Goal: Task Accomplishment & Management: Manage account settings

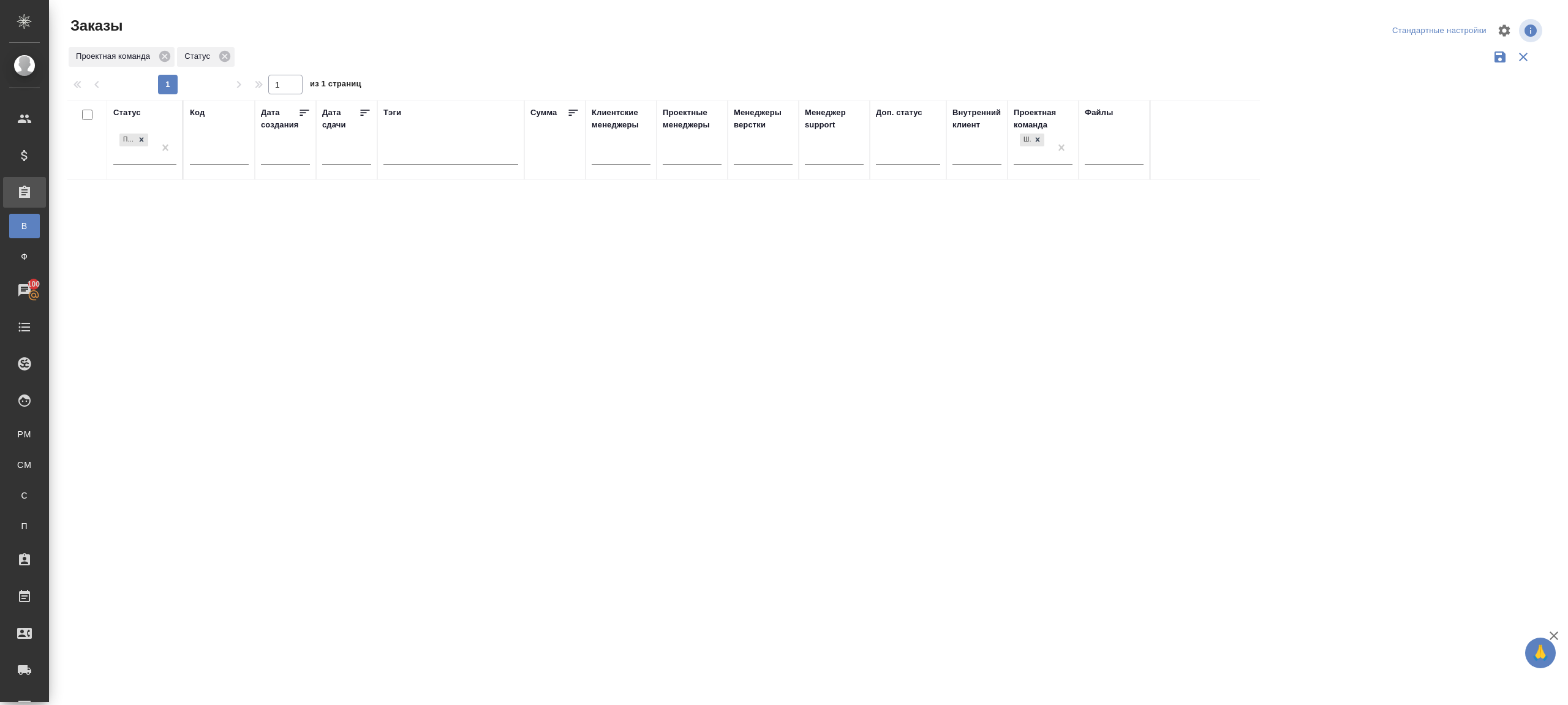
click at [1125, 299] on div "Статус Подтвержден Код Дата создания Дата сдачи Тэги Сумма Клиентские менеджеры…" at bounding box center [806, 320] width 1478 height 441
click at [209, 152] on input "text" at bounding box center [219, 156] width 59 height 15
click at [488, 63] on div "Проектная команда Код" at bounding box center [806, 57] width 1478 height 23
click at [189, 154] on th "Код 15920" at bounding box center [219, 140] width 71 height 80
click at [190, 152] on input "15920" at bounding box center [219, 156] width 59 height 15
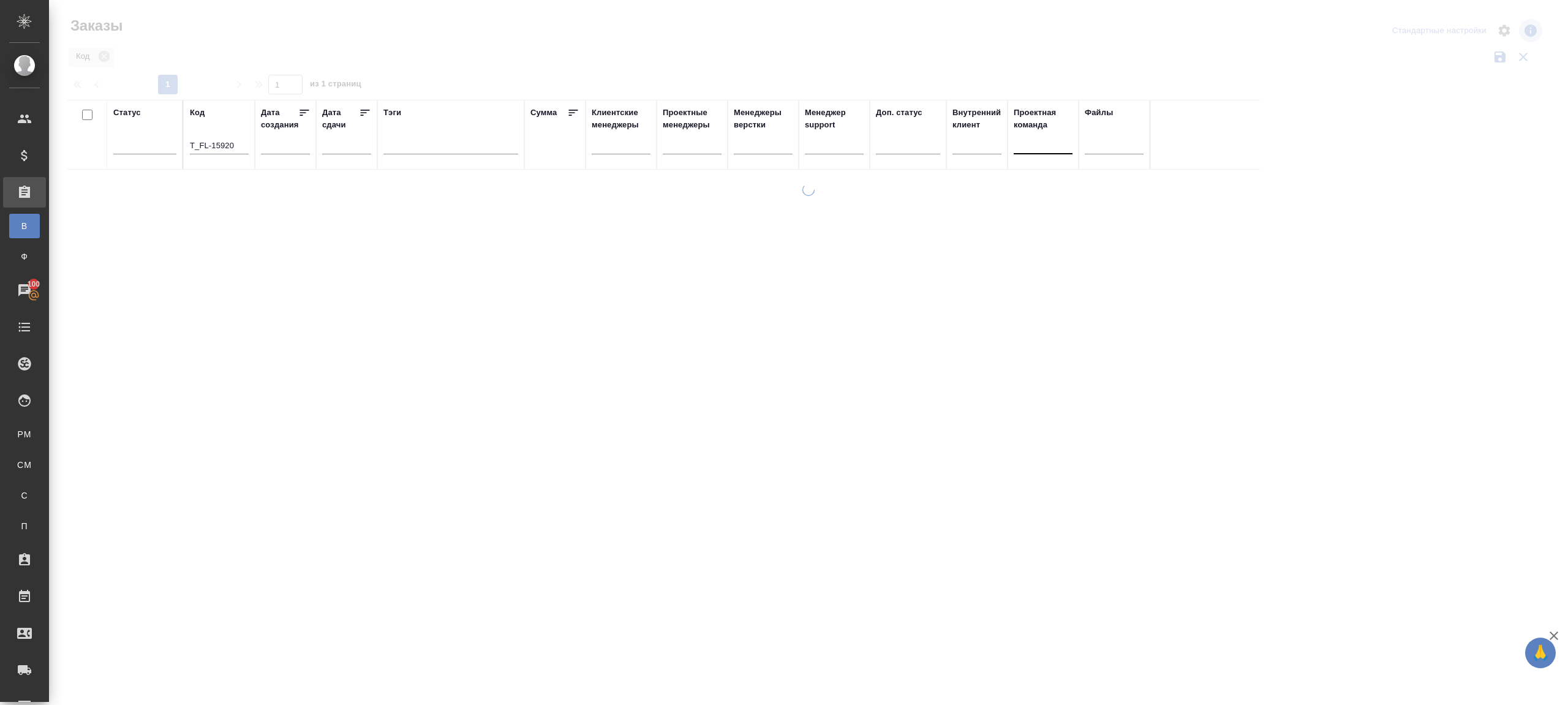
click at [1067, 79] on div at bounding box center [808, 274] width 1519 height 547
click at [218, 145] on input "T_FL-15920" at bounding box center [219, 147] width 59 height 15
type input "T_FL-25920"
click at [440, 58] on div "Заказы Стандартные настройки Код 1 1 из 1 страниц Статус Код T_FL-25920 Дата со…" at bounding box center [811, 274] width 1501 height 547
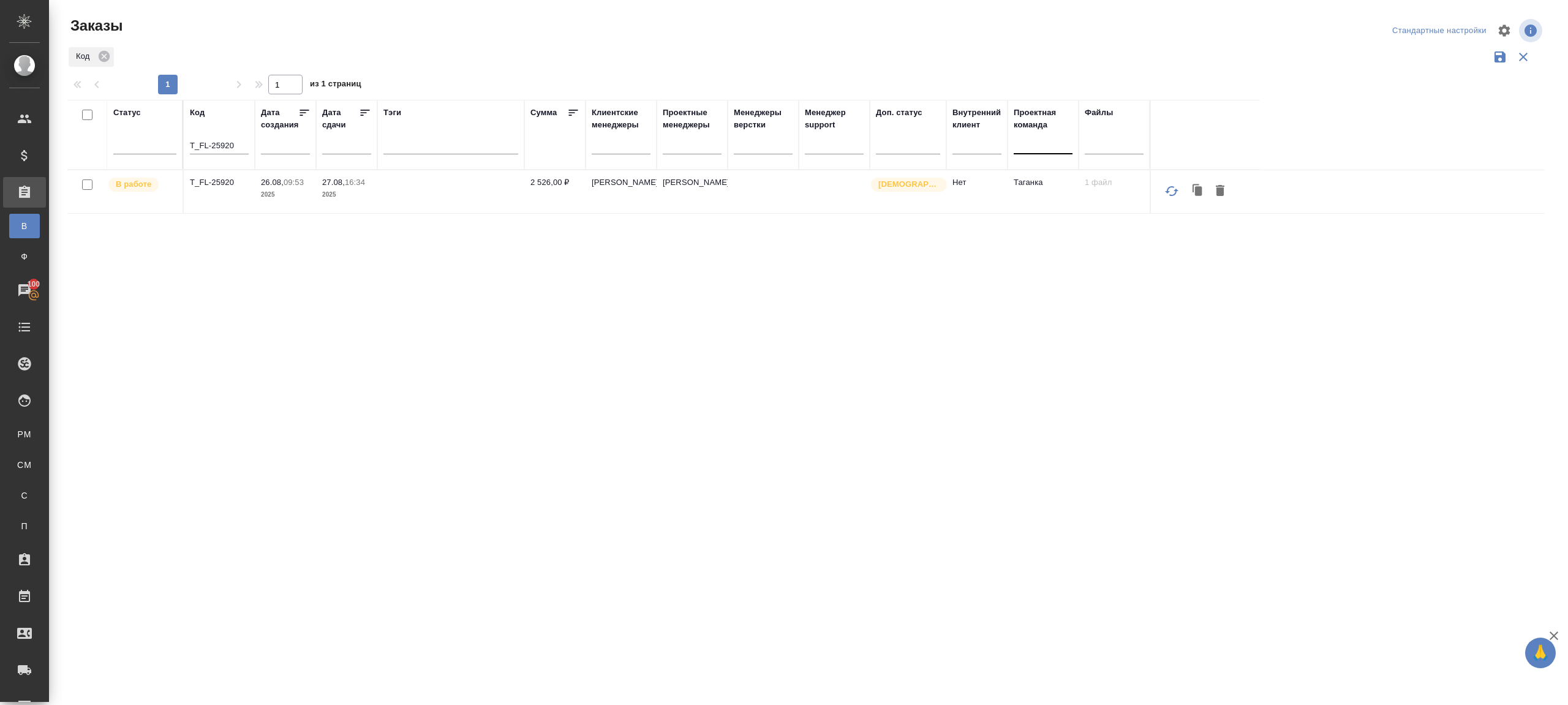
click at [1043, 149] on div at bounding box center [1043, 142] width 59 height 18
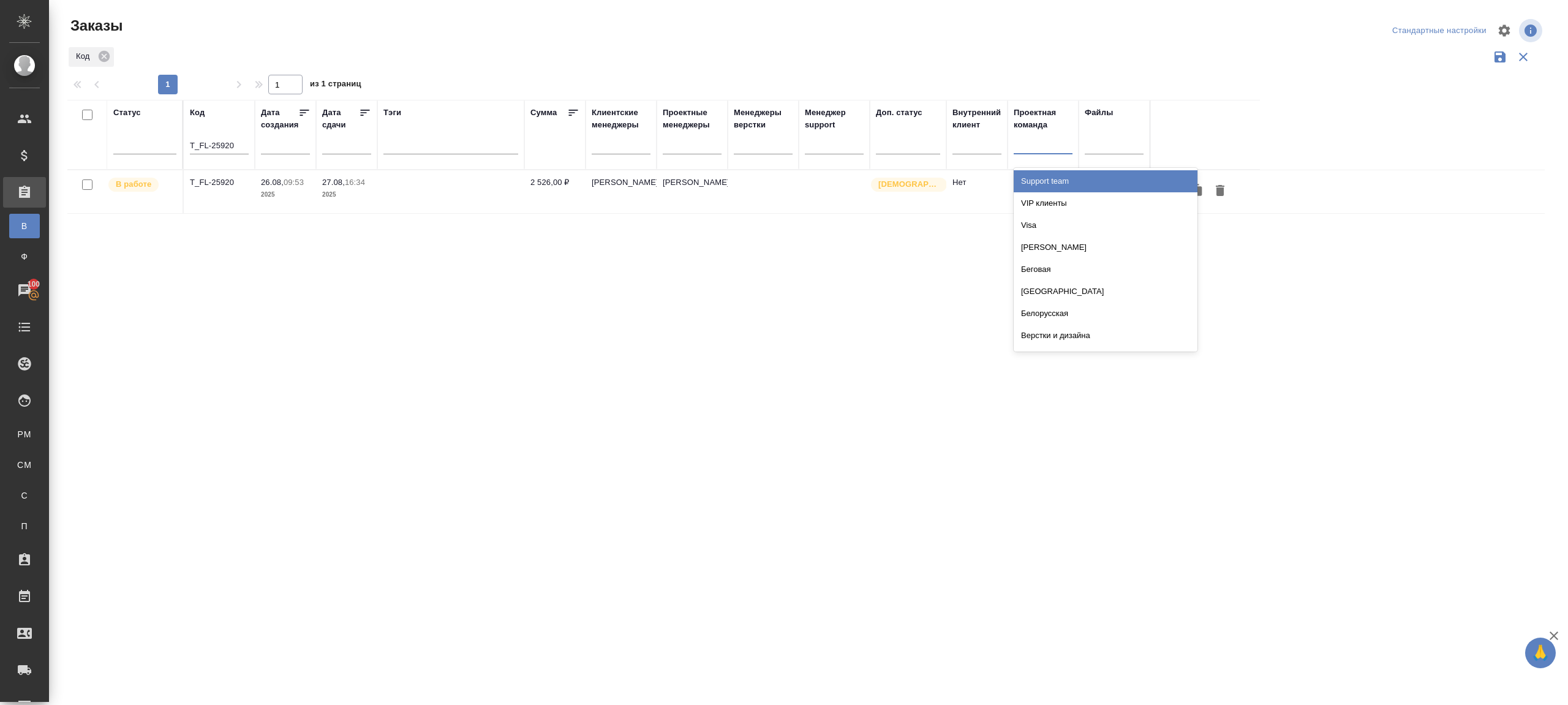
click at [663, 329] on div "Статус Код T_FL-25920 Дата создания Дата сдачи Тэги Сумма Клиентские менеджеры …" at bounding box center [806, 320] width 1478 height 441
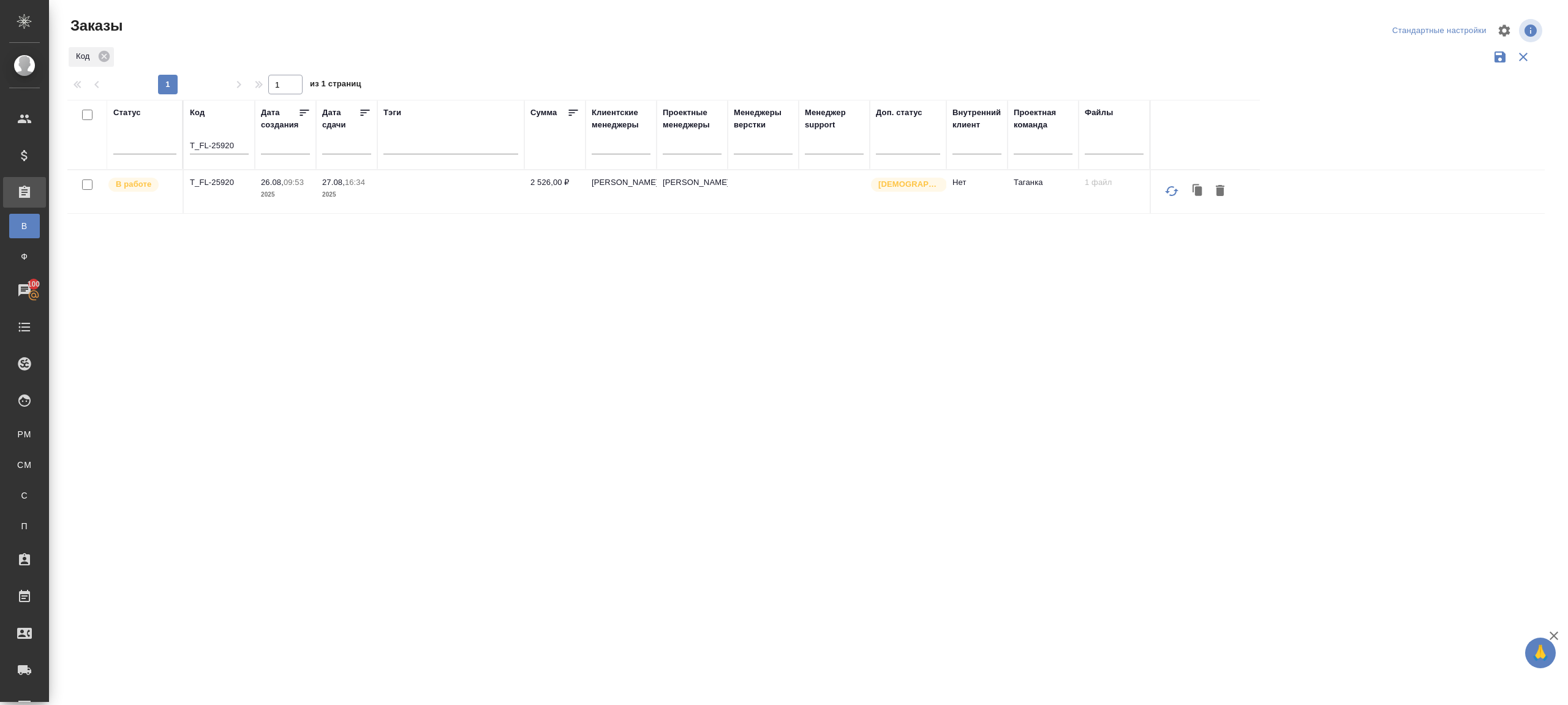
click at [212, 183] on p "T_FL-25920" at bounding box center [219, 183] width 59 height 12
drag, startPoint x: 239, startPoint y: 147, endPoint x: 126, endPoint y: 147, distance: 113.0
click at [128, 147] on tr "Статус Код T_FL-25920 Дата создания Дата сдачи Тэги Сумма Клиентские менеджеры …" at bounding box center [664, 134] width 1193 height 70
click at [545, 37] on div "Заказы" at bounding box center [315, 30] width 496 height 30
click at [966, 151] on div at bounding box center [976, 143] width 49 height 23
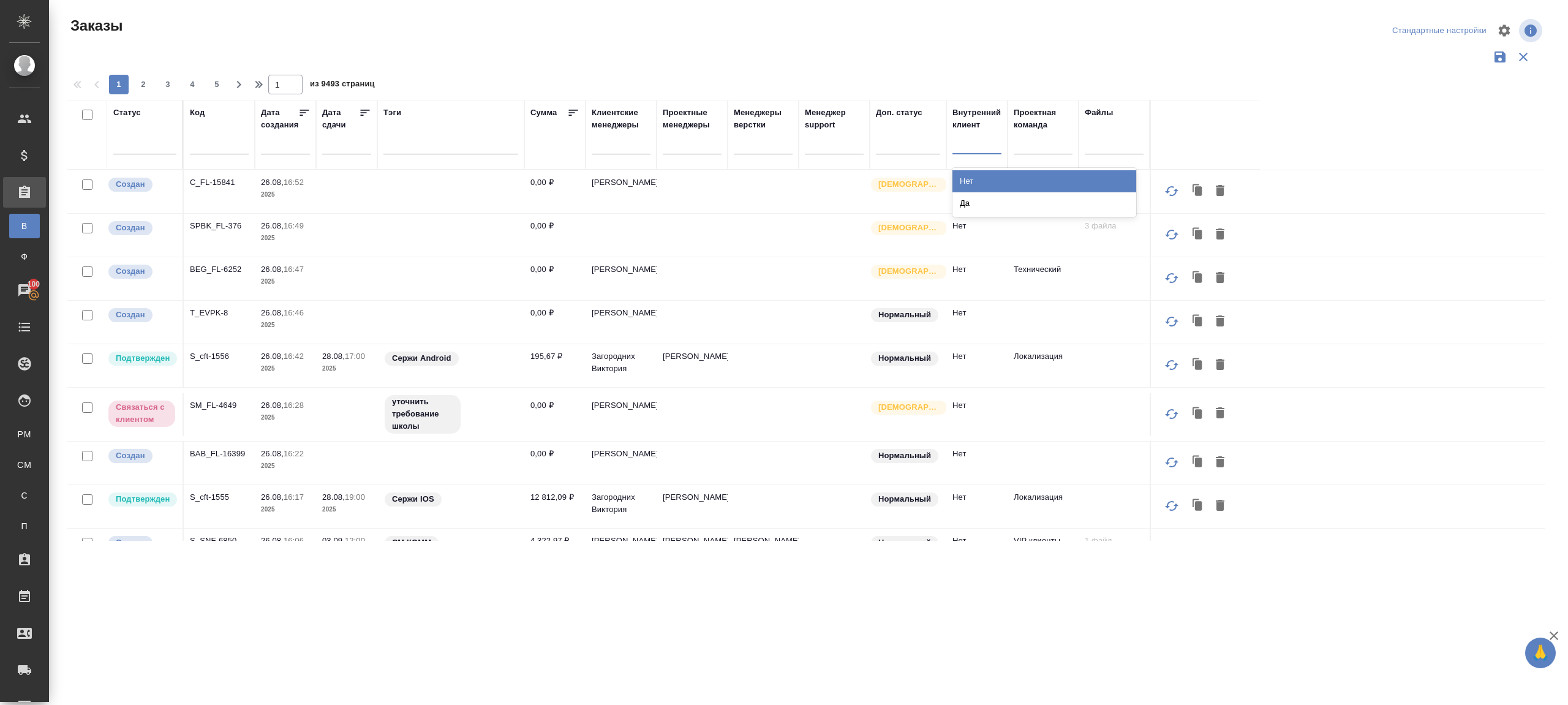
click at [977, 72] on div at bounding box center [811, 72] width 1487 height 6
click at [1054, 147] on div at bounding box center [1043, 142] width 59 height 18
type input "шаб"
click at [1059, 176] on div "Шаблонные документы" at bounding box center [1105, 181] width 184 height 22
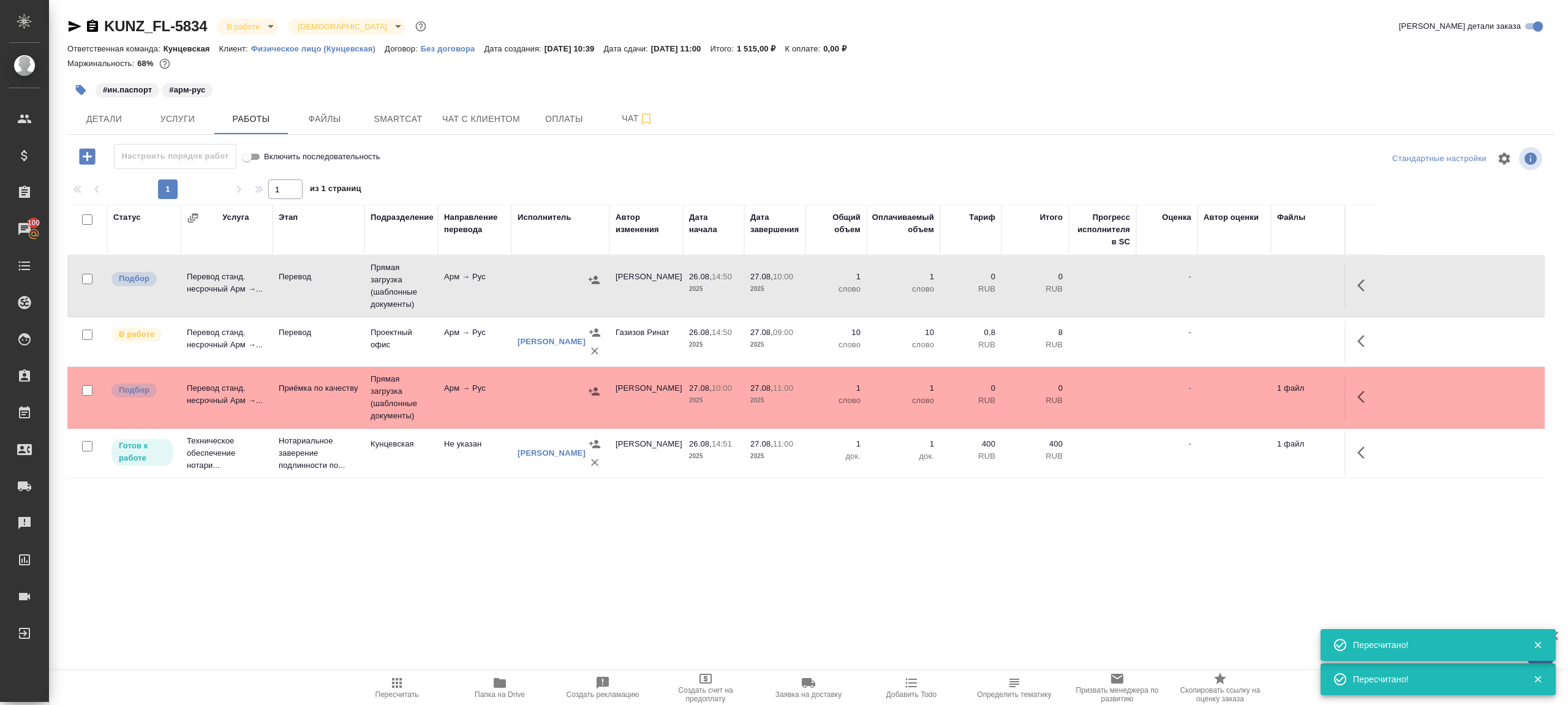
click at [386, 690] on span "Пересчитать" at bounding box center [397, 694] width 43 height 8
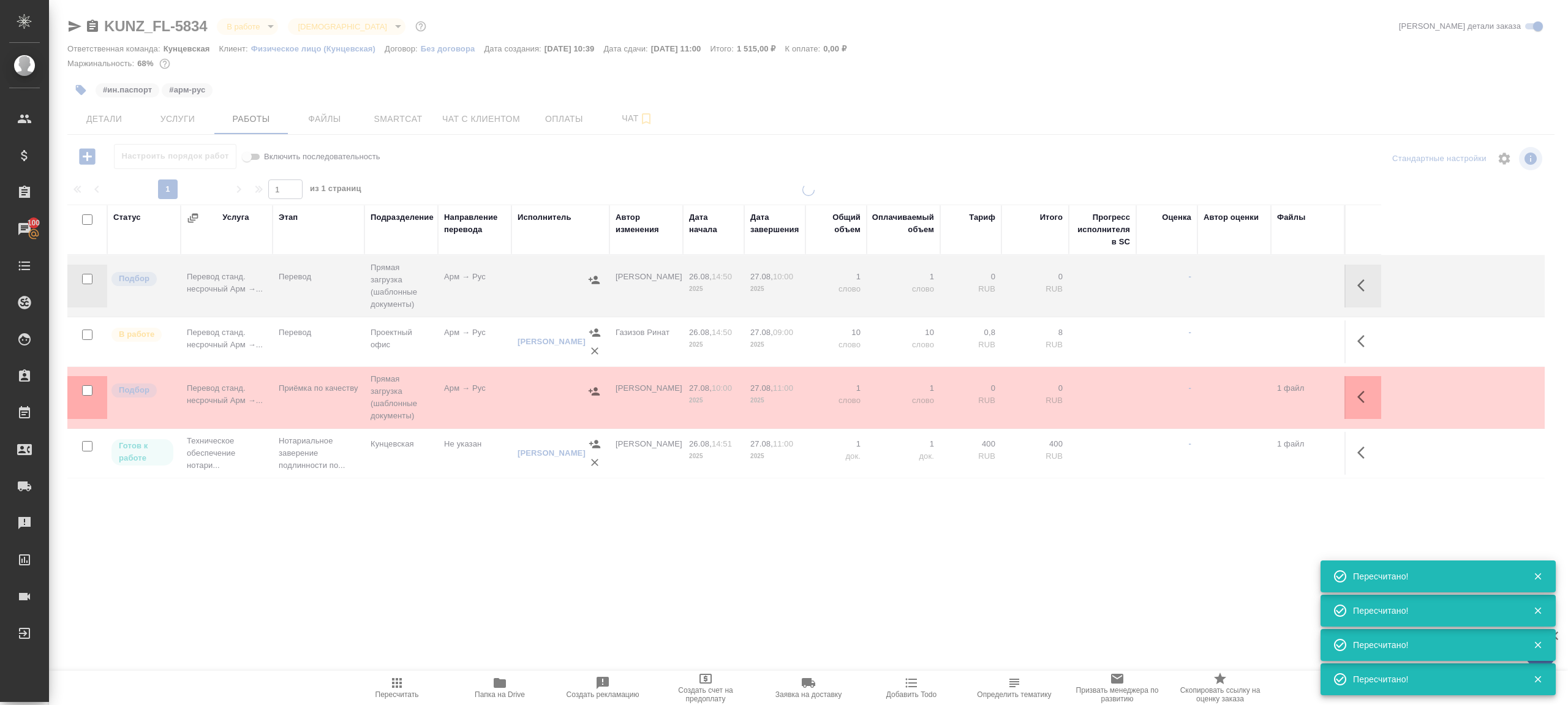
click at [473, 522] on div ".cls-1 fill:#fff; AWATERA Gazizov Rinat Клиенты Спецификации Заказы 100 Чаты To…" at bounding box center [784, 352] width 1568 height 705
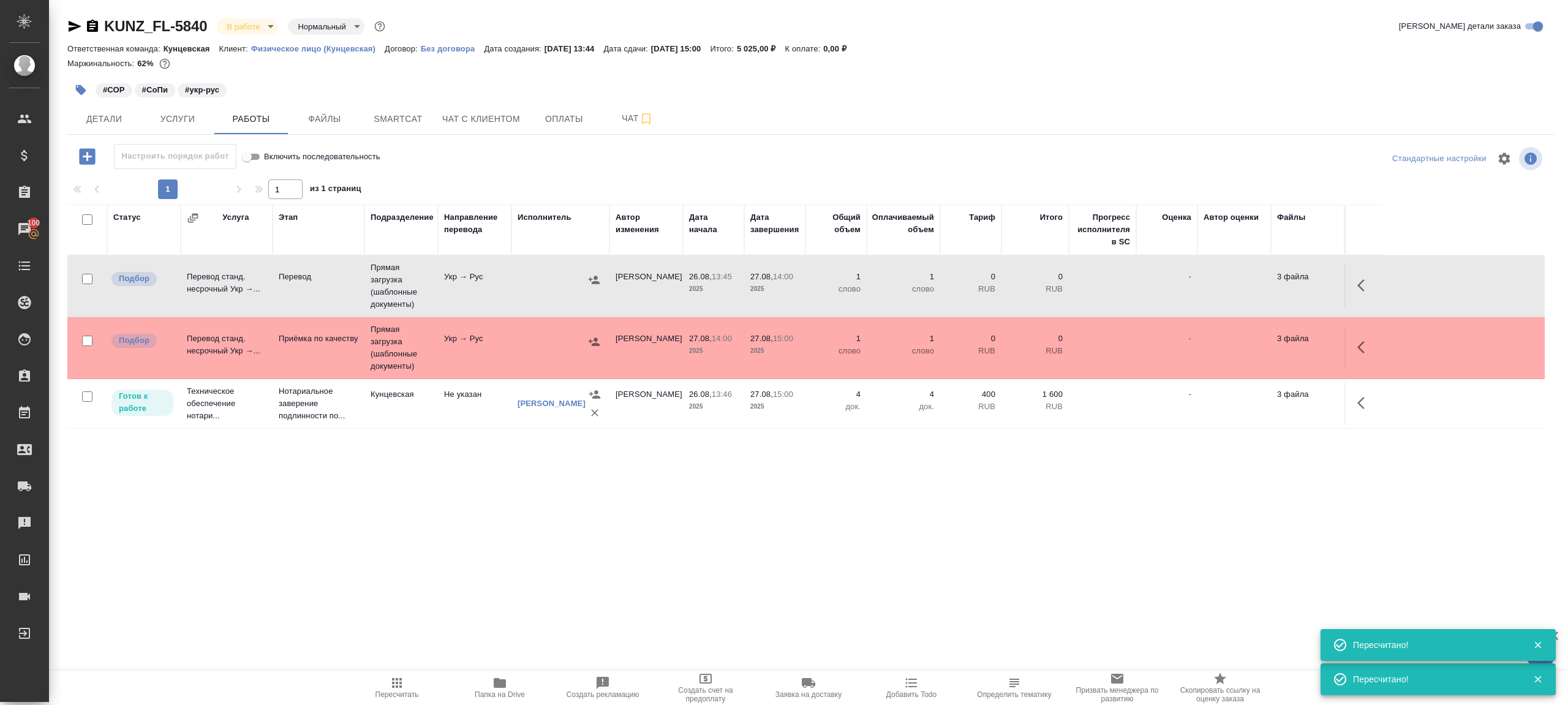
click at [388, 693] on span "Пересчитать" at bounding box center [397, 694] width 43 height 8
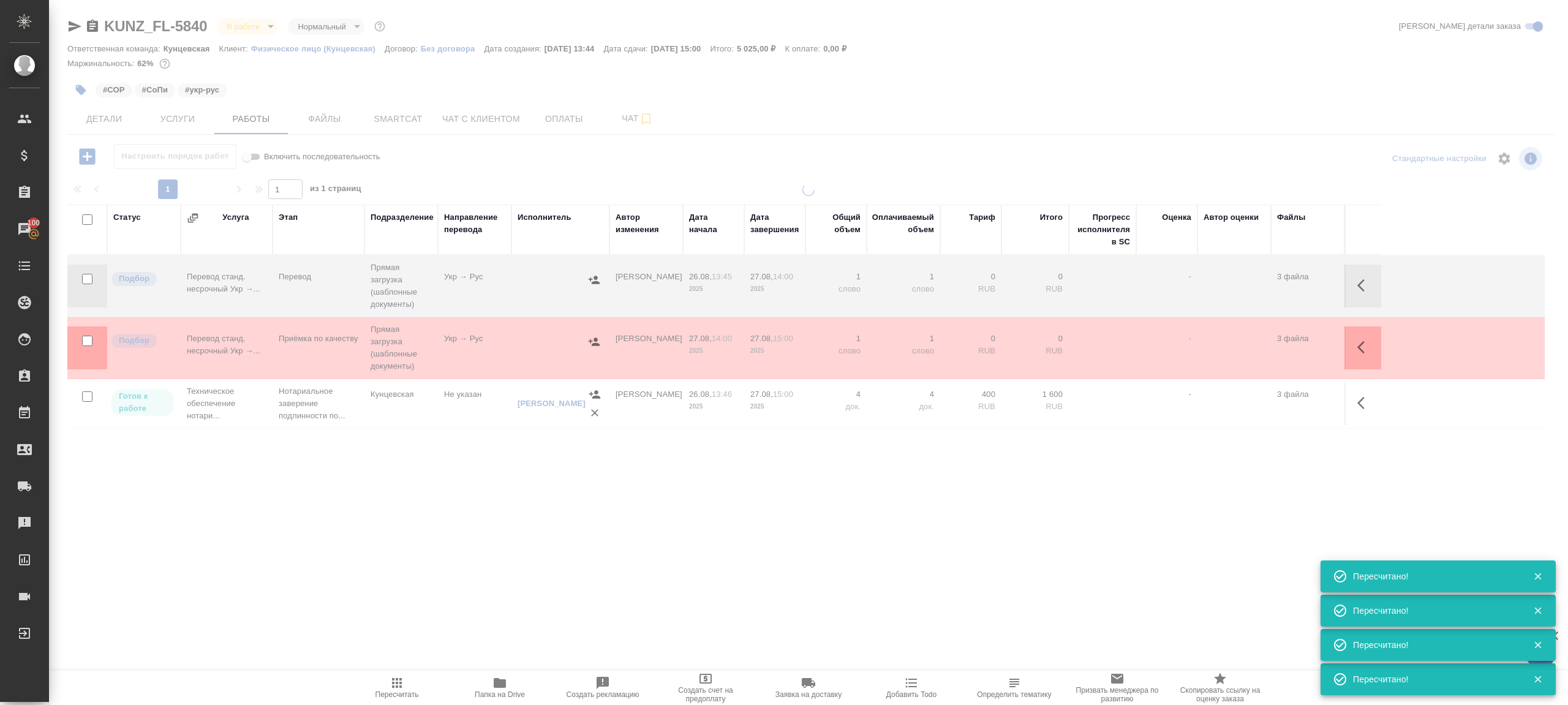
click at [470, 527] on div ".cls-1 fill:#fff; AWATERA Gazizov Rinat Клиенты Спецификации Заказы 100 Чаты To…" at bounding box center [784, 352] width 1568 height 705
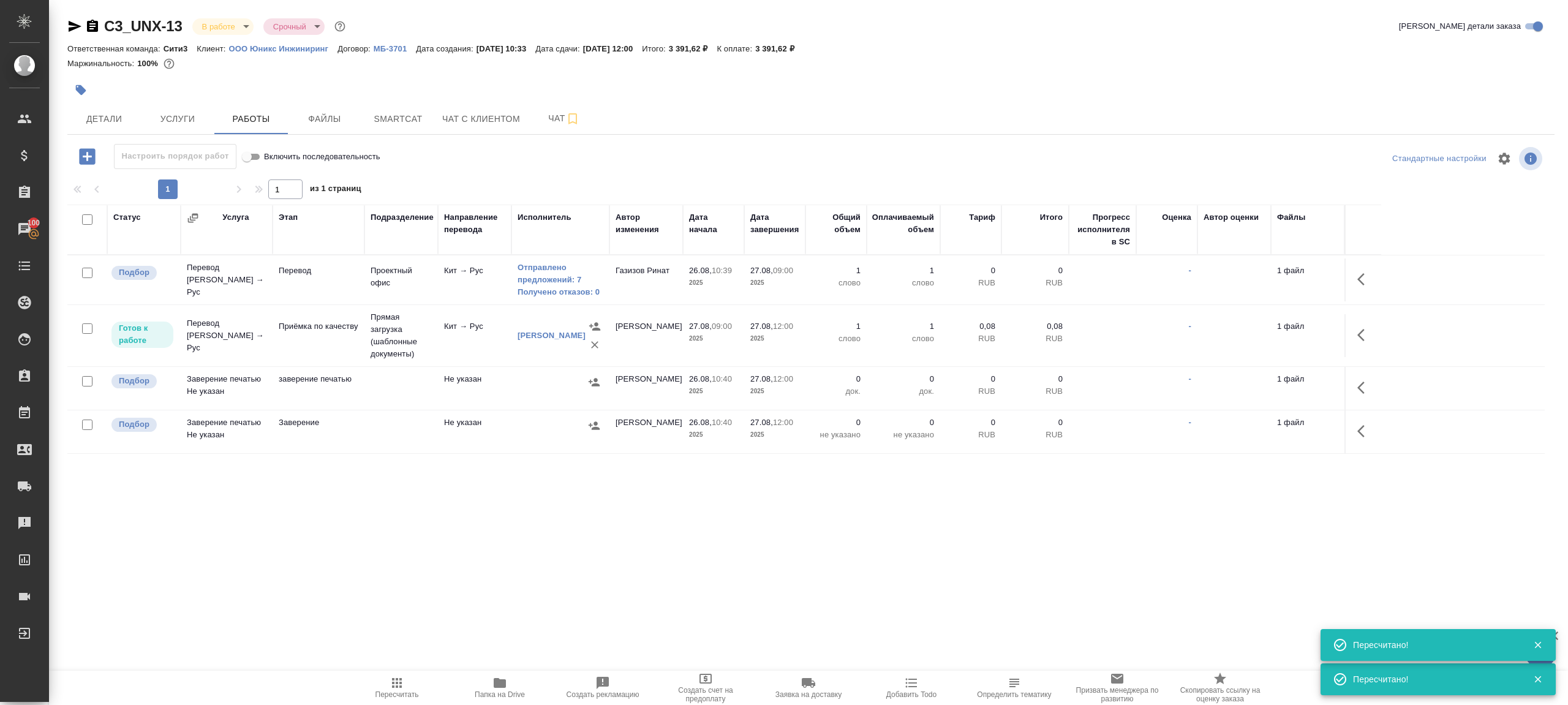
click at [385, 693] on span "Пересчитать" at bounding box center [397, 694] width 43 height 8
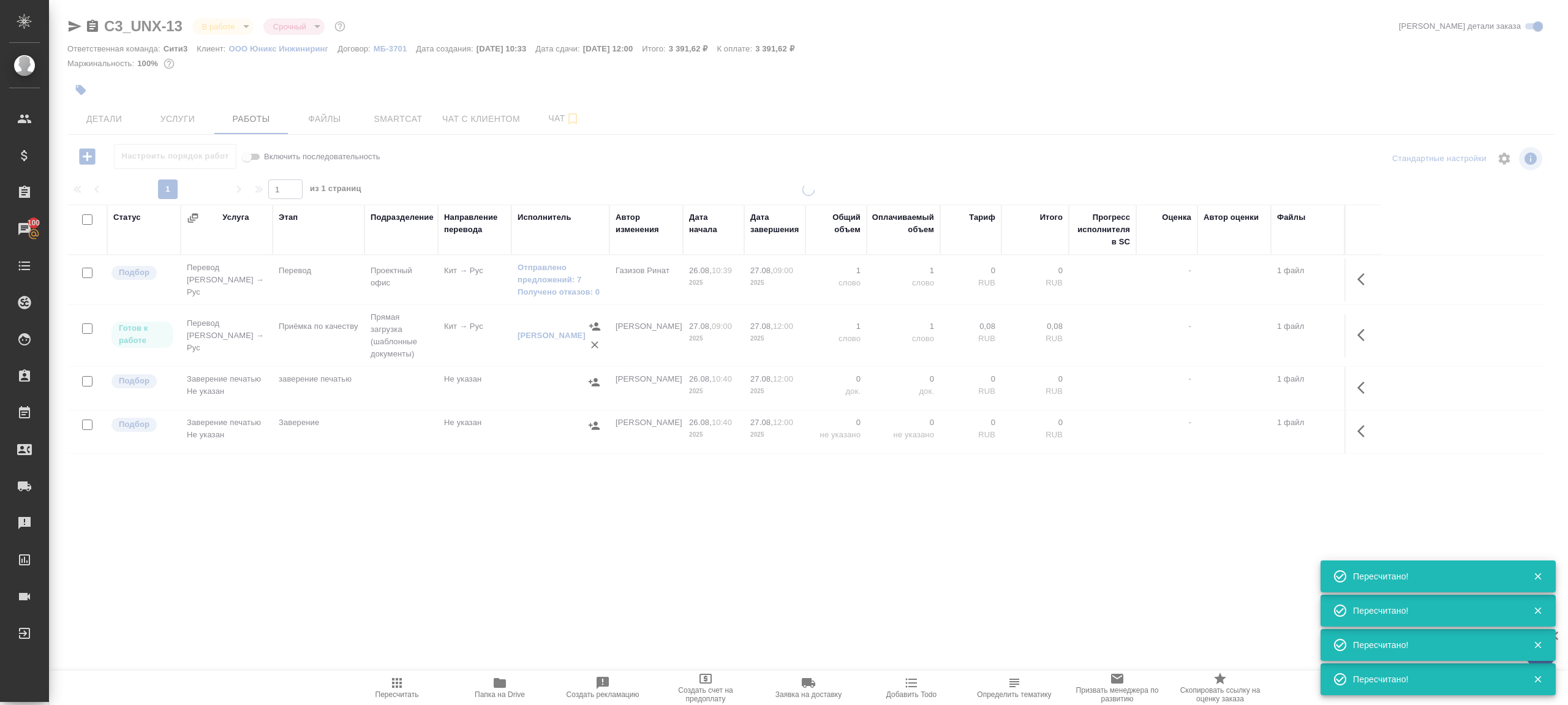
click at [499, 526] on div ".cls-1 fill:#fff; AWATERA Gazizov Rinat Клиенты Спецификации Заказы 100 Чаты To…" at bounding box center [784, 352] width 1568 height 705
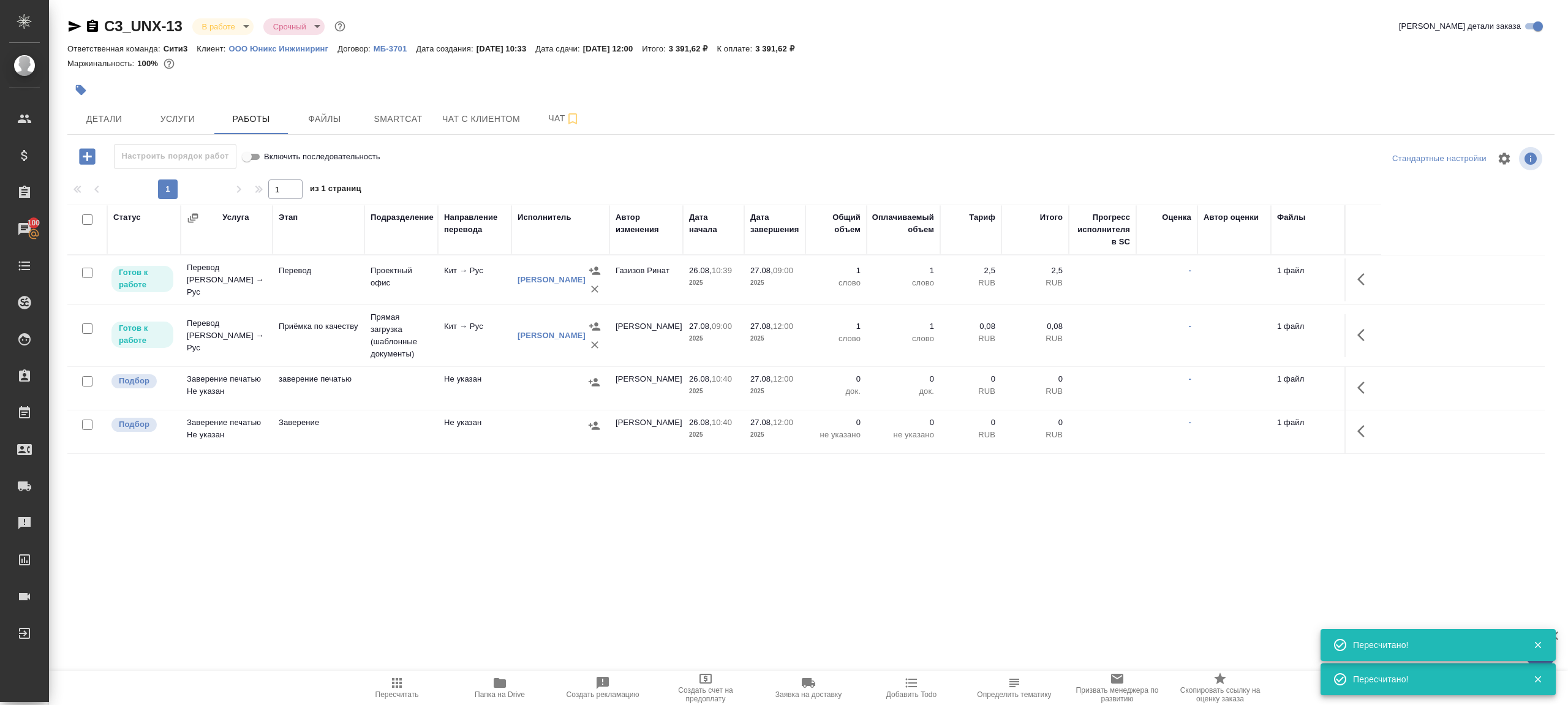
click at [398, 686] on icon "button" at bounding box center [396, 682] width 14 height 14
click at [103, 105] on button "Детали" at bounding box center [104, 119] width 74 height 30
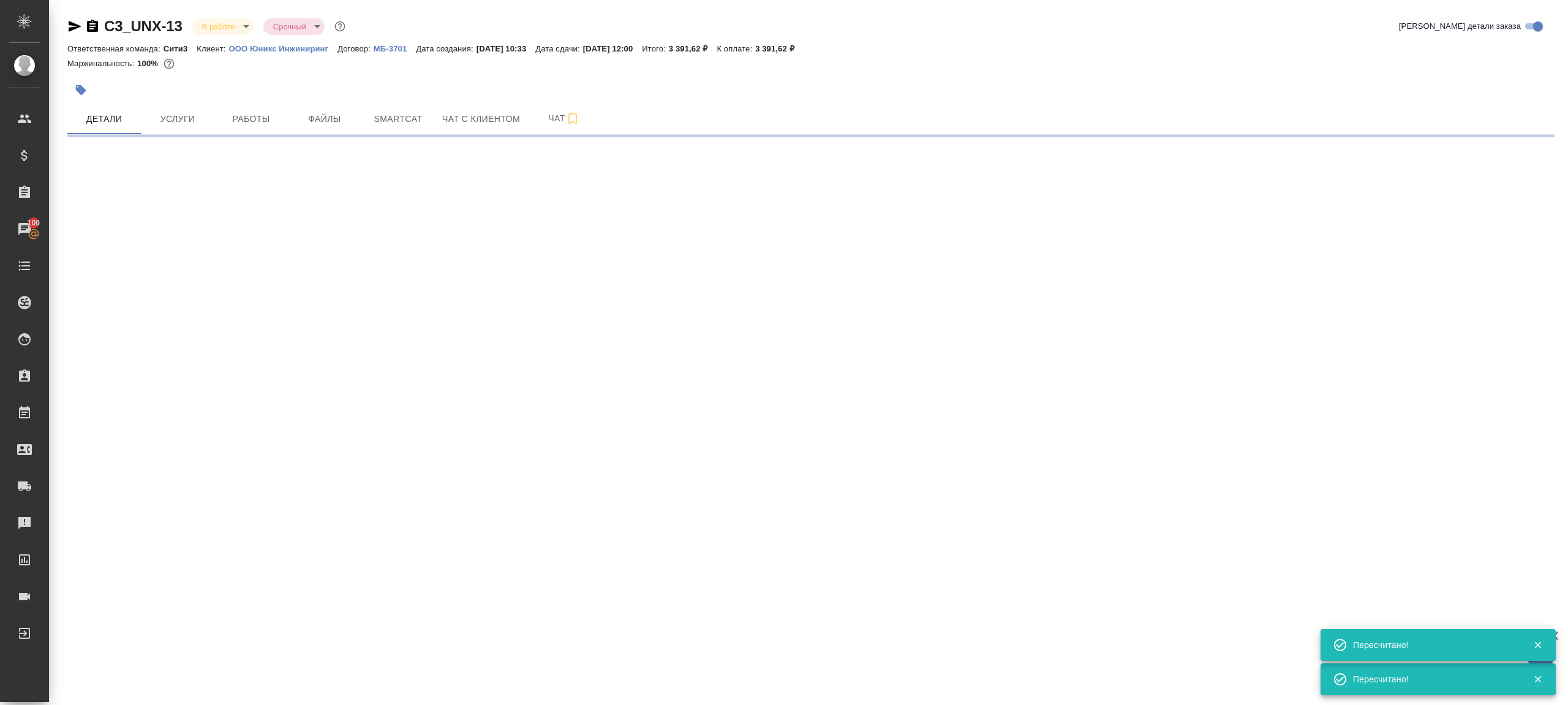
select select "RU"
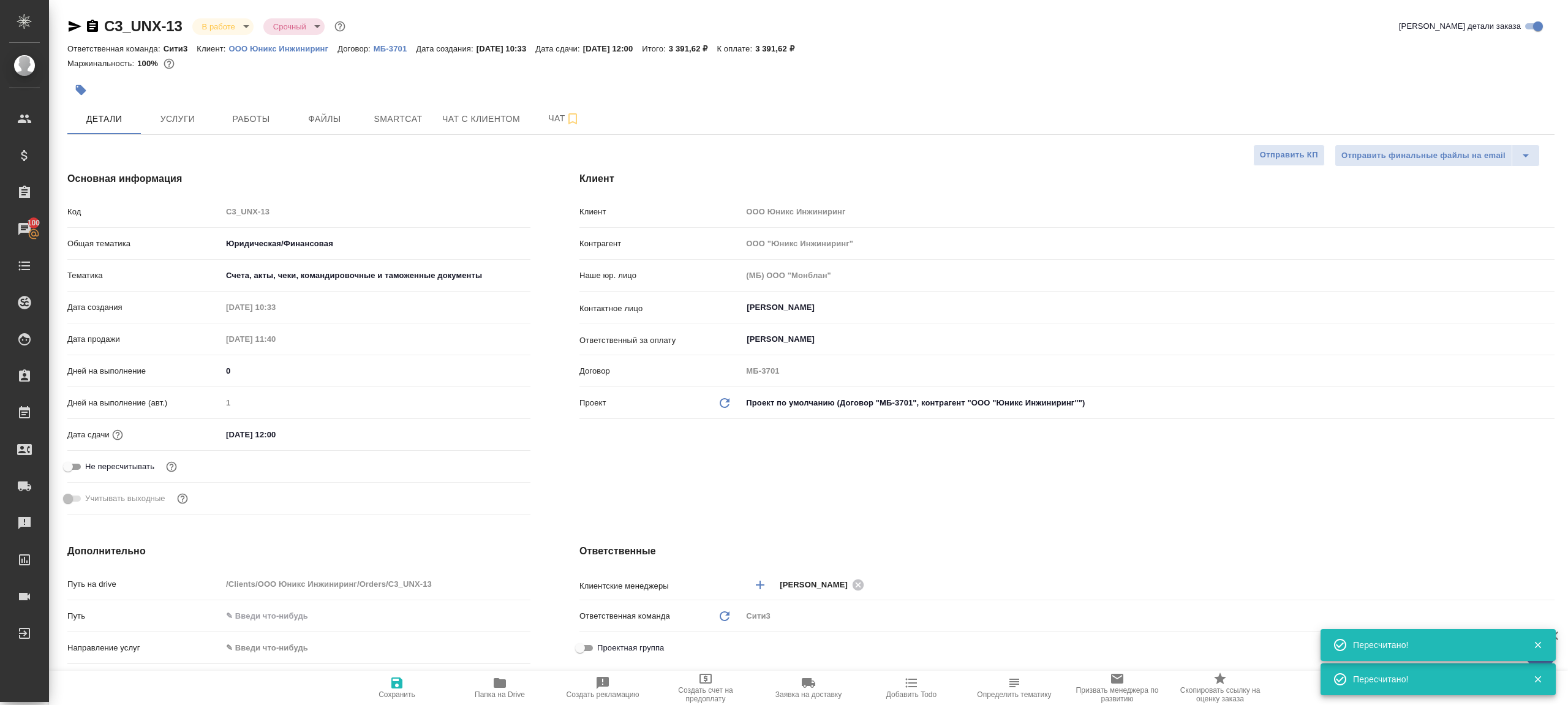
type textarea "x"
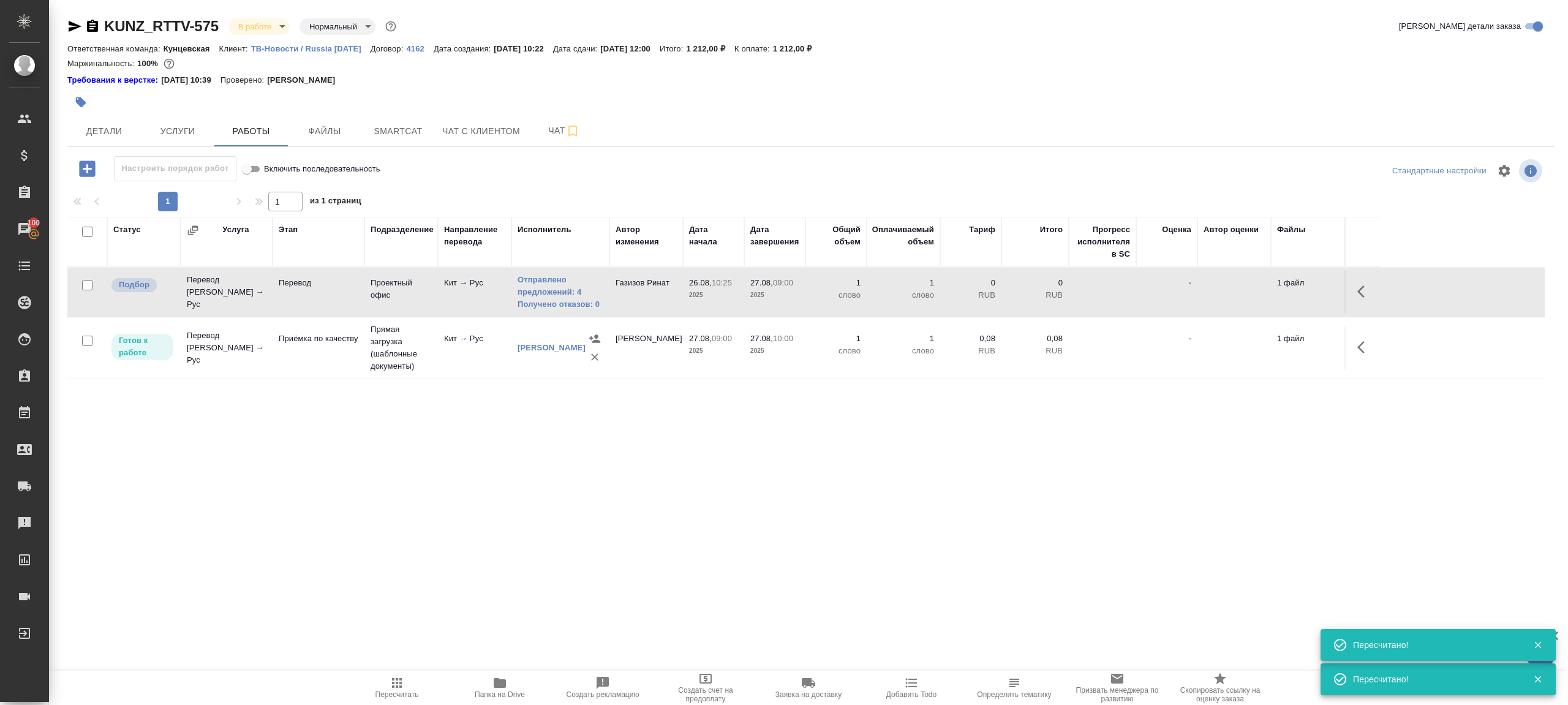
click at [403, 684] on icon "button" at bounding box center [396, 682] width 14 height 14
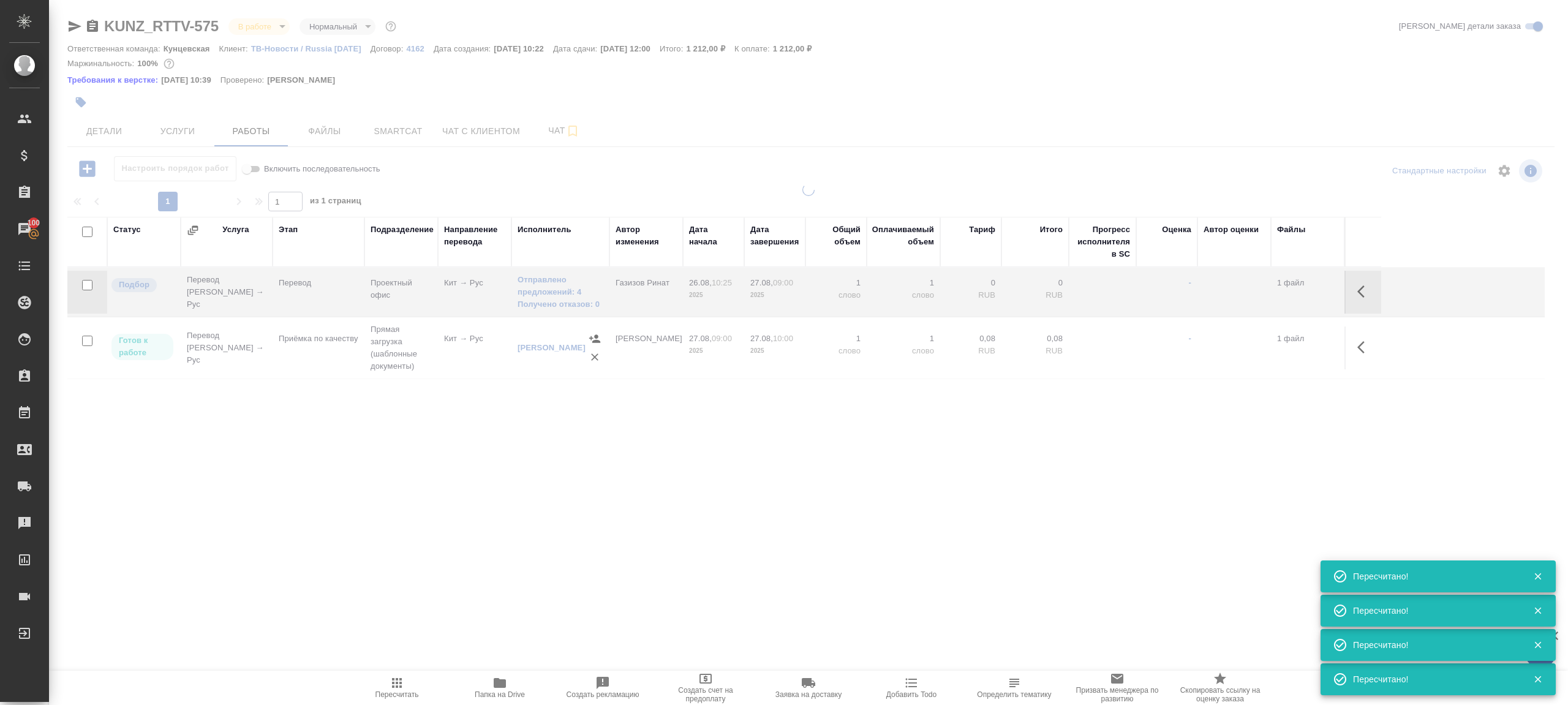
click at [515, 473] on div at bounding box center [808, 354] width 1519 height 340
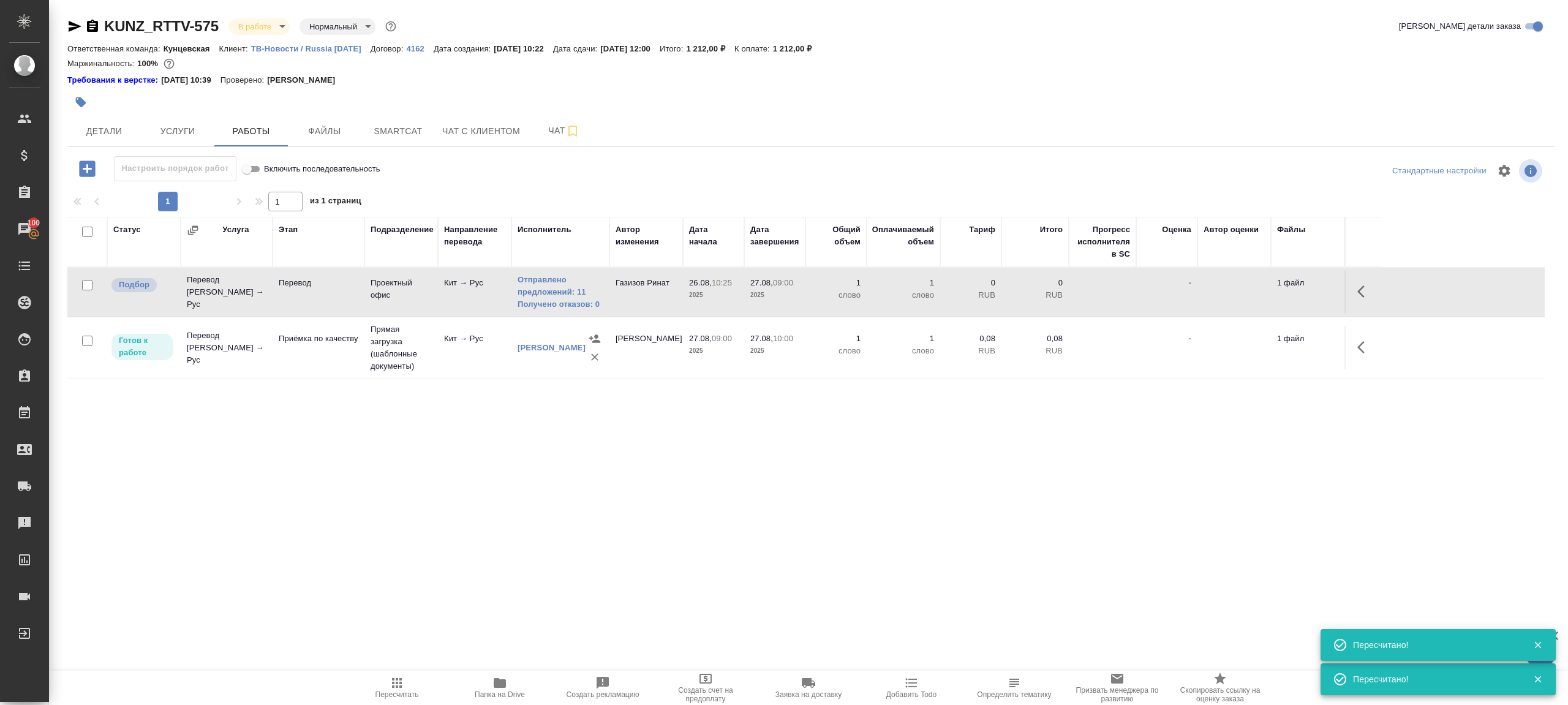
click at [457, 296] on td "Кит → Рус" at bounding box center [474, 292] width 74 height 43
click at [420, 675] on span "Пересчитать" at bounding box center [397, 687] width 88 height 23
click at [585, 299] on link "Получено отказов: 0" at bounding box center [561, 305] width 86 height 12
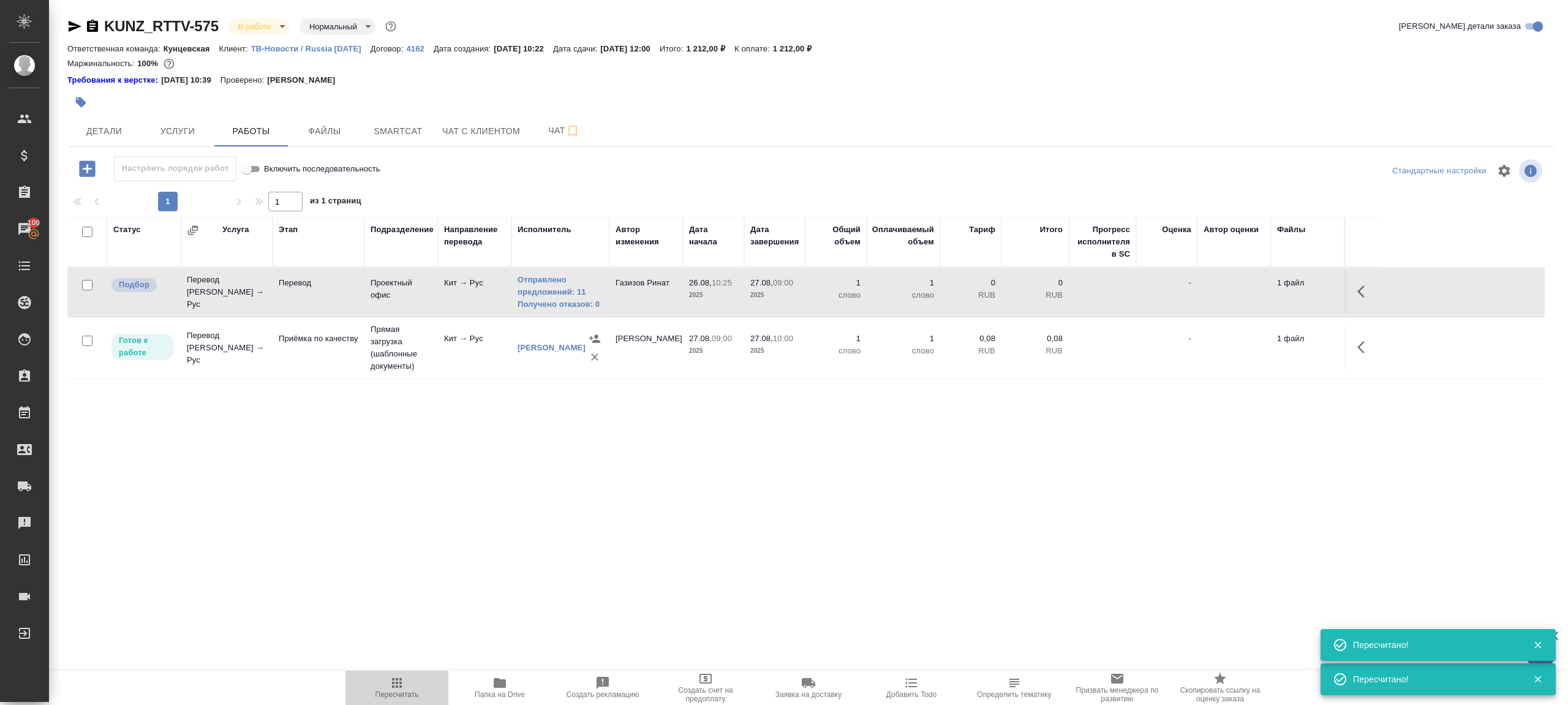
click at [414, 673] on button "Пересчитать" at bounding box center [396, 688] width 103 height 34
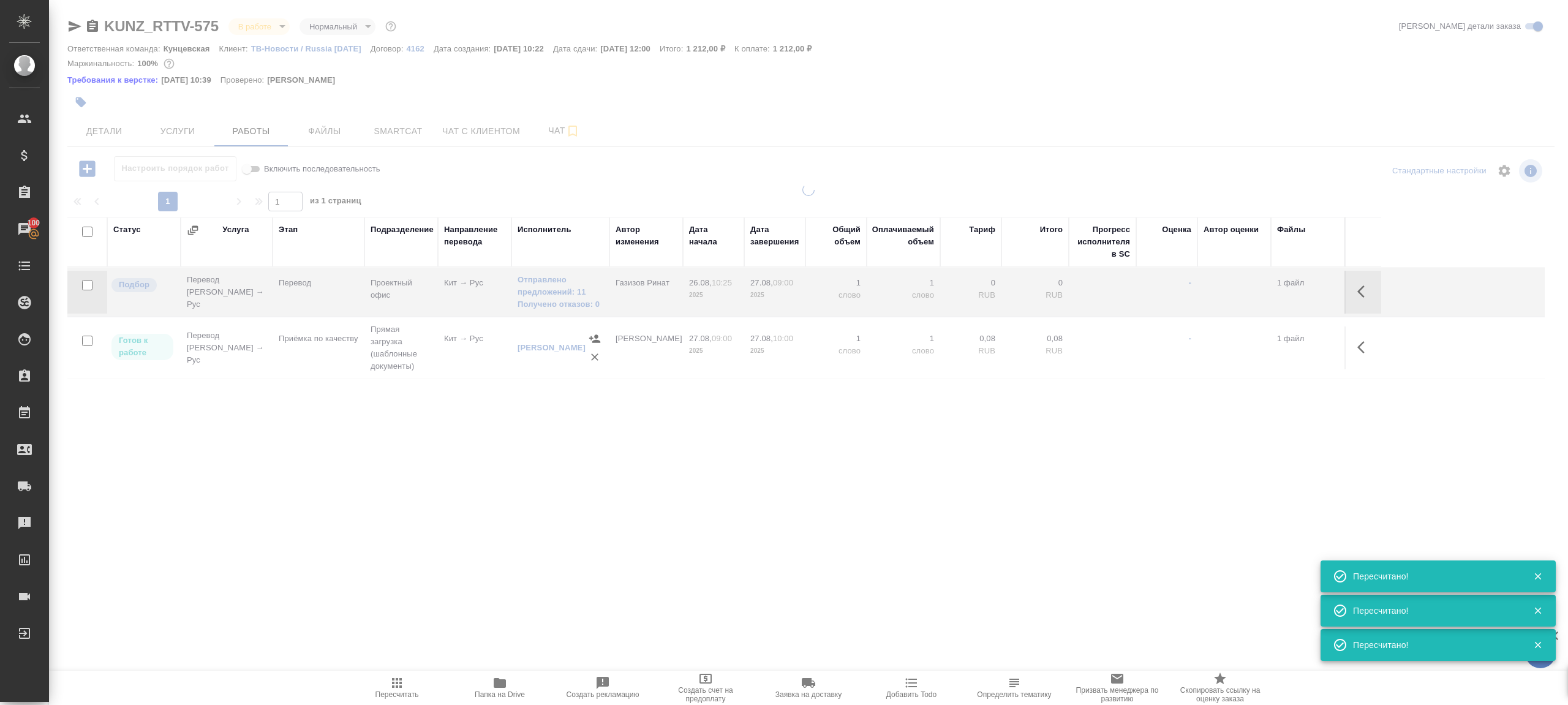
click at [562, 530] on div ".cls-1 fill:#fff; AWATERA Gazizov Rinat Клиенты Спецификации Заказы 100 Чаты To…" at bounding box center [784, 352] width 1568 height 705
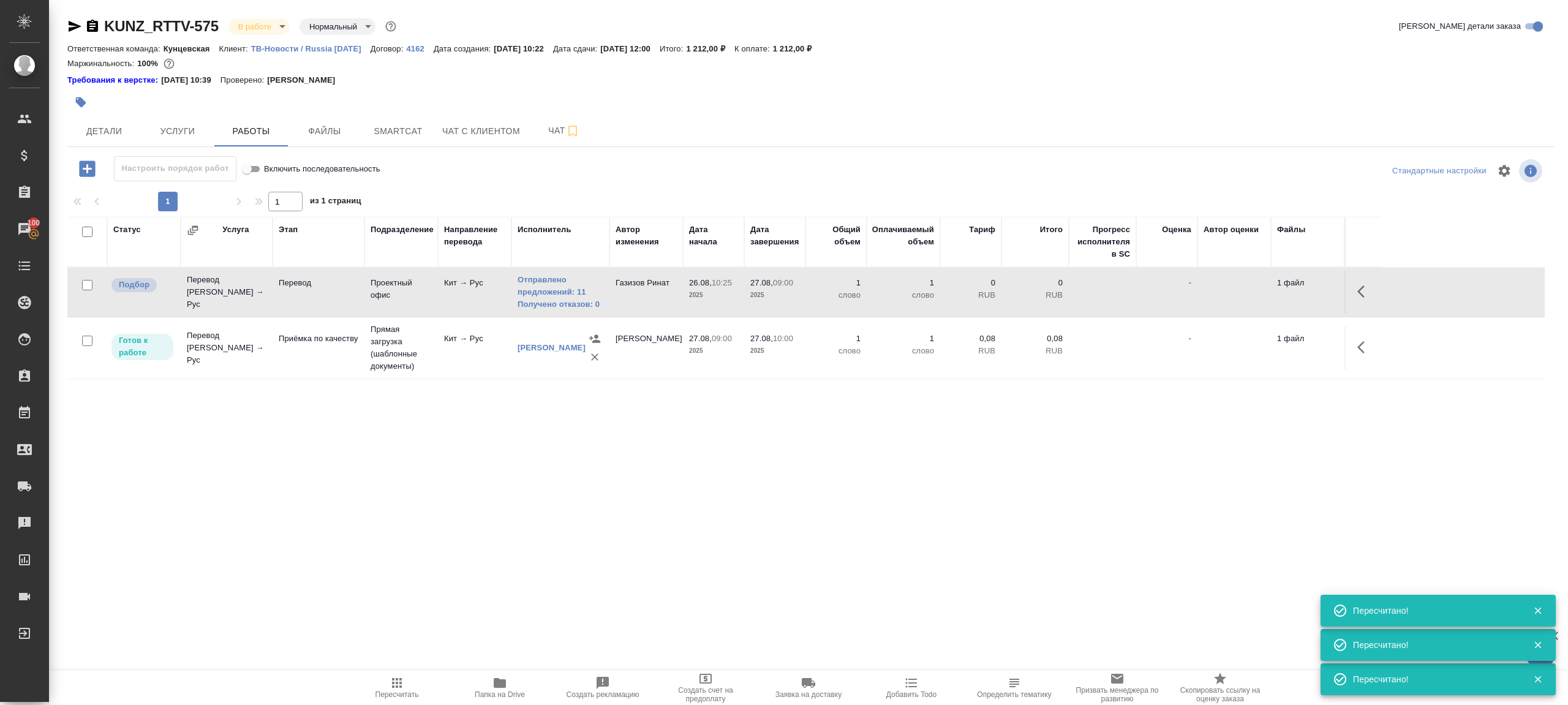
click at [381, 687] on span "Пересчитать" at bounding box center [397, 687] width 88 height 23
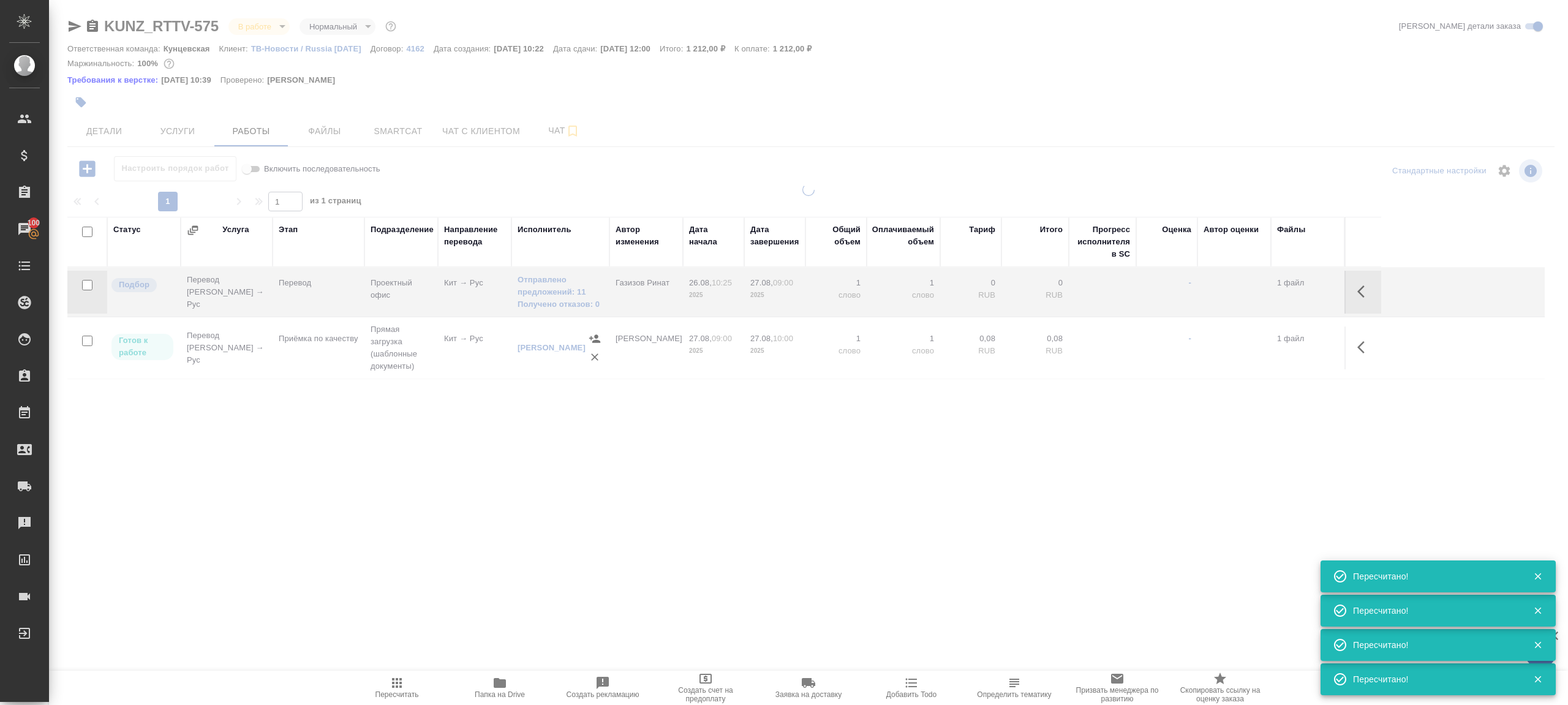
click at [421, 516] on div at bounding box center [808, 354] width 1519 height 340
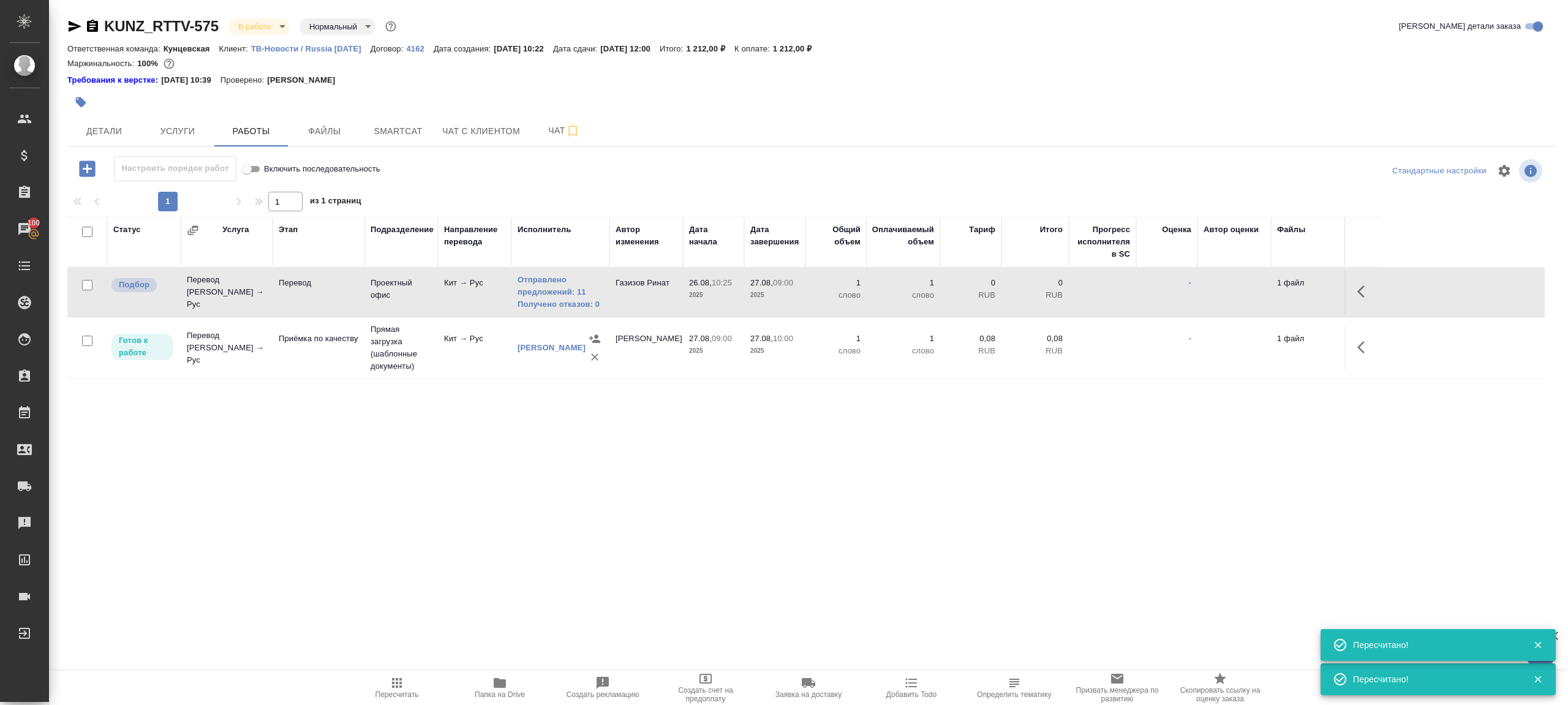
click at [407, 694] on span "Пересчитать" at bounding box center [397, 694] width 43 height 8
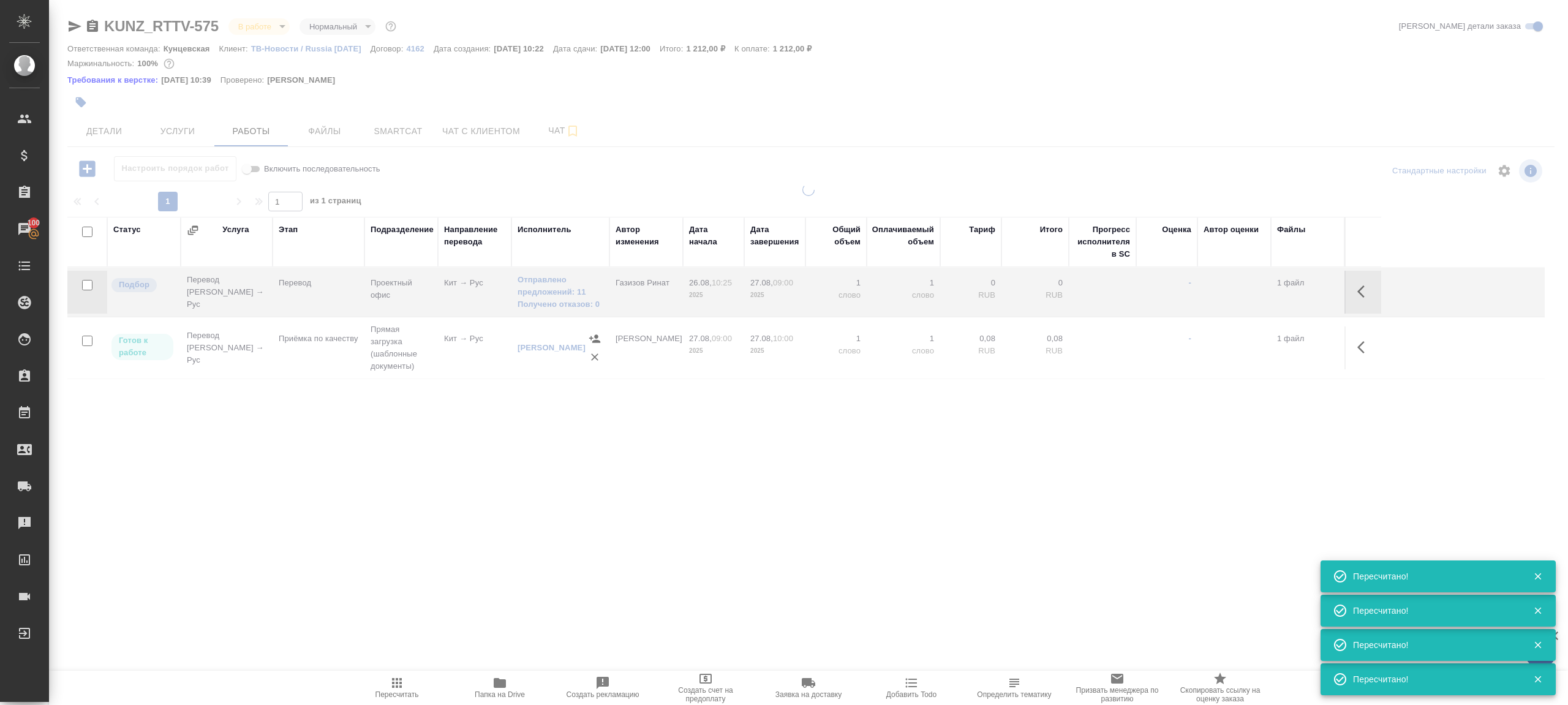
click at [514, 497] on div at bounding box center [808, 354] width 1519 height 340
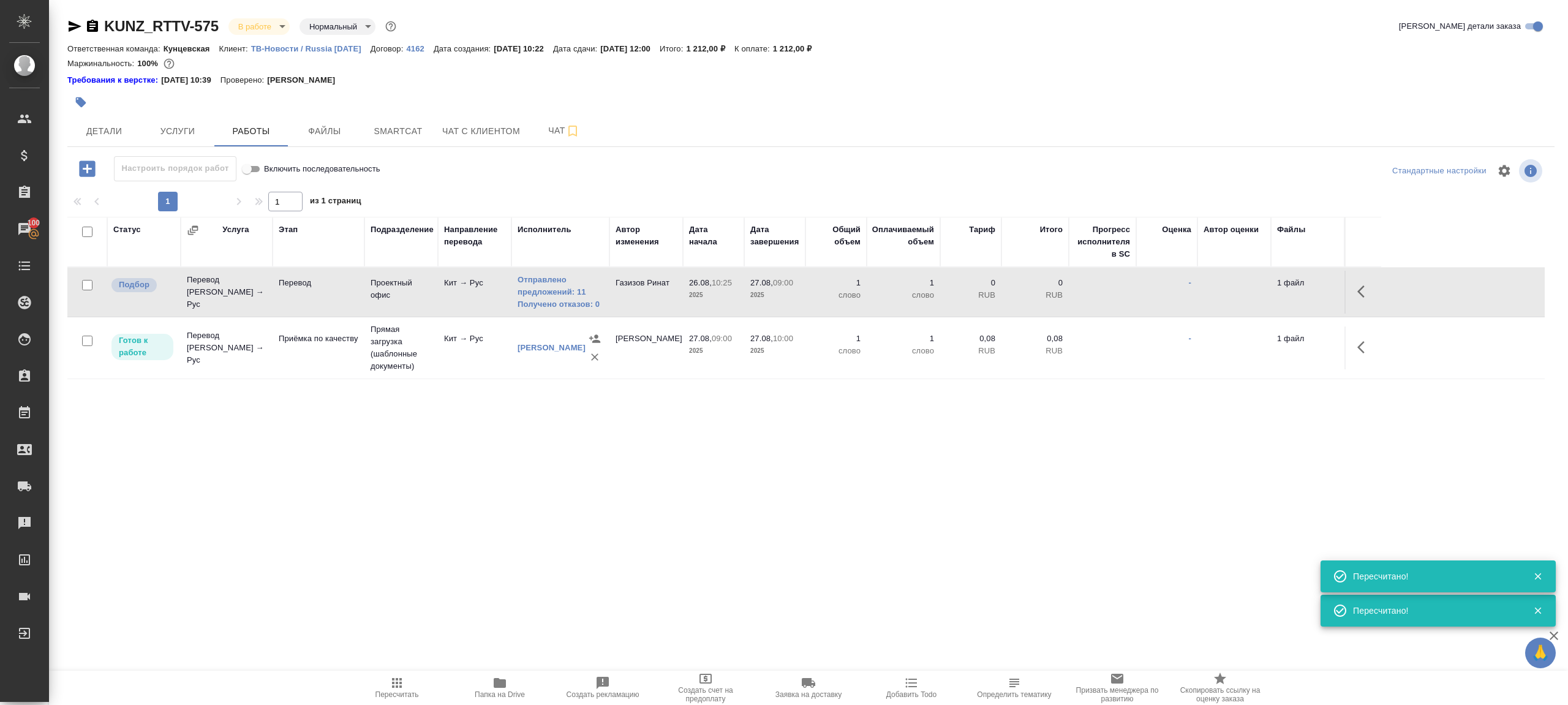
click at [492, 680] on span "Папка на Drive" at bounding box center [500, 687] width 88 height 23
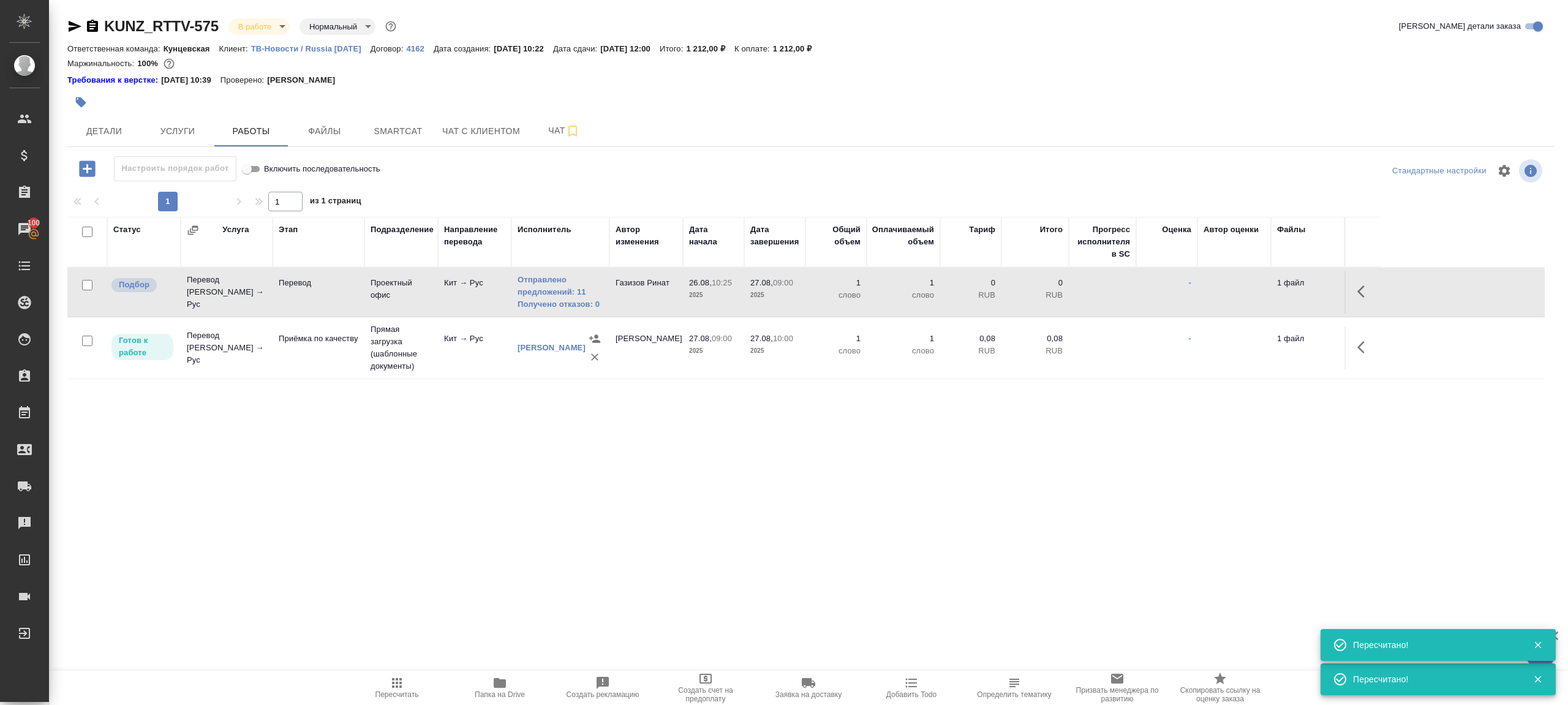
click at [406, 666] on div ".cls-1 fill:#fff; AWATERA Gazizov Rinat Клиенты Спецификации Заказы 100 Чаты To…" at bounding box center [784, 352] width 1568 height 705
drag, startPoint x: 406, startPoint y: 666, endPoint x: 406, endPoint y: 674, distance: 8.0
click at [406, 668] on div ".cls-1 fill:#fff; AWATERA Gazizov Rinat Клиенты Спецификации Заказы 100 Чаты To…" at bounding box center [784, 352] width 1568 height 705
click at [405, 683] on span "Пересчитать" at bounding box center [397, 687] width 88 height 23
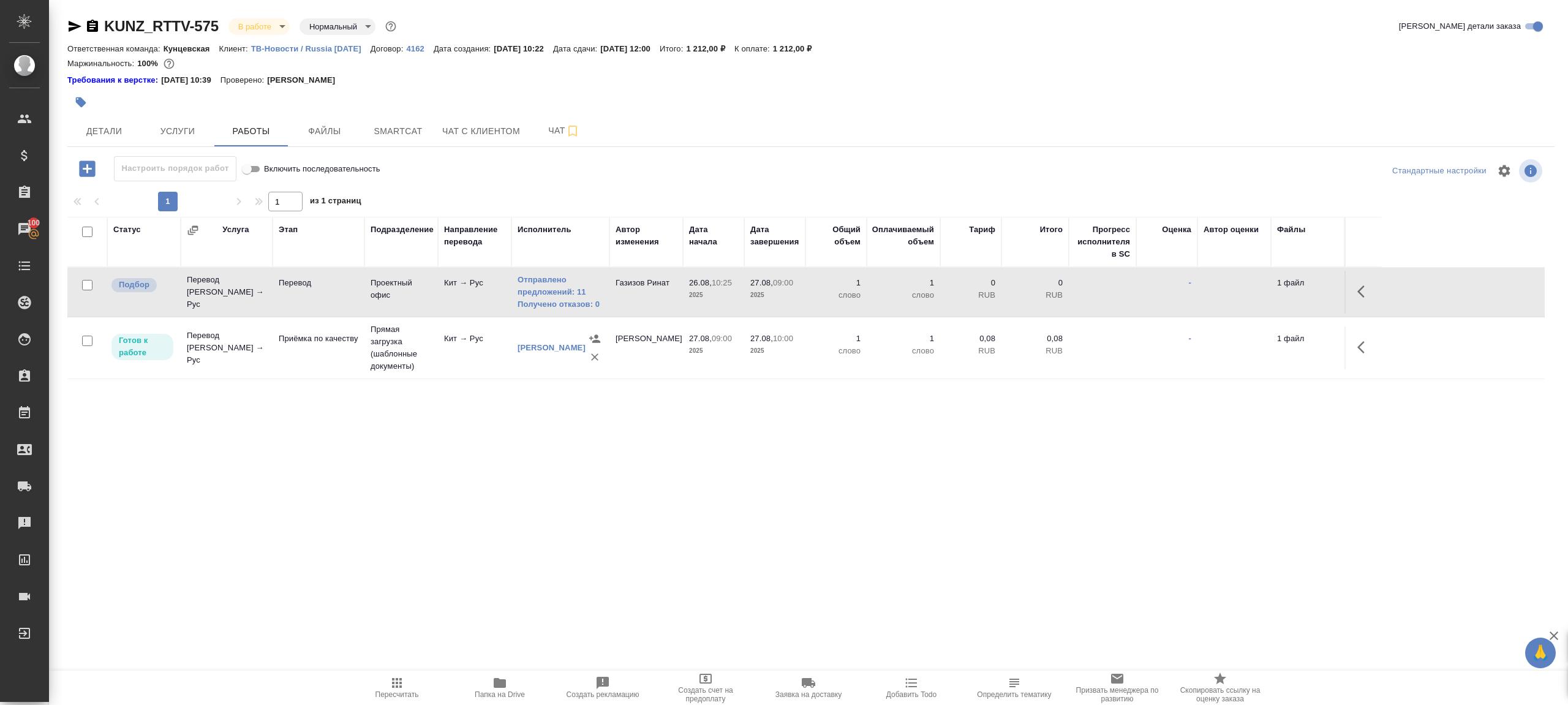
click at [479, 564] on div ".cls-1 fill:#fff; AWATERA Gazizov Rinat Клиенты Спецификации Заказы 100 Чаты To…" at bounding box center [784, 352] width 1568 height 705
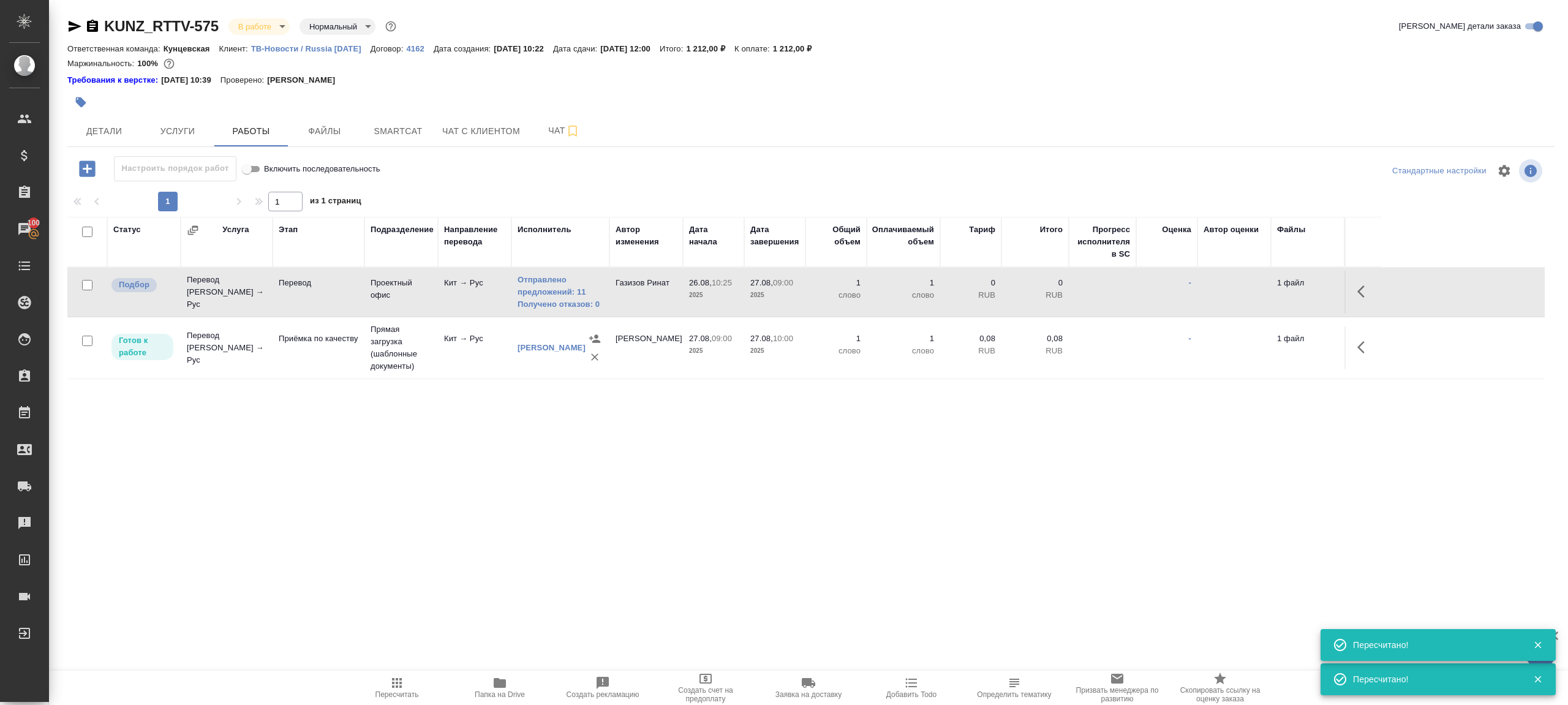
click at [97, 167] on icon "button" at bounding box center [87, 168] width 21 height 21
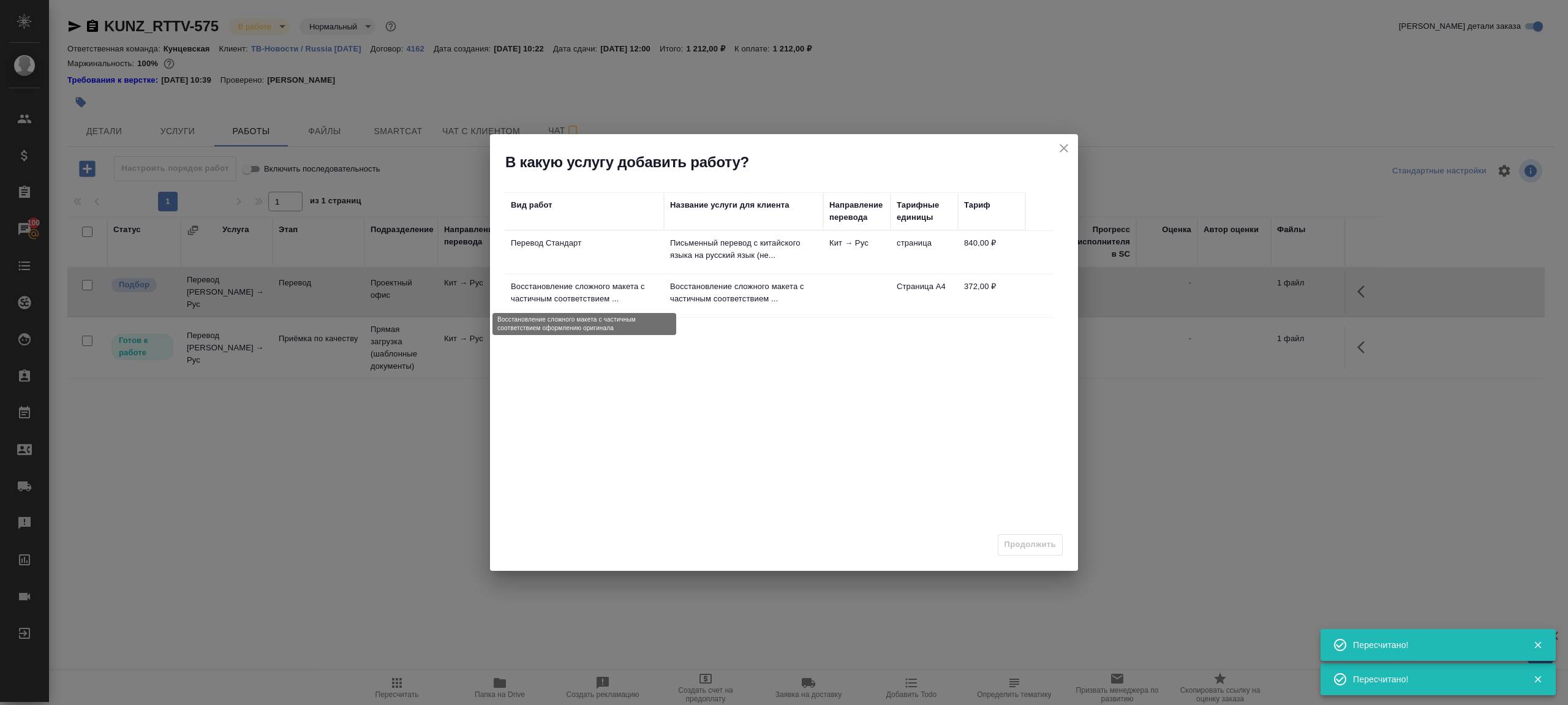
click at [652, 300] on p "Восстановление сложного макета с частичным соответствием ..." at bounding box center [584, 293] width 147 height 25
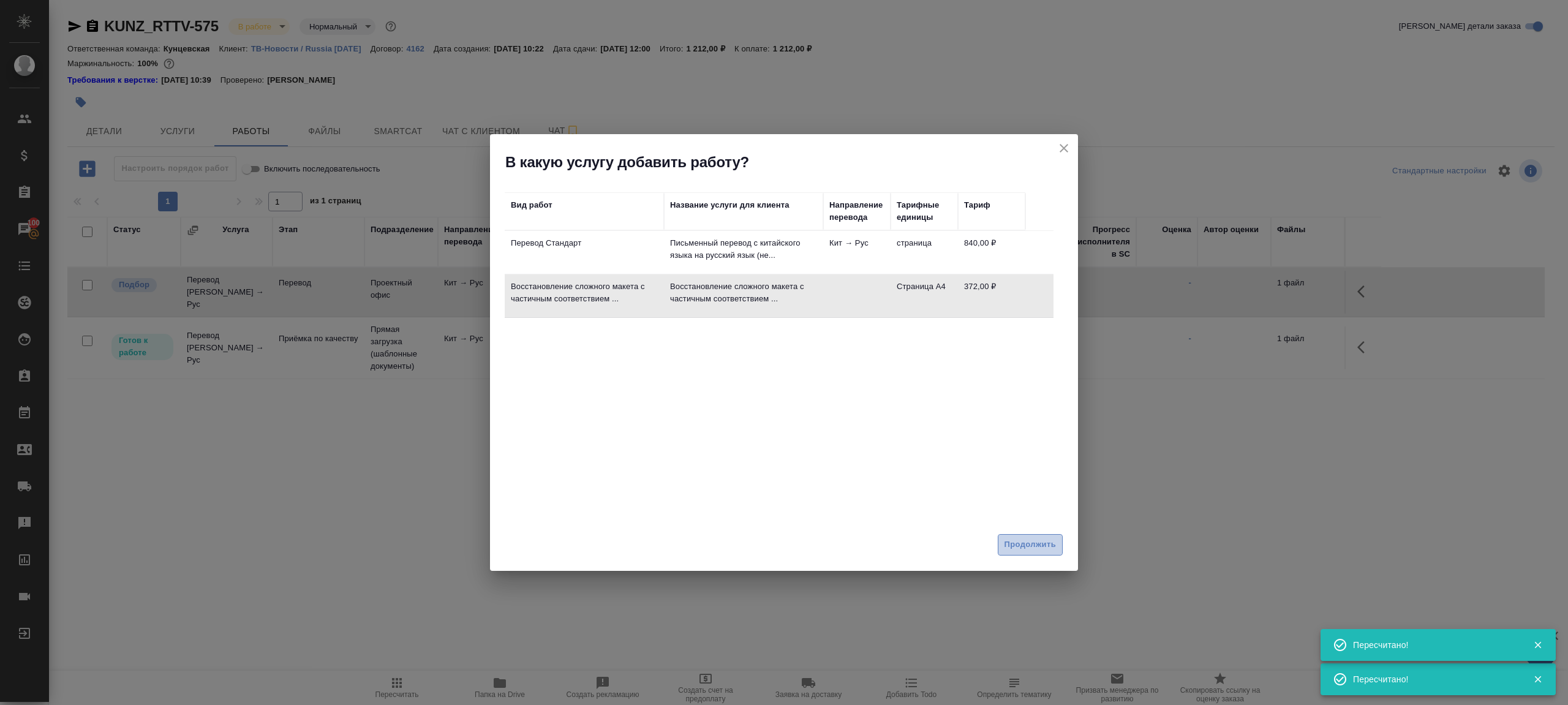
click at [1032, 544] on span "Продолжить" at bounding box center [1030, 544] width 52 height 14
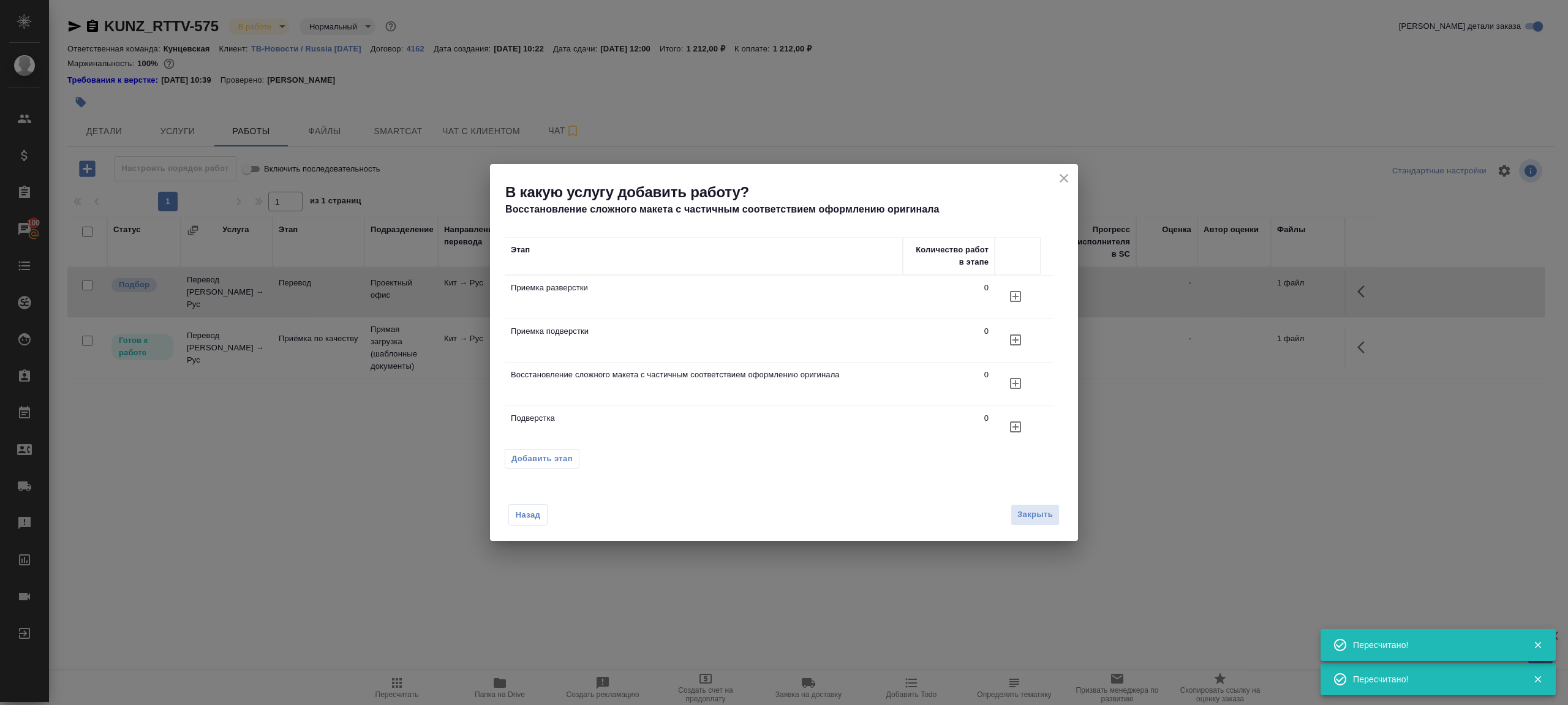
click at [1012, 382] on icon "button" at bounding box center [1015, 382] width 14 height 14
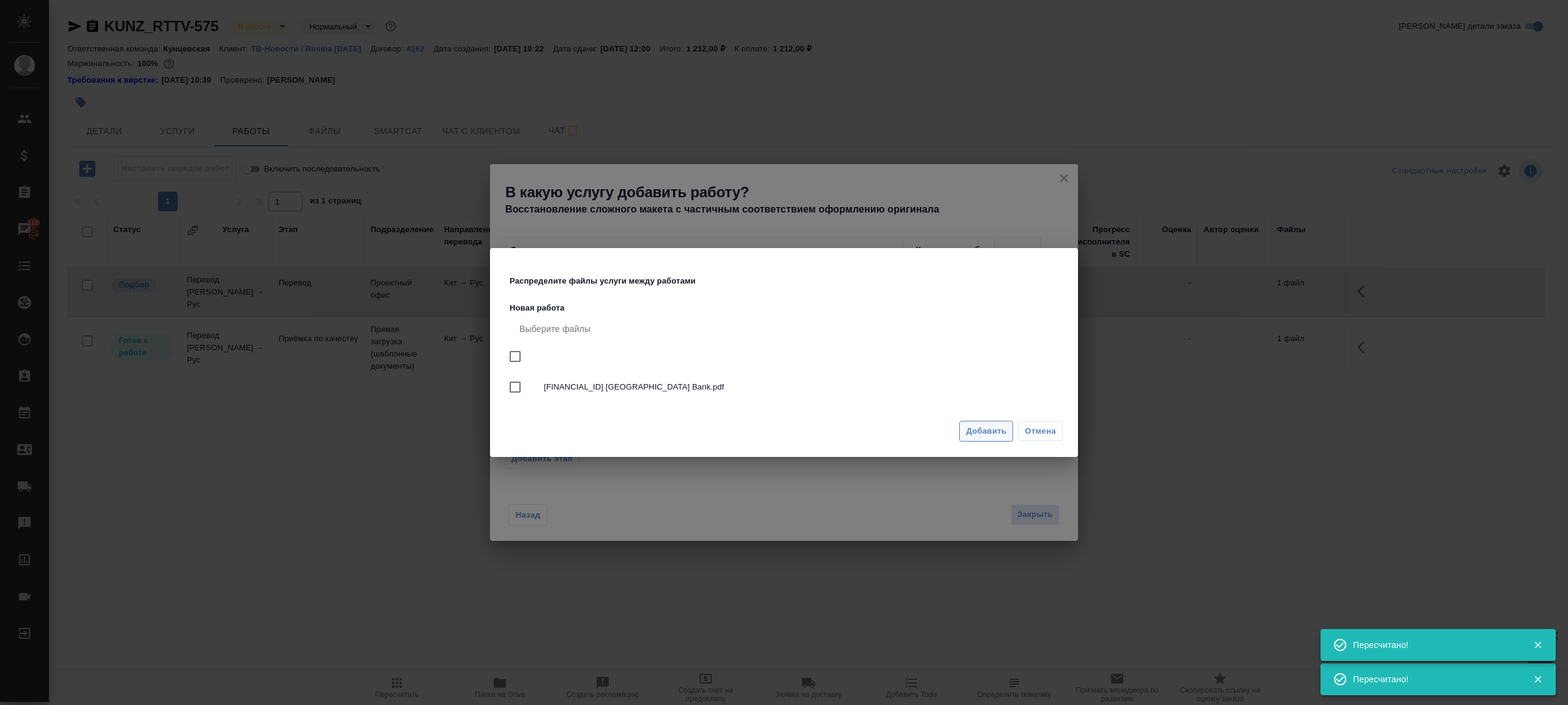
click at [986, 440] on button "Добавить" at bounding box center [986, 431] width 54 height 21
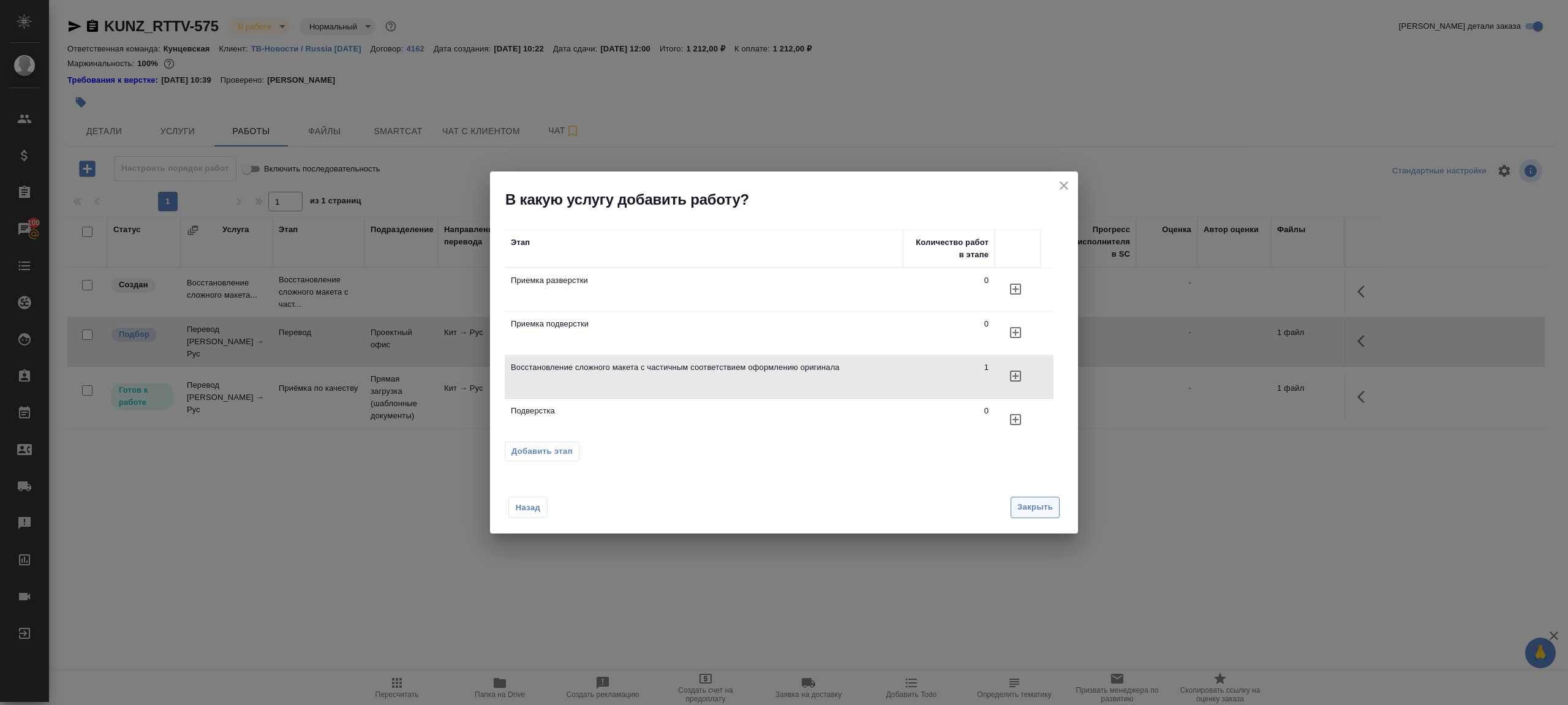
click at [1012, 507] on button "Закрыть" at bounding box center [1035, 507] width 49 height 21
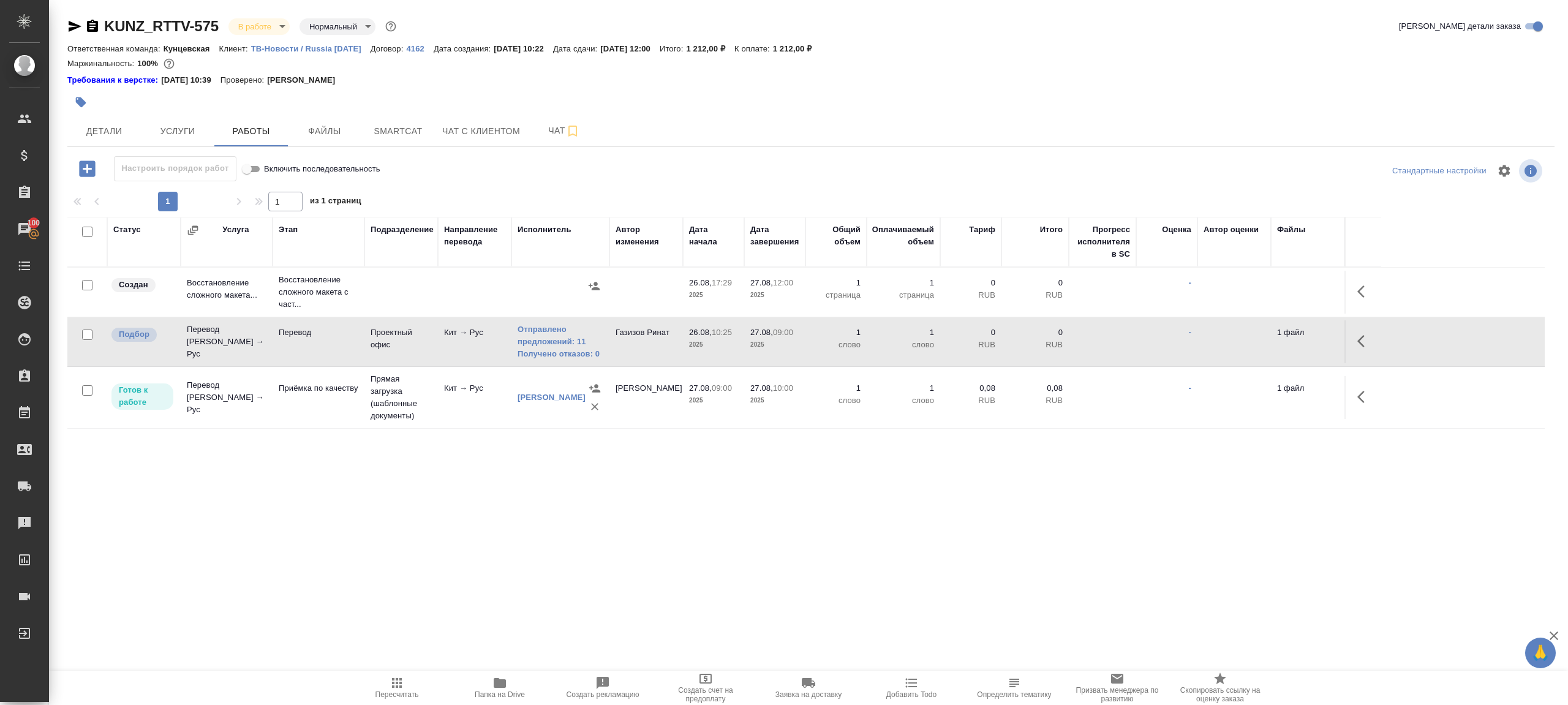
click at [506, 684] on icon "button" at bounding box center [499, 682] width 14 height 14
click at [1374, 289] on button "button" at bounding box center [1365, 292] width 30 height 30
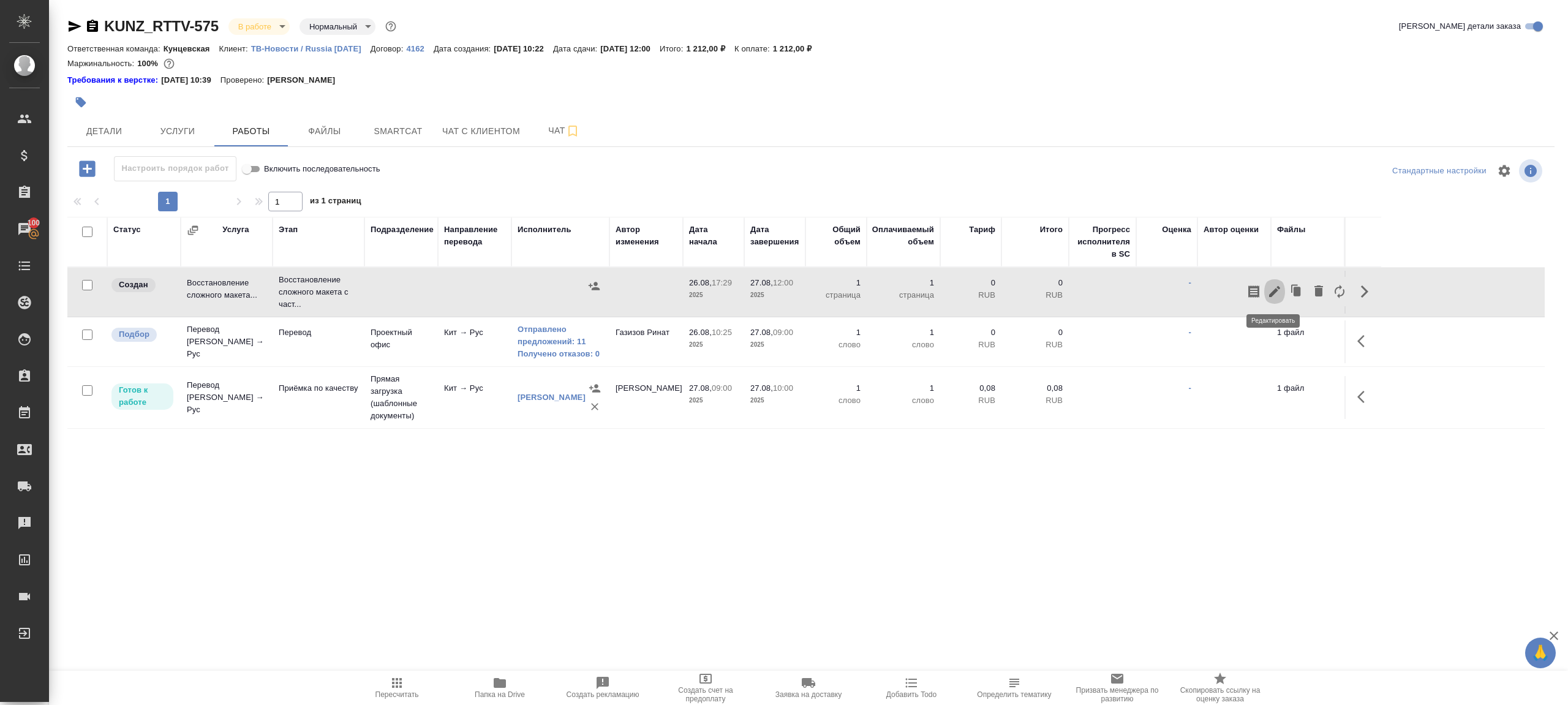
click at [1272, 286] on icon "button" at bounding box center [1274, 291] width 14 height 14
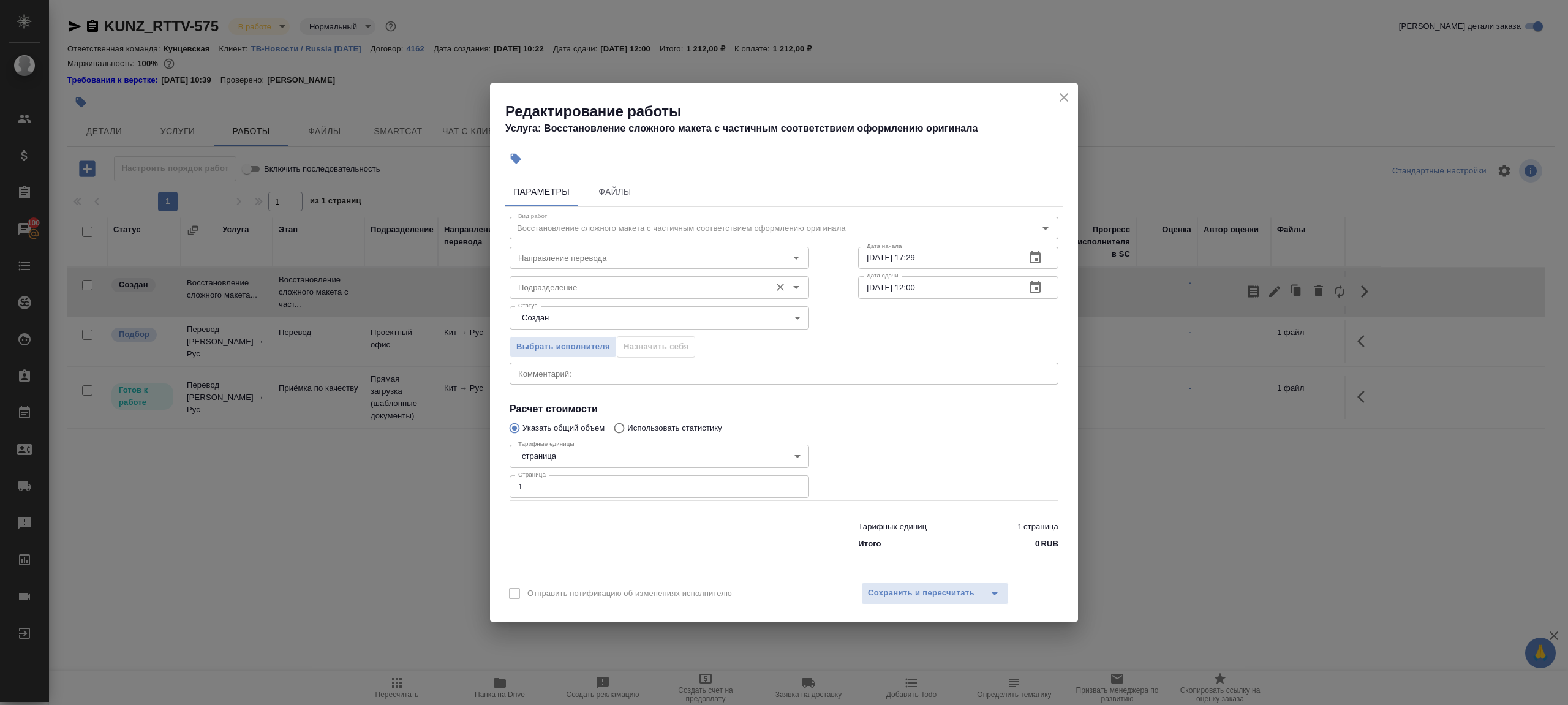
click at [676, 277] on div "Подразделение" at bounding box center [659, 287] width 299 height 22
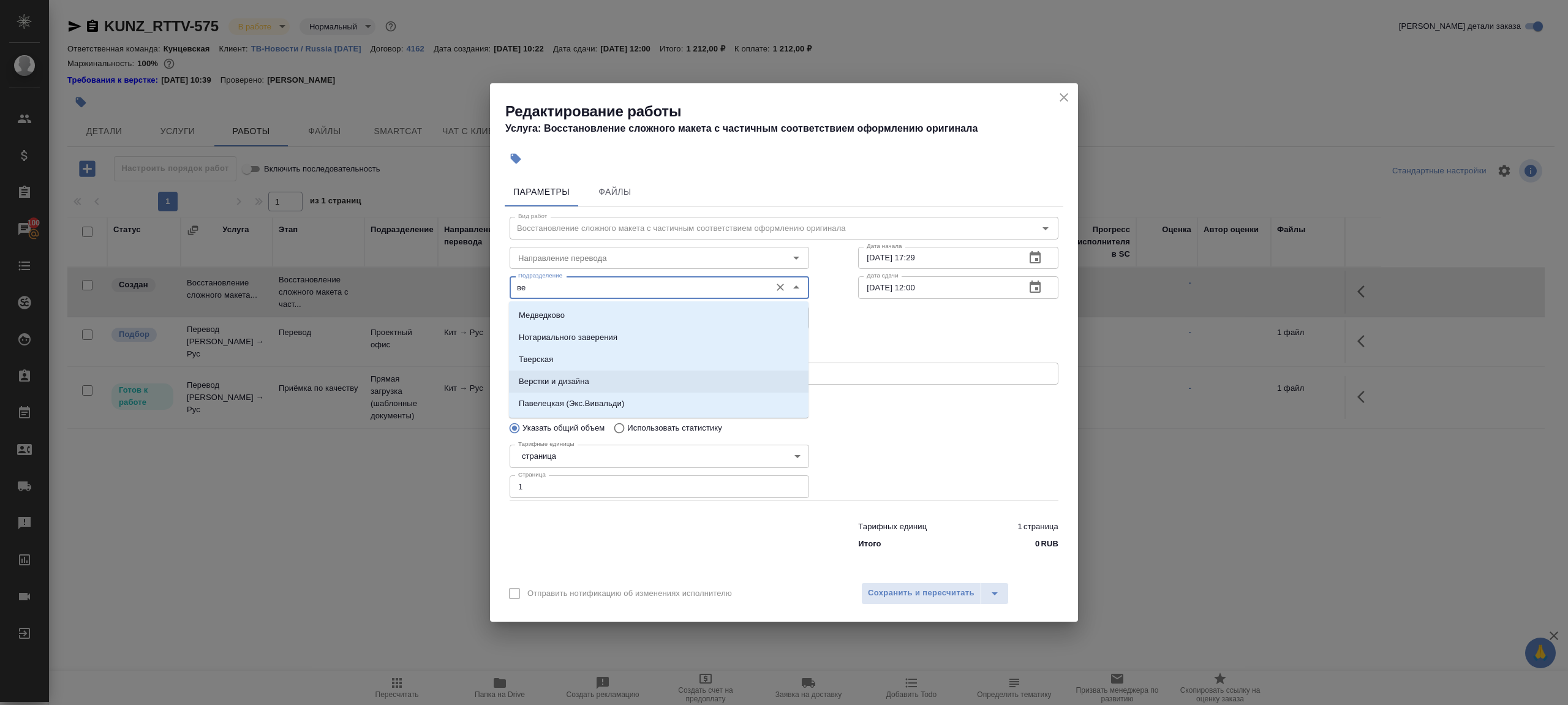
click at [616, 386] on li "Верстки и дизайна" at bounding box center [659, 381] width 299 height 22
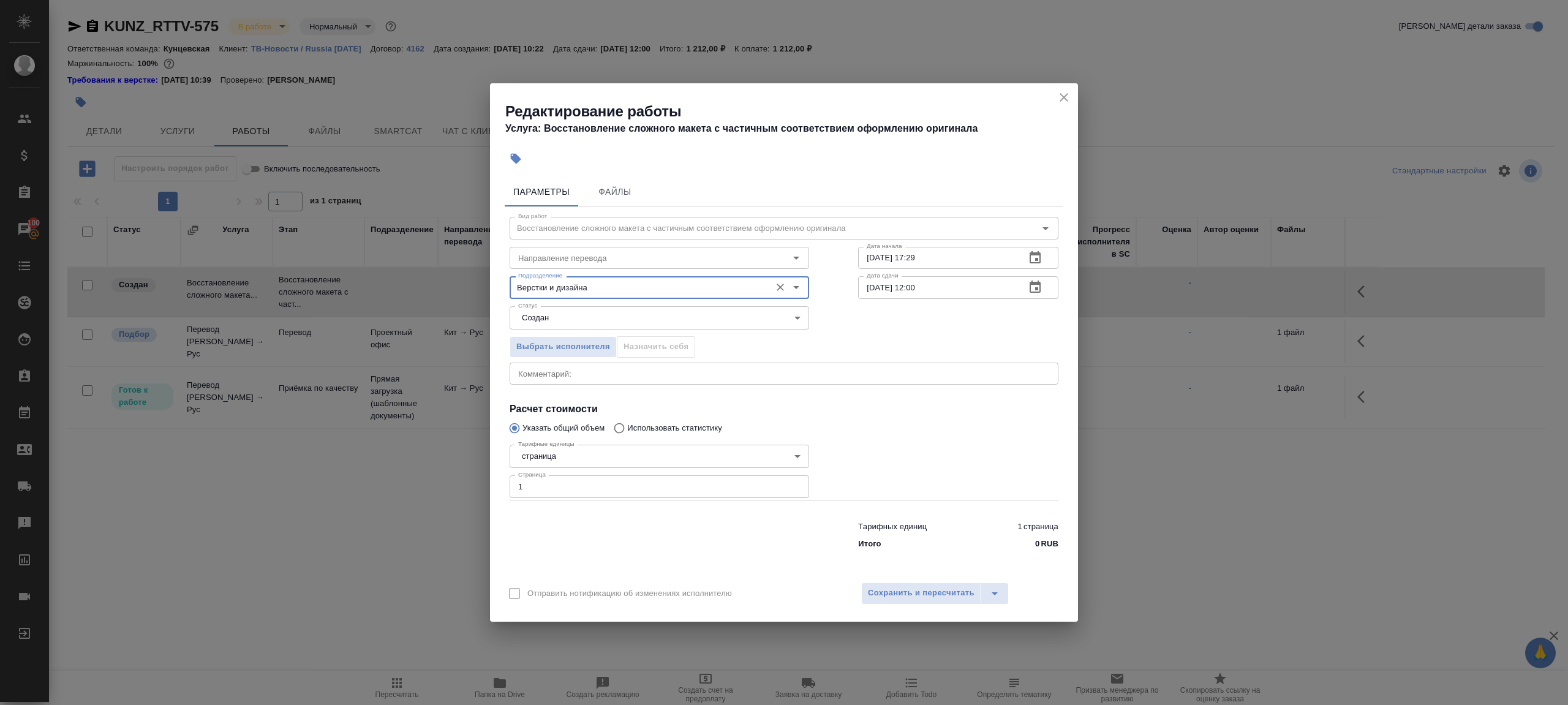
type input "Верстки и дизайна"
click at [570, 316] on body "🙏 .cls-1 fill:#fff; AWATERA Gazizov Rinat Клиенты Спецификации Заказы 100 Чаты …" at bounding box center [784, 352] width 1568 height 705
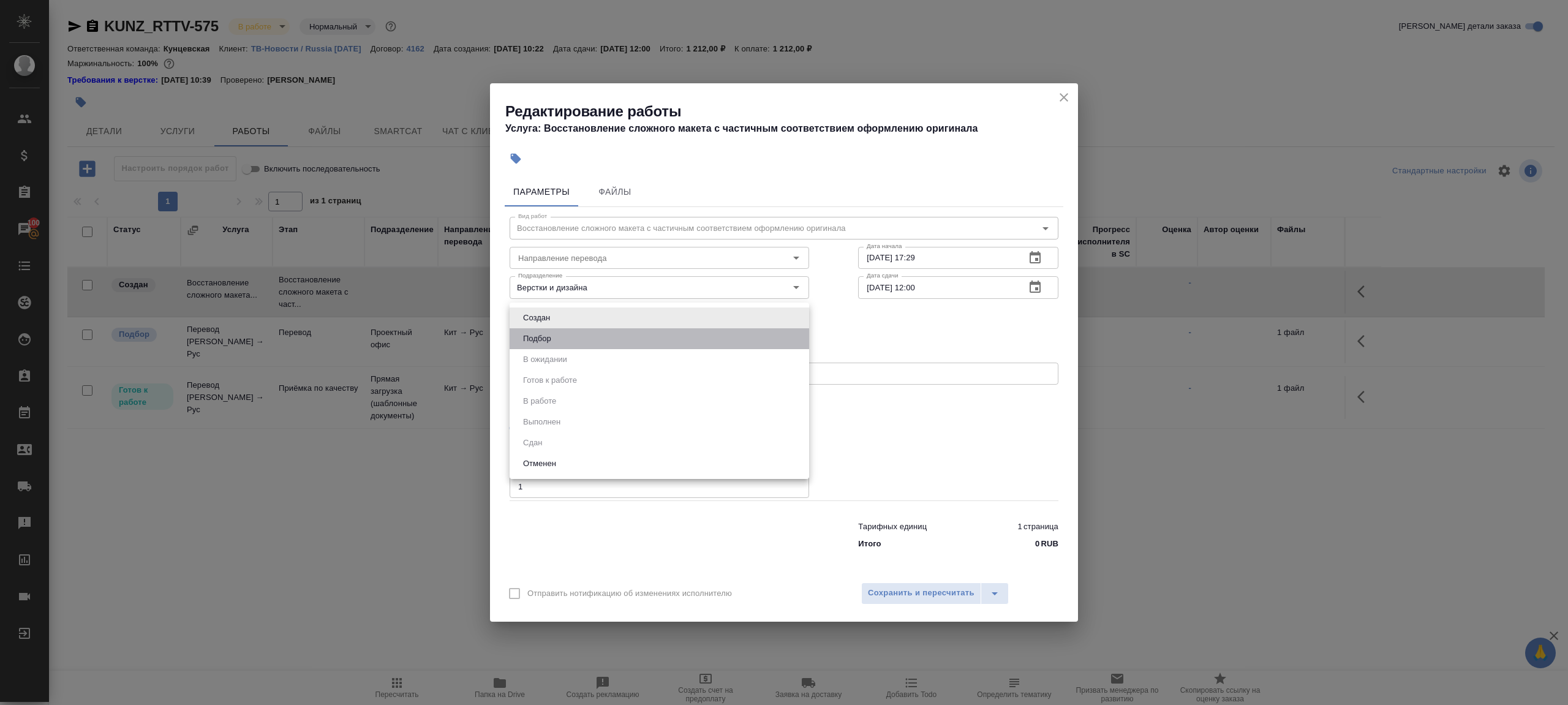
click at [570, 340] on li "Подбор" at bounding box center [659, 338] width 299 height 21
type input "recruiting"
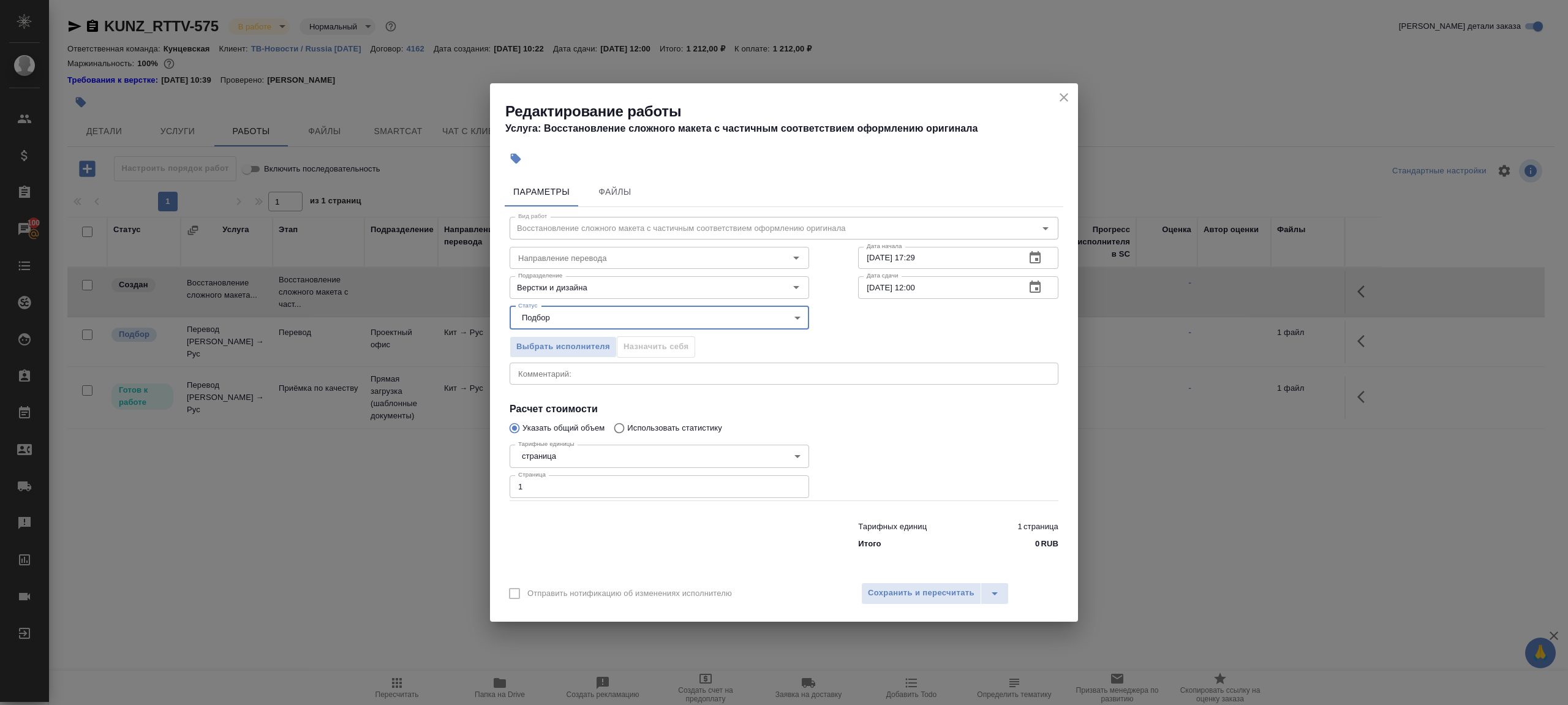
click at [894, 443] on div at bounding box center [958, 469] width 250 height 110
drag, startPoint x: 941, startPoint y: 257, endPoint x: 941, endPoint y: 265, distance: 8.0
click at [941, 257] on input "26.08.2025 17:29" at bounding box center [937, 258] width 157 height 22
click at [941, 289] on input "27.08.2025 12:00" at bounding box center [937, 287] width 157 height 22
paste input "6.08.2025 17:29"
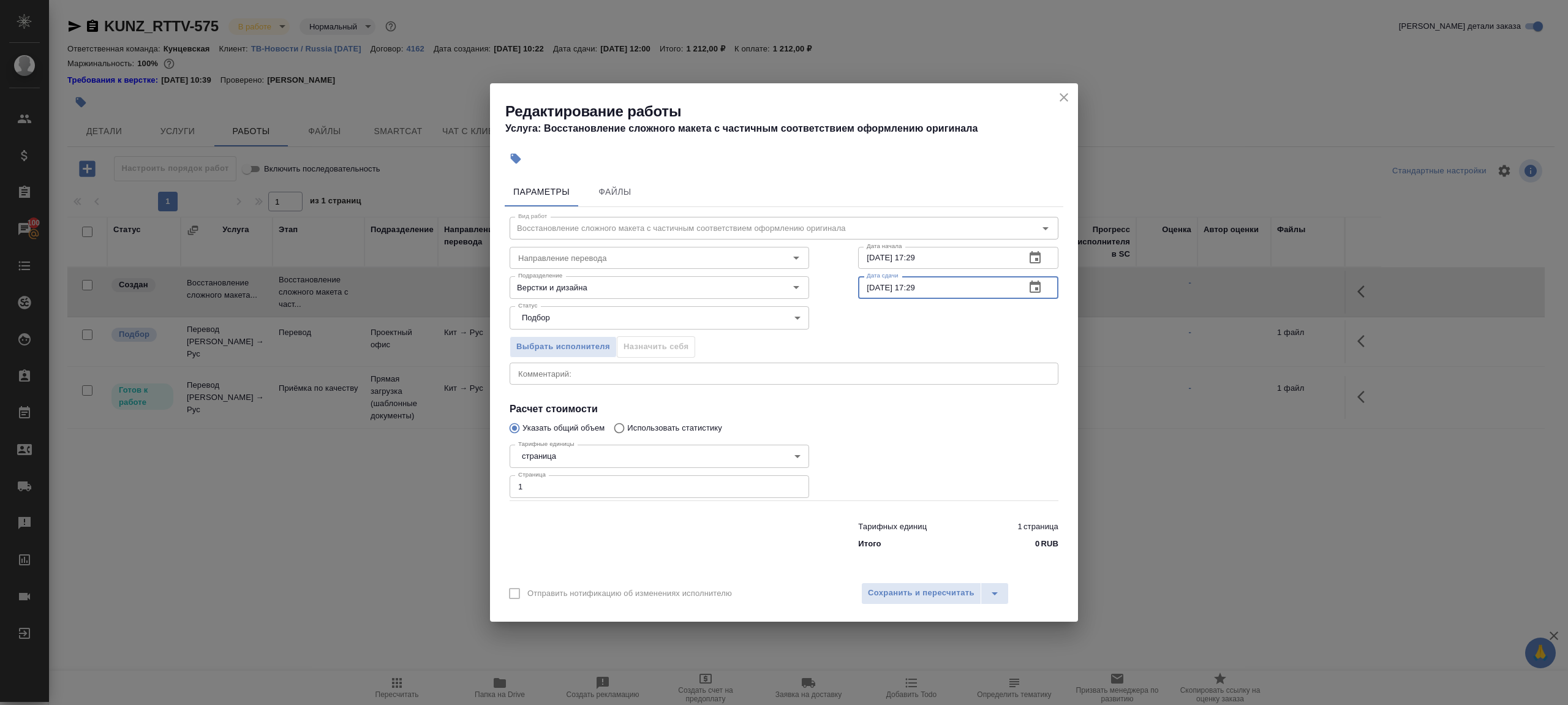
drag, startPoint x: 912, startPoint y: 287, endPoint x: 996, endPoint y: 287, distance: 84.0
click at [996, 287] on input "26.08.2025 17:29" at bounding box center [937, 287] width 157 height 22
type input "26.08.2025 20:00"
click at [925, 605] on div "Отправить нотификацию об изменениях исполнителю Сохранить и пересчитать" at bounding box center [784, 597] width 588 height 47
click at [925, 601] on button "Сохранить и пересчитать" at bounding box center [921, 593] width 120 height 22
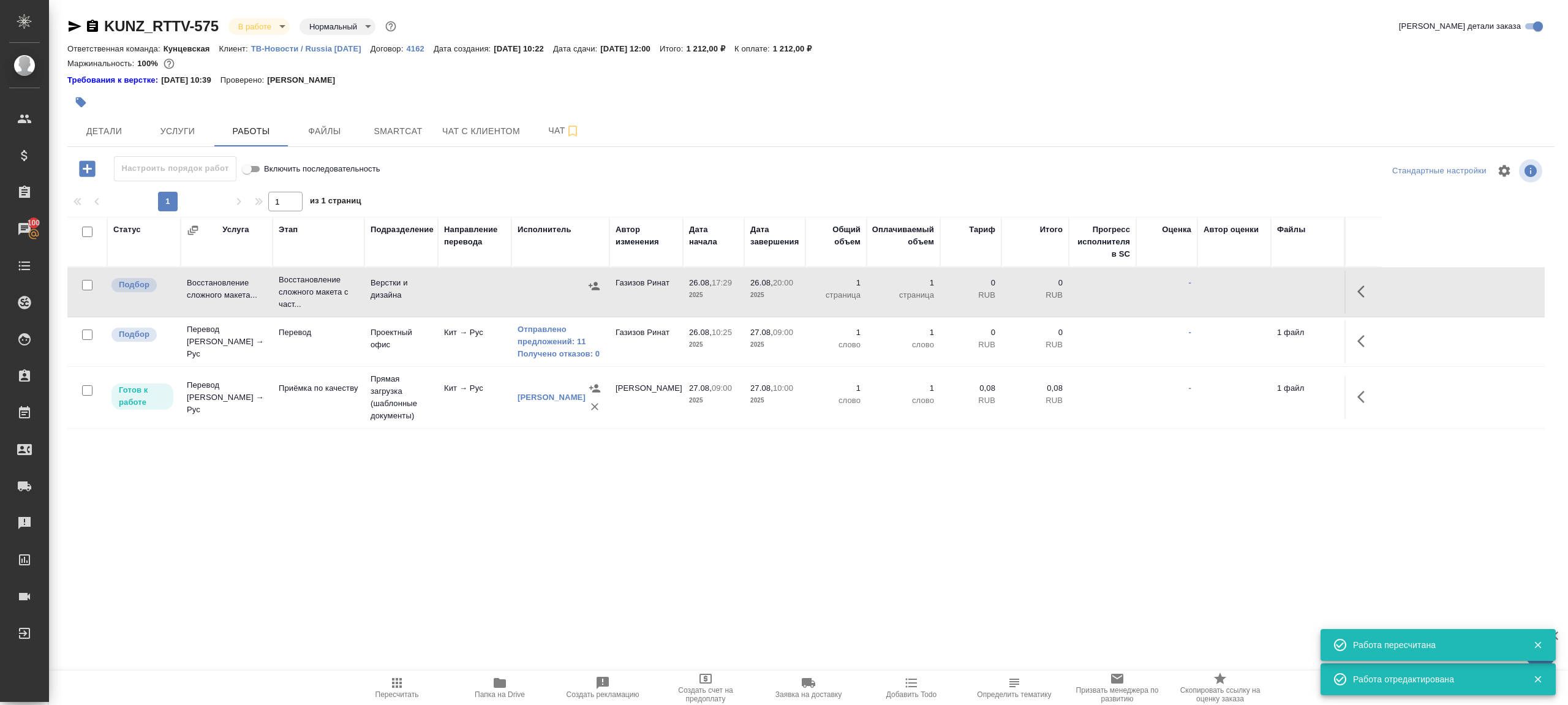
click at [393, 673] on button "Пересчитать" at bounding box center [396, 688] width 103 height 34
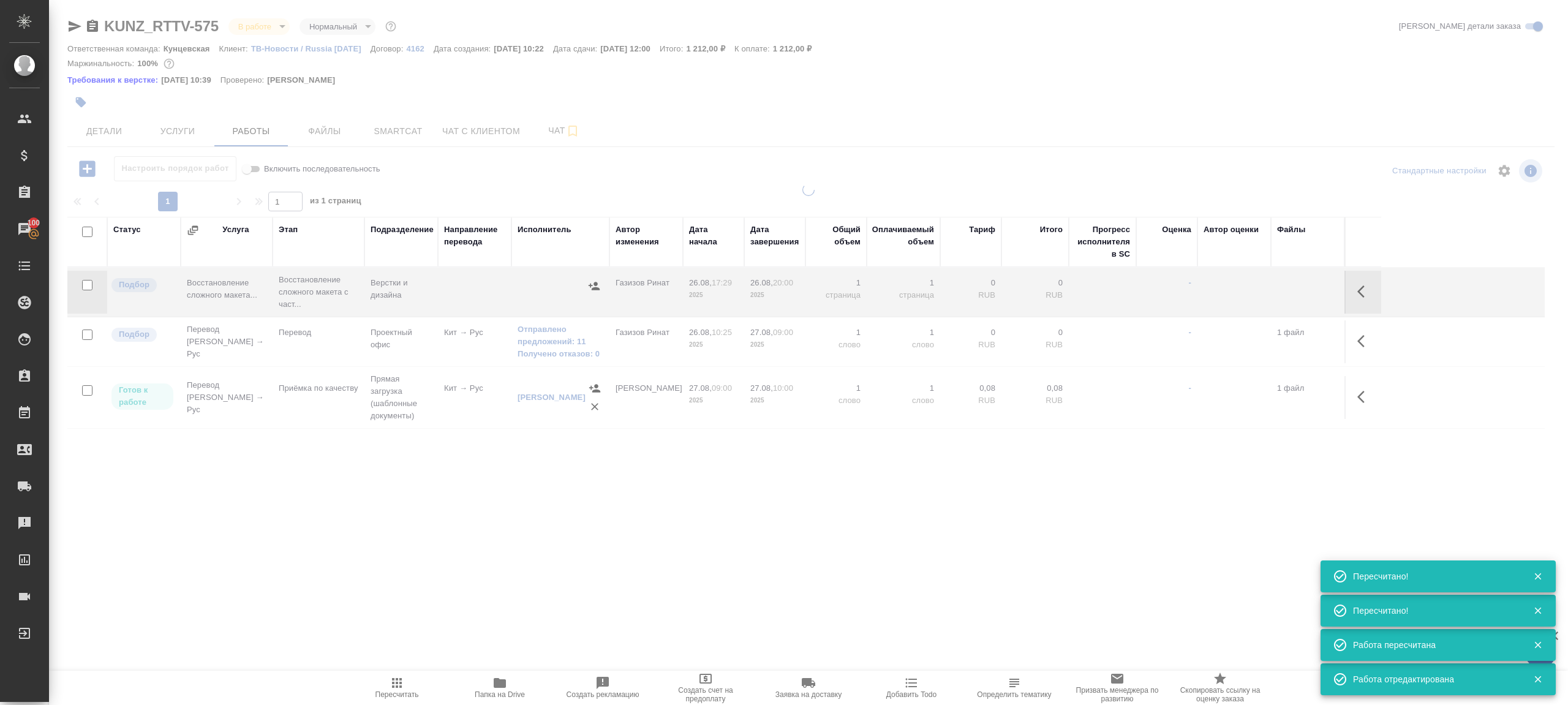
click at [453, 507] on div at bounding box center [808, 354] width 1519 height 340
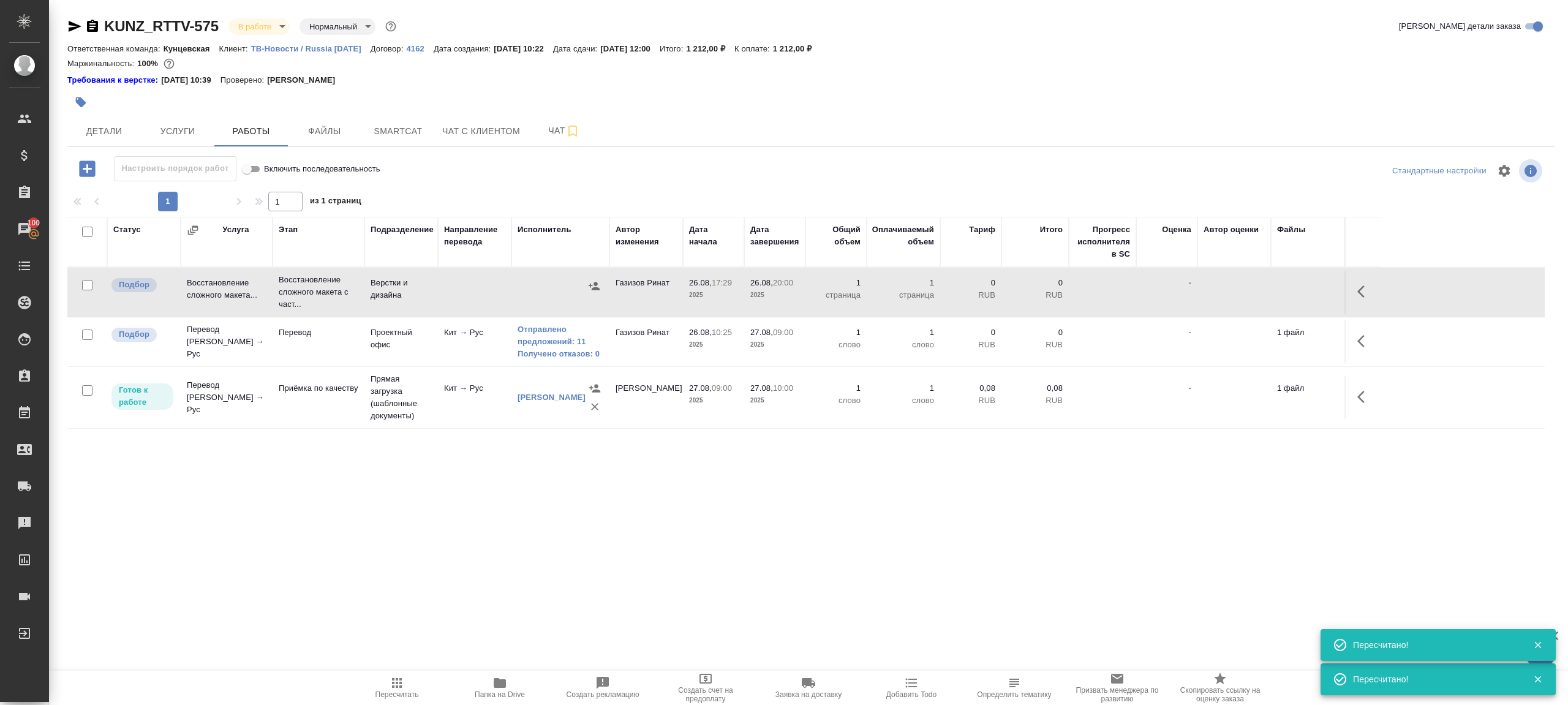
click at [409, 673] on button "Пересчитать" at bounding box center [396, 688] width 103 height 34
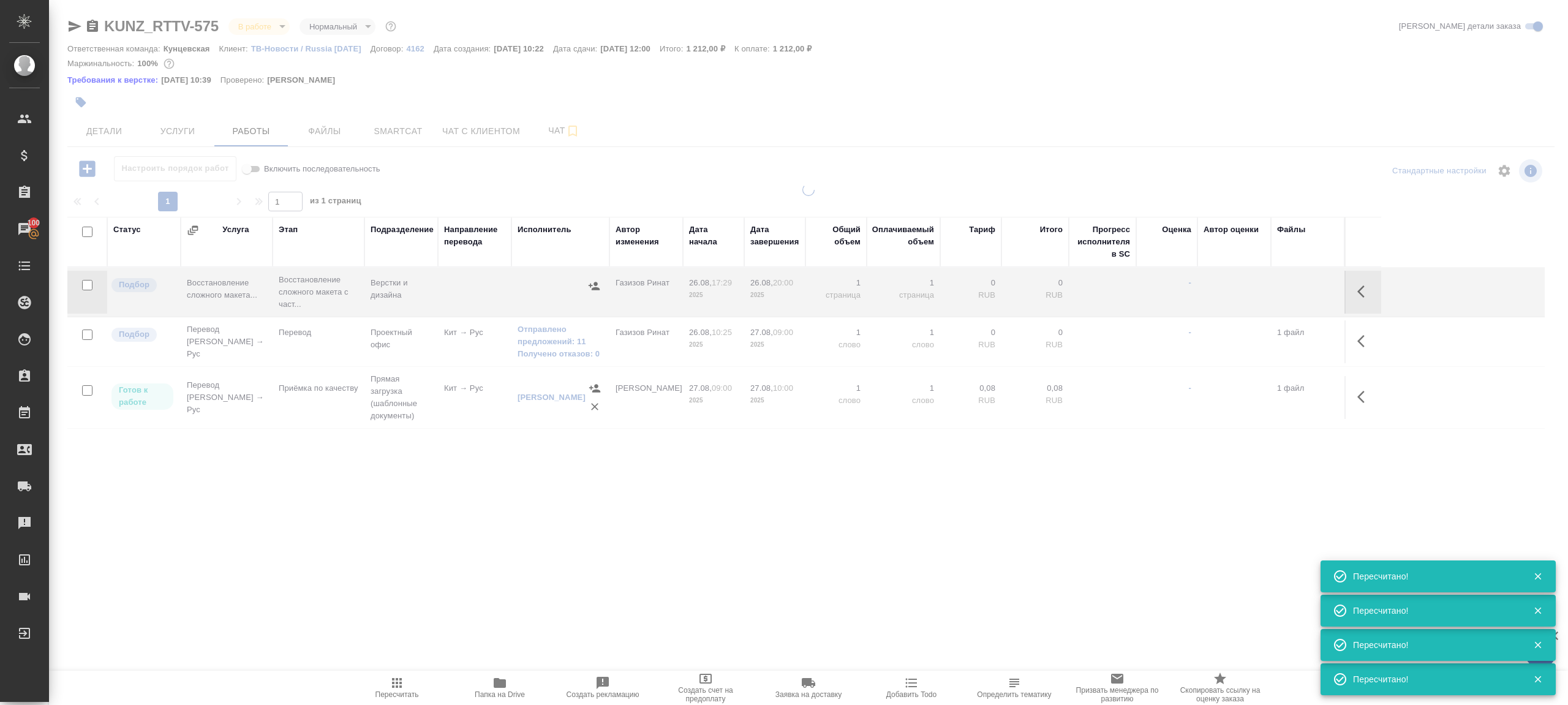
click at [501, 556] on div ".cls-1 fill:#fff; AWATERA Gazizov Rinat Клиенты Спецификации Заказы 100 Чаты To…" at bounding box center [784, 352] width 1568 height 705
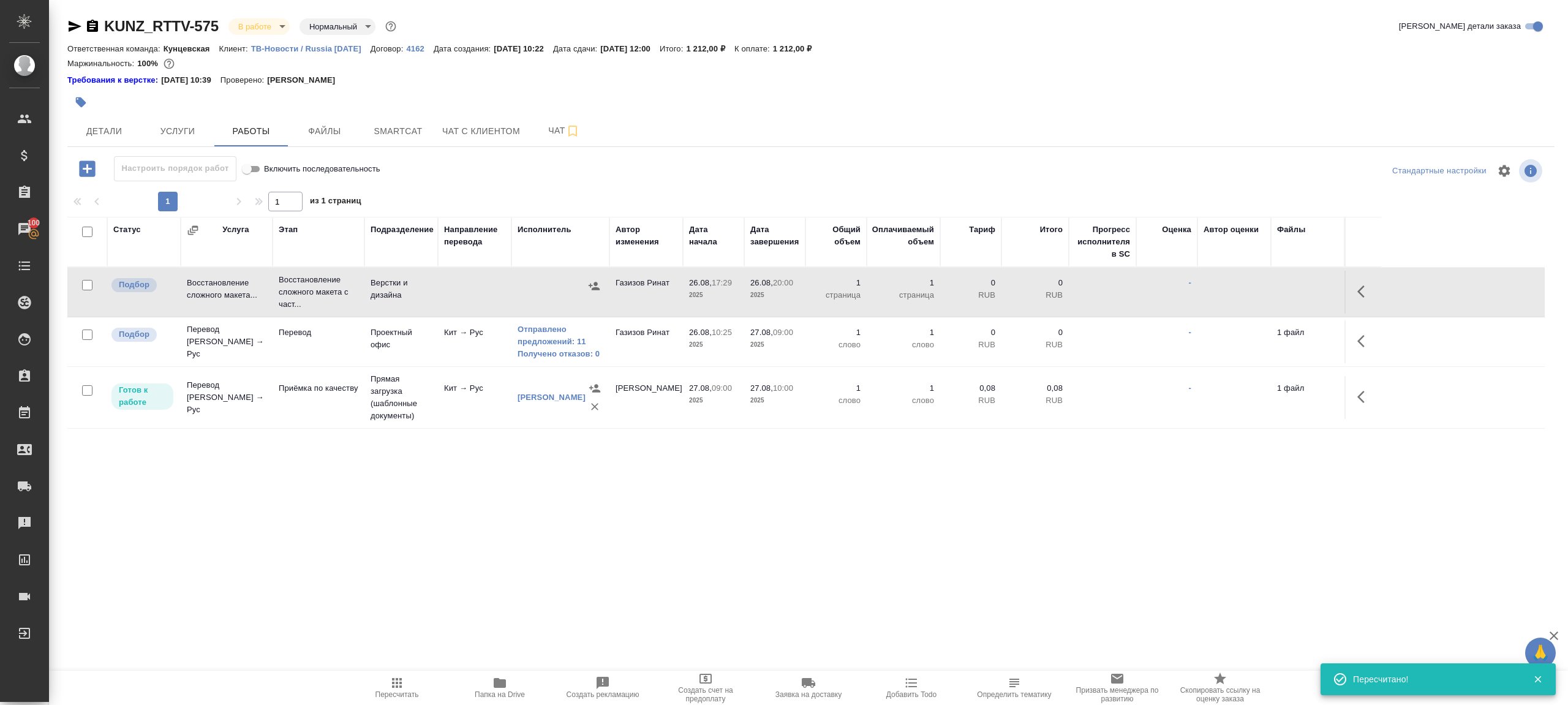
click at [607, 542] on div ".cls-1 fill:#fff; AWATERA Gazizov Rinat Клиенты Спецификации Заказы 100 Чаты To…" at bounding box center [784, 352] width 1568 height 705
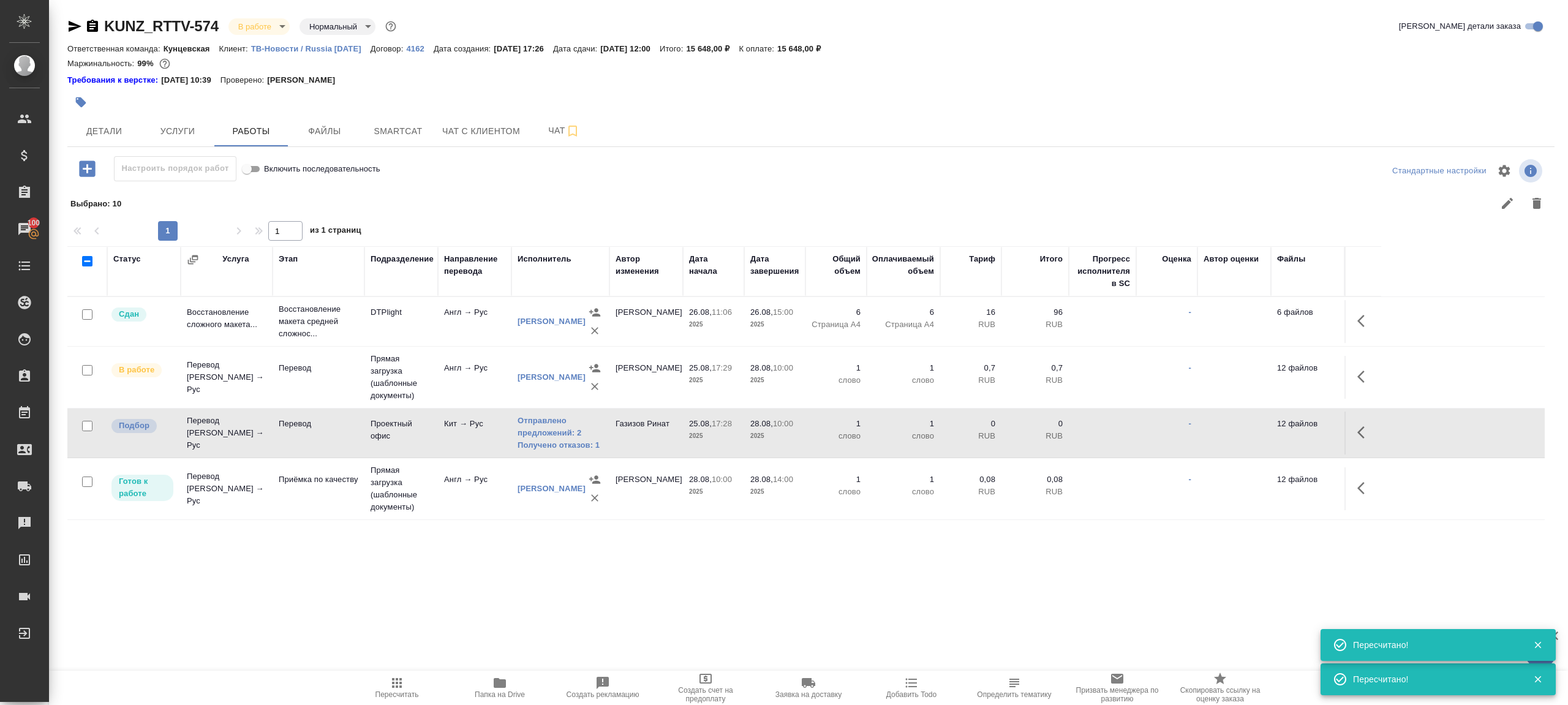
click at [372, 677] on span "Пересчитать" at bounding box center [397, 687] width 88 height 23
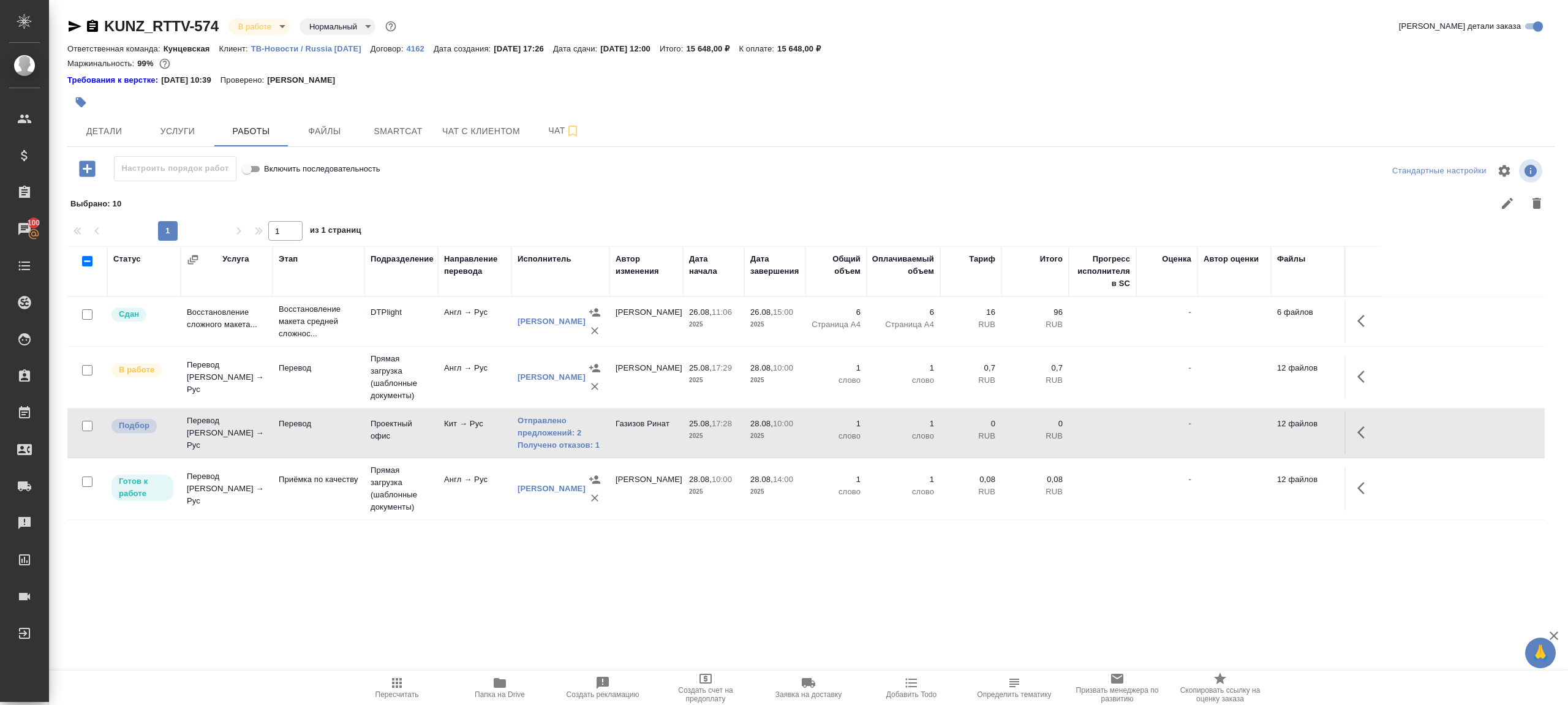
click at [450, 438] on td "Кит → Рус" at bounding box center [474, 433] width 74 height 43
click at [381, 693] on span "Пересчитать" at bounding box center [397, 694] width 43 height 8
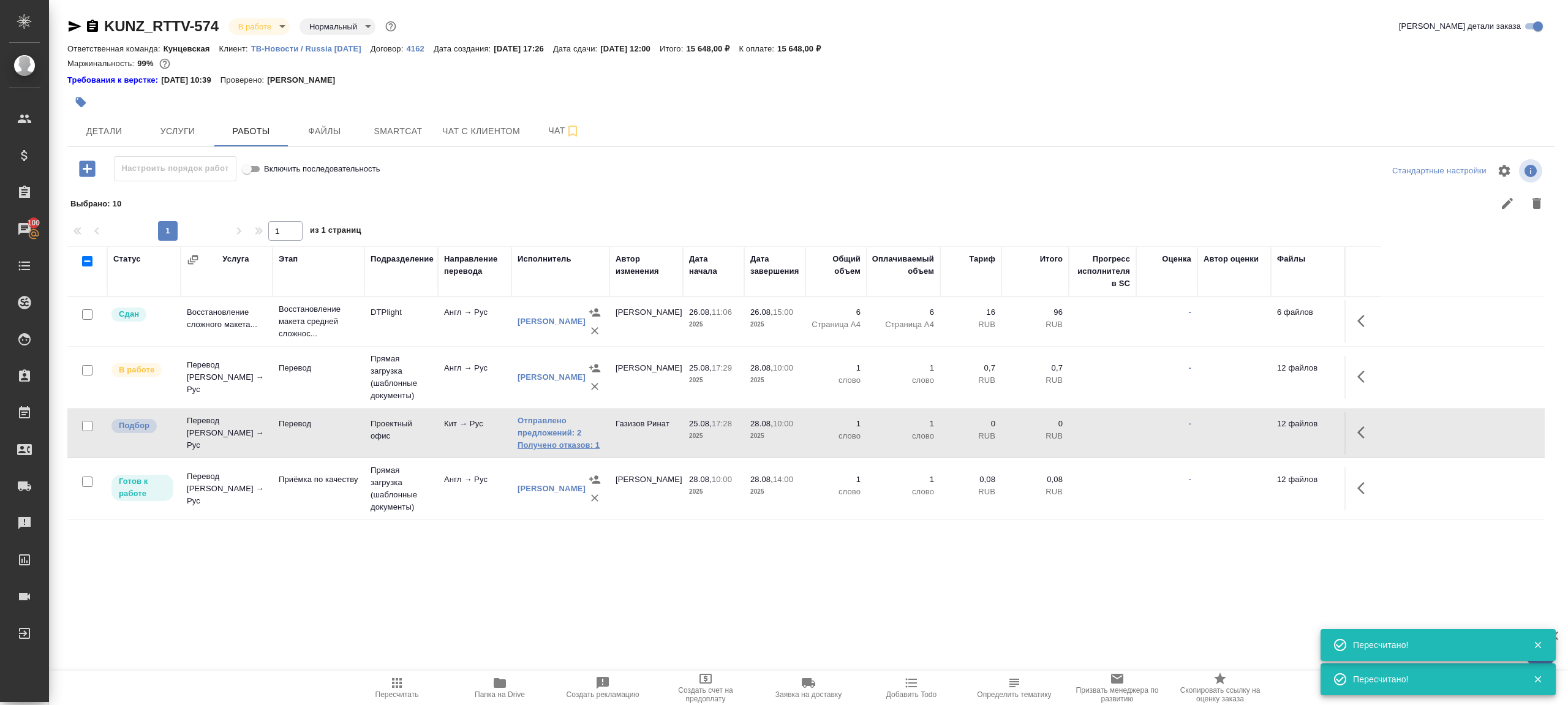
click at [557, 445] on link "Получено отказов: 1" at bounding box center [561, 445] width 86 height 12
click at [572, 441] on link "Получено отказов: 1" at bounding box center [561, 445] width 86 height 12
click at [392, 676] on icon "button" at bounding box center [396, 682] width 14 height 14
click at [445, 619] on div ".cls-1 fill:#fff; AWATERA Gazizov Rinat Клиенты Спецификации Заказы 100 Чаты To…" at bounding box center [784, 352] width 1568 height 705
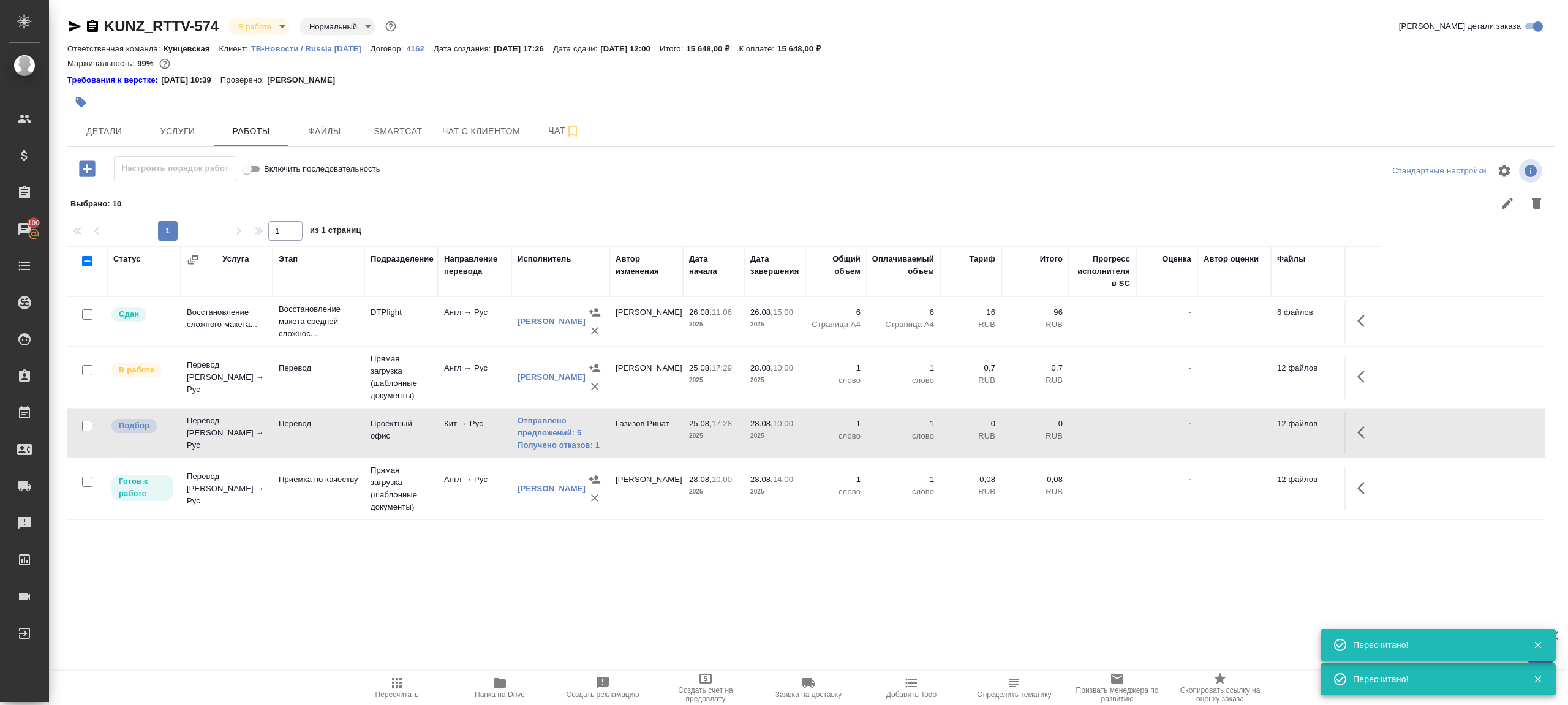
click at [392, 680] on icon "button" at bounding box center [396, 682] width 14 height 14
click at [494, 611] on div ".cls-1 fill:#fff; AWATERA Gazizov Rinat Клиенты Спецификации Заказы 100 Чаты To…" at bounding box center [784, 352] width 1568 height 705
click at [393, 683] on icon "button" at bounding box center [397, 682] width 10 height 10
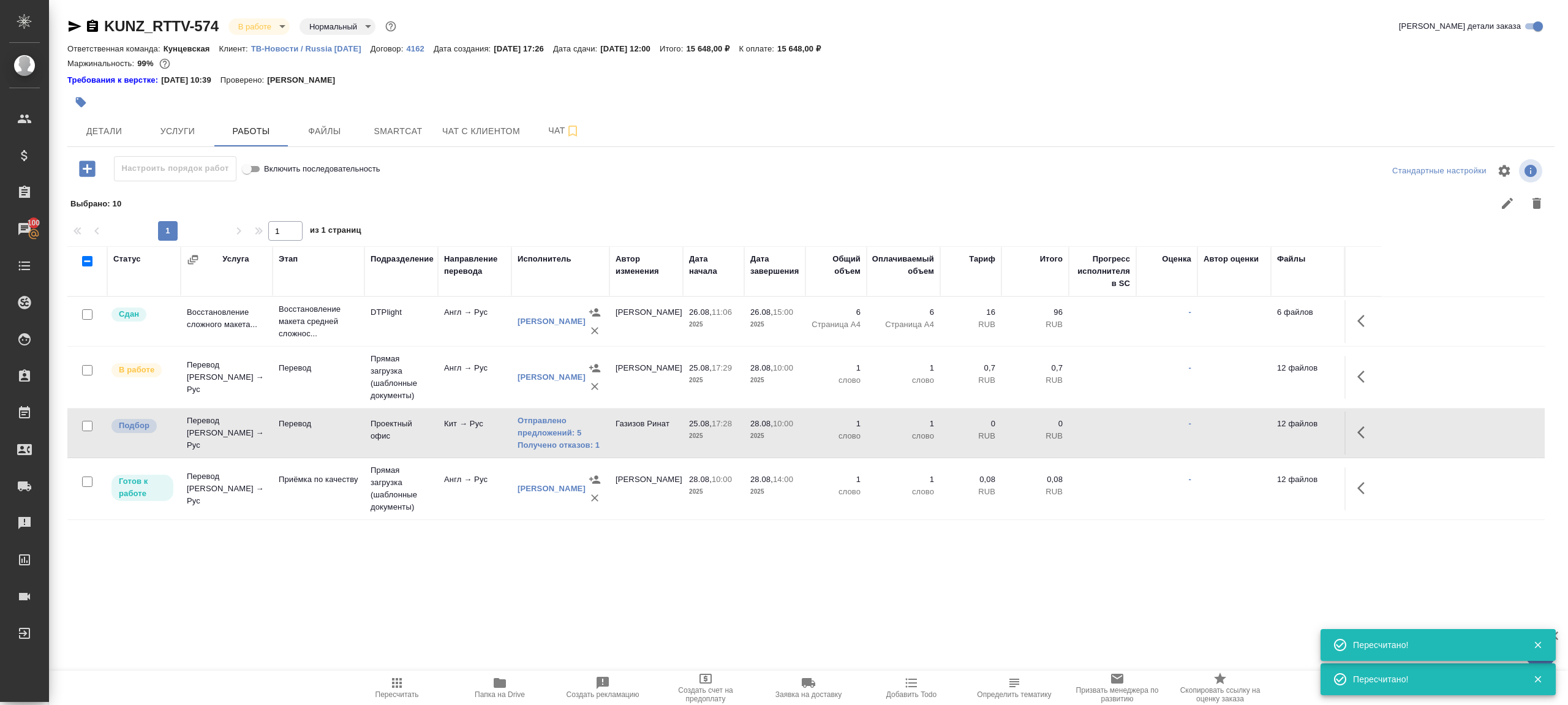
click at [521, 589] on div ".cls-1 fill:#fff; AWATERA Gazizov Rinat Клиенты Спецификации Заказы 100 Чаты To…" at bounding box center [784, 352] width 1568 height 705
click at [379, 684] on span "Пересчитать" at bounding box center [397, 687] width 88 height 23
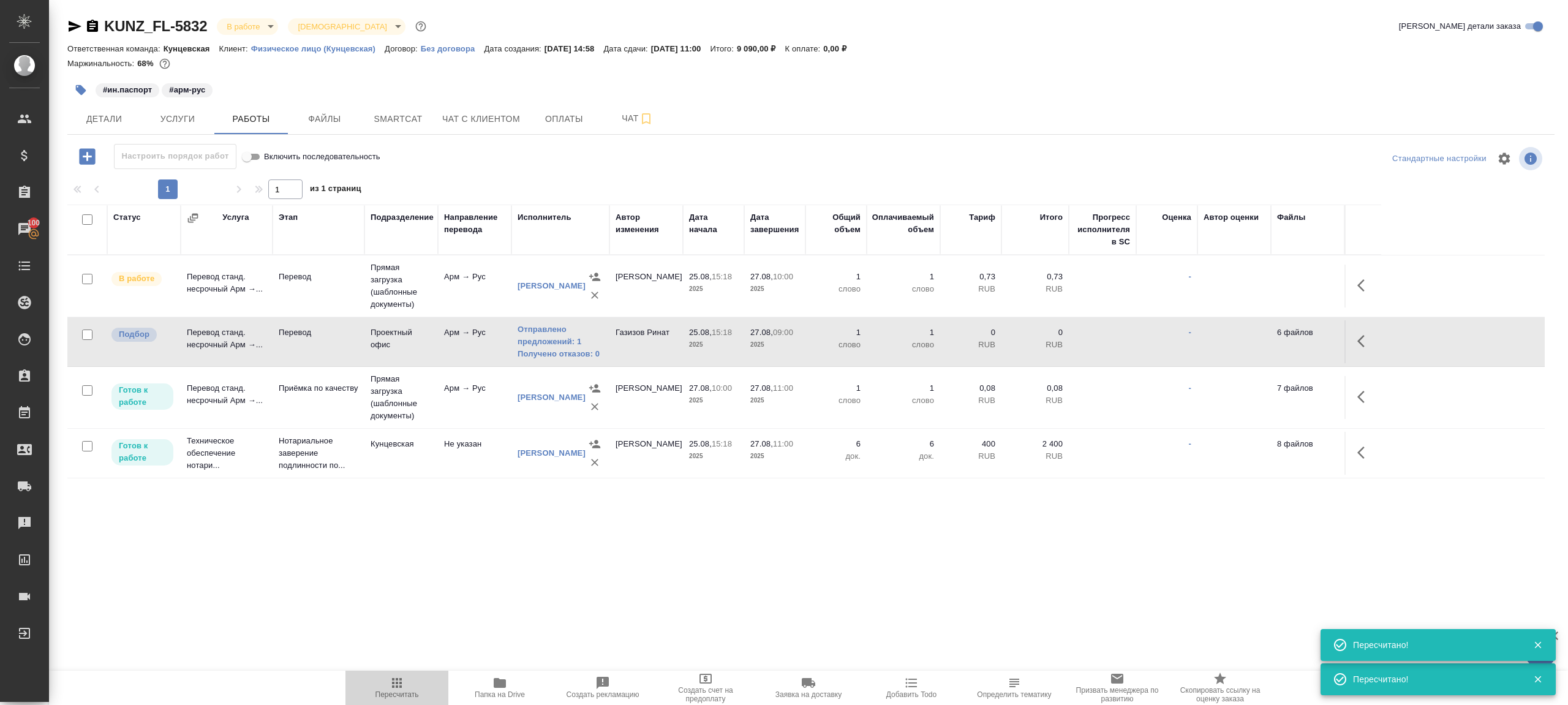
click at [393, 684] on icon "button" at bounding box center [397, 682] width 10 height 10
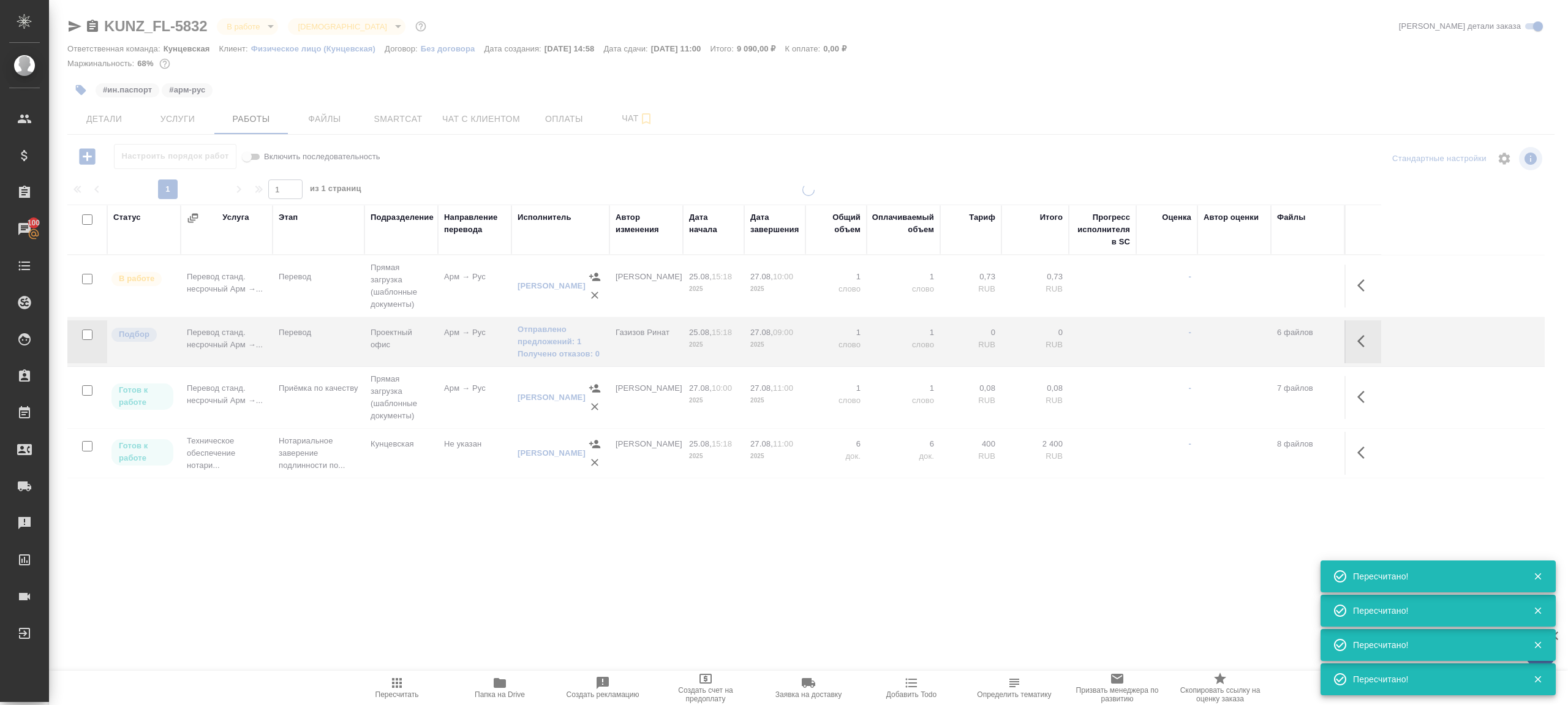
click at [400, 567] on div ".cls-1 fill:#fff; AWATERA [PERSON_NAME] Клиенты Спецификации Заказы 100 Чаты To…" at bounding box center [784, 352] width 1568 height 705
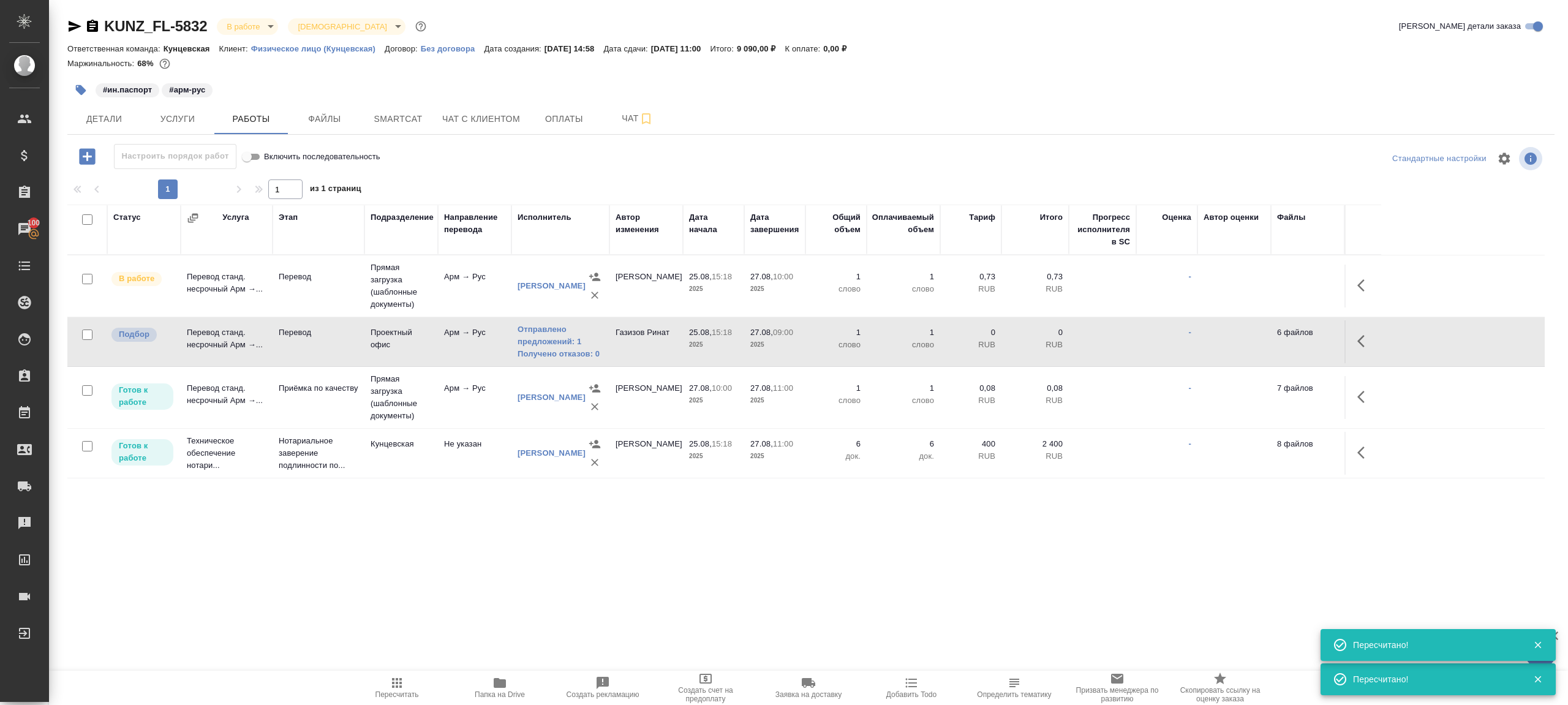
click at [399, 688] on icon "button" at bounding box center [396, 682] width 14 height 14
click at [387, 675] on span "Пересчитать" at bounding box center [397, 687] width 88 height 23
click at [374, 688] on span "Пересчитать" at bounding box center [397, 687] width 88 height 23
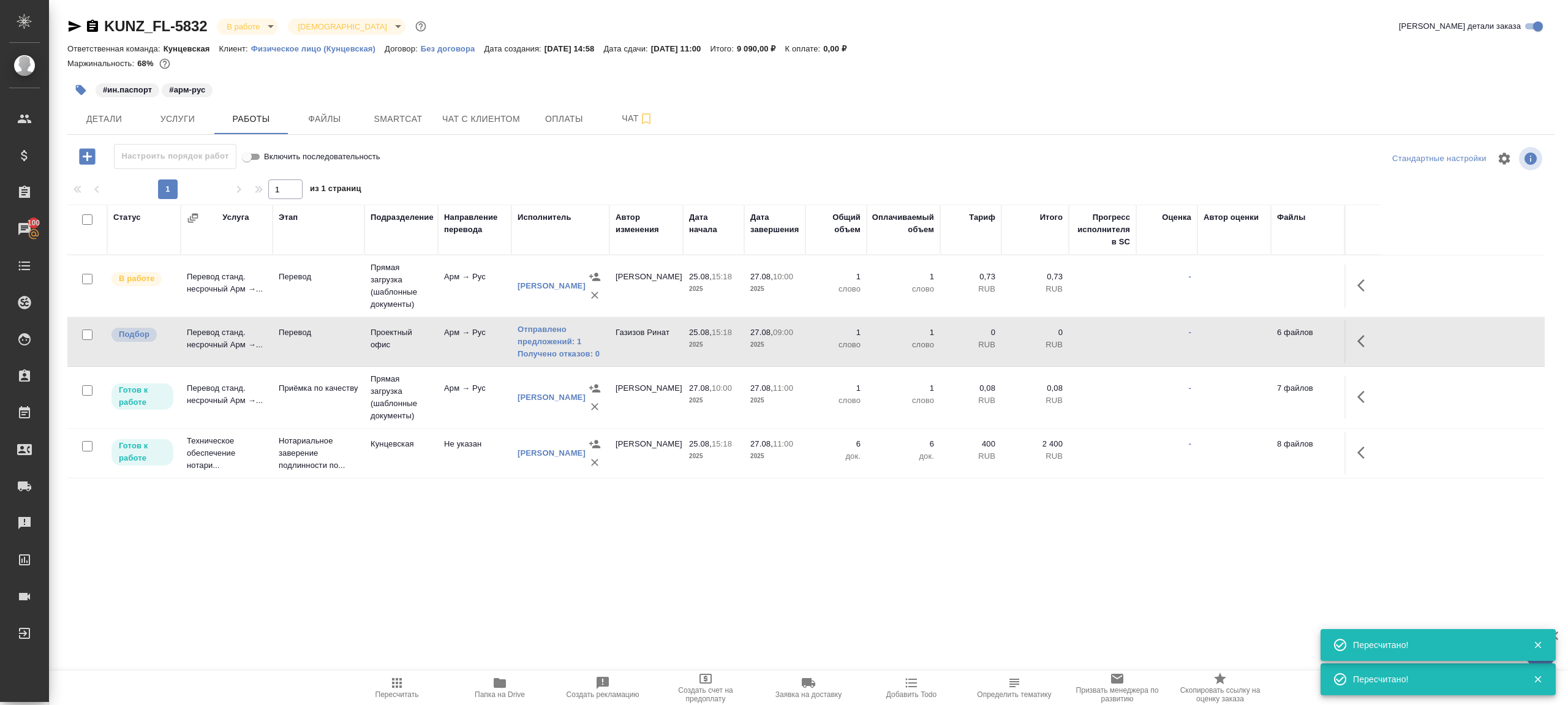
click at [374, 688] on span "Пересчитать" at bounding box center [397, 687] width 88 height 23
click at [502, 595] on div ".cls-1 fill:#fff; AWATERA Gazizov Rinat Клиенты Спецификации Заказы 100 Чаты To…" at bounding box center [784, 352] width 1568 height 705
click at [372, 680] on span "Пересчитать" at bounding box center [397, 687] width 88 height 23
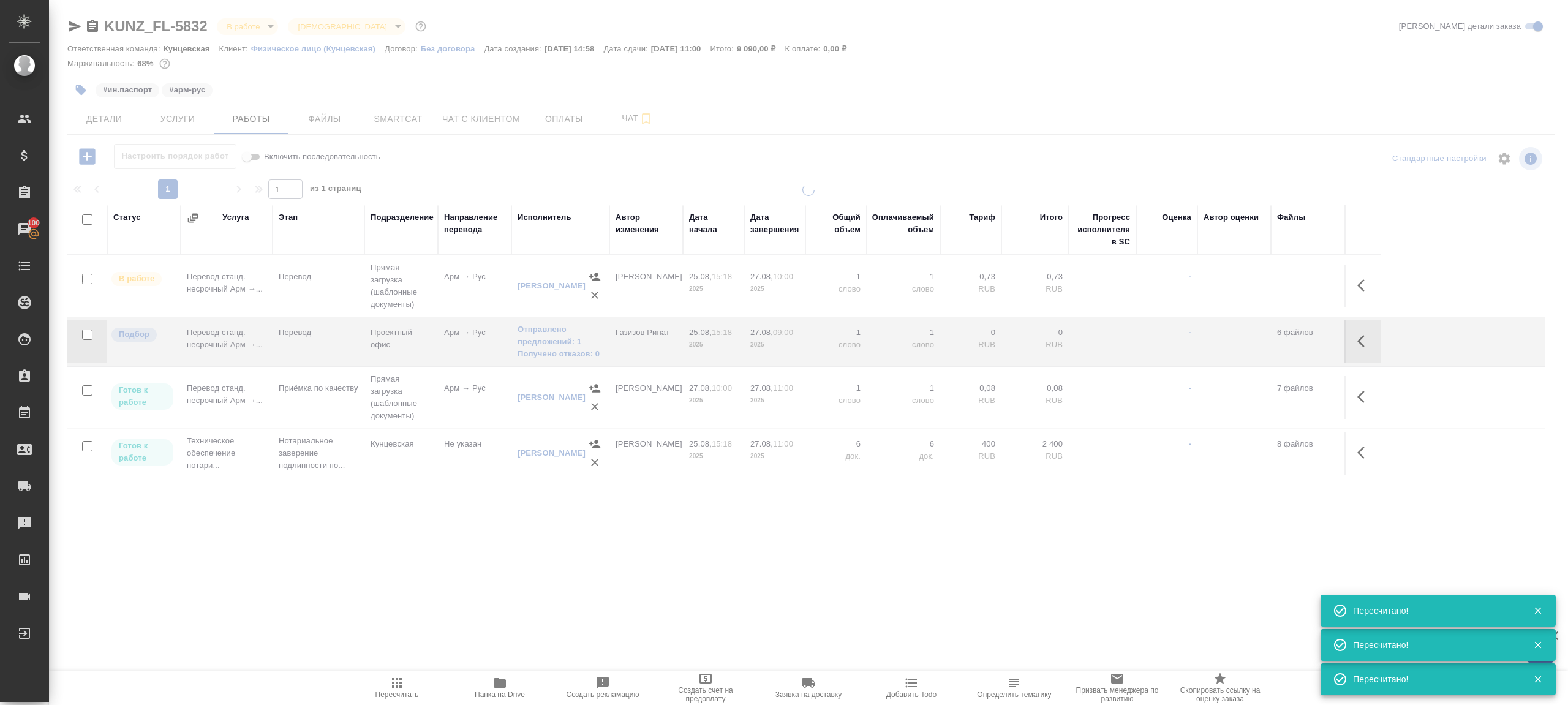
click at [407, 511] on div ".cls-1 fill:#fff; AWATERA Gazizov Rinat Клиенты Спецификации Заказы 100 Чаты To…" at bounding box center [784, 352] width 1568 height 705
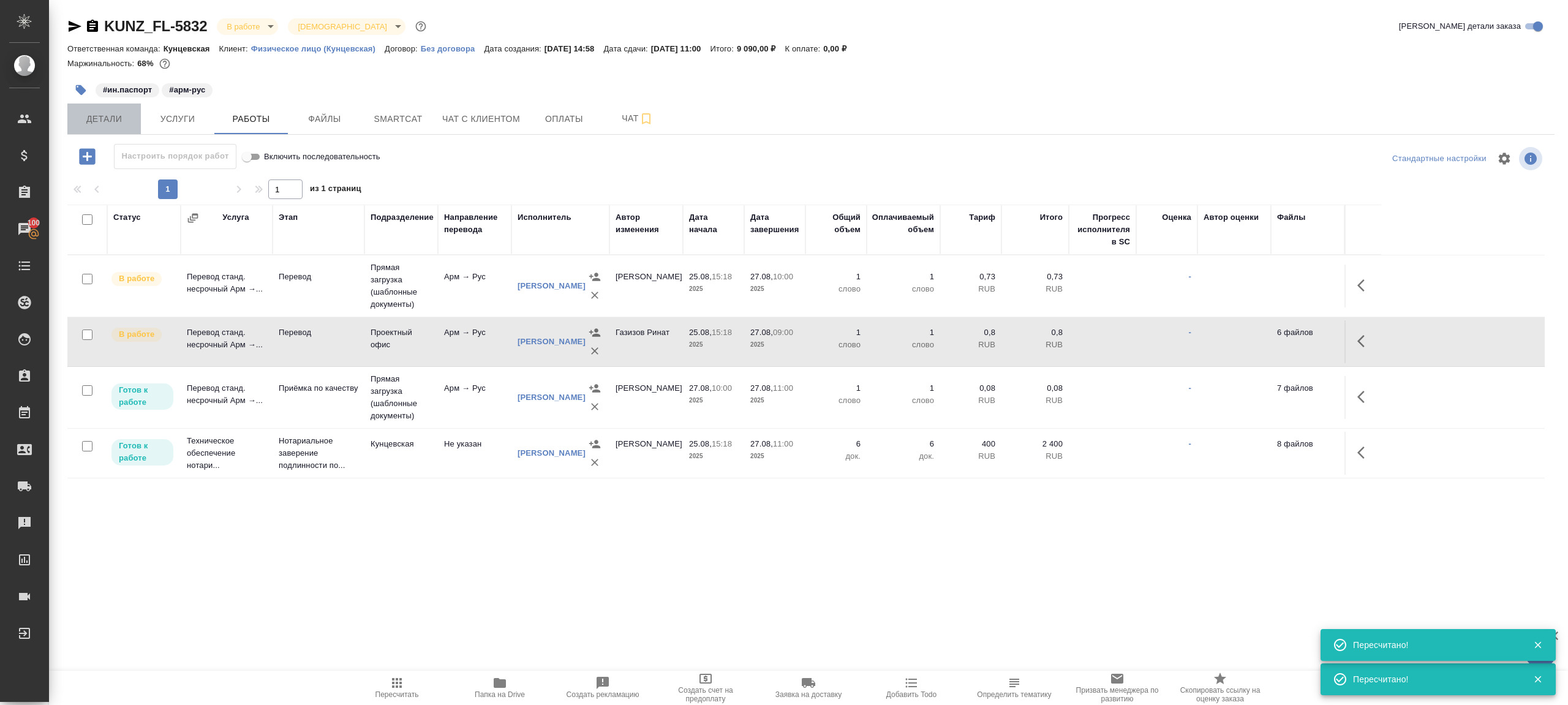
click at [98, 114] on span "Детали" at bounding box center [103, 119] width 59 height 15
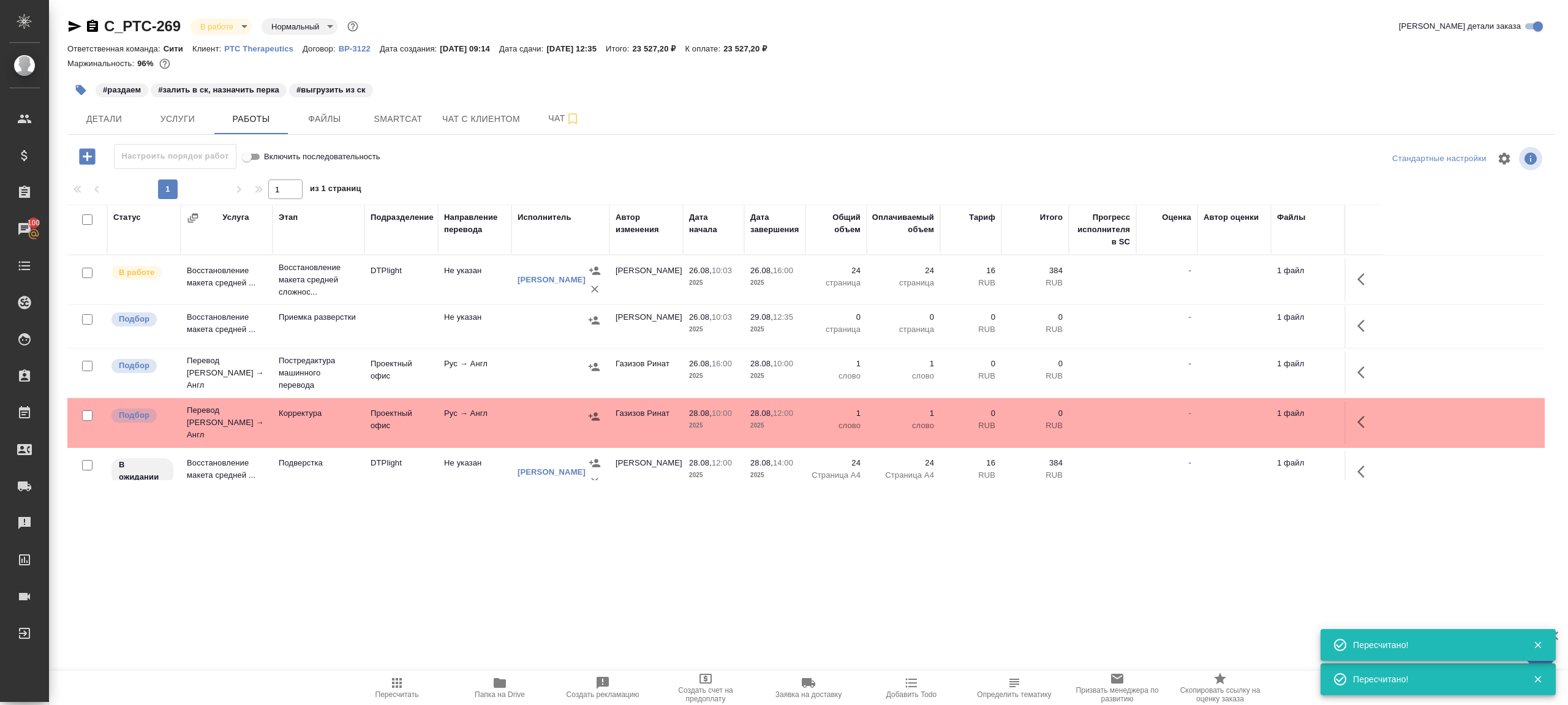
click at [392, 682] on icon "button" at bounding box center [397, 682] width 10 height 10
click at [414, 577] on div ".cls-1 fill:#fff; AWATERA [PERSON_NAME] Клиенты Спецификации Заказы 100 Чаты To…" at bounding box center [784, 352] width 1568 height 705
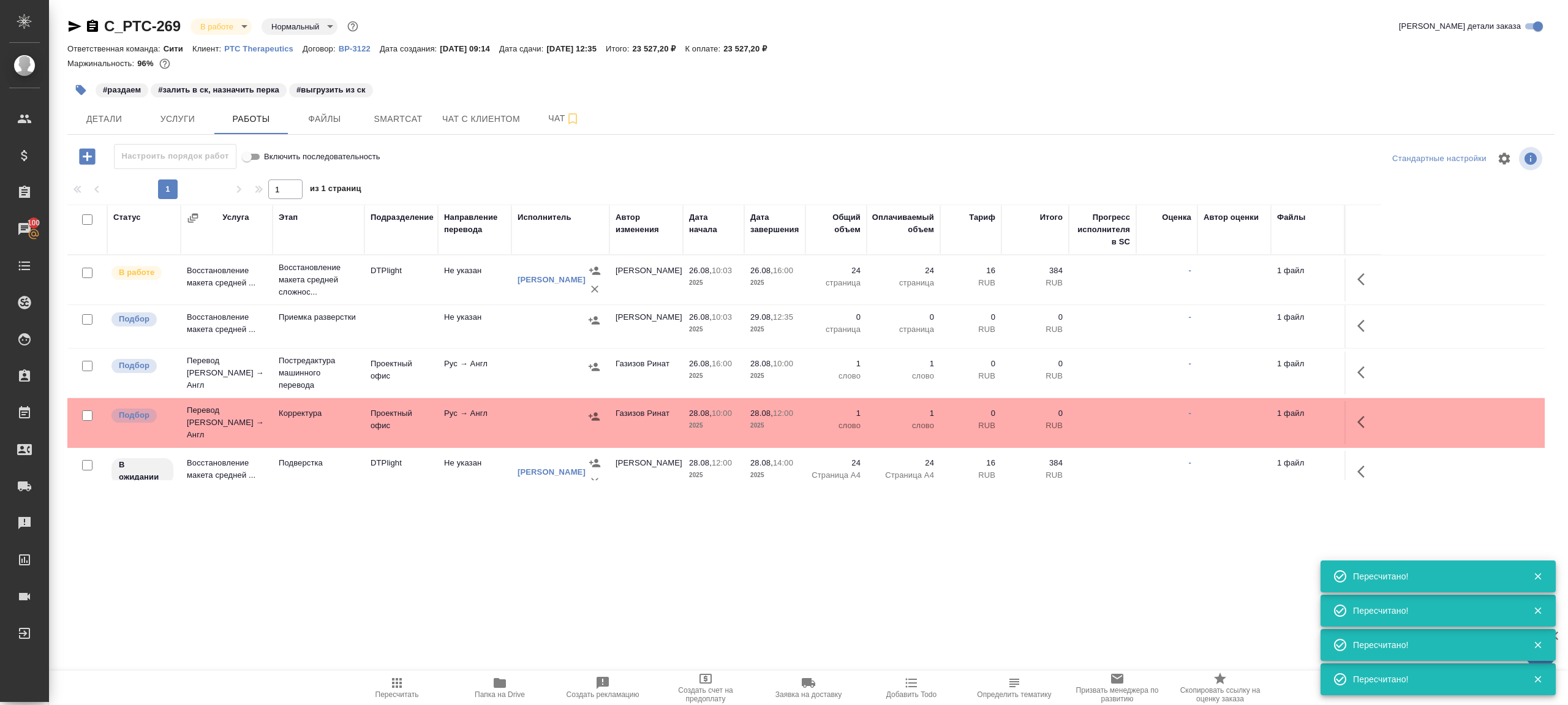
click at [414, 554] on div ".cls-1 fill:#fff; AWATERA [PERSON_NAME] Клиенты Спецификации Заказы 100 Чаты To…" at bounding box center [784, 352] width 1568 height 705
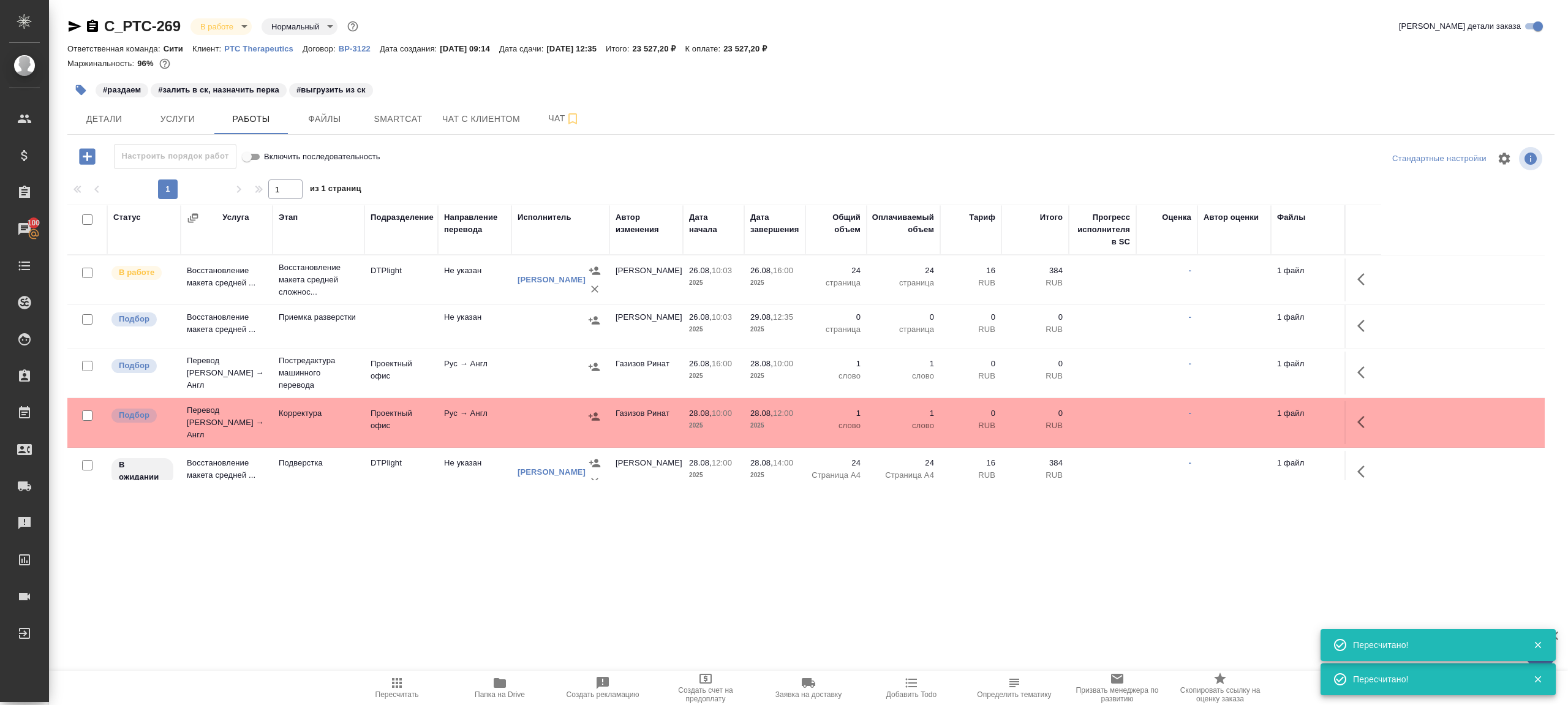
click at [89, 314] on input "checkbox" at bounding box center [87, 319] width 10 height 10
checkbox input "true"
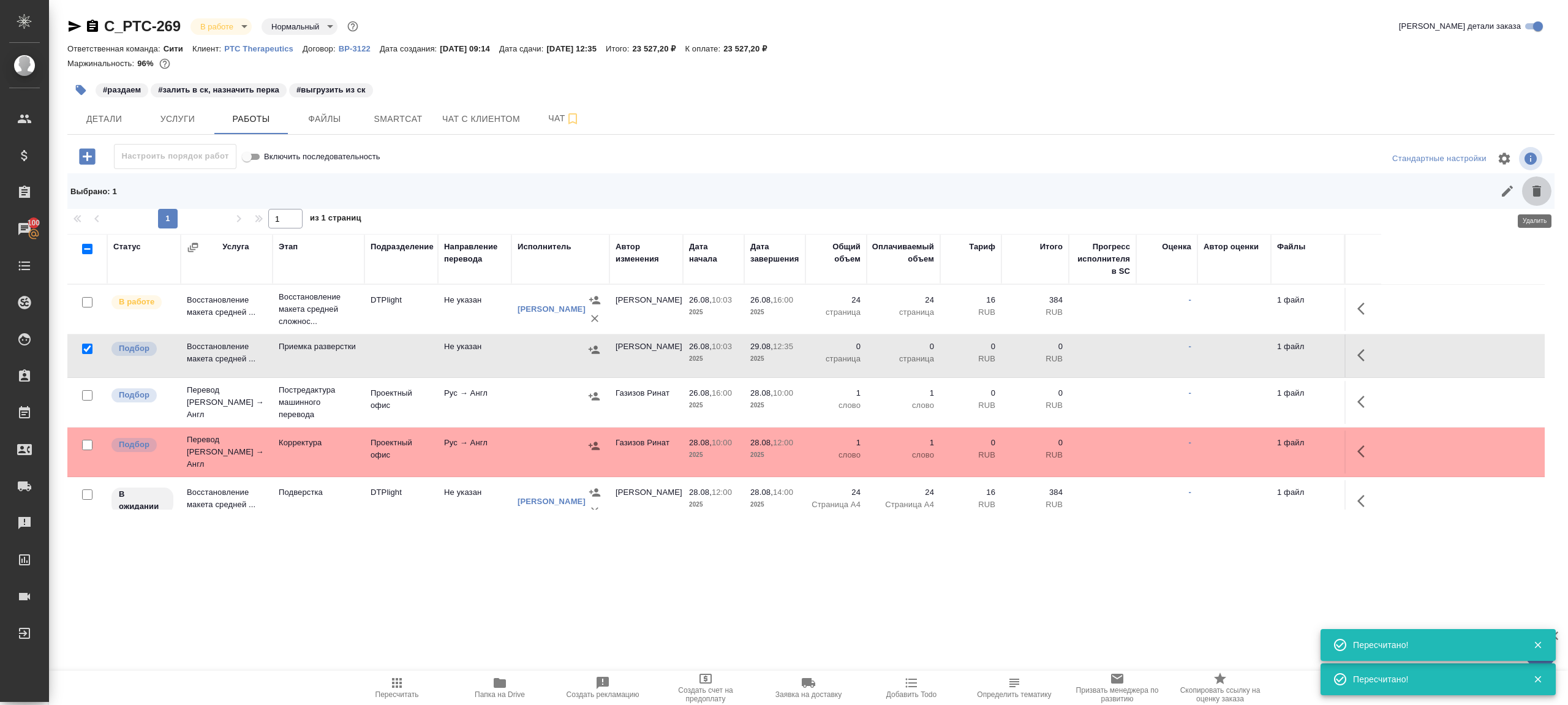
click at [1539, 192] on icon "button" at bounding box center [1537, 191] width 8 height 11
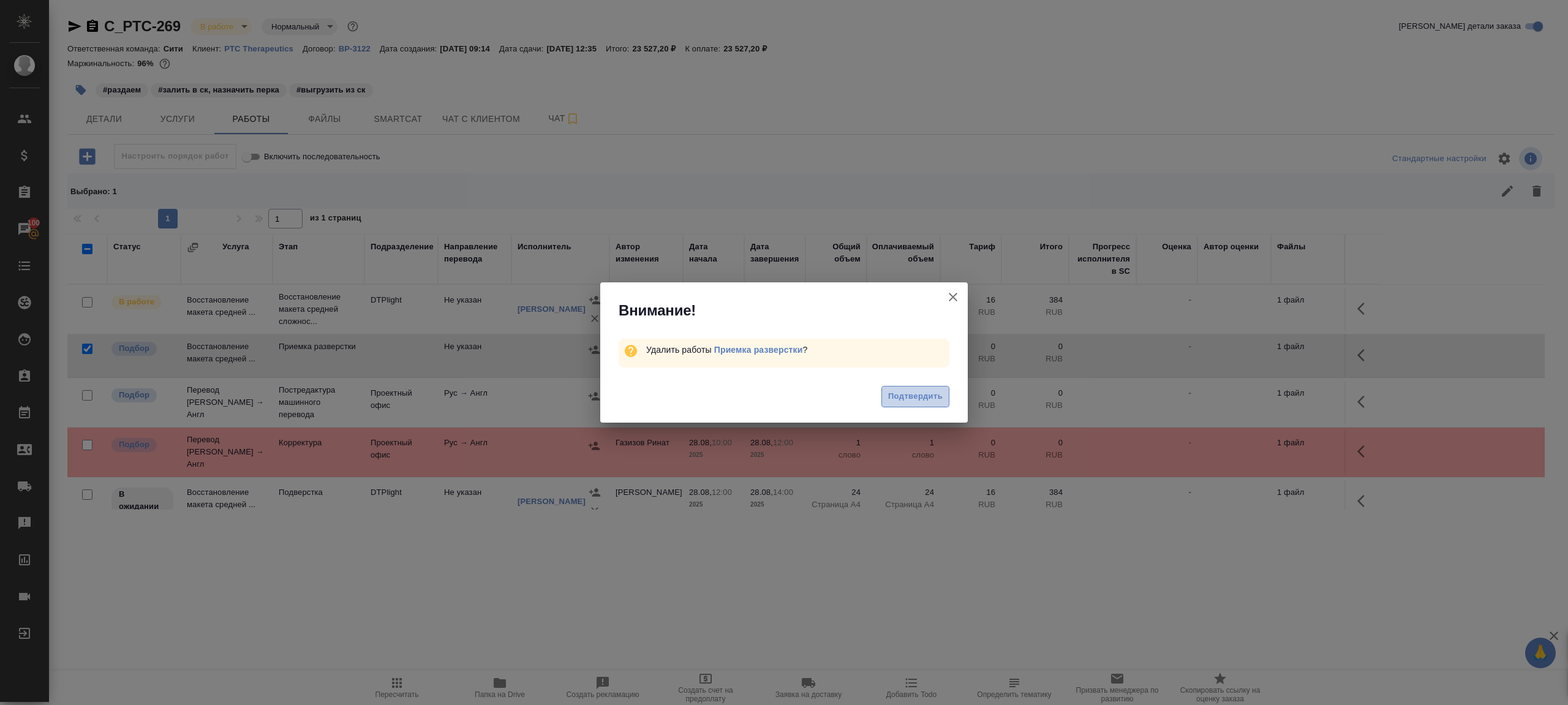
click at [918, 394] on span "Подтвердить" at bounding box center [915, 396] width 54 height 14
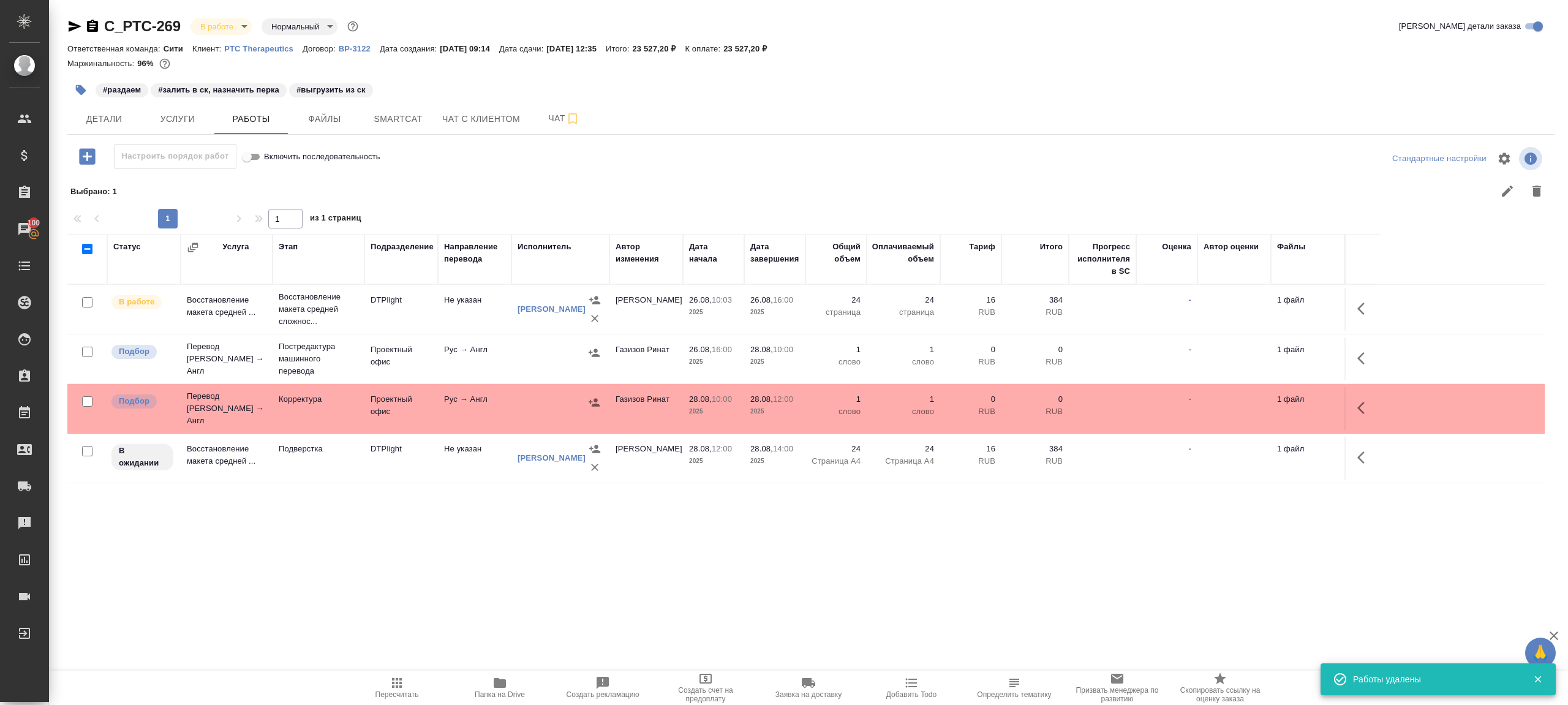
click at [396, 686] on icon "button" at bounding box center [397, 682] width 10 height 10
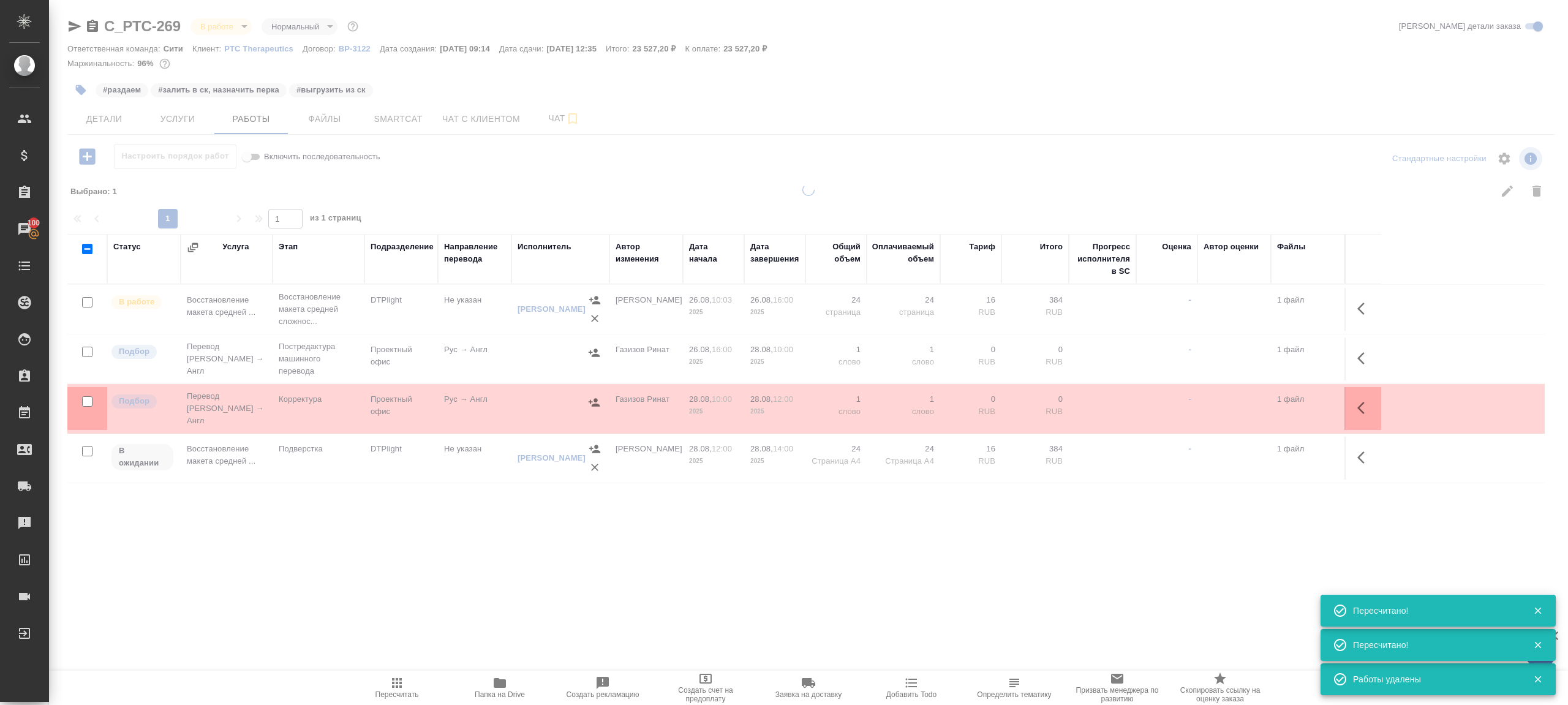
click at [526, 521] on div at bounding box center [808, 362] width 1519 height 357
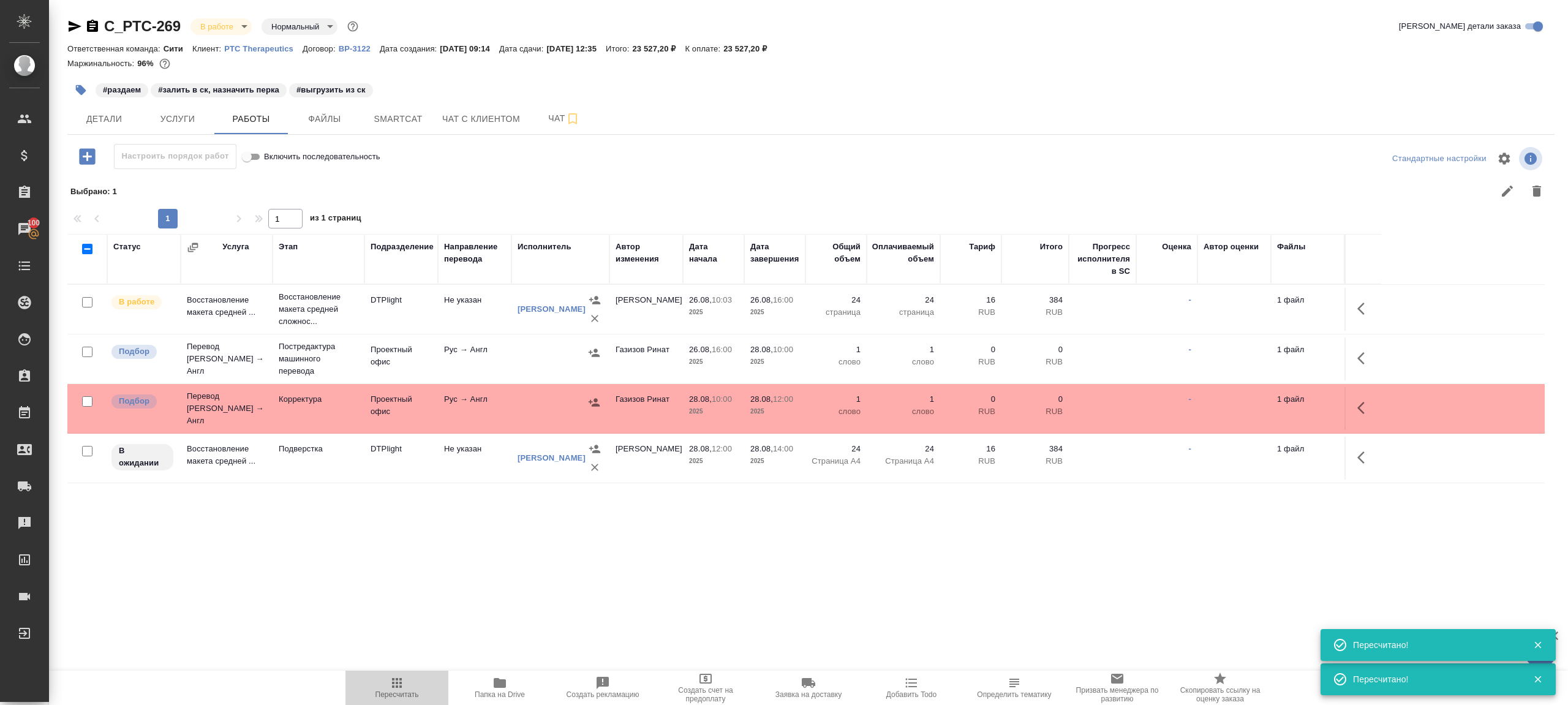
click at [403, 694] on span "Пересчитать" at bounding box center [397, 694] width 43 height 8
click at [506, 597] on div ".cls-1 fill:#fff; AWATERA [PERSON_NAME] Клиенты Спецификации Заказы 100 Чаты To…" at bounding box center [784, 352] width 1568 height 705
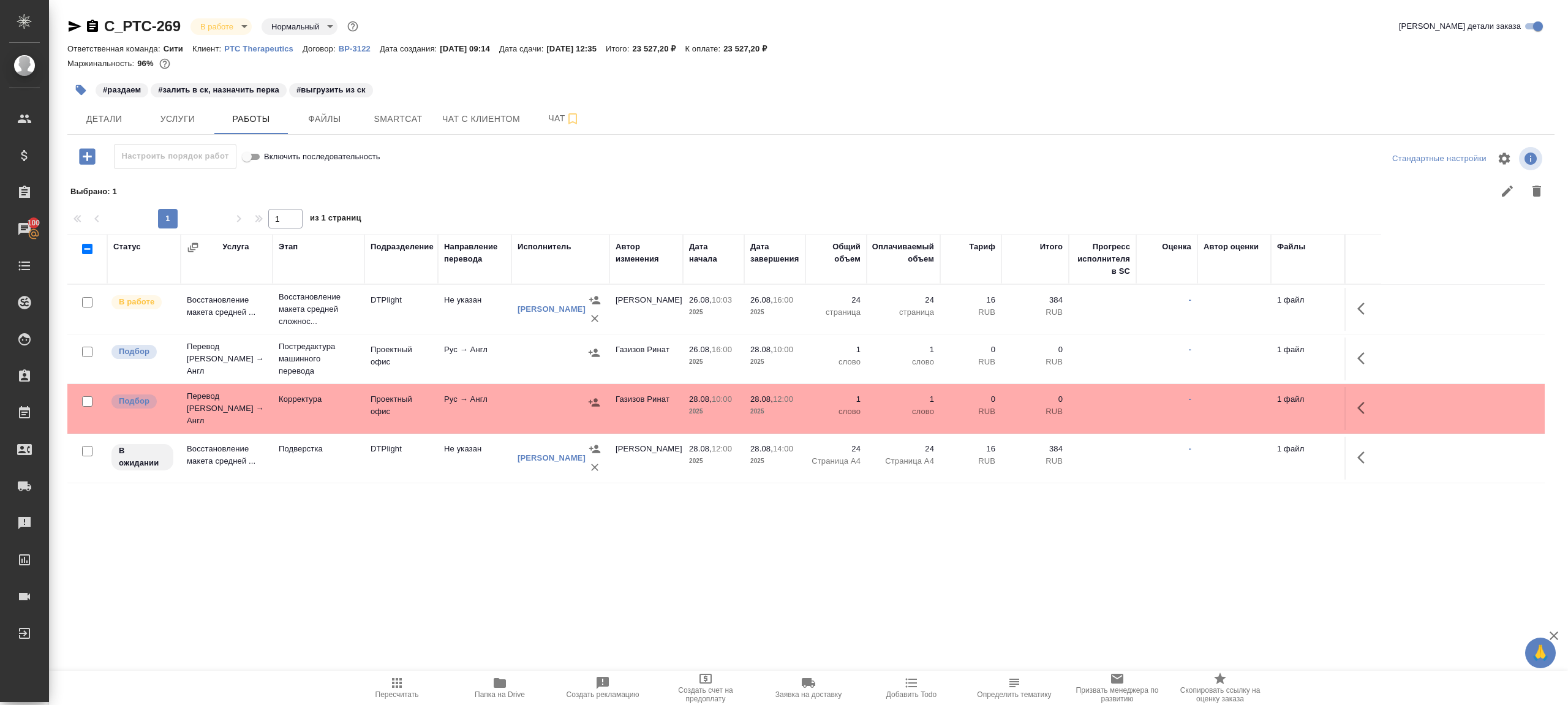
click at [383, 692] on span "Пересчитать" at bounding box center [397, 694] width 43 height 8
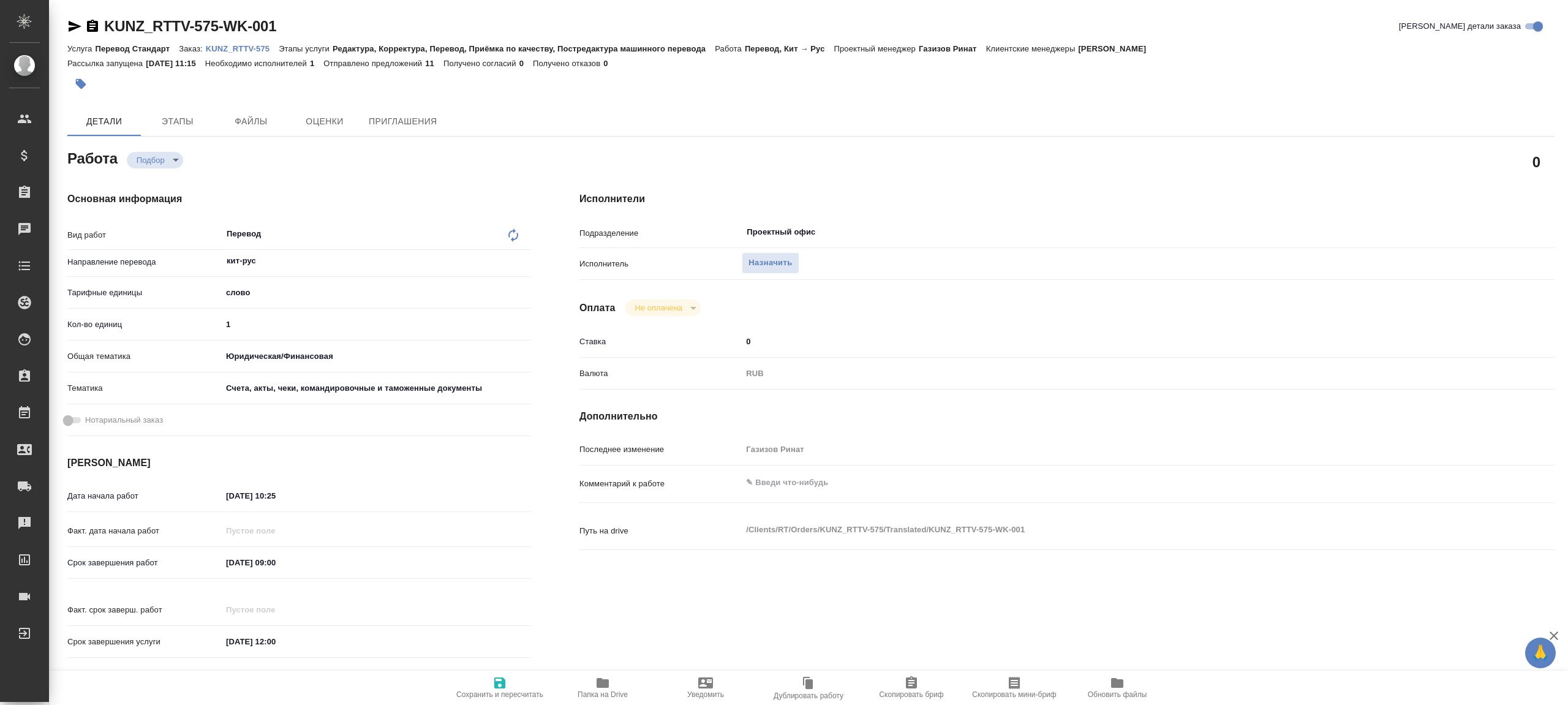
type textarea "x"
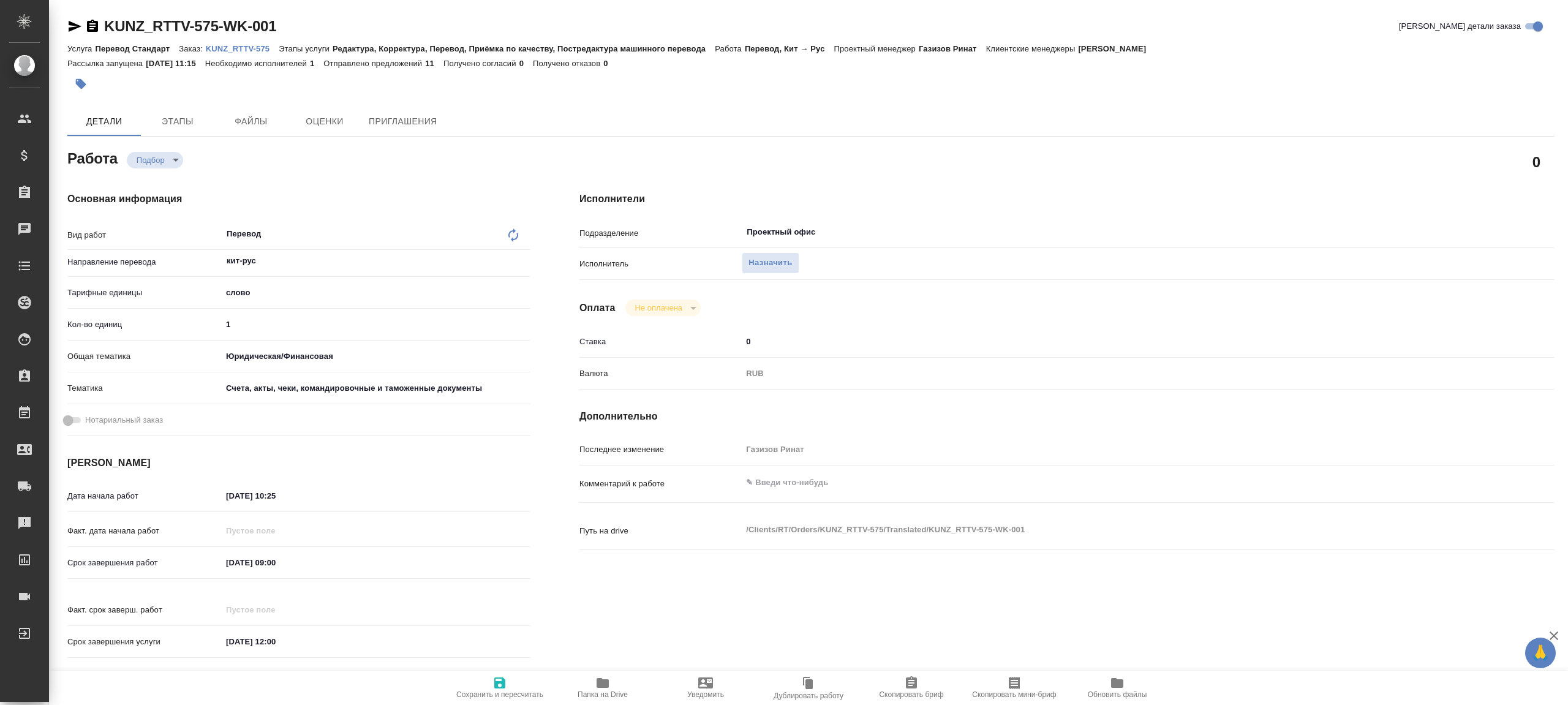
type textarea "x"
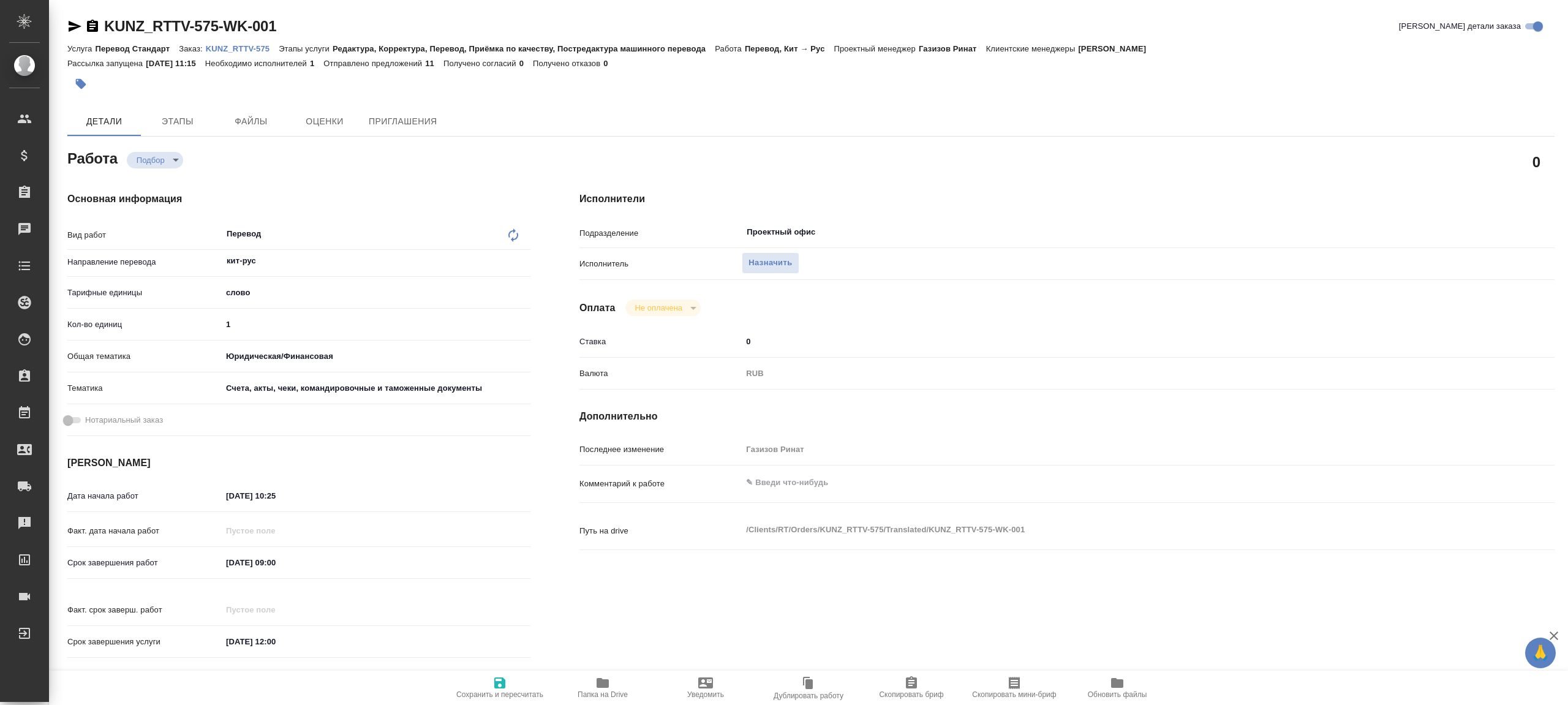
type textarea "x"
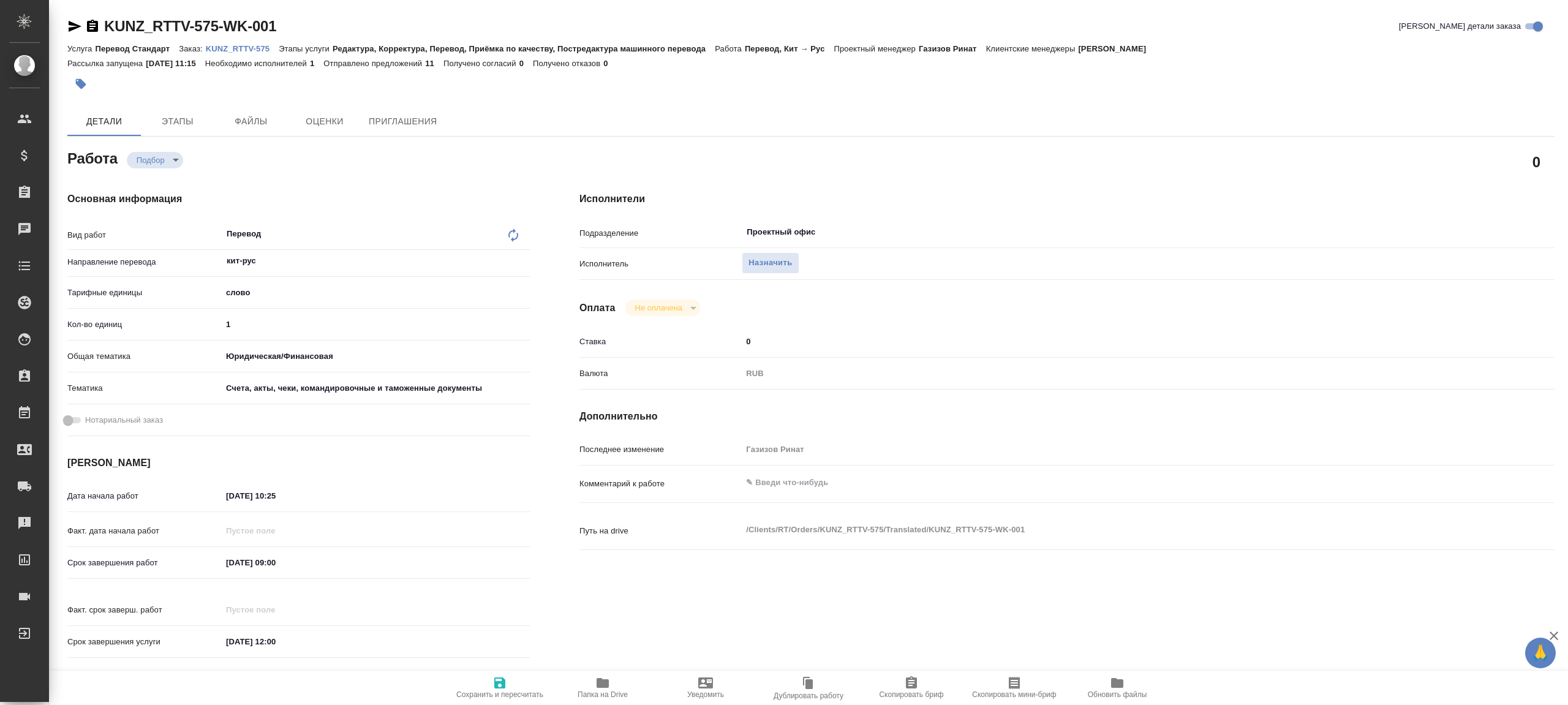
type textarea "x"
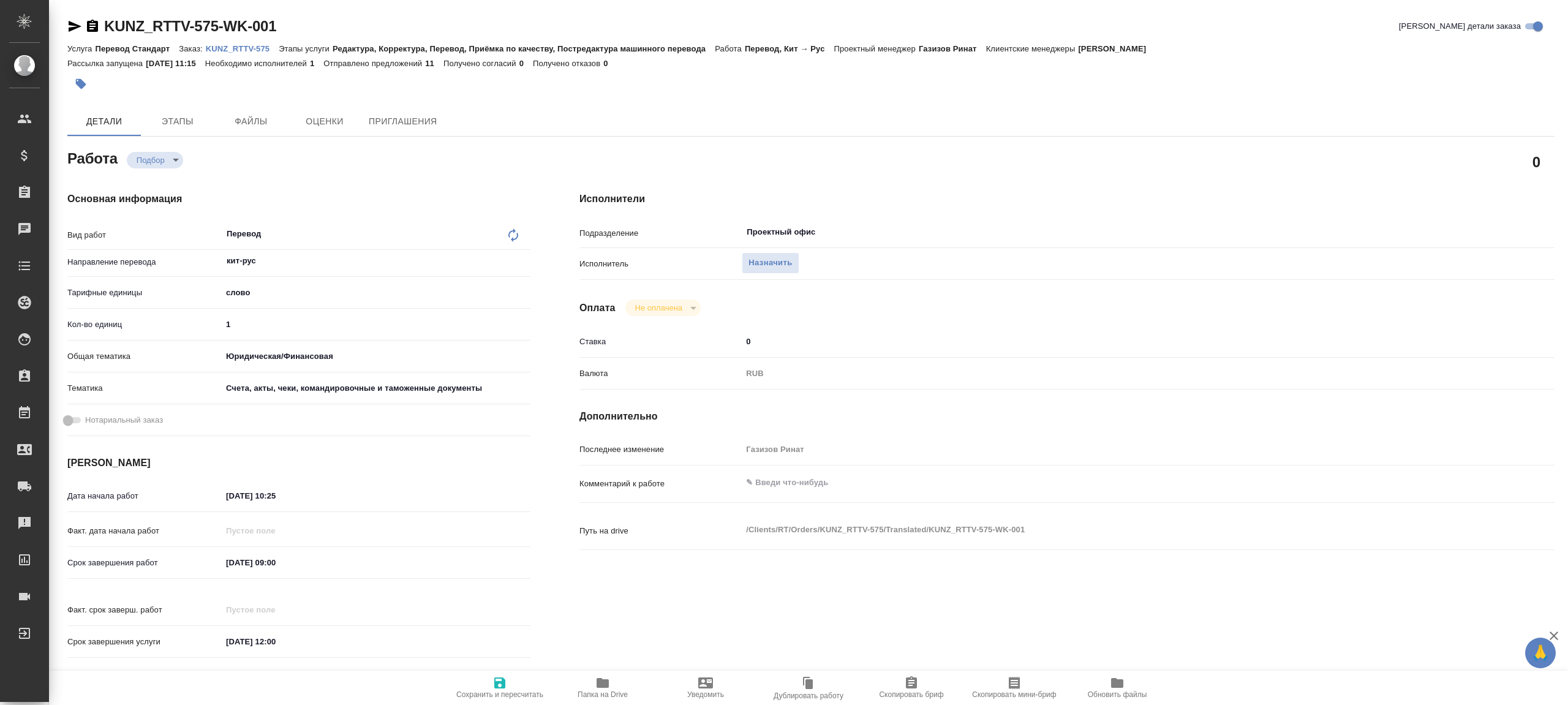
type textarea "x"
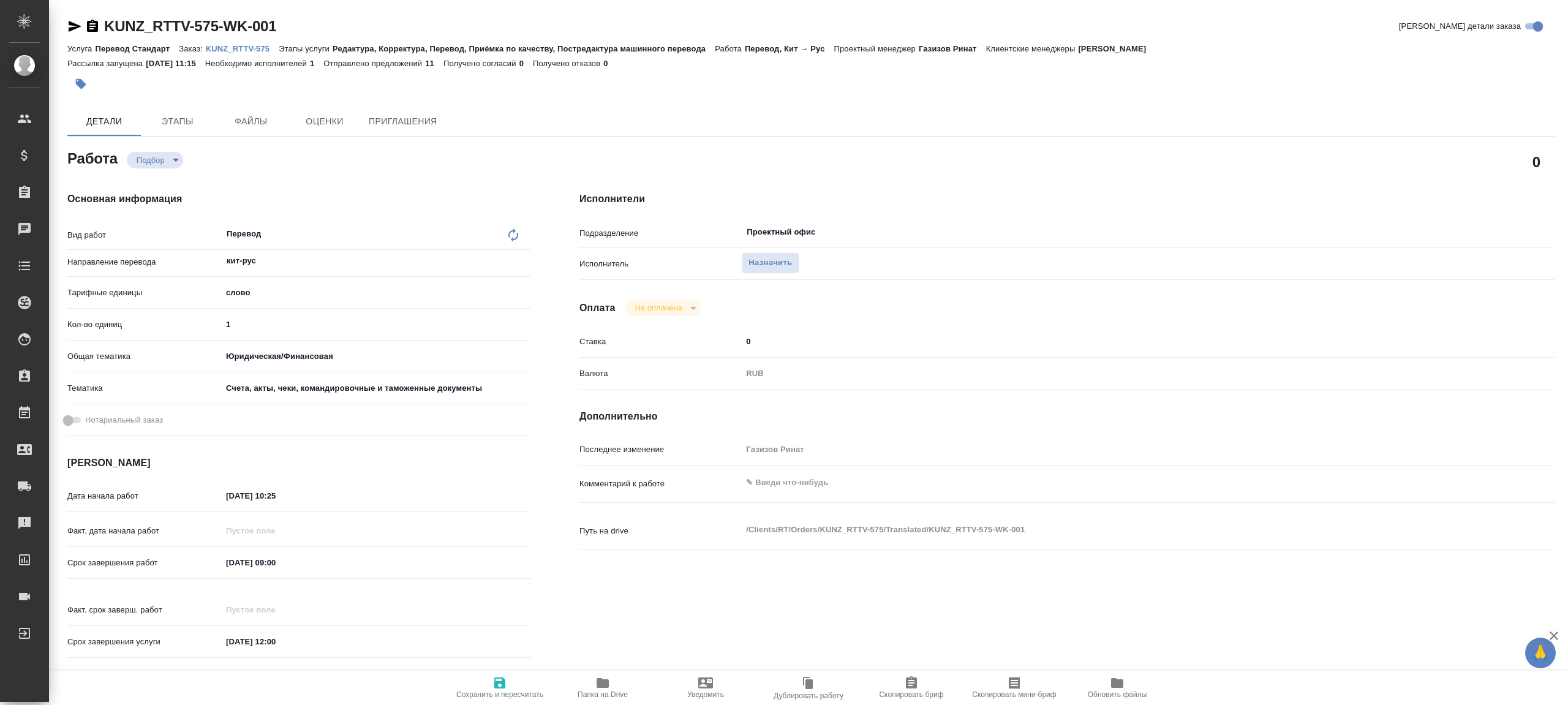
type textarea "x"
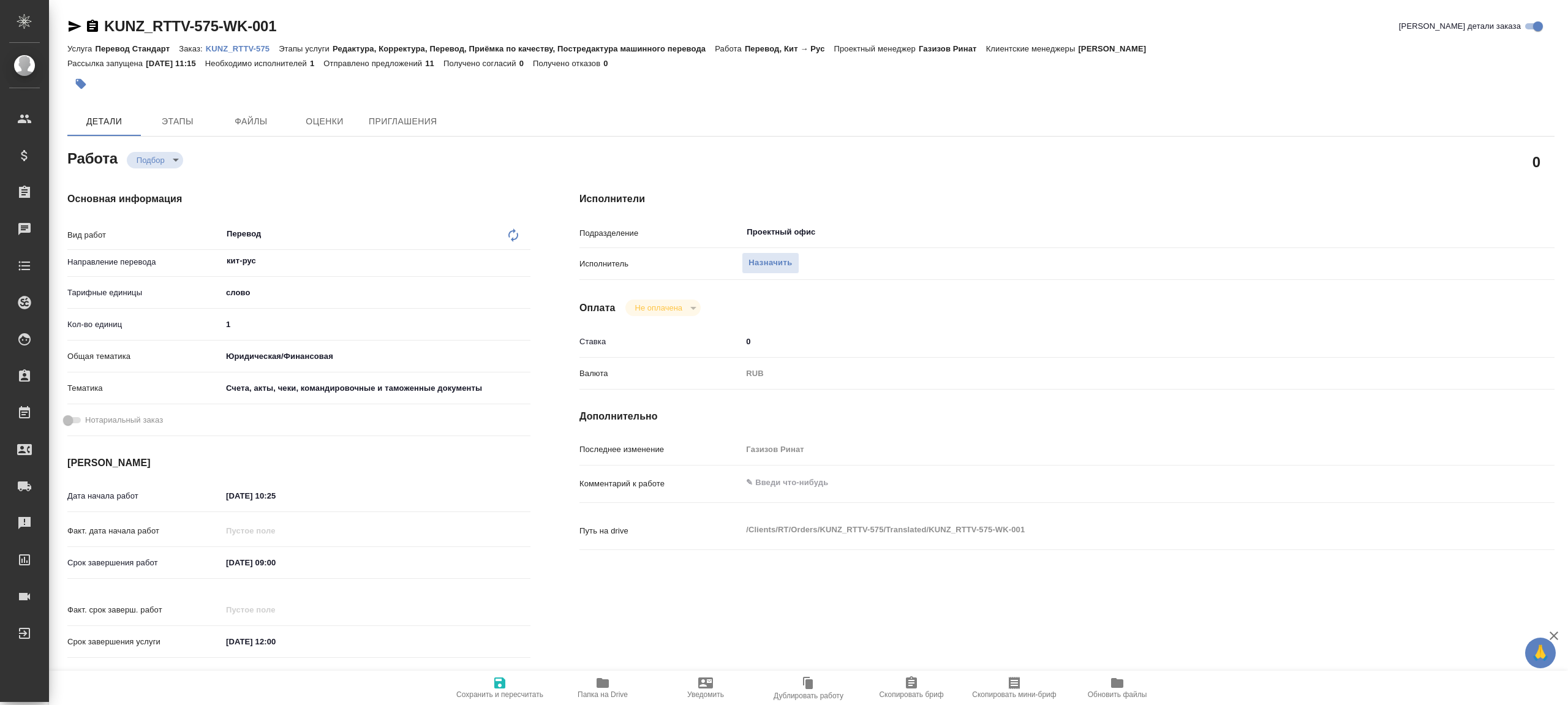
type textarea "x"
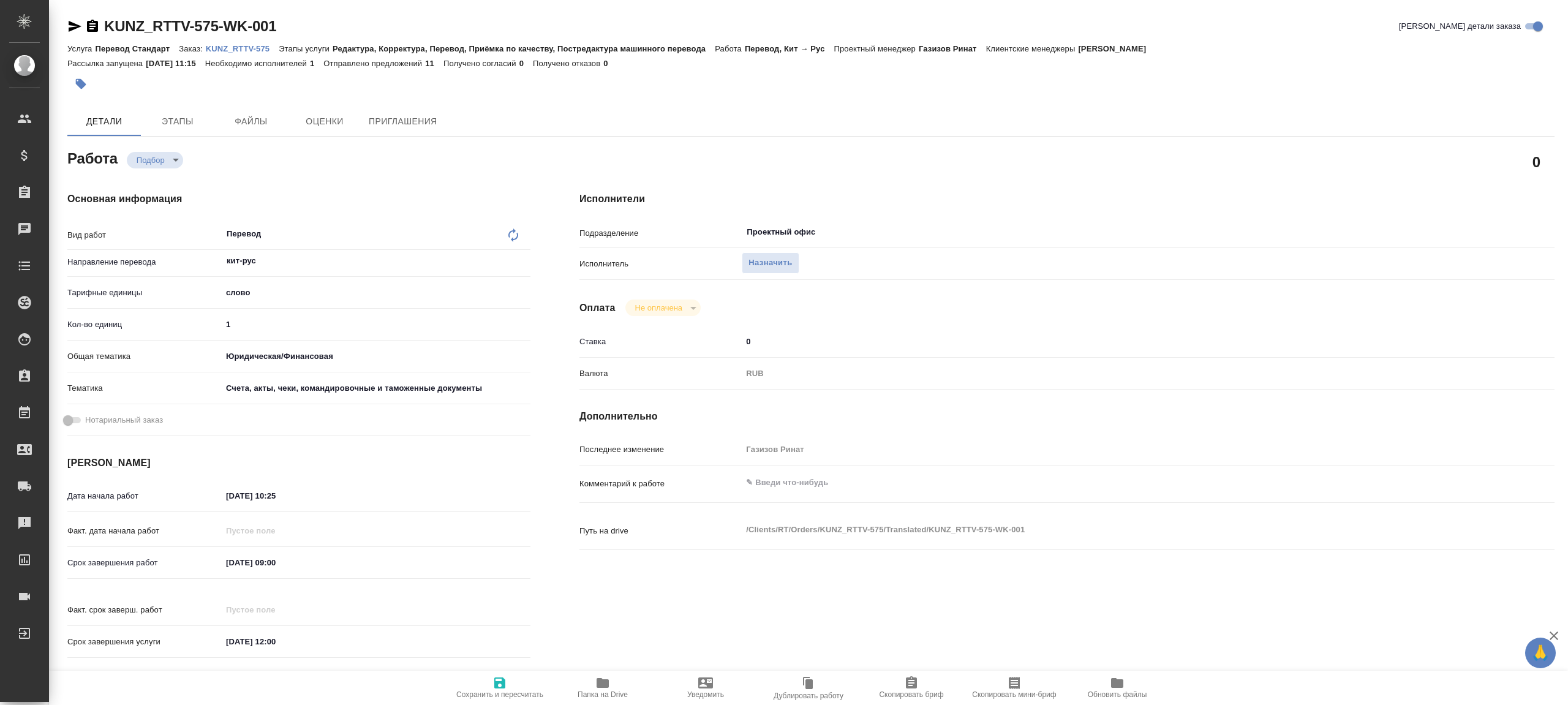
type textarea "x"
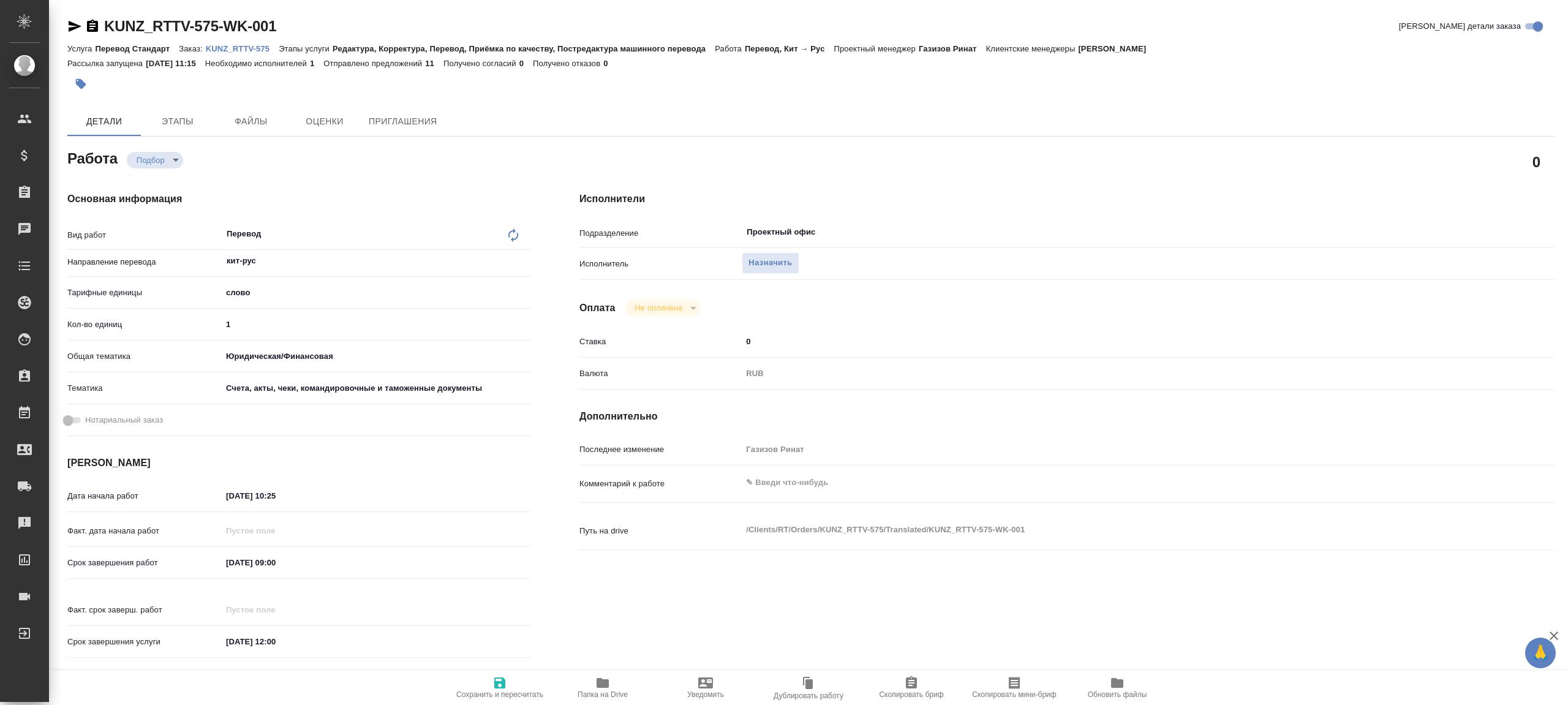
type textarea "x"
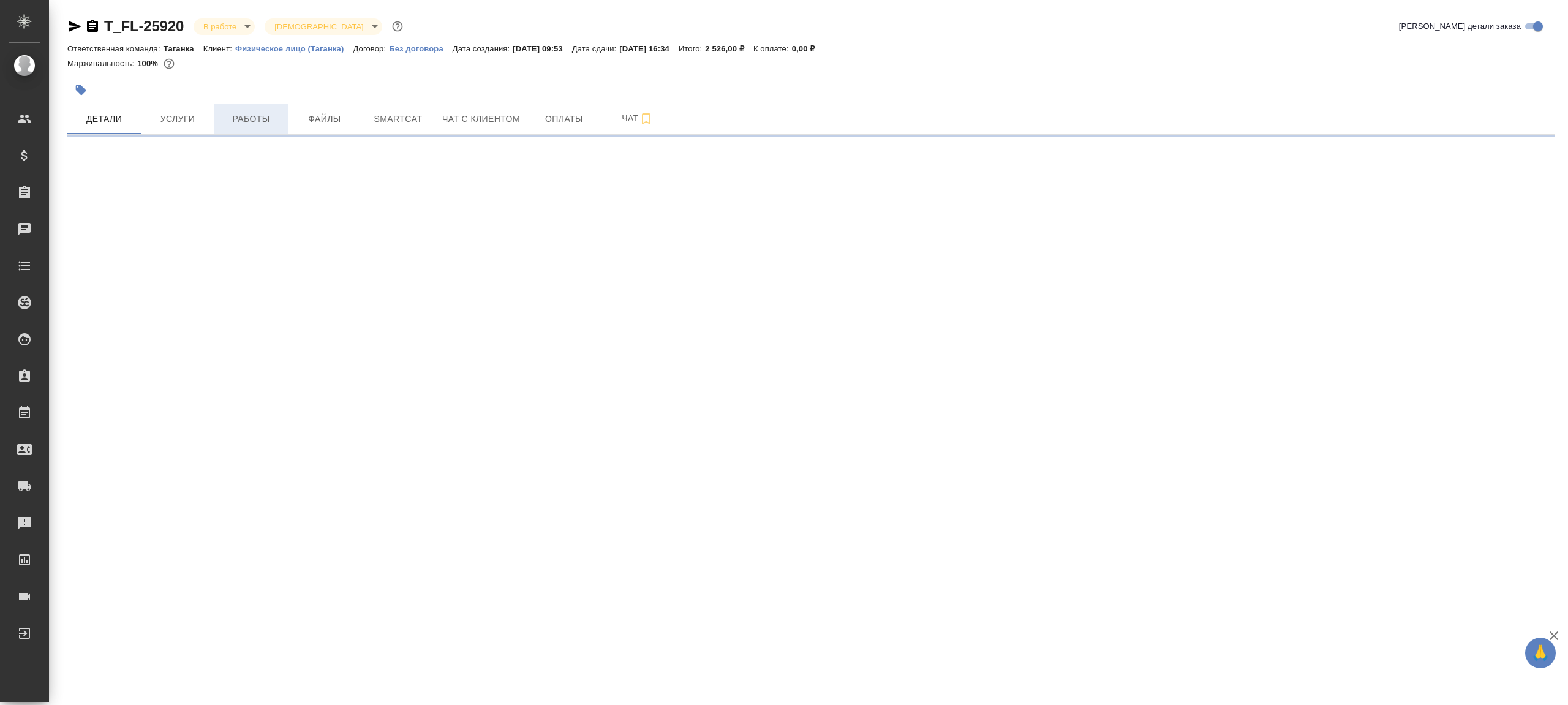
click at [259, 114] on span "Работы" at bounding box center [251, 119] width 59 height 15
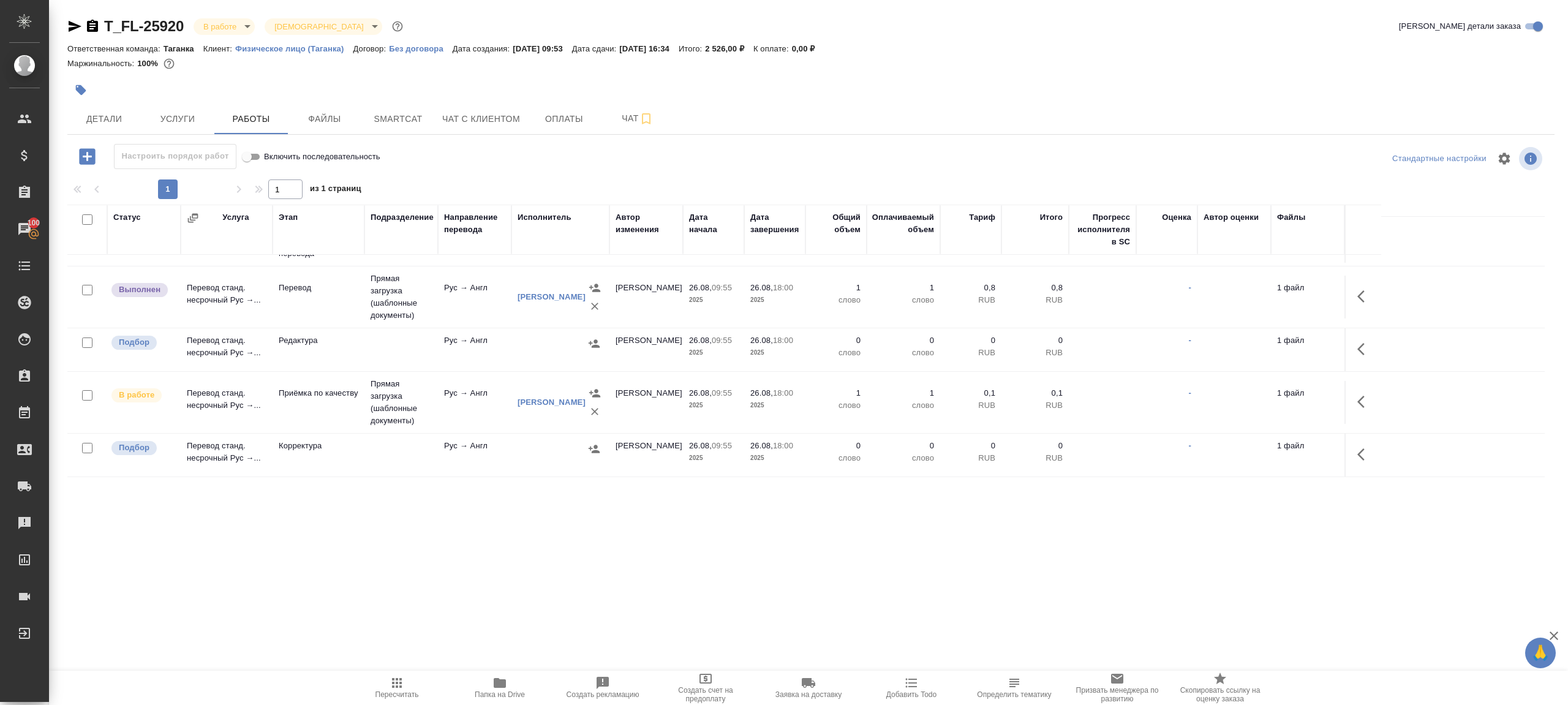
scroll to position [8, 0]
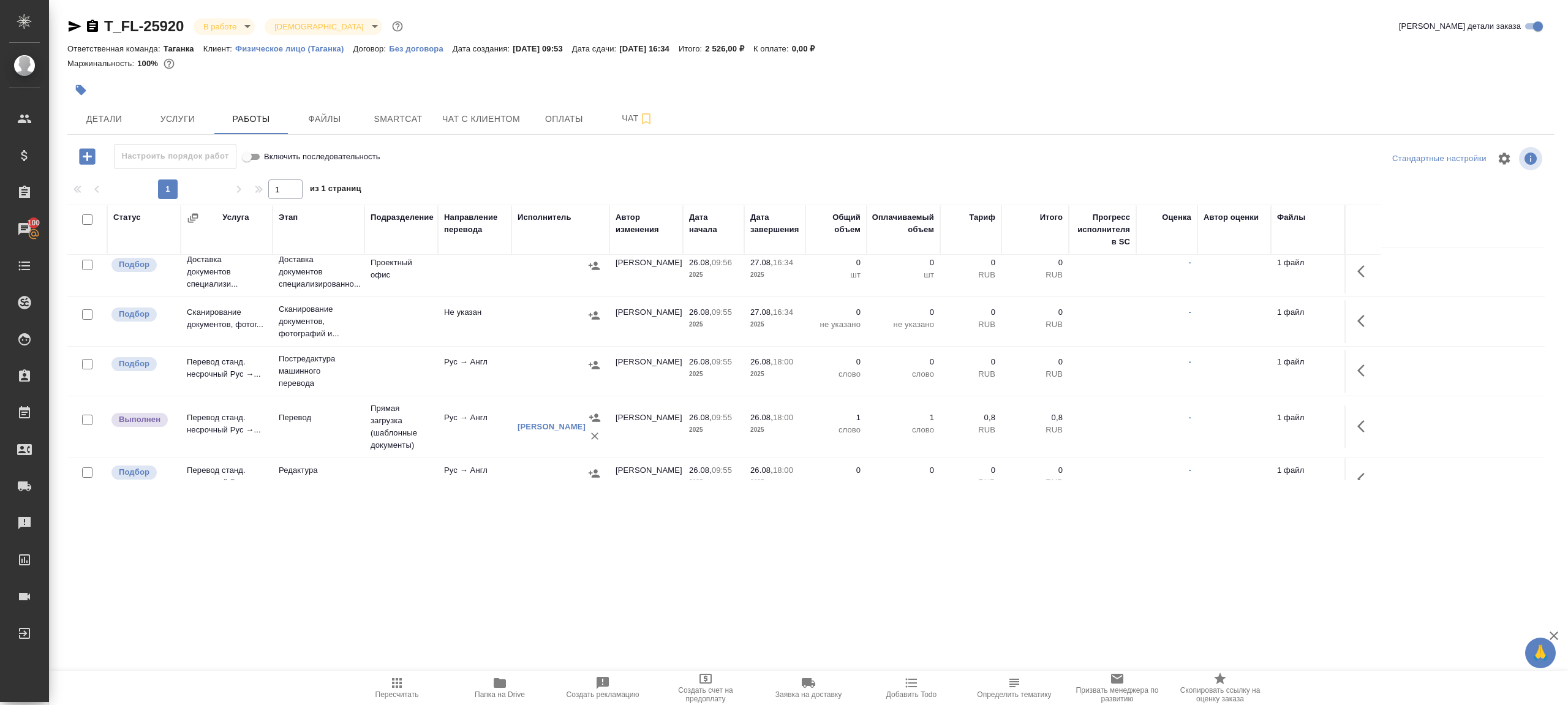
click at [1367, 425] on icon "button" at bounding box center [1365, 426] width 14 height 14
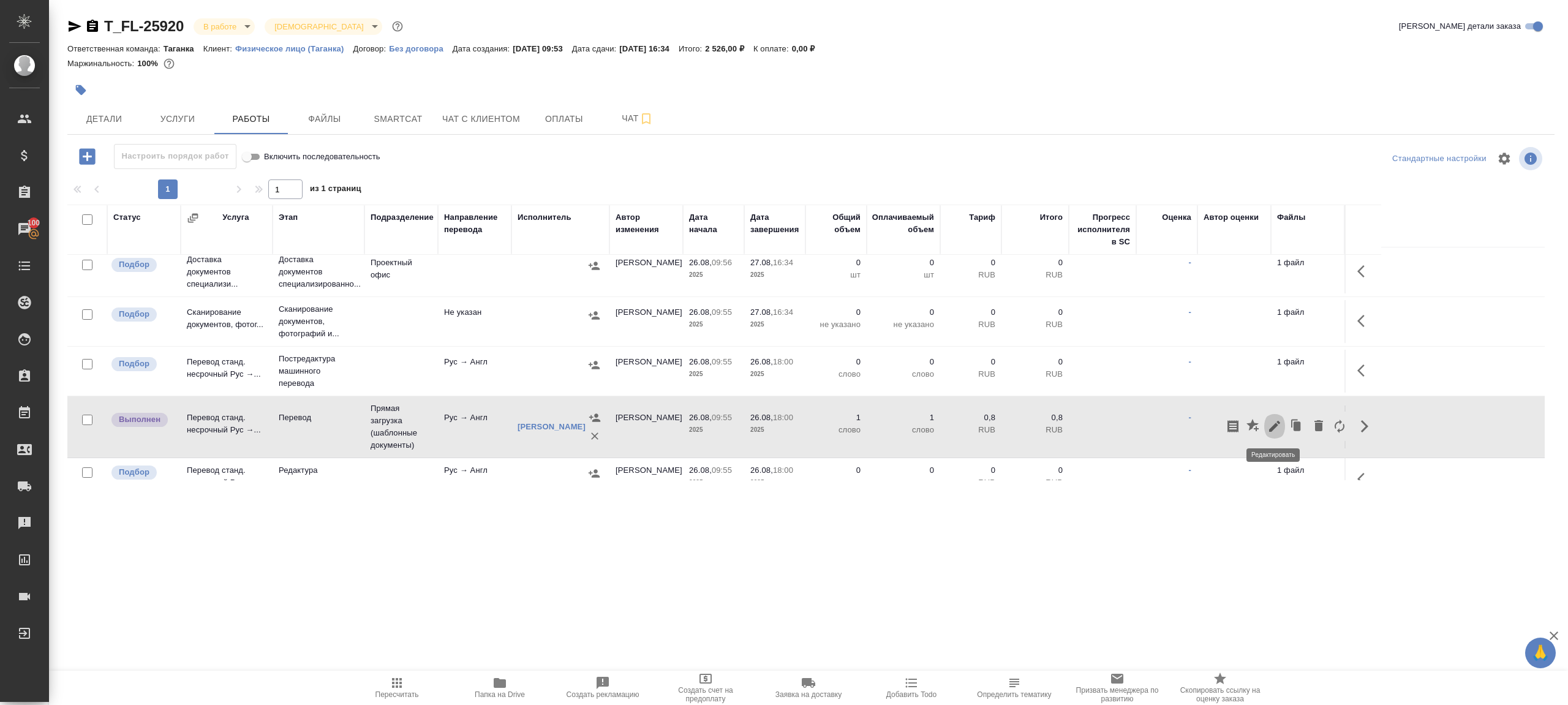
click at [1282, 425] on icon "button" at bounding box center [1274, 426] width 14 height 14
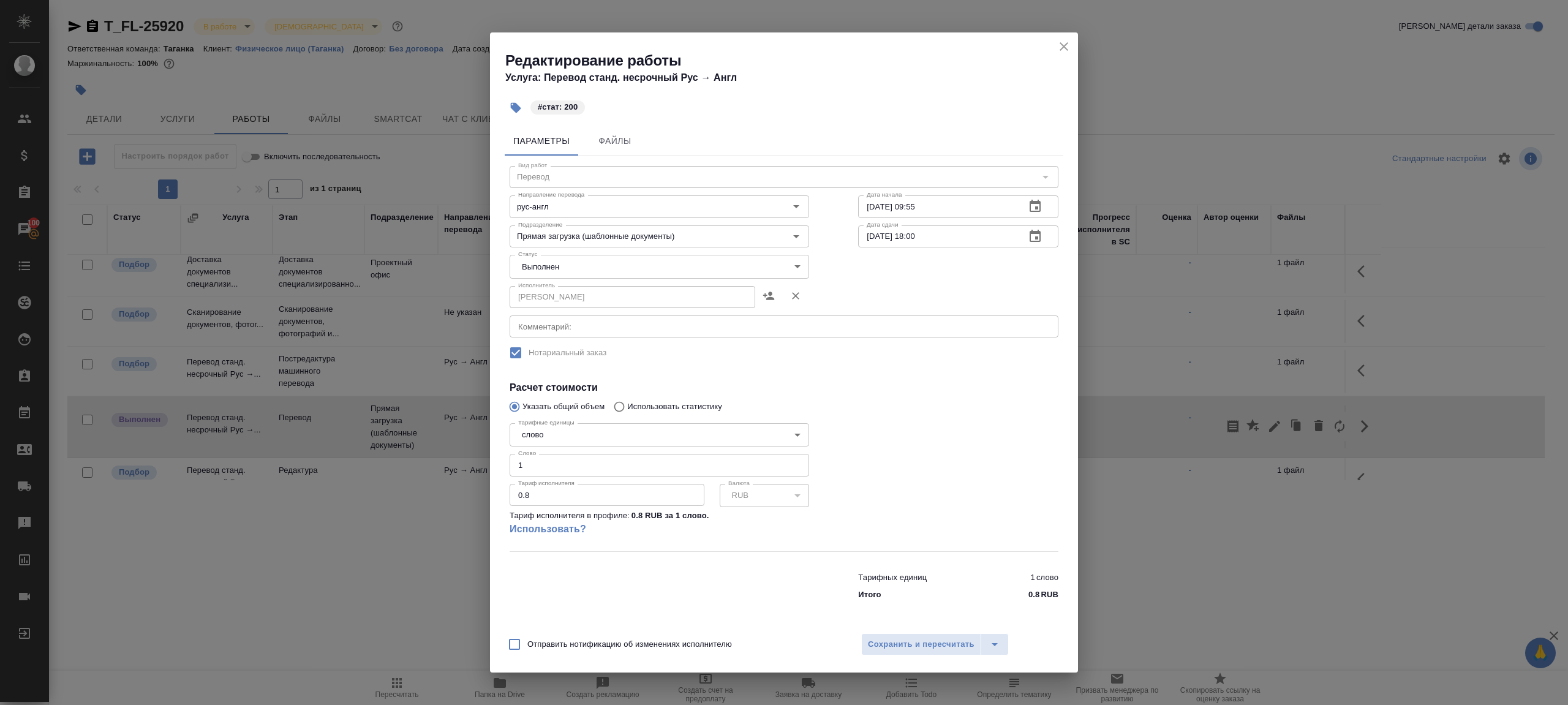
click at [532, 276] on body "🙏 .cls-1 fill:#fff; AWATERA Gazizov Rinat Клиенты Спецификации Заказы 100 Чаты …" at bounding box center [784, 352] width 1568 height 705
click at [548, 284] on li "Сдан" at bounding box center [659, 287] width 299 height 21
type input "closed"
drag, startPoint x: 535, startPoint y: 472, endPoint x: 447, endPoint y: 450, distance: 90.7
click at [448, 450] on div "Редактирование работы Услуга: Перевод станд. несрочный Рус → Англ #стат: 200 Па…" at bounding box center [784, 352] width 1568 height 705
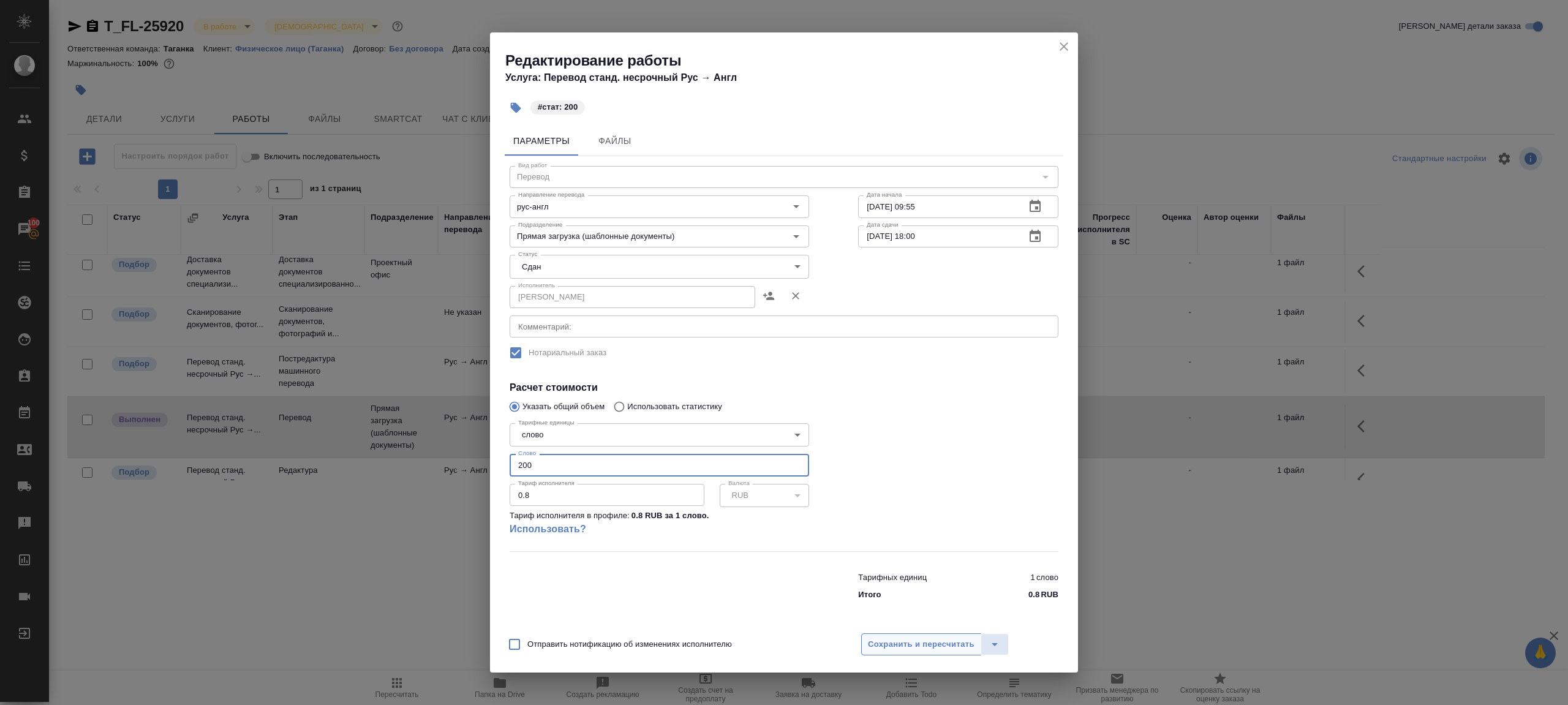
type input "200"
click at [914, 650] on span "Сохранить и пересчитать" at bounding box center [921, 644] width 107 height 14
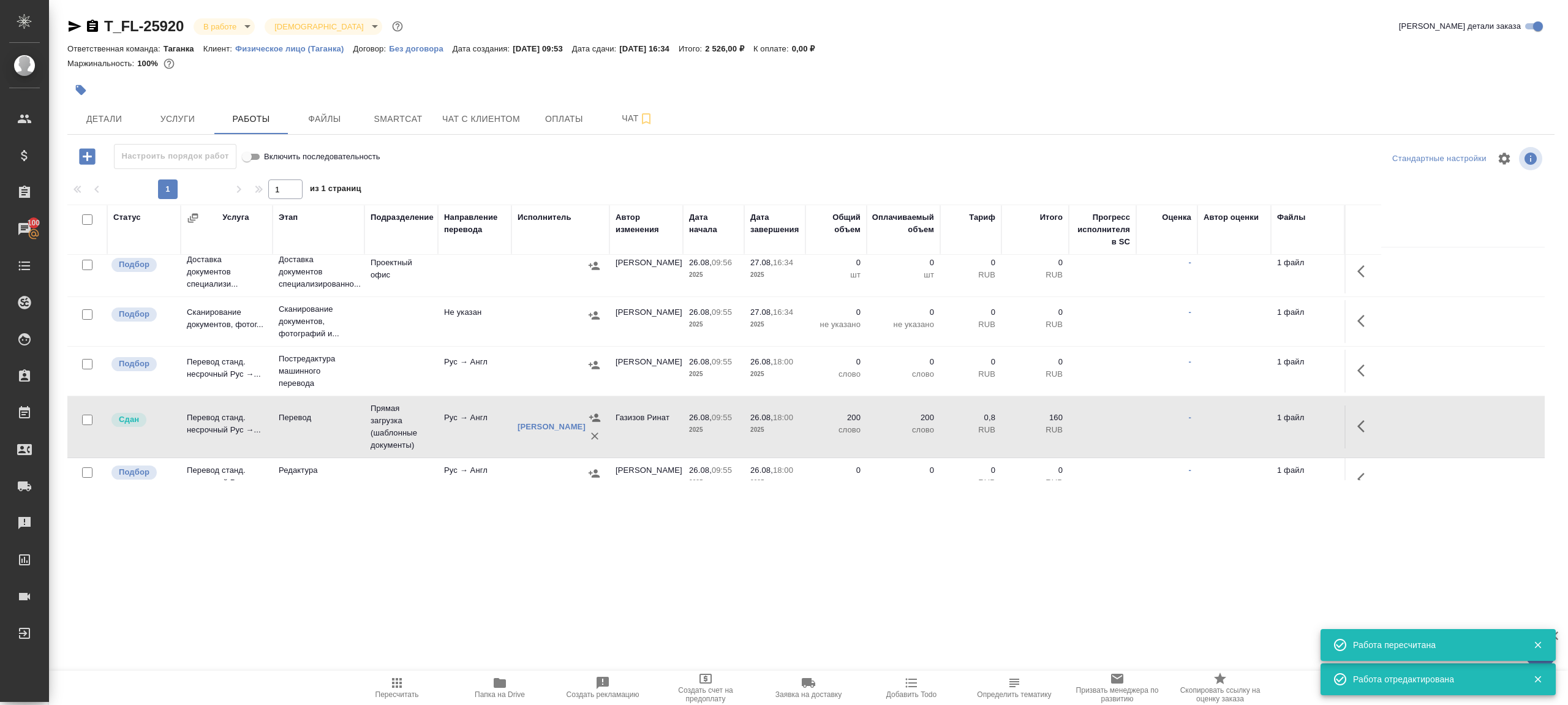
scroll to position [0, 0]
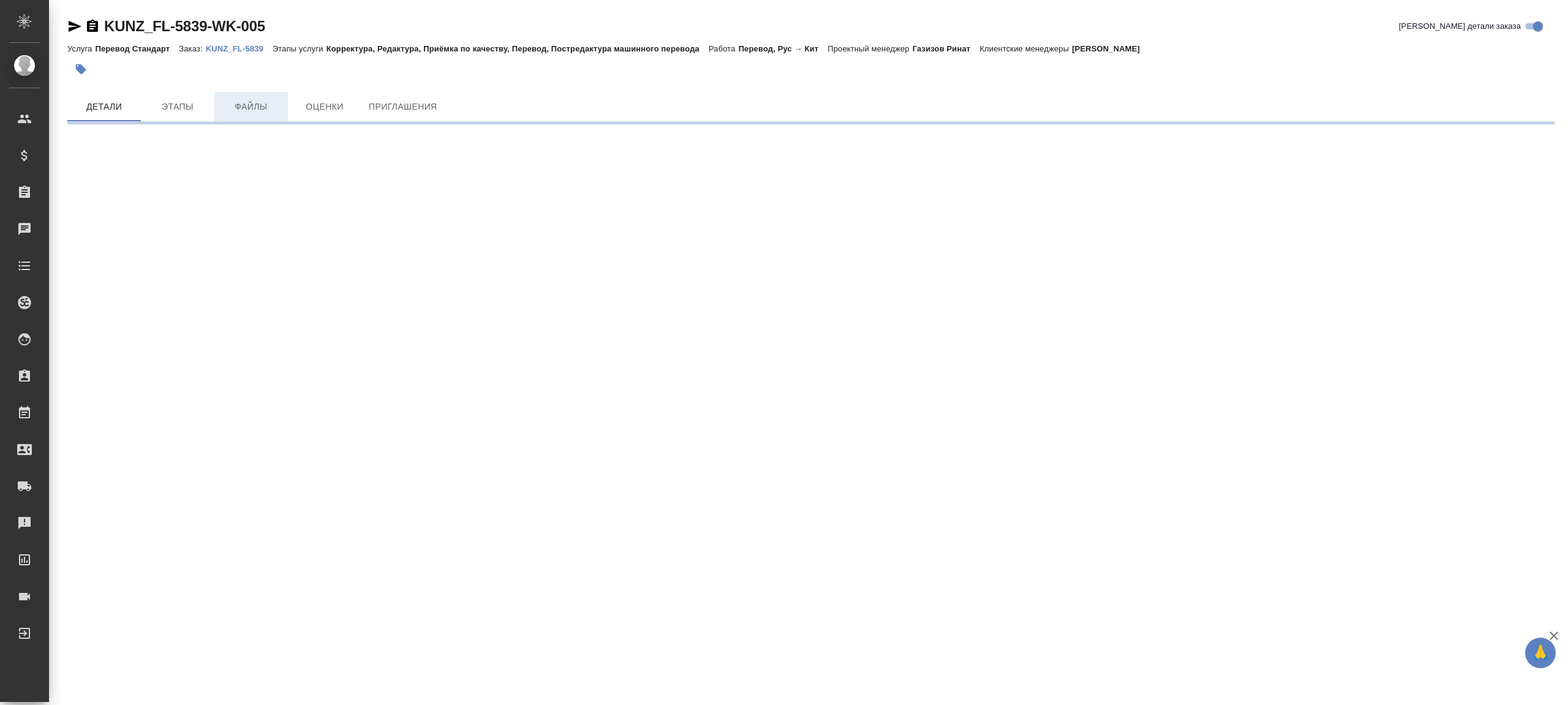
click at [248, 106] on span "Файлы" at bounding box center [251, 107] width 59 height 15
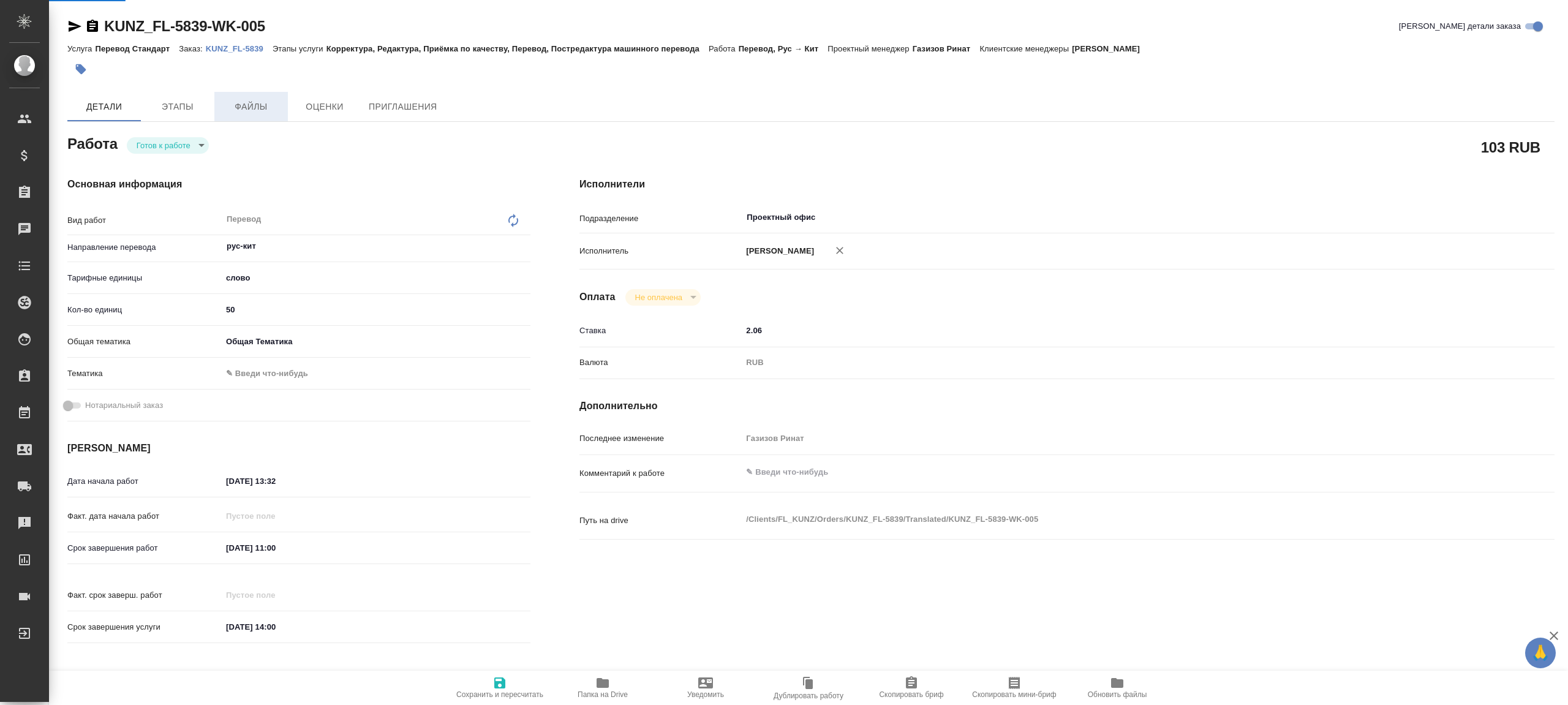
type textarea "x"
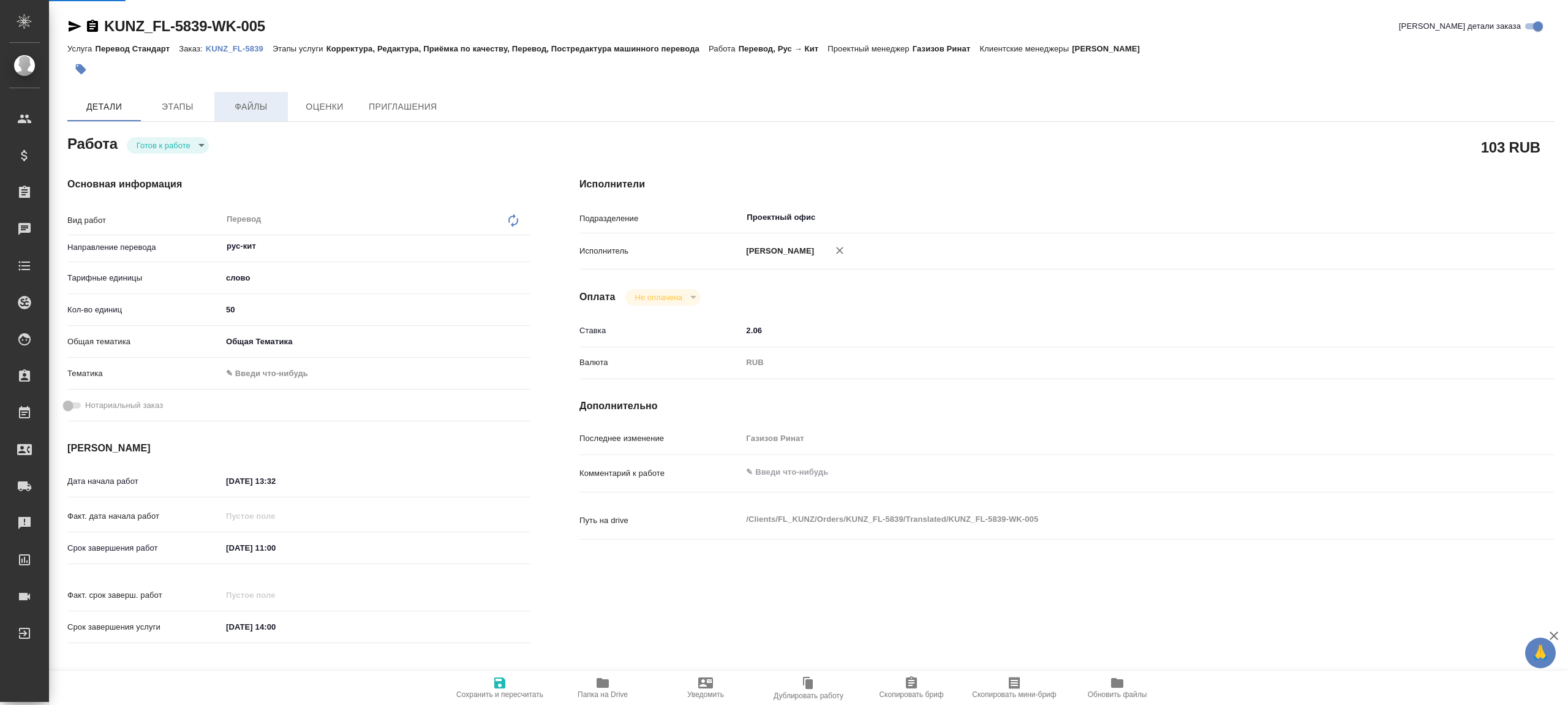
type textarea "x"
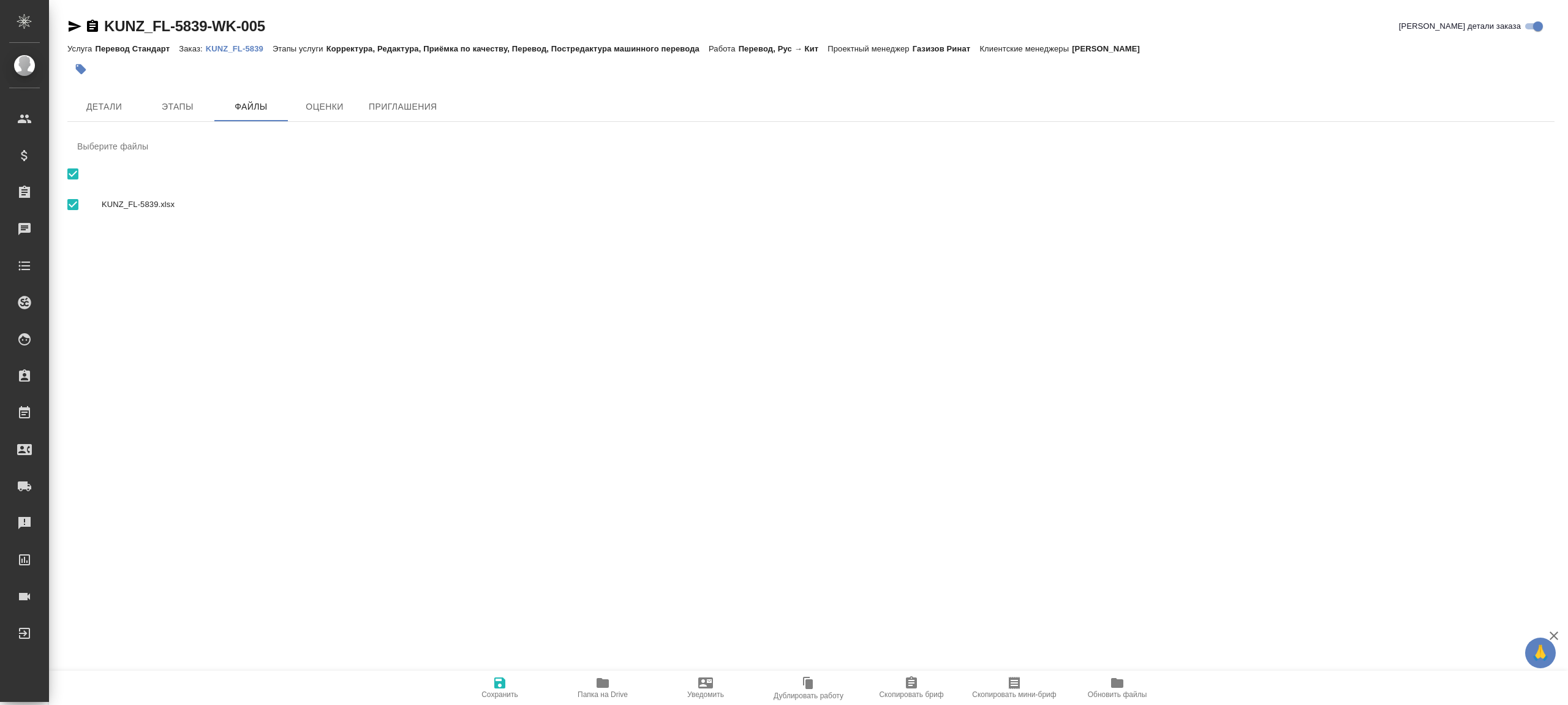
click at [245, 44] on p "KUNZ_FL-5839" at bounding box center [239, 48] width 67 height 9
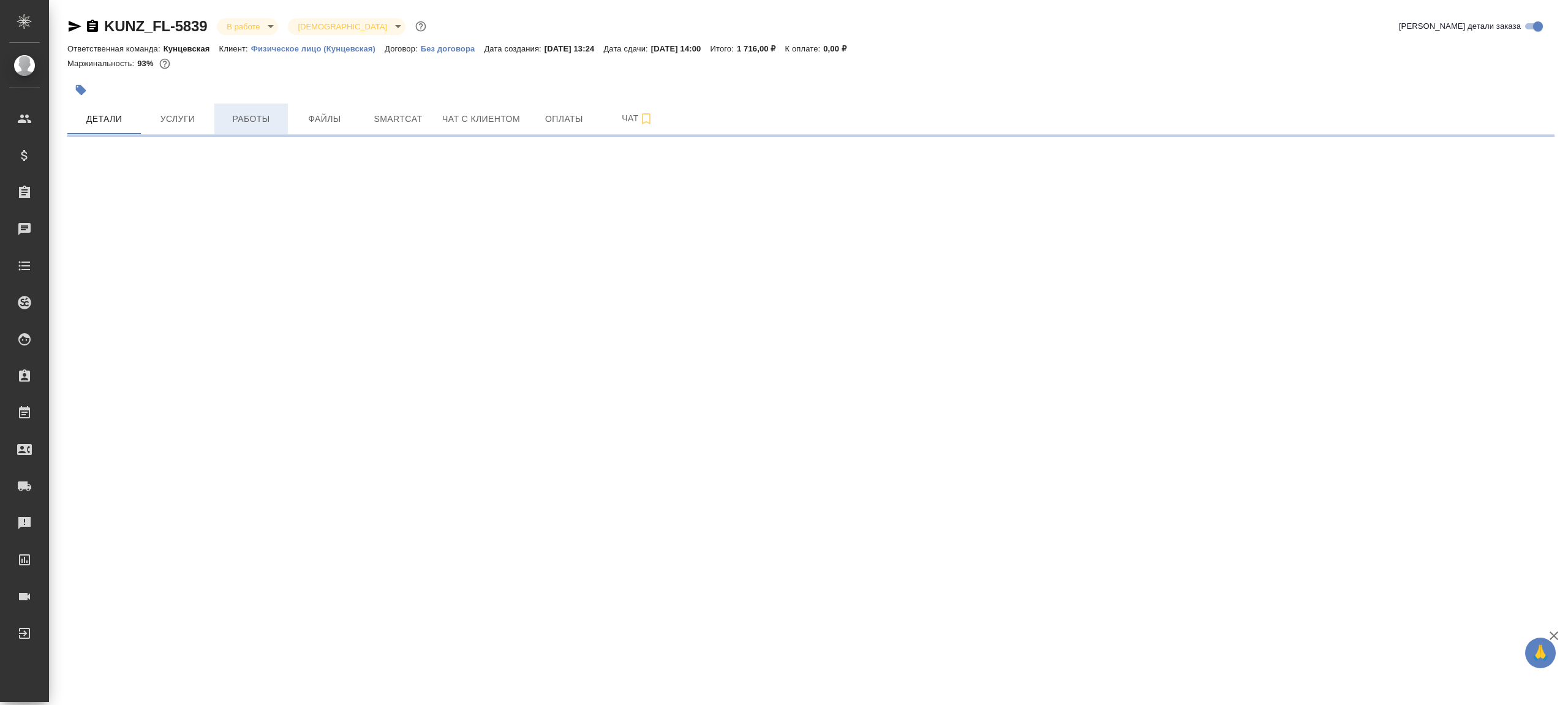
click at [265, 124] on span "Работы" at bounding box center [251, 119] width 59 height 15
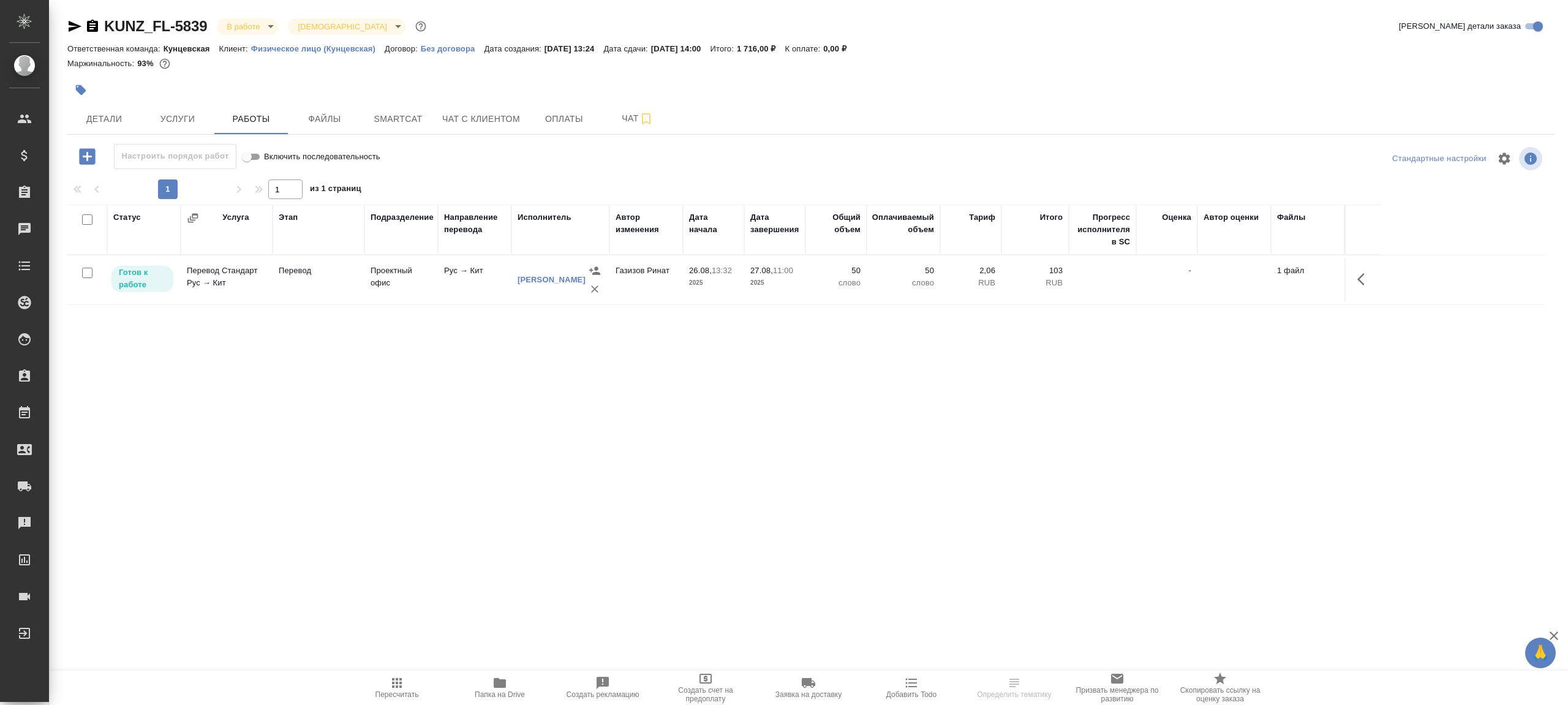
click at [490, 662] on div ".cls-1 fill:#fff; AWATERA Gazizov Rinat Клиенты Спецификации Заказы Чаты Todo П…" at bounding box center [784, 352] width 1568 height 705
click at [490, 681] on span "Папка на Drive" at bounding box center [500, 687] width 88 height 23
click at [1362, 273] on icon "button" at bounding box center [1365, 278] width 14 height 14
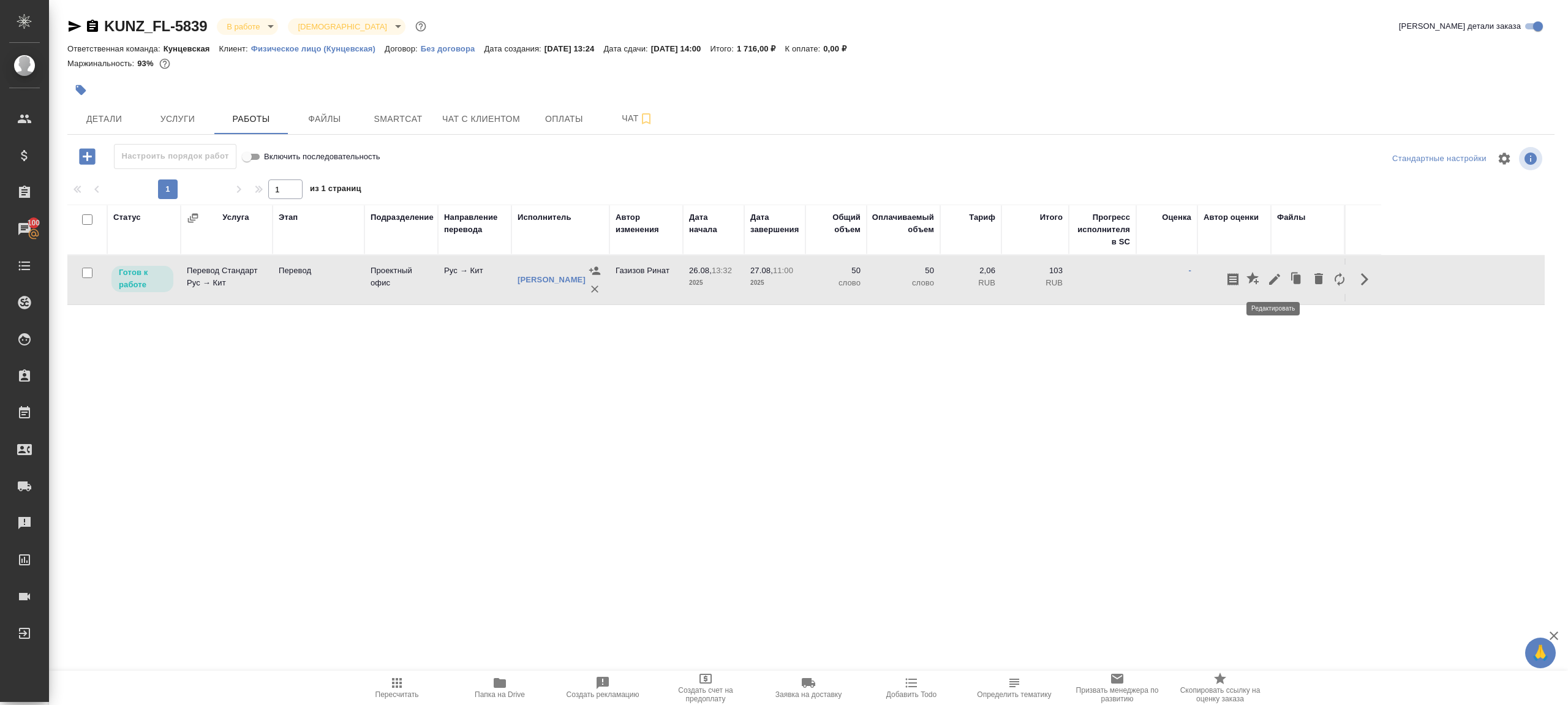
click at [1276, 272] on icon "button" at bounding box center [1274, 278] width 14 height 14
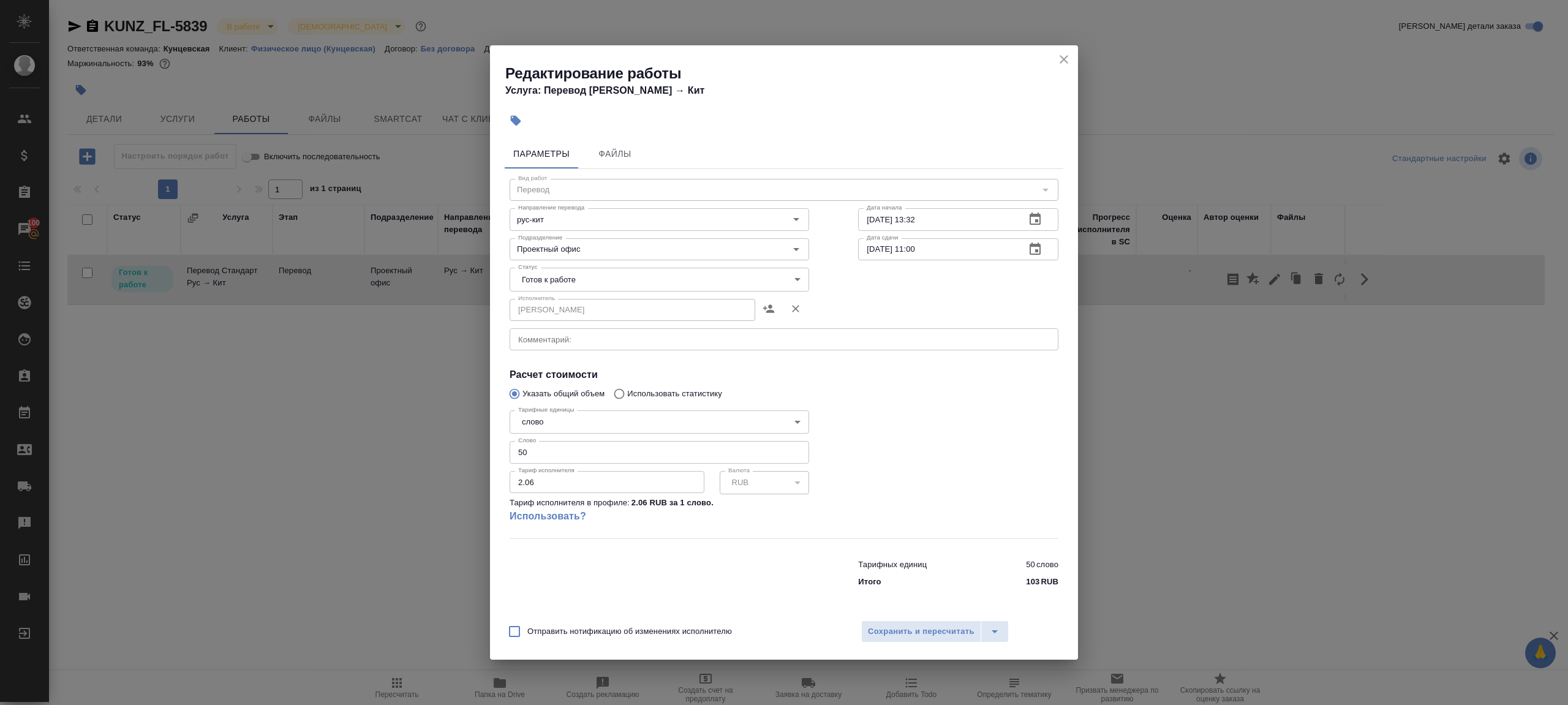
click at [603, 267] on div "Статус Готов к работе readyForWork Статус" at bounding box center [660, 278] width 349 height 79
click at [601, 279] on body "🙏 .cls-1 fill:#fff; AWATERA Gazizov Rinat Клиенты Спецификации Заказы 100 Чаты …" at bounding box center [784, 352] width 1568 height 705
click at [601, 331] on li "Сдан" at bounding box center [659, 342] width 299 height 21
type input "closed"
click at [881, 626] on span "Сохранить и пересчитать" at bounding box center [921, 631] width 107 height 14
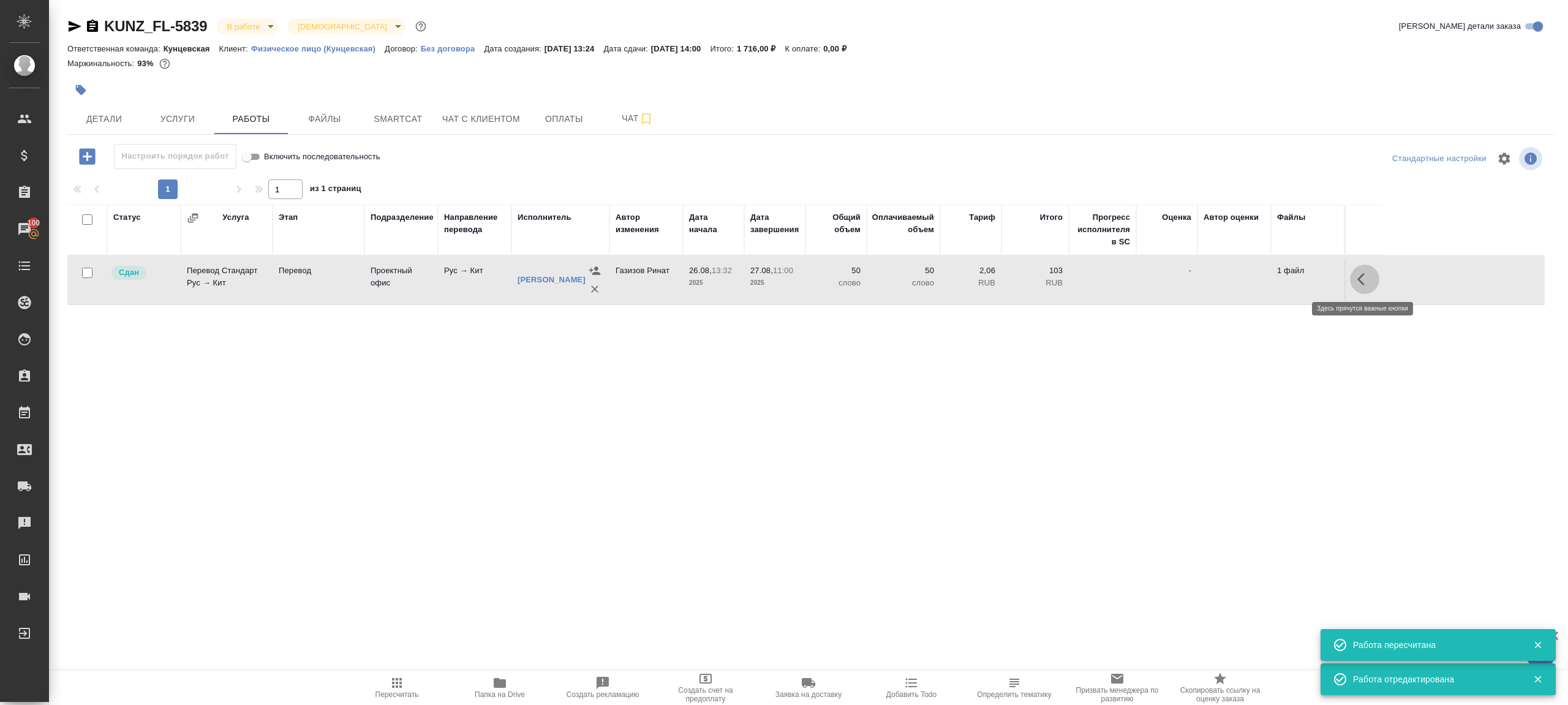
click at [1365, 273] on icon "button" at bounding box center [1365, 278] width 14 height 14
click at [1274, 274] on icon "button" at bounding box center [1274, 278] width 14 height 14
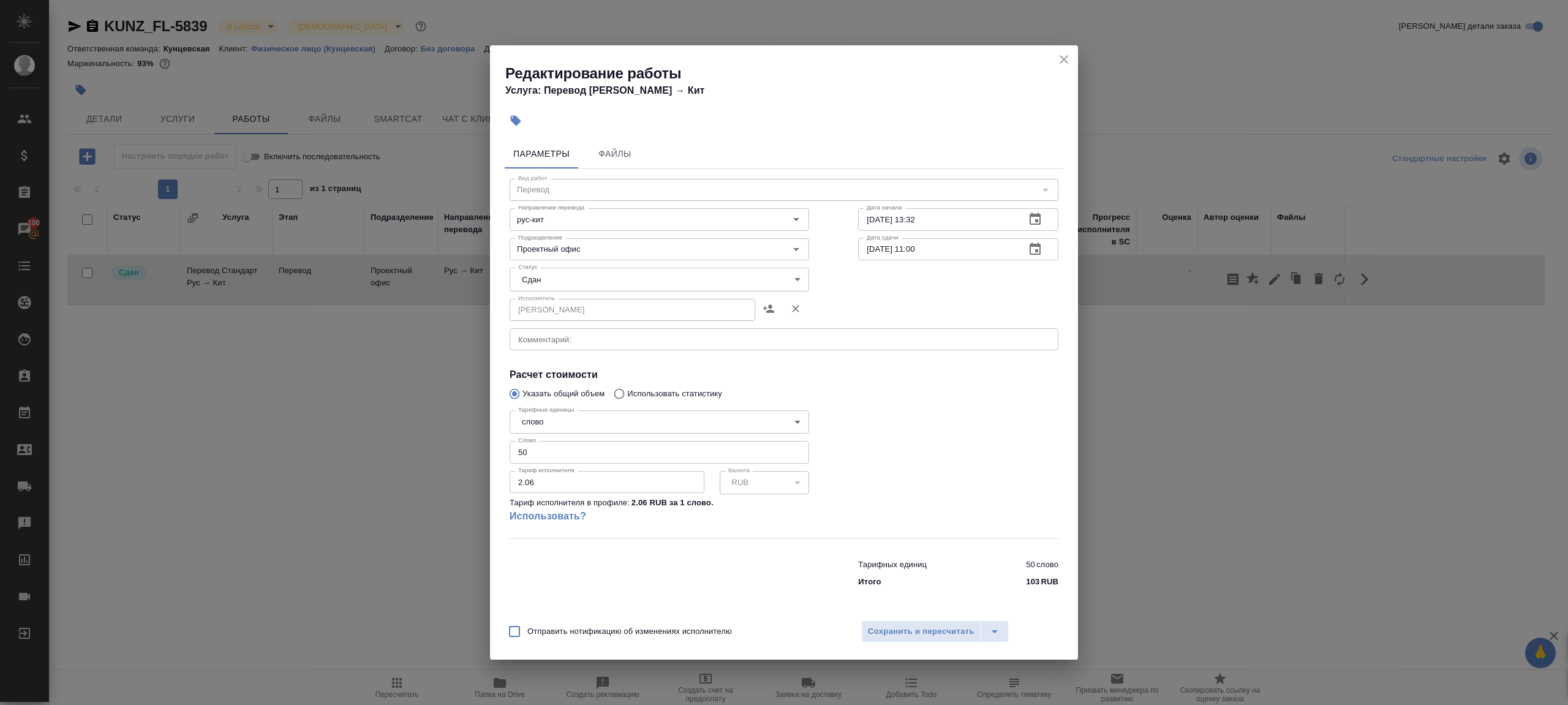
click at [519, 455] on input "50" at bounding box center [659, 452] width 299 height 22
type input "30"
click at [887, 633] on span "Сохранить и пересчитать" at bounding box center [921, 631] width 107 height 14
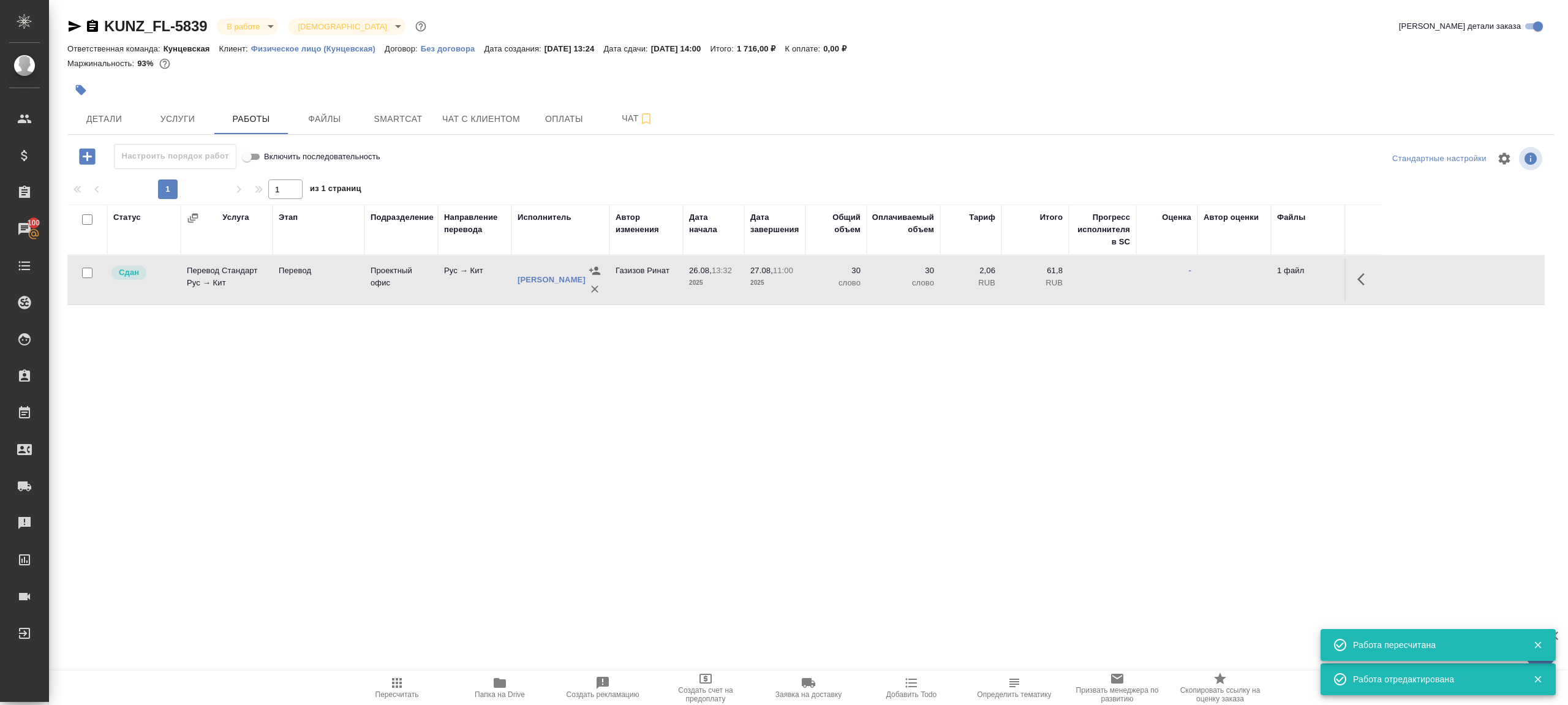
click at [254, 32] on body "🙏 .cls-1 fill:#fff; AWATERA Gazizov Rinat Клиенты Спецификации Заказы 100 Чаты …" at bounding box center [784, 352] width 1568 height 705
click at [281, 158] on li "Сдан без статистики" at bounding box center [272, 150] width 112 height 21
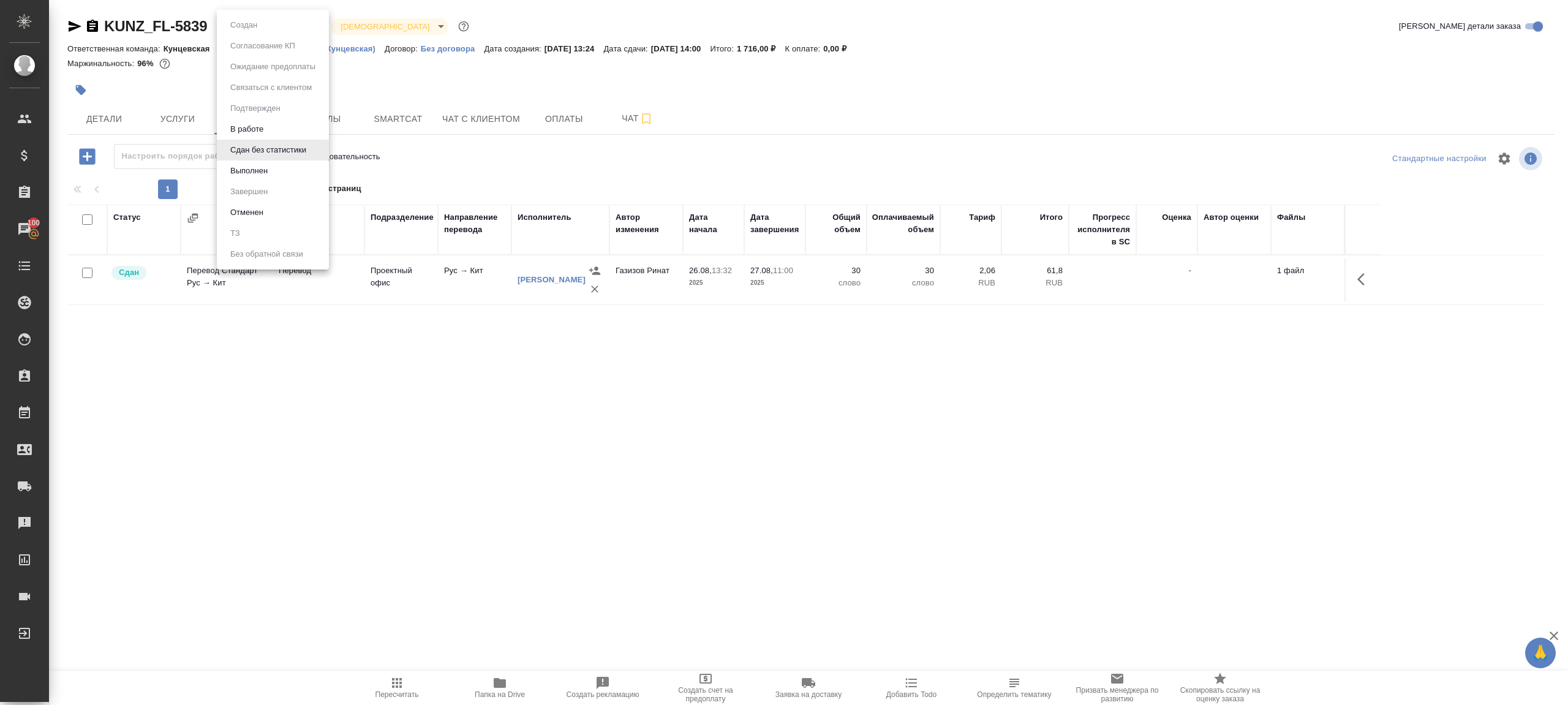
click at [274, 25] on body "🙏 .cls-1 fill:#fff; AWATERA Gazizov Rinat Клиенты Спецификации Заказы 100 Чаты …" at bounding box center [784, 352] width 1568 height 705
click at [274, 162] on li "Выполнен" at bounding box center [272, 171] width 112 height 21
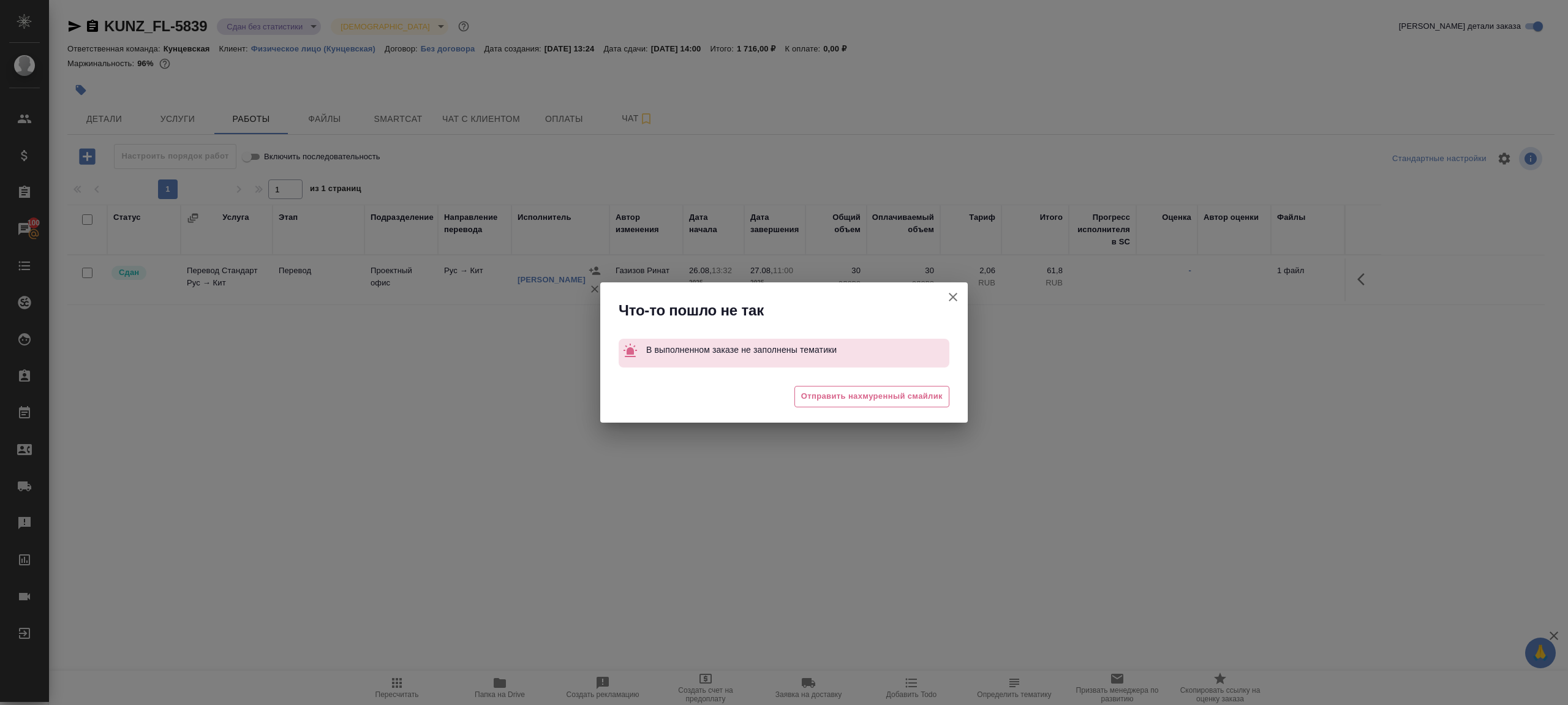
click at [952, 285] on button "Группировать работы по услугам" at bounding box center [953, 297] width 30 height 30
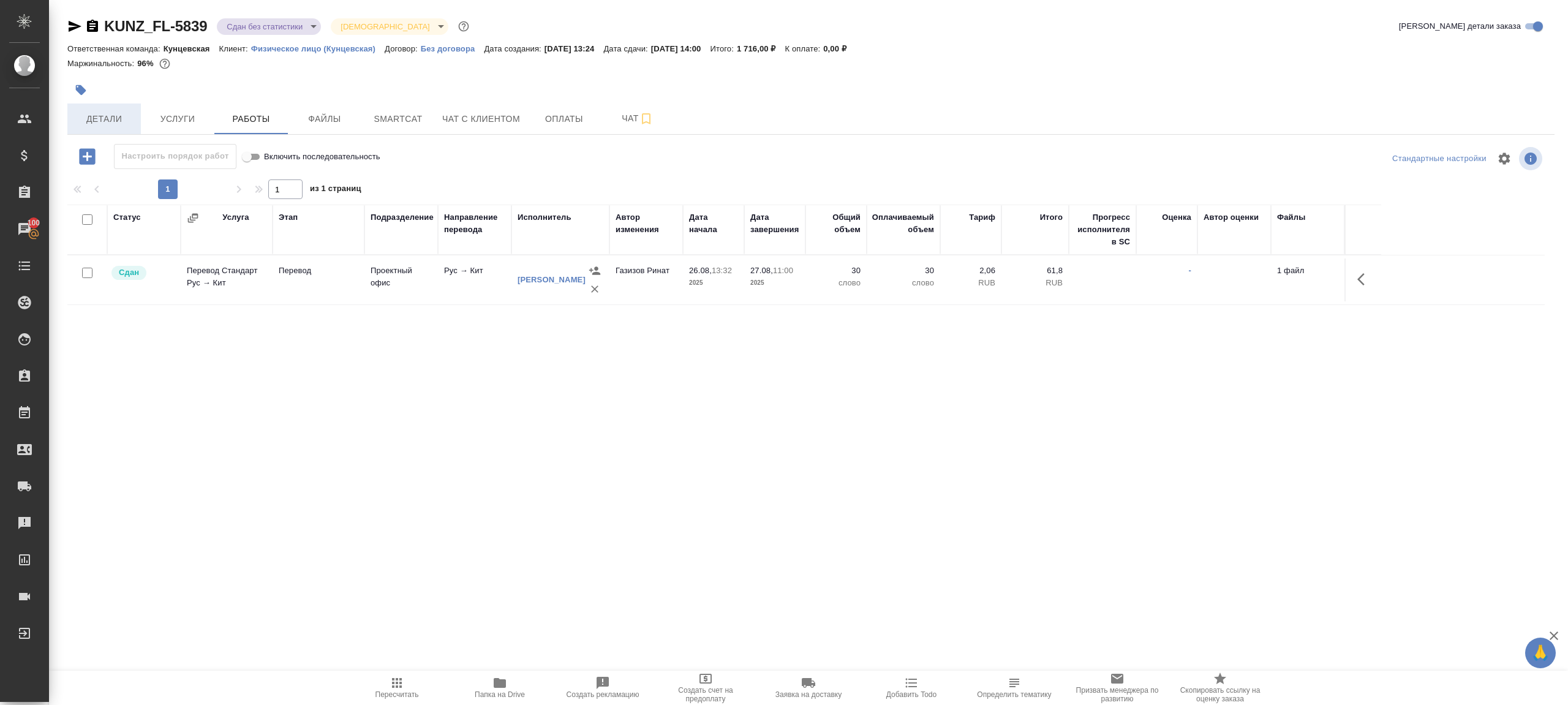
click at [112, 119] on span "Детали" at bounding box center [103, 119] width 59 height 15
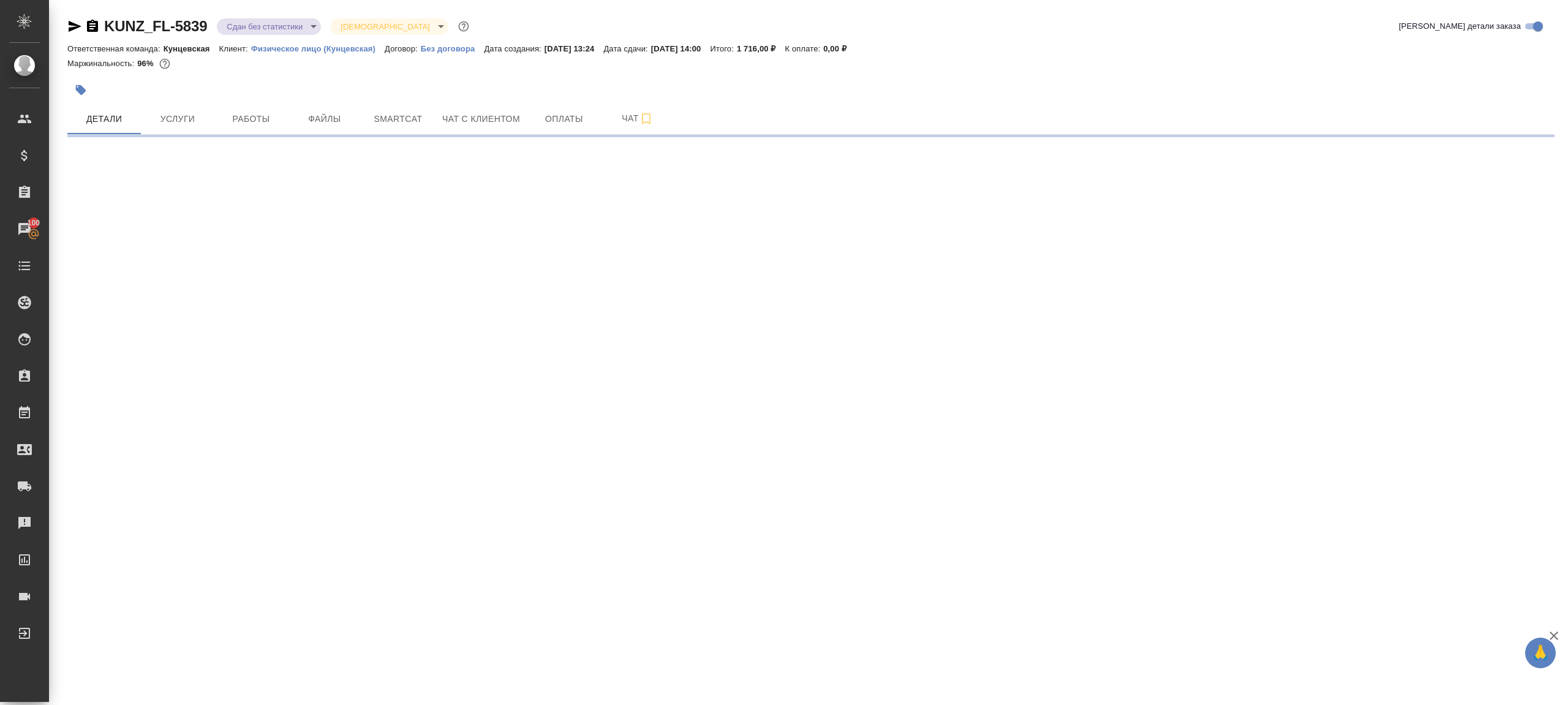
select select "RU"
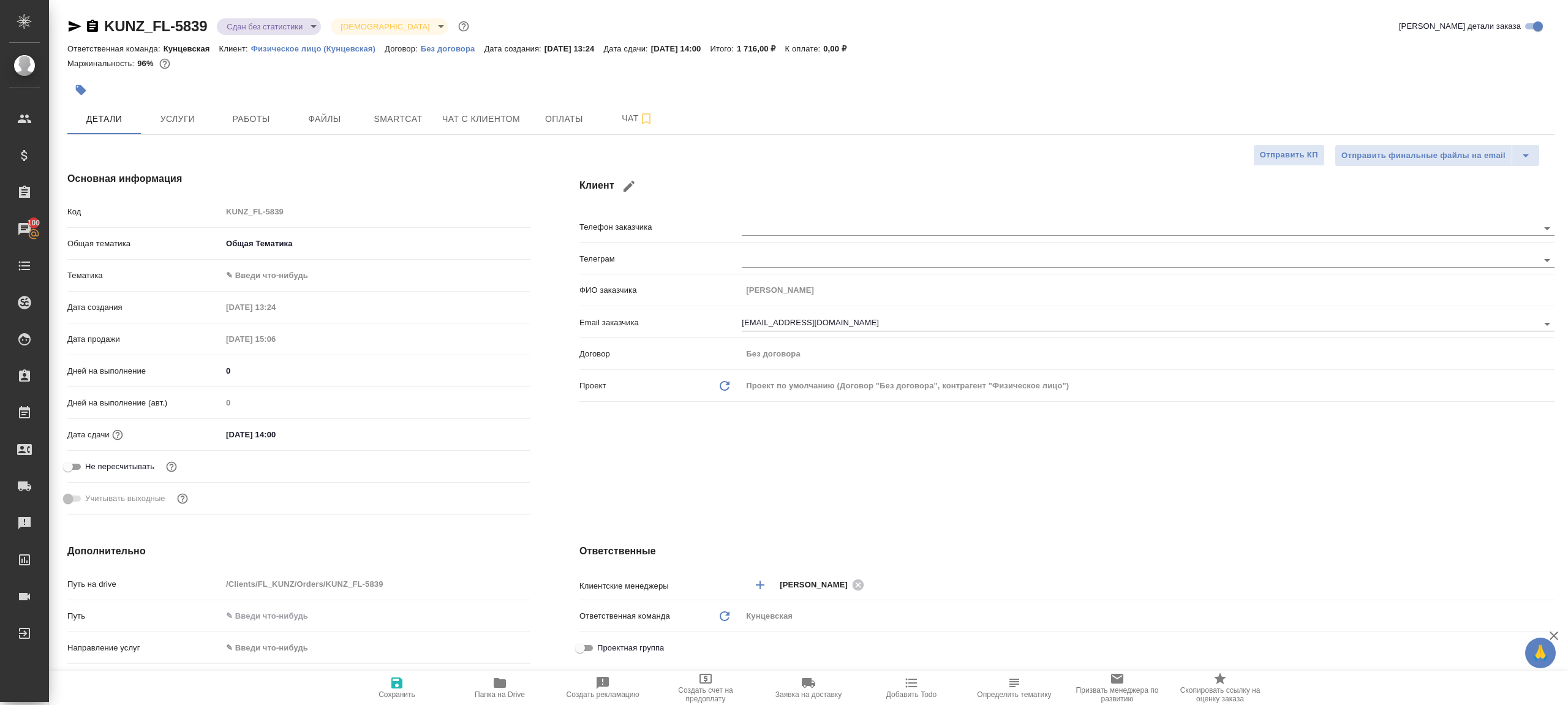
type textarea "x"
click at [301, 271] on body "🙏 .cls-1 fill:#fff; AWATERA Gazizov Rinat Клиенты Спецификации Заказы 100 Чаты …" at bounding box center [784, 352] width 1568 height 705
click at [301, 287] on ul "Общая Тематика" at bounding box center [374, 275] width 306 height 30
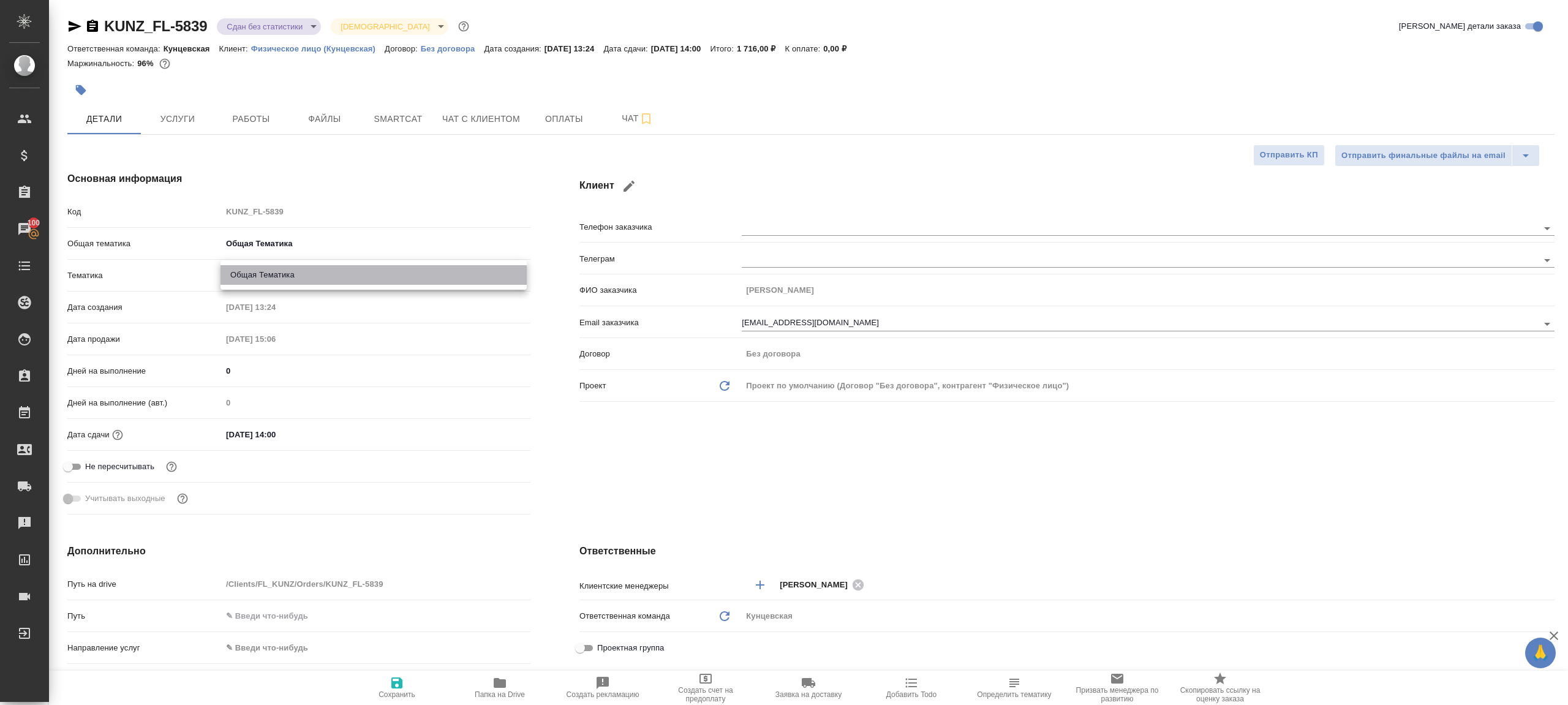
click at [304, 277] on li "Общая Тематика" at bounding box center [374, 275] width 306 height 19
type input "6012b1ca196b0e5c9229a120"
type textarea "x"
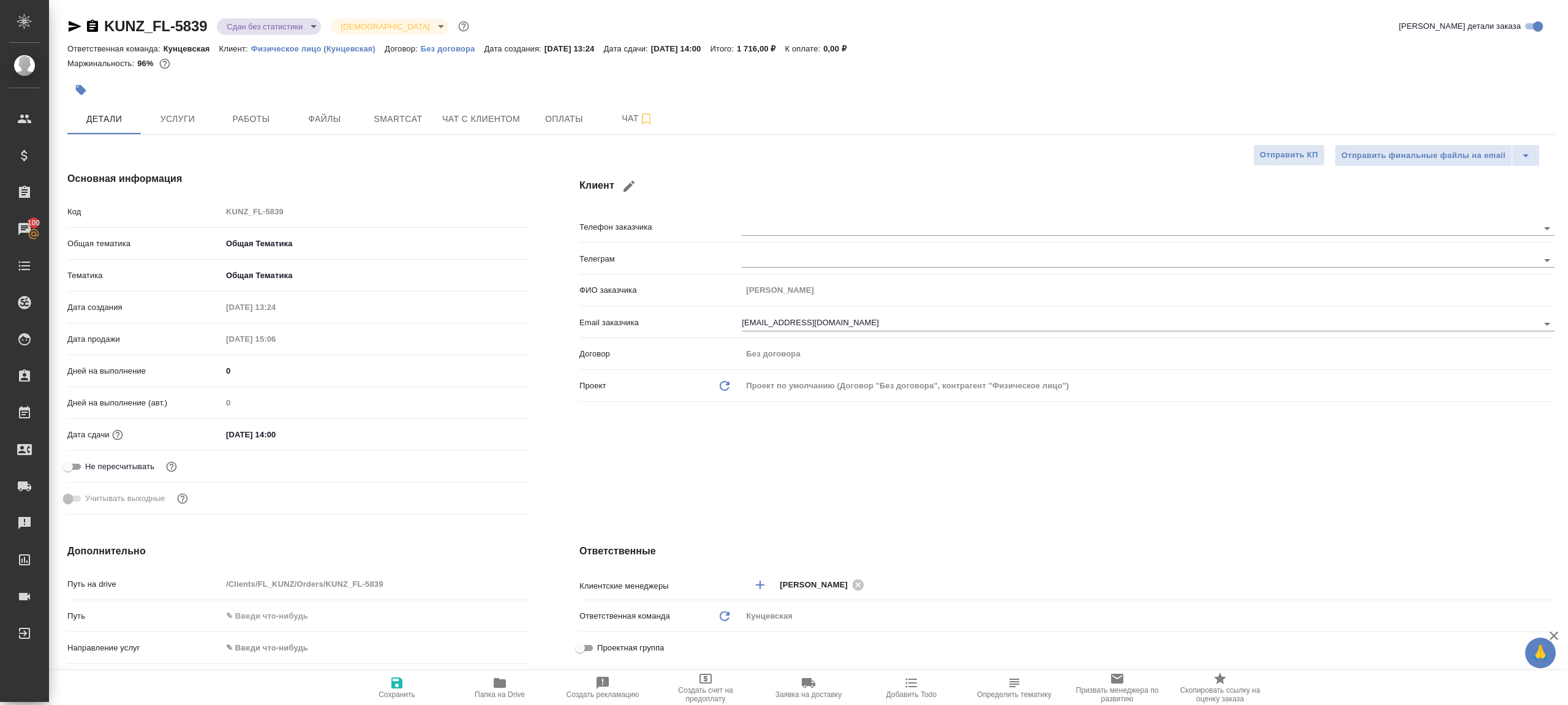
click at [390, 688] on icon "button" at bounding box center [396, 682] width 14 height 14
type textarea "x"
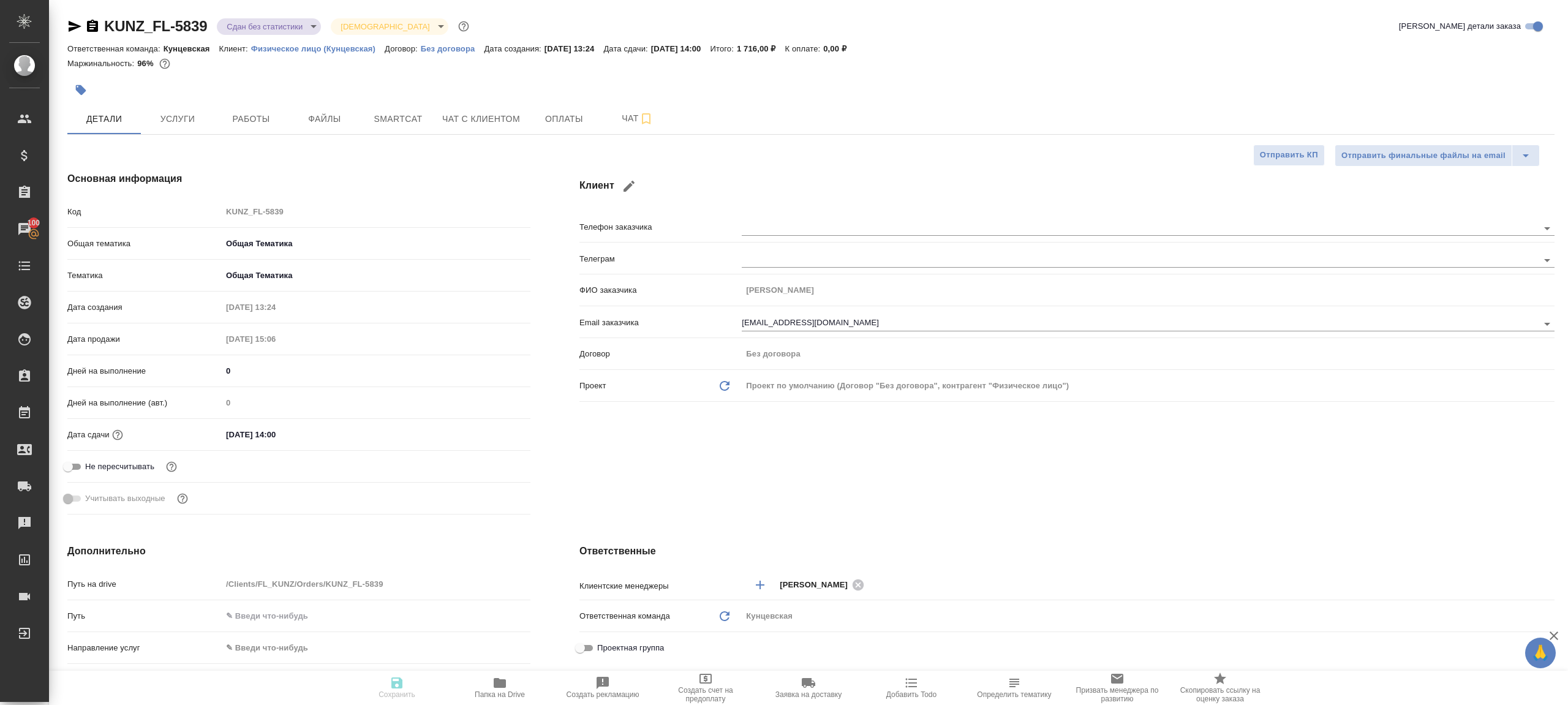
type textarea "x"
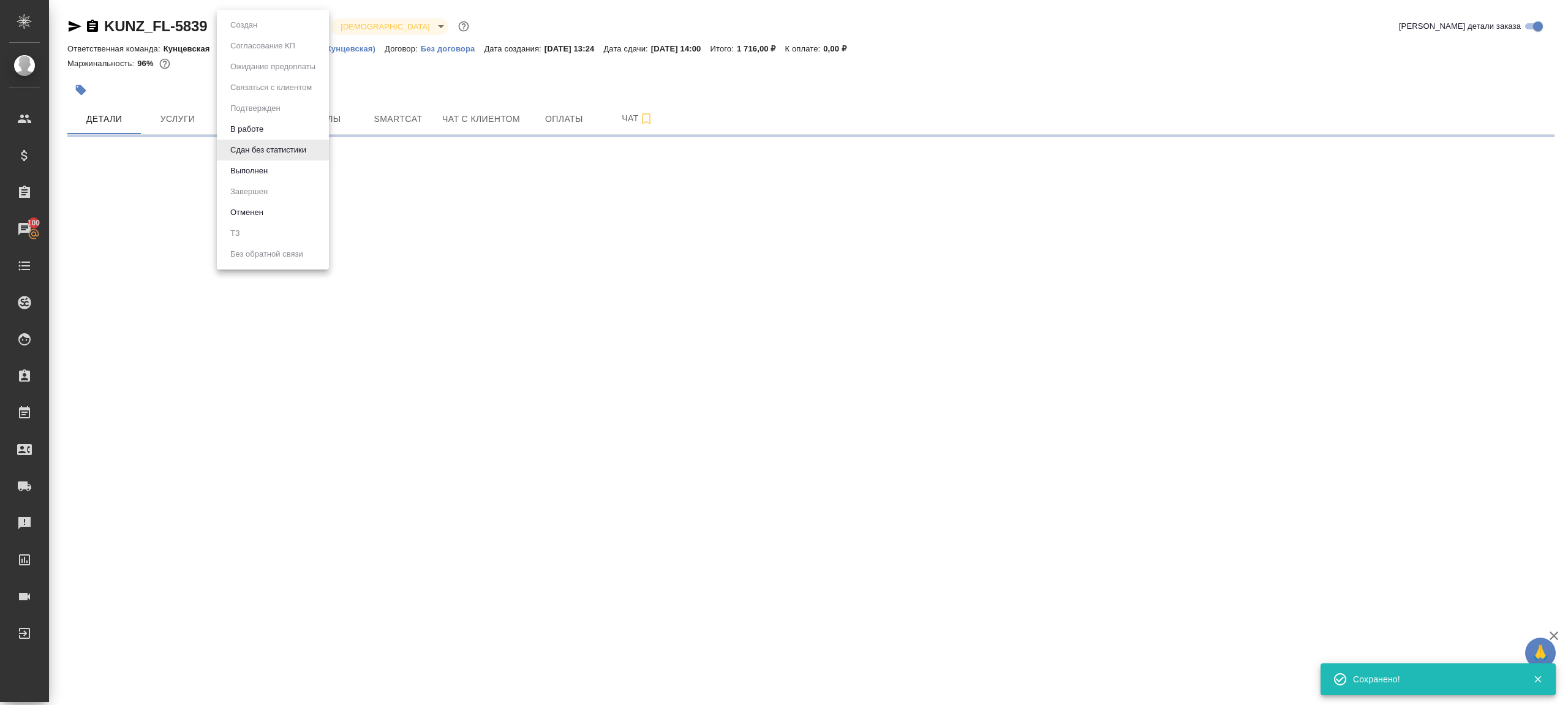
click at [277, 25] on body "🙏 .cls-1 fill:#fff; AWATERA Gazizov Rinat Клиенты Спецификации Заказы 100 Чаты …" at bounding box center [784, 352] width 1568 height 705
click at [277, 163] on li "Выполнен" at bounding box center [272, 171] width 112 height 21
select select "RU"
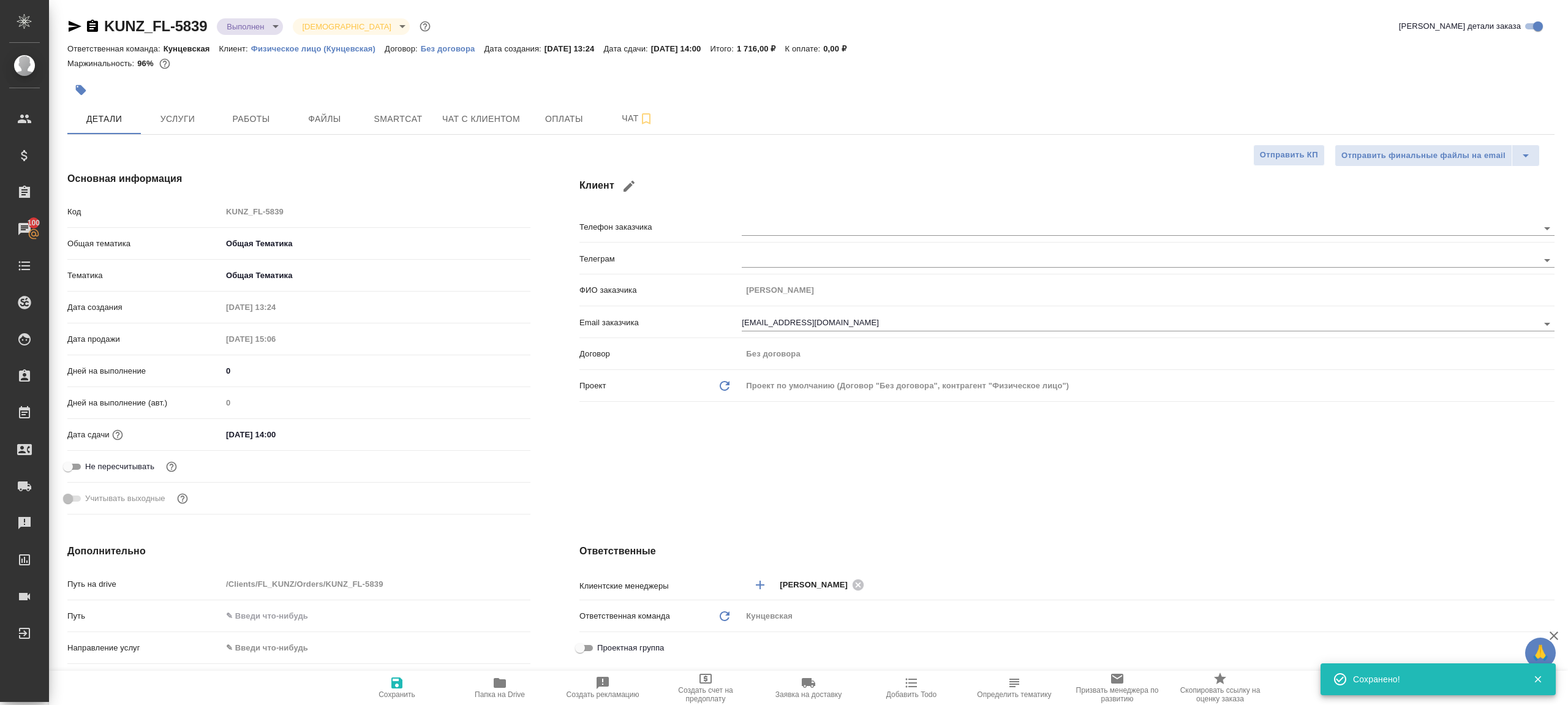
type textarea "x"
click at [400, 694] on span "Сохранить" at bounding box center [396, 694] width 37 height 8
type textarea "x"
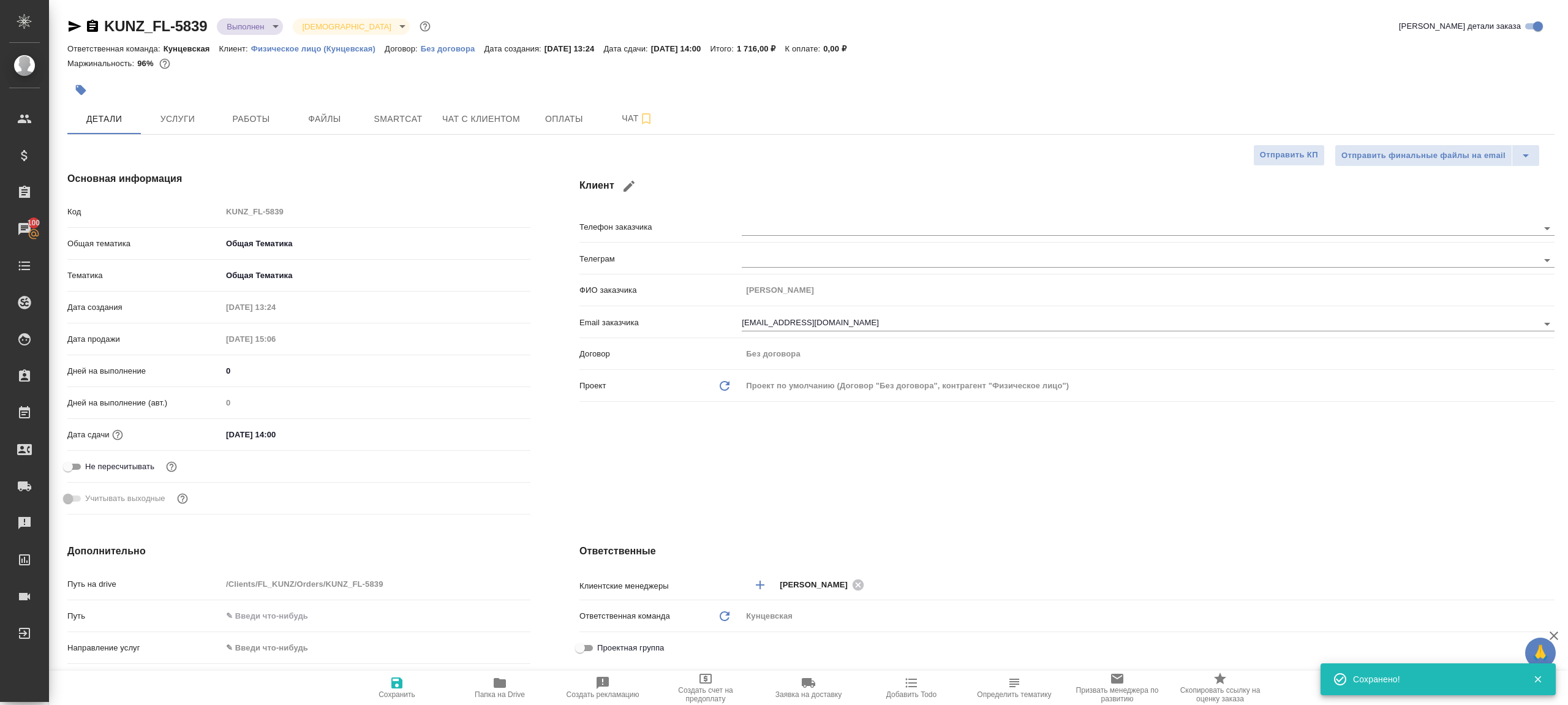
type textarea "x"
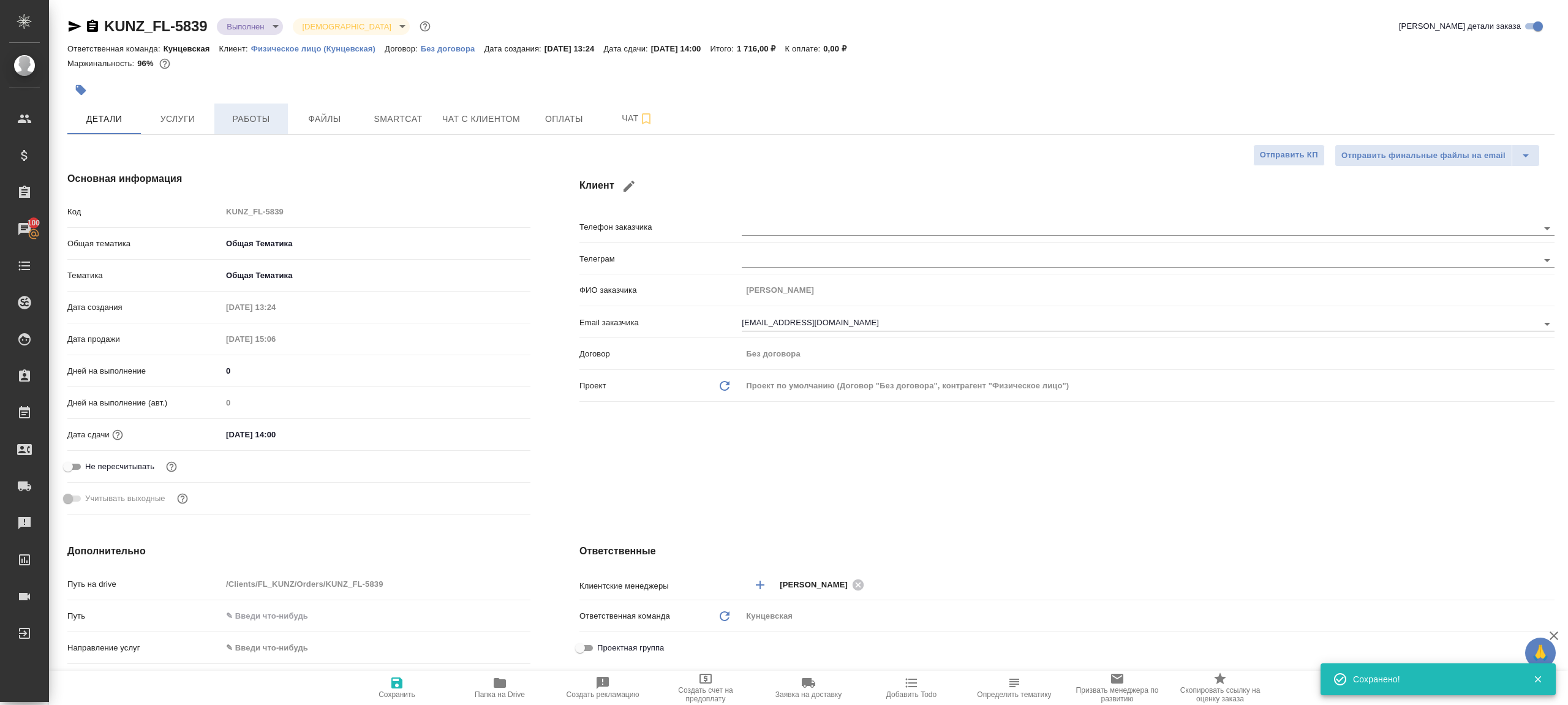
select select "RU"
type textarea "x"
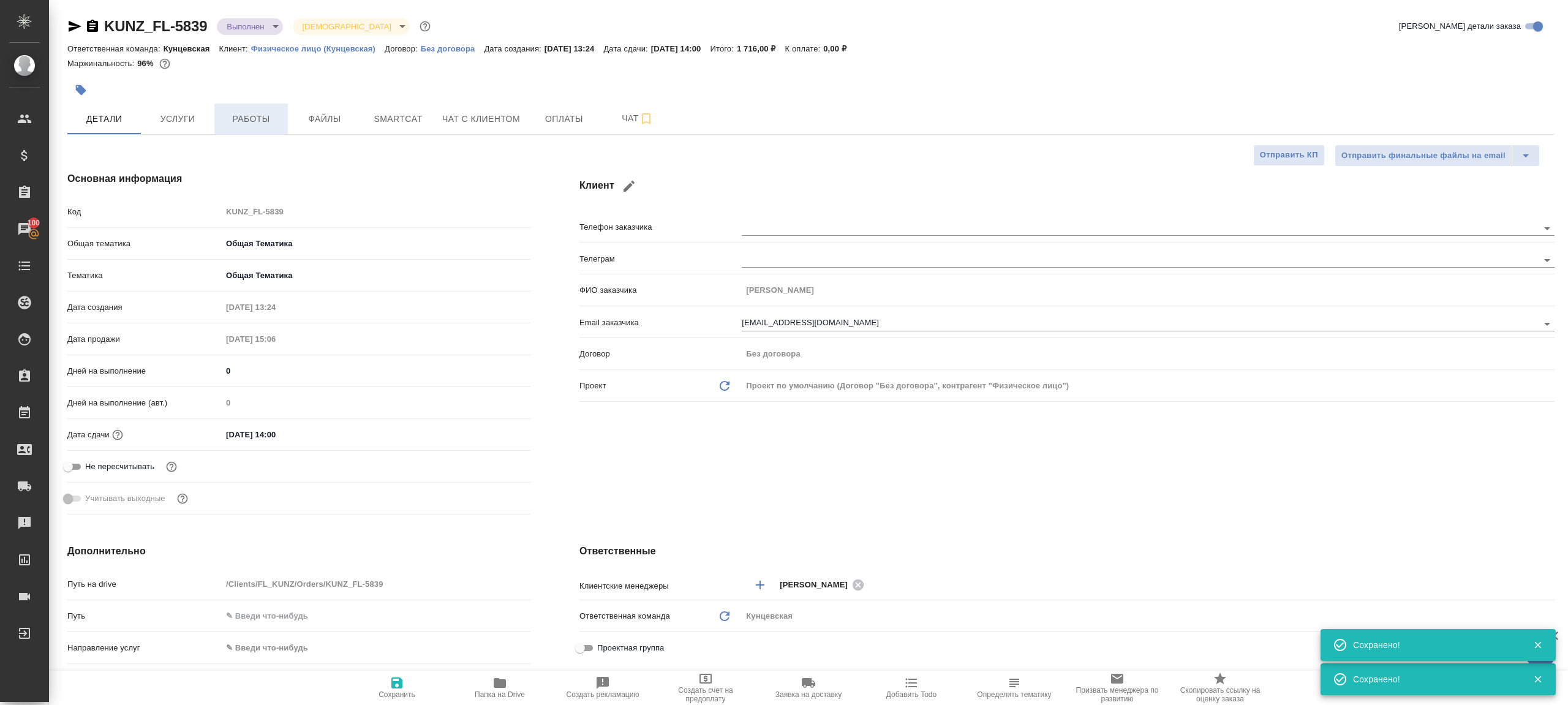
type textarea "x"
click at [245, 112] on span "Работы" at bounding box center [251, 119] width 59 height 15
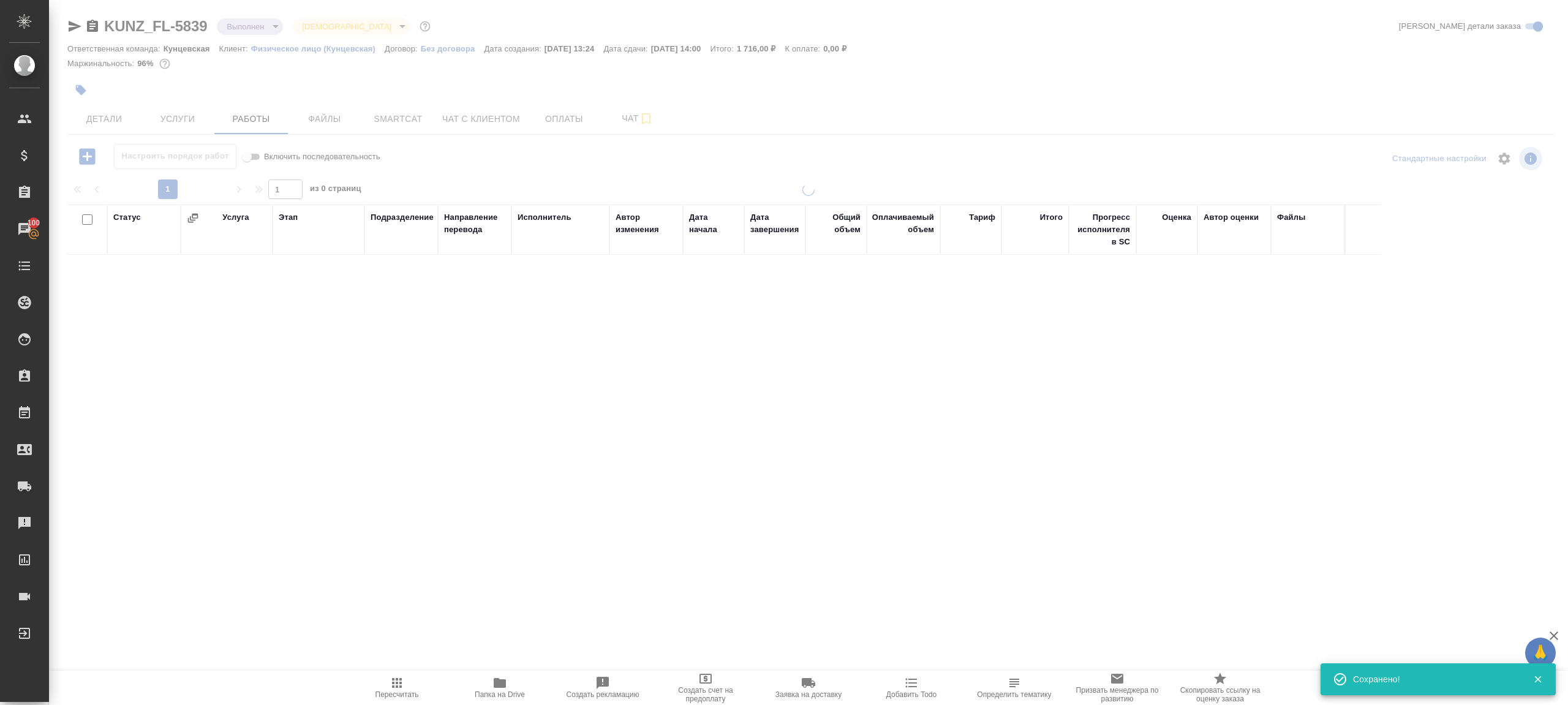
click at [574, 176] on div at bounding box center [808, 256] width 1519 height 511
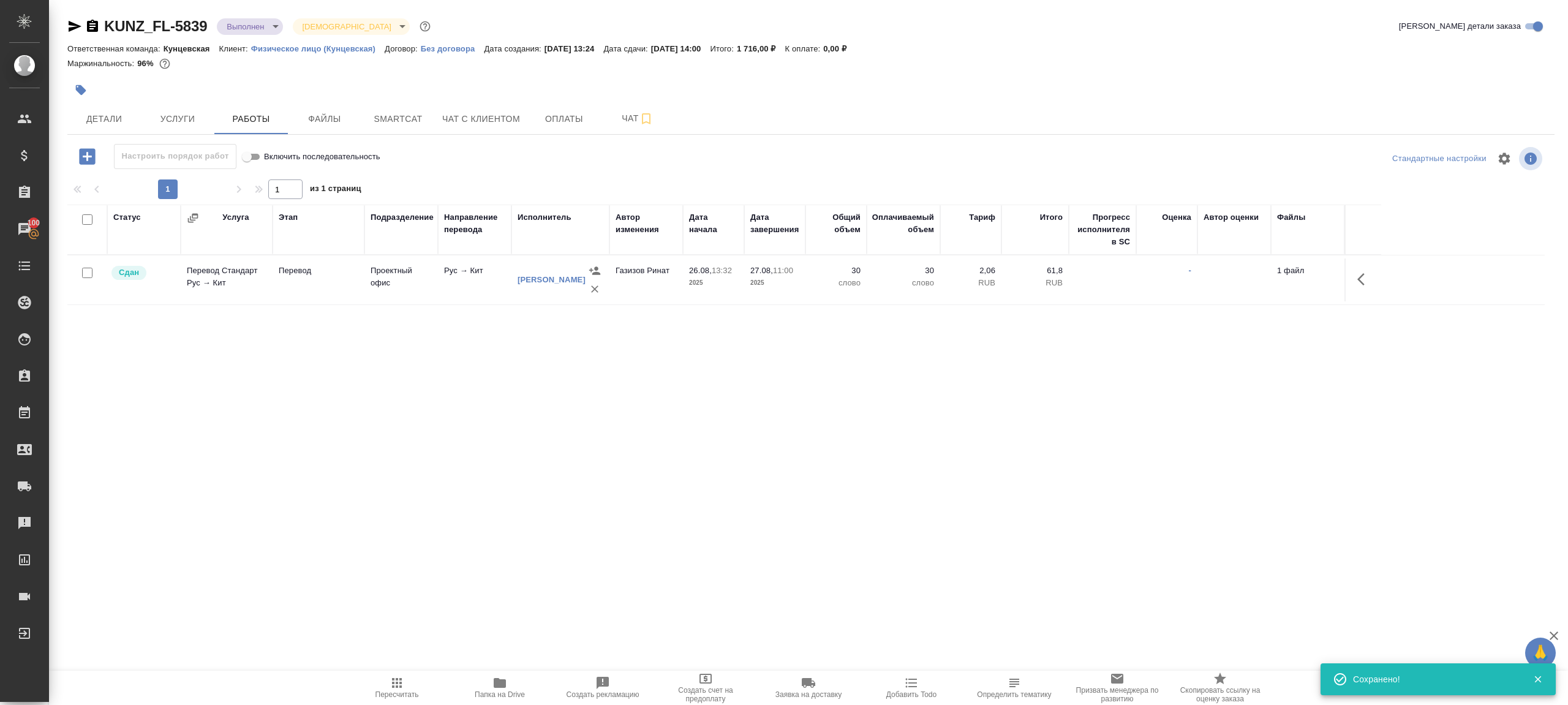
click at [401, 688] on icon "button" at bounding box center [396, 682] width 14 height 14
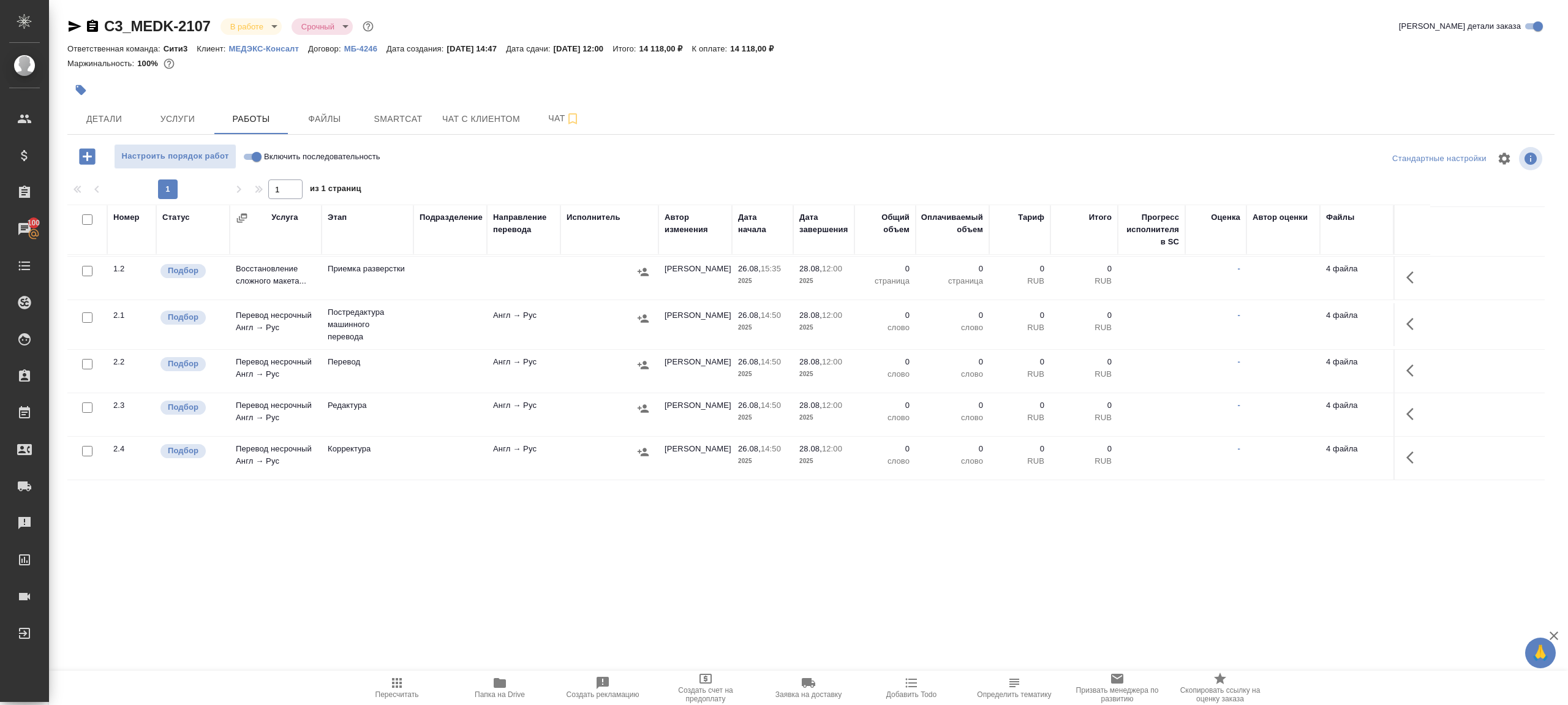
scroll to position [116, 0]
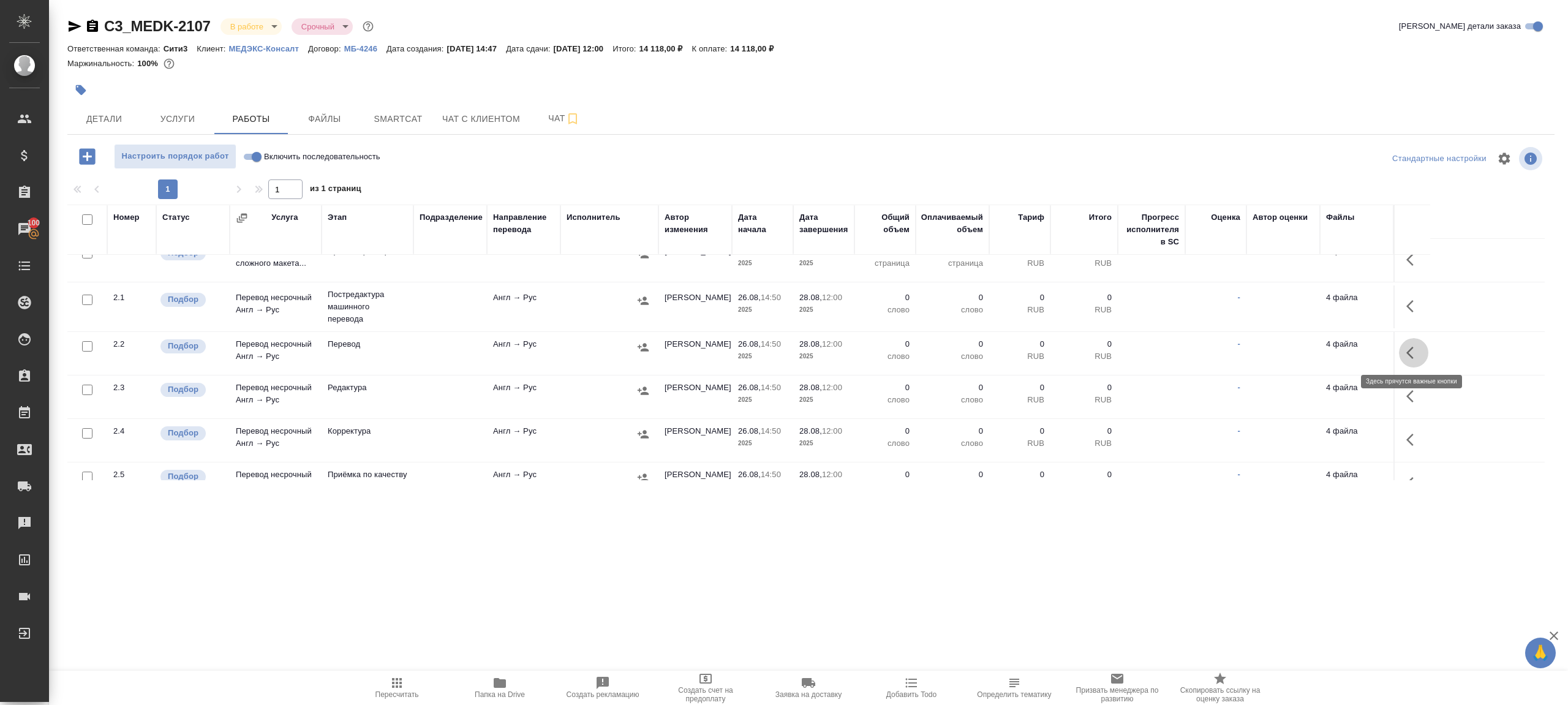
click at [1408, 343] on button "button" at bounding box center [1414, 352] width 30 height 30
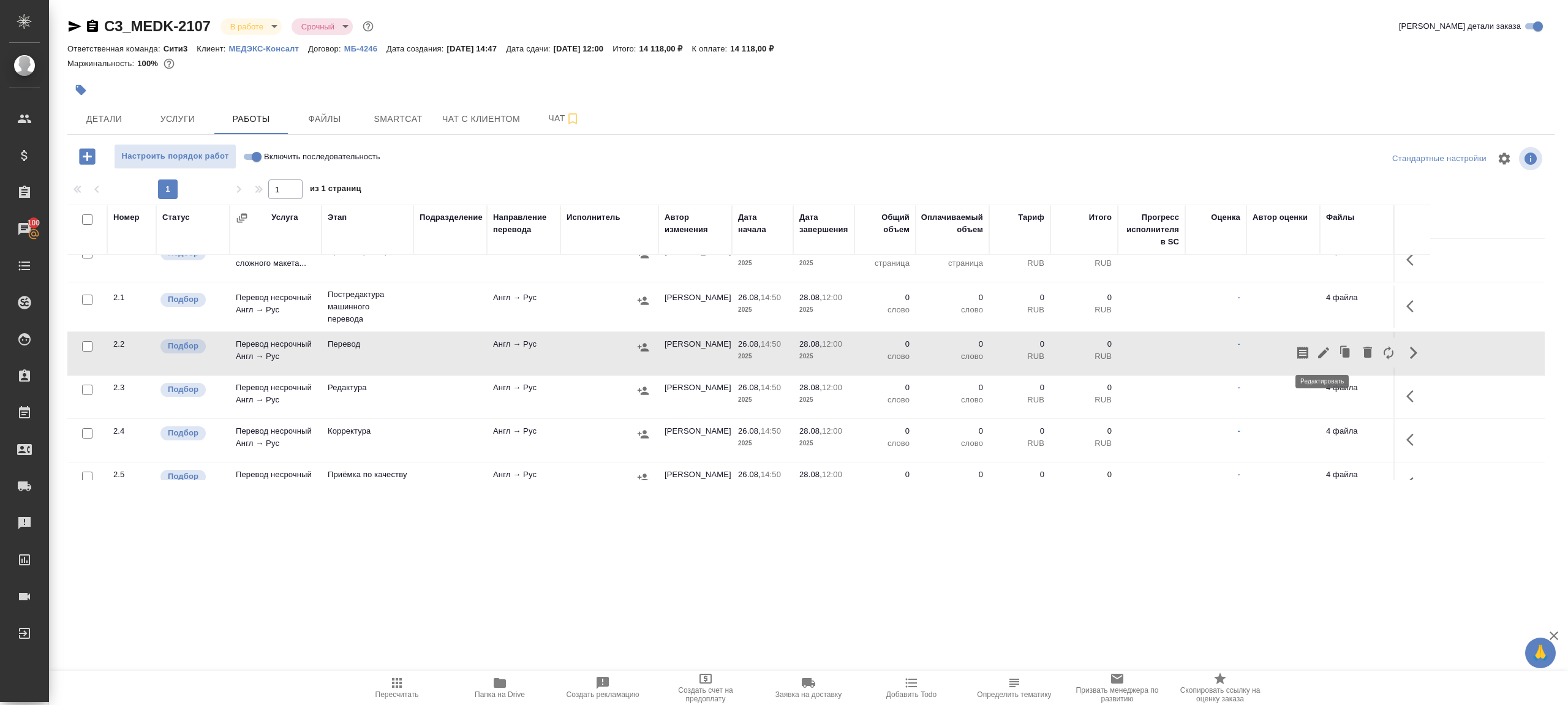
click at [1320, 345] on icon "button" at bounding box center [1323, 352] width 14 height 14
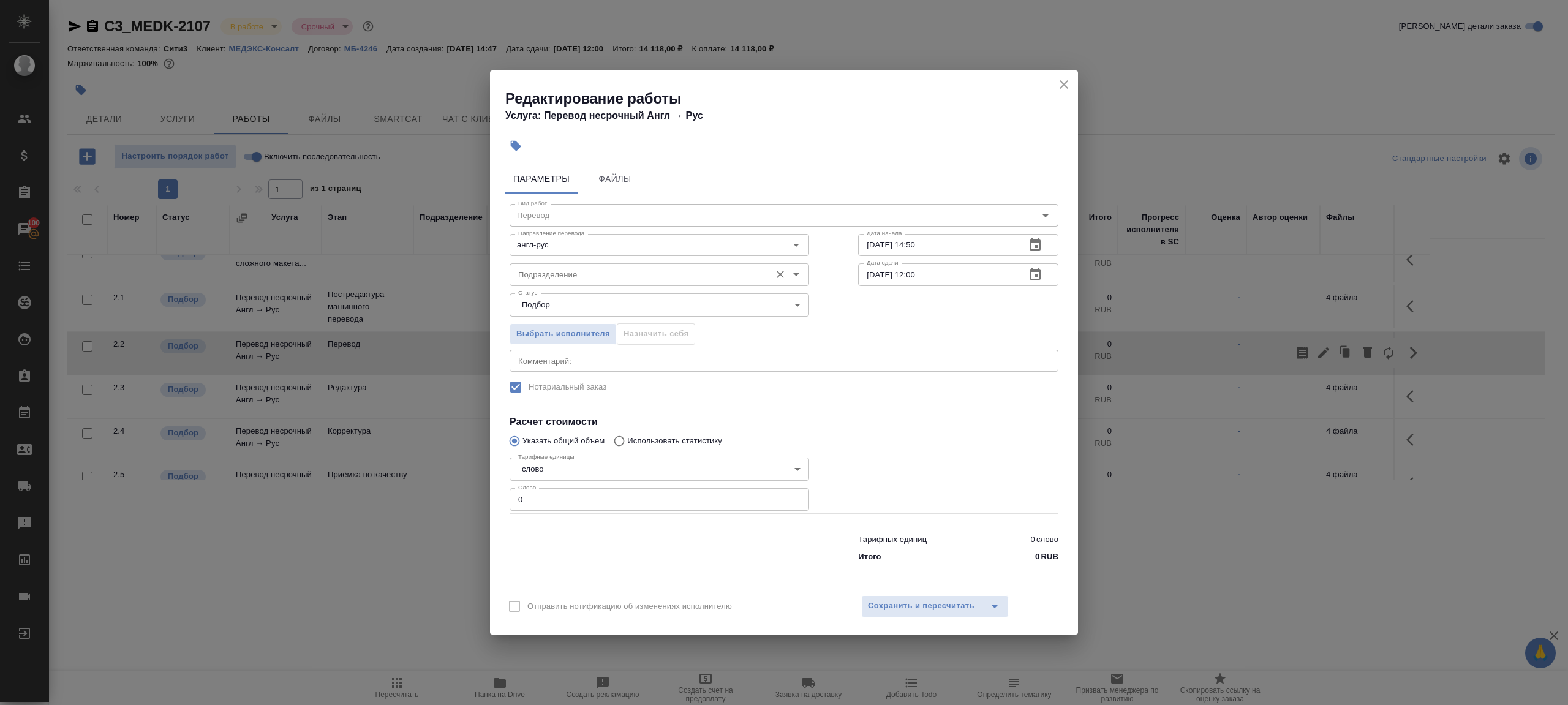
click at [547, 285] on div "Подразделение" at bounding box center [659, 274] width 299 height 22
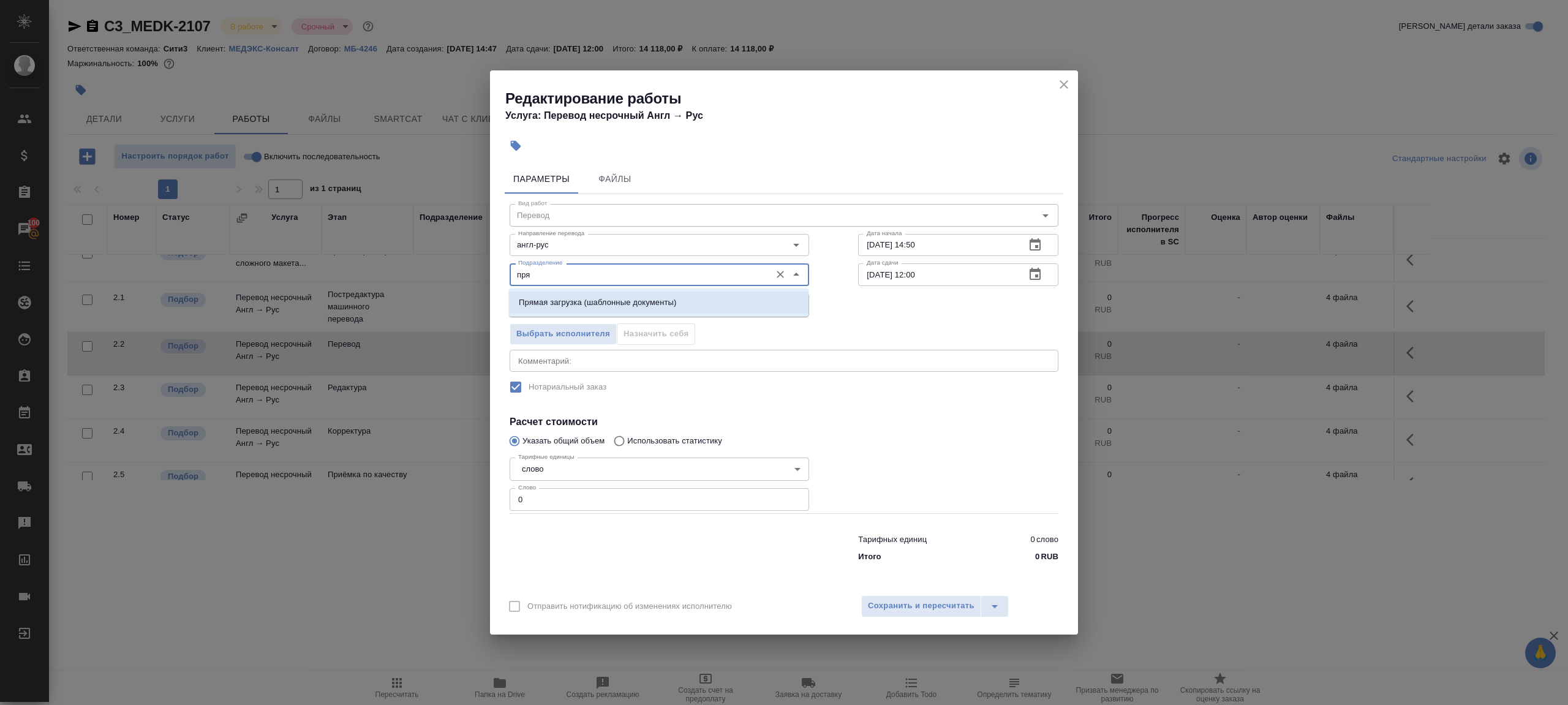
click at [596, 303] on p "Прямая загрузка (шаблонные документы)" at bounding box center [597, 303] width 157 height 12
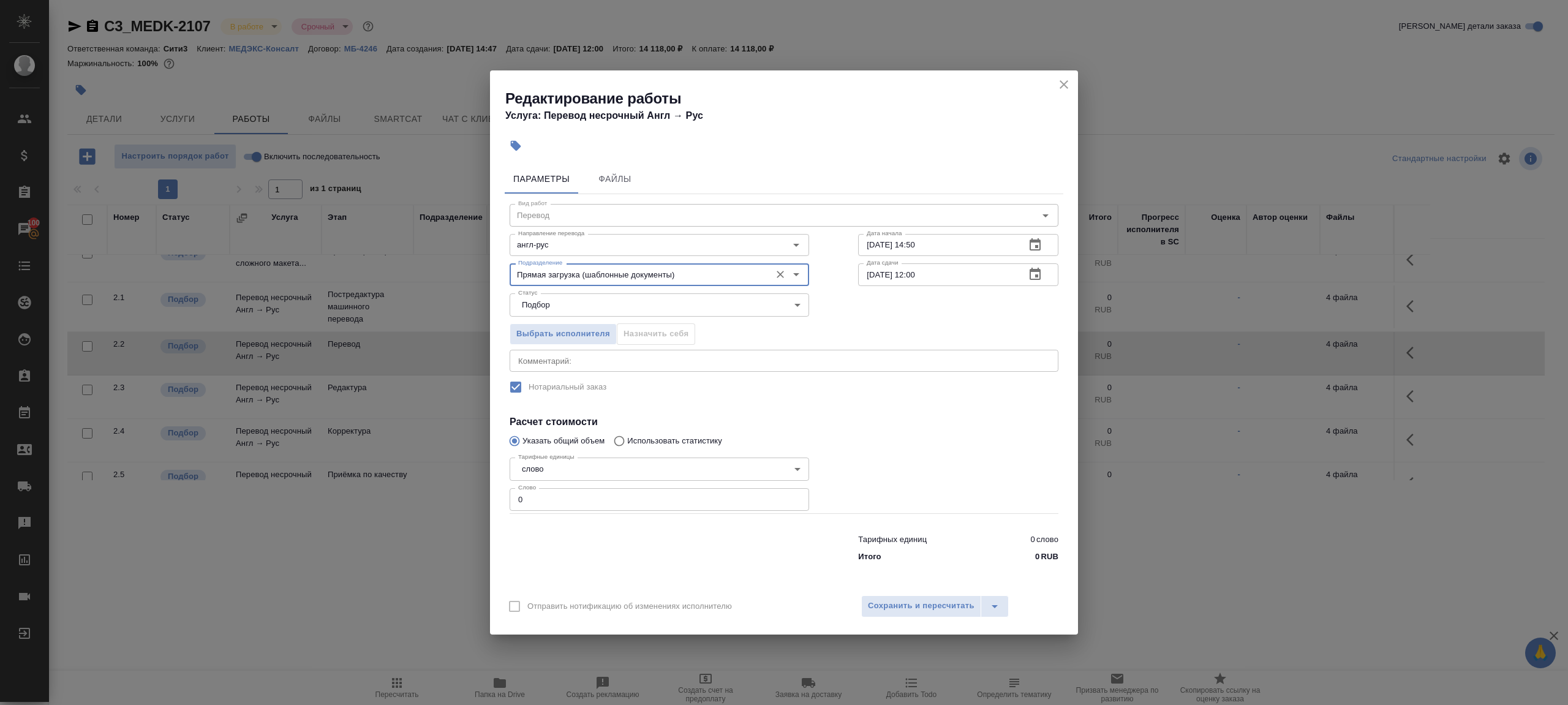
type input "Прямая загрузка (шаблонные документы)"
click at [535, 498] on input "0" at bounding box center [659, 499] width 299 height 22
type input "1"
click at [654, 551] on div at bounding box center [660, 545] width 349 height 49
click at [919, 274] on input "[DATE] 12:00" at bounding box center [937, 274] width 157 height 22
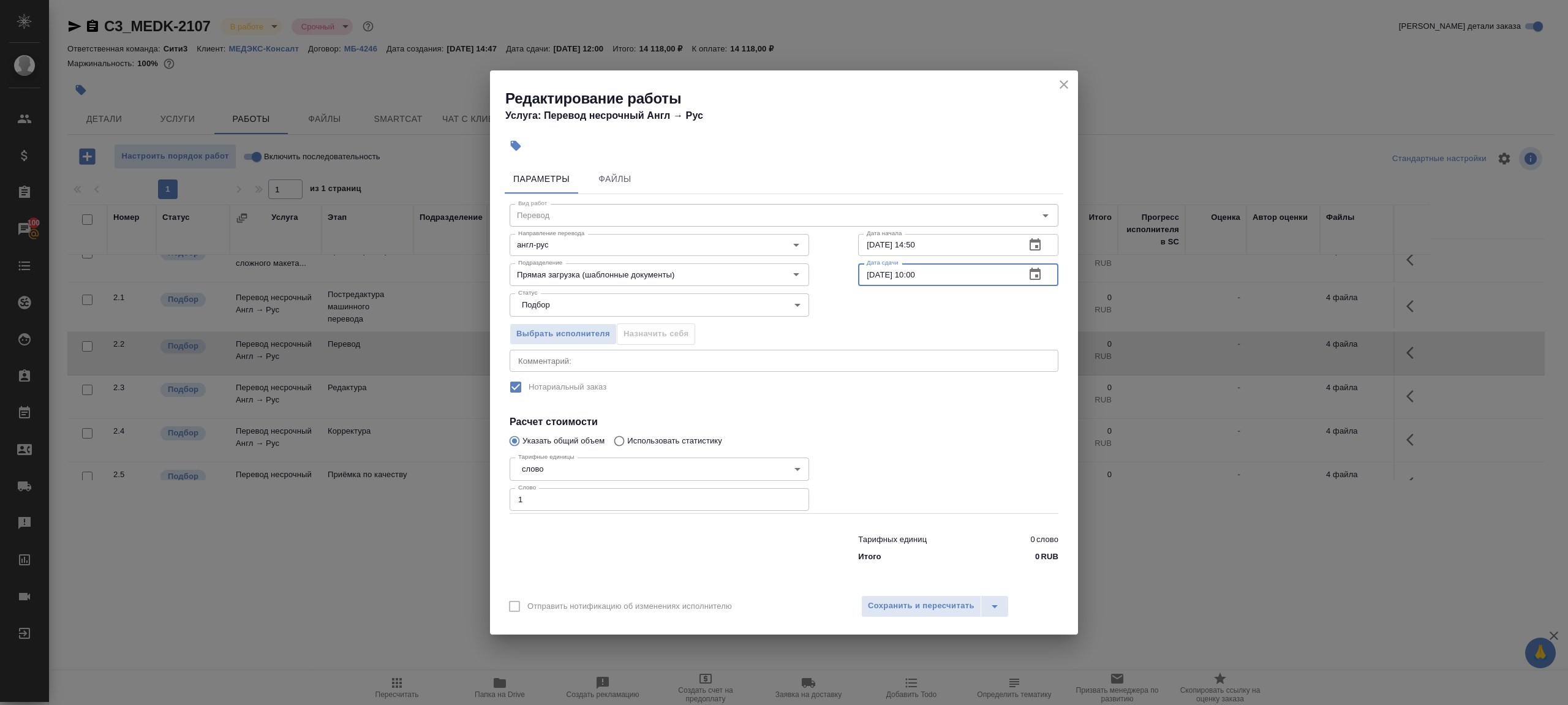
type input "[DATE] 10:00"
click at [931, 429] on div at bounding box center [958, 482] width 250 height 110
click at [921, 613] on button "Сохранить и пересчитать" at bounding box center [921, 606] width 120 height 22
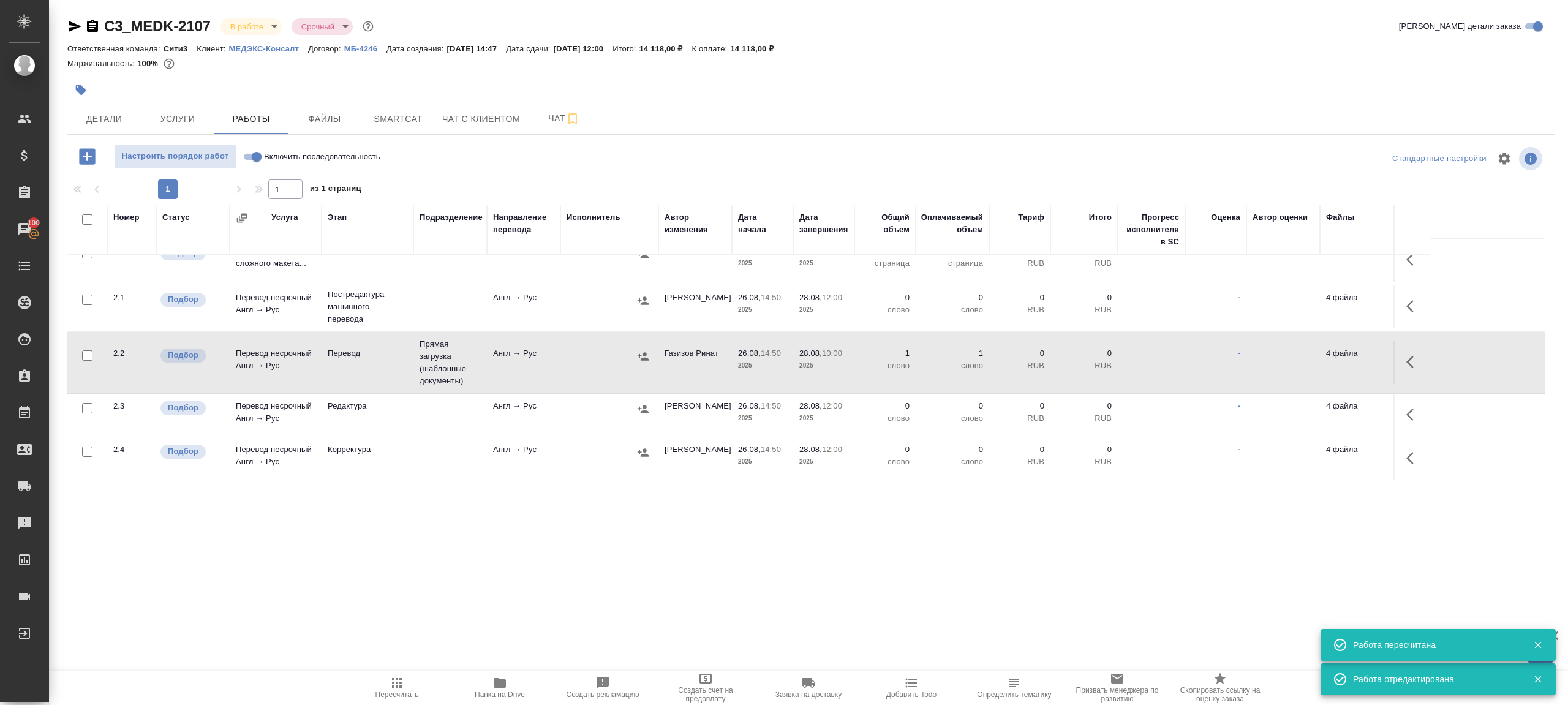
click at [249, 151] on input "Включить последовательность" at bounding box center [257, 156] width 44 height 14
checkbox input "true"
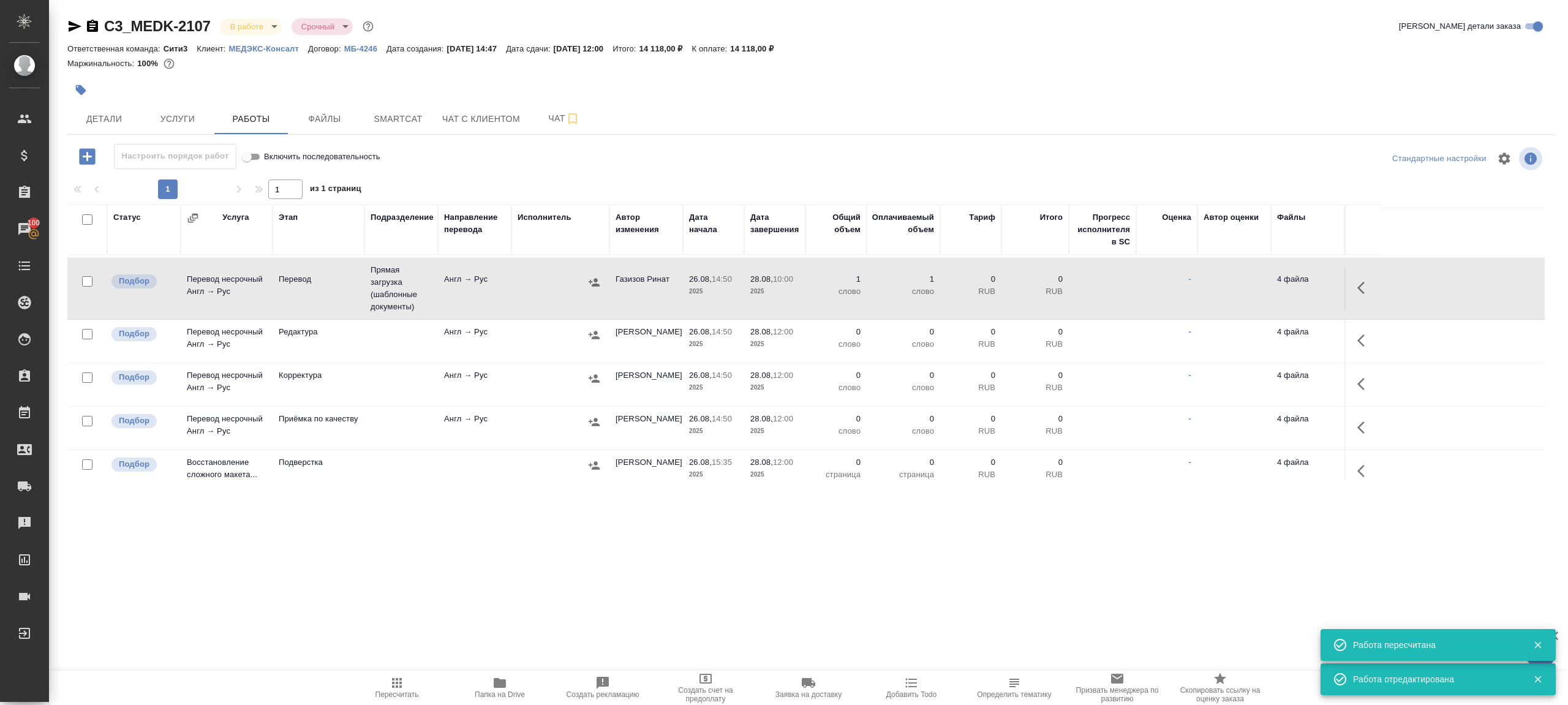
scroll to position [224, 0]
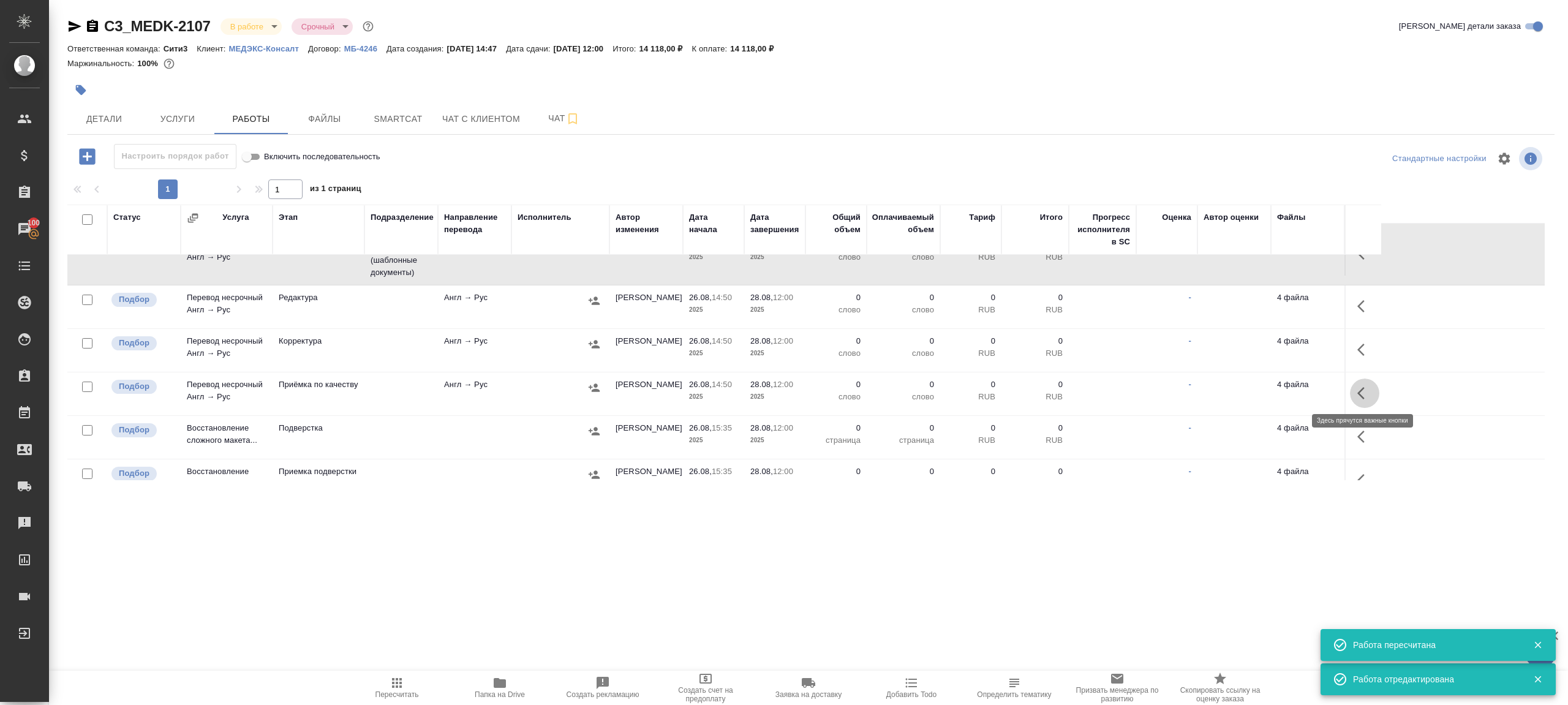
click at [1364, 392] on icon "button" at bounding box center [1365, 393] width 14 height 14
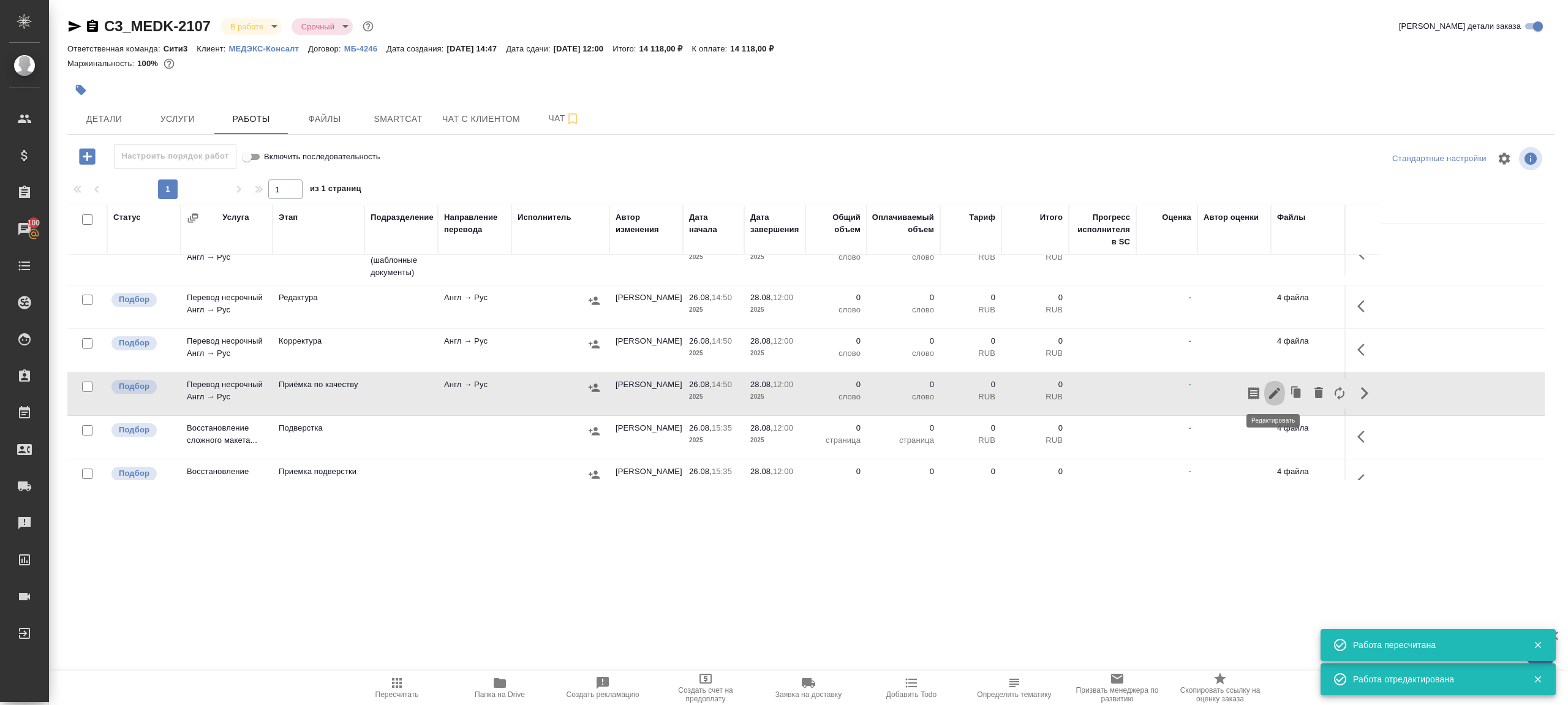
click at [1276, 389] on icon "button" at bounding box center [1275, 393] width 11 height 11
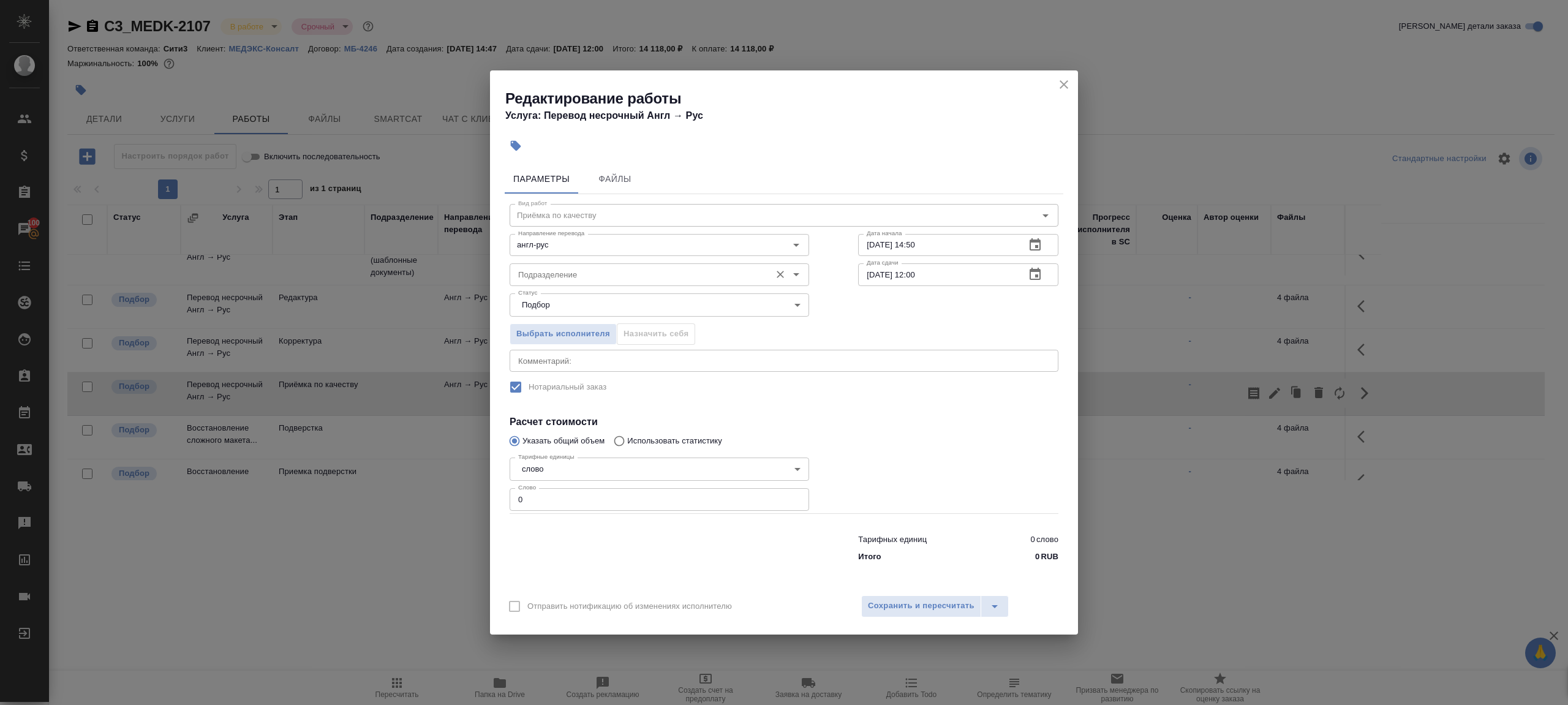
click at [624, 273] on input "Подразделение" at bounding box center [639, 274] width 251 height 14
click at [655, 274] on input "пря" at bounding box center [639, 274] width 251 height 14
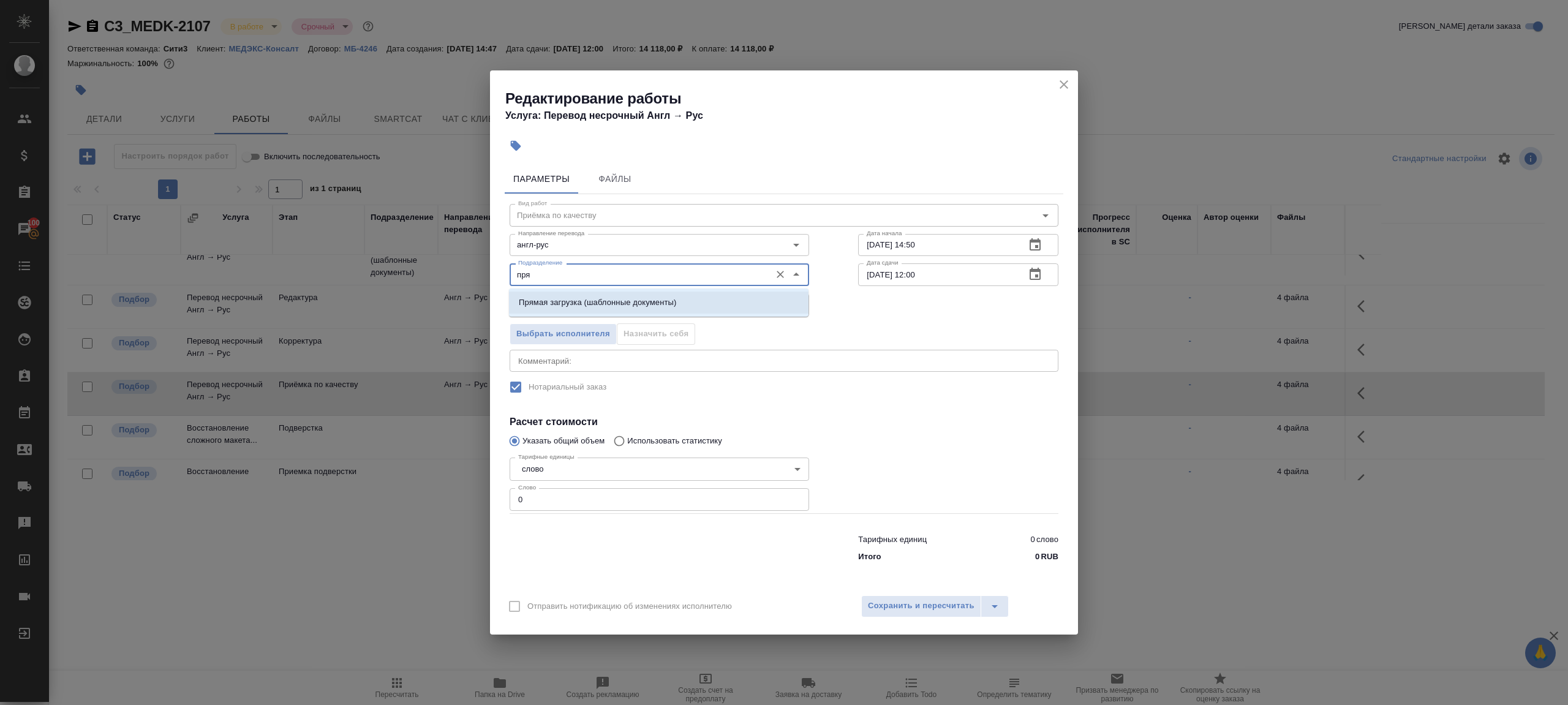
click at [655, 300] on p "Прямая загрузка (шаблонные документы)" at bounding box center [597, 303] width 157 height 12
type input "Прямая загрузка (шаблонные документы)"
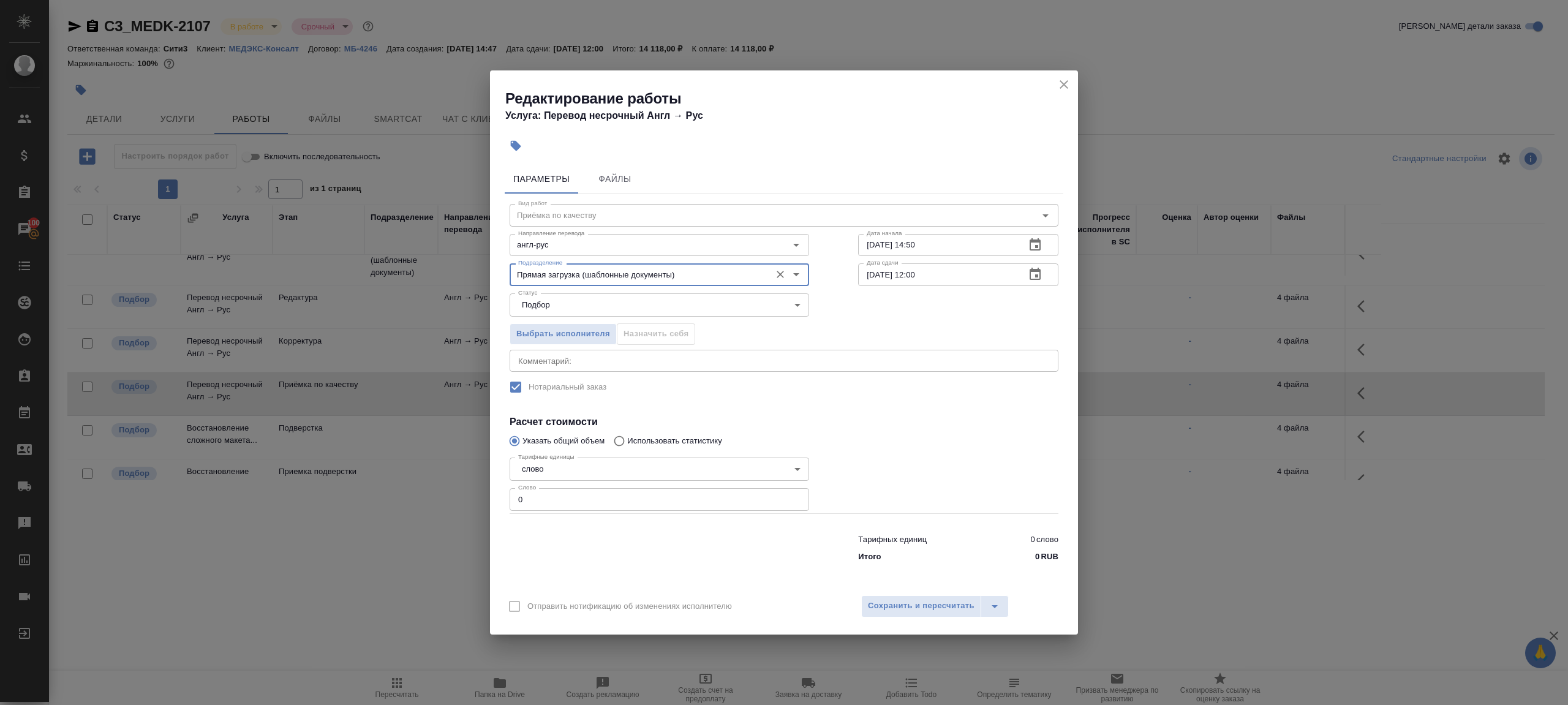
click at [944, 260] on div "Дата сдачи 28.08.2025 12:00 Дата сдачи" at bounding box center [958, 273] width 250 height 79
click at [947, 254] on input "26.08.2025 14:50" at bounding box center [937, 245] width 157 height 22
paste input "8.08.2025 10:0"
type input "28.08.2025 10:00"
click at [539, 499] on input "0" at bounding box center [659, 499] width 299 height 22
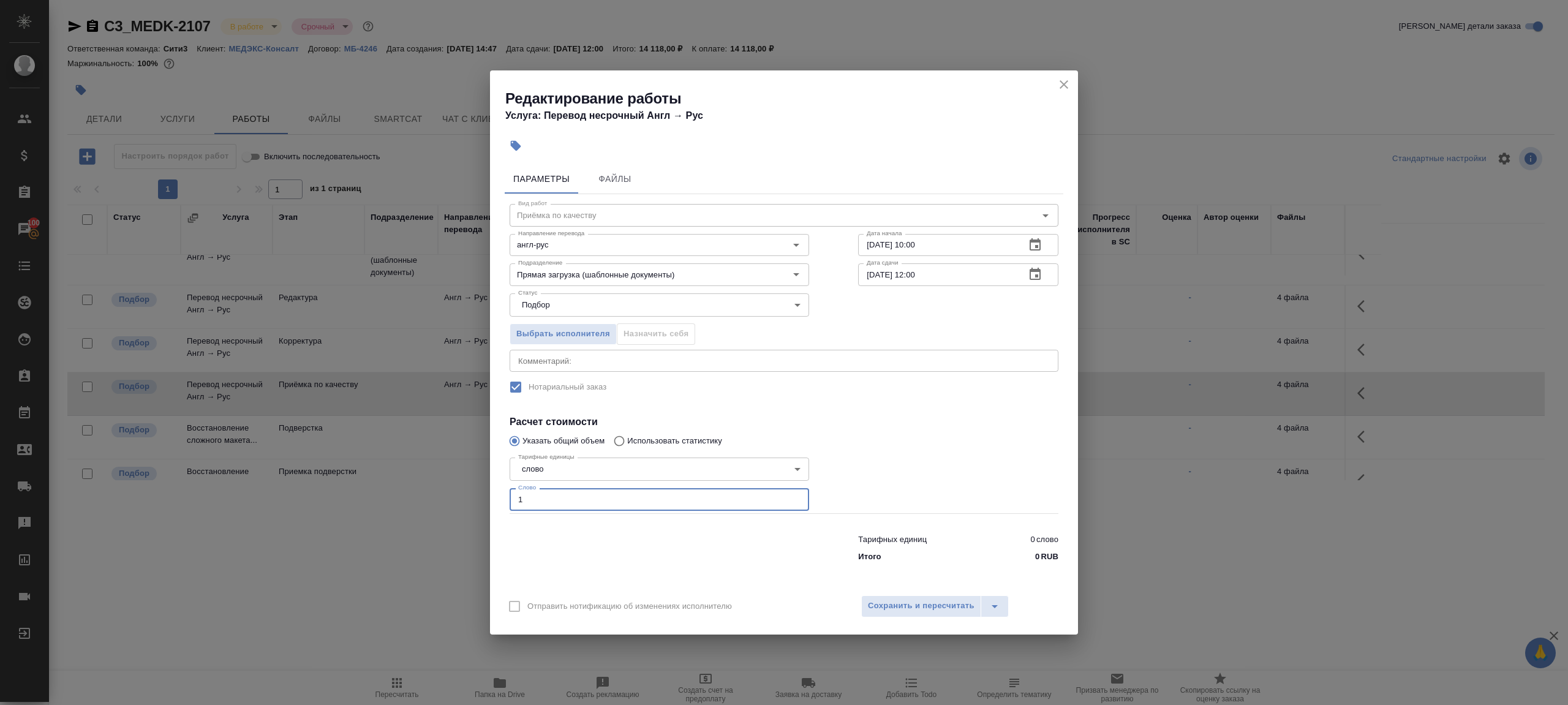
type input "1"
click at [961, 470] on div at bounding box center [958, 482] width 250 height 110
click at [961, 615] on button "Сохранить и пересчитать" at bounding box center [921, 606] width 120 height 22
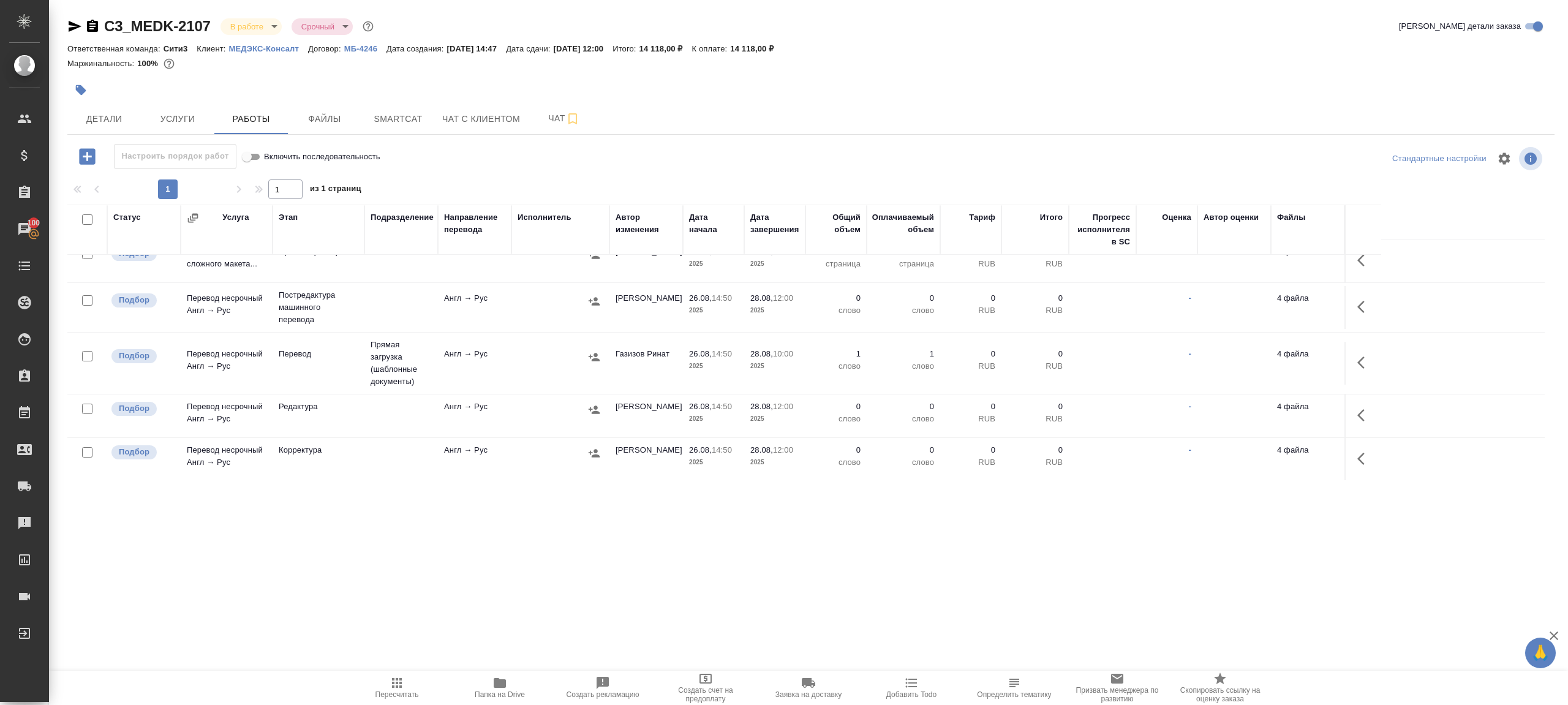
scroll to position [113, 0]
click at [442, 360] on td "Англ → Рус" at bounding box center [474, 365] width 74 height 43
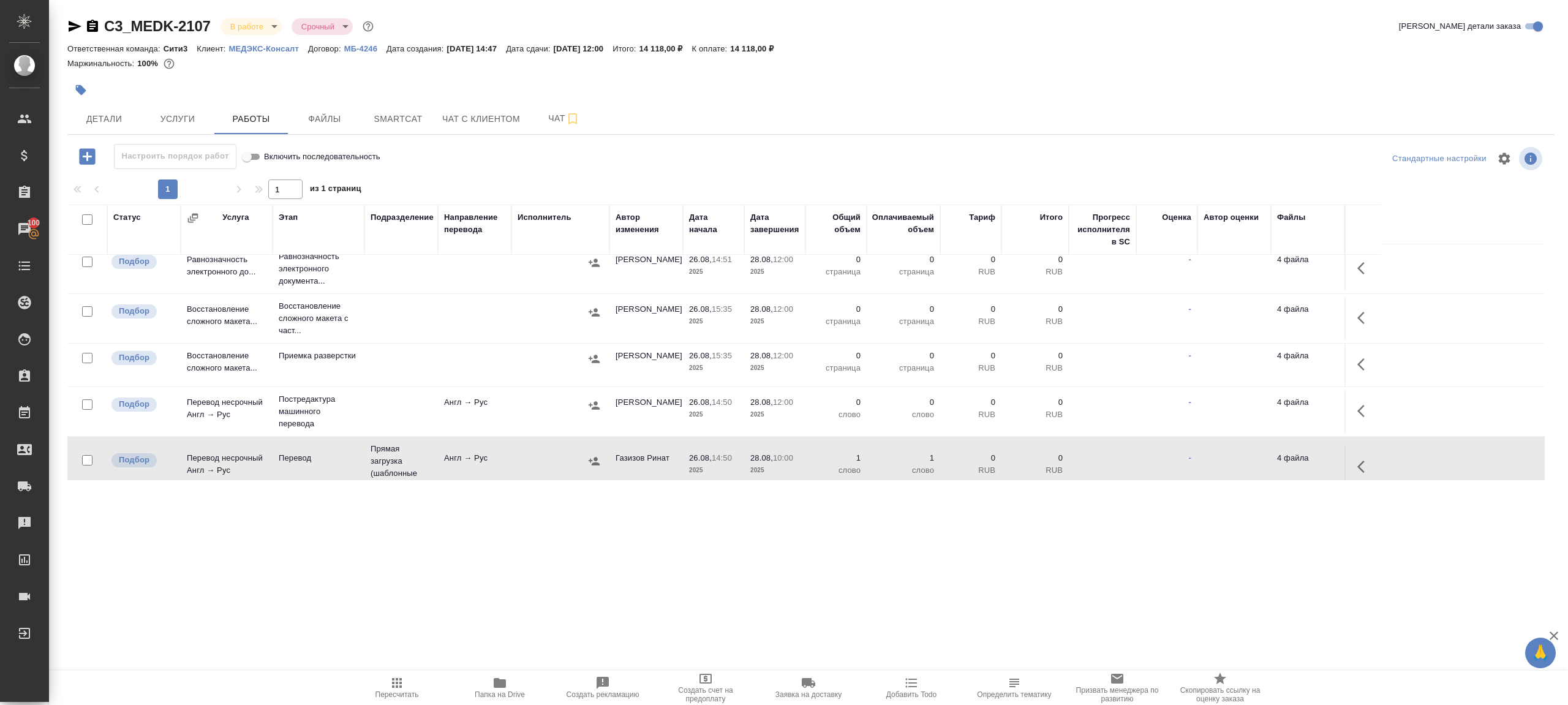
scroll to position [0, 0]
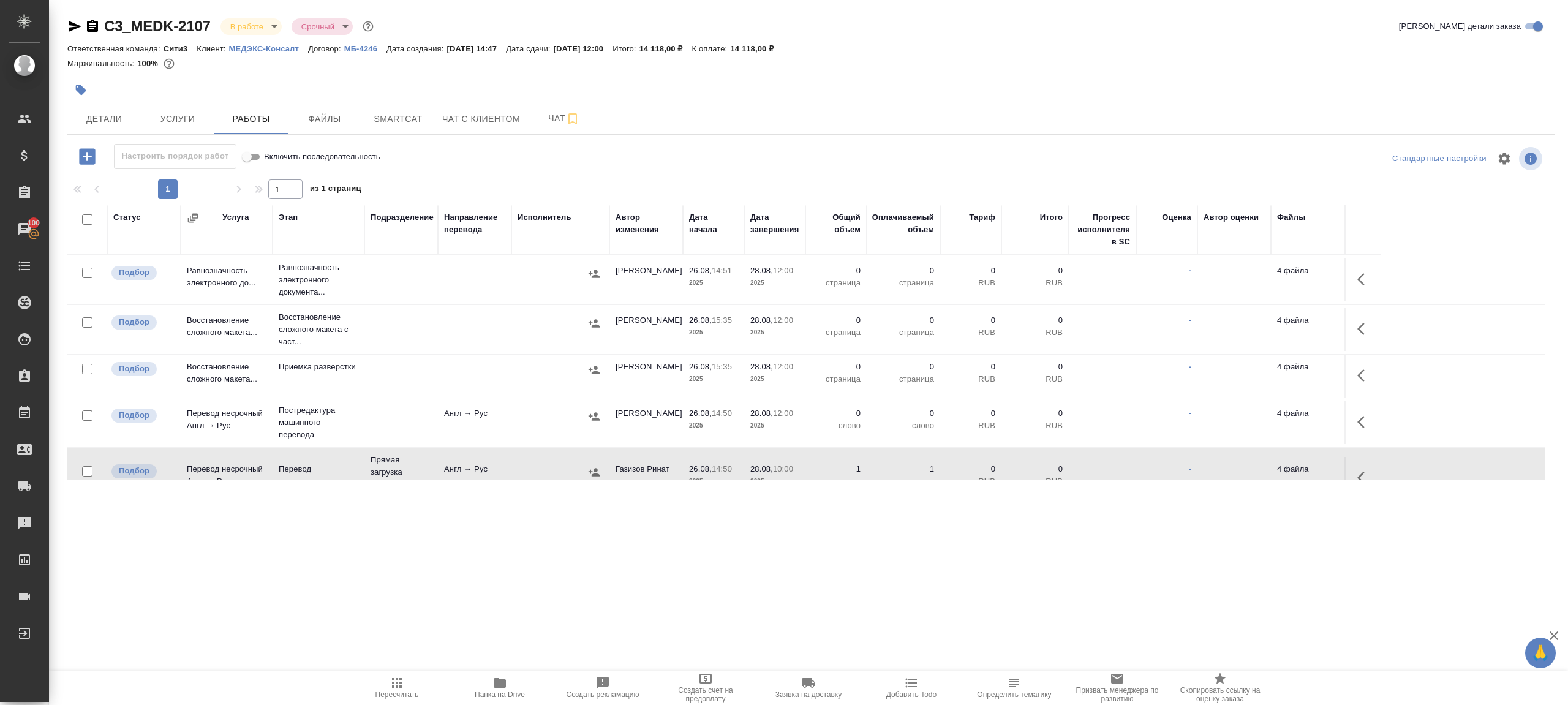
click at [79, 416] on div at bounding box center [88, 416] width 28 height 17
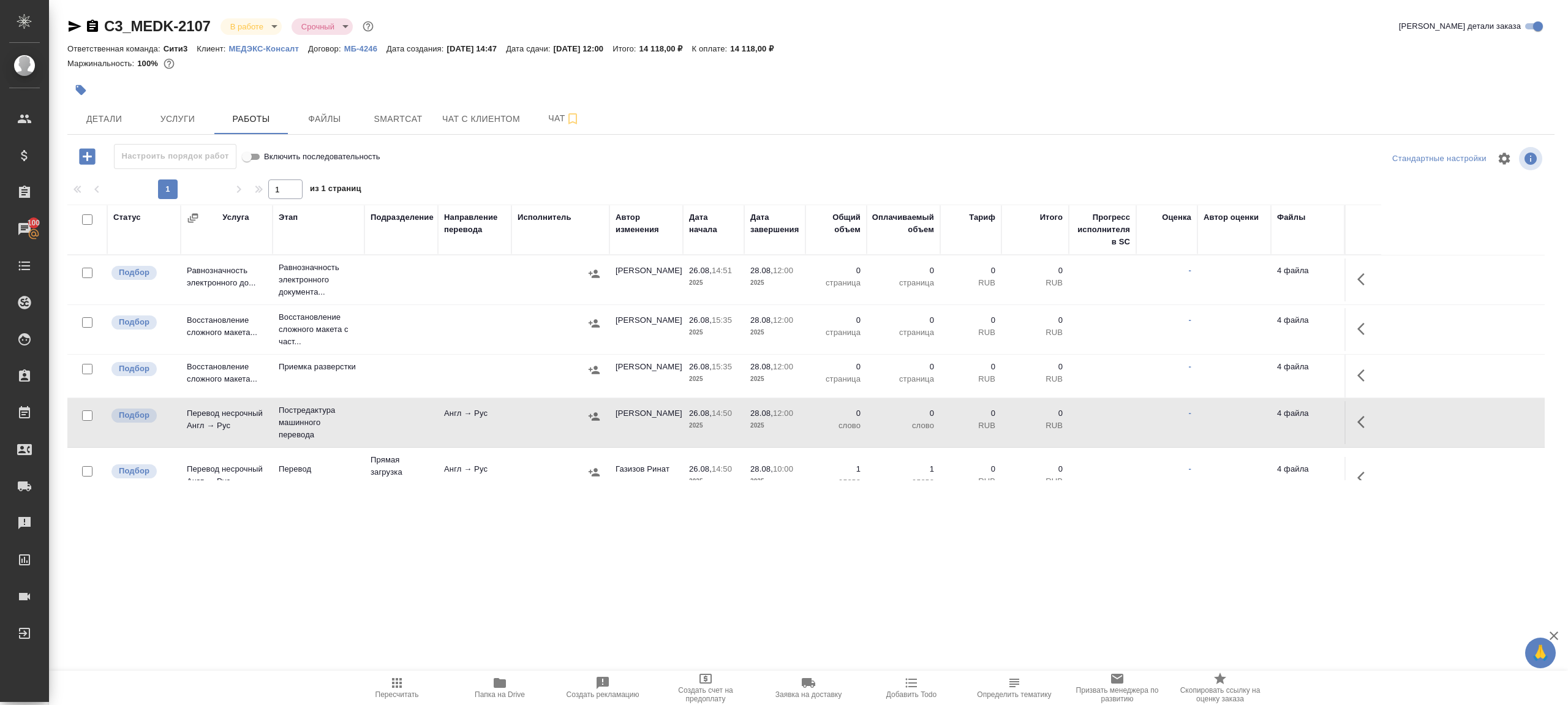
click at [91, 360] on div at bounding box center [88, 369] width 28 height 17
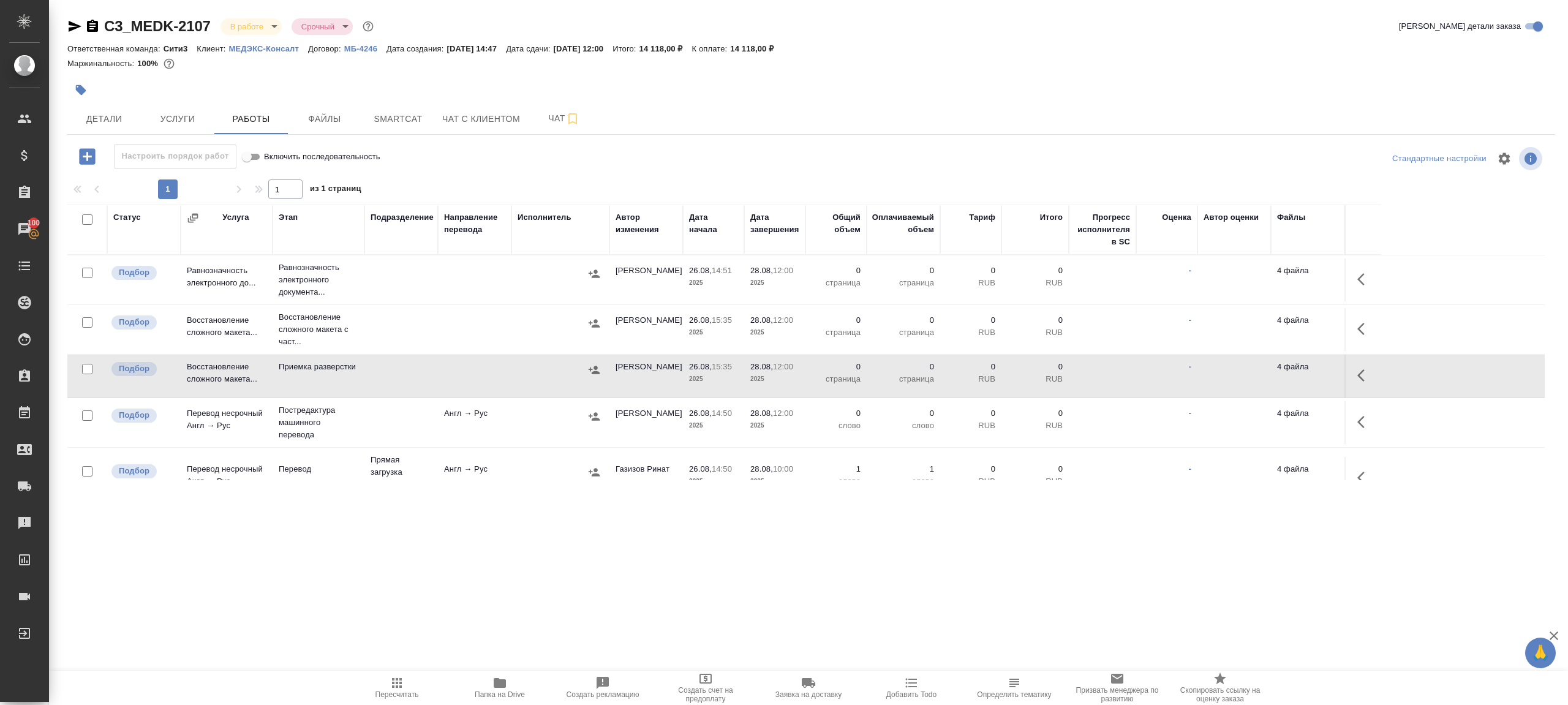
drag, startPoint x: 88, startPoint y: 414, endPoint x: 96, endPoint y: 422, distance: 11.3
click at [88, 414] on input "checkbox" at bounding box center [87, 415] width 10 height 10
checkbox input "true"
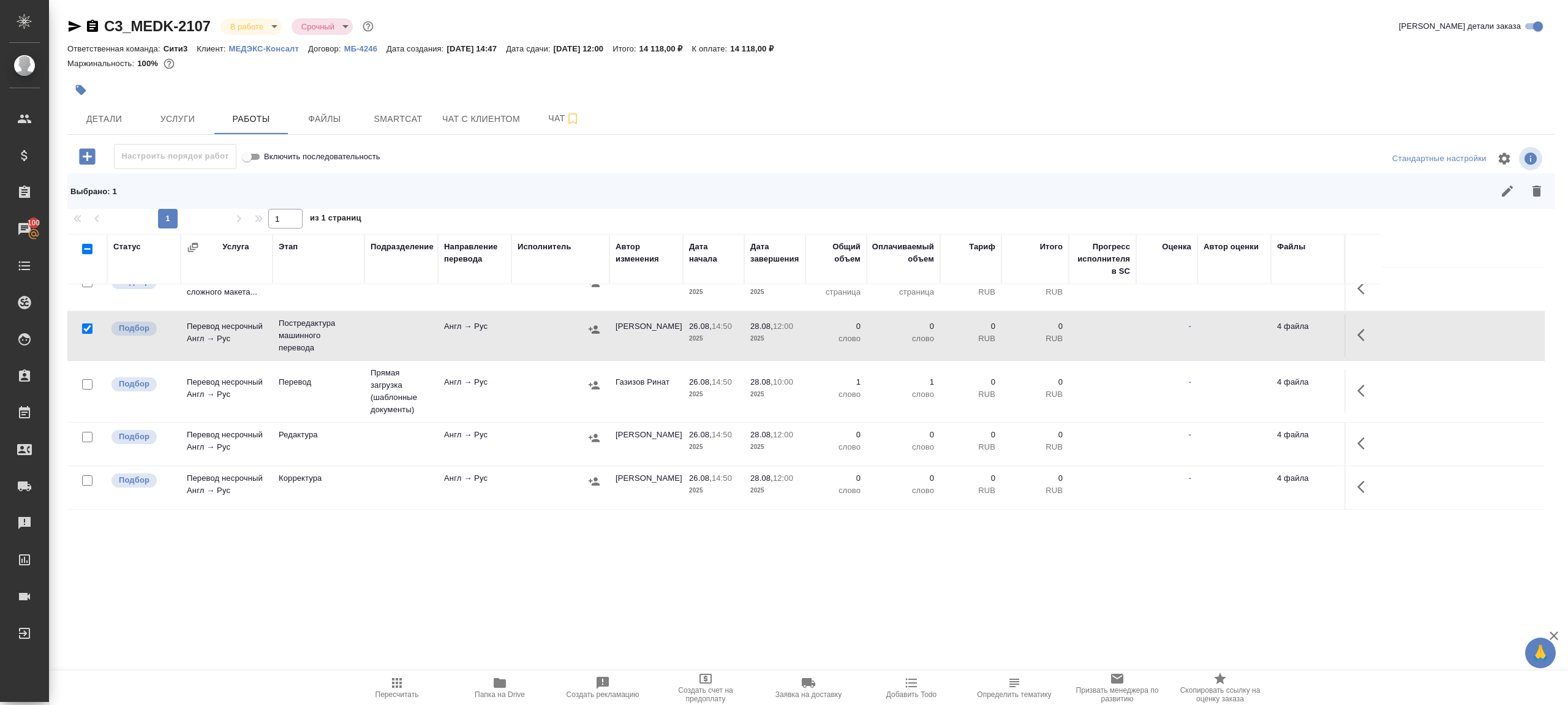
scroll to position [172, 0]
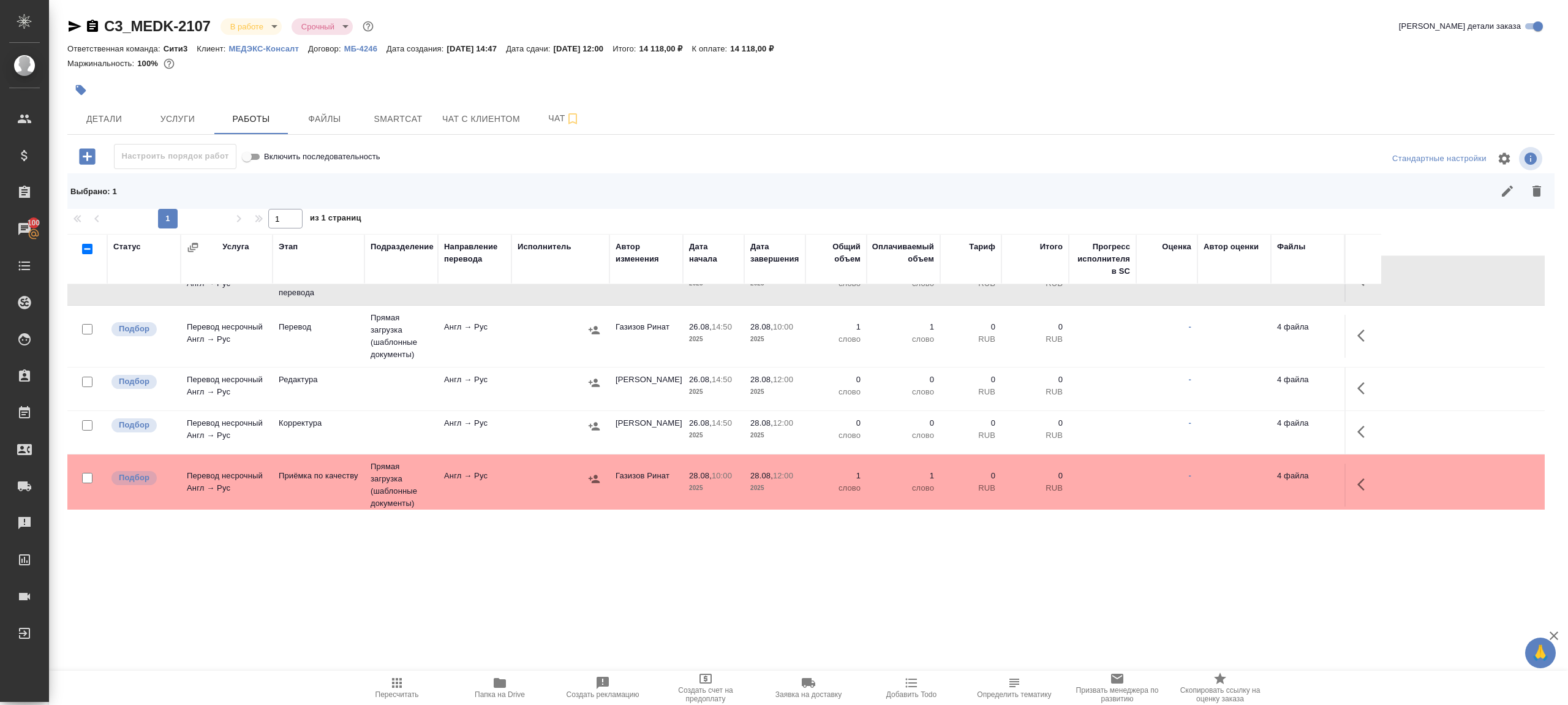
click at [85, 378] on input "checkbox" at bounding box center [87, 381] width 10 height 10
checkbox input "true"
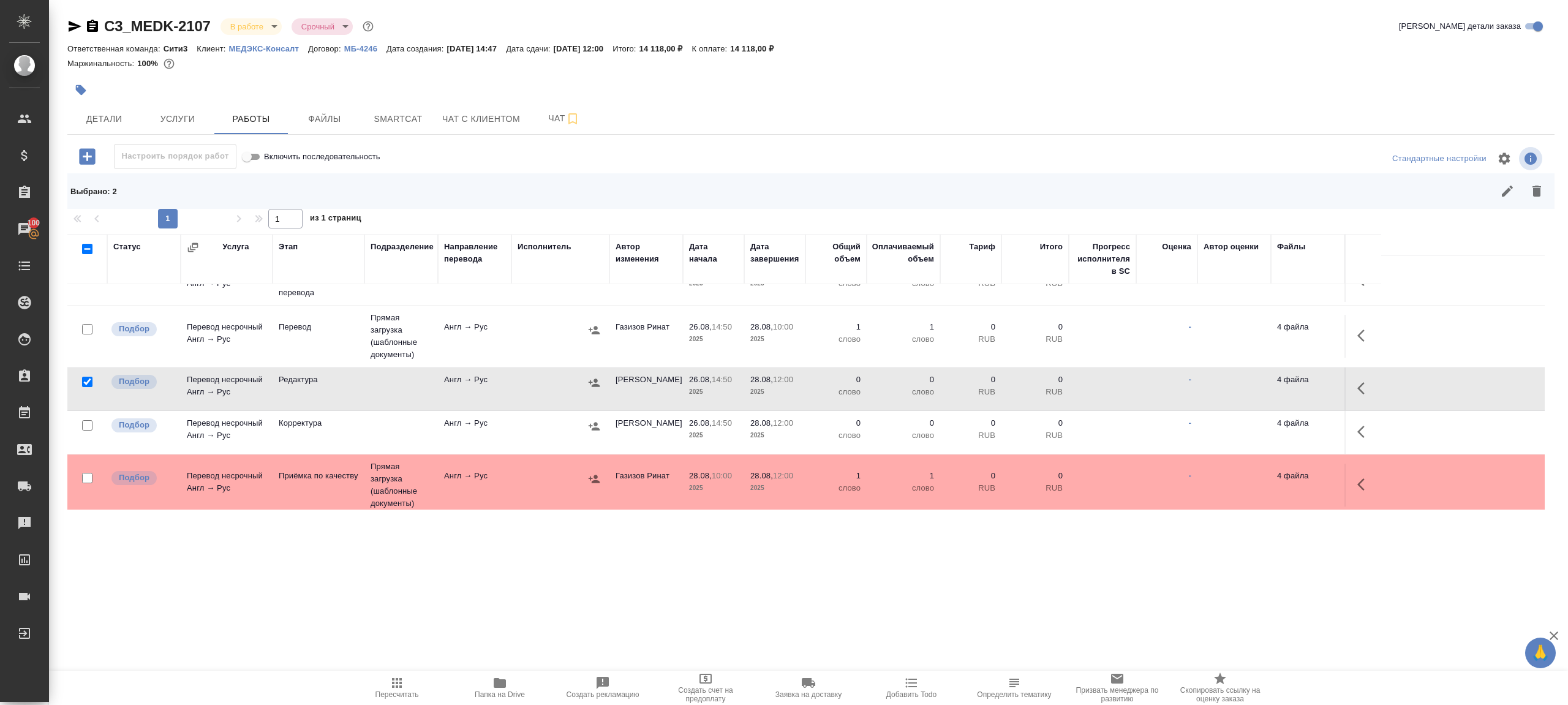
click at [86, 420] on input "checkbox" at bounding box center [87, 425] width 10 height 10
checkbox input "true"
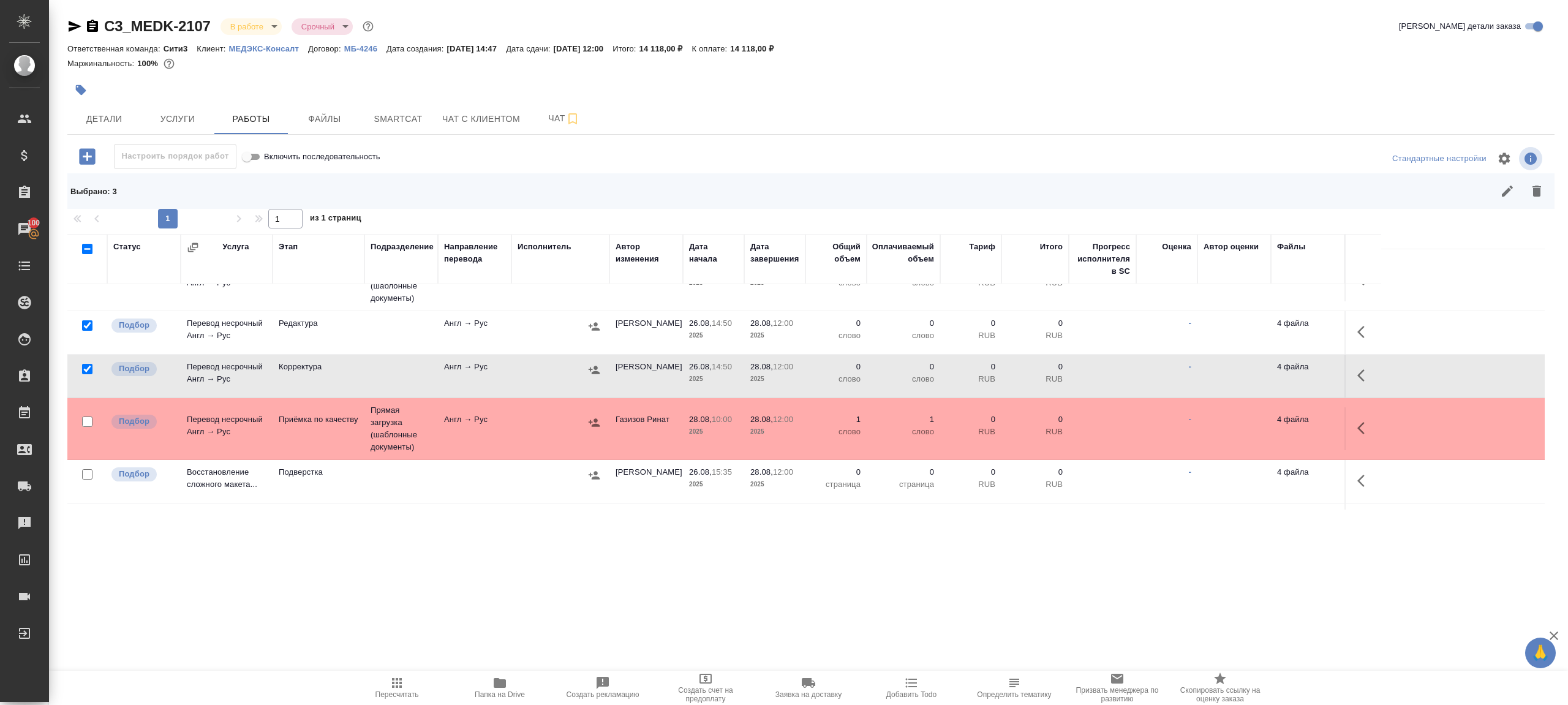
scroll to position [294, 0]
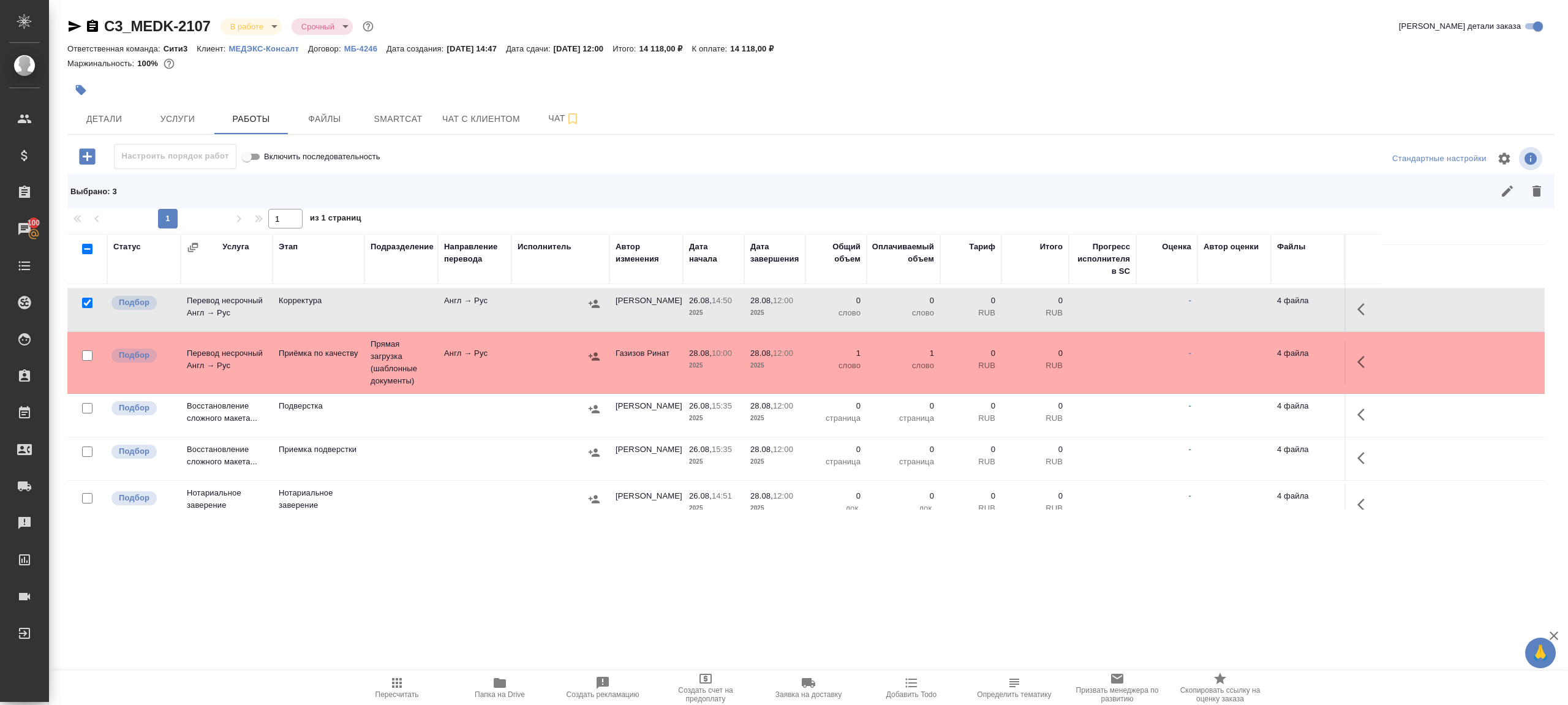
click at [86, 407] on input "checkbox" at bounding box center [87, 408] width 10 height 10
checkbox input "true"
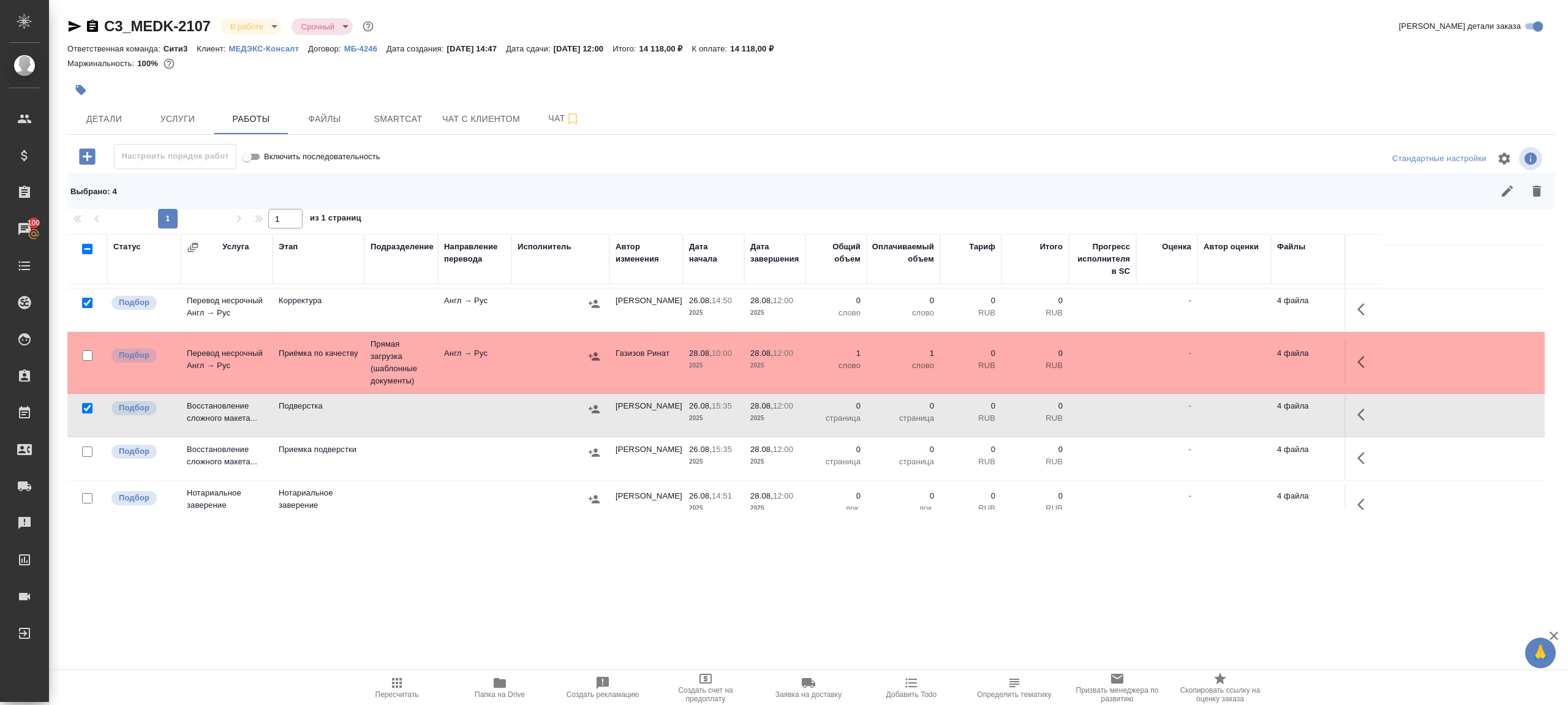
click at [88, 447] on input "checkbox" at bounding box center [87, 451] width 10 height 10
checkbox input "true"
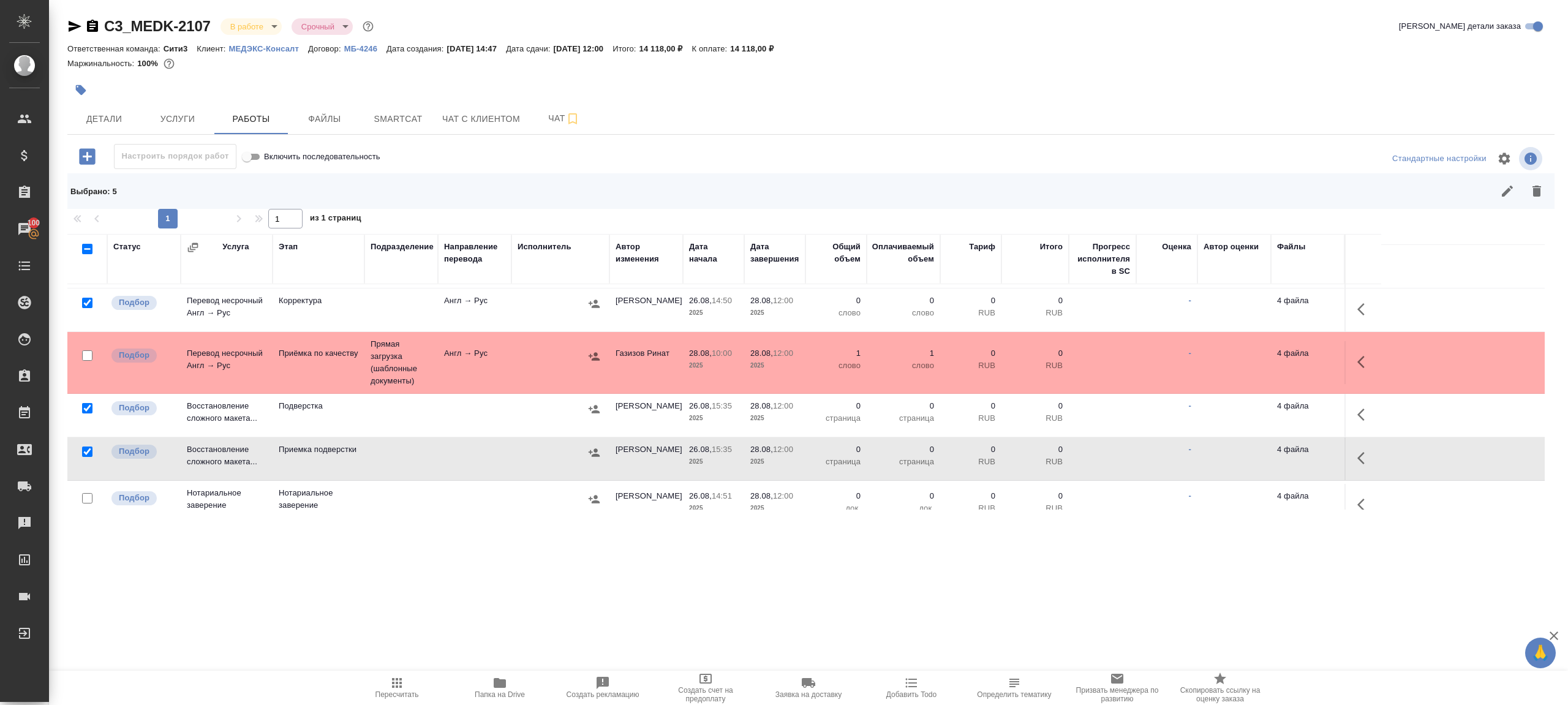
scroll to position [311, 0]
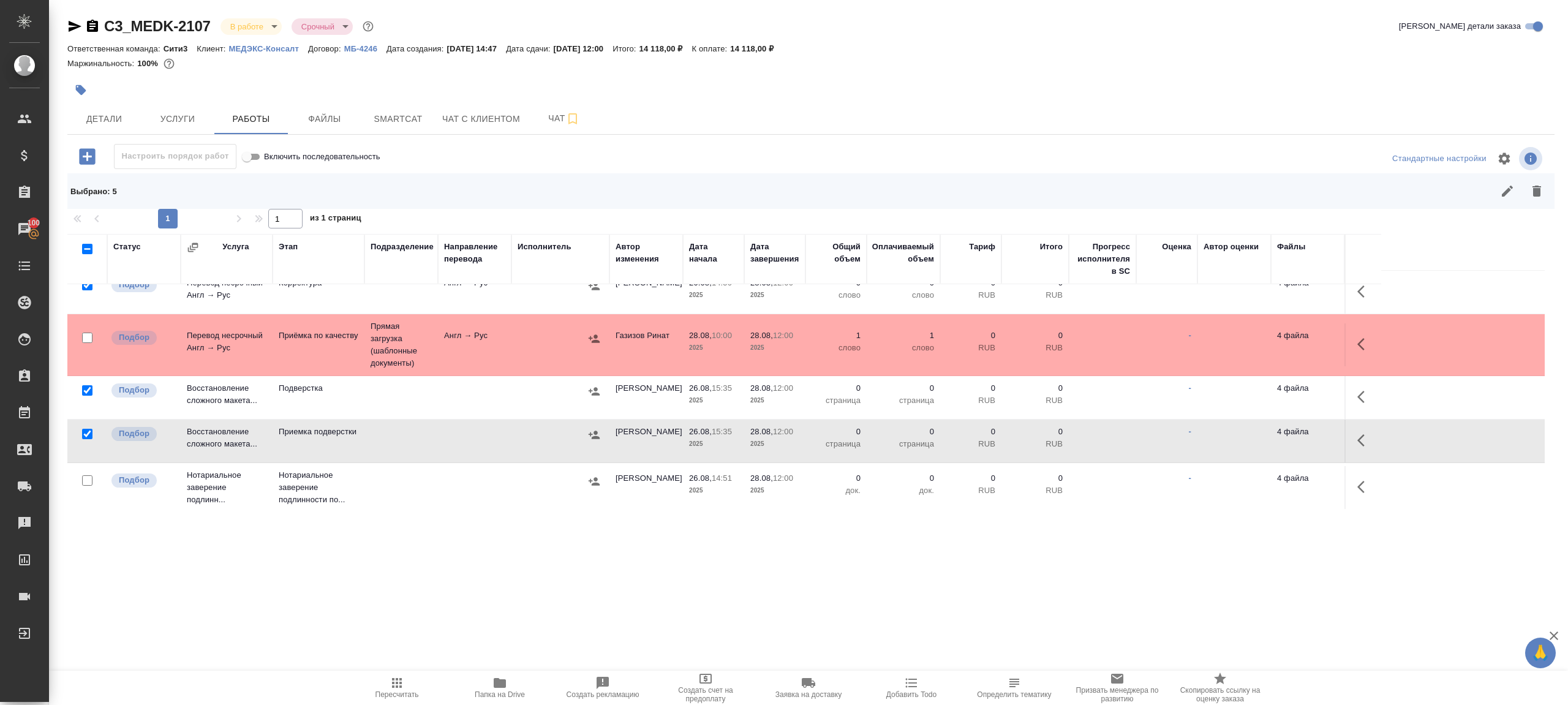
click at [1546, 178] on div at bounding box center [959, 191] width 1185 height 30
click at [1532, 187] on icon "button" at bounding box center [1536, 191] width 14 height 14
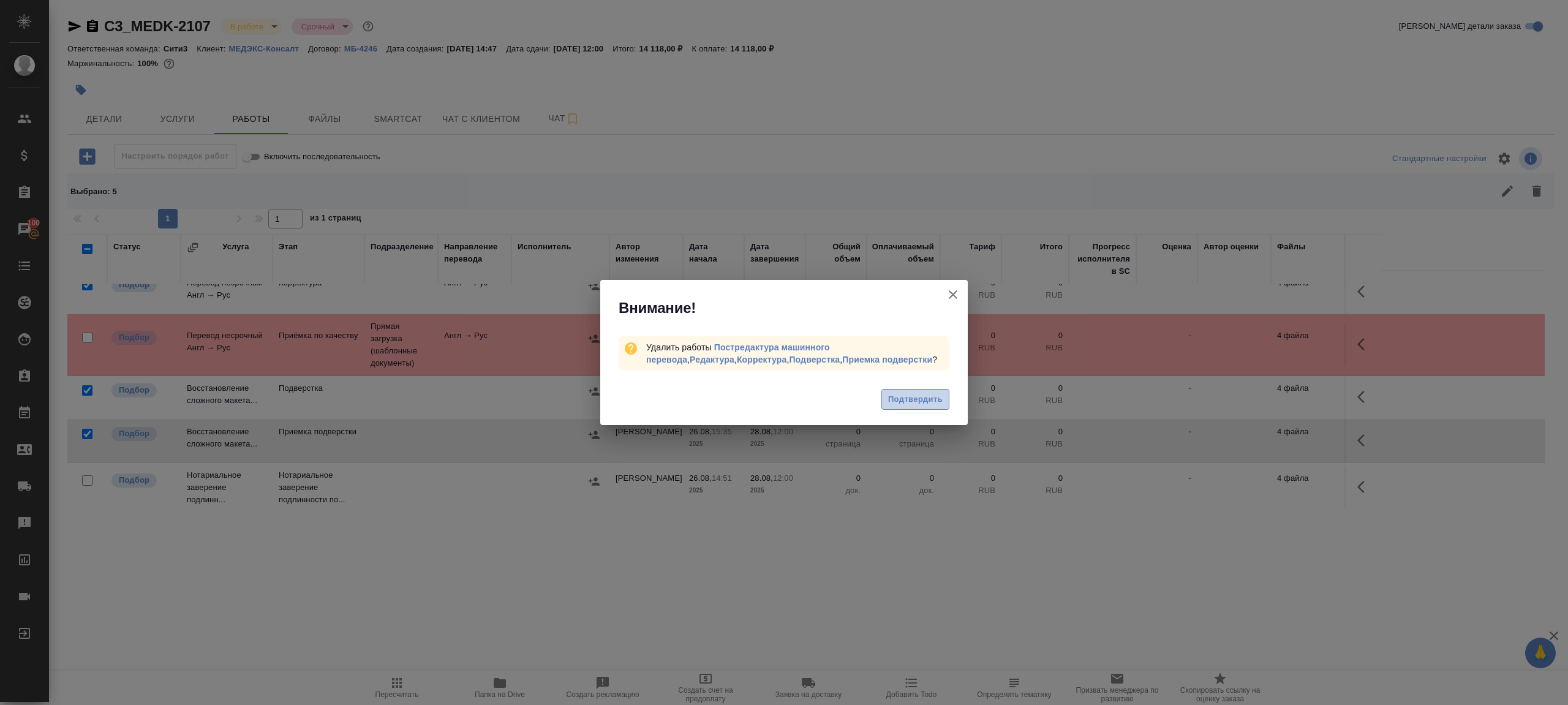
click at [900, 391] on button "Подтвердить" at bounding box center [915, 399] width 68 height 21
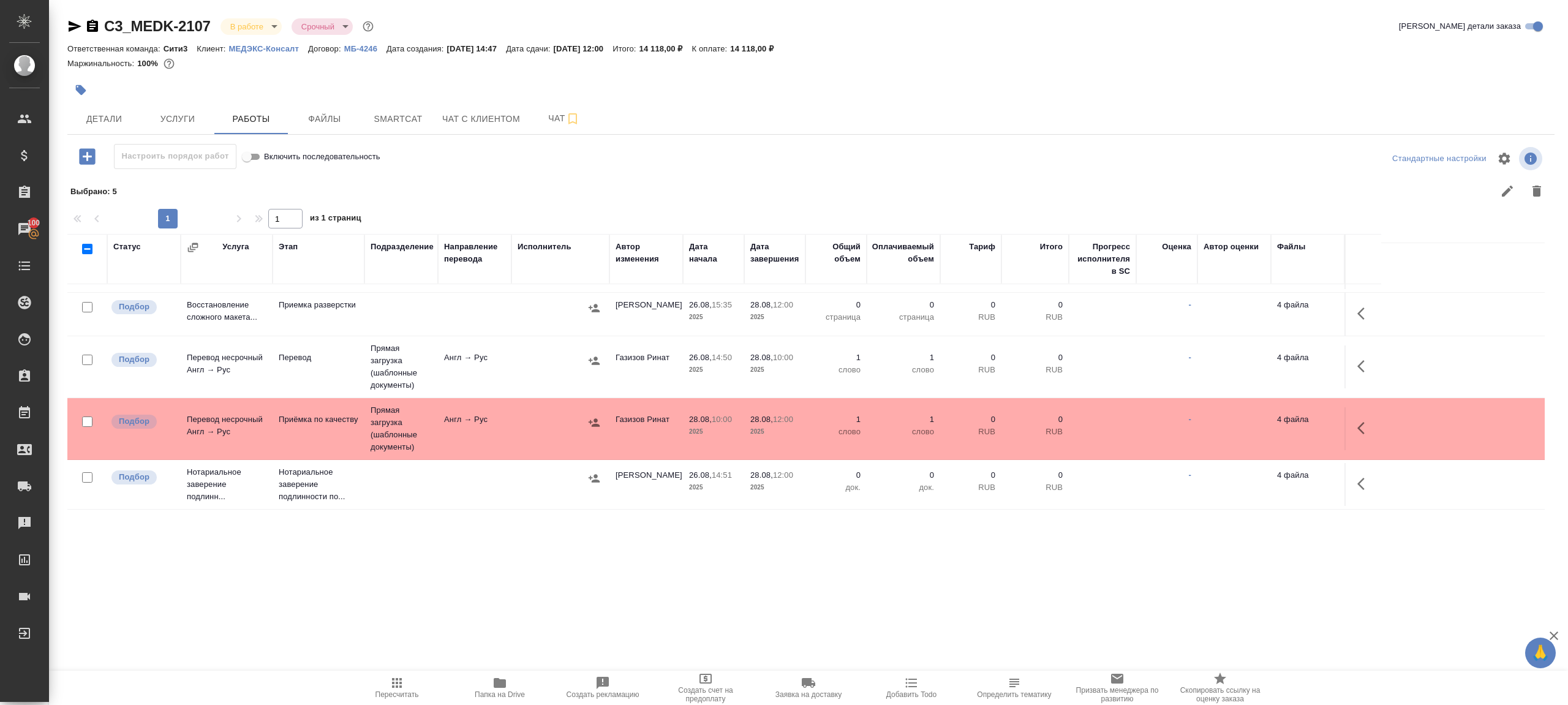
scroll to position [90, 0]
click at [385, 675] on span "Пересчитать" at bounding box center [397, 687] width 88 height 23
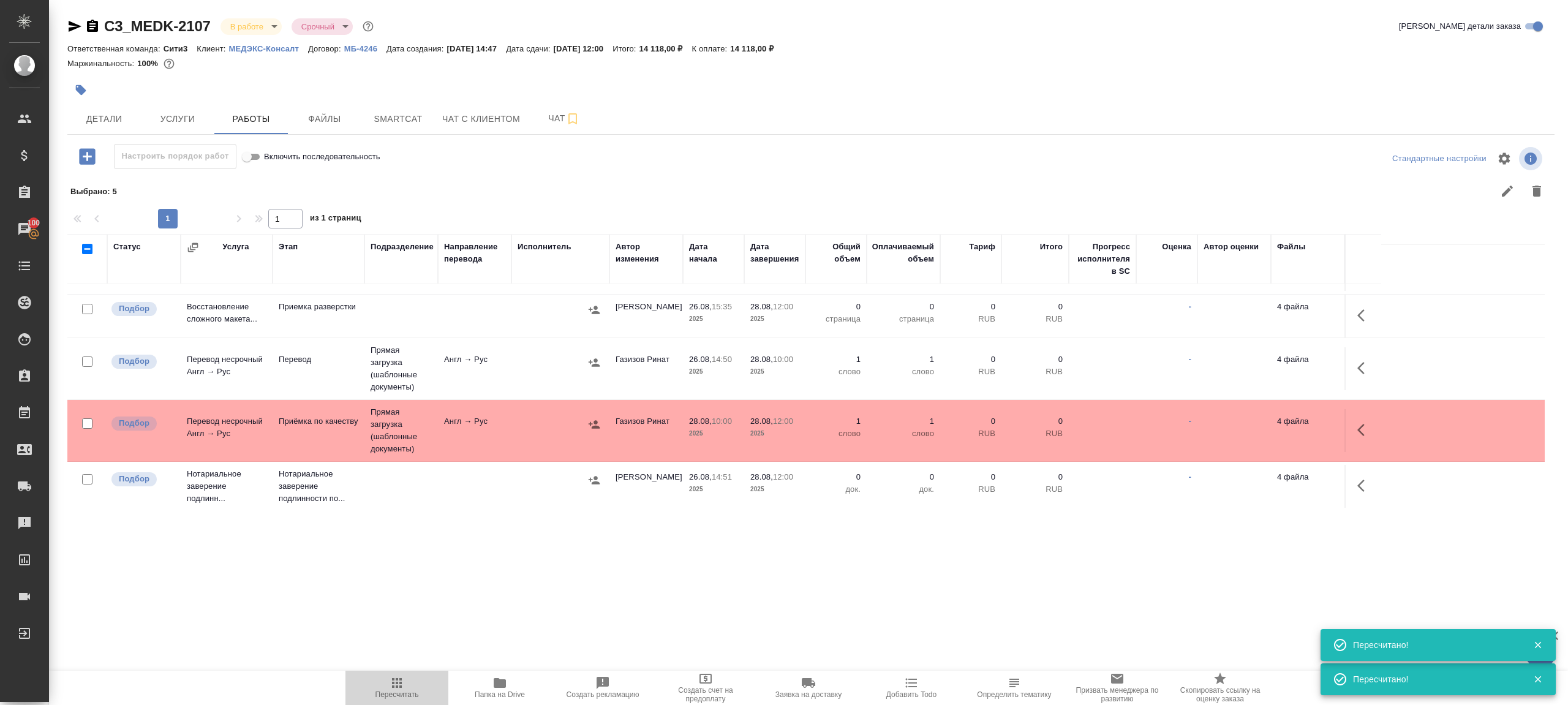
click at [412, 684] on span "Пересчитать" at bounding box center [397, 687] width 88 height 23
drag, startPoint x: 412, startPoint y: 684, endPoint x: 521, endPoint y: 624, distance: 124.4
click at [412, 684] on span "Пересчитать" at bounding box center [397, 687] width 88 height 23
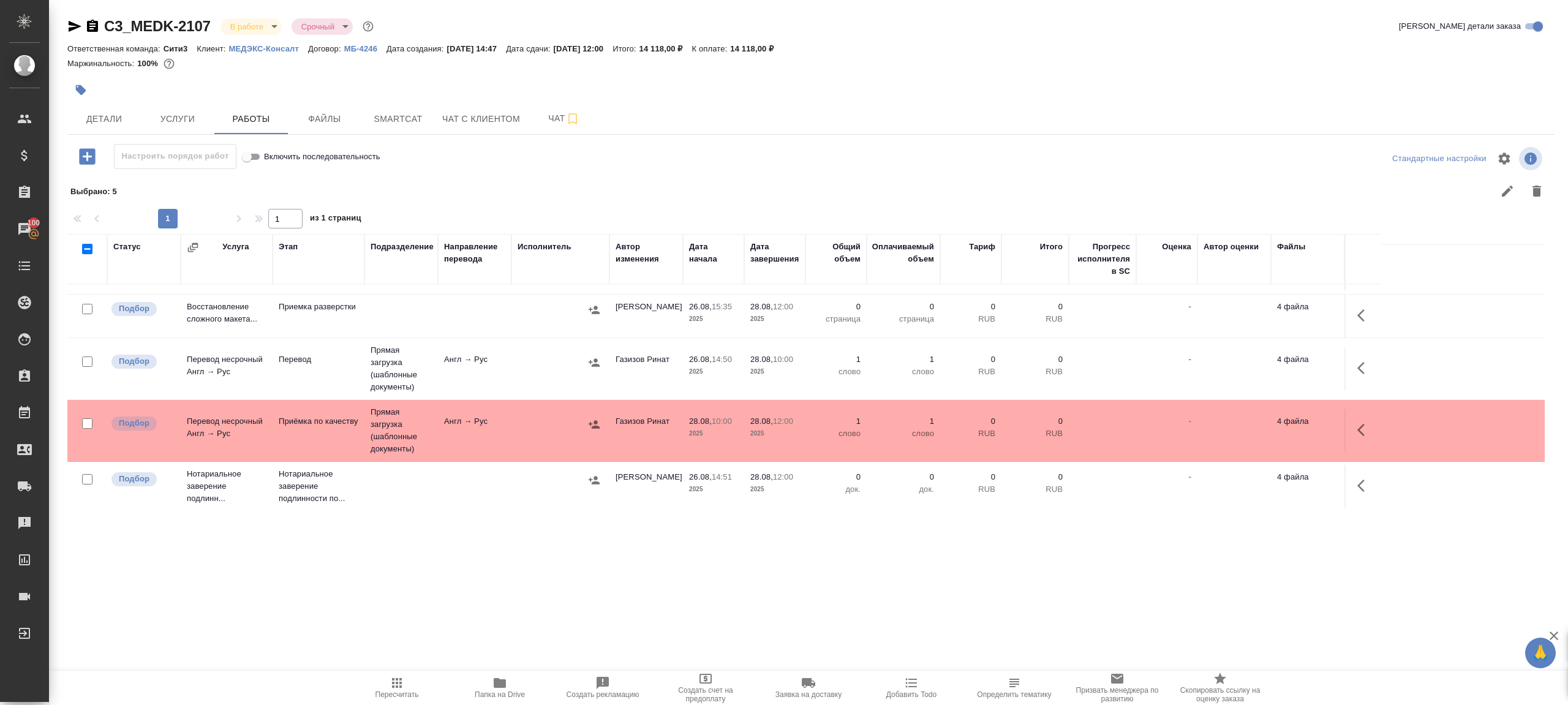
click at [571, 592] on div ".cls-1 fill:#fff; AWATERA Gazizov Rinat Клиенты Спецификации Заказы 100 Чаты To…" at bounding box center [784, 352] width 1568 height 705
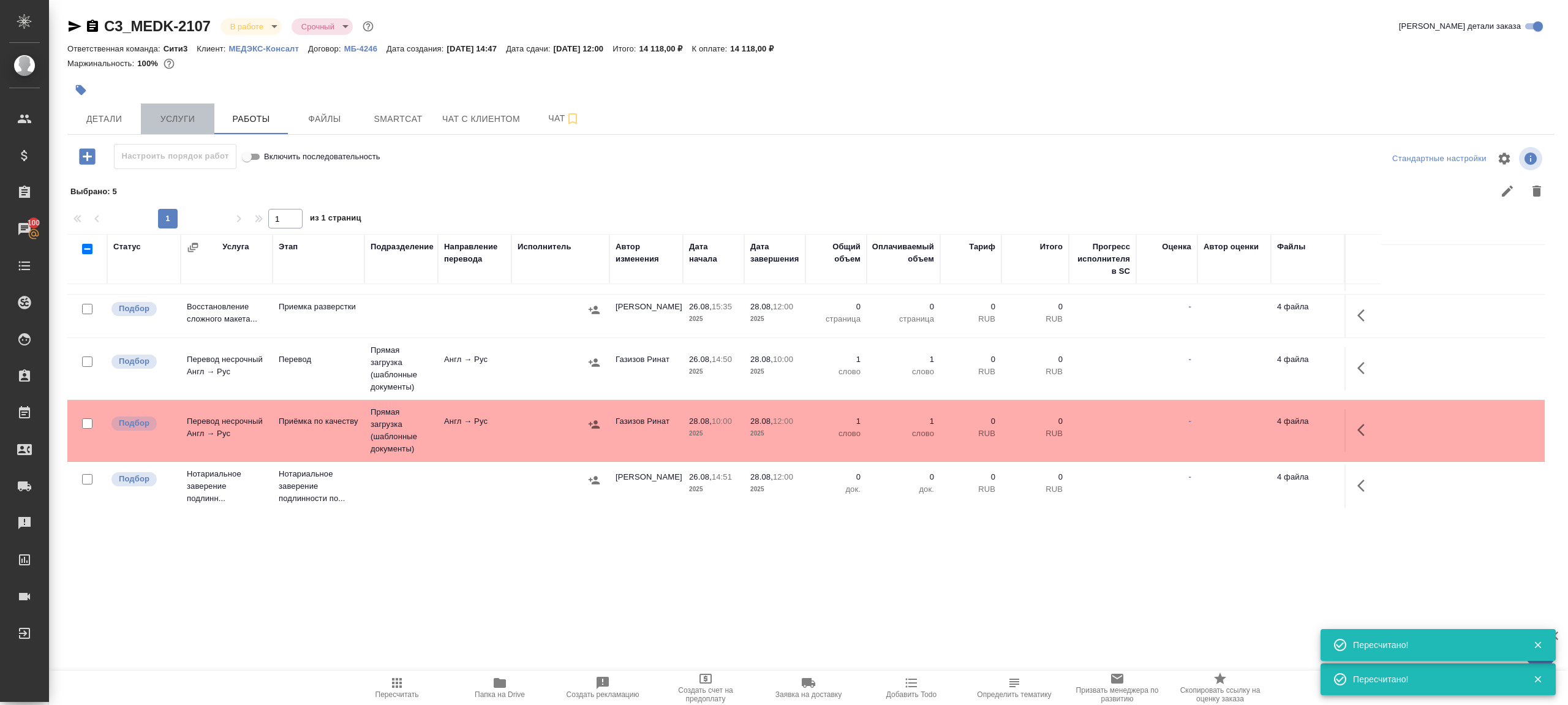
click at [158, 117] on span "Услуги" at bounding box center [177, 119] width 59 height 15
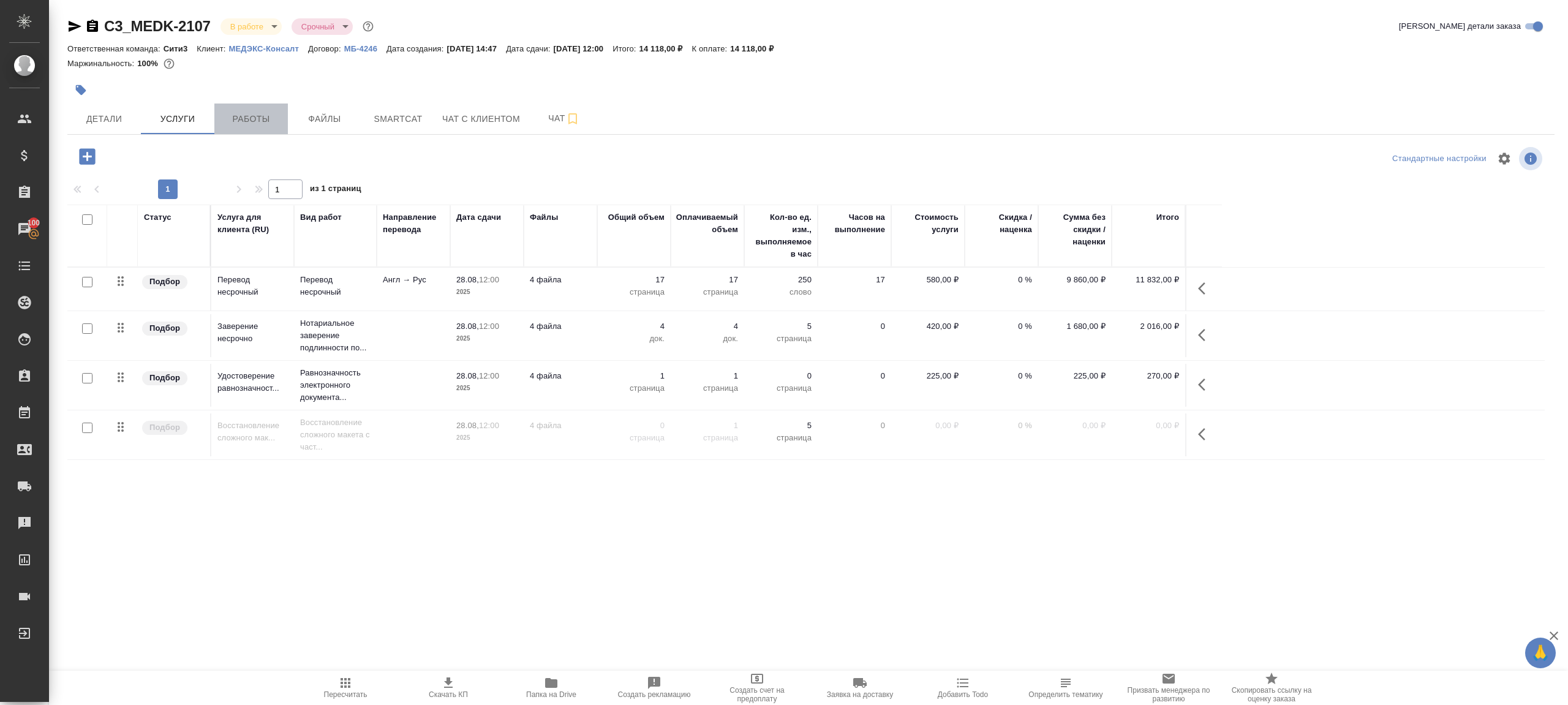
click at [241, 118] on span "Работы" at bounding box center [251, 119] width 59 height 15
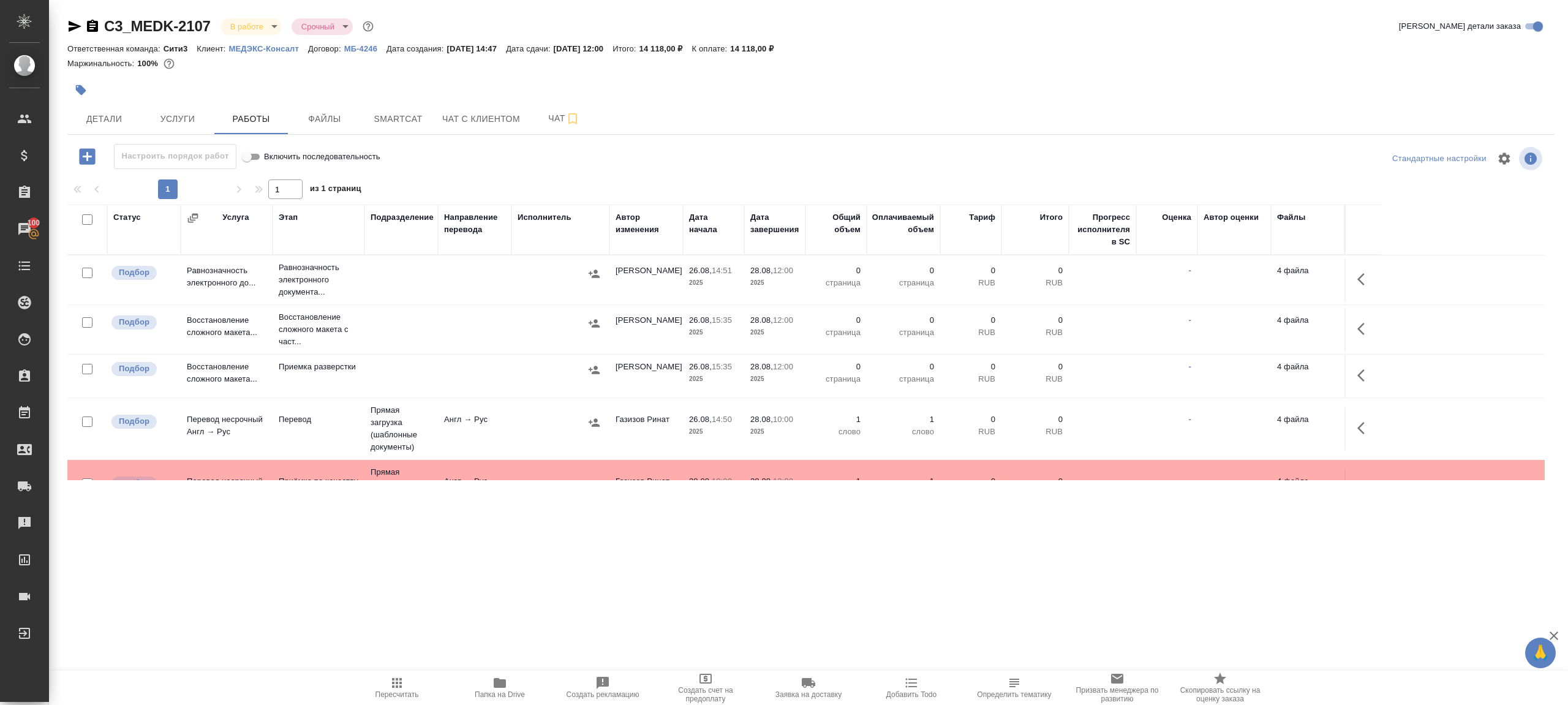
click at [77, 25] on icon "button" at bounding box center [74, 26] width 14 height 14
click at [480, 682] on span "Папка на Drive" at bounding box center [500, 687] width 88 height 23
click at [79, 323] on div at bounding box center [88, 323] width 28 height 17
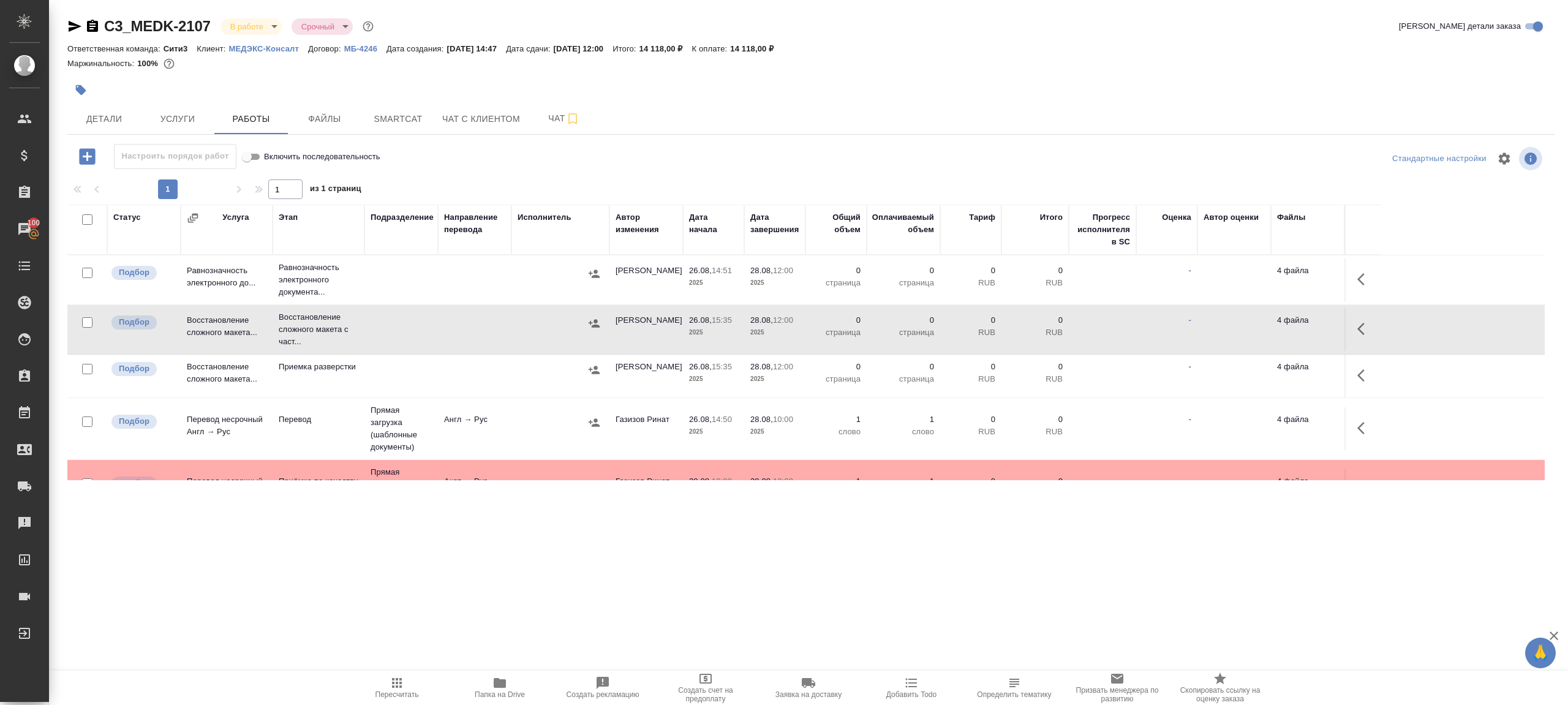
click at [90, 321] on input "checkbox" at bounding box center [87, 322] width 10 height 10
checkbox input "true"
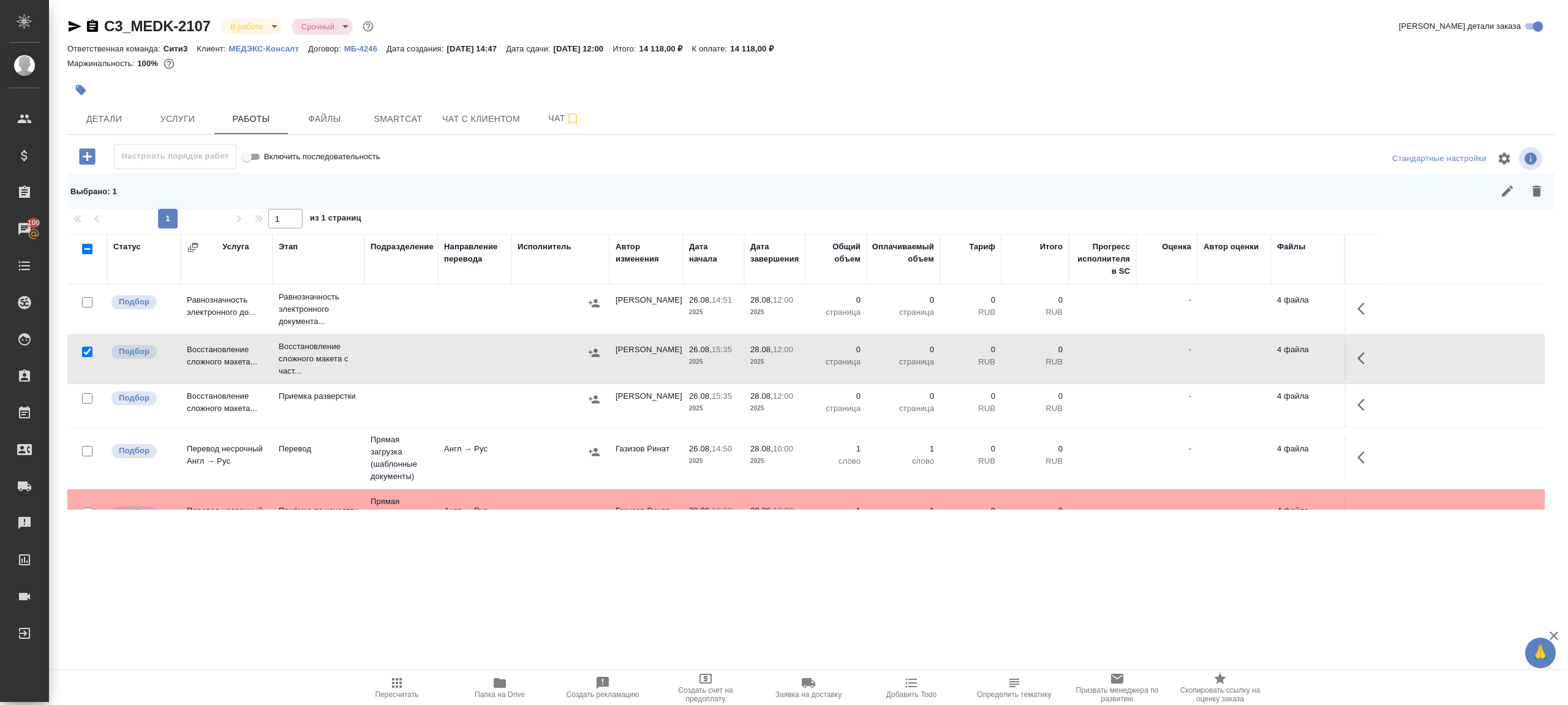
click at [1551, 194] on div "Выбрано : 1" at bounding box center [811, 191] width 1487 height 36
click at [1537, 194] on icon "button" at bounding box center [1537, 191] width 8 height 11
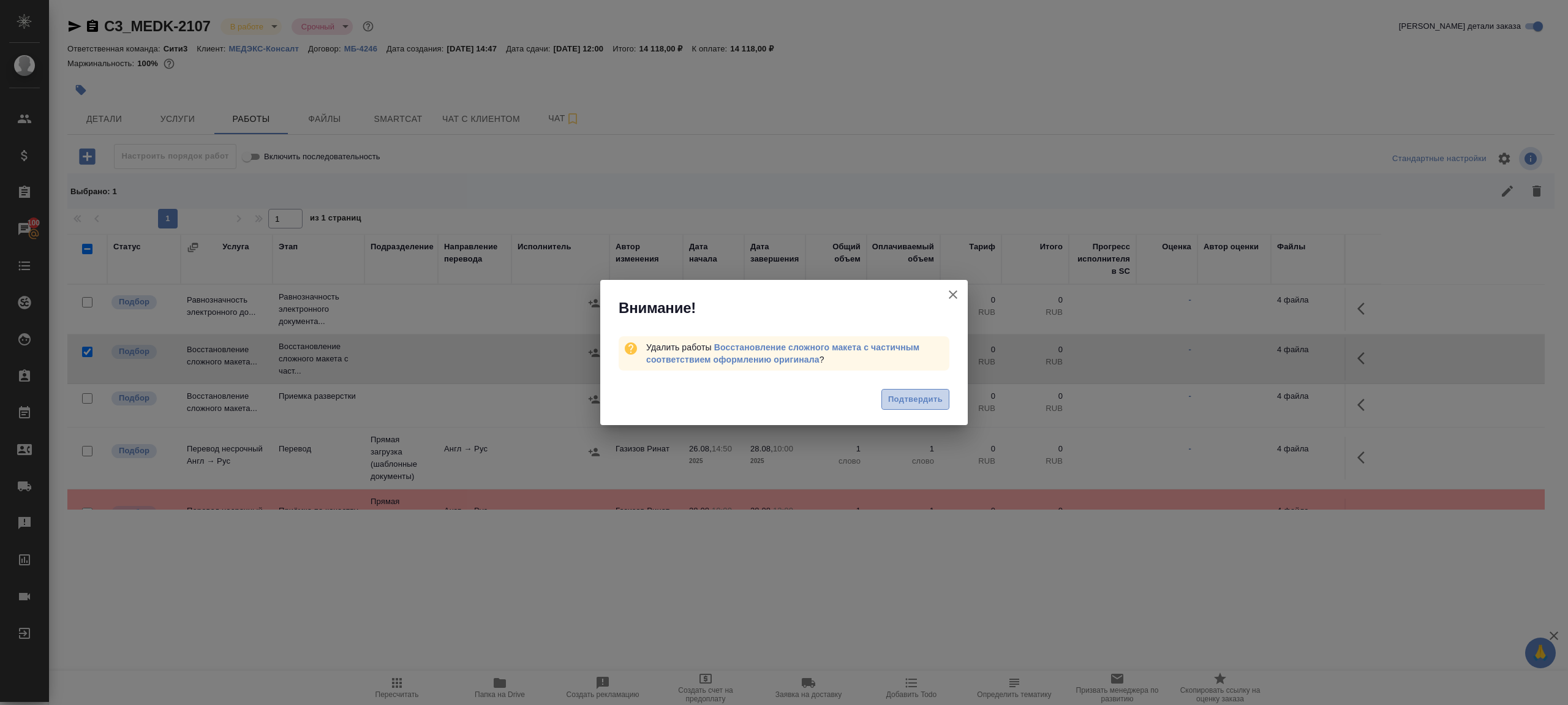
click at [914, 398] on span "Подтвердить" at bounding box center [915, 399] width 54 height 14
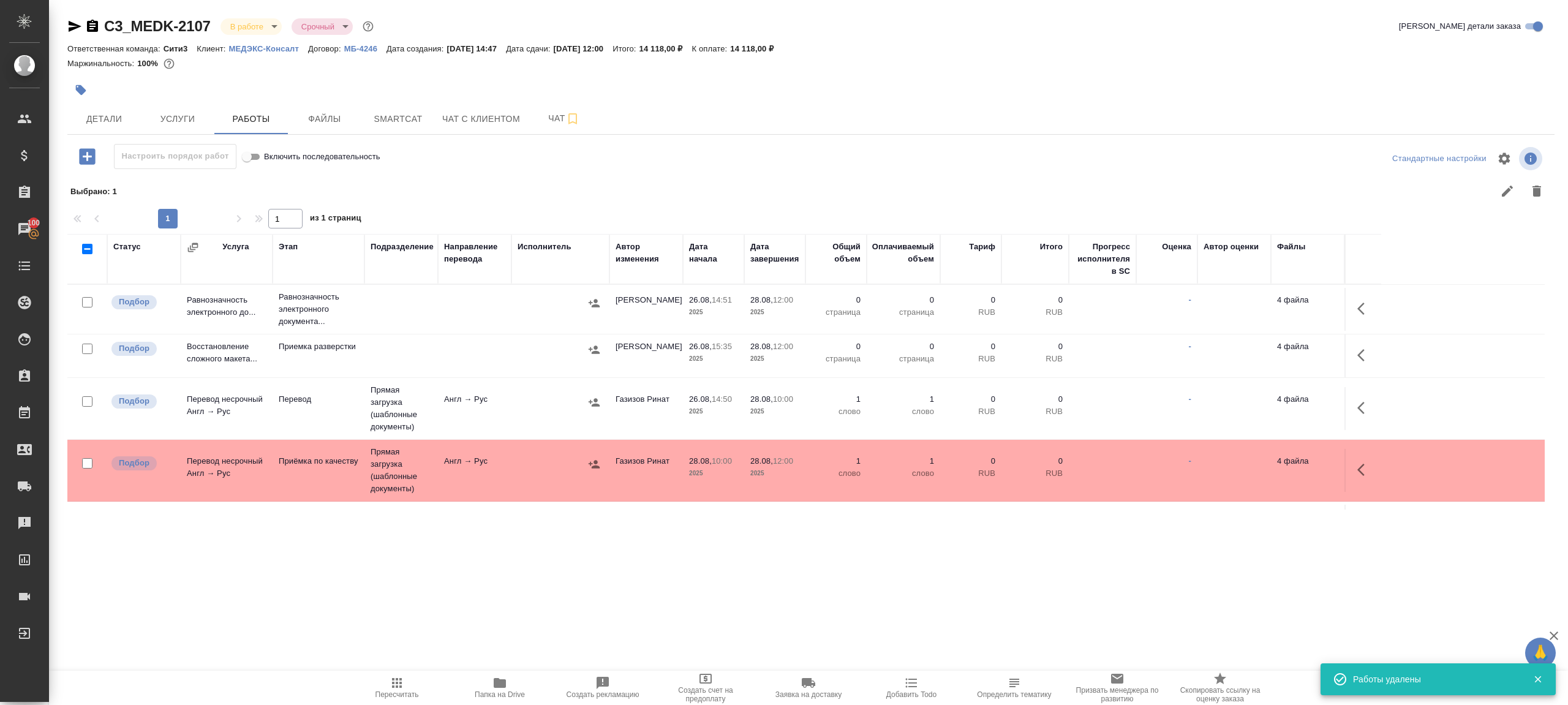
click at [90, 350] on input "checkbox" at bounding box center [87, 348] width 10 height 10
checkbox input "true"
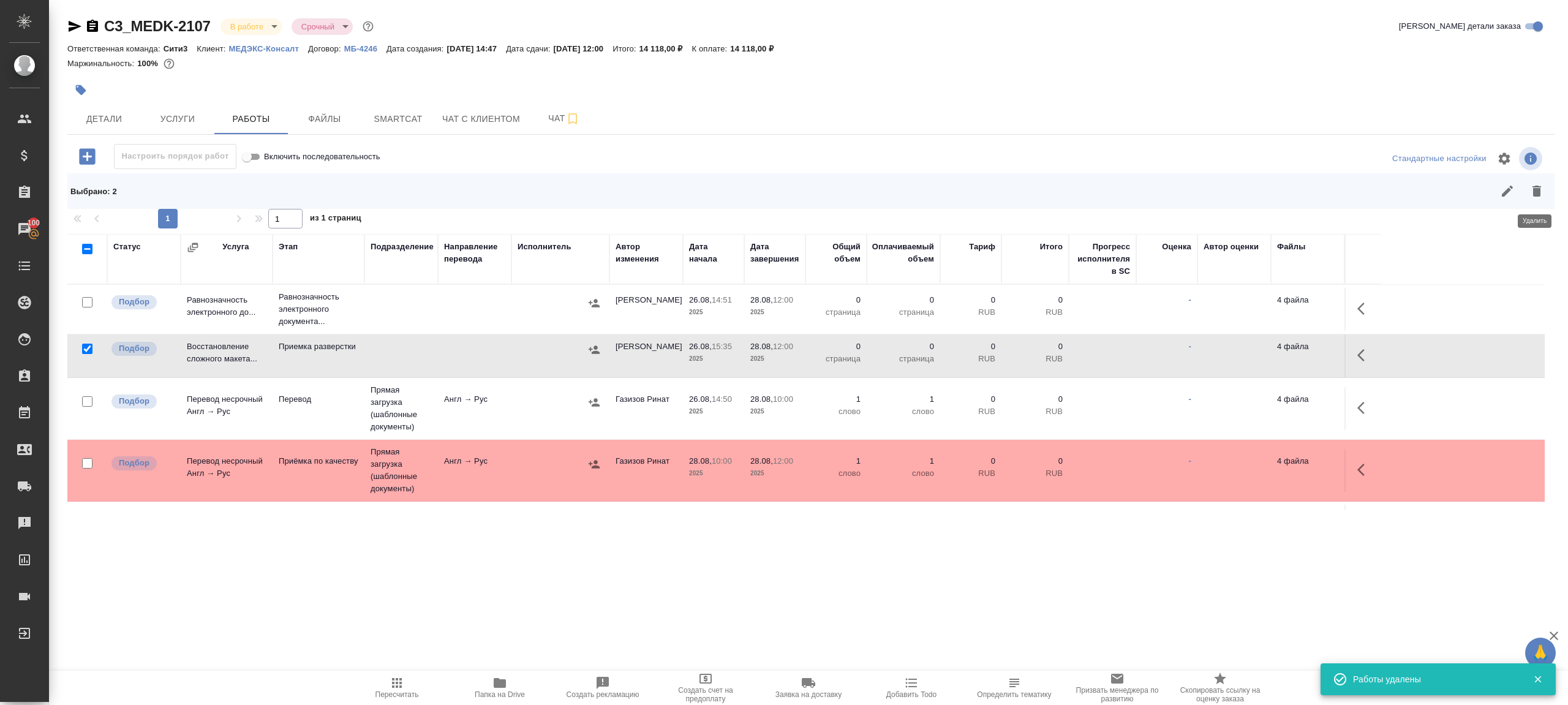
click at [1531, 181] on button "button" at bounding box center [1537, 191] width 30 height 30
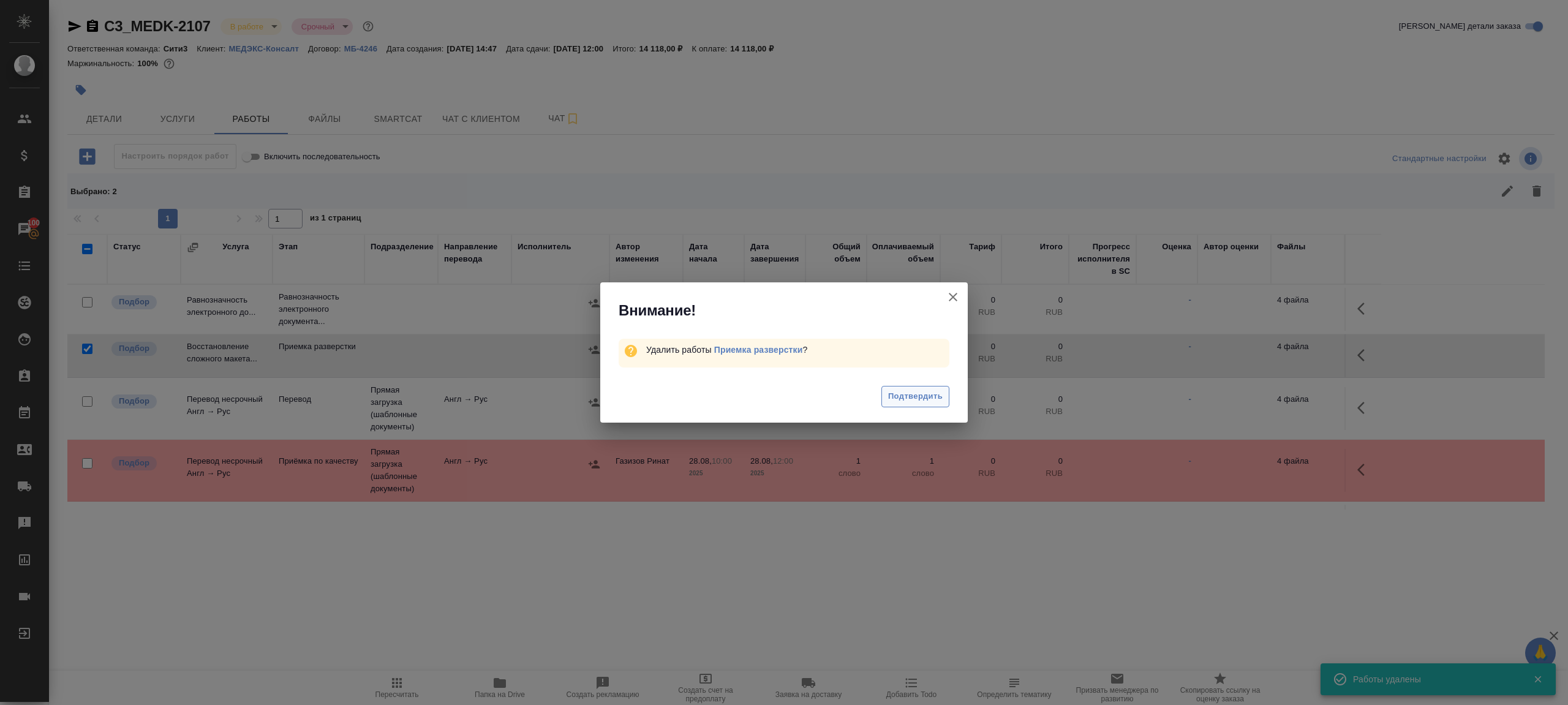
click at [922, 396] on span "Подтвердить" at bounding box center [915, 396] width 54 height 14
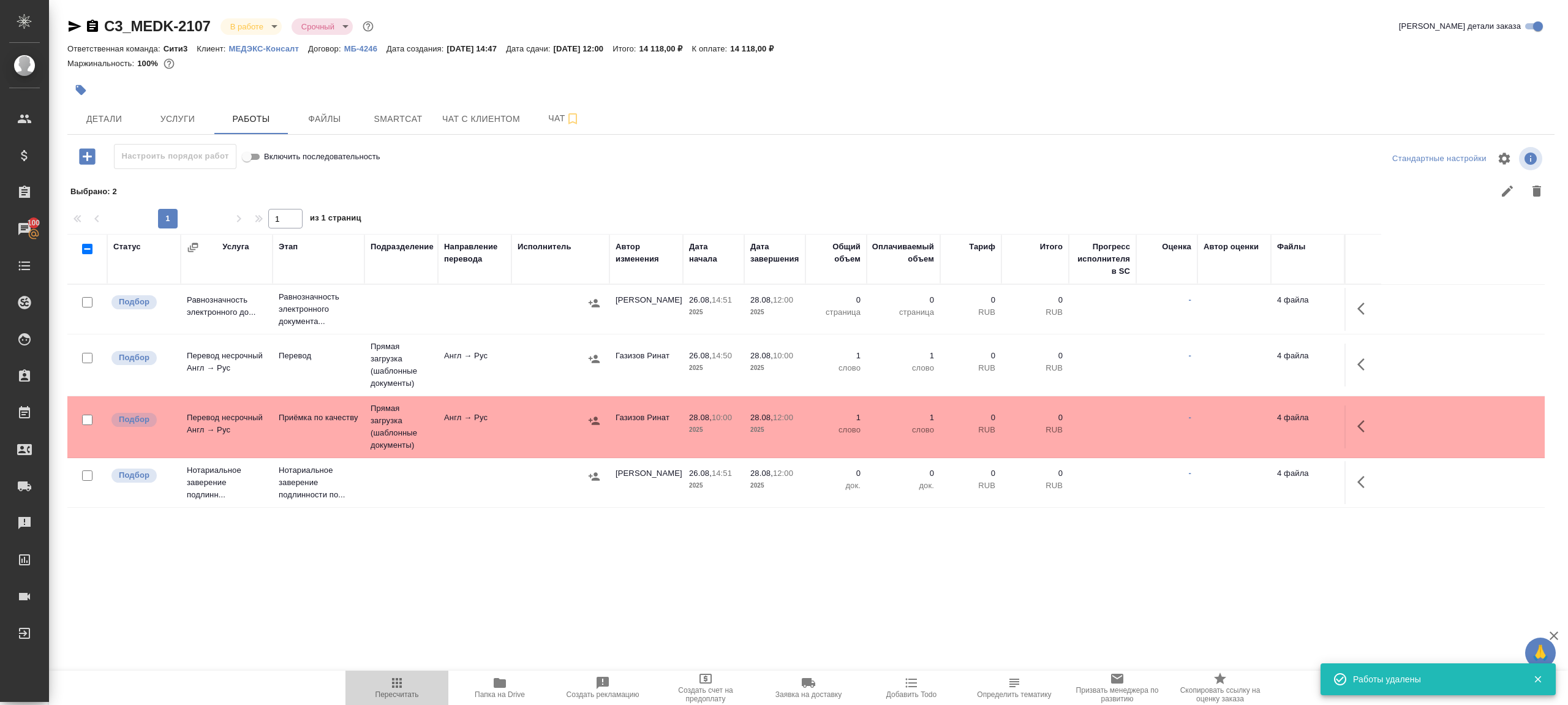
click at [381, 680] on span "Пересчитать" at bounding box center [397, 687] width 88 height 23
click at [381, 679] on span "Пересчитать" at bounding box center [397, 687] width 88 height 23
click at [557, 614] on div ".cls-1 fill:#fff; AWATERA Gazizov Rinat Клиенты Спецификации Заказы 100 Чаты To…" at bounding box center [784, 352] width 1568 height 705
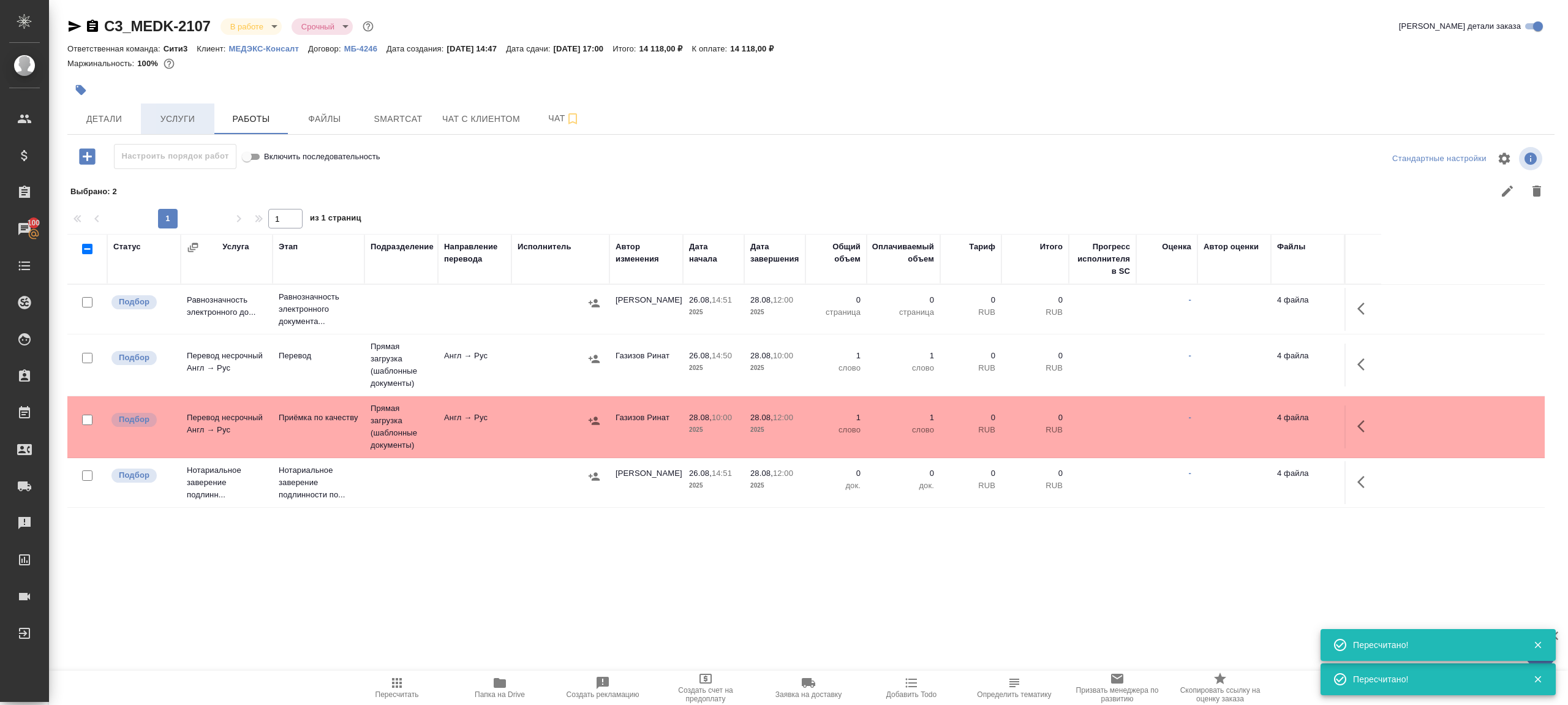
click at [152, 121] on span "Услуги" at bounding box center [177, 119] width 59 height 15
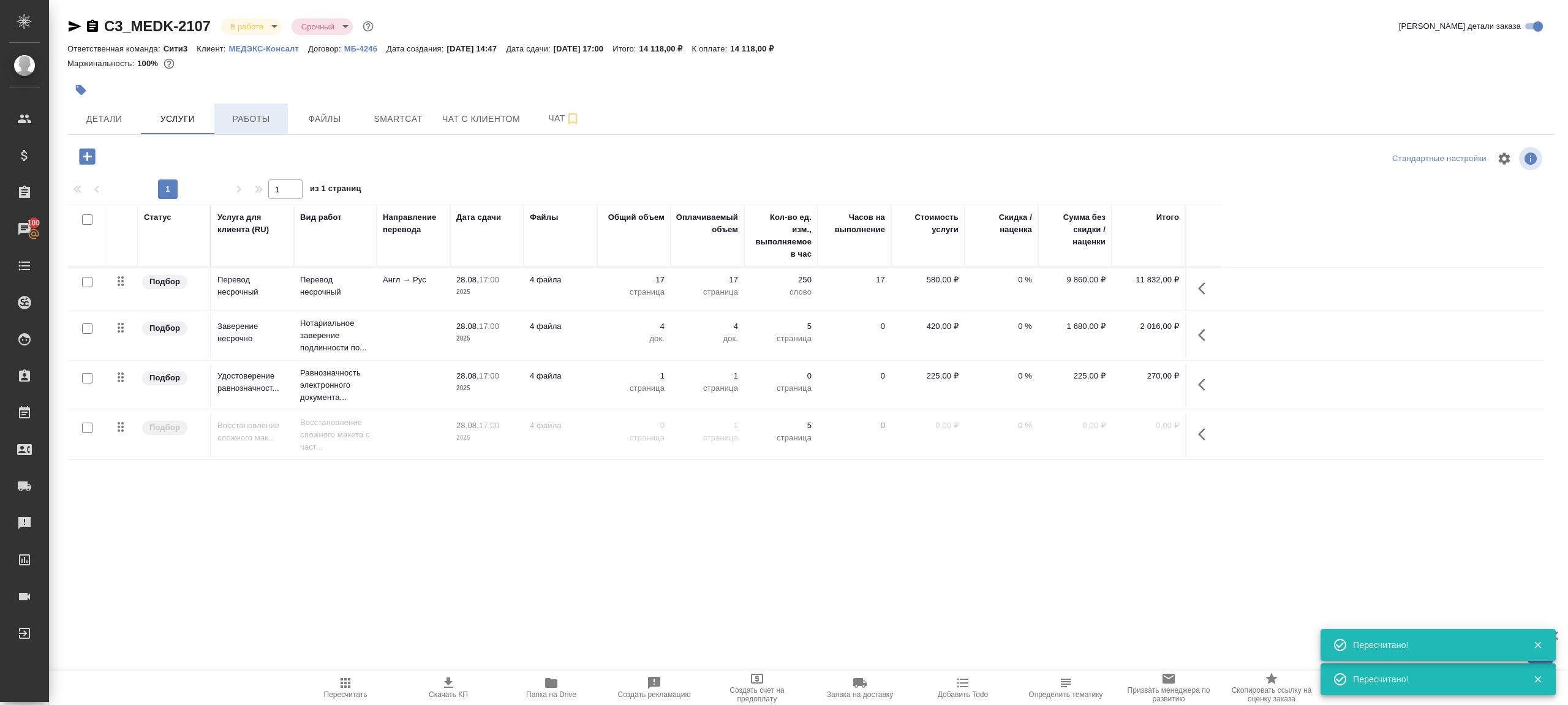
click at [247, 110] on button "Работы" at bounding box center [251, 119] width 74 height 30
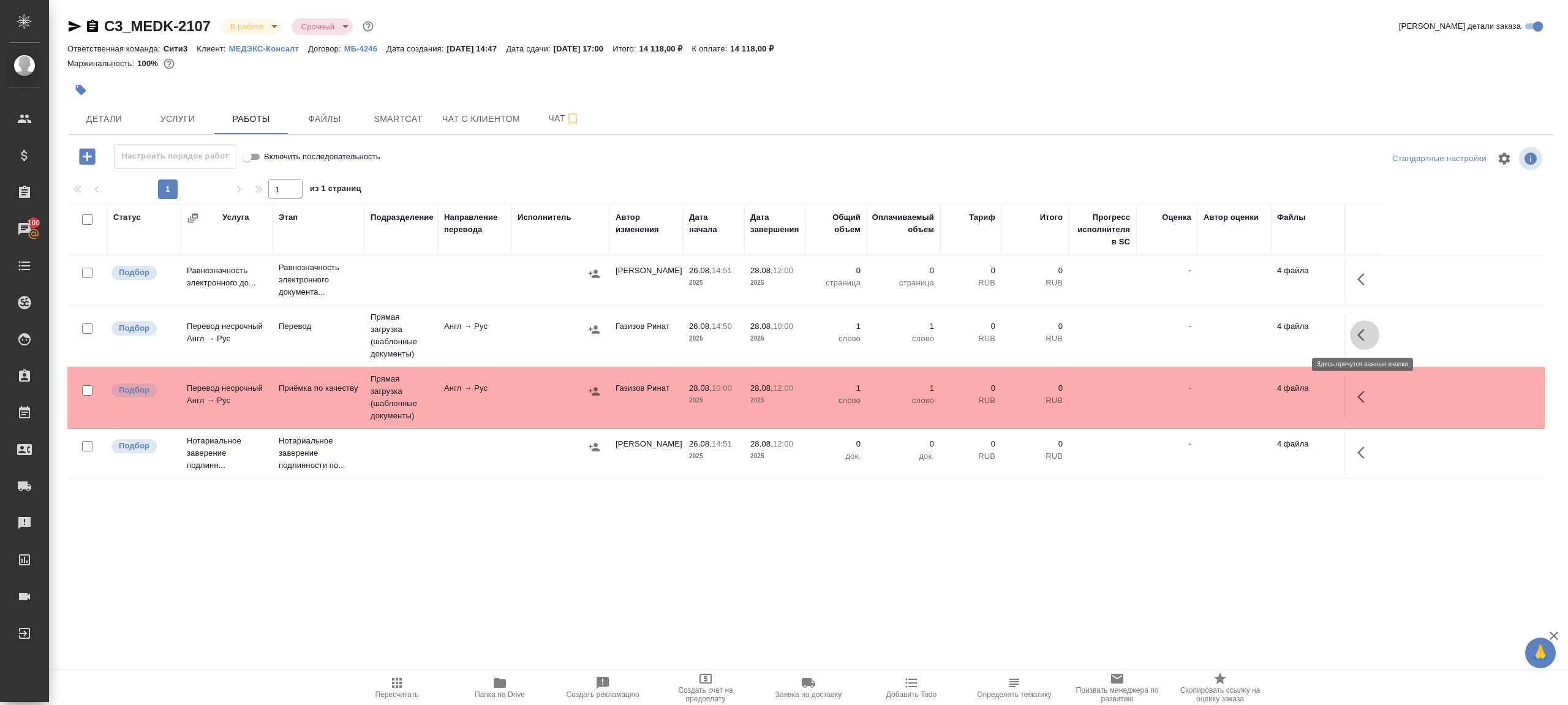
click at [1360, 339] on icon "button" at bounding box center [1365, 334] width 14 height 14
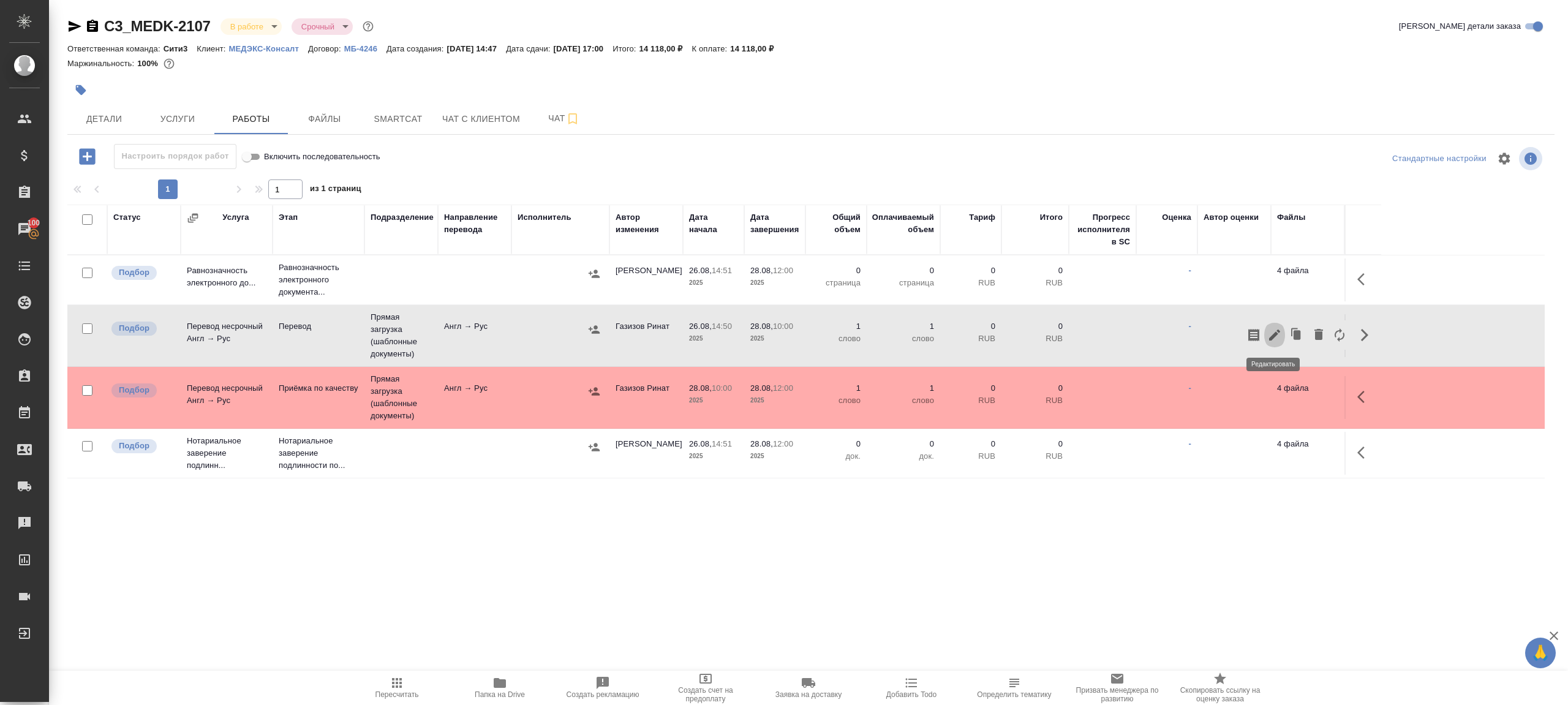
click at [1273, 333] on icon "button" at bounding box center [1275, 335] width 11 height 11
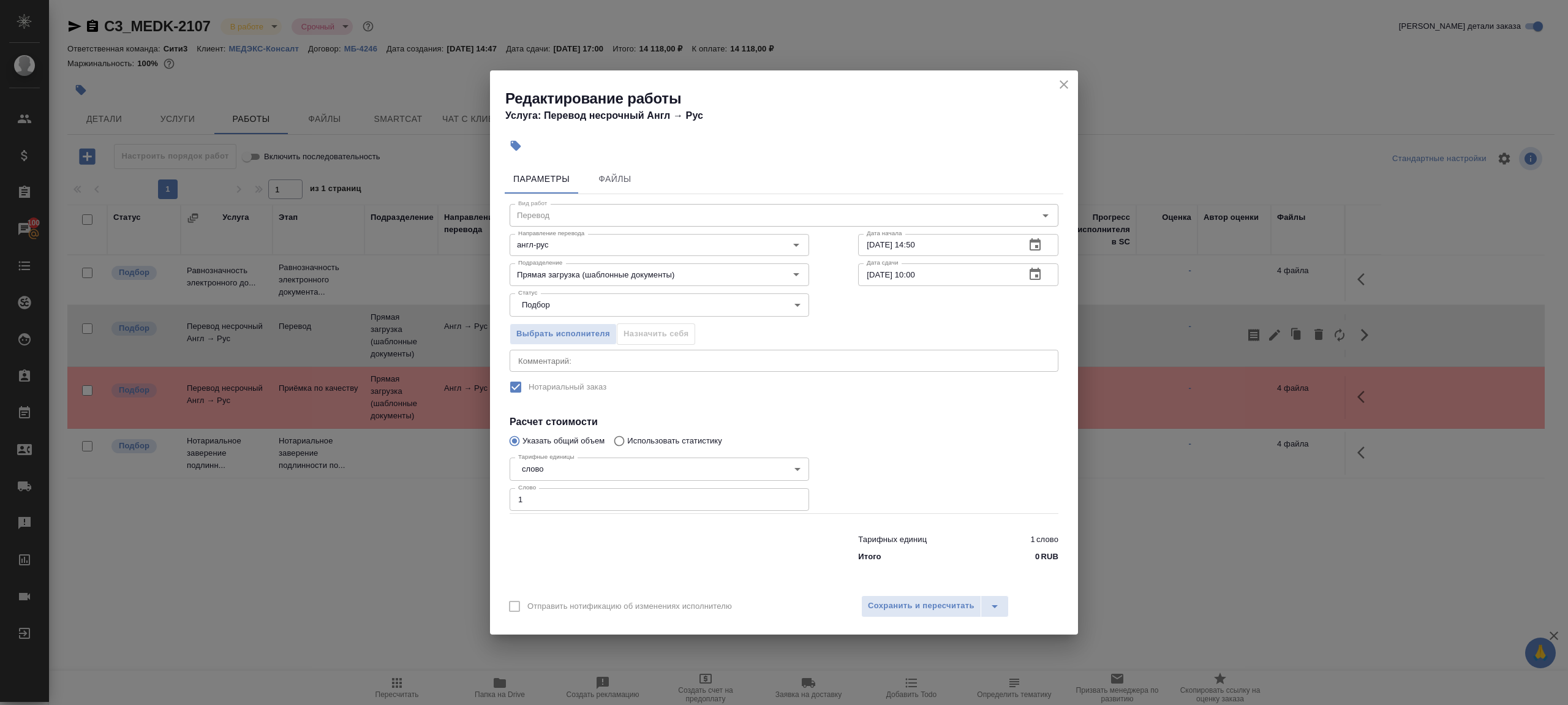
click at [1060, 85] on icon "close" at bounding box center [1064, 84] width 14 height 14
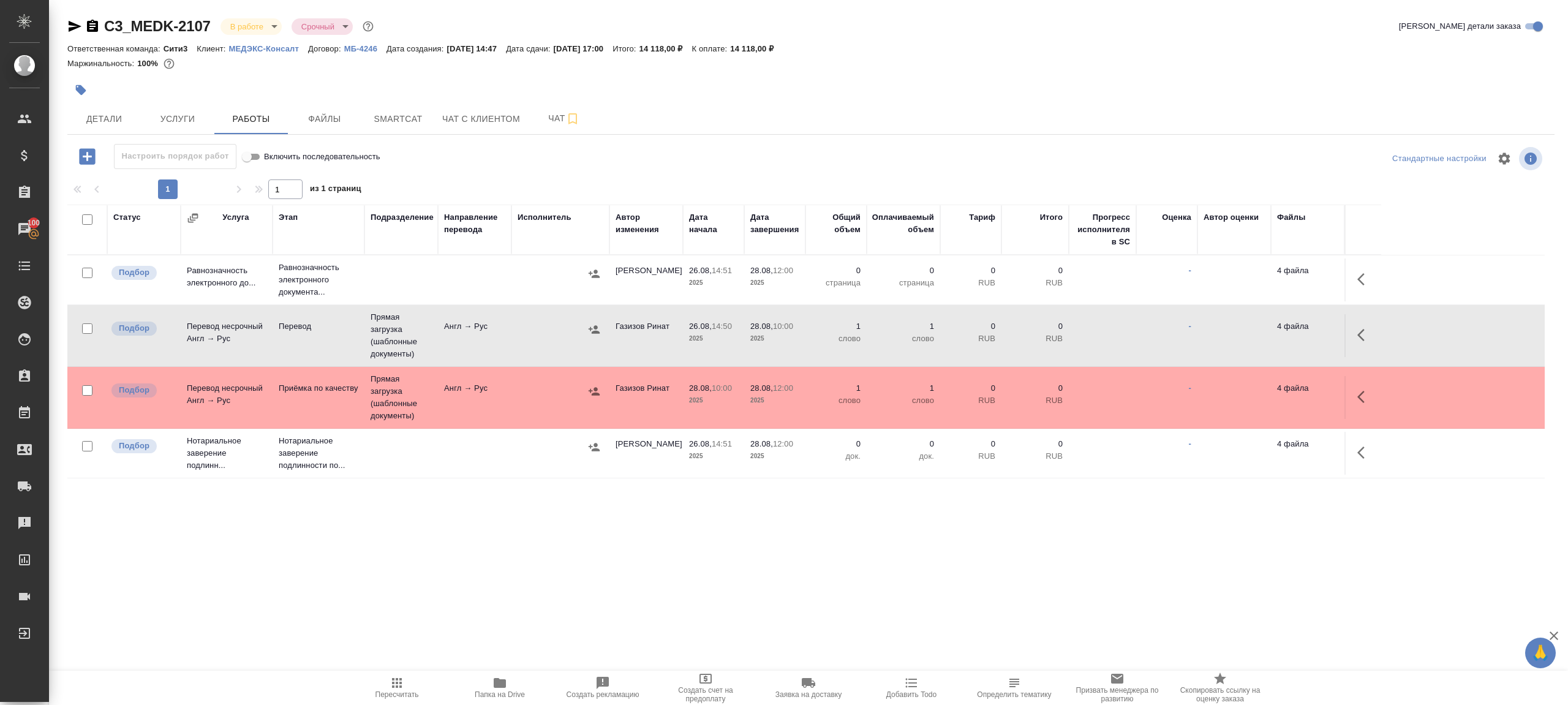
click at [406, 697] on span "Пересчитать" at bounding box center [397, 694] width 43 height 8
click at [434, 634] on div ".cls-1 fill:#fff; AWATERA [PERSON_NAME] Клиенты Спецификации Заказы 100 Чаты To…" at bounding box center [784, 352] width 1568 height 705
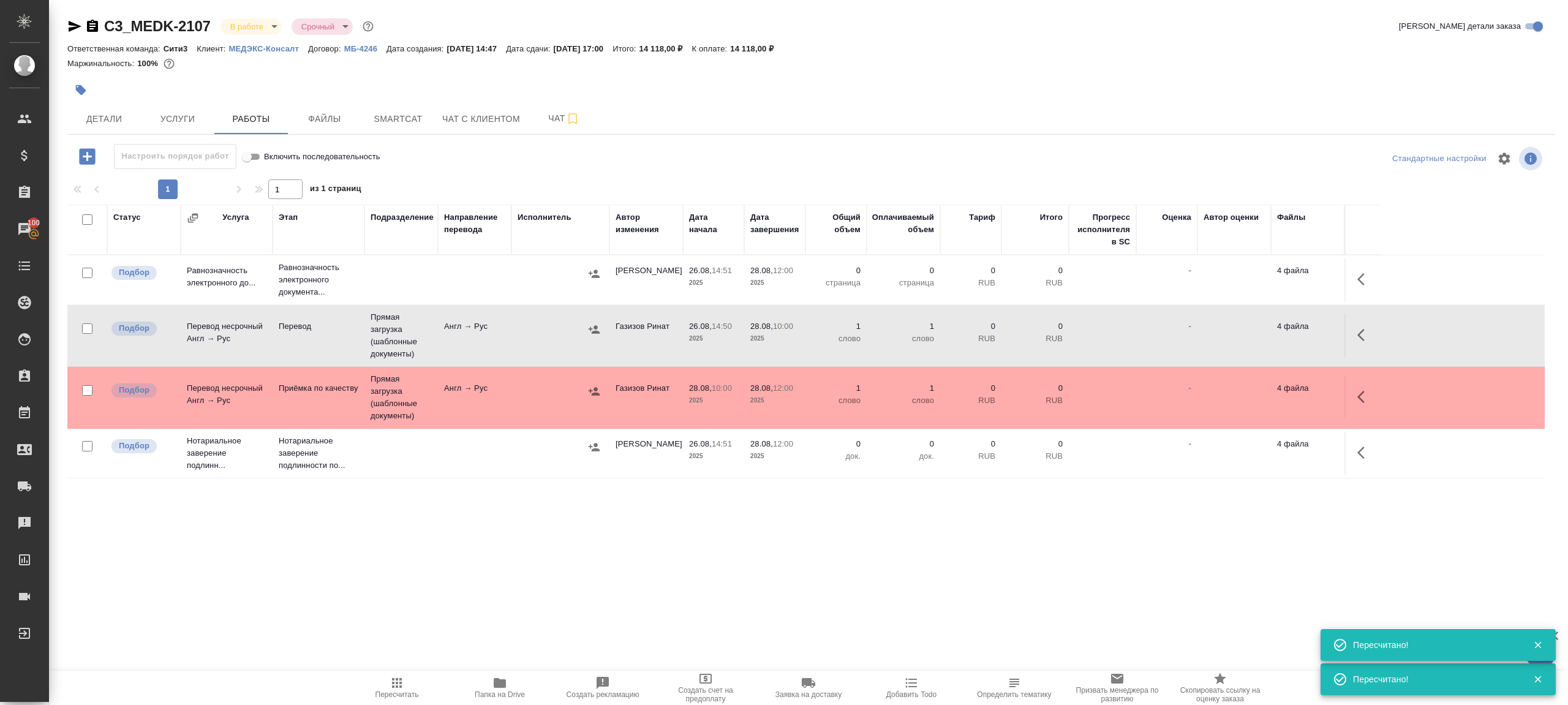
click at [379, 687] on span "Пересчитать" at bounding box center [397, 687] width 88 height 23
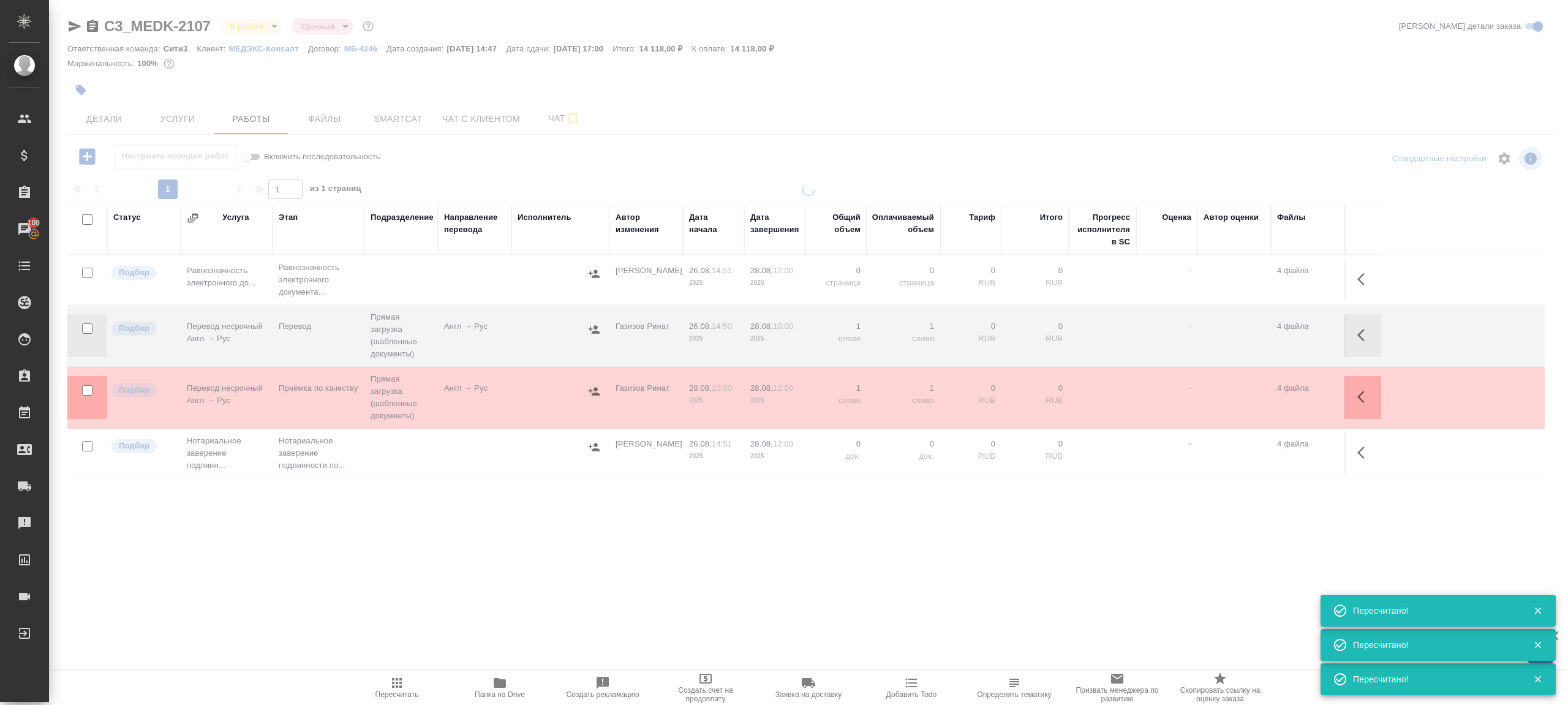
click at [420, 581] on div ".cls-1 fill:#fff; AWATERA Gazizov Rinat Клиенты Спецификации Заказы 100 Чаты To…" at bounding box center [784, 352] width 1568 height 705
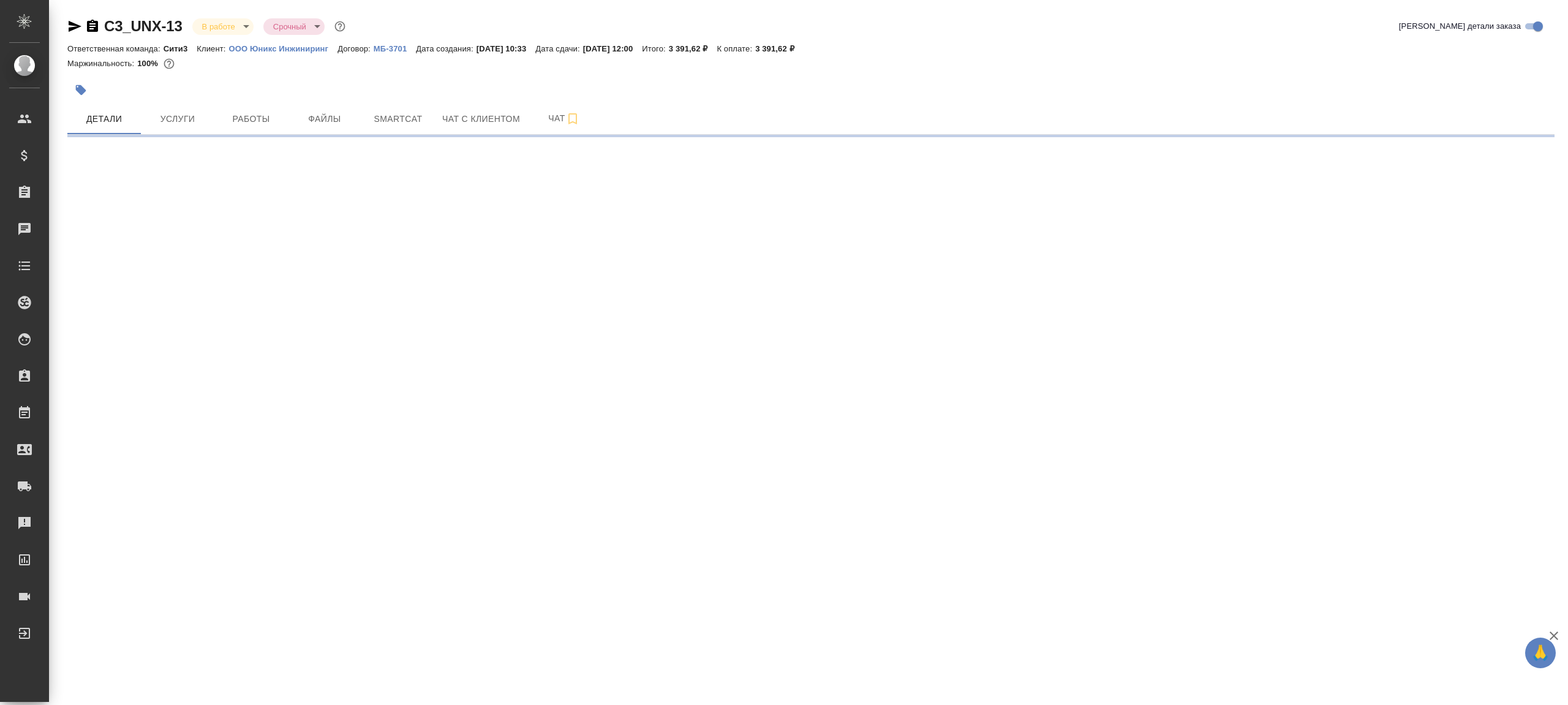
select select "RU"
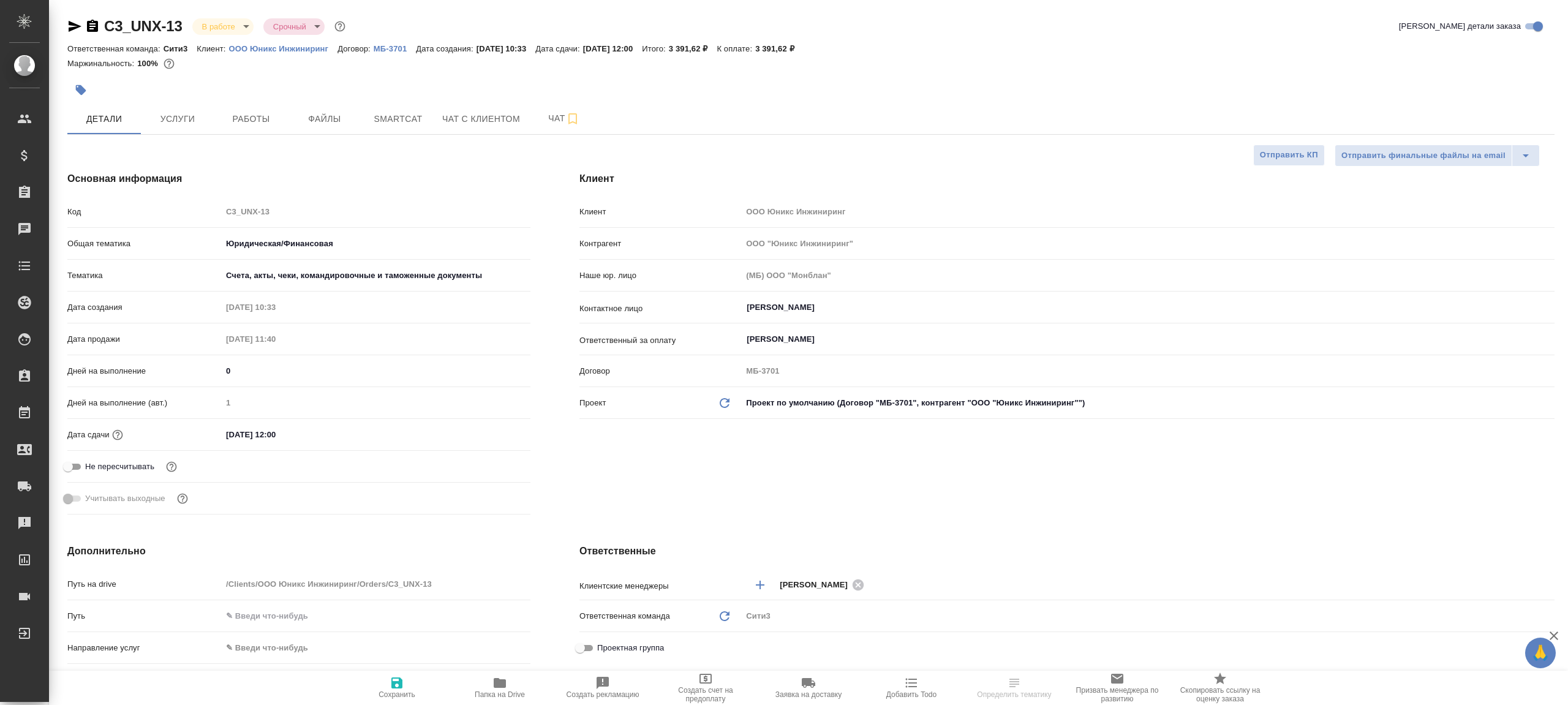
type textarea "x"
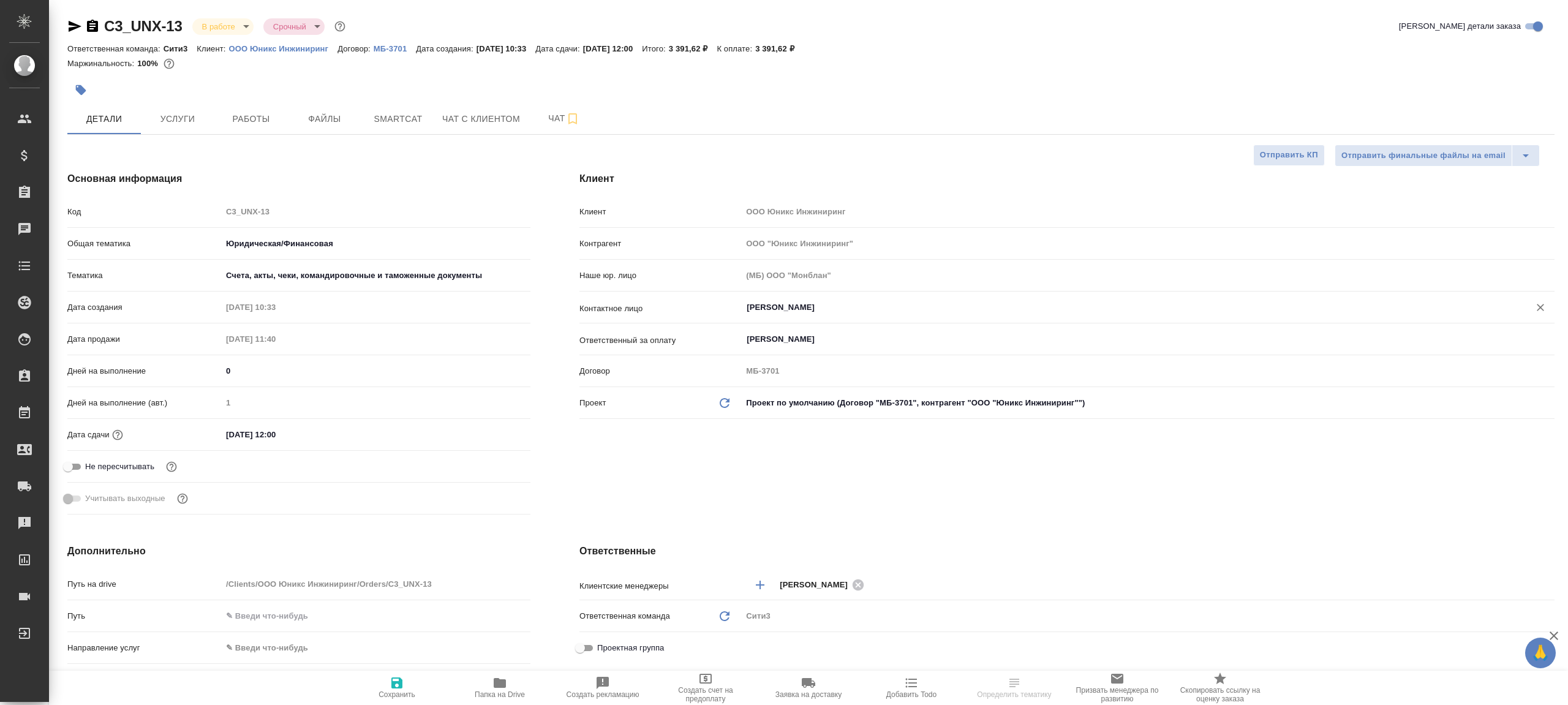
type textarea "x"
click at [263, 119] on span "Работы" at bounding box center [251, 119] width 59 height 15
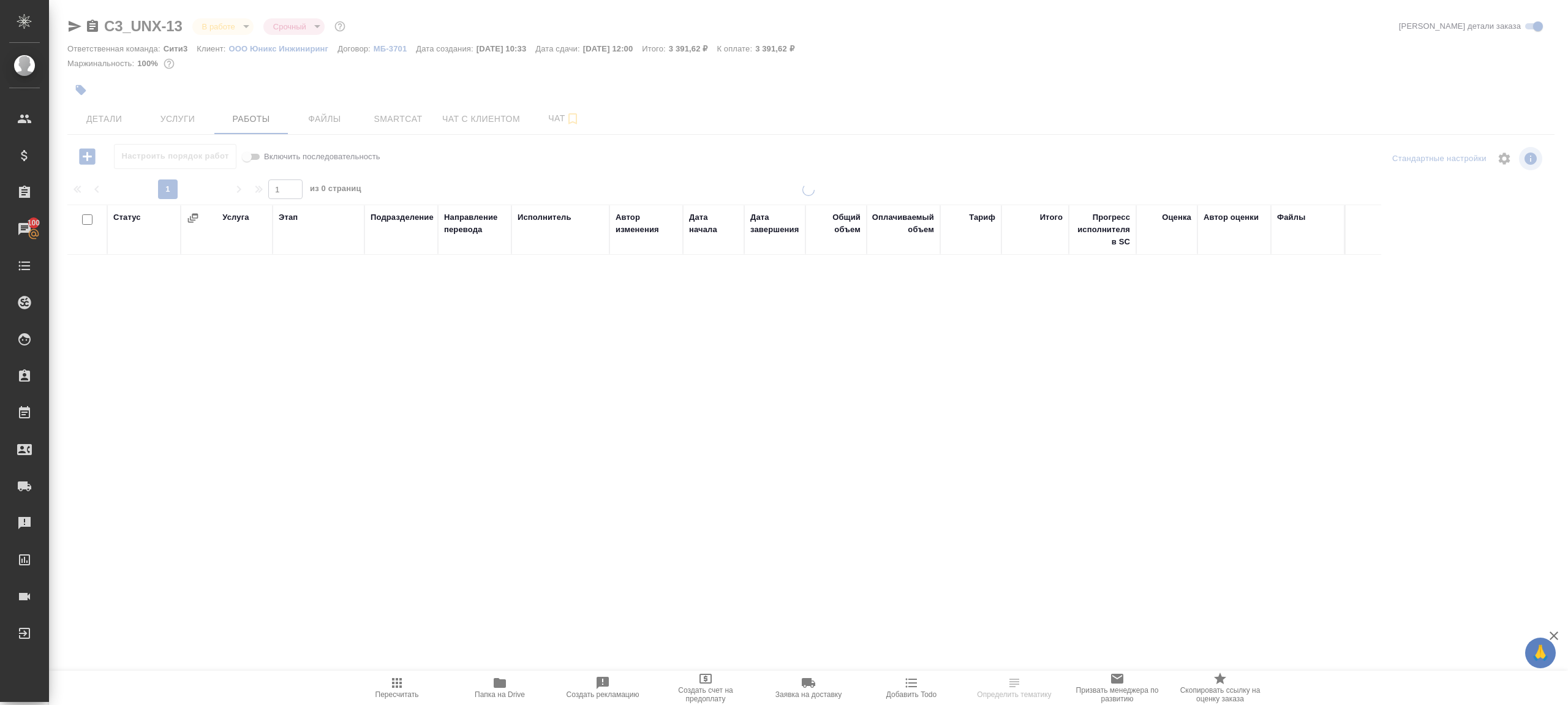
click at [552, 161] on div "Настроить порядок работ Включить последовательность" at bounding box center [315, 156] width 496 height 25
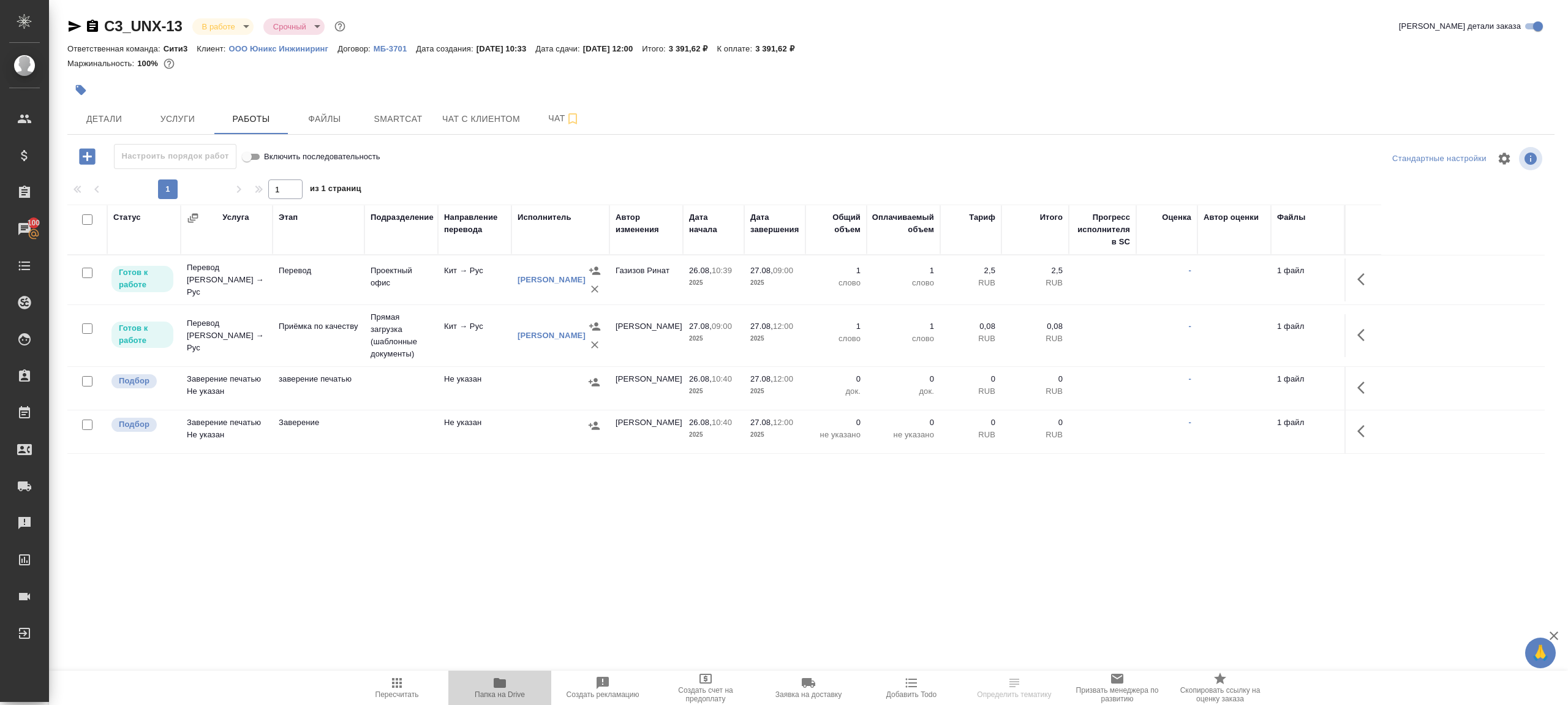
click at [490, 677] on span "Папка на Drive" at bounding box center [500, 687] width 88 height 23
click at [396, 680] on icon "button" at bounding box center [396, 682] width 14 height 14
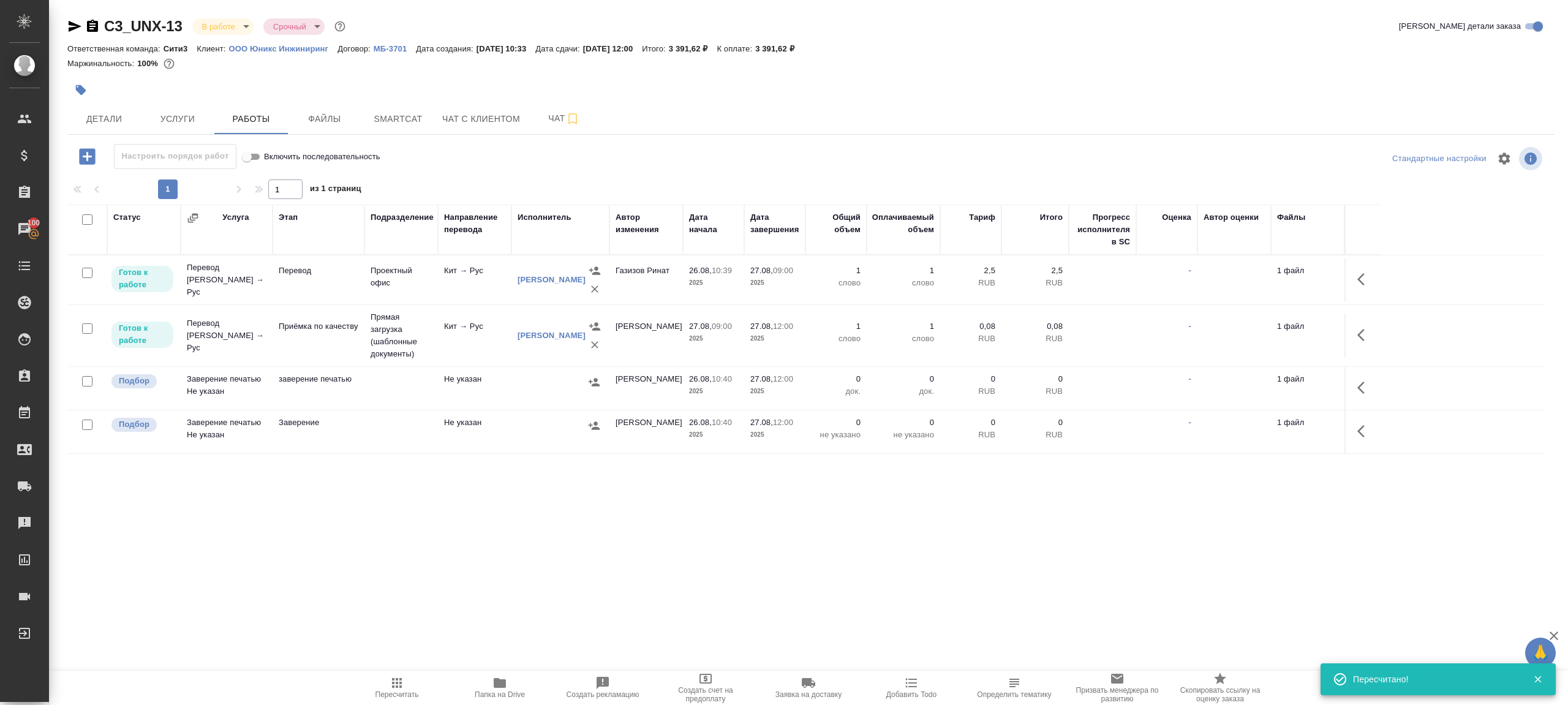
click at [419, 571] on div ".cls-1 fill:#fff; AWATERA [PERSON_NAME] Клиенты Спецификации Заказы 100 Чаты To…" at bounding box center [784, 352] width 1568 height 705
click at [88, 127] on button "Детали" at bounding box center [104, 119] width 74 height 30
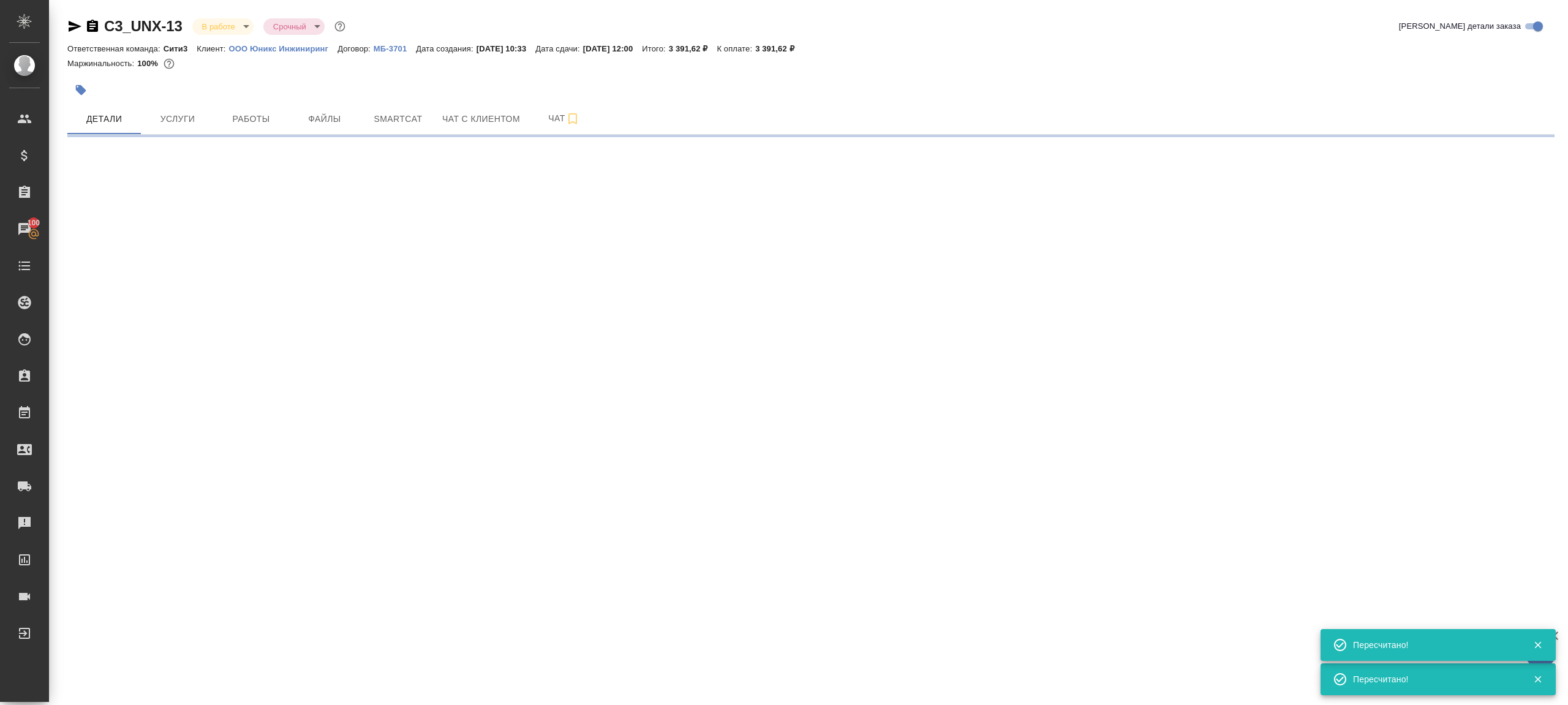
select select "RU"
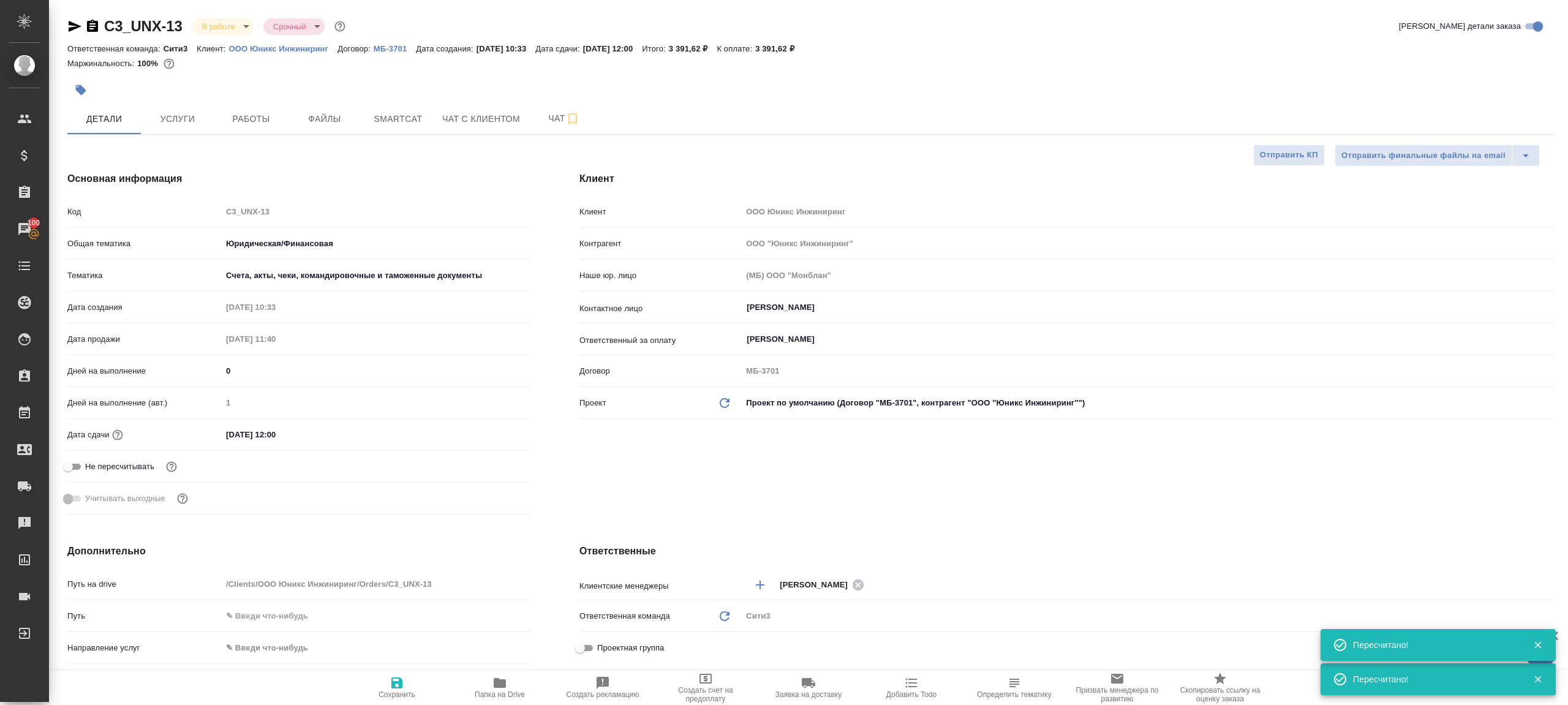
type textarea "x"
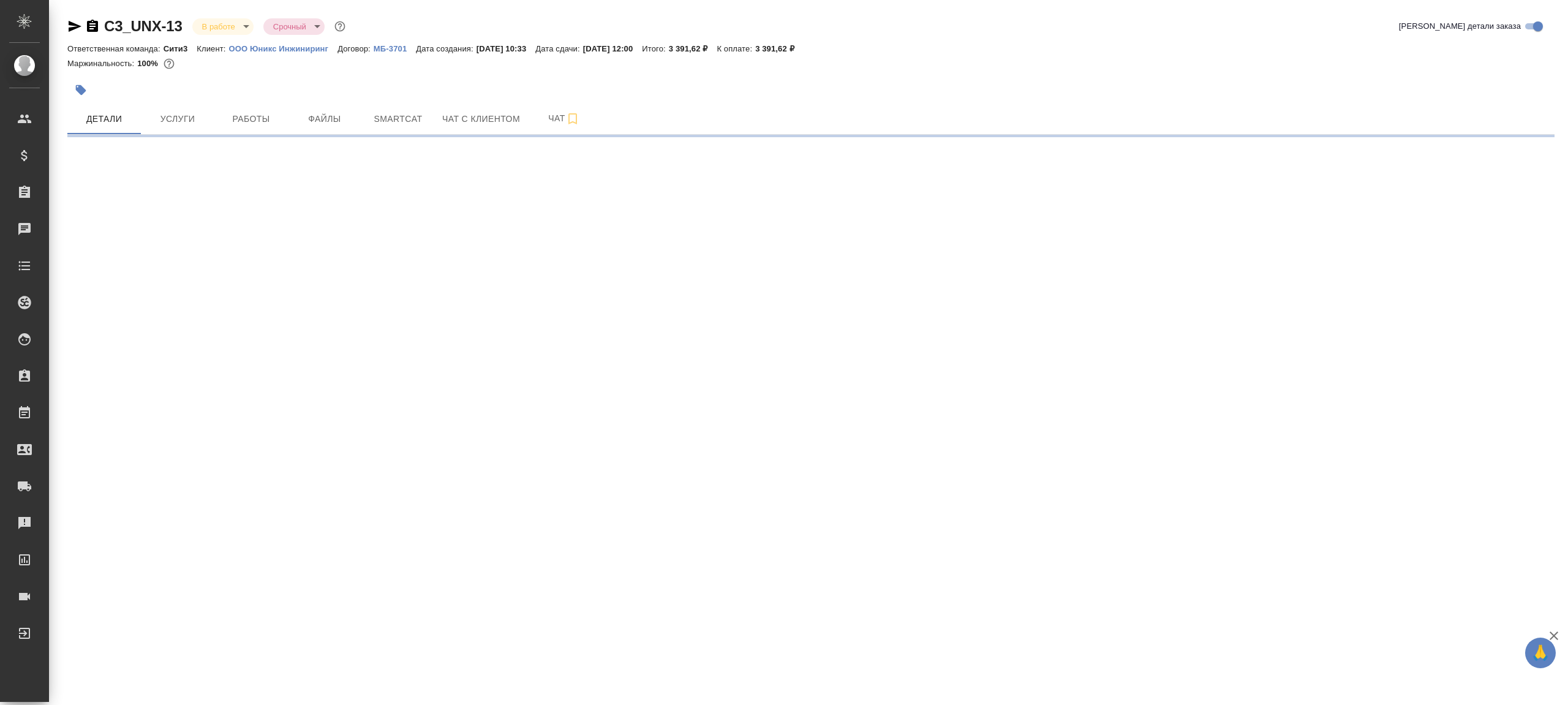
select select "RU"
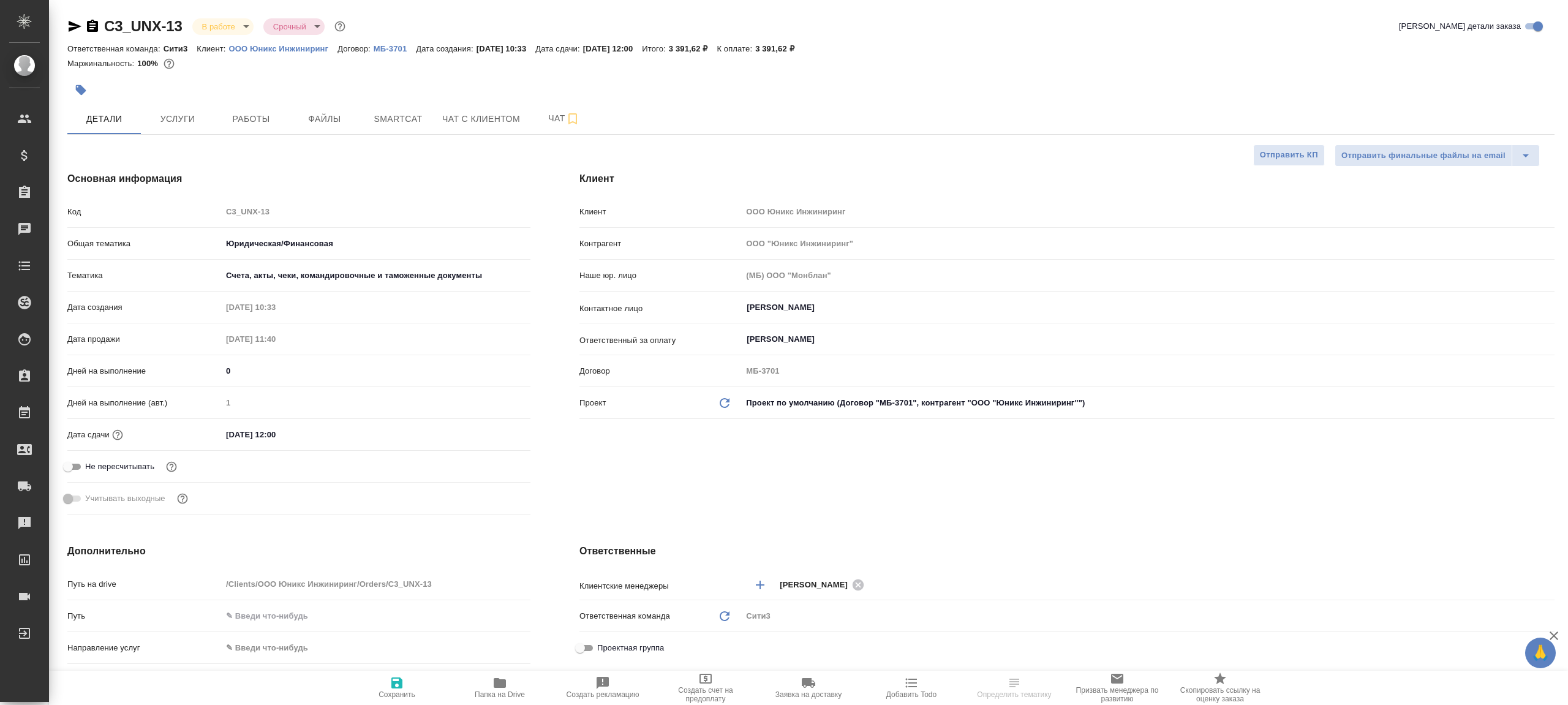
type textarea "x"
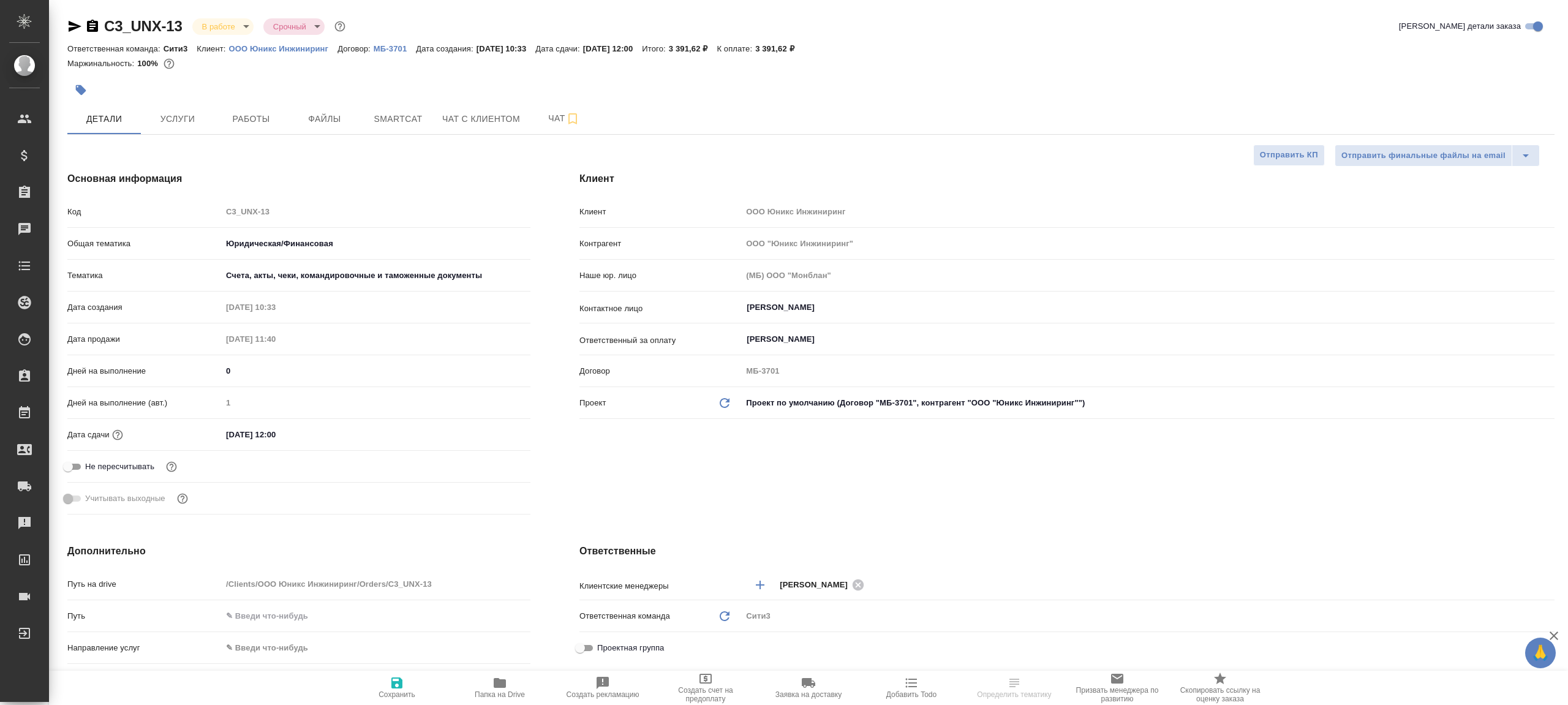
type textarea "x"
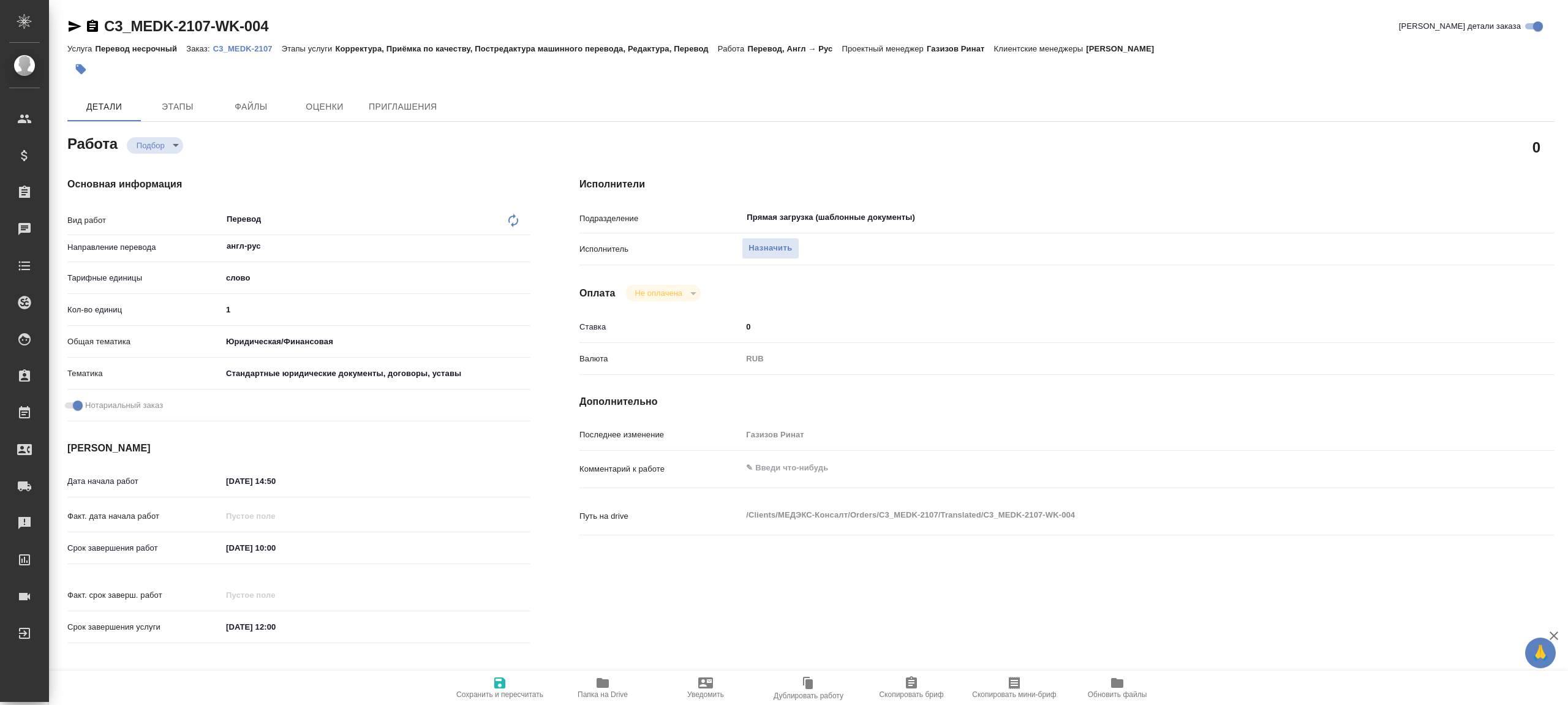
type textarea "x"
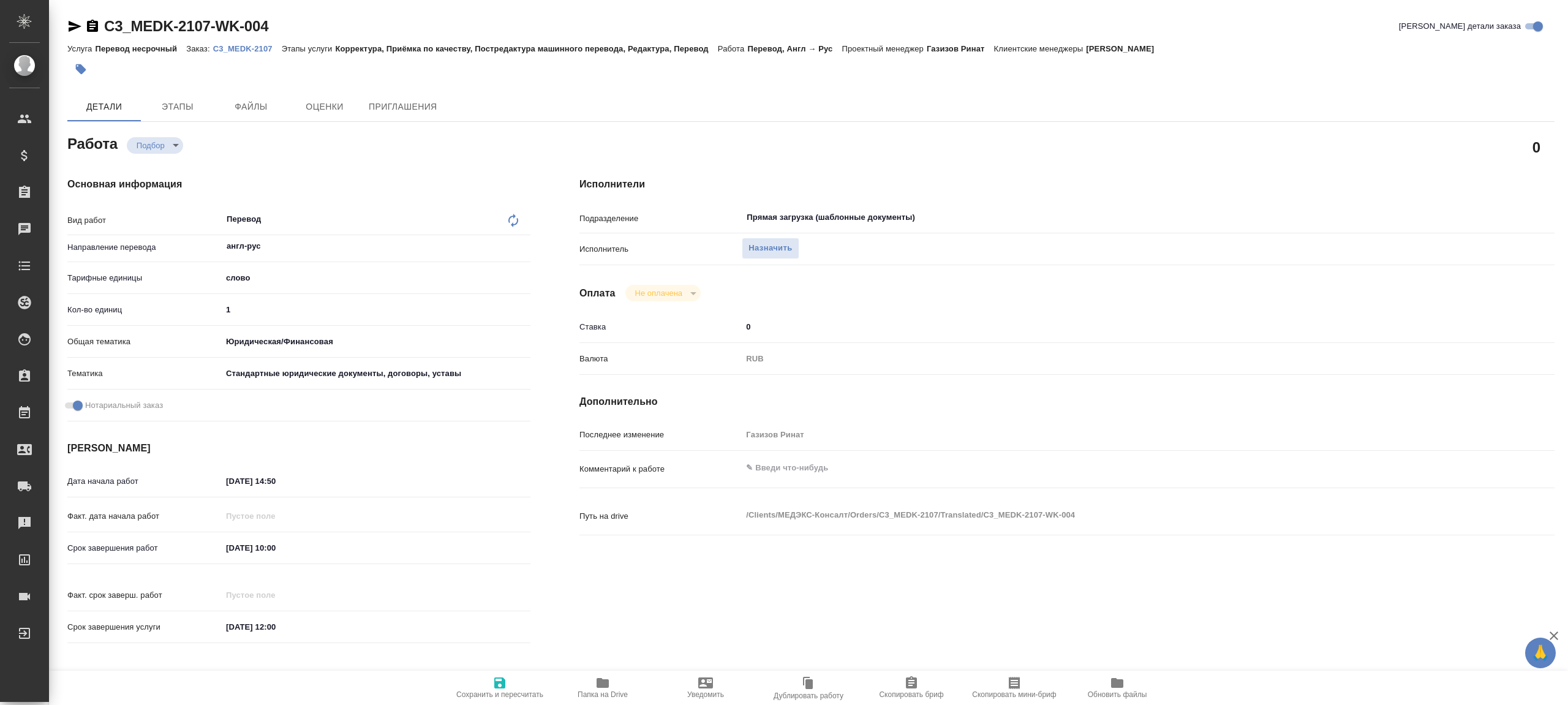
type textarea "x"
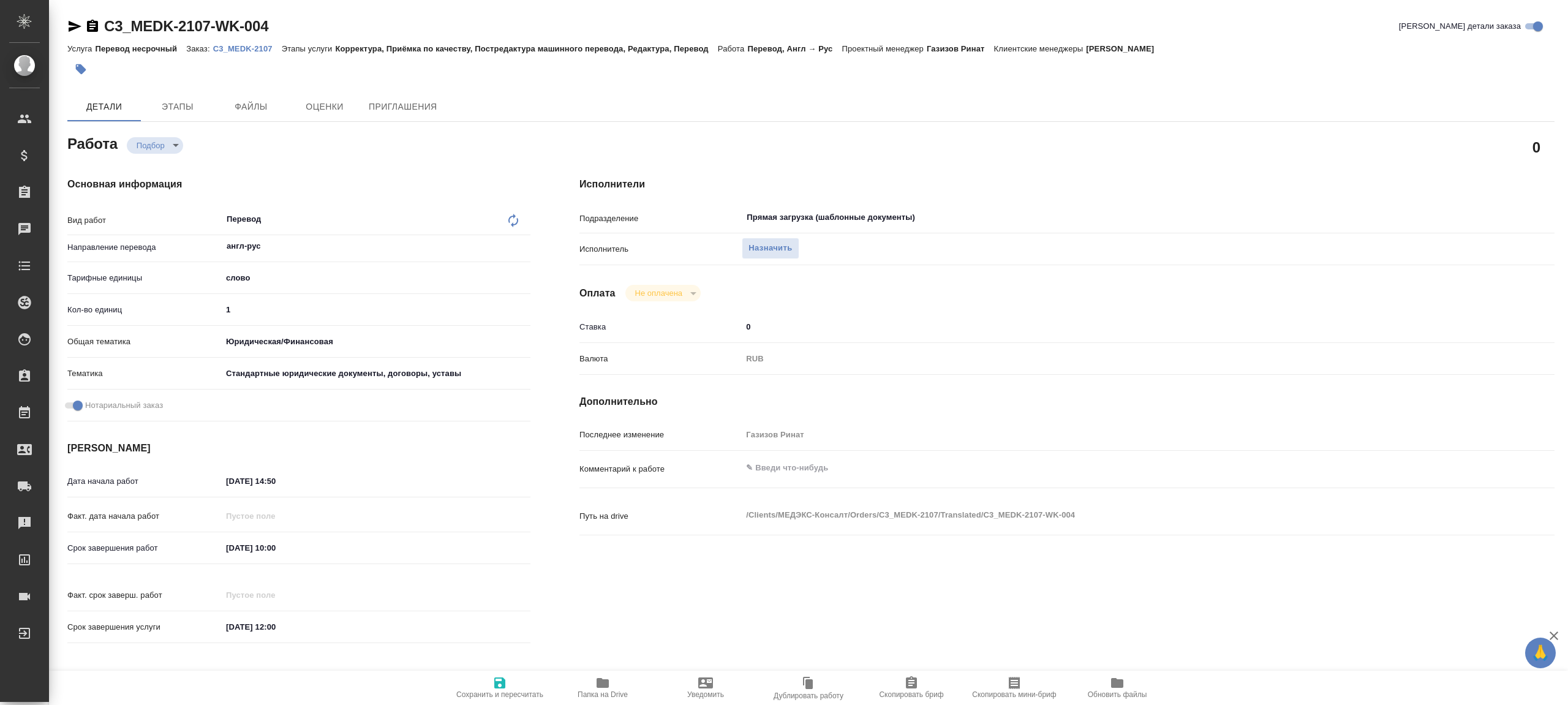
type textarea "x"
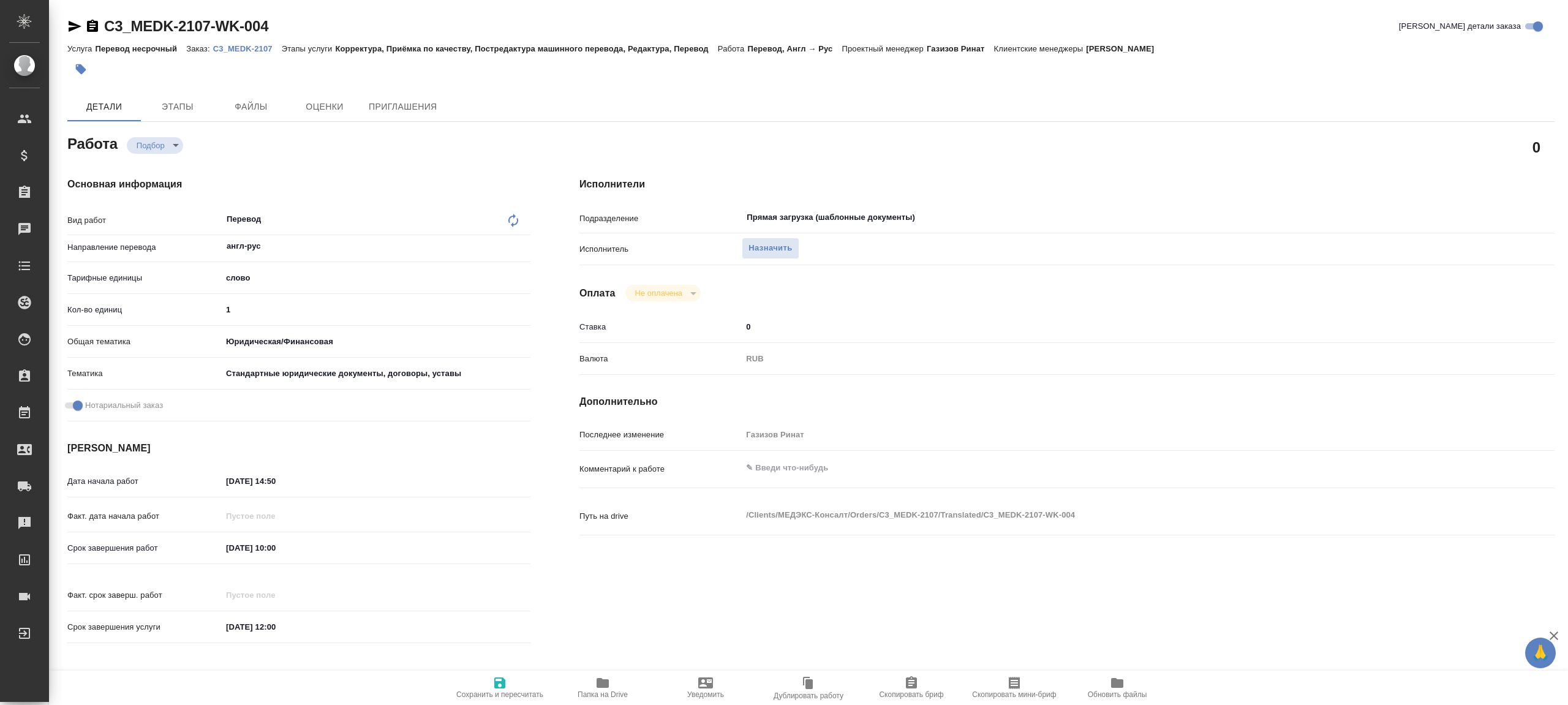
type textarea "x"
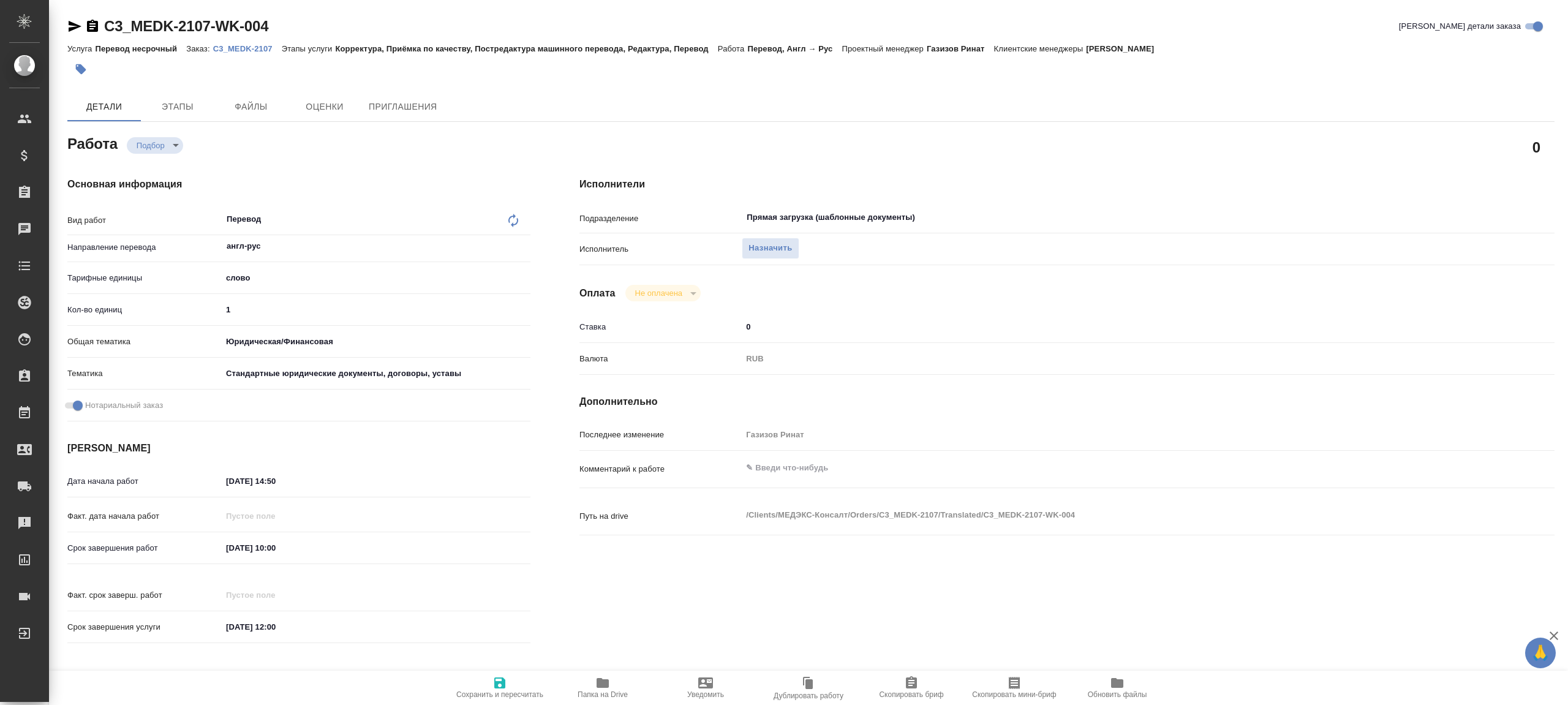
type textarea "x"
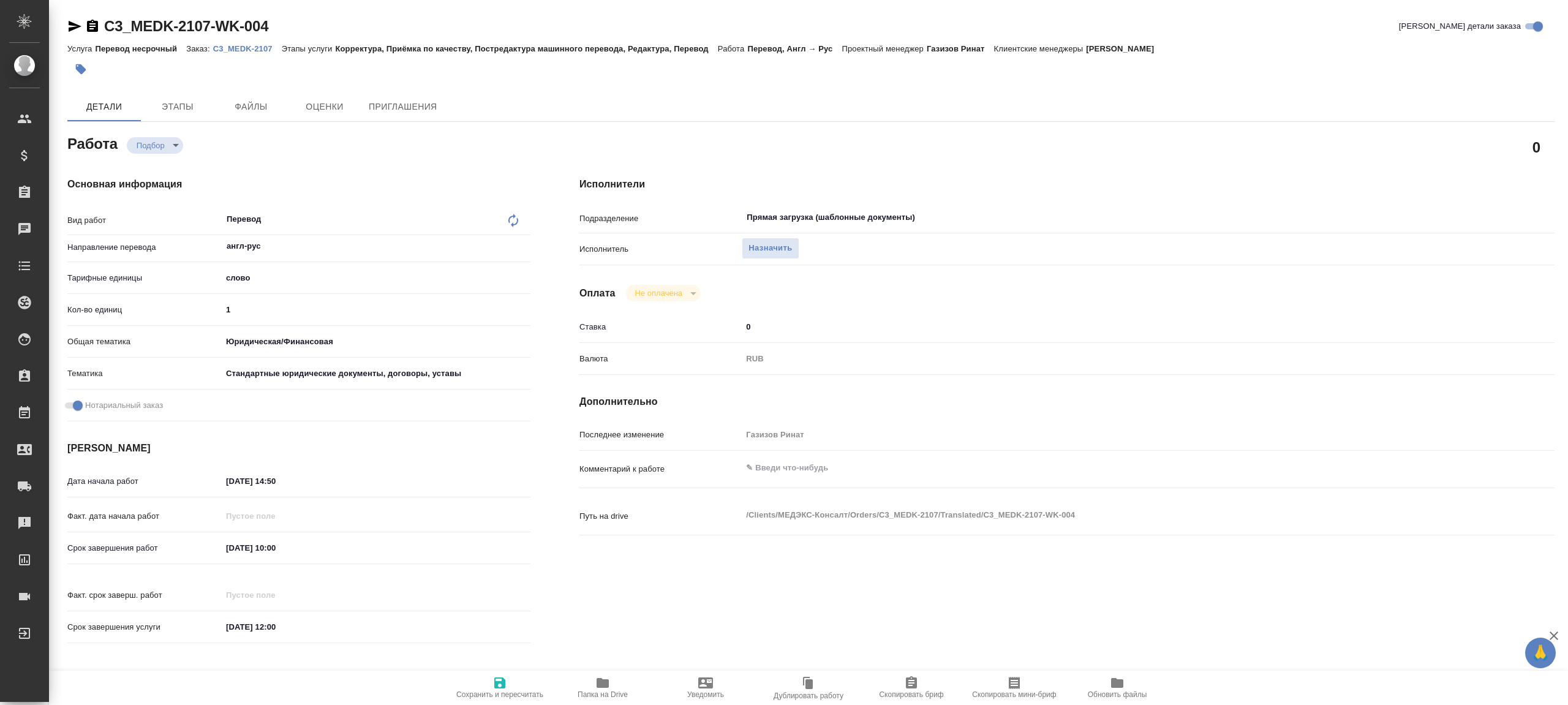
type textarea "x"
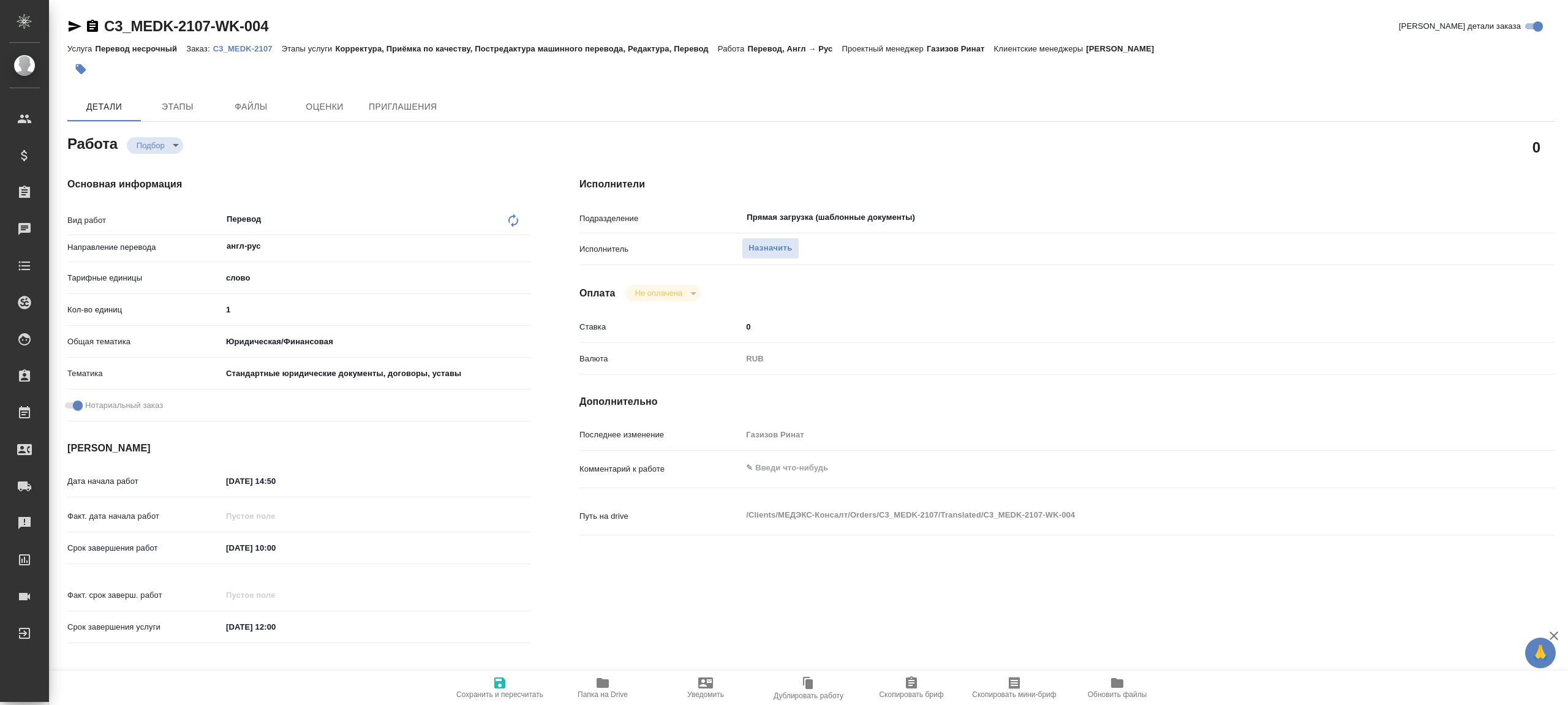
type textarea "x"
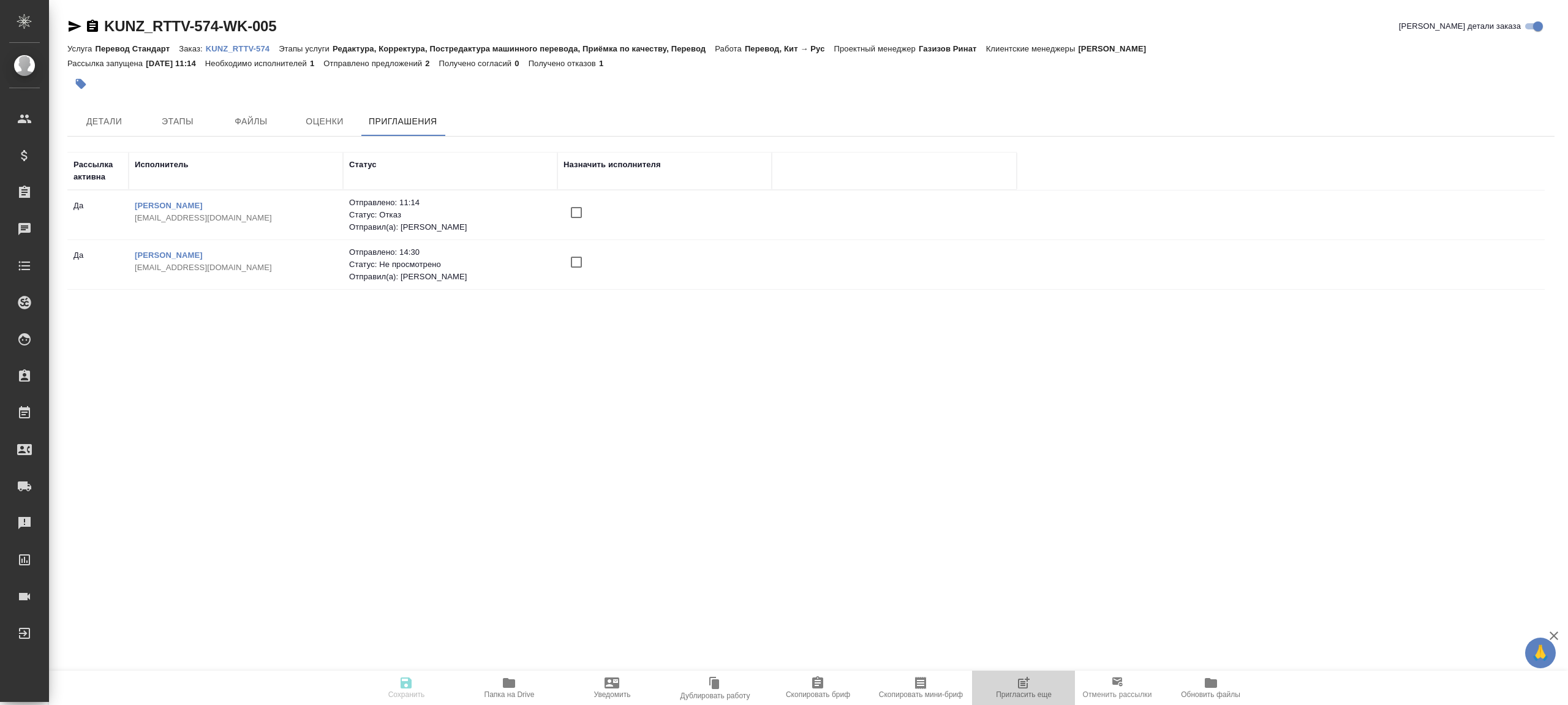
click at [1027, 674] on button "Пригласить еще" at bounding box center [1023, 688] width 103 height 34
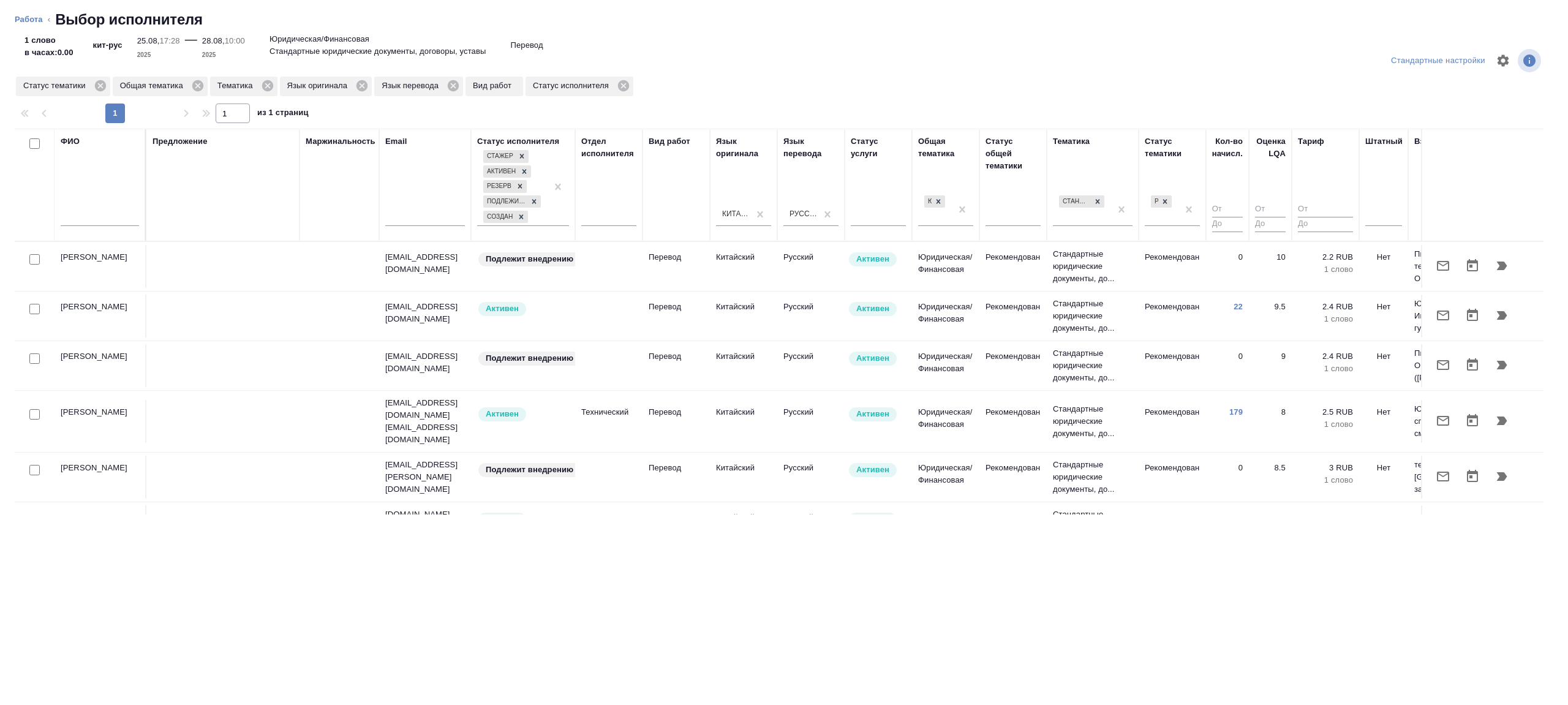
scroll to position [0, 263]
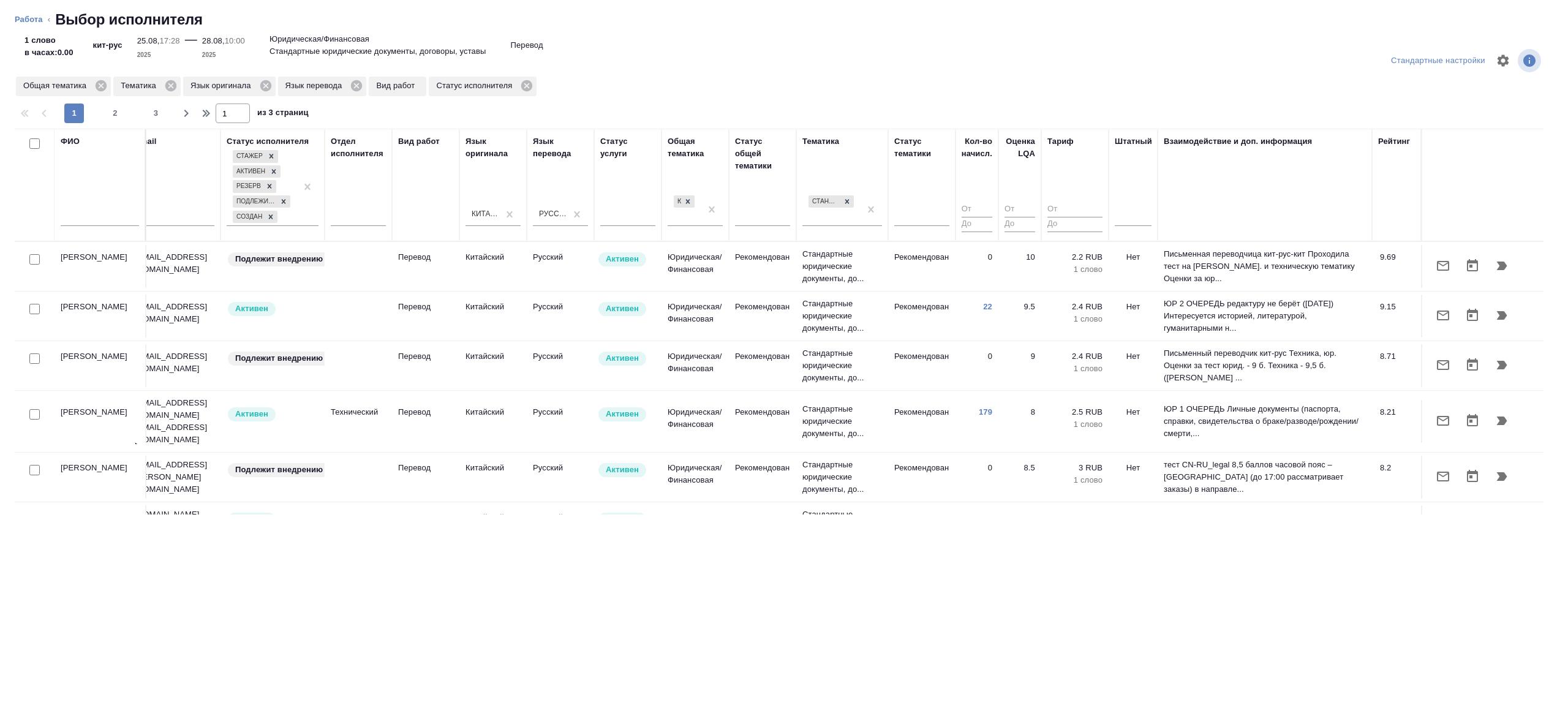
click at [801, 96] on div "Общая тематика Тематика Язык оригинала Язык перевода Вид работ Статус исполните…" at bounding box center [778, 86] width 1529 height 22
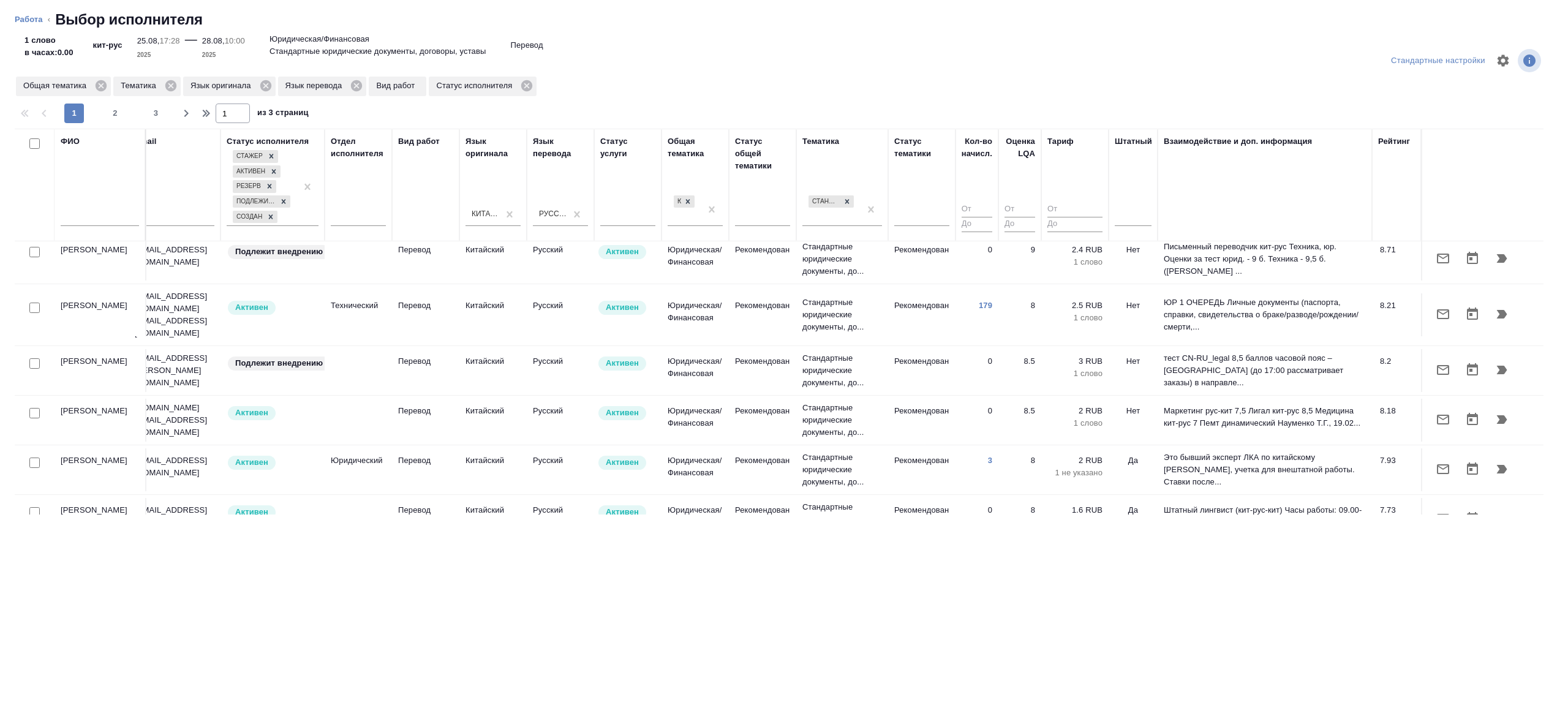
scroll to position [114, 263]
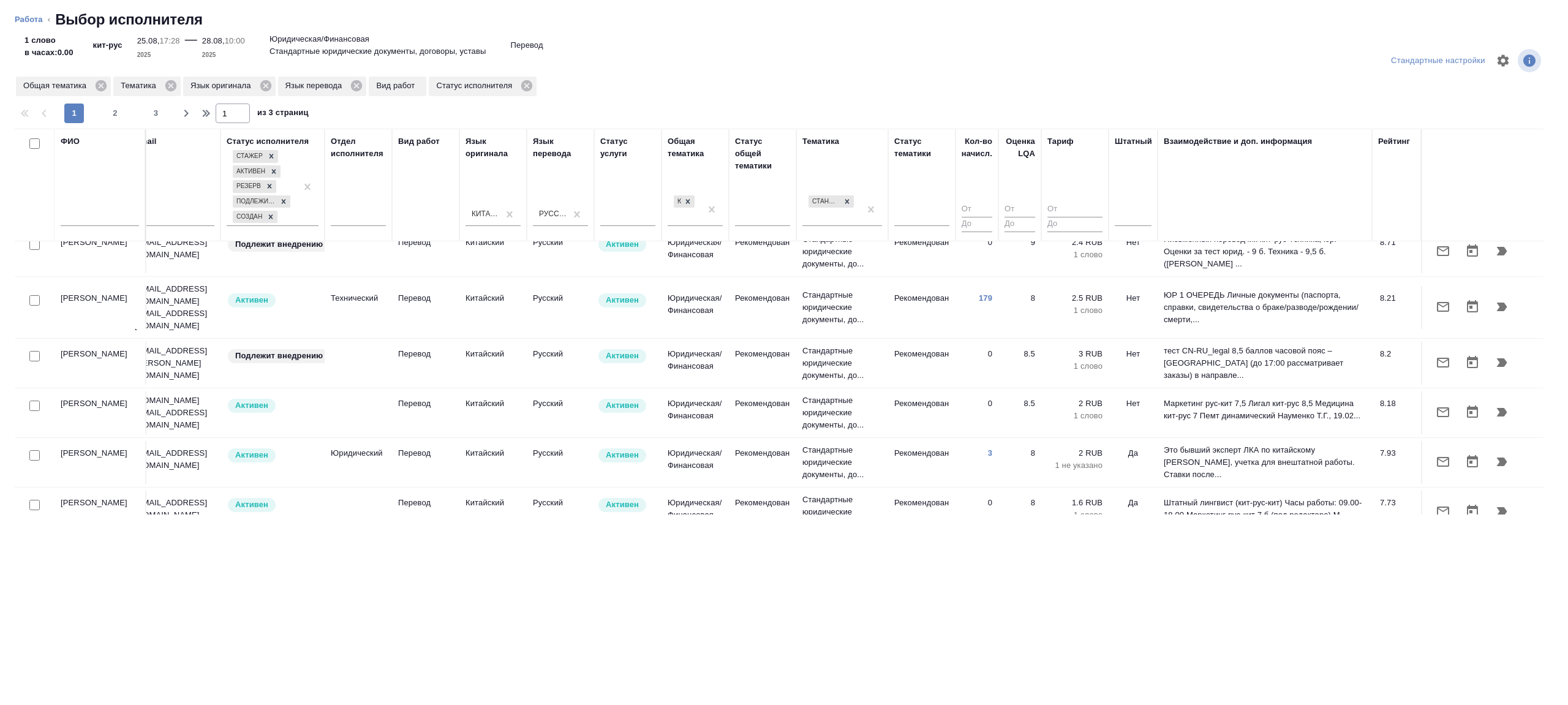
click at [32, 295] on input "checkbox" at bounding box center [34, 300] width 10 height 10
checkbox input "true"
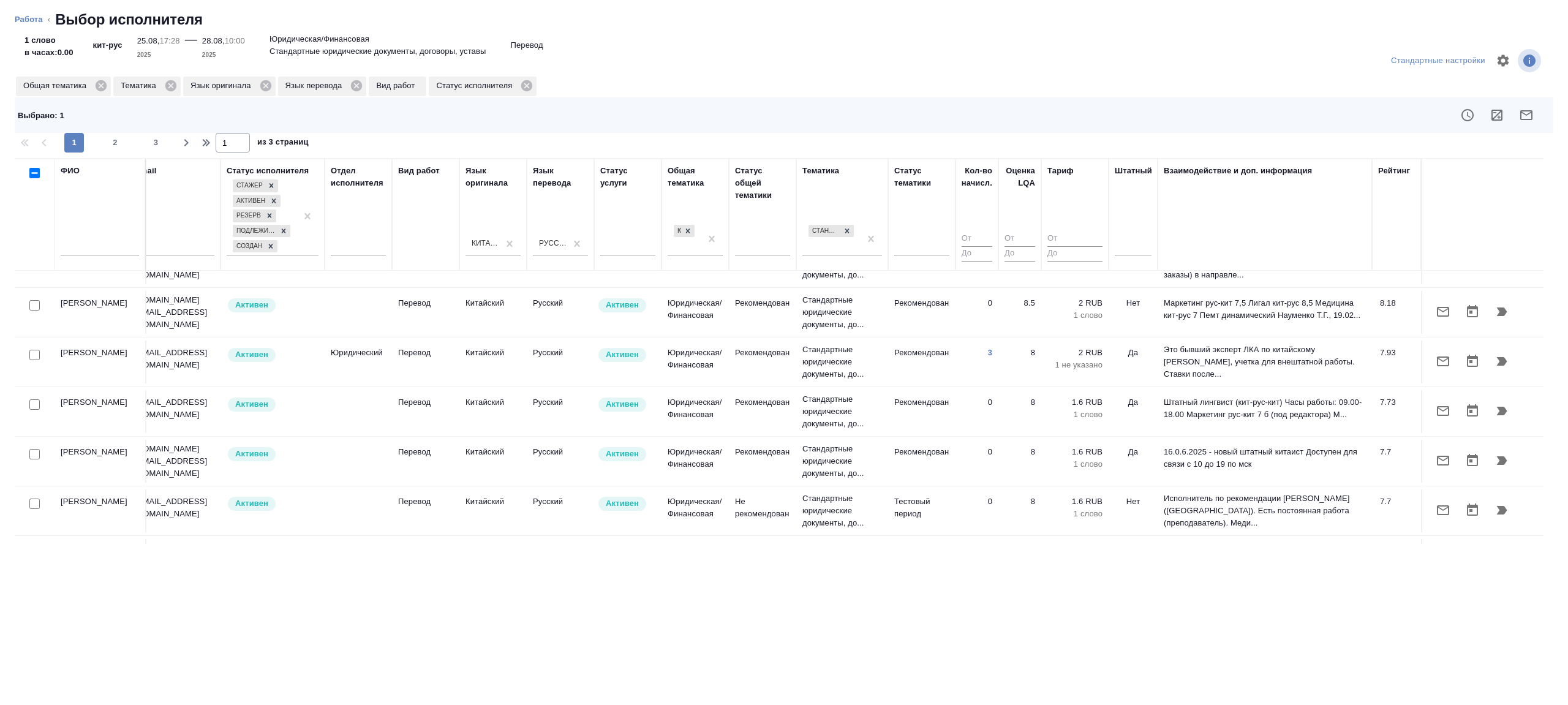
scroll to position [245, 263]
click at [964, 229] on div at bounding box center [977, 245] width 30 height 38
click at [964, 232] on input "number" at bounding box center [977, 239] width 30 height 15
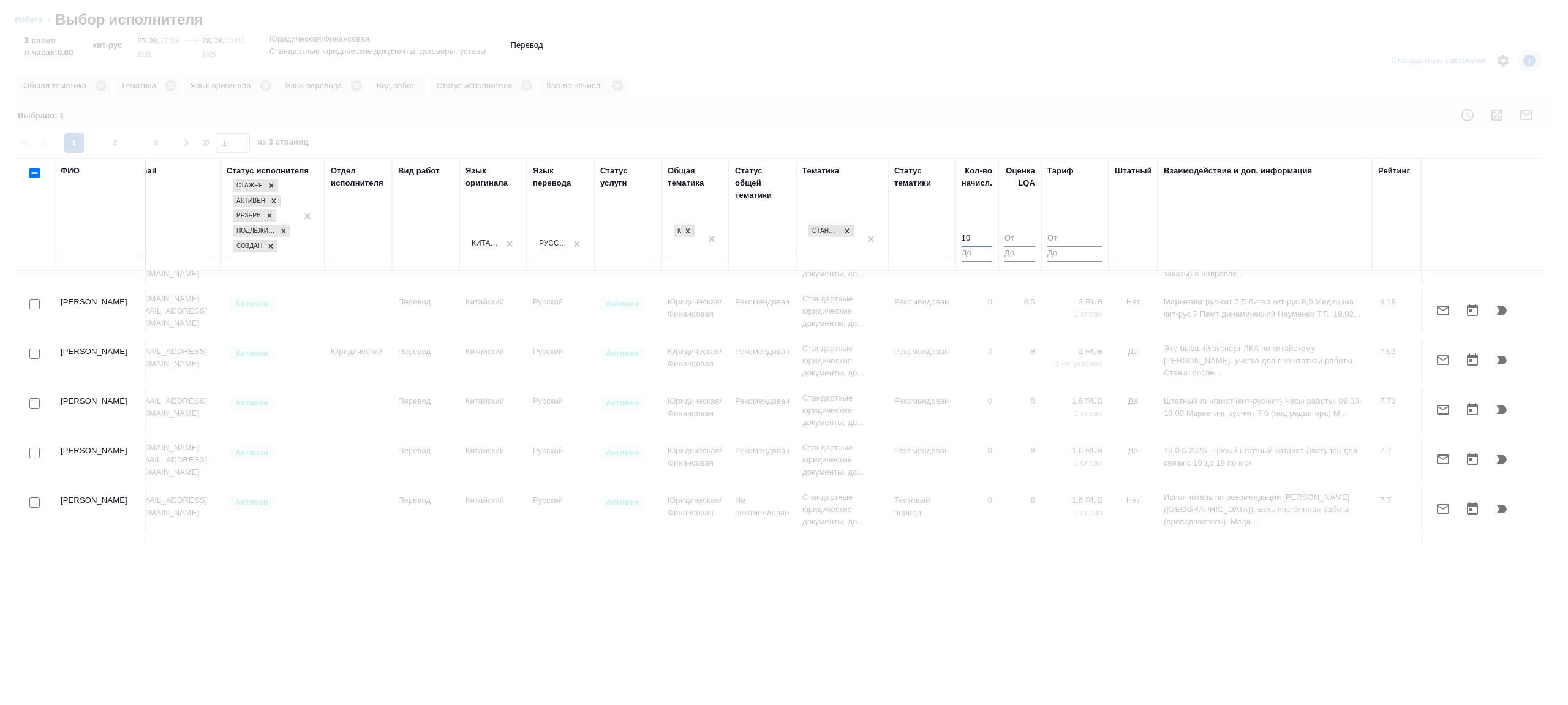
type input "10"
click at [1021, 132] on div at bounding box center [784, 352] width 1568 height 705
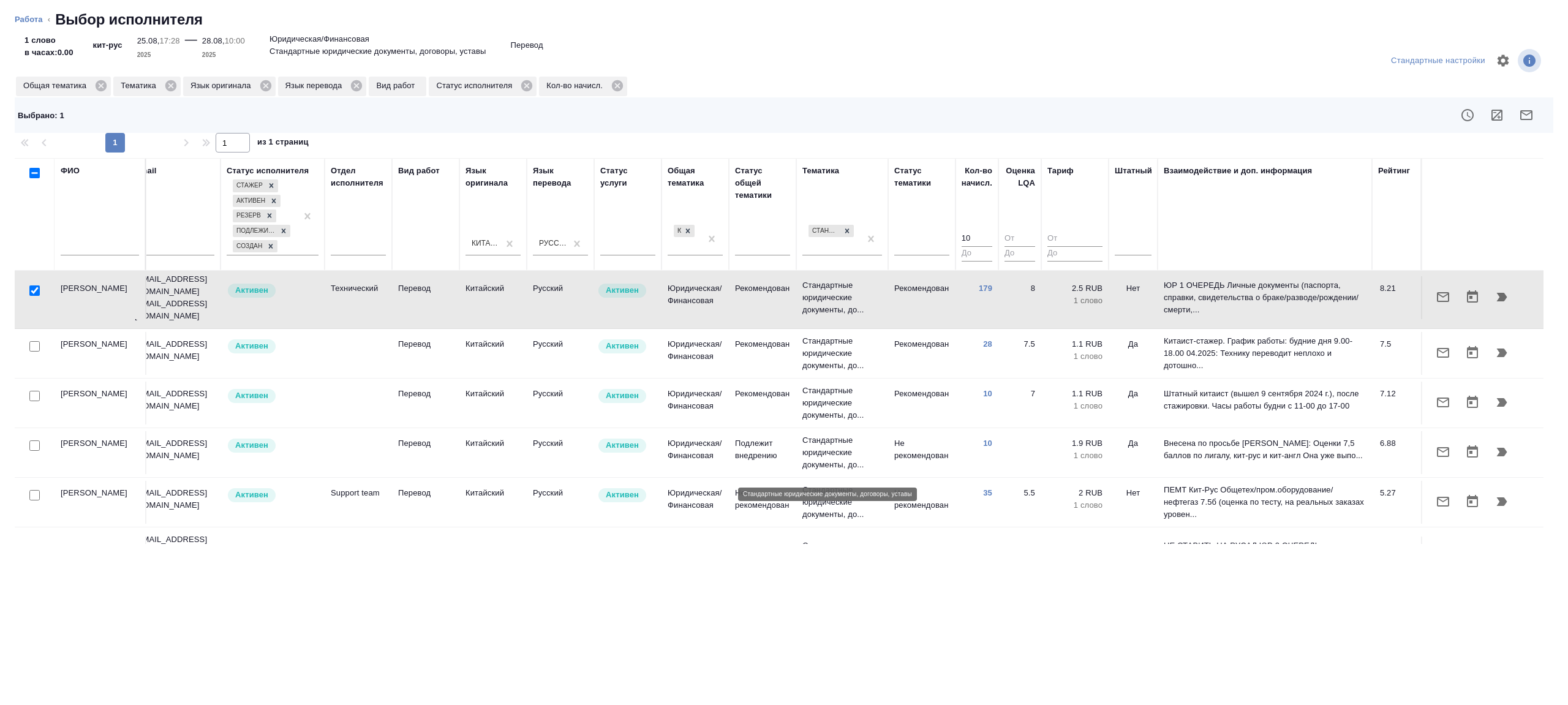
scroll to position [85, 263]
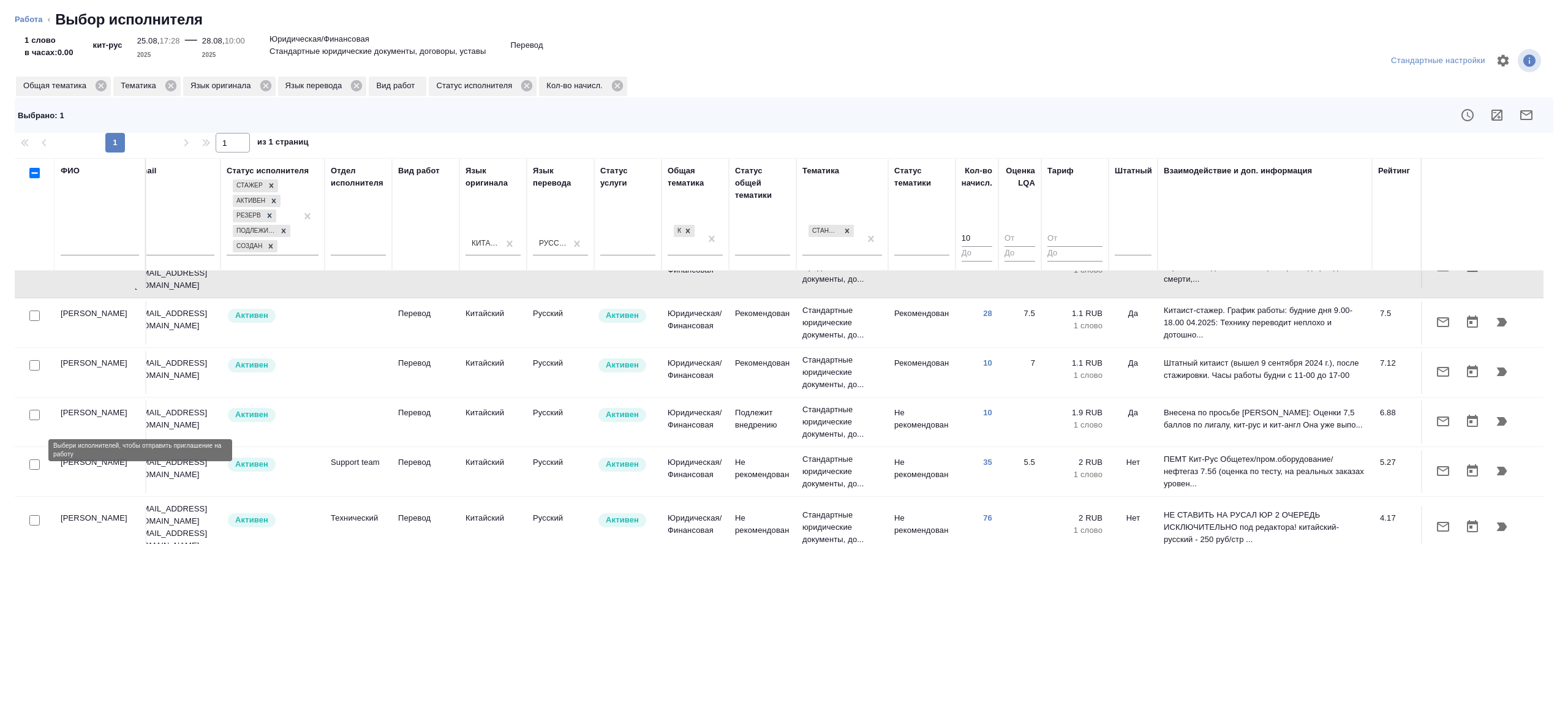
click at [32, 459] on input "checkbox" at bounding box center [34, 464] width 10 height 10
checkbox input "true"
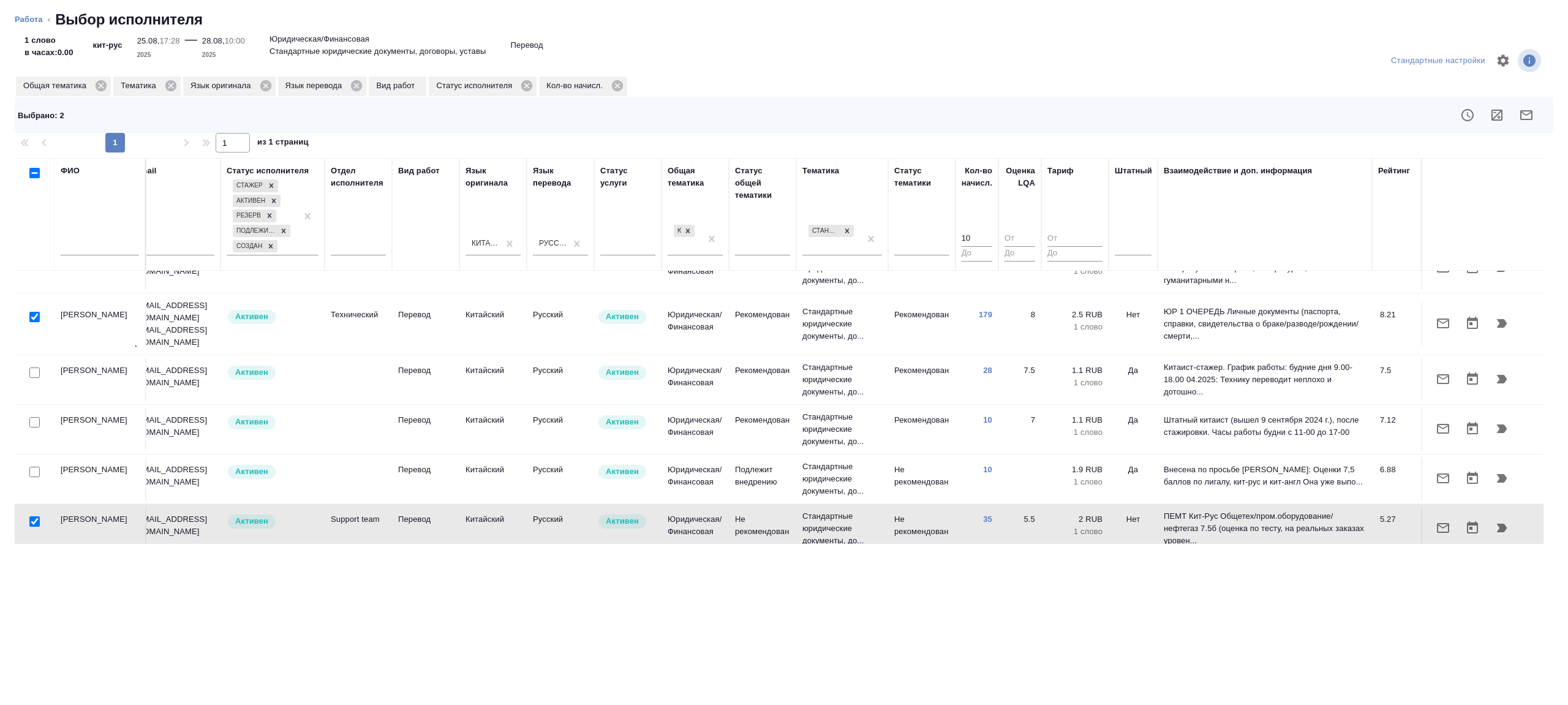
scroll to position [18, 263]
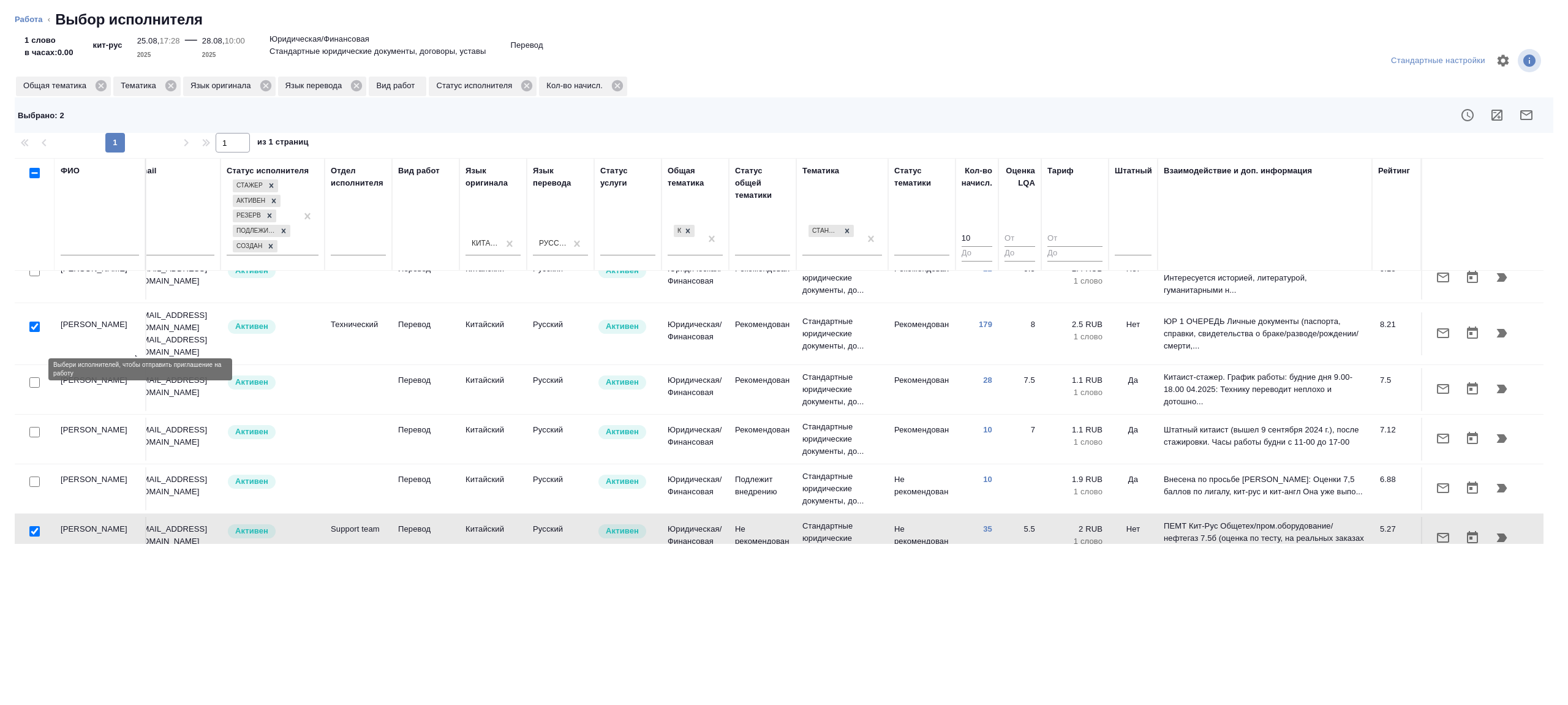
click at [32, 377] on input "checkbox" at bounding box center [34, 382] width 10 height 10
checkbox input "true"
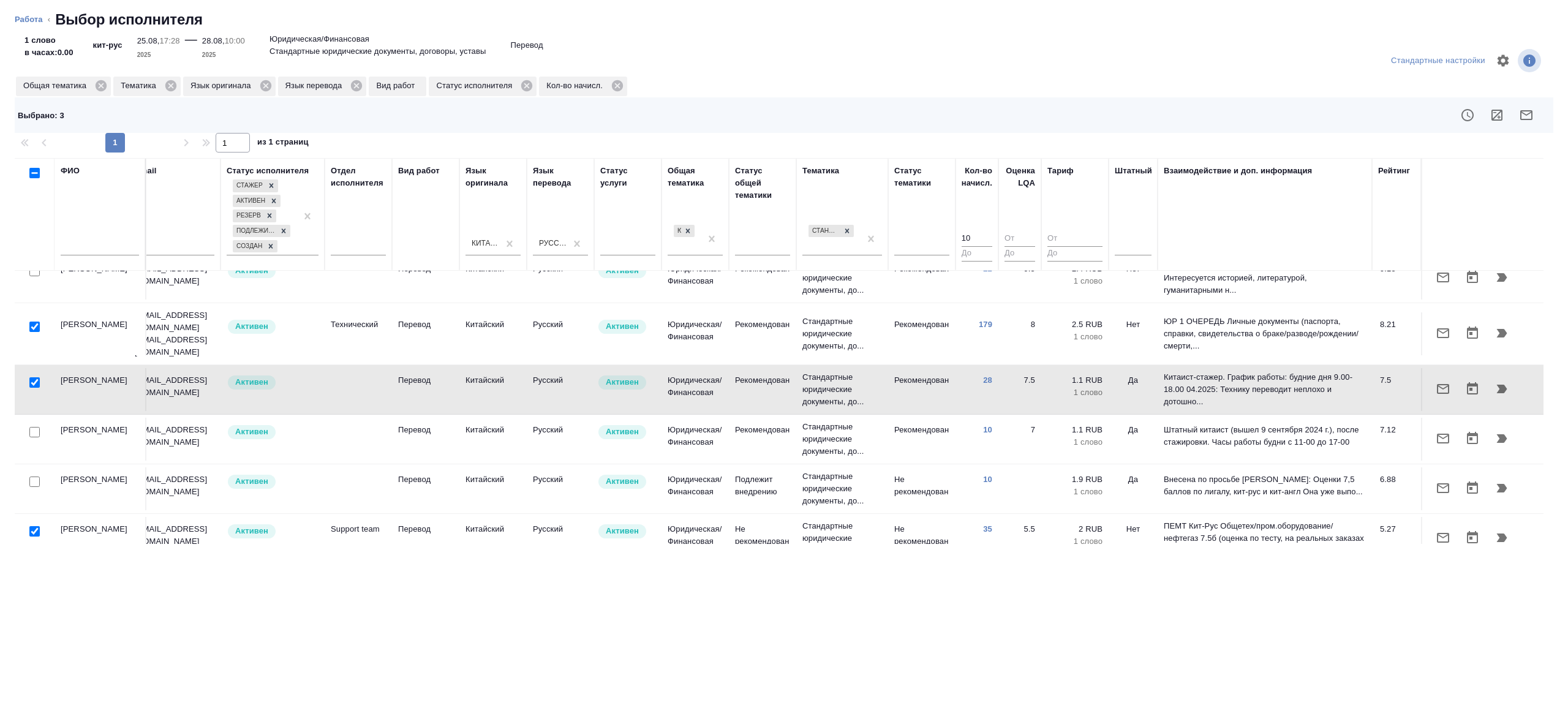
scroll to position [0, 263]
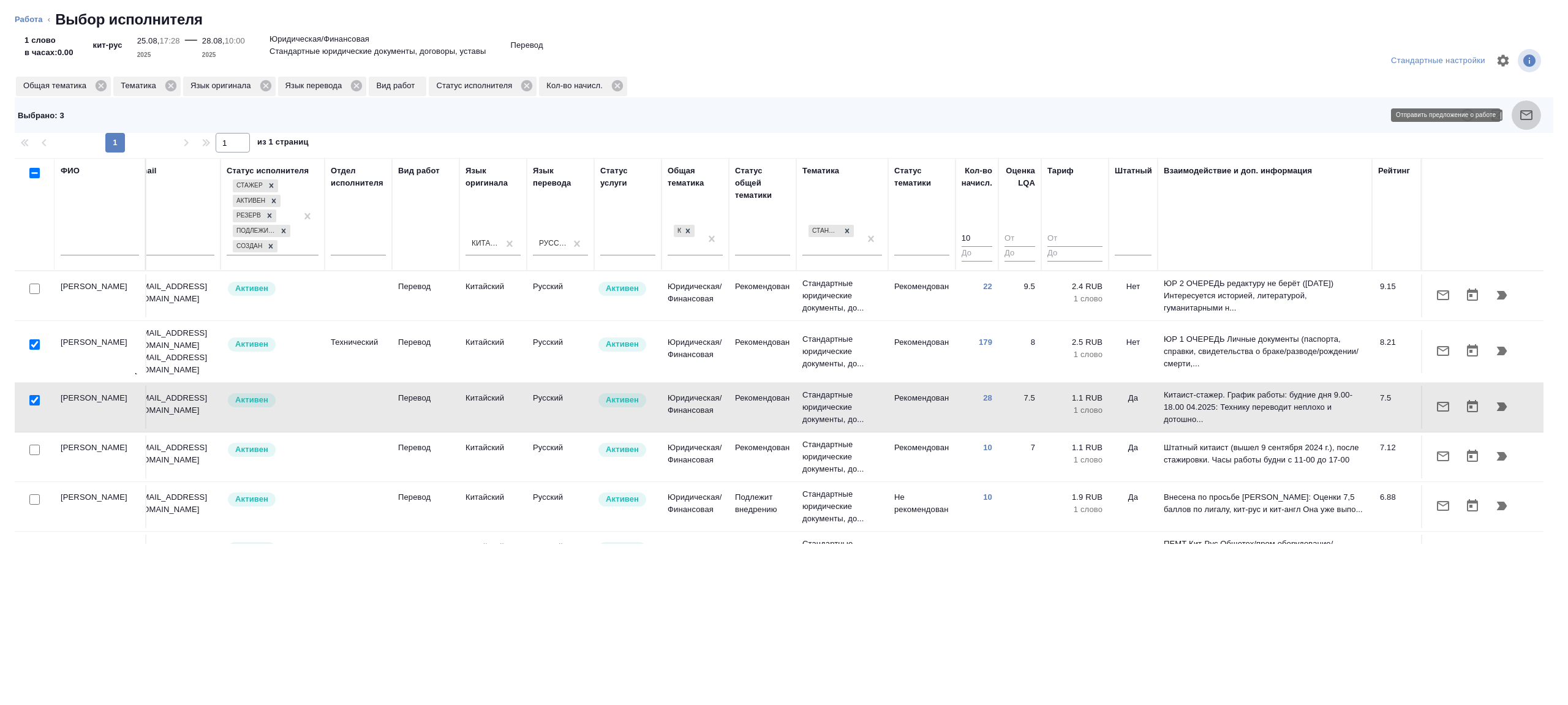
click at [1534, 112] on icon "button" at bounding box center [1526, 114] width 14 height 14
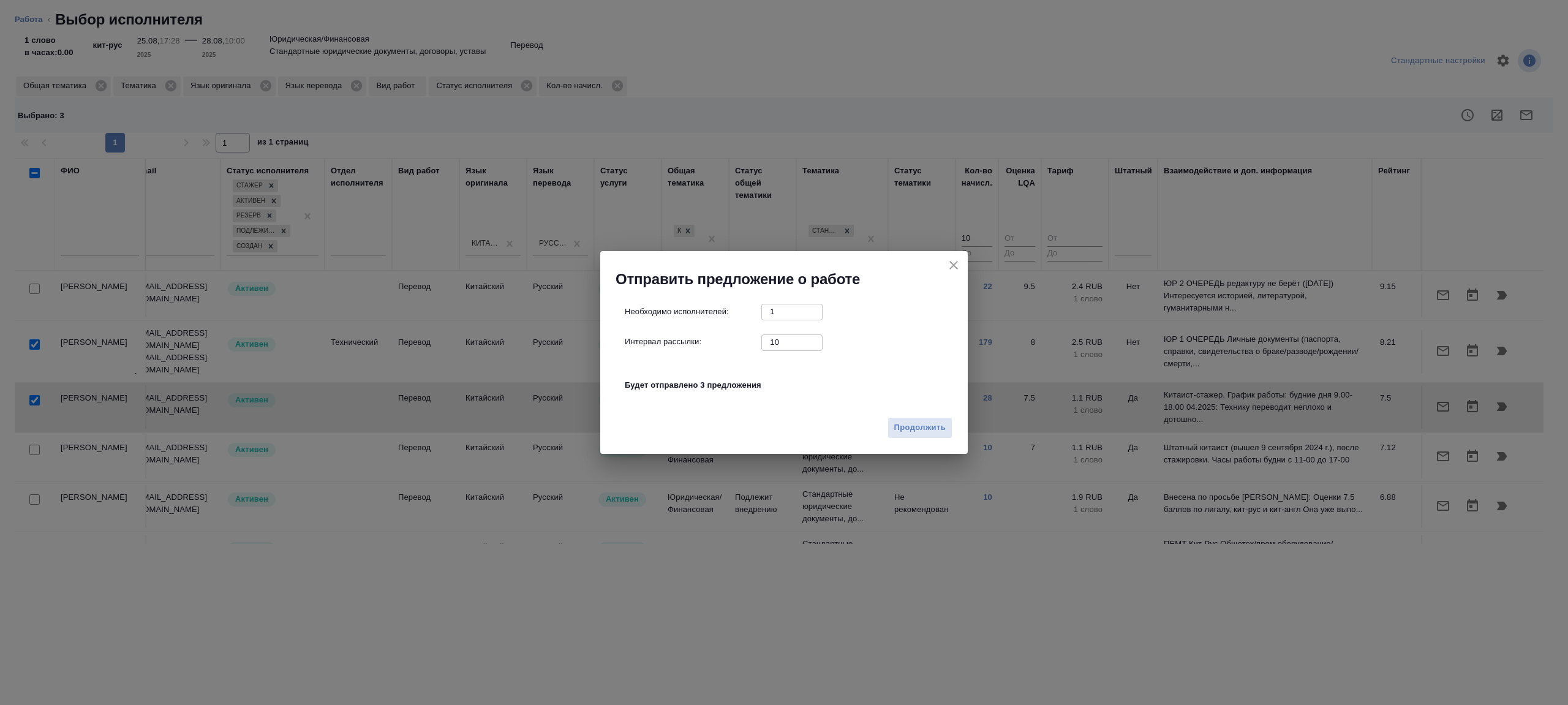
click at [783, 339] on input "10" at bounding box center [792, 342] width 61 height 15
type input "1"
click at [914, 415] on div "Продолжить" at bounding box center [784, 432] width 368 height 43
click at [914, 434] on span "Продолжить" at bounding box center [920, 427] width 52 height 14
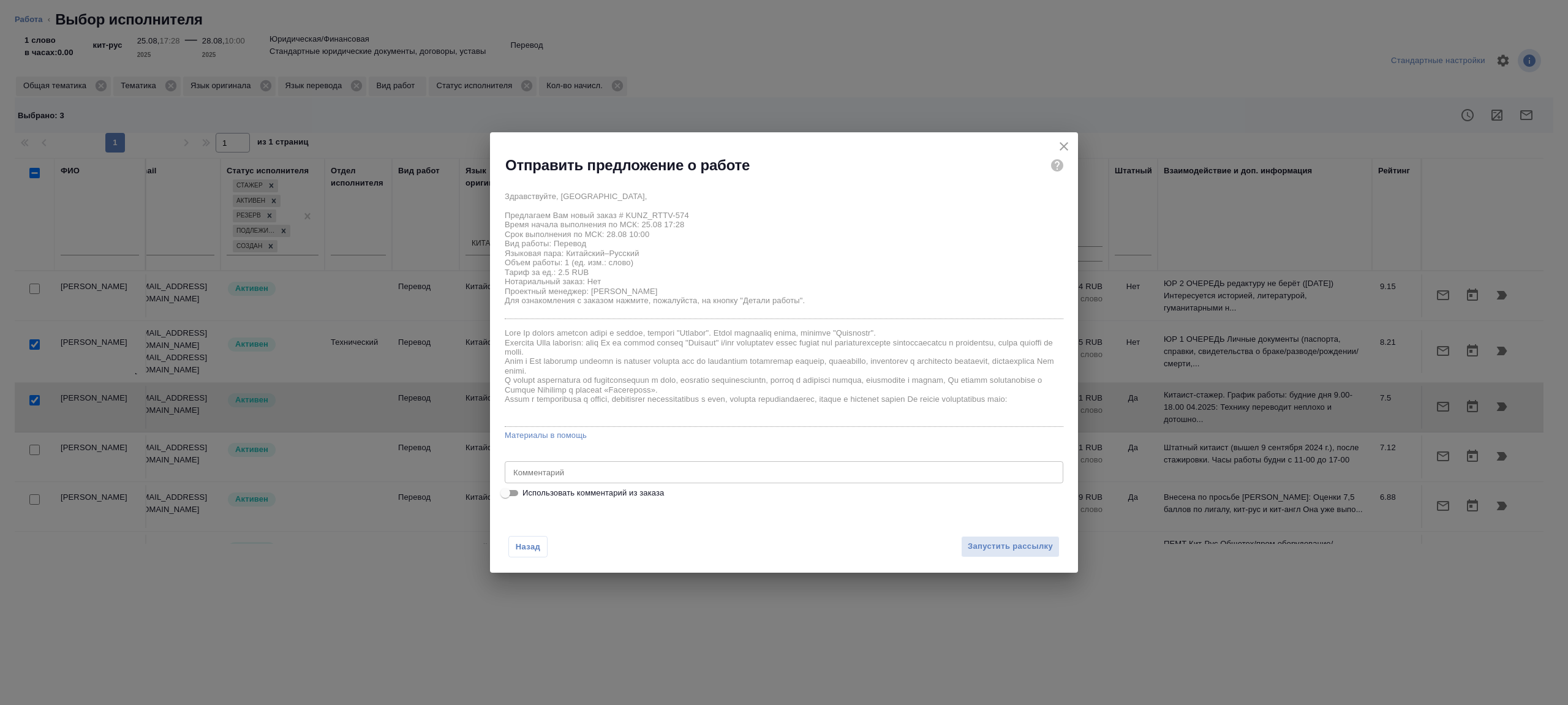
click at [623, 475] on textarea at bounding box center [783, 472] width 541 height 9
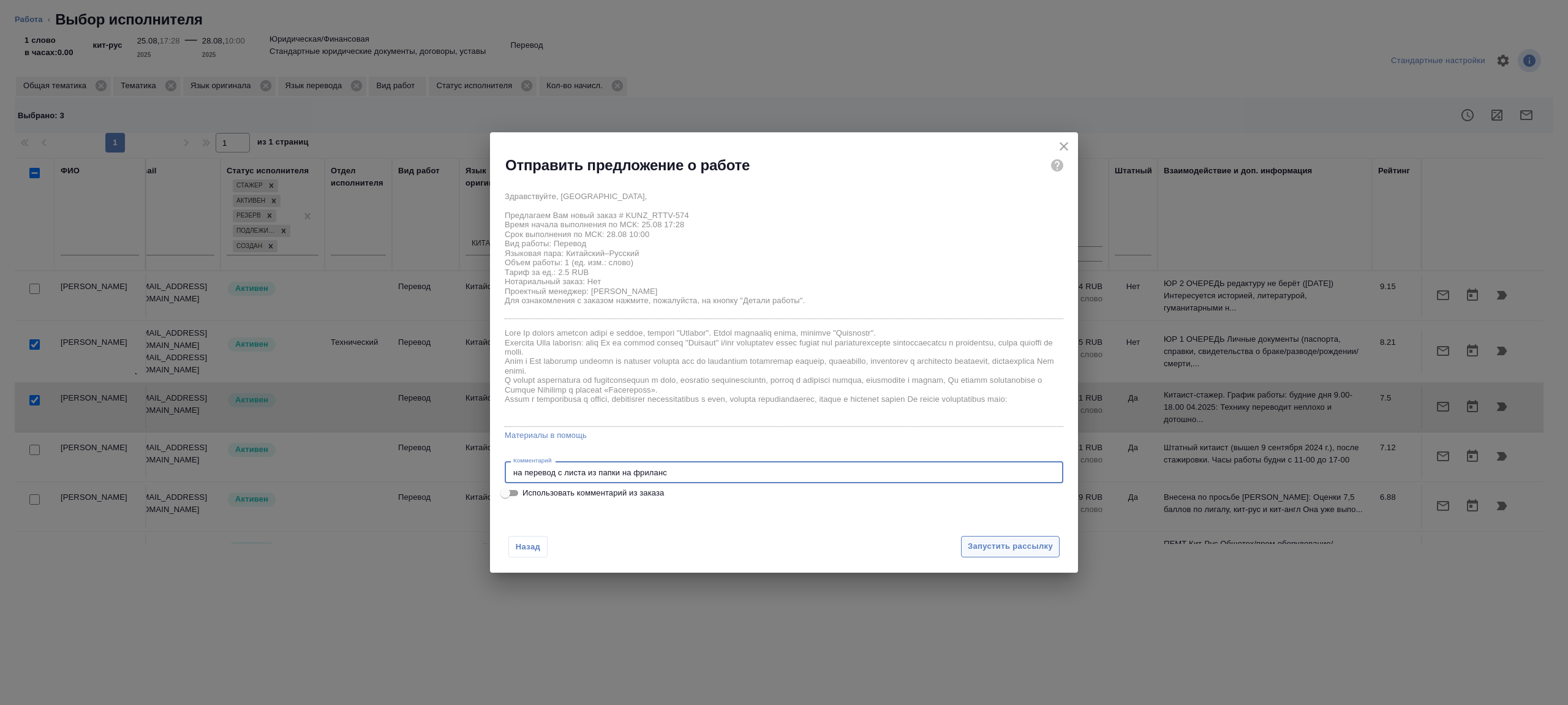
type textarea "на перевод с листа из папки на фриланс"
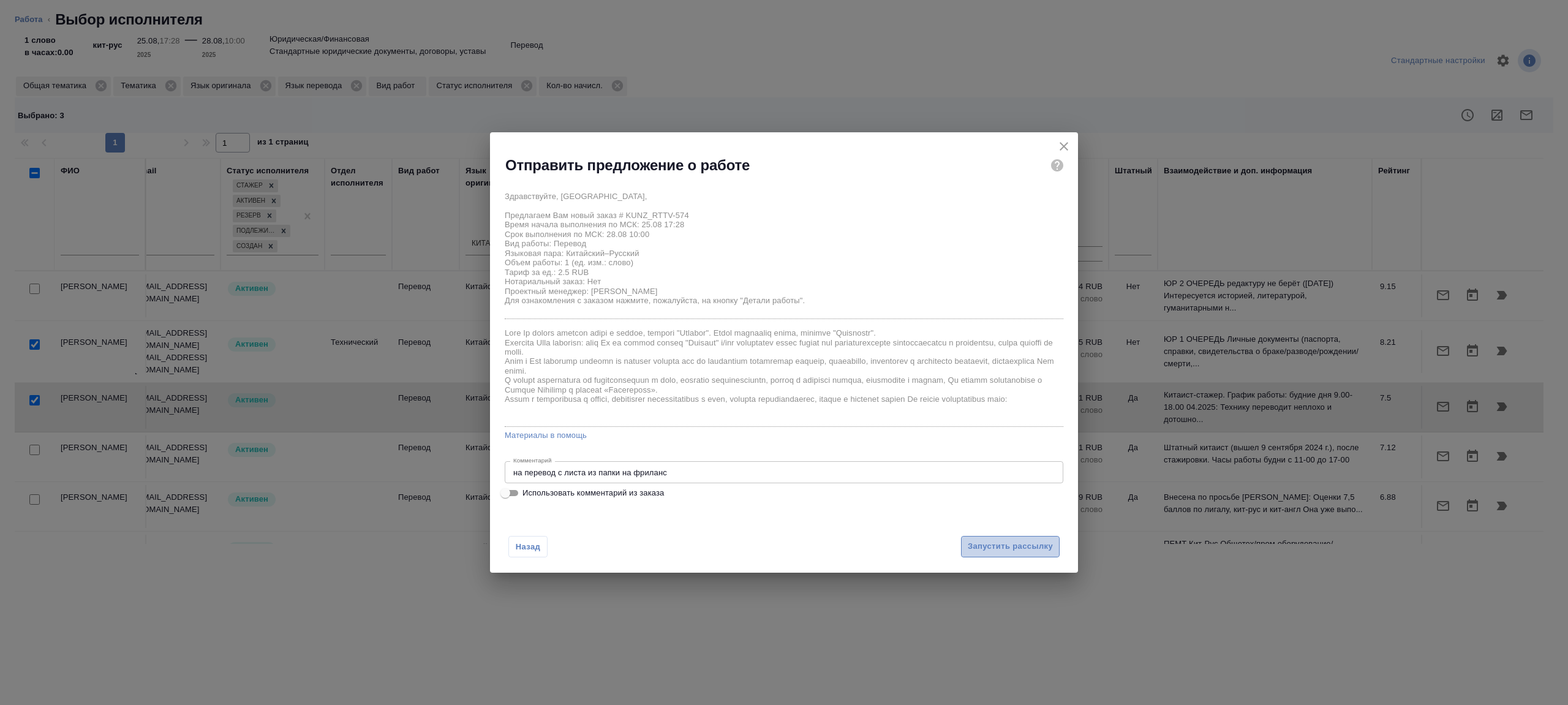
click at [983, 556] on button "Запустить рассылку" at bounding box center [1010, 546] width 99 height 21
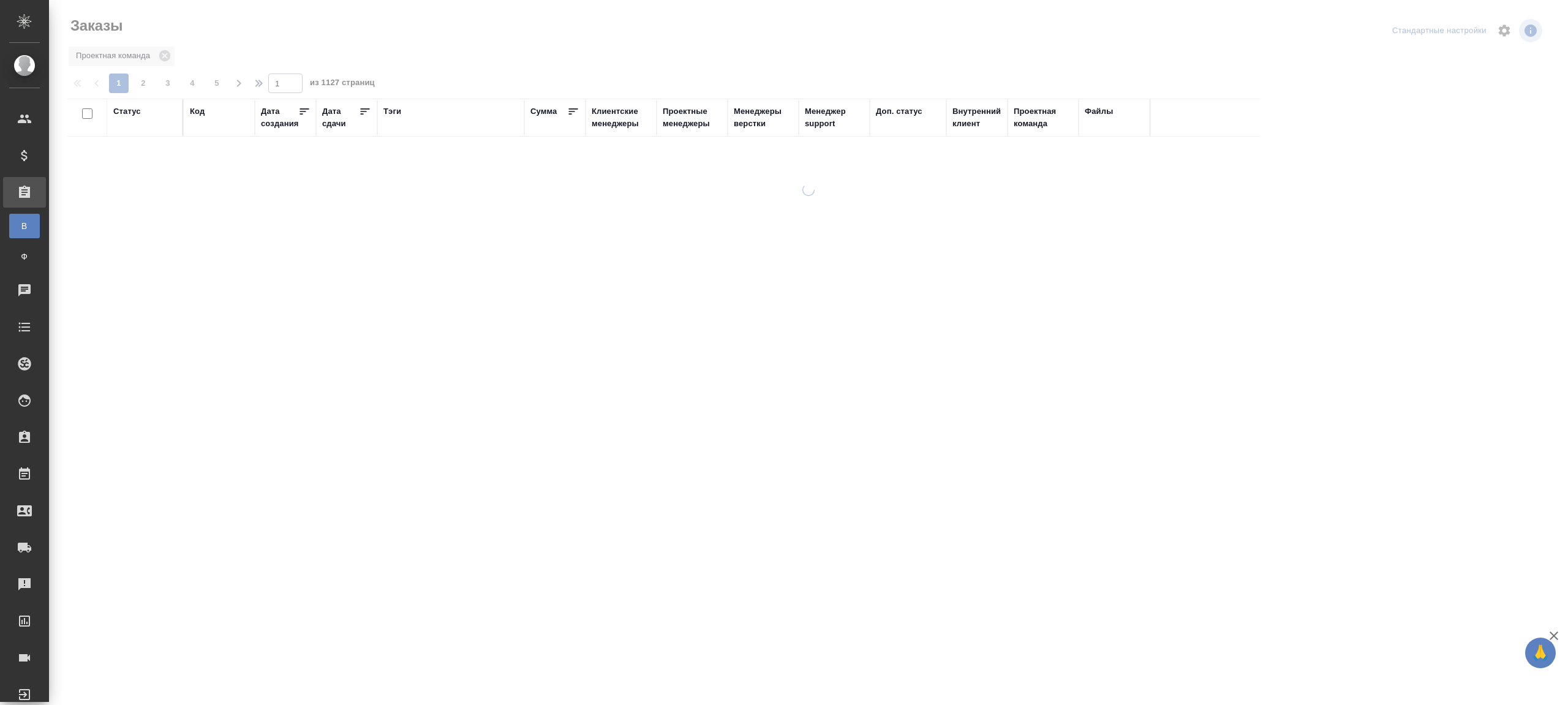
click at [396, 112] on div "Тэги" at bounding box center [392, 112] width 18 height 12
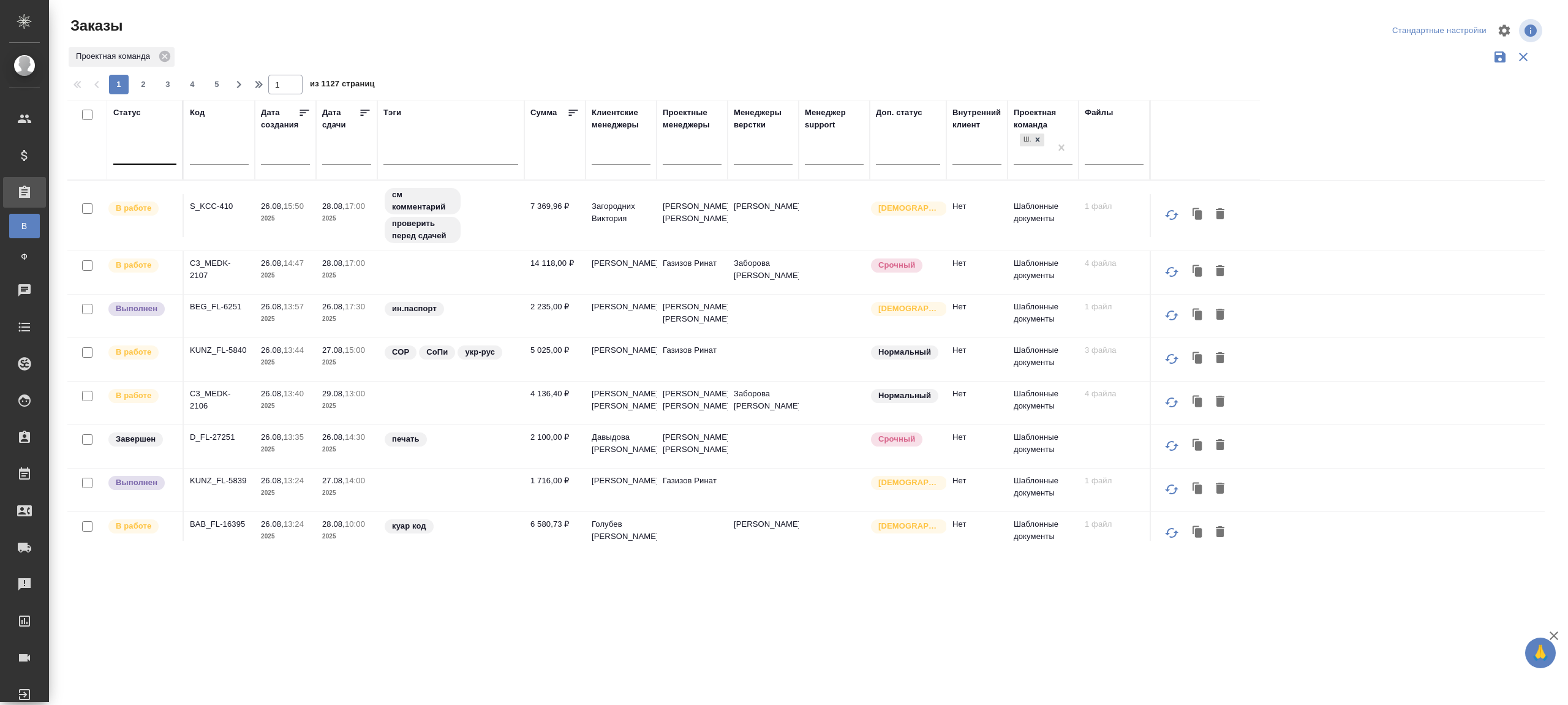
click at [144, 151] on div at bounding box center [145, 152] width 63 height 18
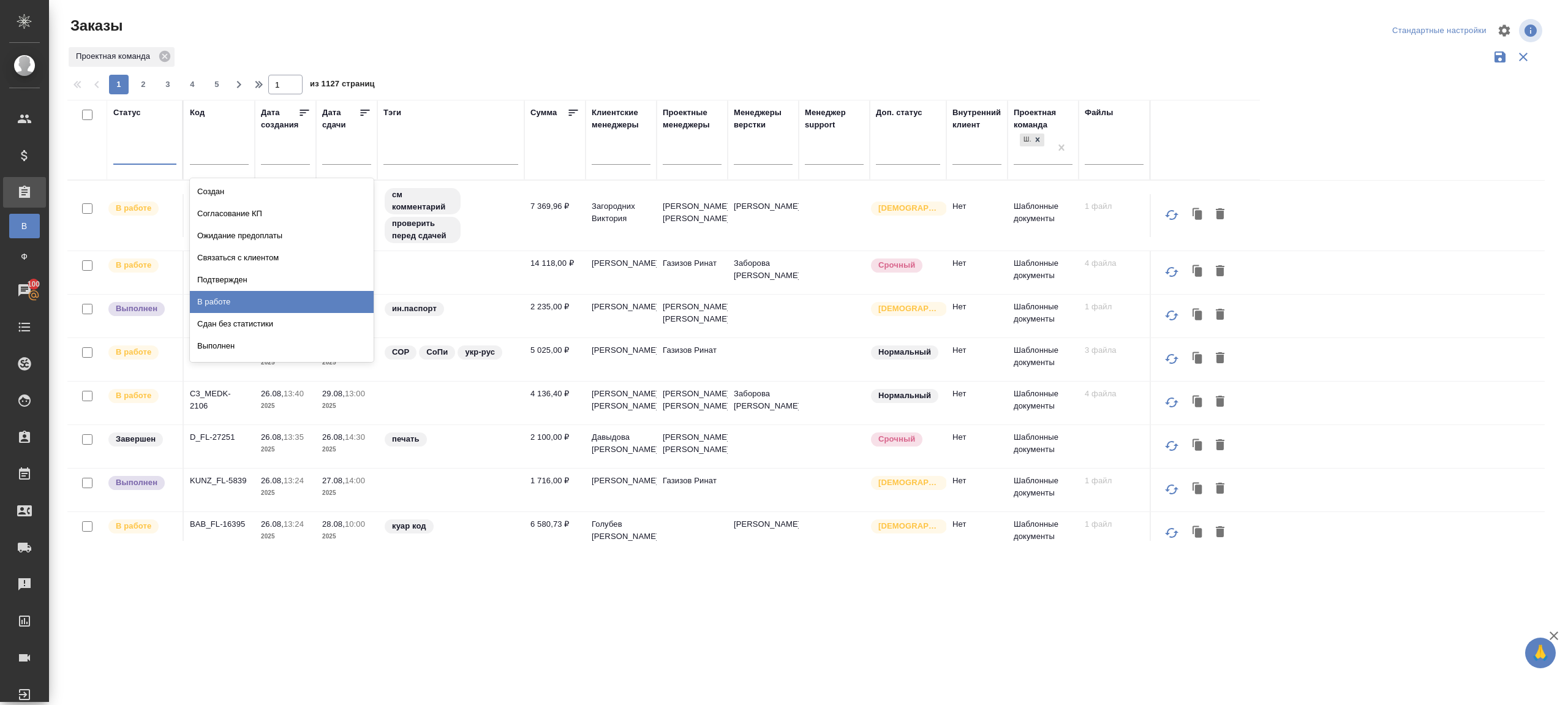
click at [252, 294] on div "В работе" at bounding box center [281, 302] width 184 height 22
click at [765, 142] on div at bounding box center [763, 153] width 59 height 23
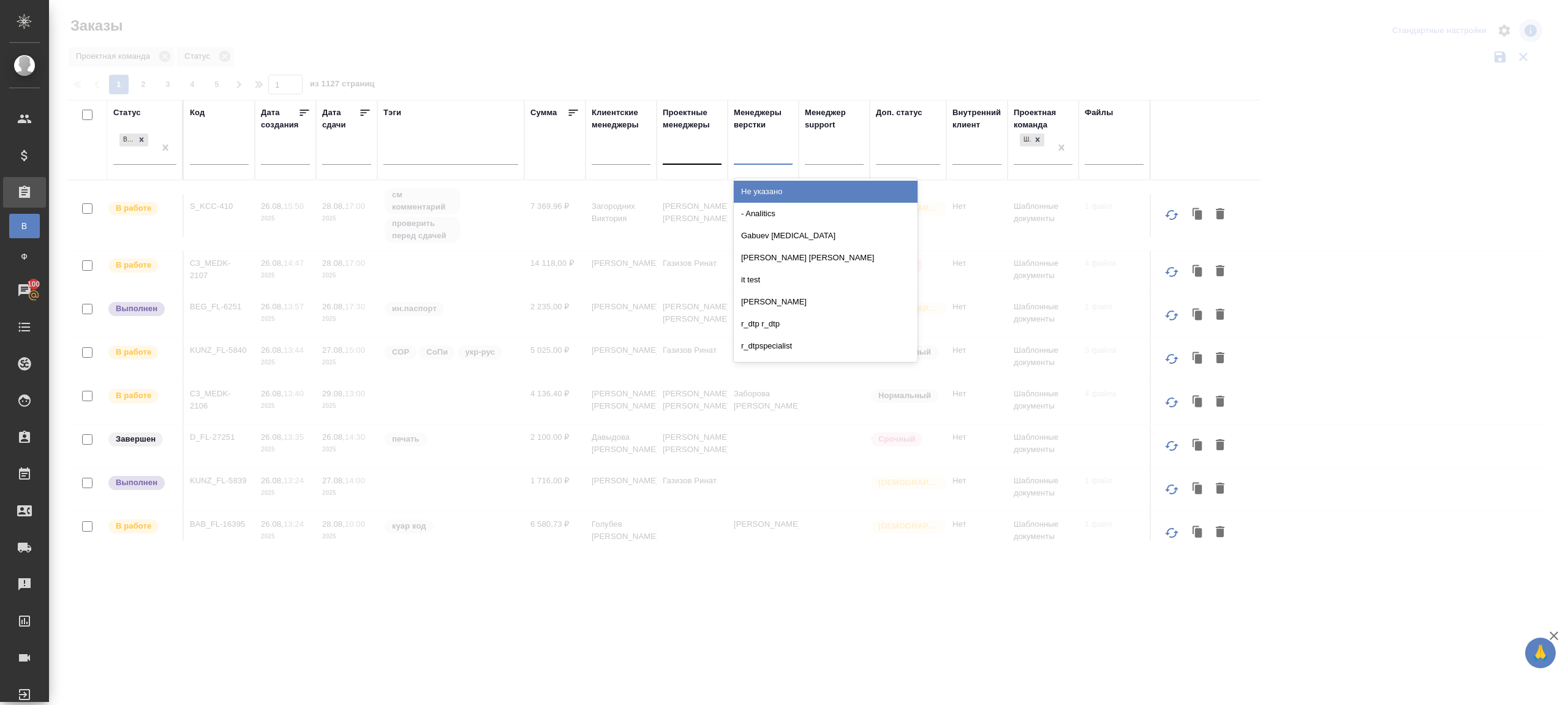
click at [681, 154] on div at bounding box center [692, 152] width 59 height 18
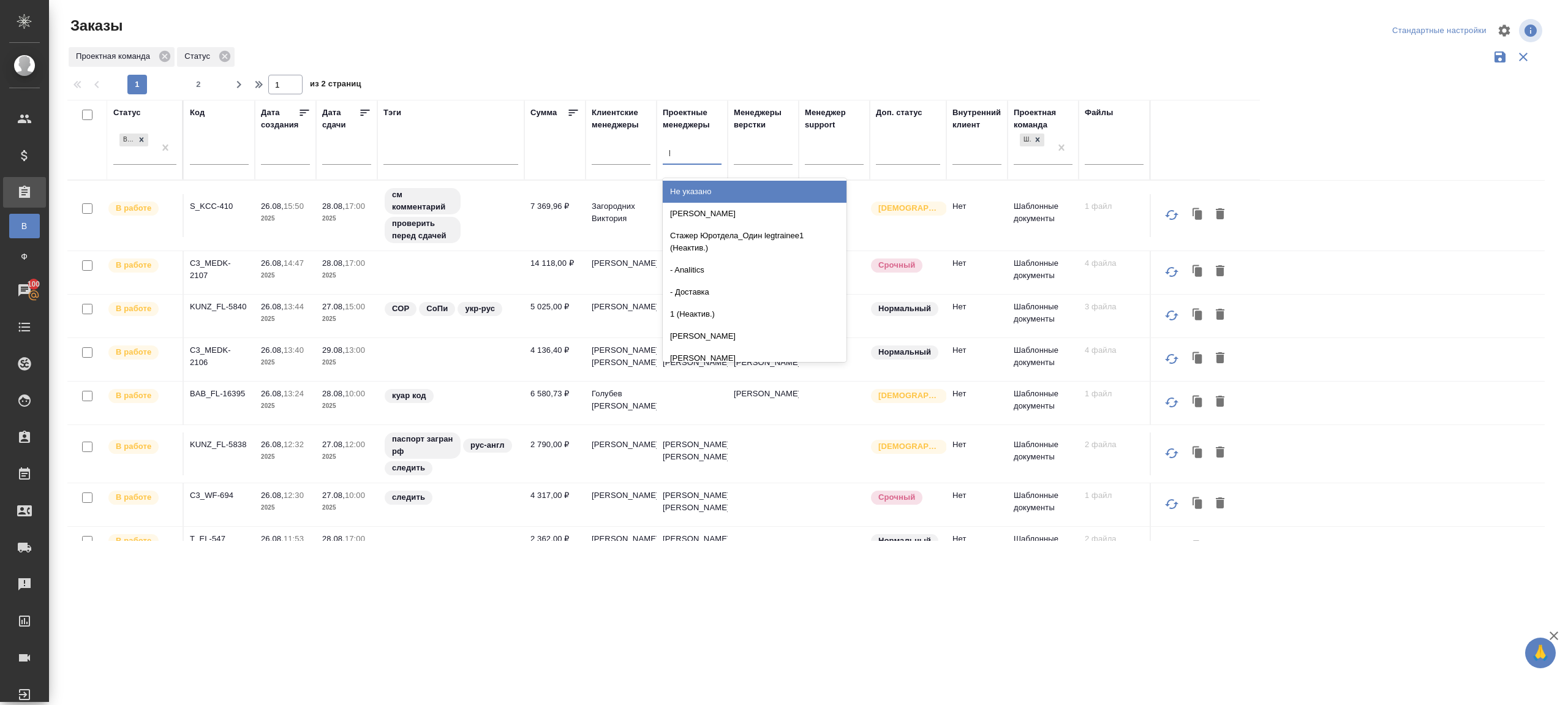
type input "ринат"
click at [711, 191] on div "Газизов Ринат" at bounding box center [754, 192] width 184 height 22
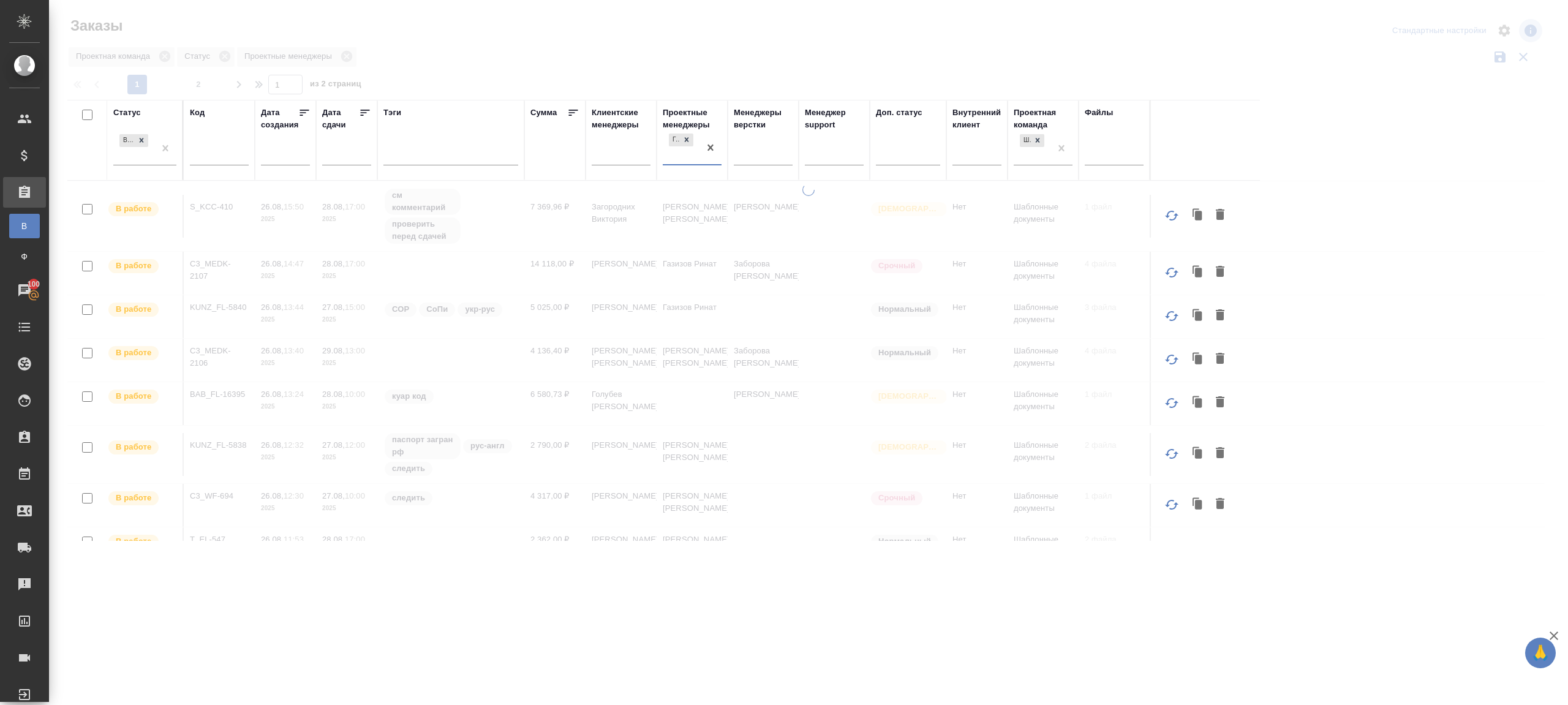
click at [366, 114] on icon at bounding box center [365, 113] width 12 height 12
click at [547, 69] on div at bounding box center [808, 274] width 1519 height 547
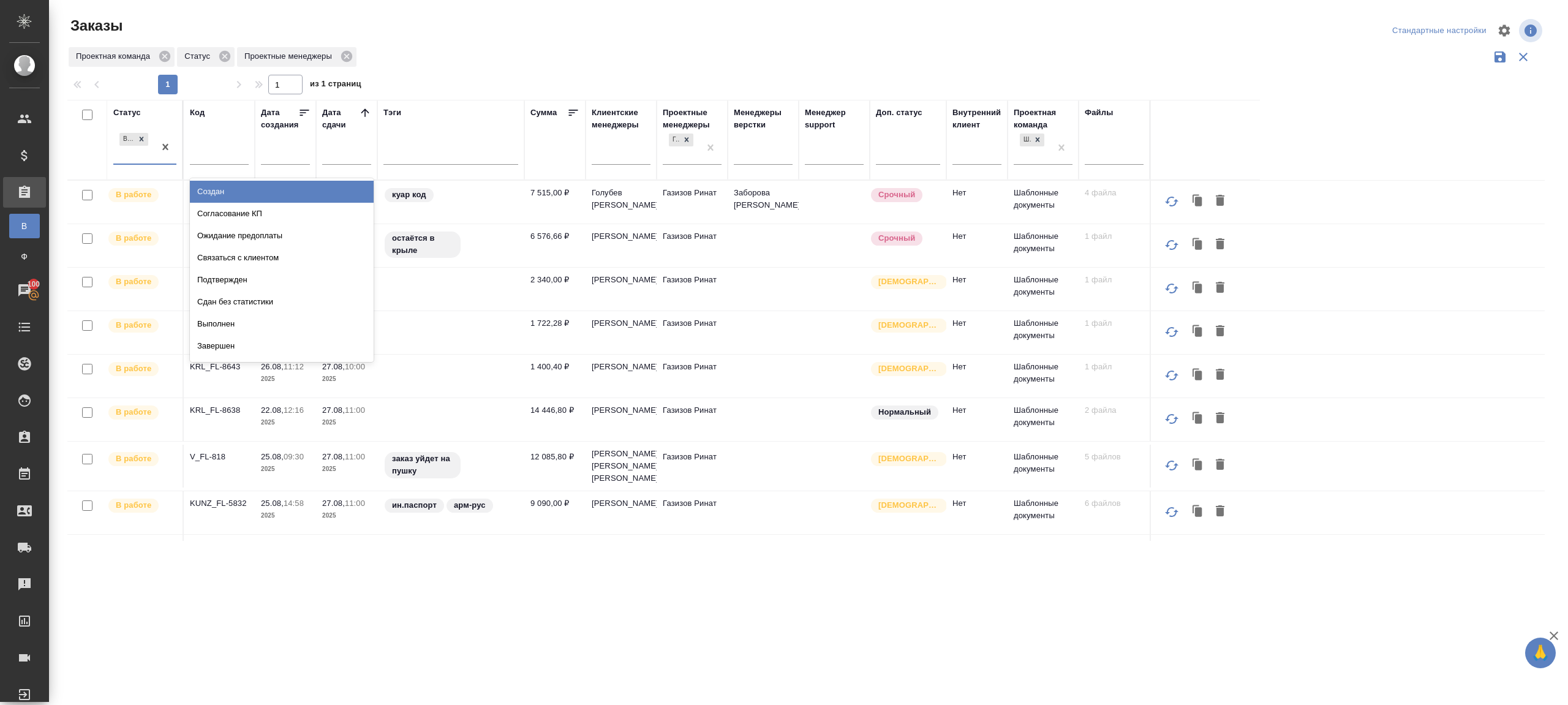
click at [121, 154] on div "В работе" at bounding box center [134, 147] width 41 height 33
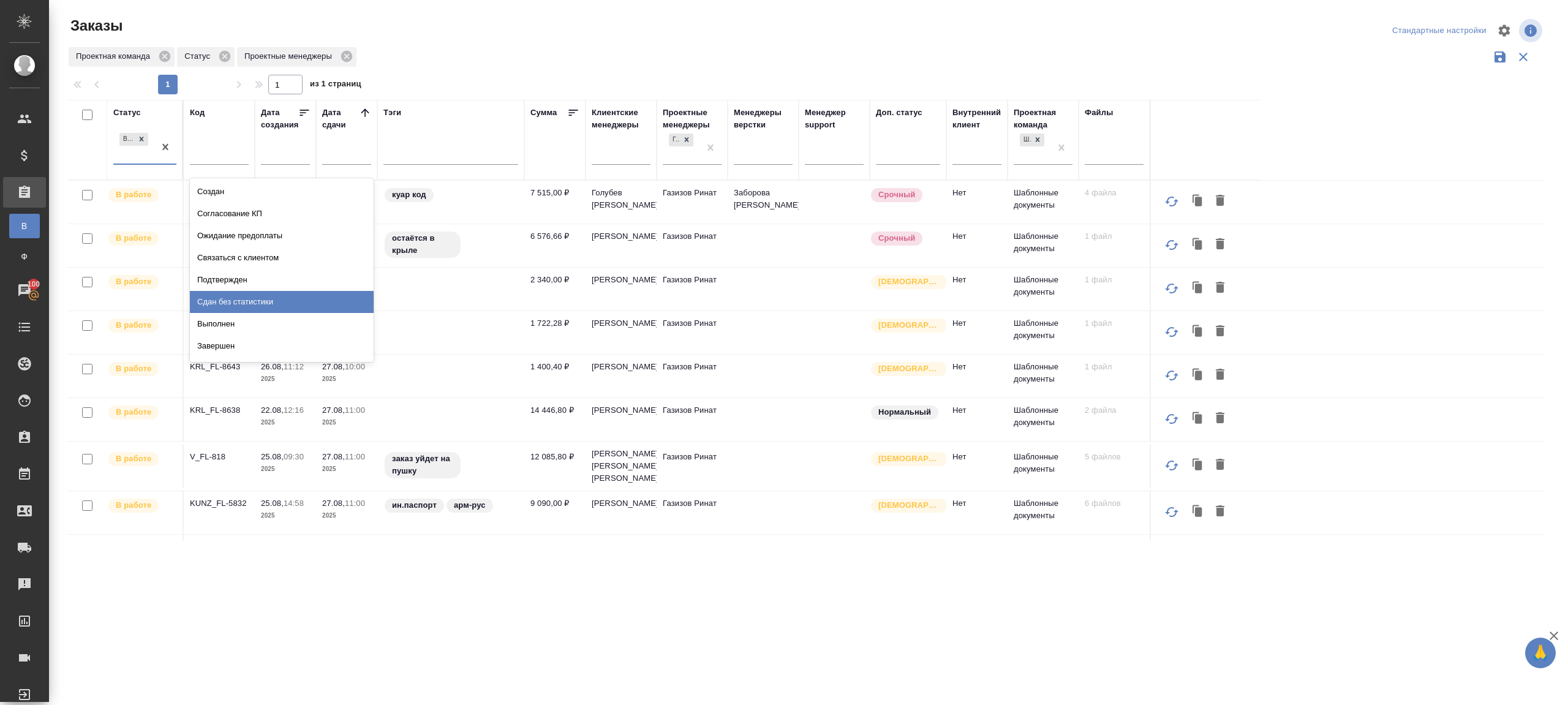
drag, startPoint x: 272, startPoint y: 294, endPoint x: 593, endPoint y: 113, distance: 368.5
click at [272, 294] on div "Сдан без статистики" at bounding box center [281, 302] width 184 height 22
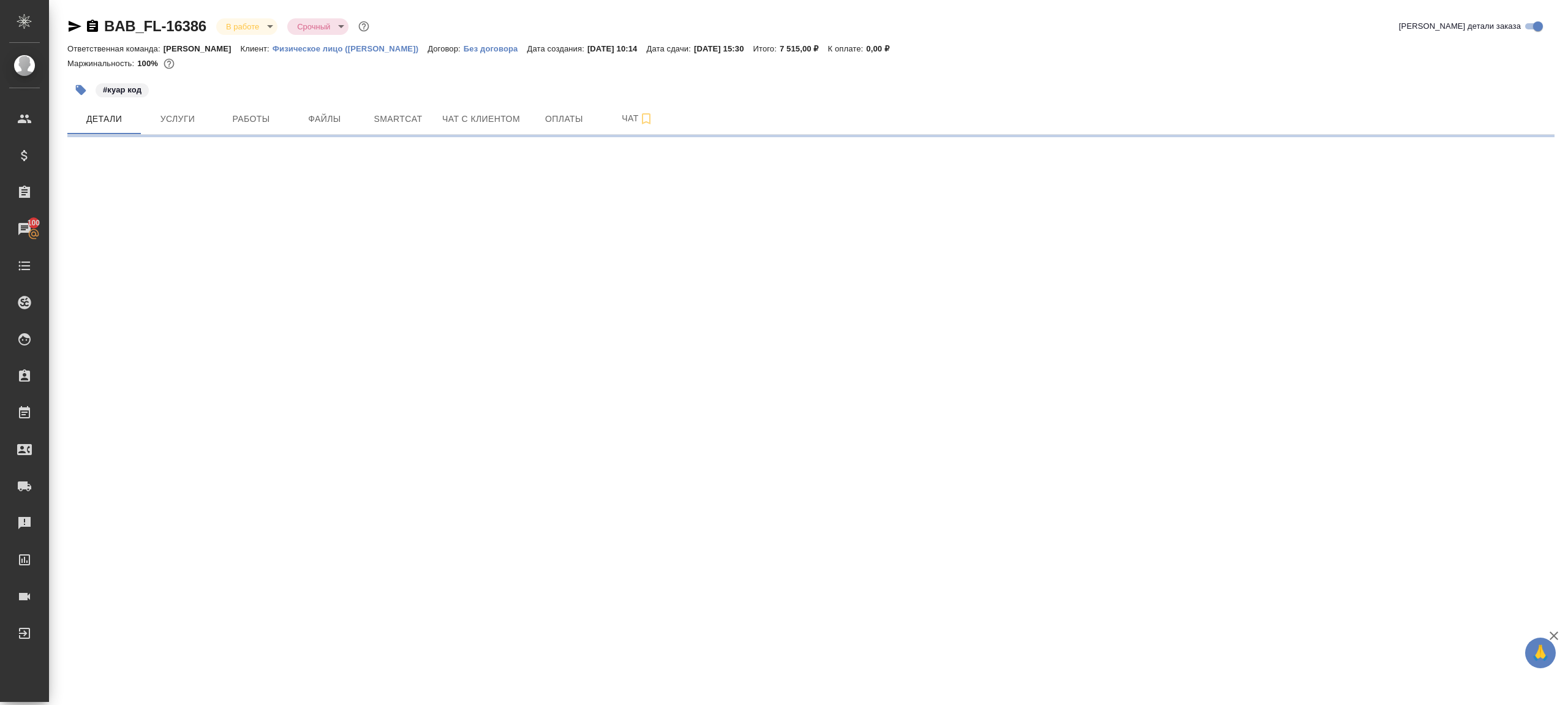
select select "RU"
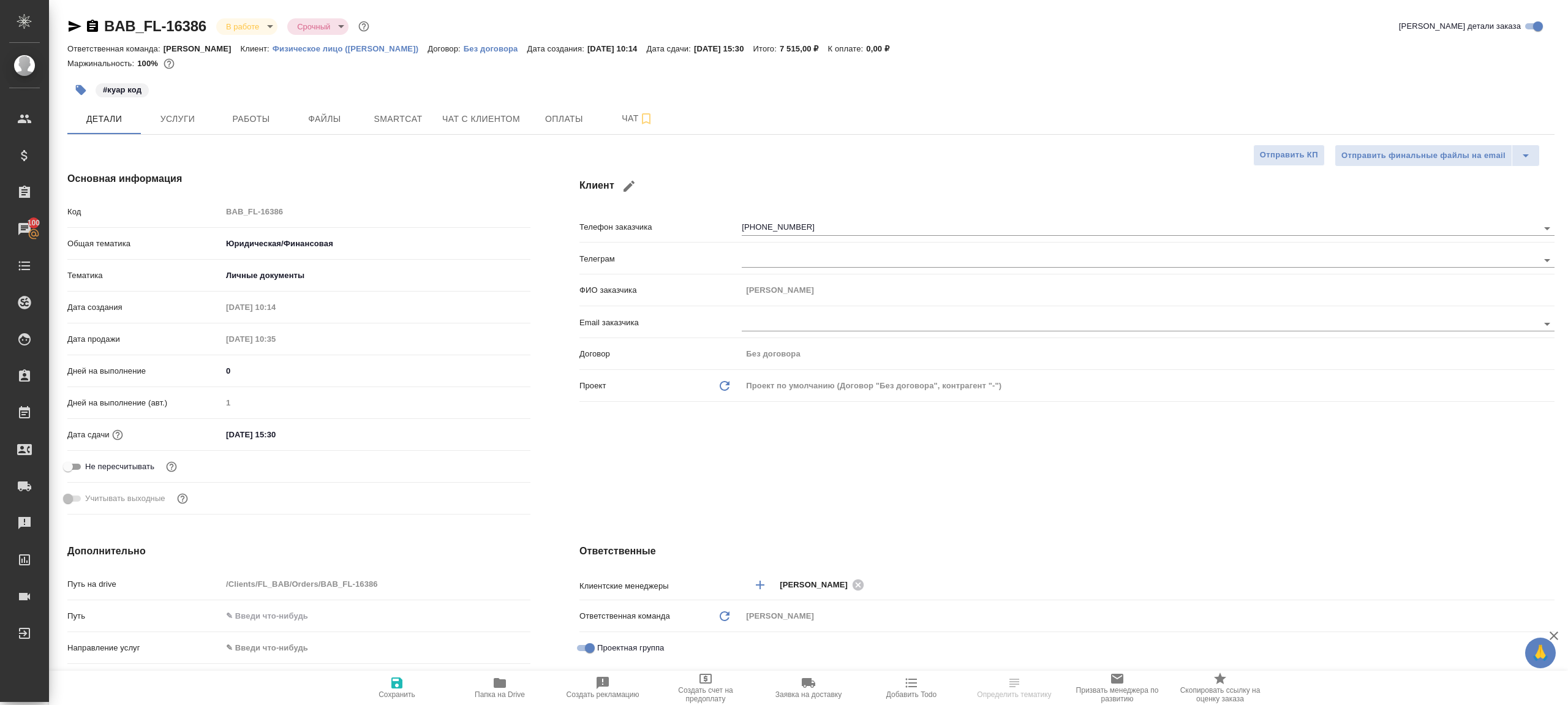
type textarea "x"
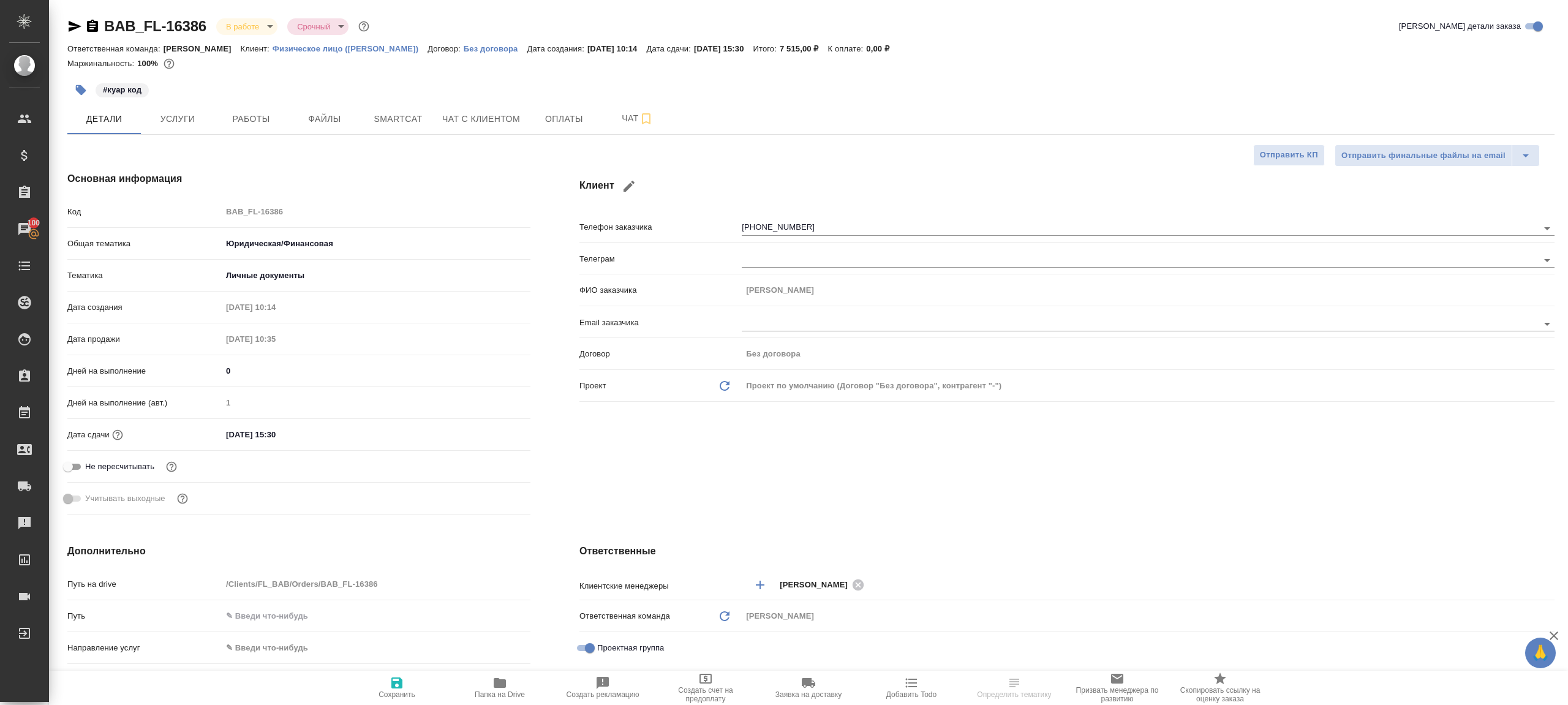
type textarea "x"
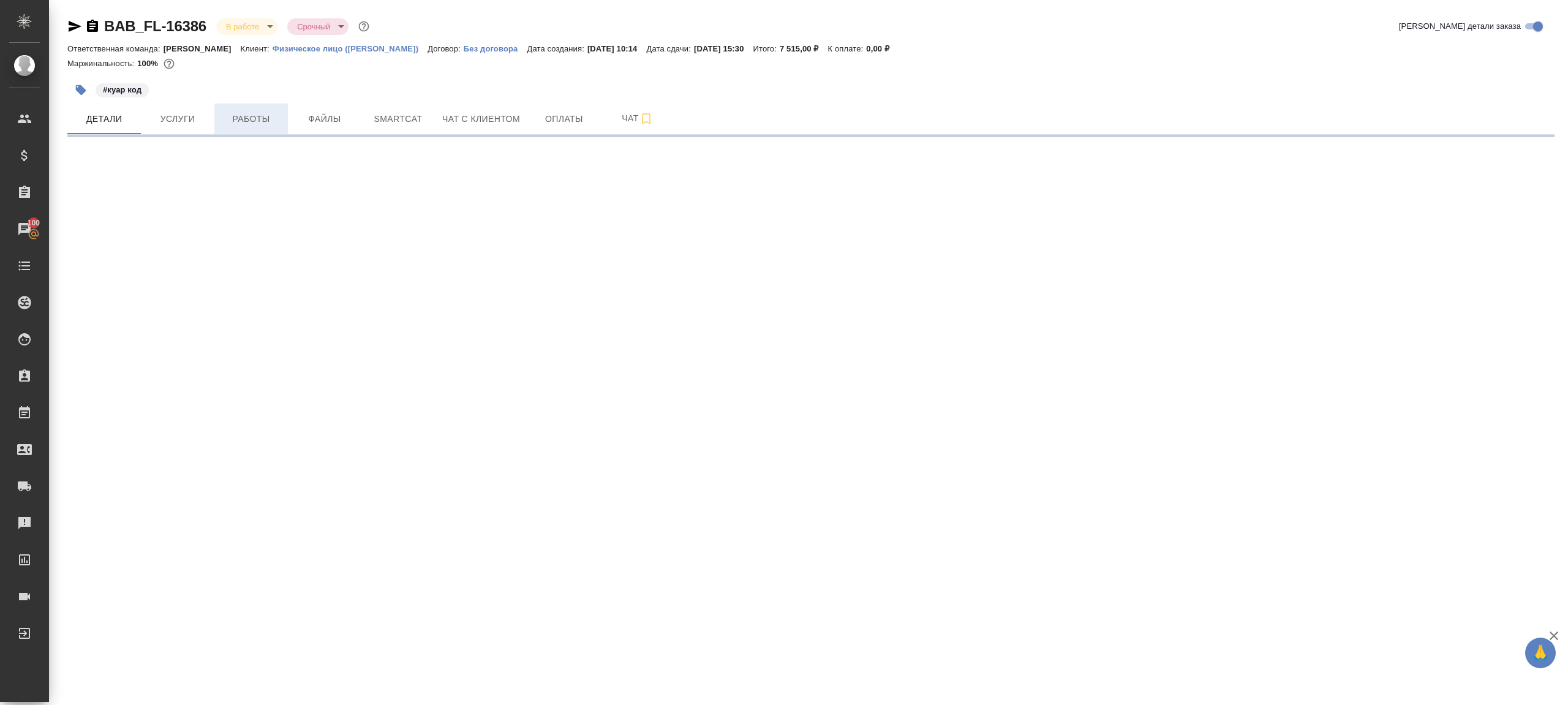
click at [230, 110] on button "Работы" at bounding box center [251, 119] width 74 height 30
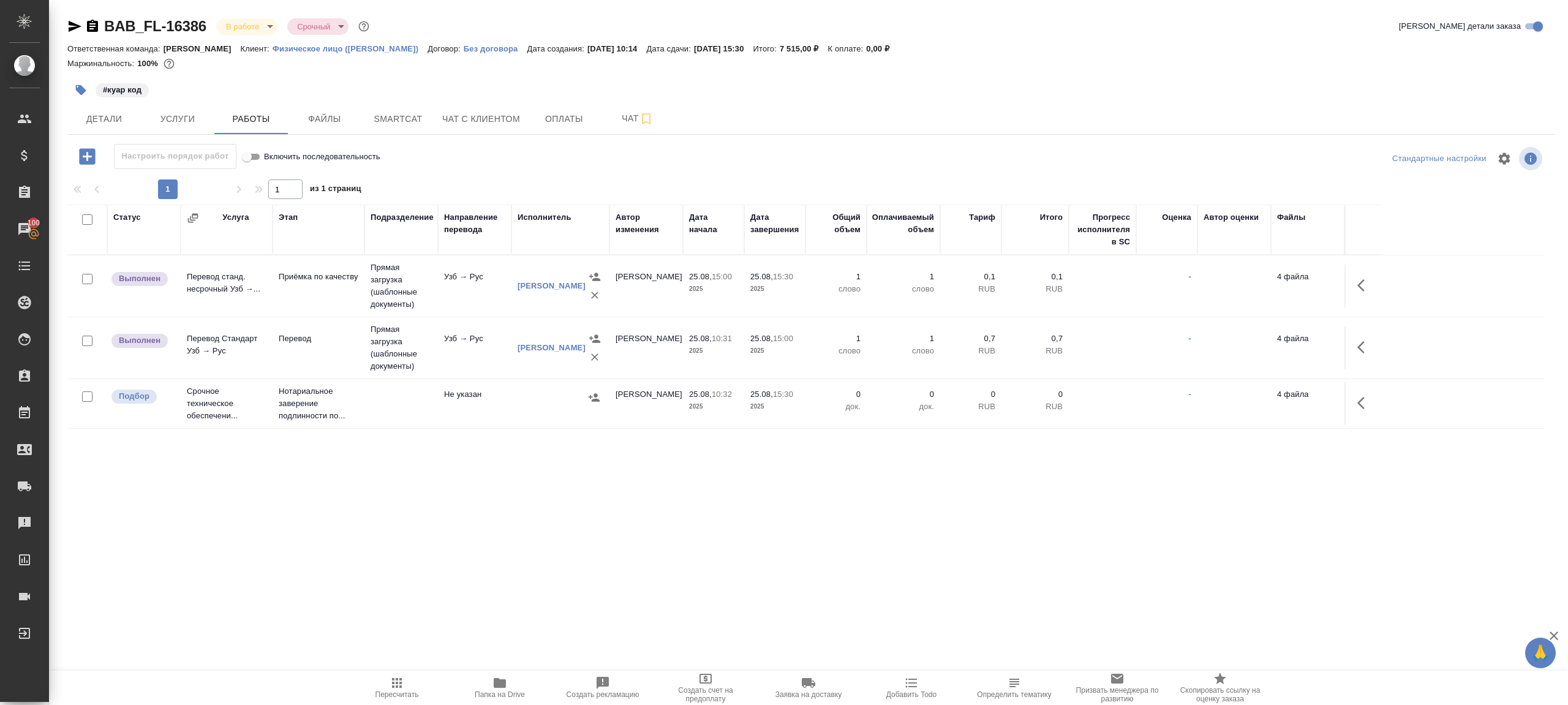
click at [482, 162] on div "Настроить порядок работ Включить последовательность" at bounding box center [315, 156] width 496 height 25
click at [1371, 289] on icon "button" at bounding box center [1365, 285] width 14 height 14
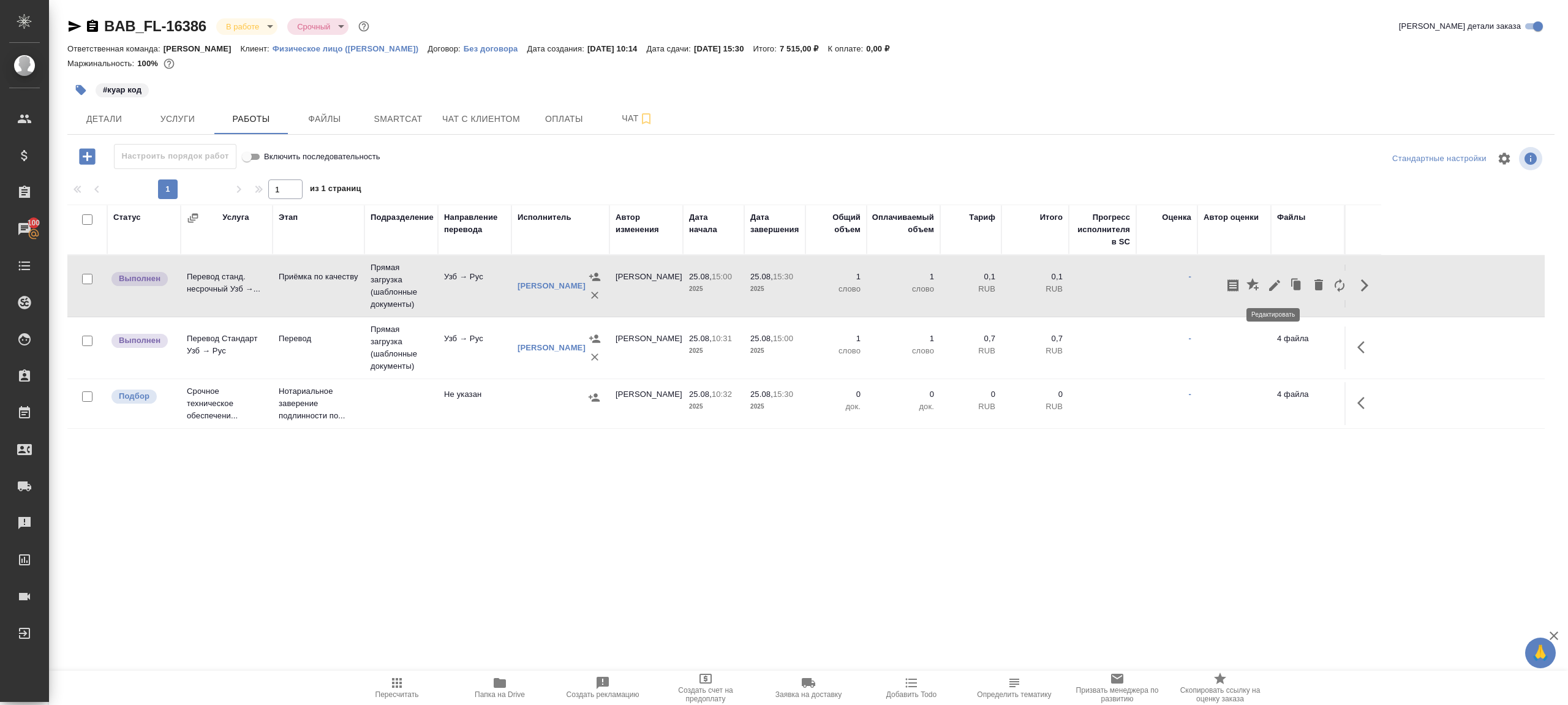
click at [1271, 283] on icon "button" at bounding box center [1274, 285] width 14 height 14
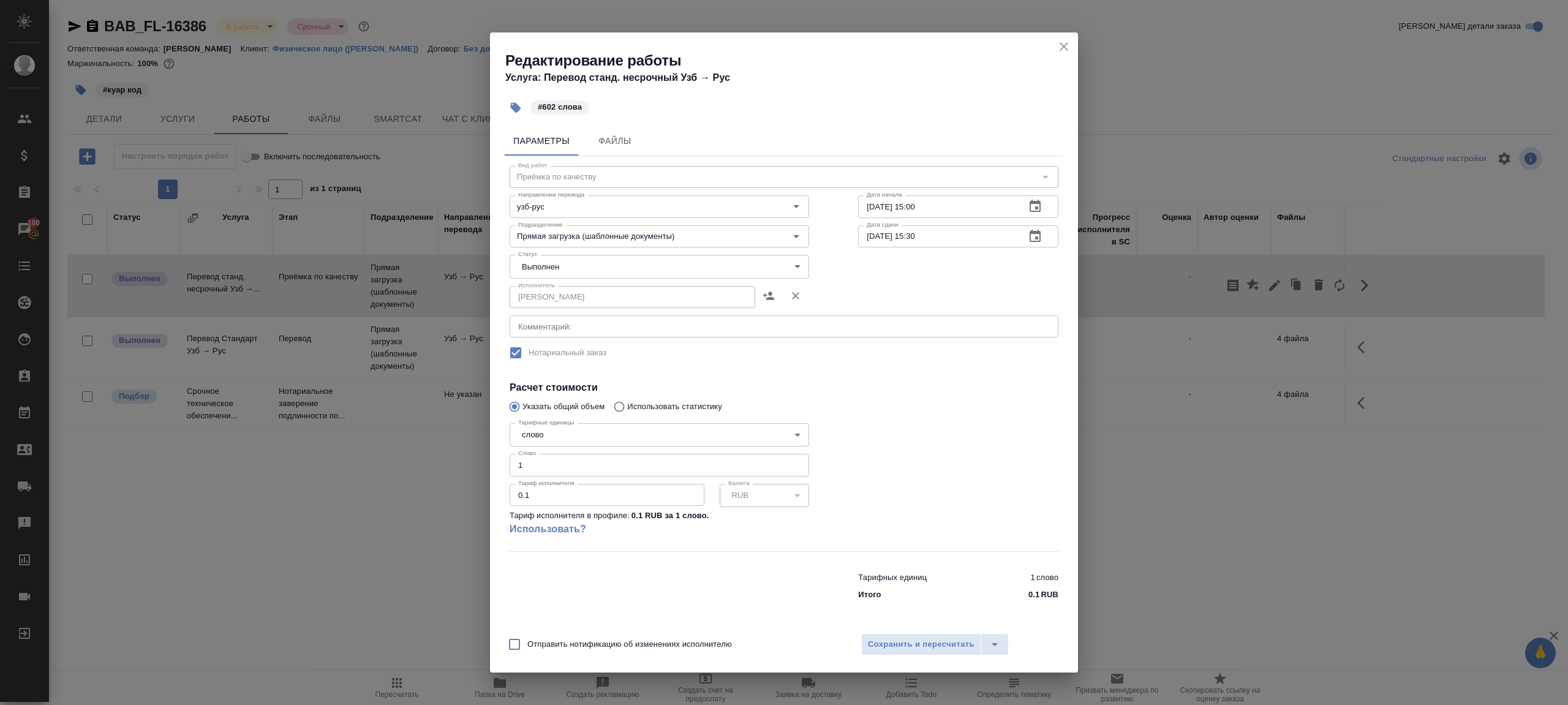
click at [576, 258] on body "🙏 .cls-1 fill:#fff; AWATERA [PERSON_NAME] Клиенты Спецификации Заказы 100 Чаты …" at bounding box center [784, 352] width 1568 height 705
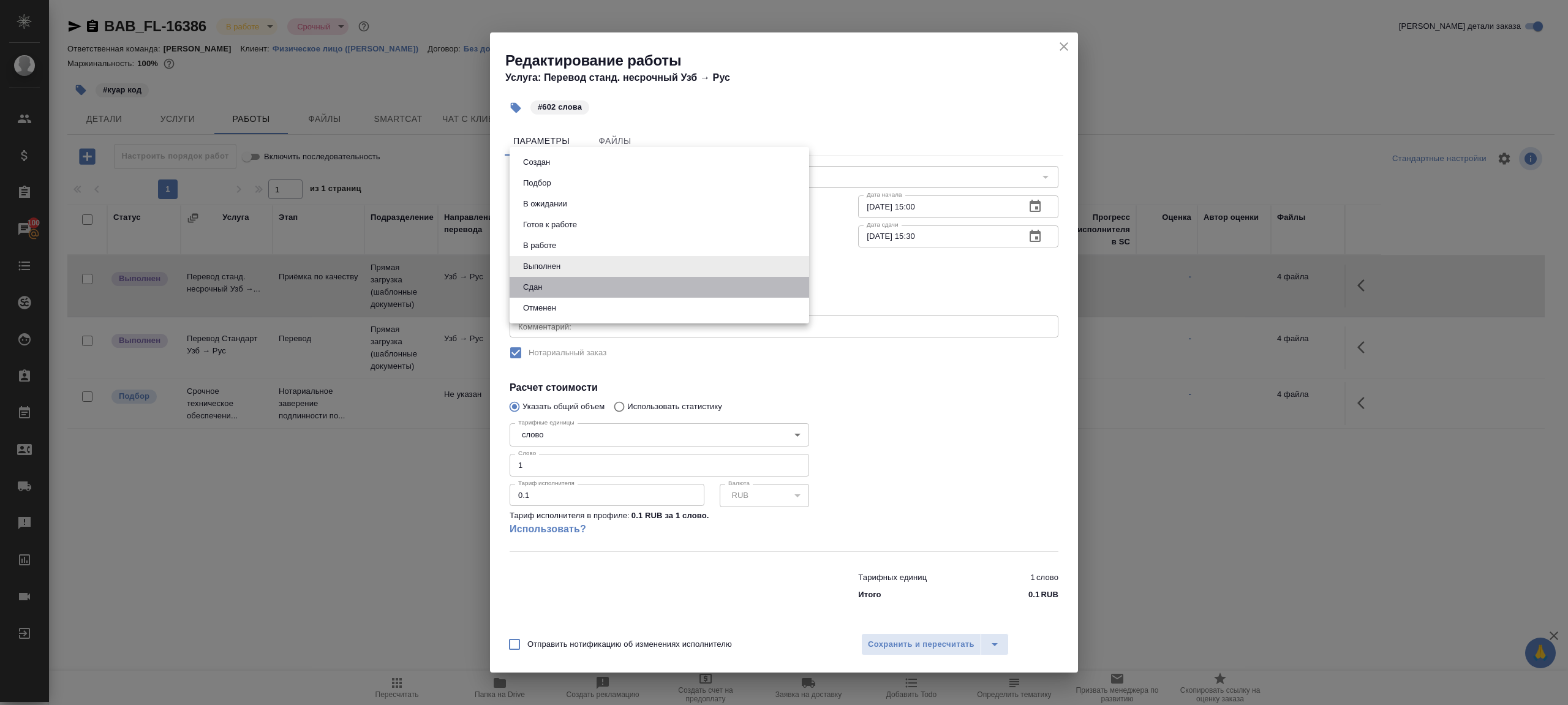
click at [563, 280] on li "Сдан" at bounding box center [659, 287] width 299 height 21
type input "closed"
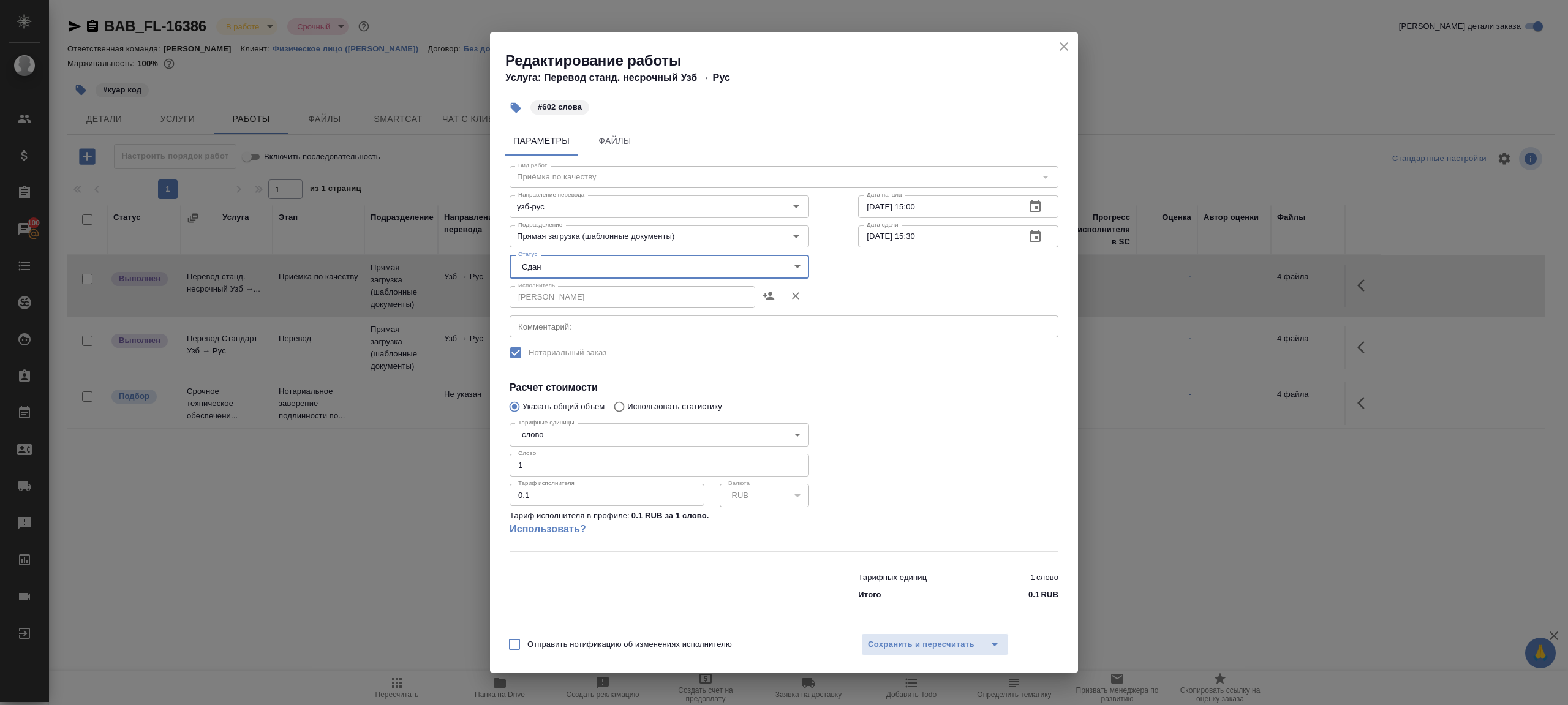
click at [568, 476] on div "Тарифные единицы слово 5a8b1489cc6b4906c91bfd90 Тарифные единицы Слово 1 Слово …" at bounding box center [659, 484] width 299 height 133
drag, startPoint x: 568, startPoint y: 470, endPoint x: 446, endPoint y: 445, distance: 124.5
click at [446, 445] on div "Редактирование работы Услуга: Перевод станд. несрочный Узб → Рус #602 слова Пар…" at bounding box center [784, 352] width 1568 height 705
type input "602"
click at [866, 641] on button "Сохранить и пересчитать" at bounding box center [921, 644] width 120 height 22
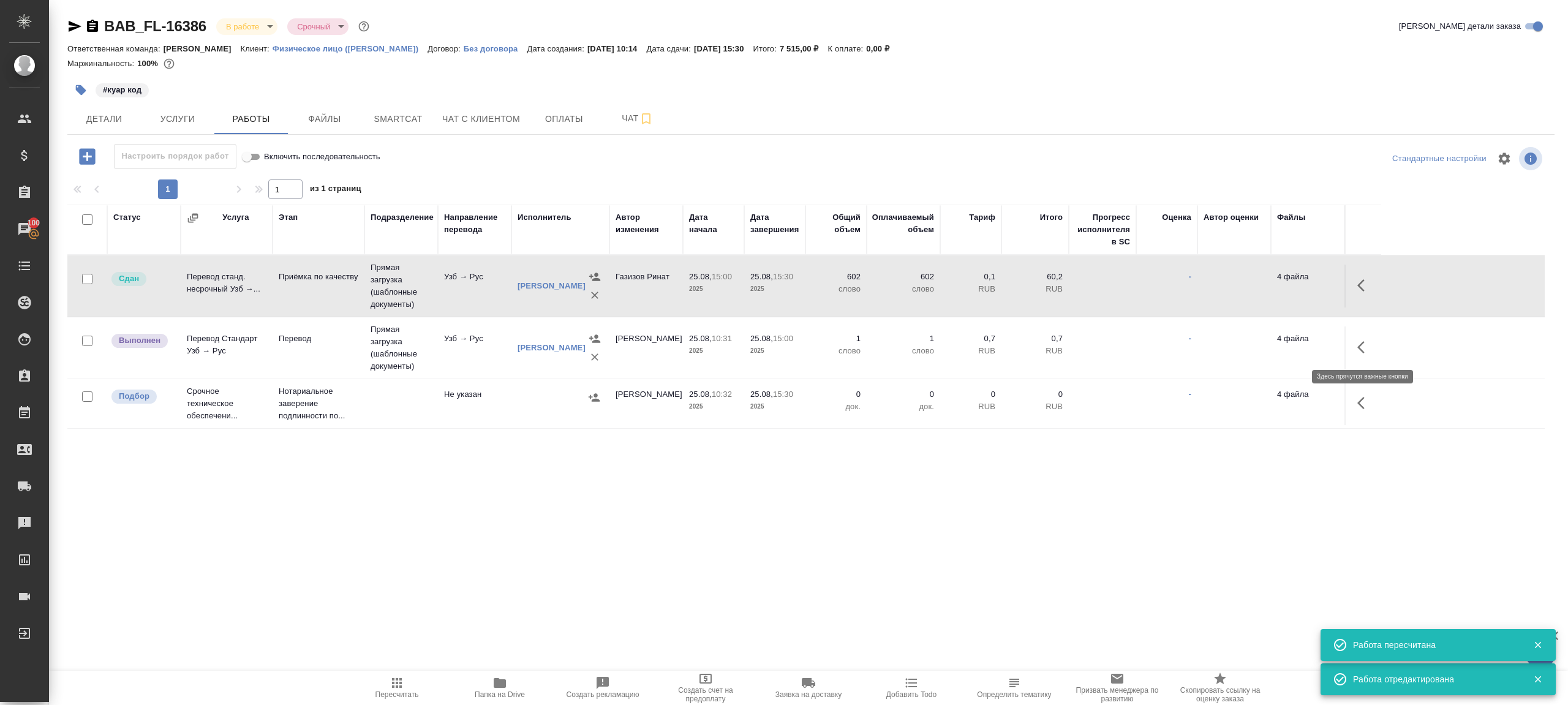
click at [1358, 349] on icon "button" at bounding box center [1365, 347] width 14 height 14
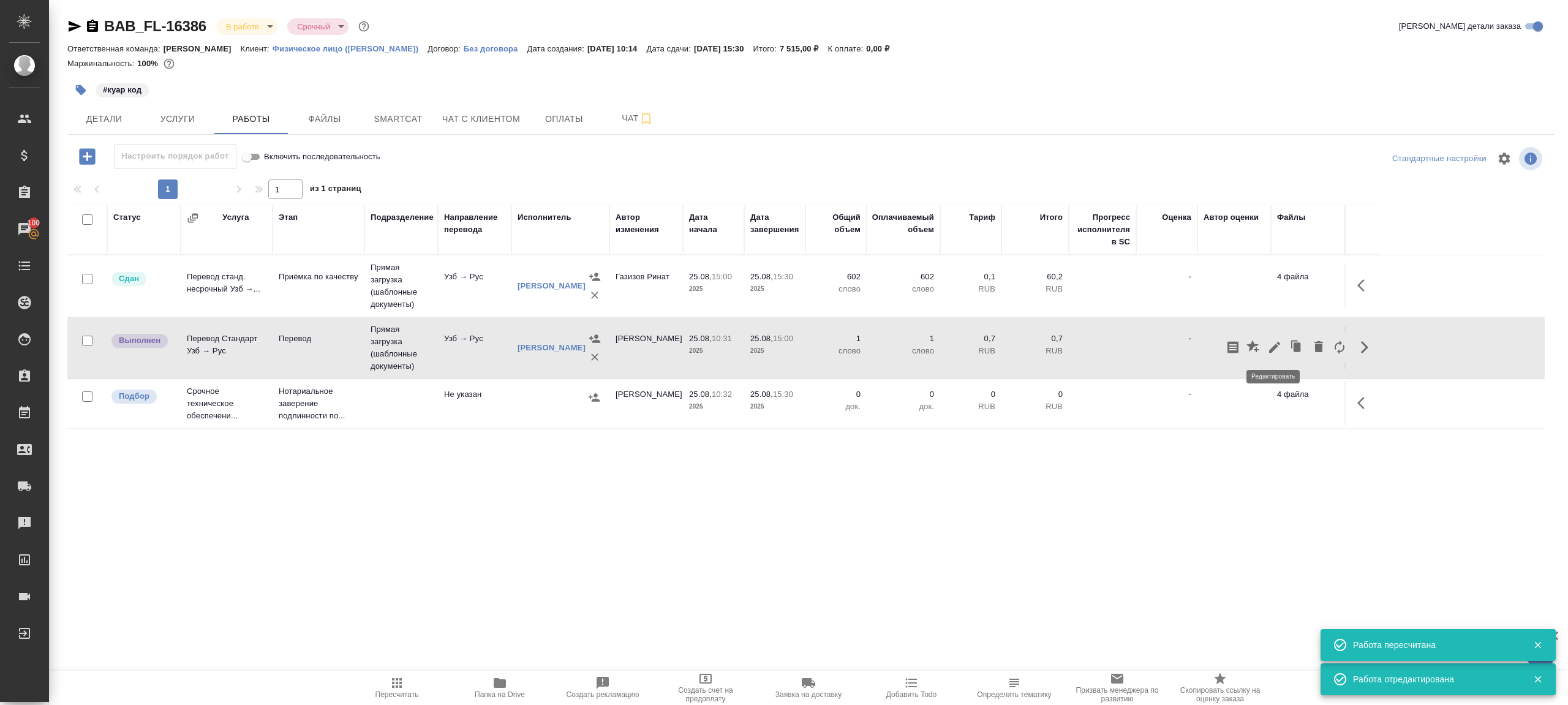
click at [1271, 345] on icon "button" at bounding box center [1274, 347] width 14 height 14
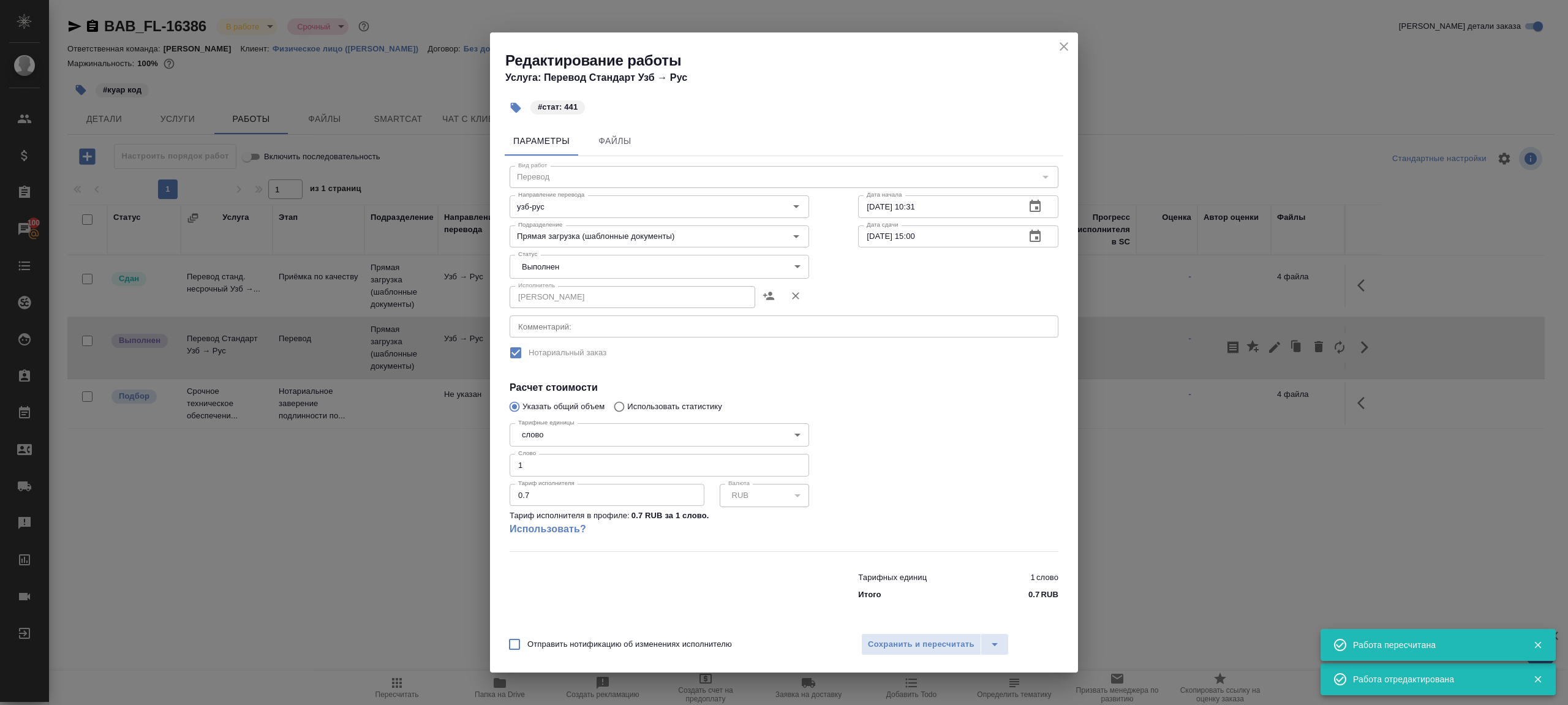
click at [570, 273] on body "🙏 .cls-1 fill:#fff; AWATERA [PERSON_NAME] Клиенты Спецификации Заказы 100 Чаты …" at bounding box center [784, 352] width 1568 height 705
click at [553, 292] on li "Сдан" at bounding box center [659, 287] width 299 height 21
type input "closed"
drag, startPoint x: 541, startPoint y: 457, endPoint x: 485, endPoint y: 457, distance: 56.0
click at [485, 457] on div "Редактирование работы Услуга: Перевод Стандарт Узб → Рус #стат: 441 Параметры Ф…" at bounding box center [784, 352] width 1568 height 705
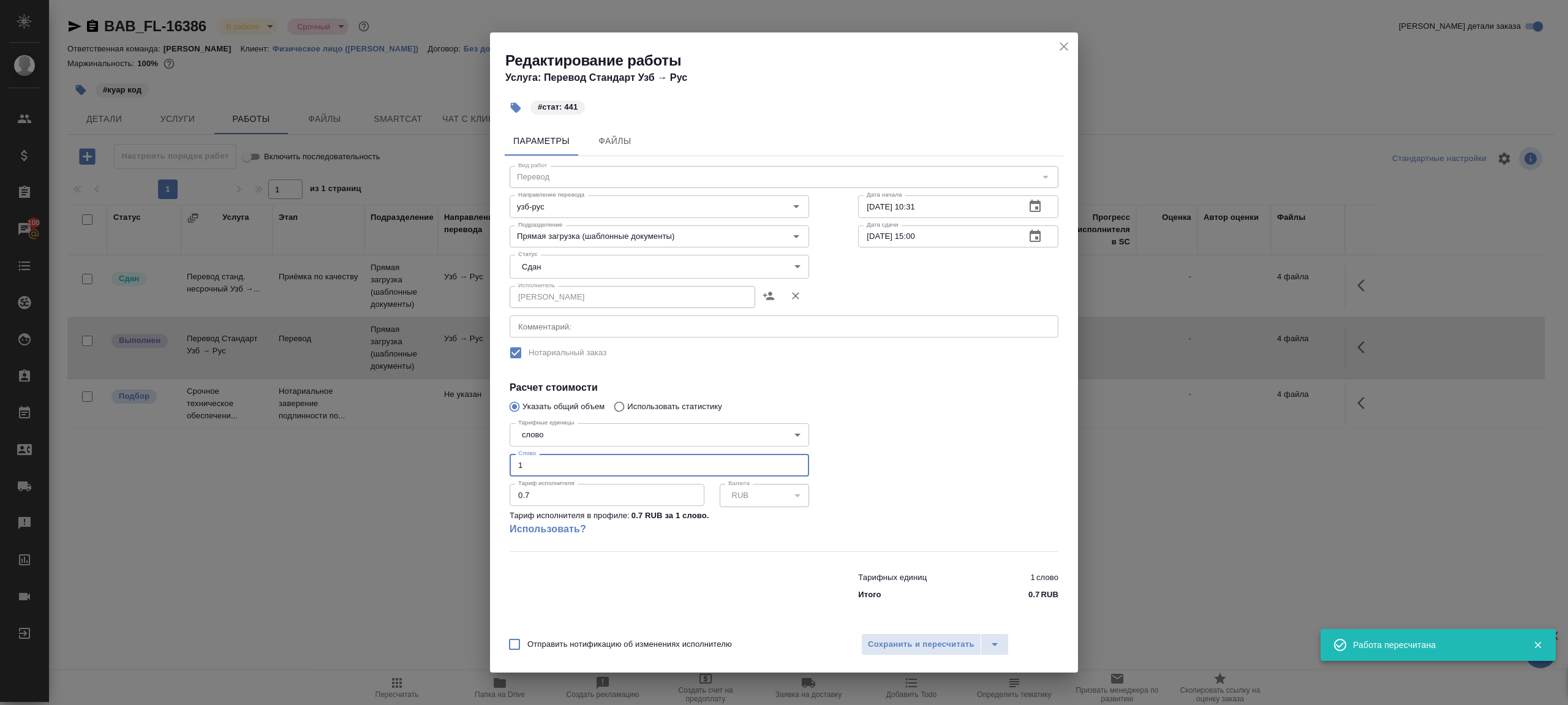
drag, startPoint x: 550, startPoint y: 472, endPoint x: 439, endPoint y: 472, distance: 111.0
click at [439, 472] on div "Редактирование работы Услуга: Перевод Стандарт Узб → Рус #стат: 441 Параметры Ф…" at bounding box center [784, 352] width 1568 height 705
type input "441"
click at [902, 641] on span "Сохранить и пересчитать" at bounding box center [921, 644] width 107 height 14
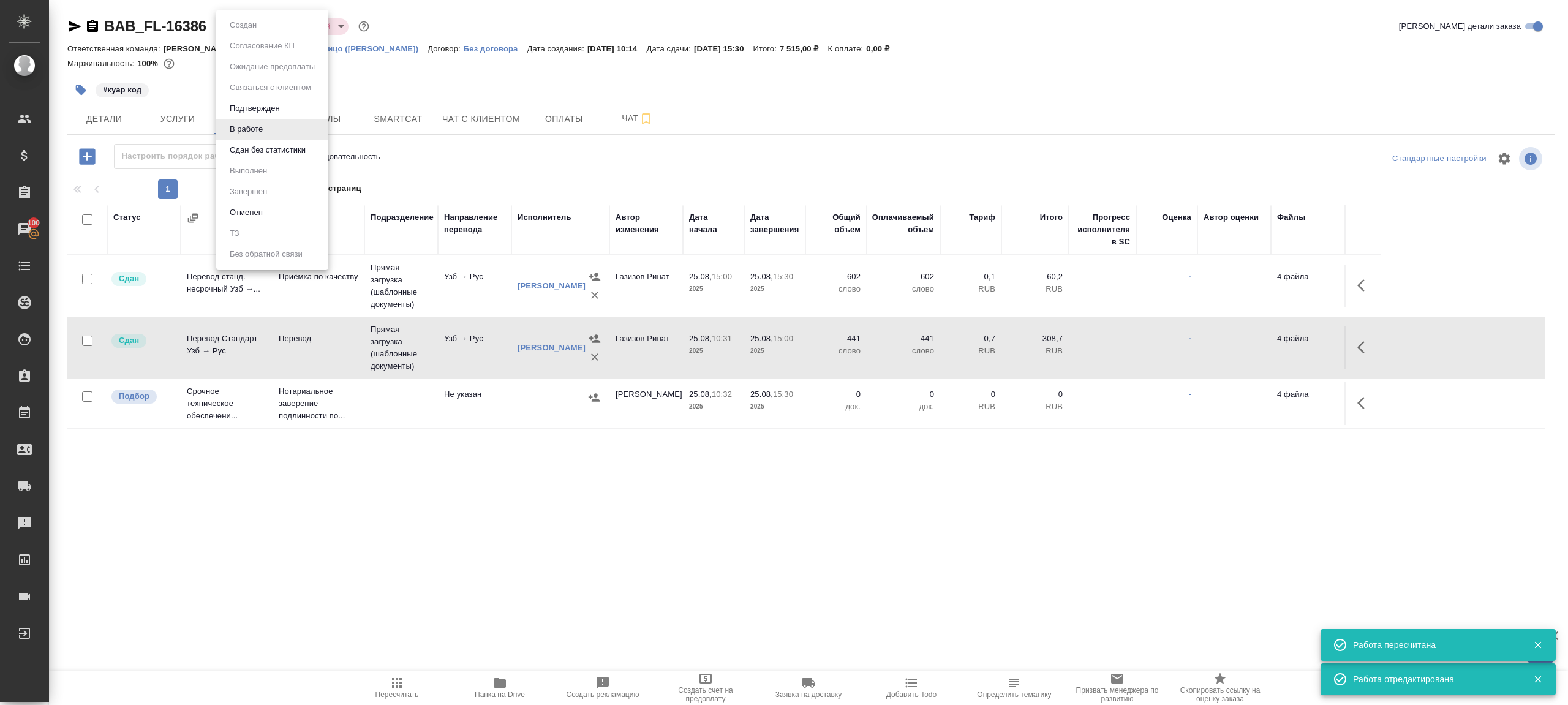
click at [241, 25] on body "🙏 .cls-1 fill:#fff; AWATERA [PERSON_NAME] Клиенты Спецификации Заказы 100 Чаты …" at bounding box center [784, 352] width 1568 height 705
click at [263, 158] on li "Сдан без статистики" at bounding box center [272, 150] width 112 height 21
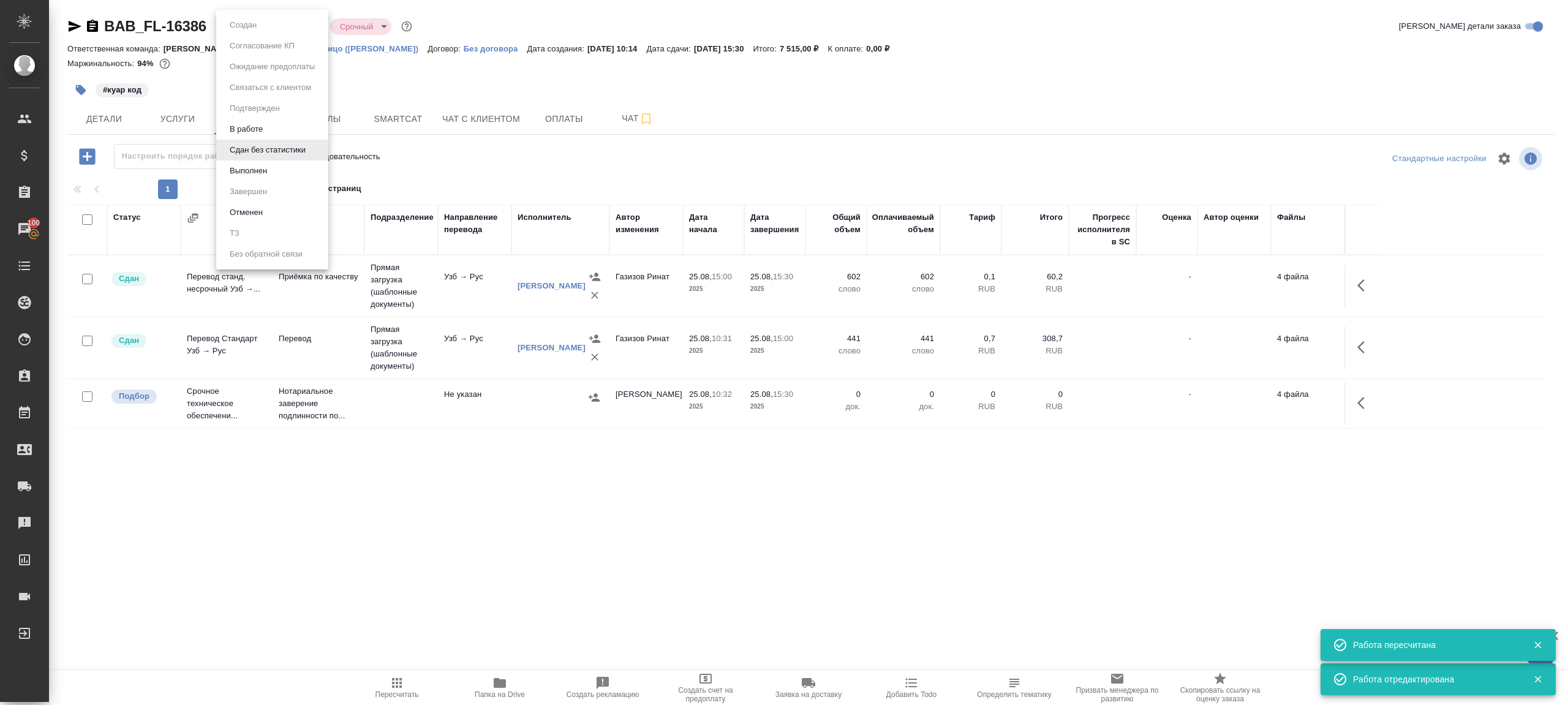
click at [279, 25] on body "🙏 .cls-1 fill:#fff; AWATERA [PERSON_NAME] Клиенты Спецификации Заказы 100 Чаты …" at bounding box center [784, 352] width 1568 height 705
click at [279, 177] on li "Выполнен" at bounding box center [272, 171] width 112 height 21
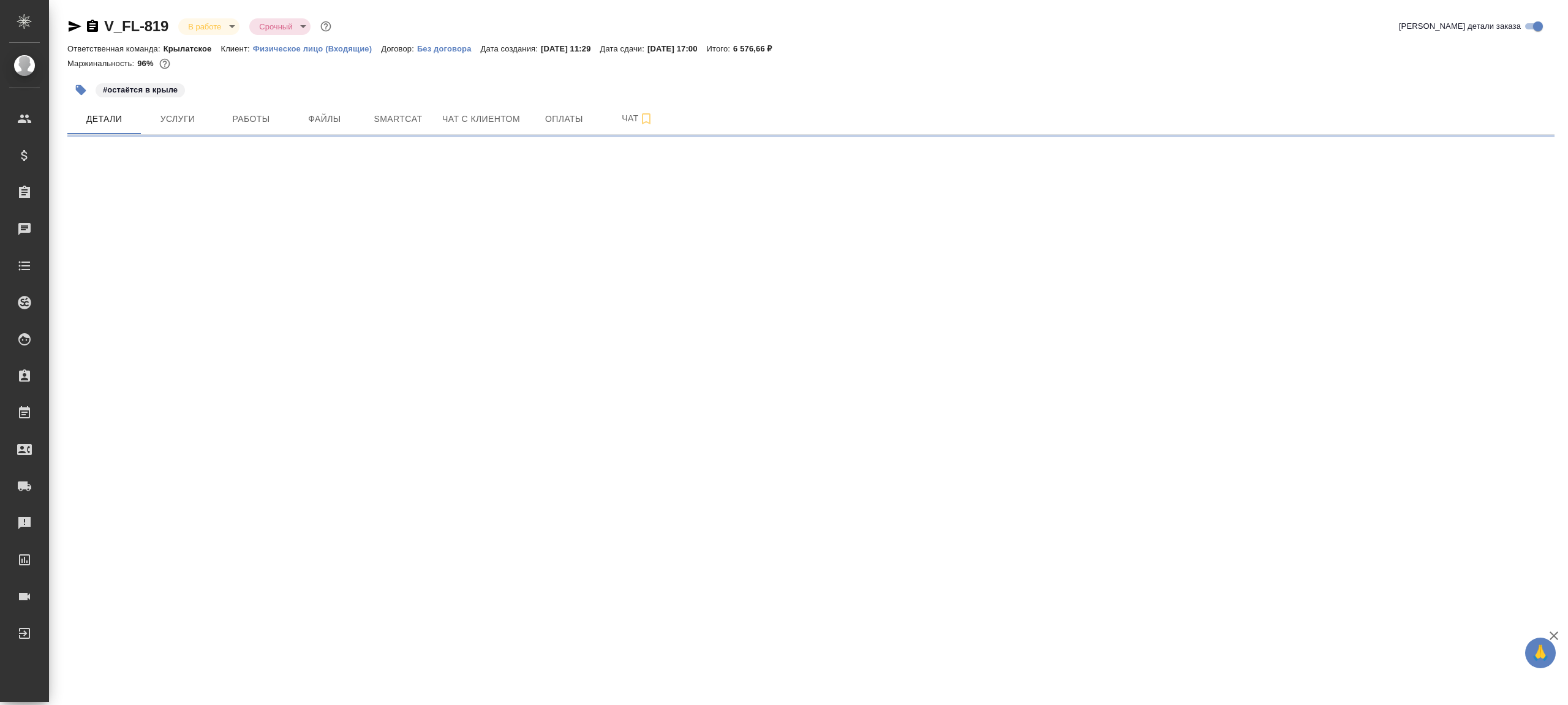
select select "RU"
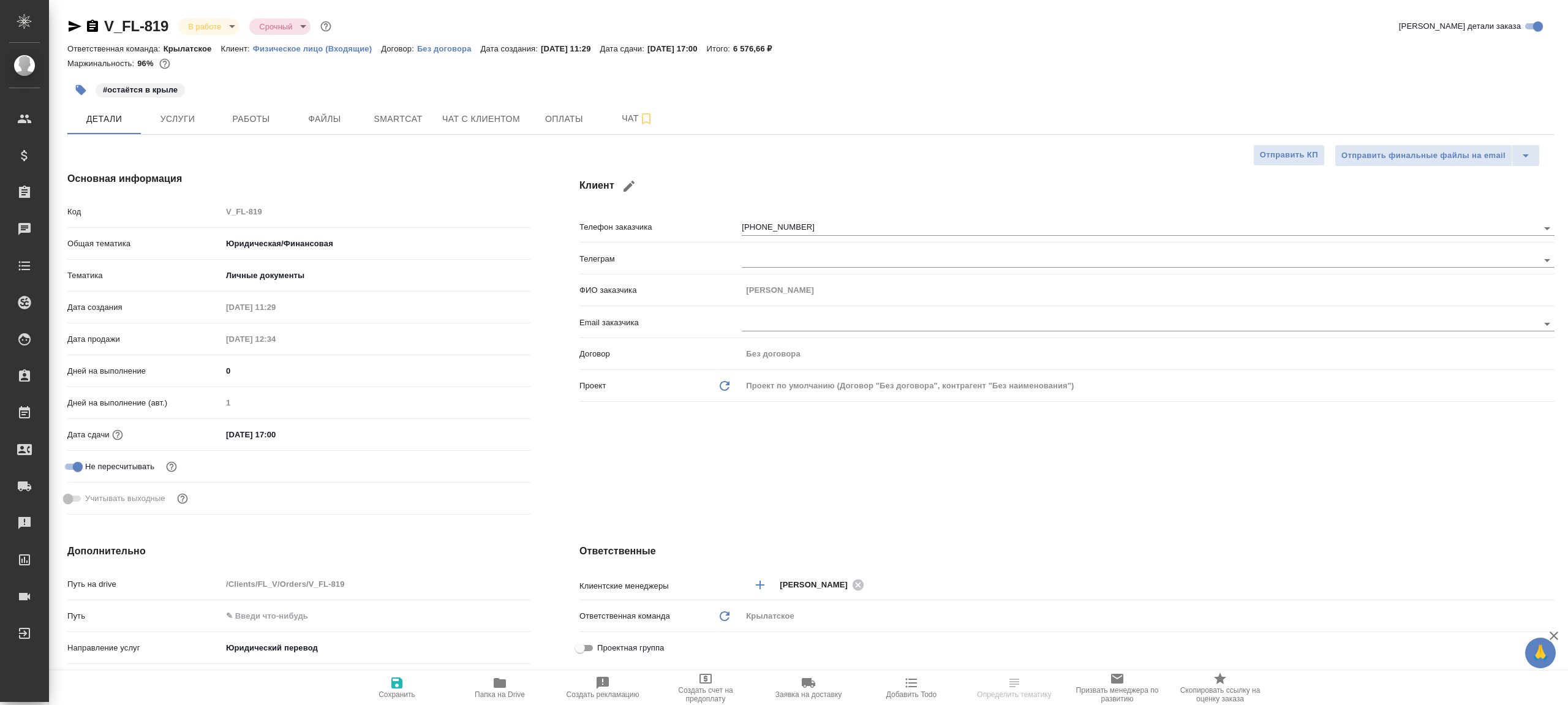
type textarea "x"
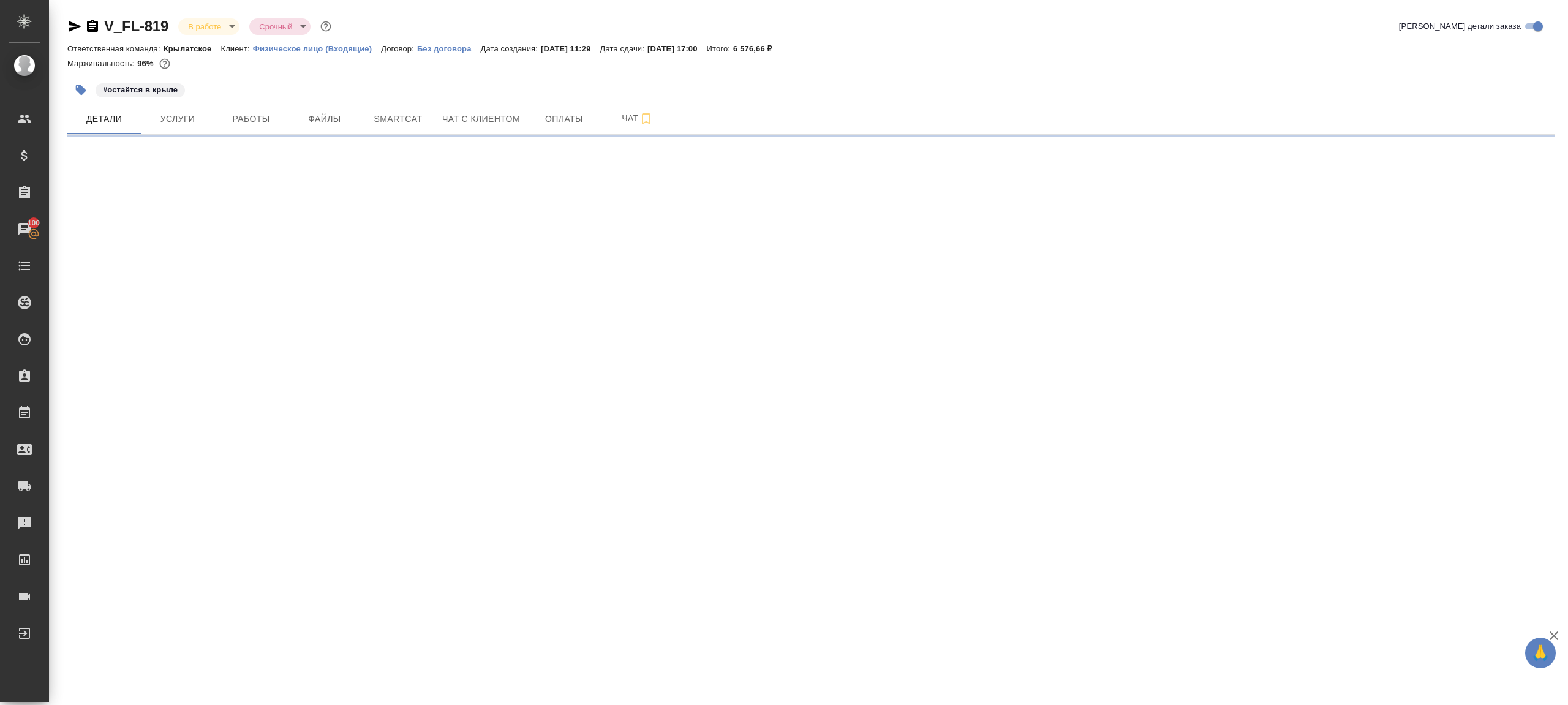
select select "RU"
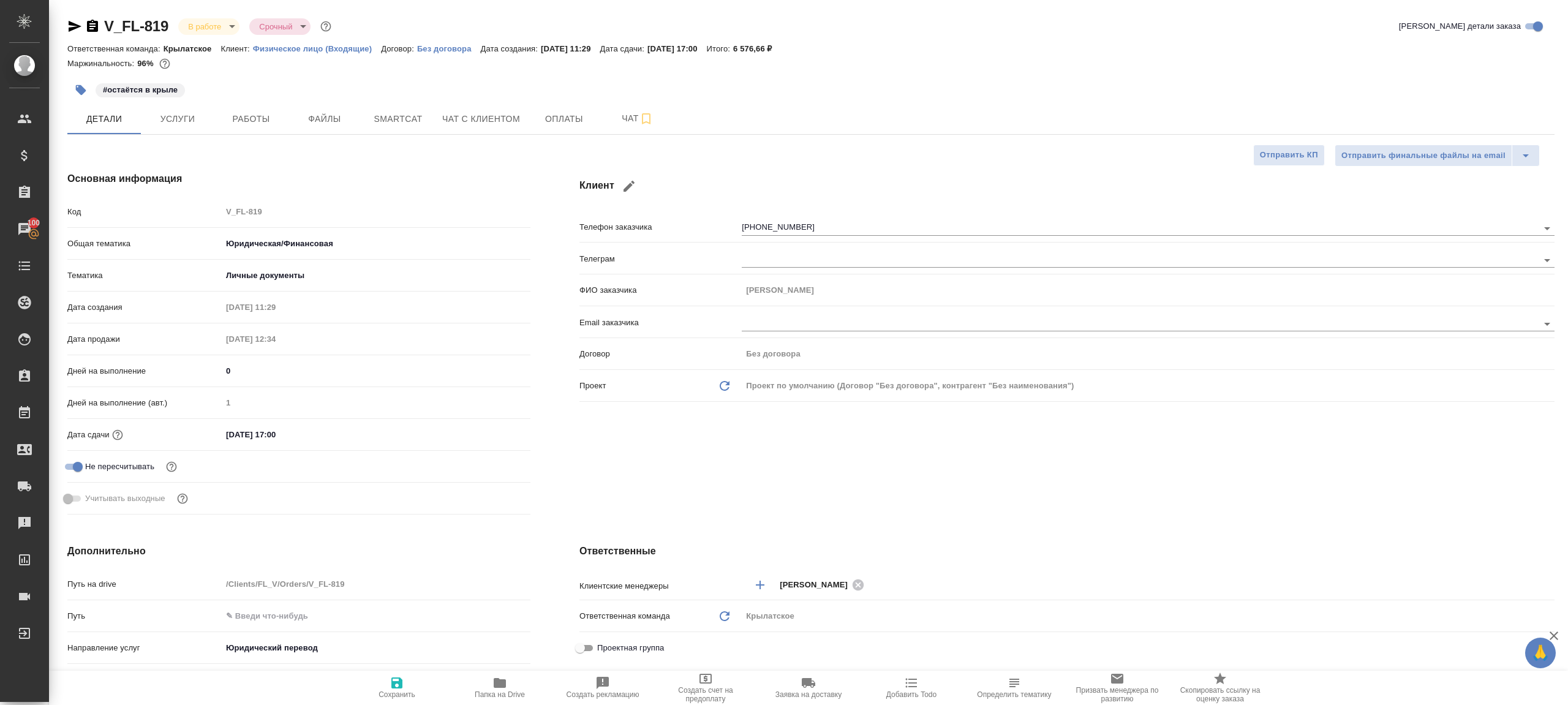
type textarea "x"
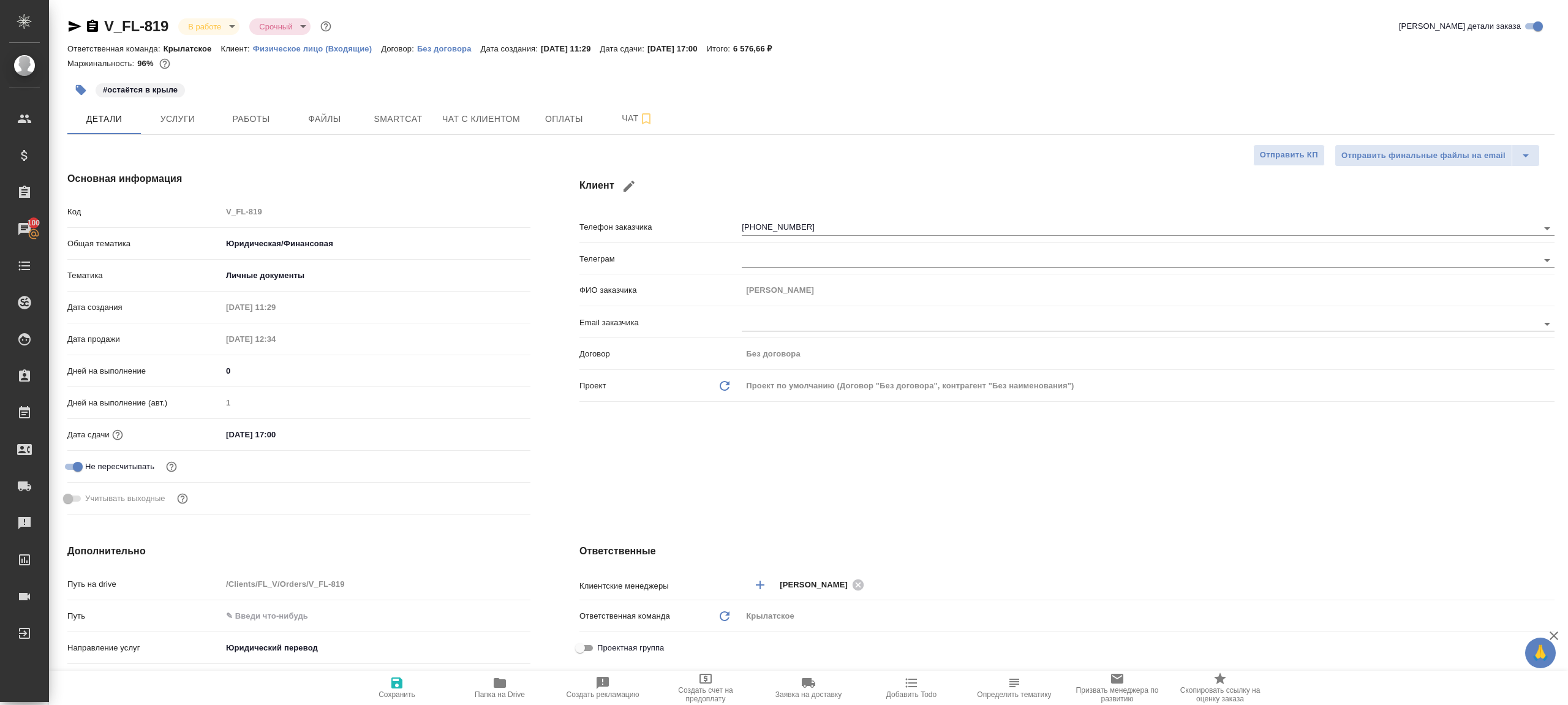
type textarea "x"
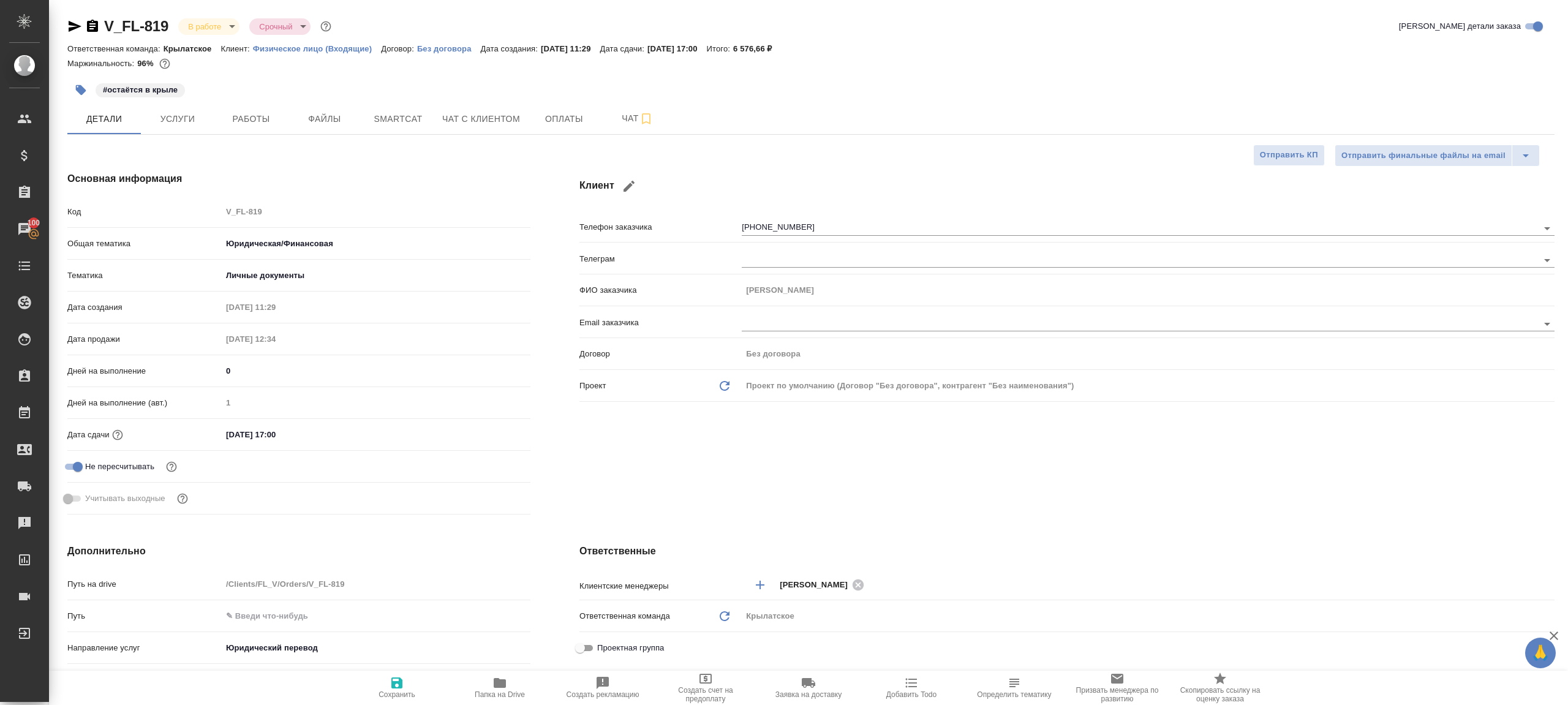
type textarea "x"
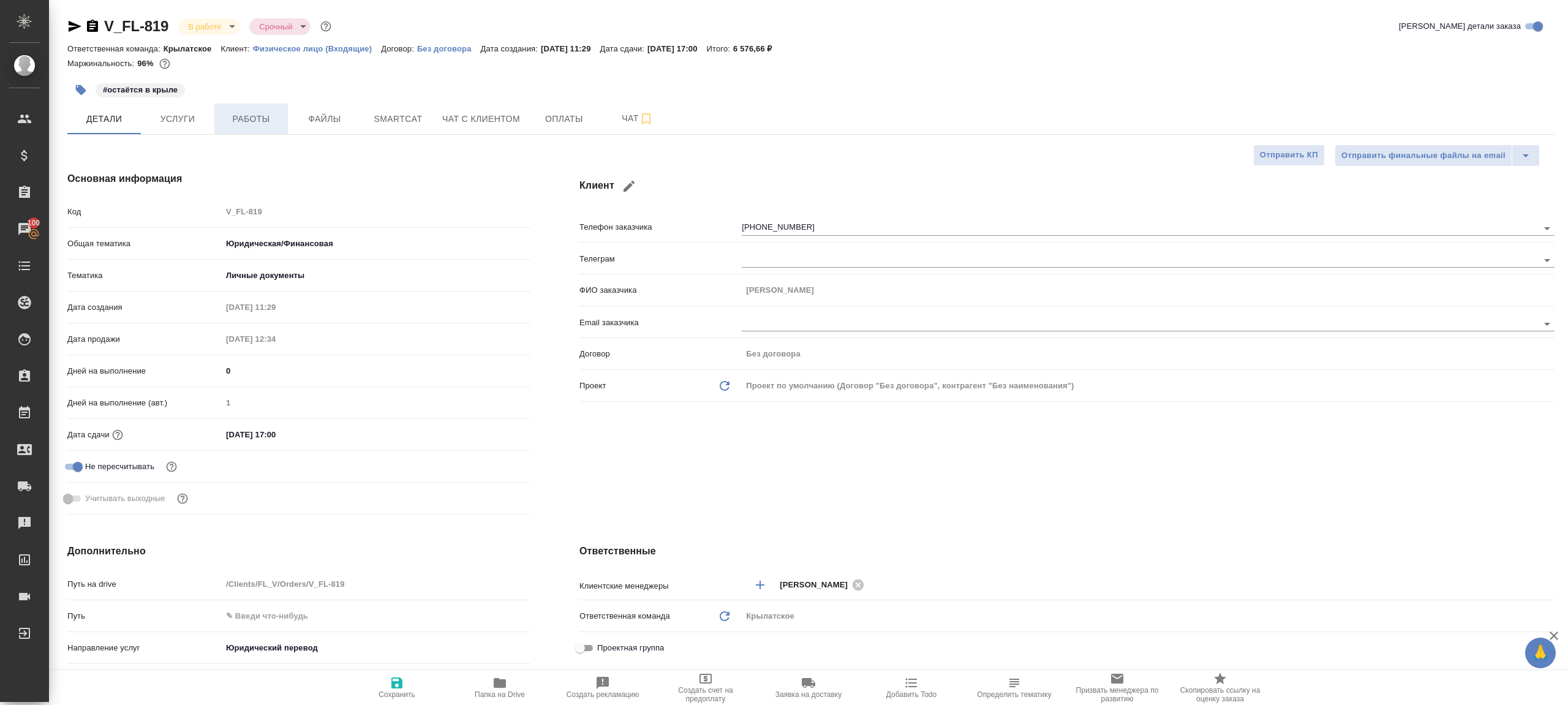
click at [272, 127] on button "Работы" at bounding box center [251, 119] width 74 height 30
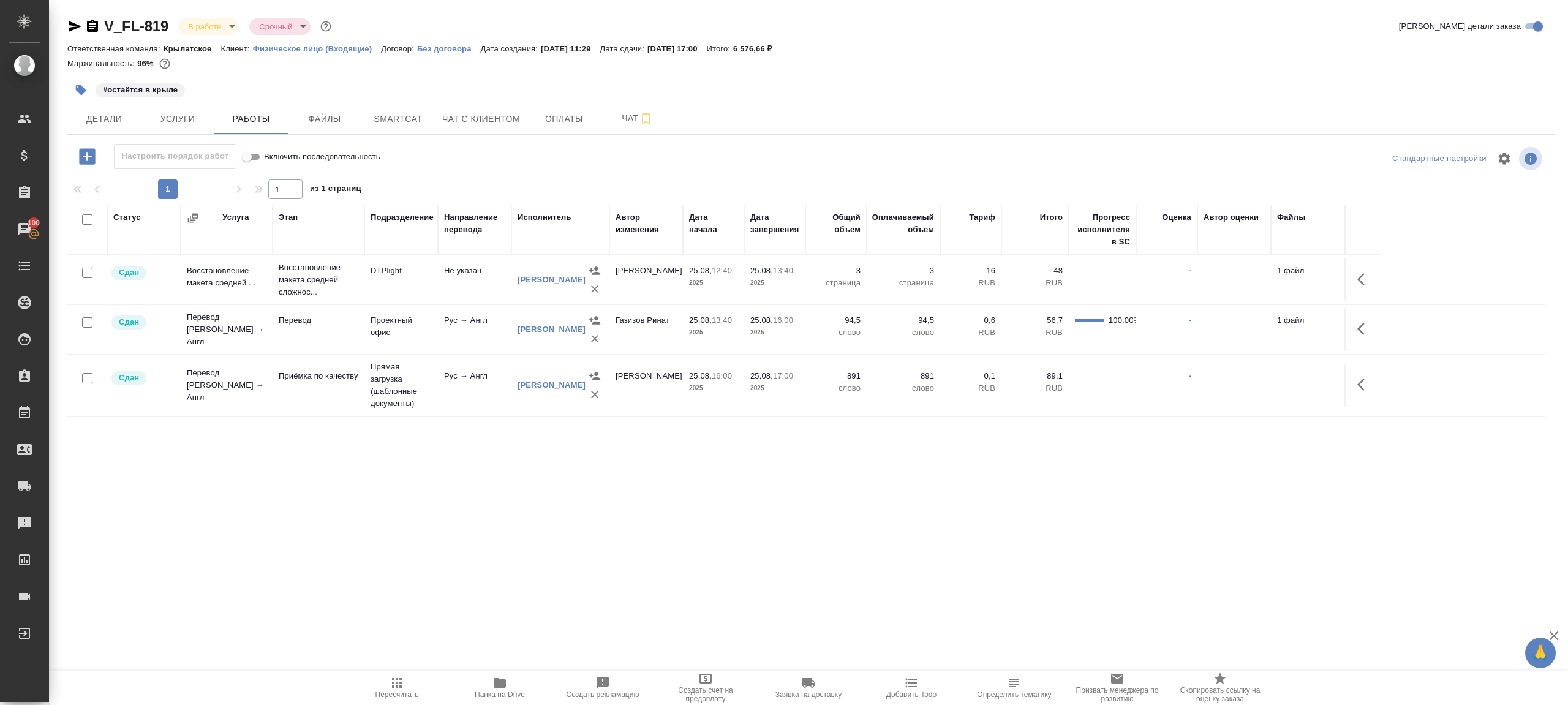
click at [229, 24] on body "🙏 .cls-1 fill:#fff; AWATERA [PERSON_NAME] Клиенты Спецификации Заказы 100 Чаты …" at bounding box center [784, 352] width 1568 height 705
click at [272, 149] on button "Сдан без статистики" at bounding box center [230, 150] width 83 height 14
click at [217, 28] on body "🙏 .cls-1 fill:#fff; AWATERA [PERSON_NAME] Клиенты Спецификации Заказы 100 Чаты …" at bounding box center [784, 352] width 1568 height 705
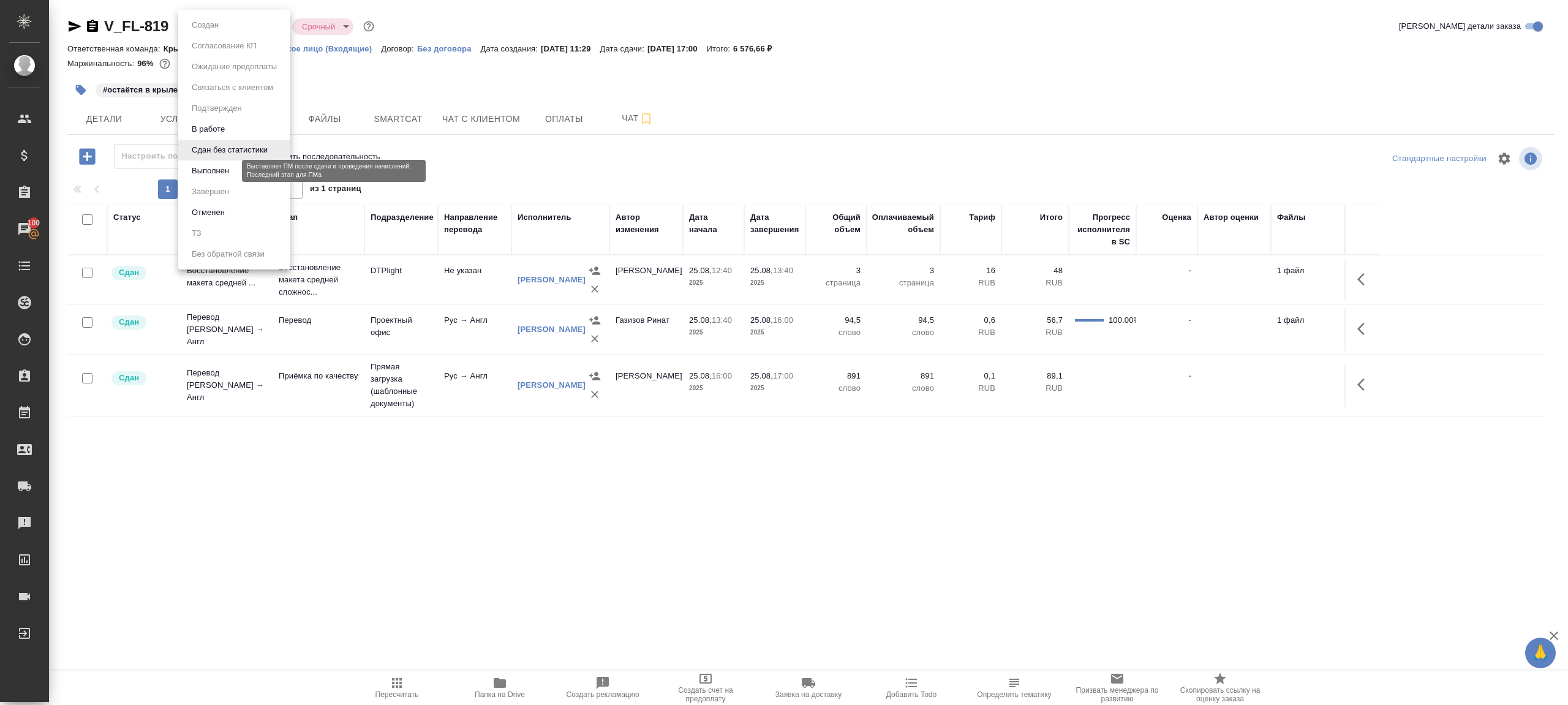
click at [217, 167] on button "Выполнен" at bounding box center [210, 171] width 45 height 14
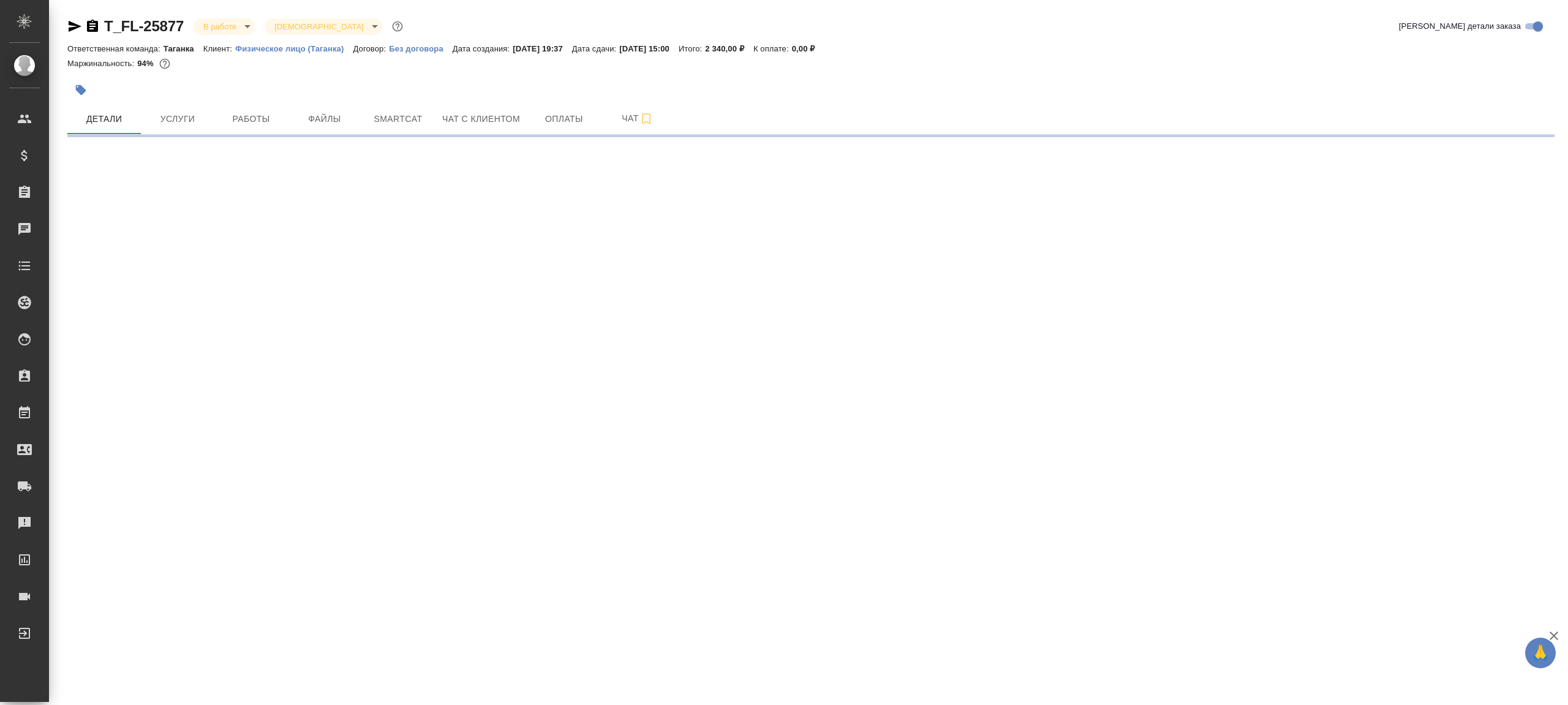
select select "RU"
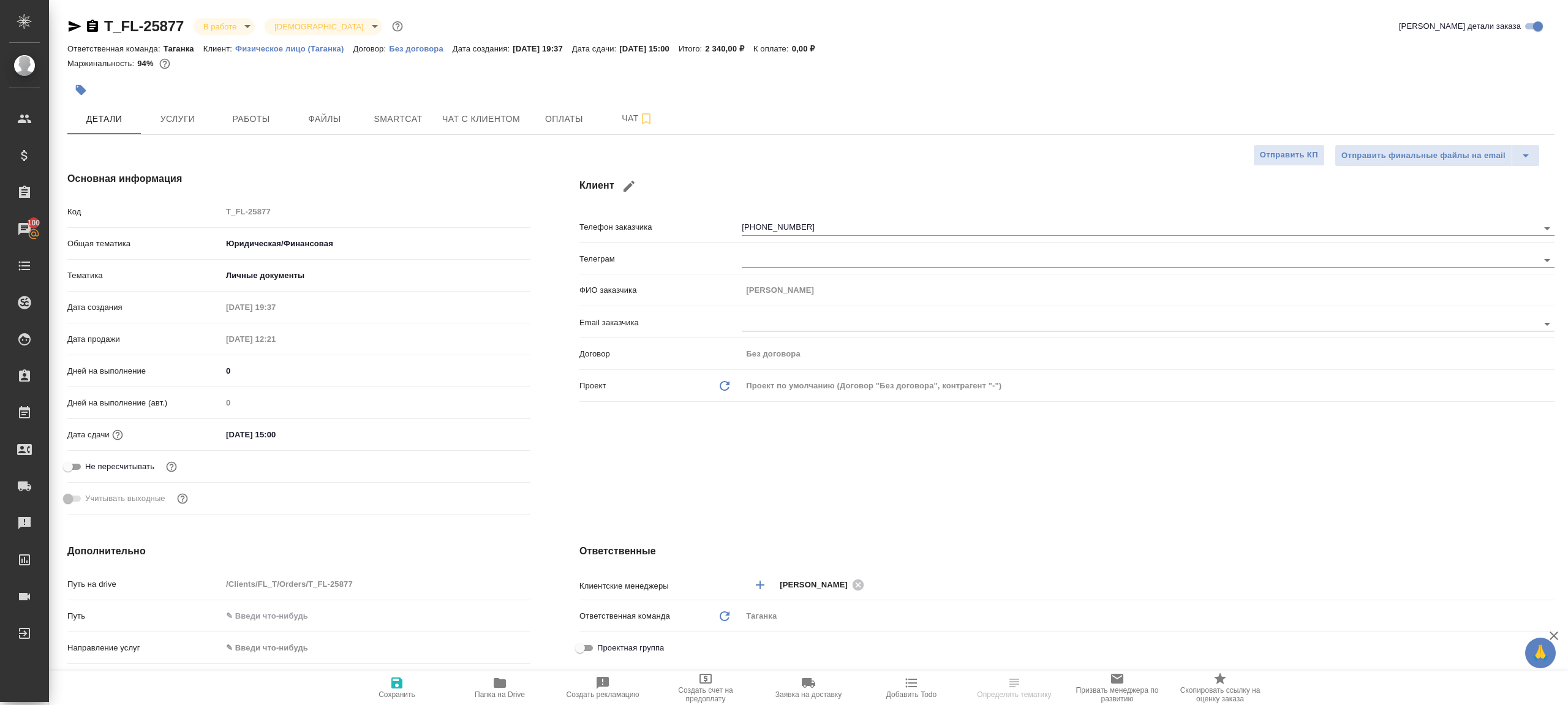
type textarea "x"
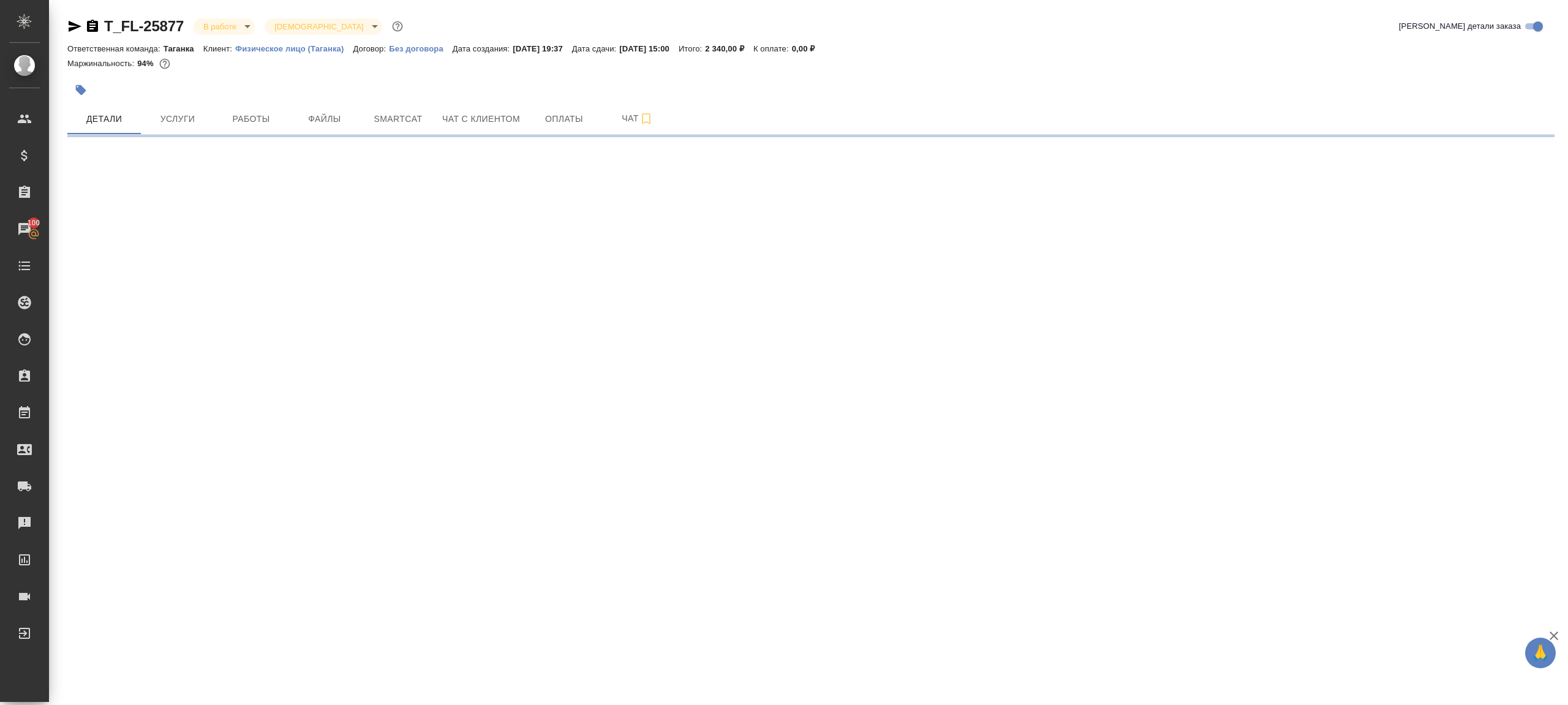
select select "RU"
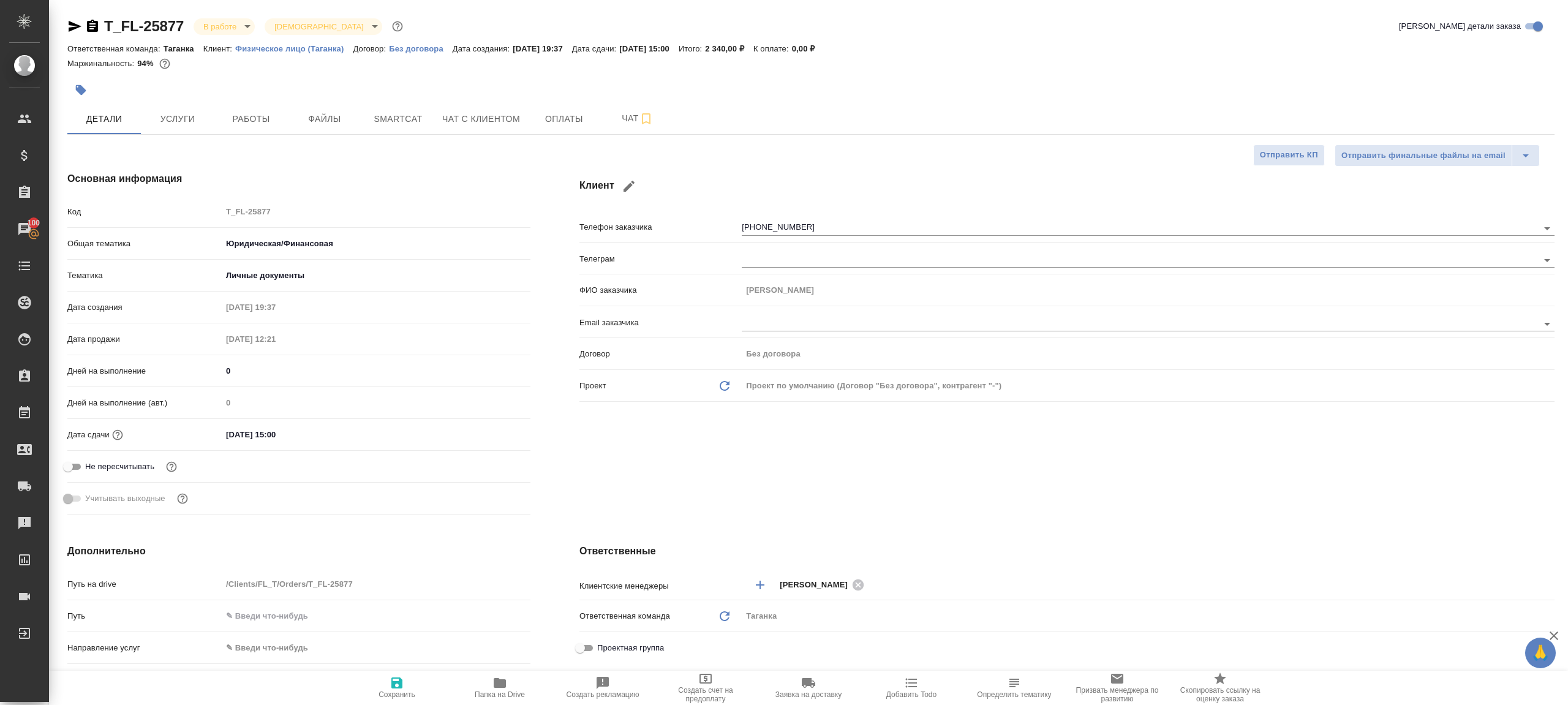
type textarea "x"
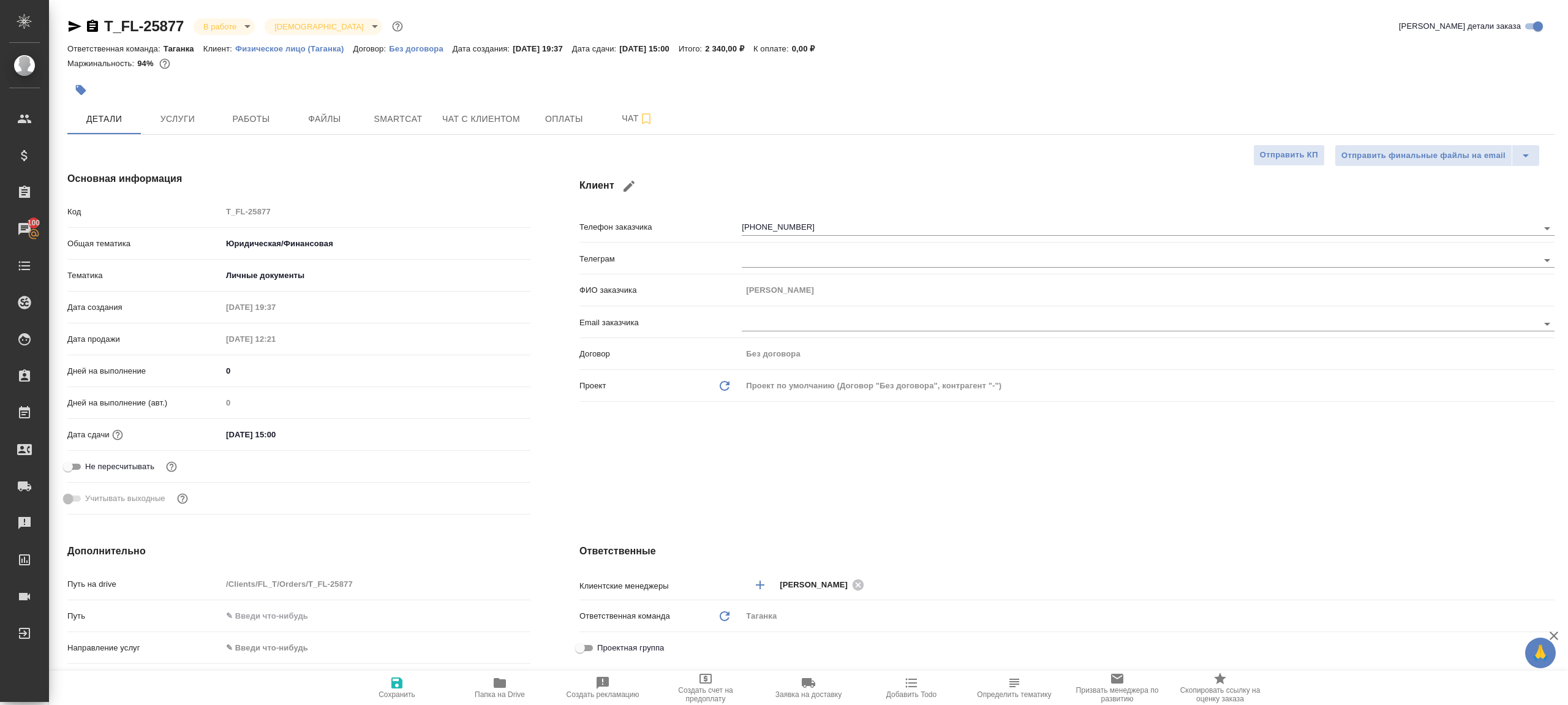
type textarea "x"
click at [252, 135] on div "T_FL-25877 В работе inProgress Святая троица holyTrinity Кратко детали заказа О…" at bounding box center [811, 632] width 1501 height 1265
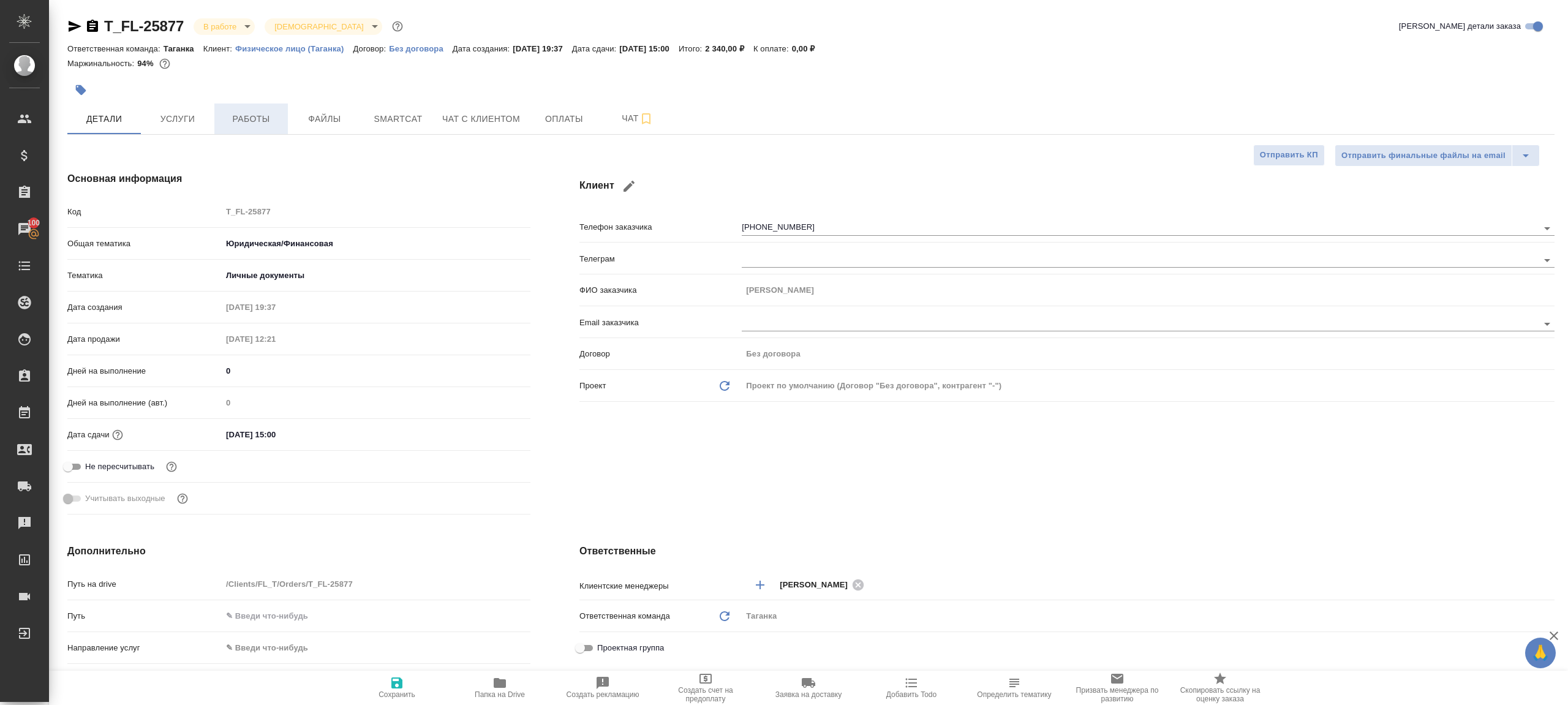
click at [252, 130] on button "Работы" at bounding box center [251, 119] width 74 height 30
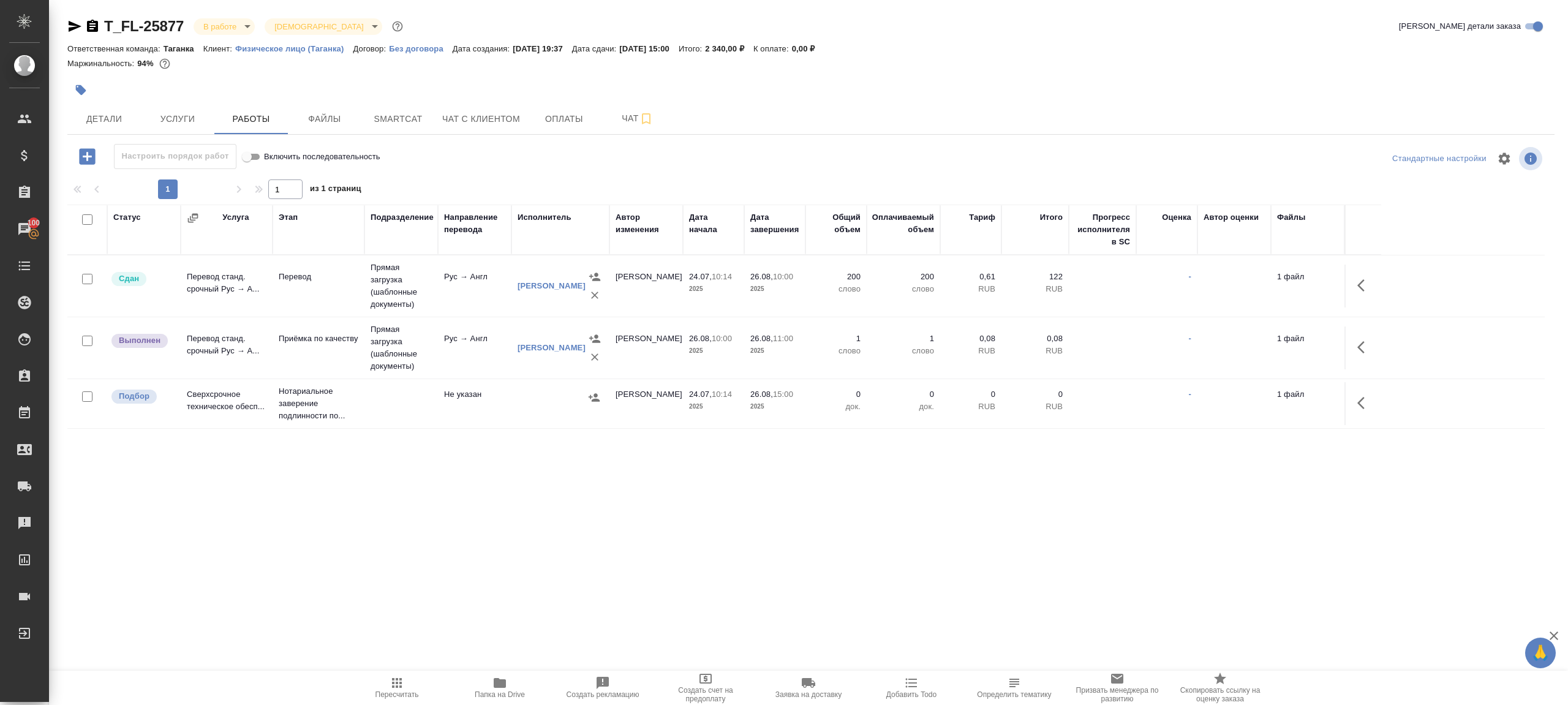
click at [230, 27] on body "🙏 .cls-1 fill:#fff; AWATERA Gazizov Rinat Клиенты Спецификации Заказы 100 Чаты …" at bounding box center [784, 352] width 1568 height 705
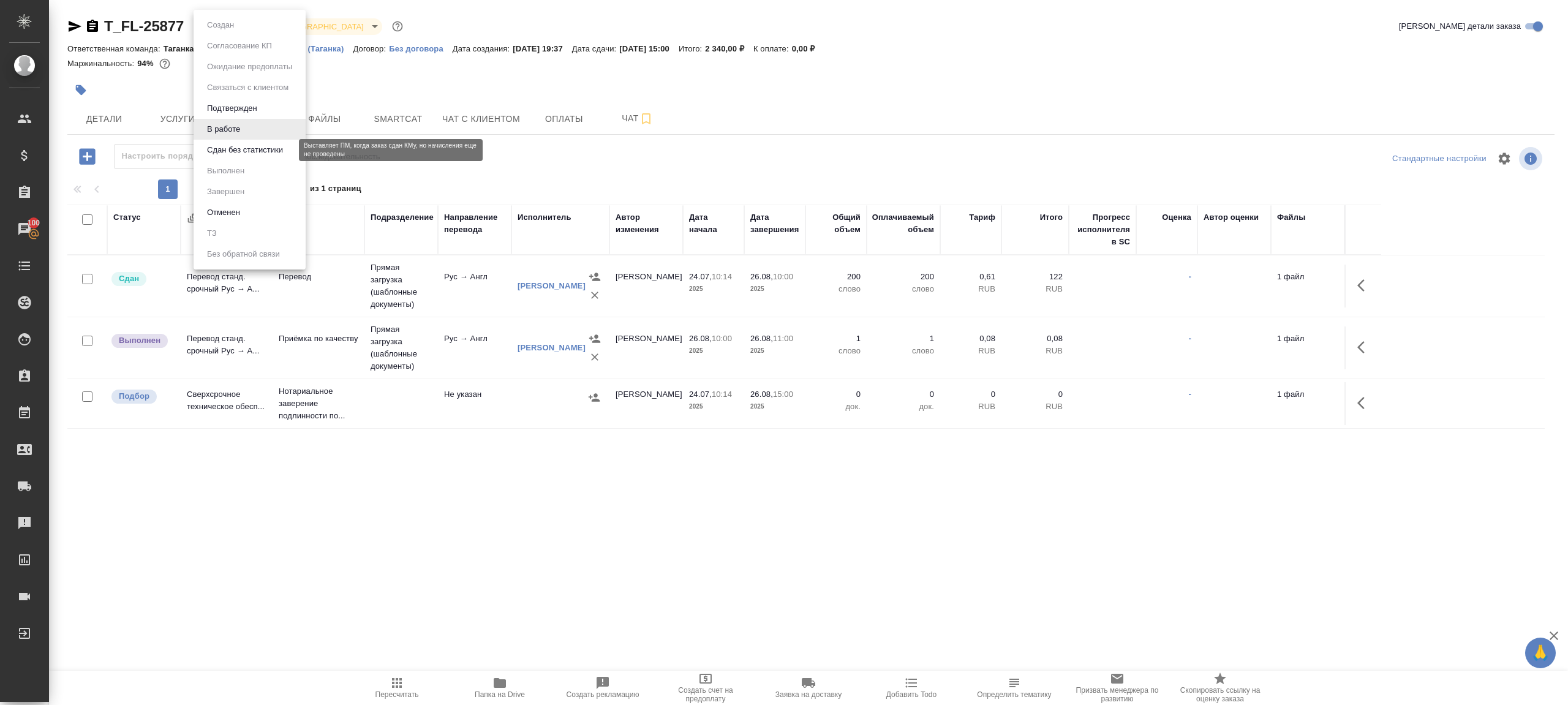
click at [243, 147] on button "Сдан без статистики" at bounding box center [245, 150] width 83 height 14
click at [248, 26] on body "🙏 .cls-1 fill:#fff; AWATERA Gazizov Rinat Клиенты Спецификации Заказы 100 Чаты …" at bounding box center [784, 352] width 1568 height 705
click at [248, 161] on li "Выполнен" at bounding box center [250, 171] width 112 height 21
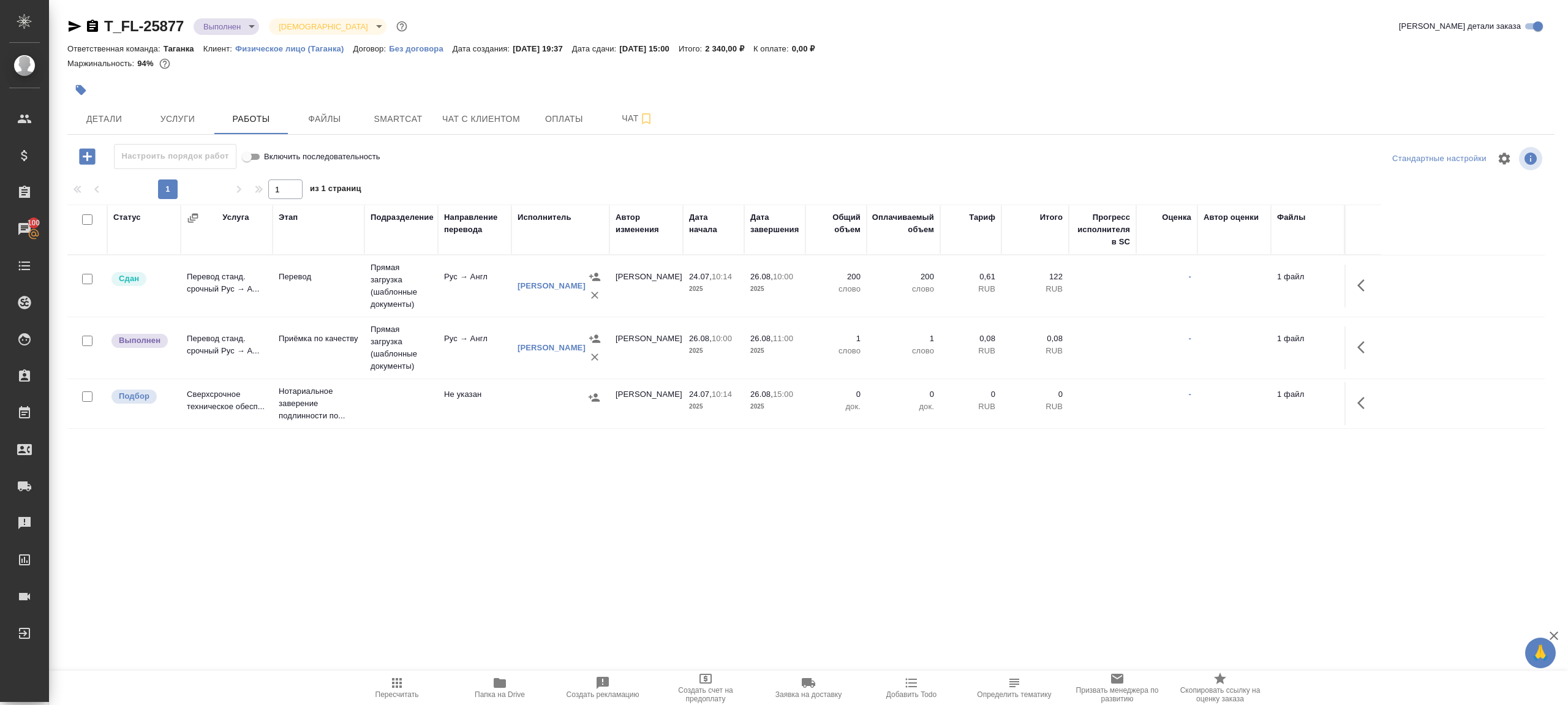
click at [1357, 337] on button "button" at bounding box center [1365, 347] width 30 height 30
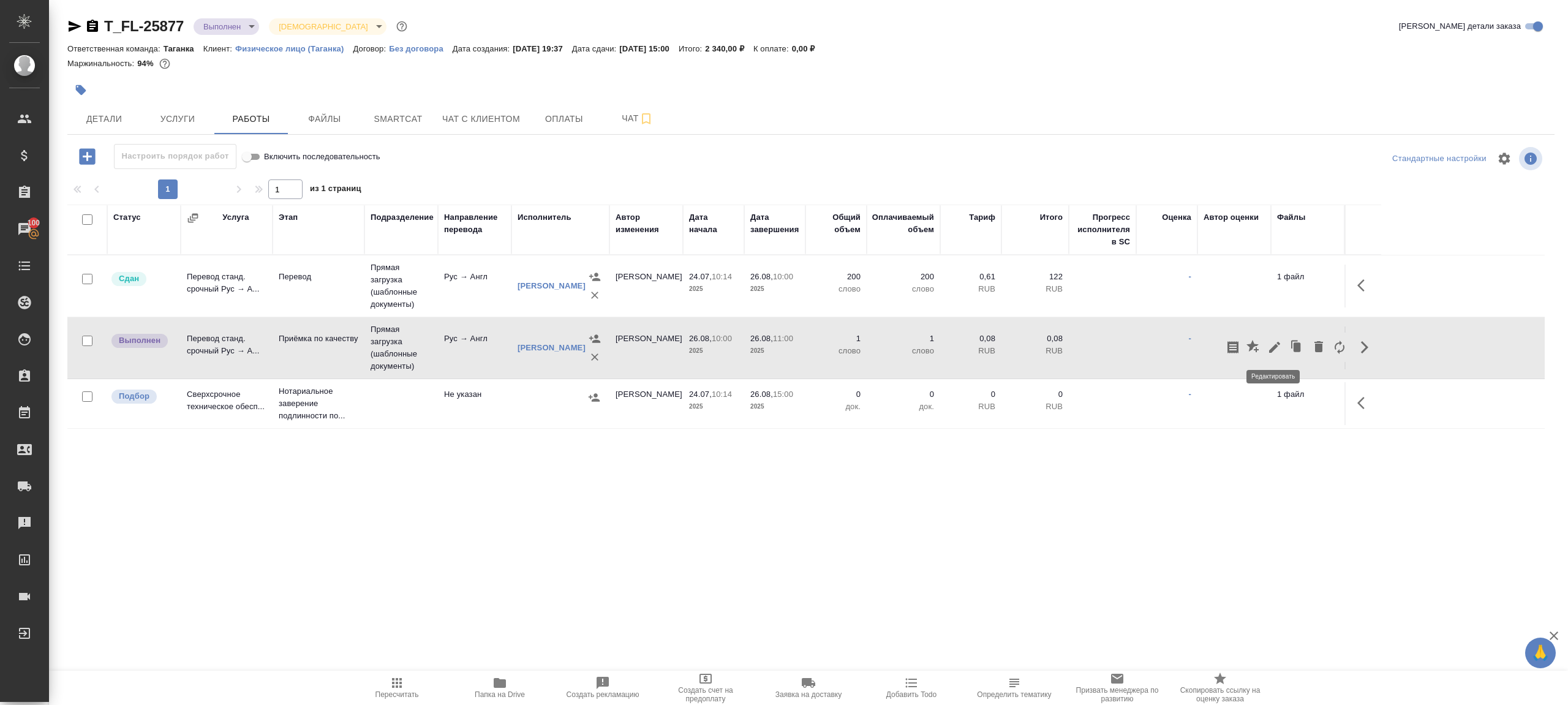
click at [1271, 347] on icon "button" at bounding box center [1274, 347] width 14 height 14
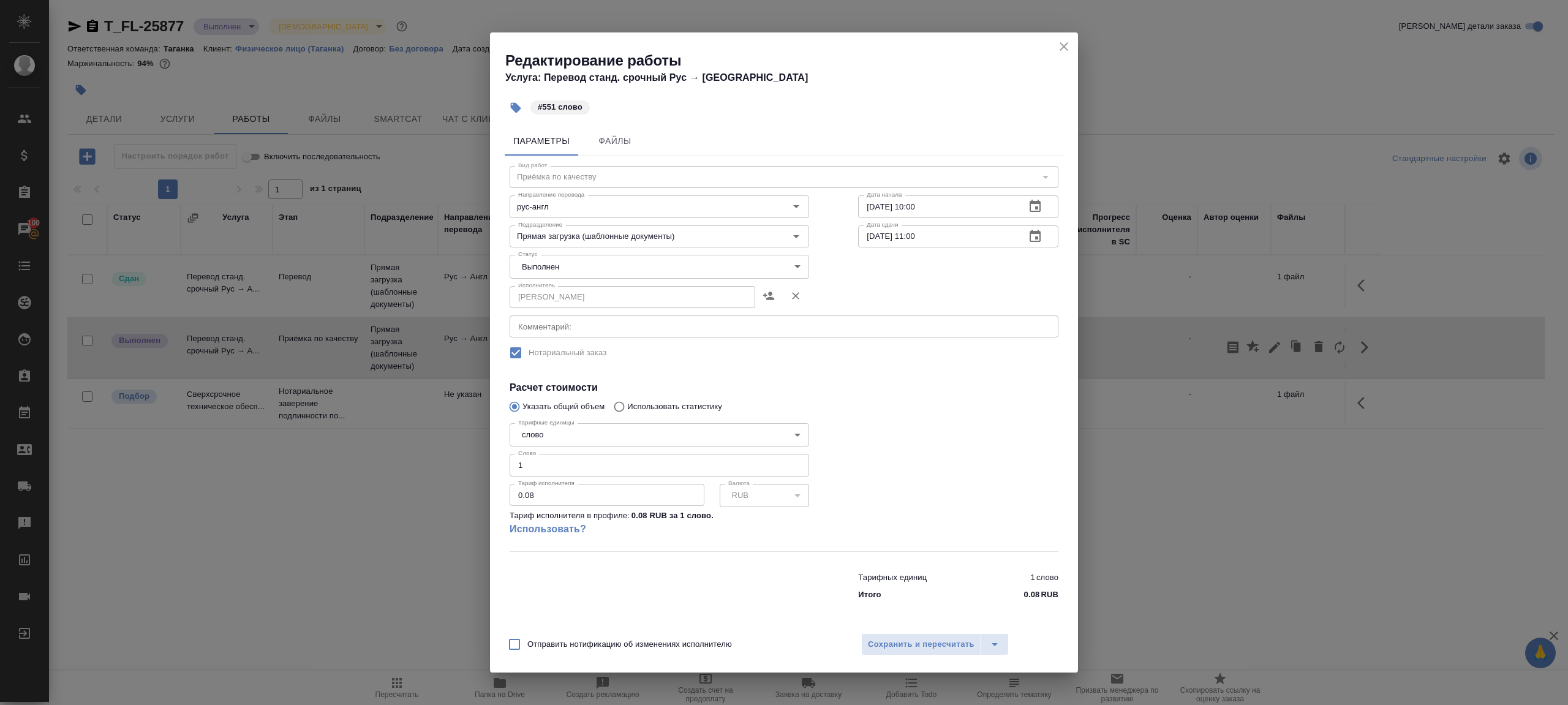
click at [556, 272] on body "🙏 .cls-1 fill:#fff; AWATERA Gazizov Rinat Клиенты Спецификации Заказы 100 Чаты …" at bounding box center [784, 352] width 1568 height 705
click at [556, 286] on li "Сдан" at bounding box center [659, 287] width 299 height 21
type input "closed"
click at [535, 470] on input "1" at bounding box center [659, 464] width 299 height 22
drag, startPoint x: 535, startPoint y: 470, endPoint x: 461, endPoint y: 456, distance: 75.3
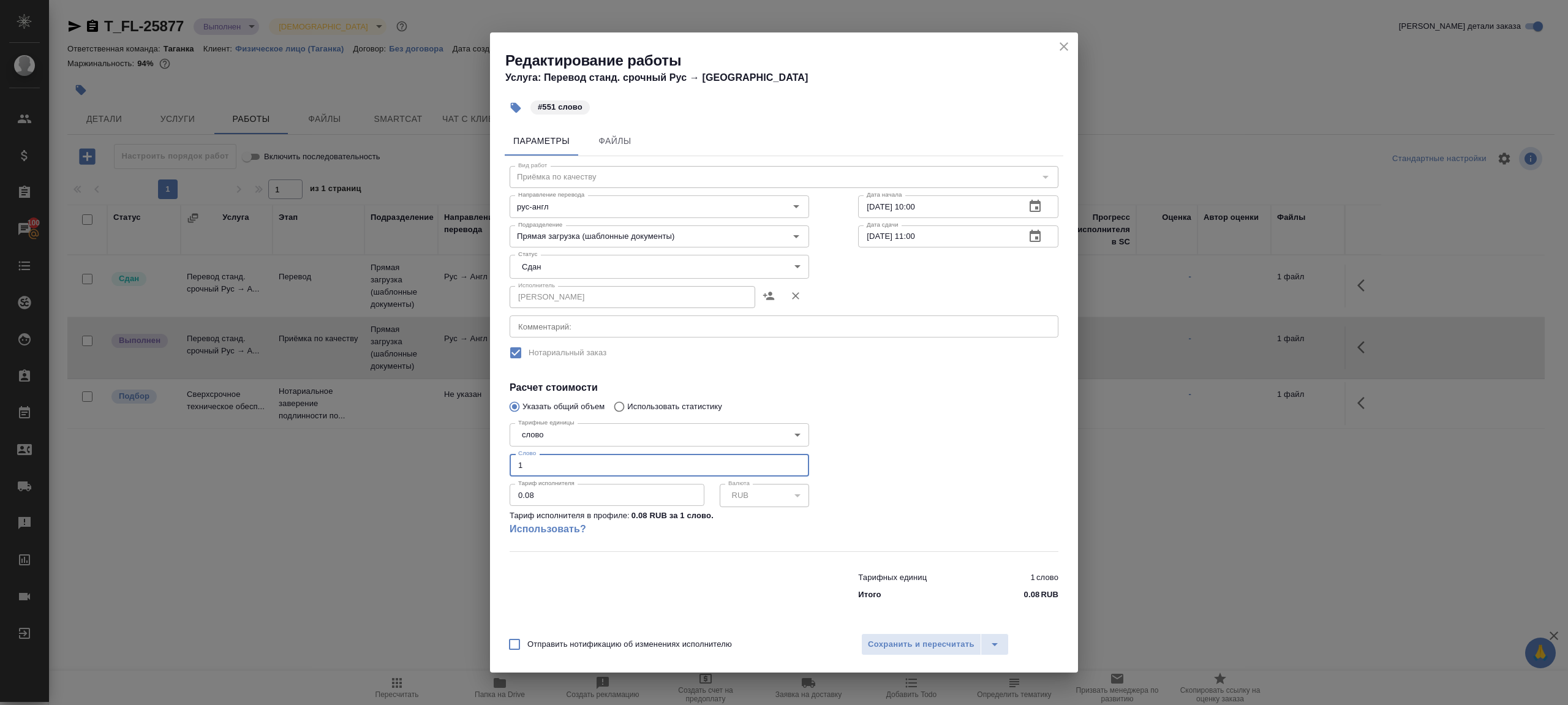
click at [461, 456] on div "Редактирование работы Услуга: Перевод станд. срочный Рус → Англ #551 слово Пара…" at bounding box center [784, 352] width 1568 height 705
type input "551"
click at [918, 637] on span "Сохранить и пересчитать" at bounding box center [921, 644] width 107 height 14
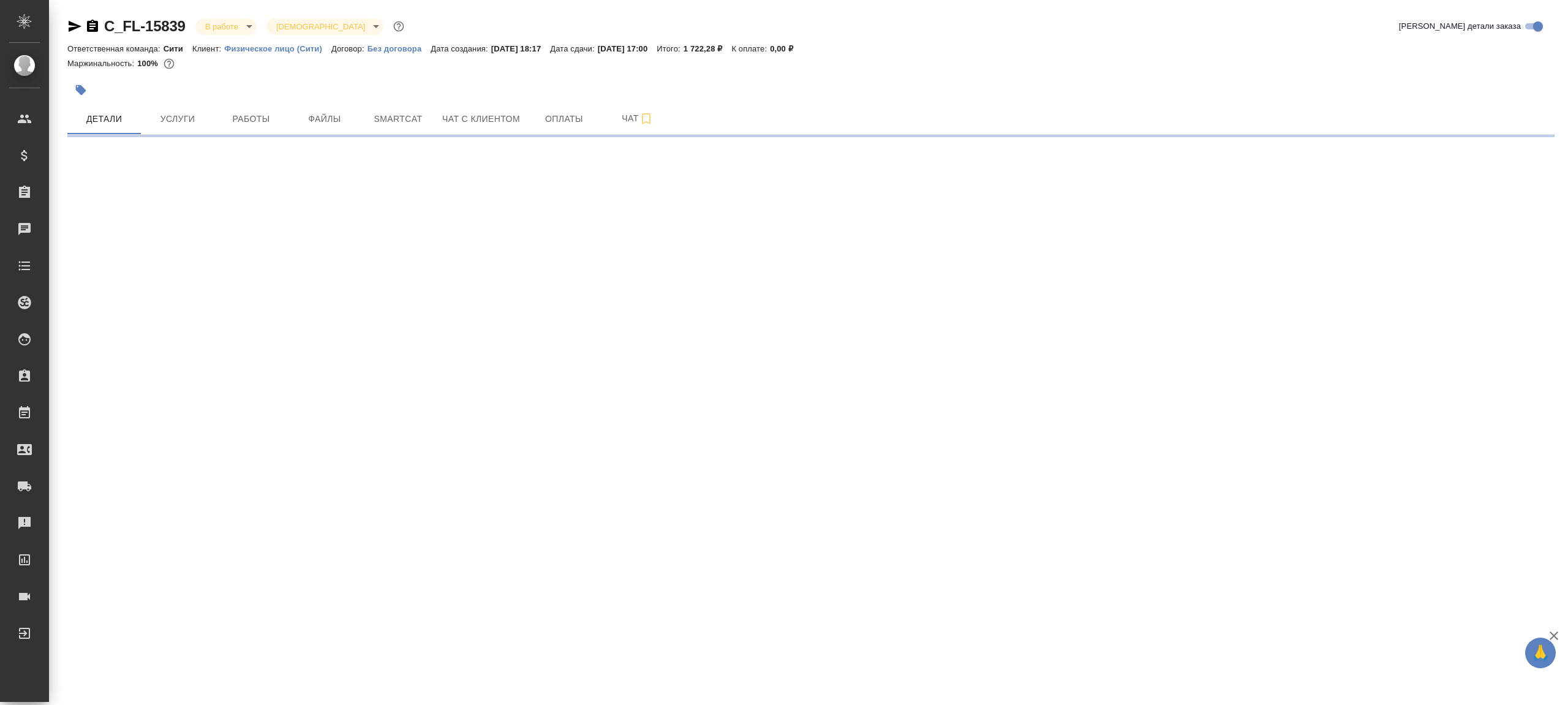
select select "RU"
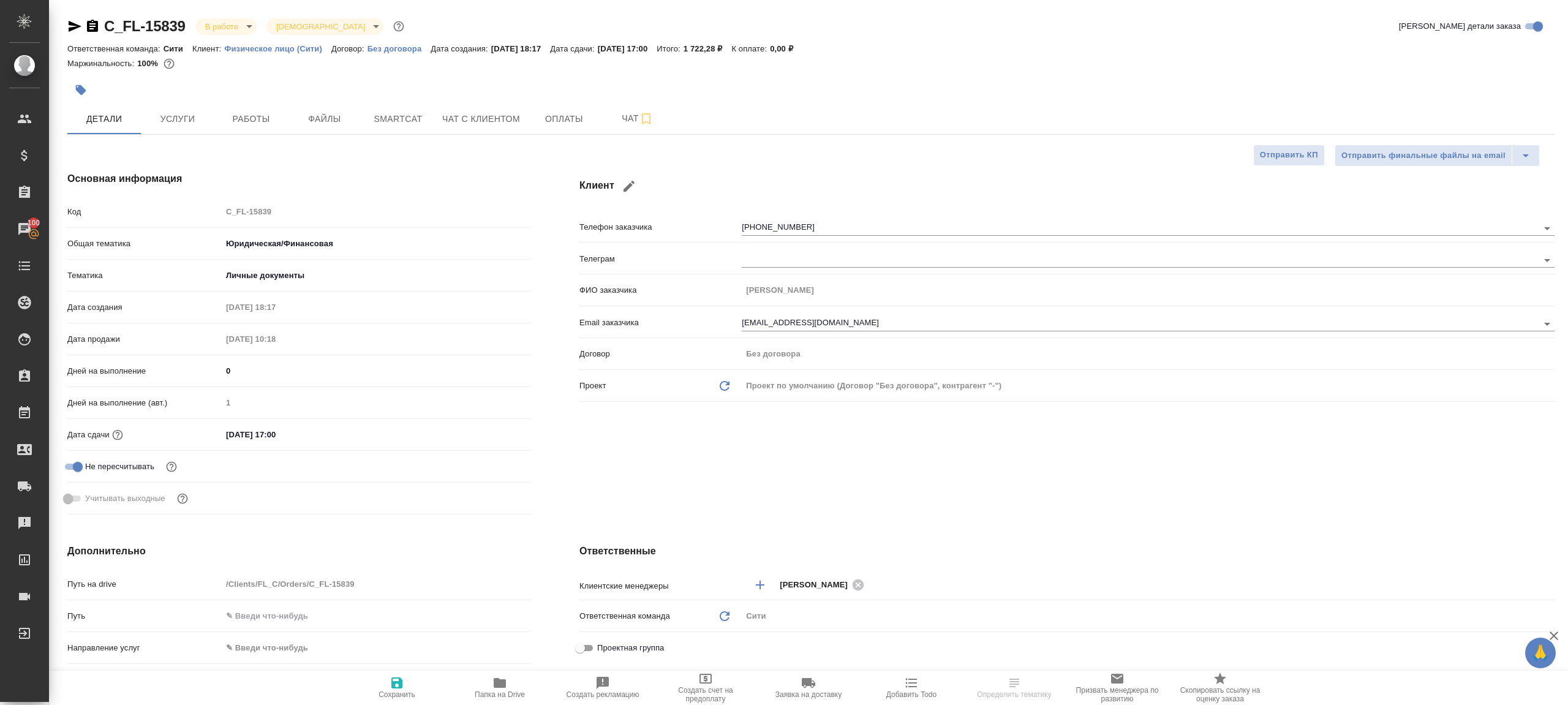
type textarea "x"
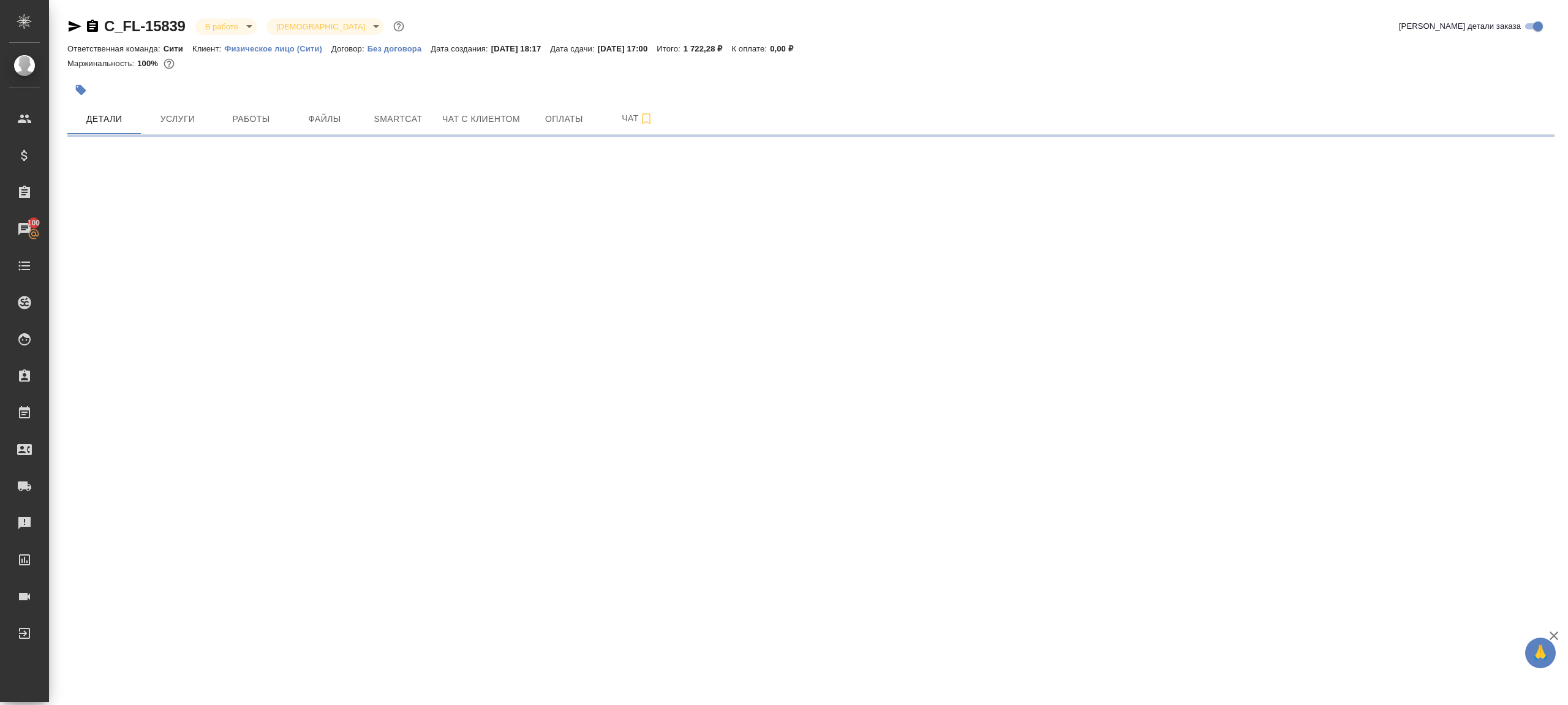
select select "RU"
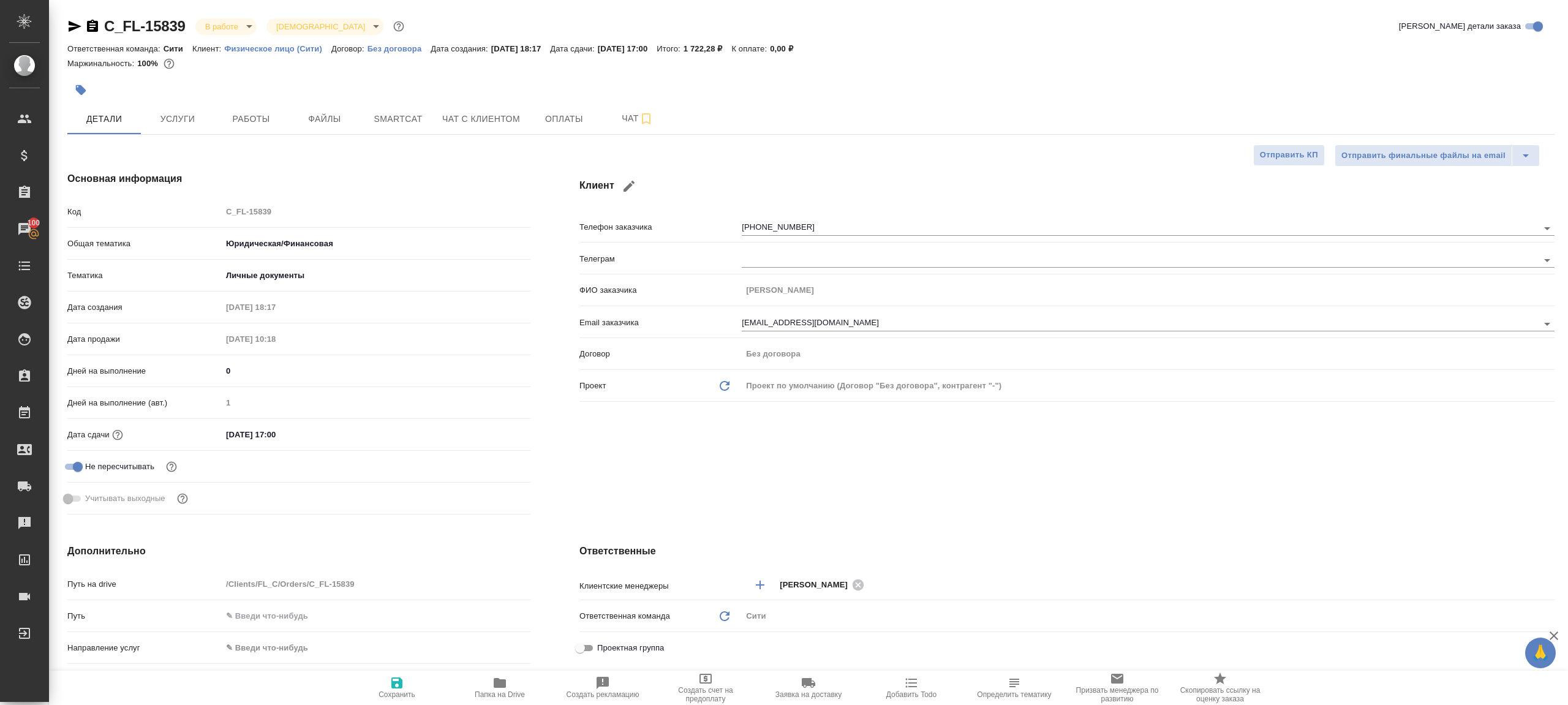
type textarea "x"
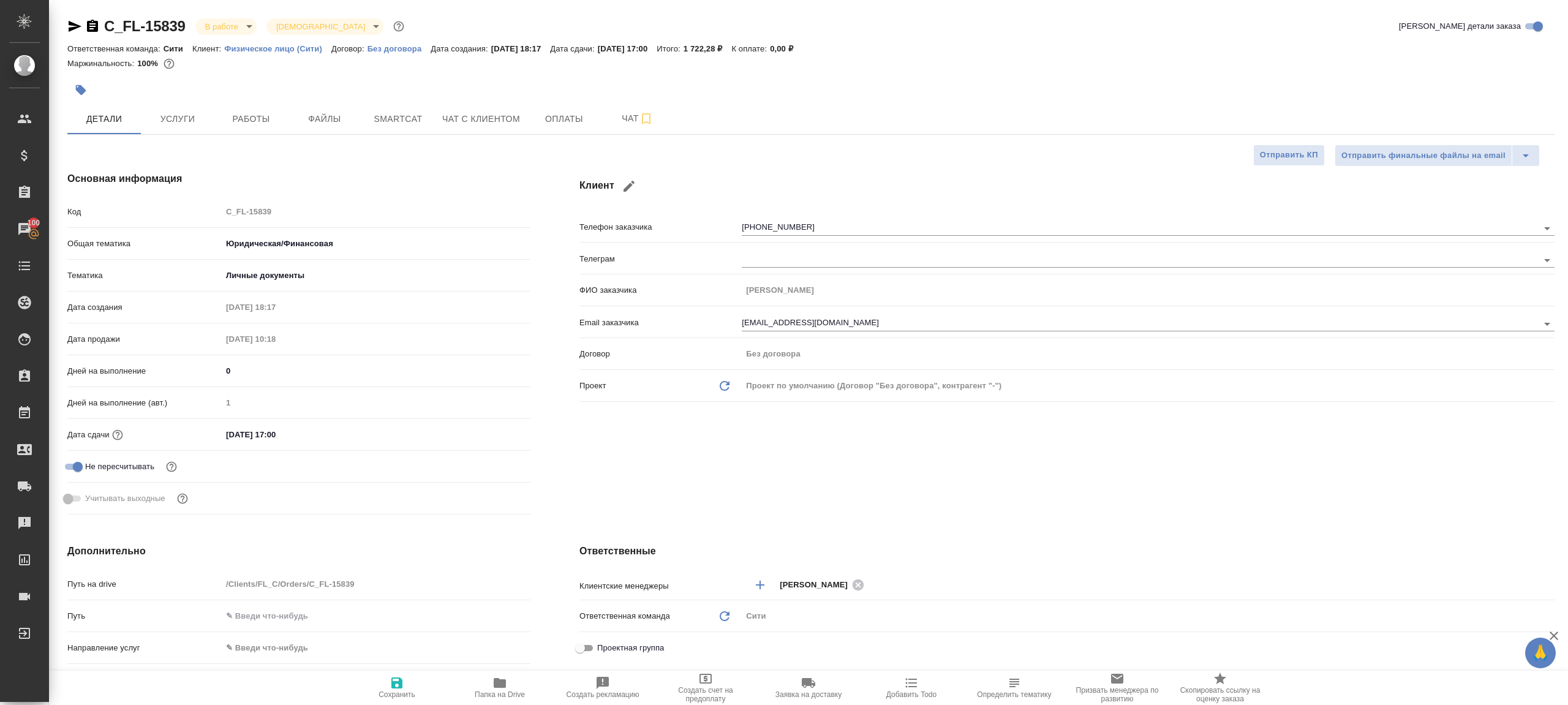
type textarea "x"
click at [274, 120] on span "Работы" at bounding box center [251, 119] width 59 height 15
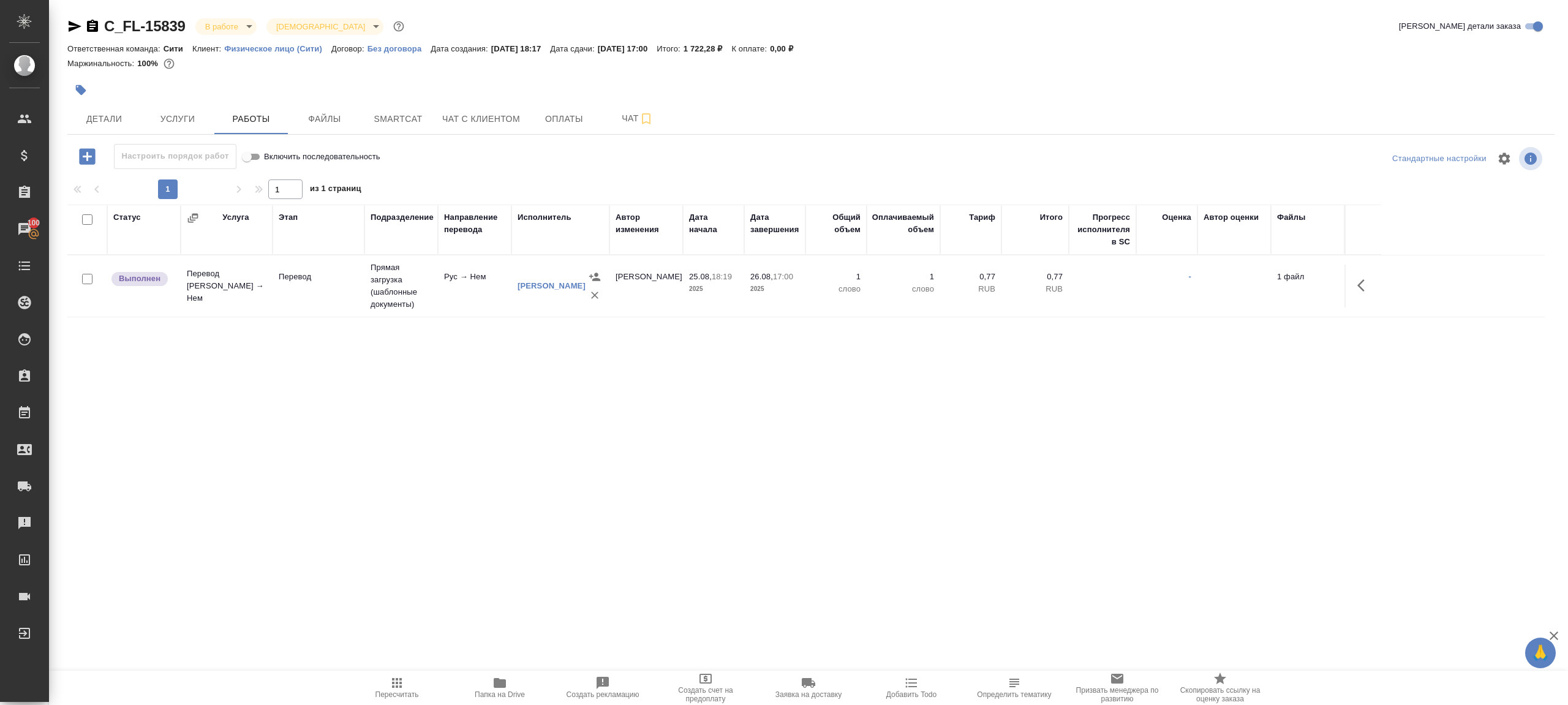
click at [508, 181] on div "1 1 из 1 страниц" at bounding box center [811, 189] width 1487 height 19
click at [1376, 283] on button "button" at bounding box center [1365, 285] width 30 height 30
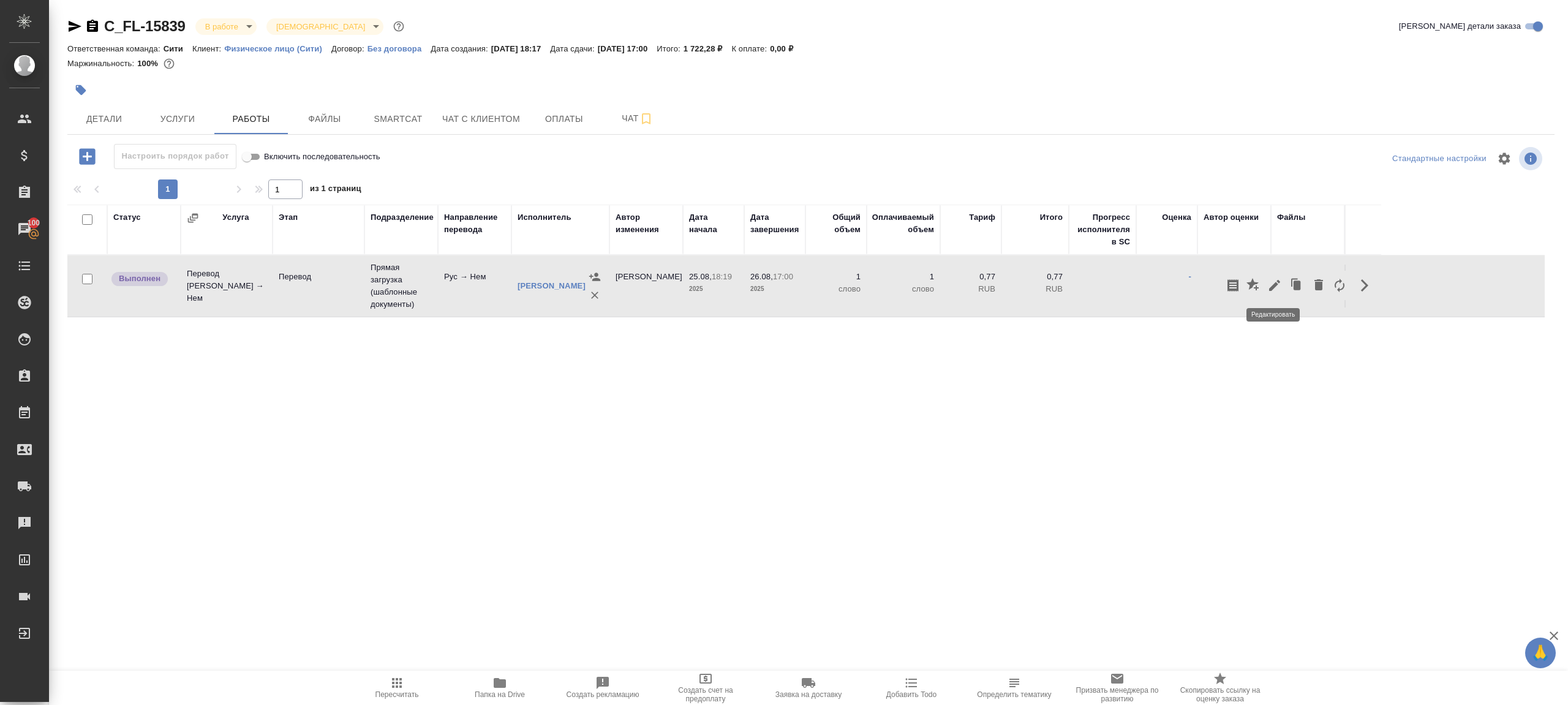
click at [1280, 283] on icon "button" at bounding box center [1274, 285] width 14 height 14
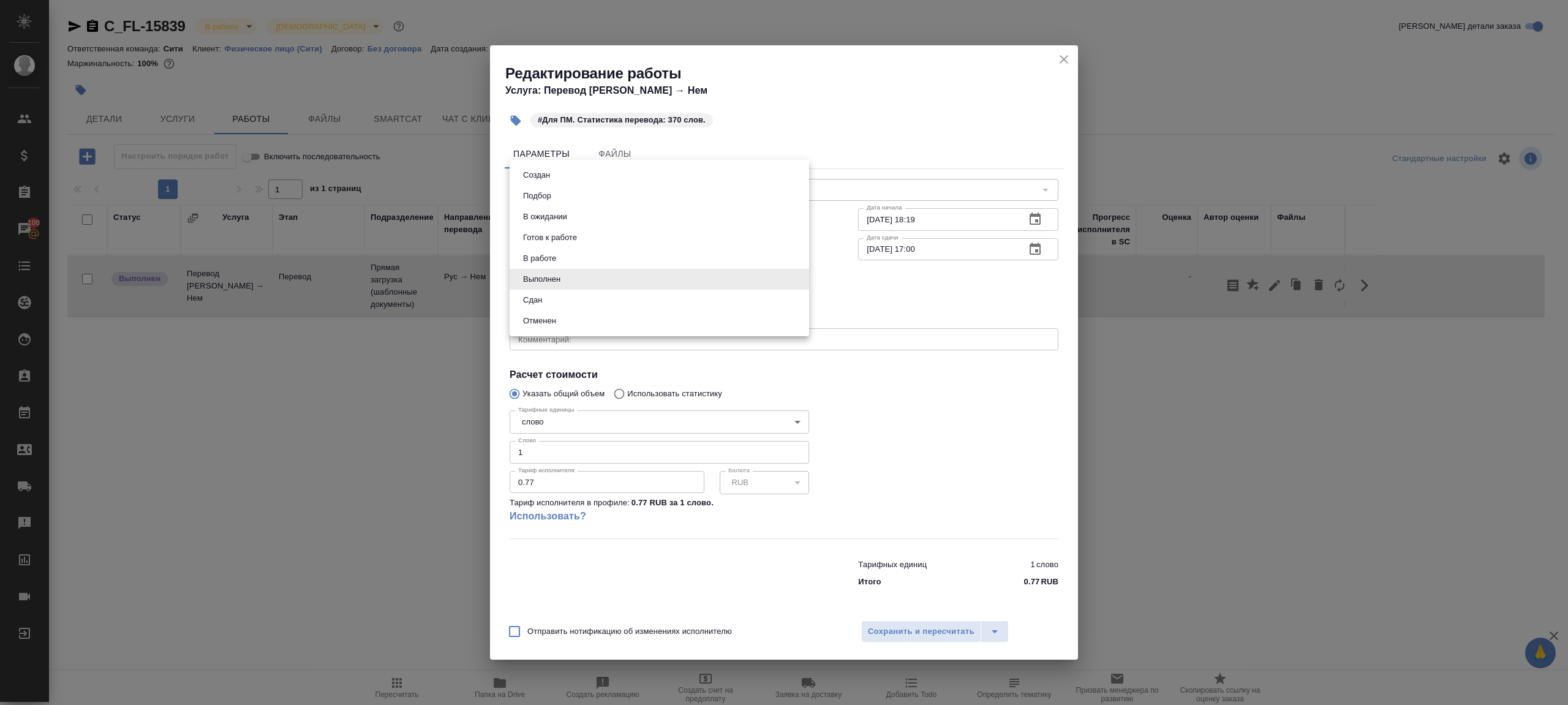
click at [541, 273] on body "🙏 .cls-1 fill:#fff; AWATERA Gazizov Rinat Клиенты Спецификации Заказы 100 Чаты …" at bounding box center [784, 352] width 1568 height 705
click at [551, 291] on li "Сдан" at bounding box center [659, 300] width 299 height 21
type input "closed"
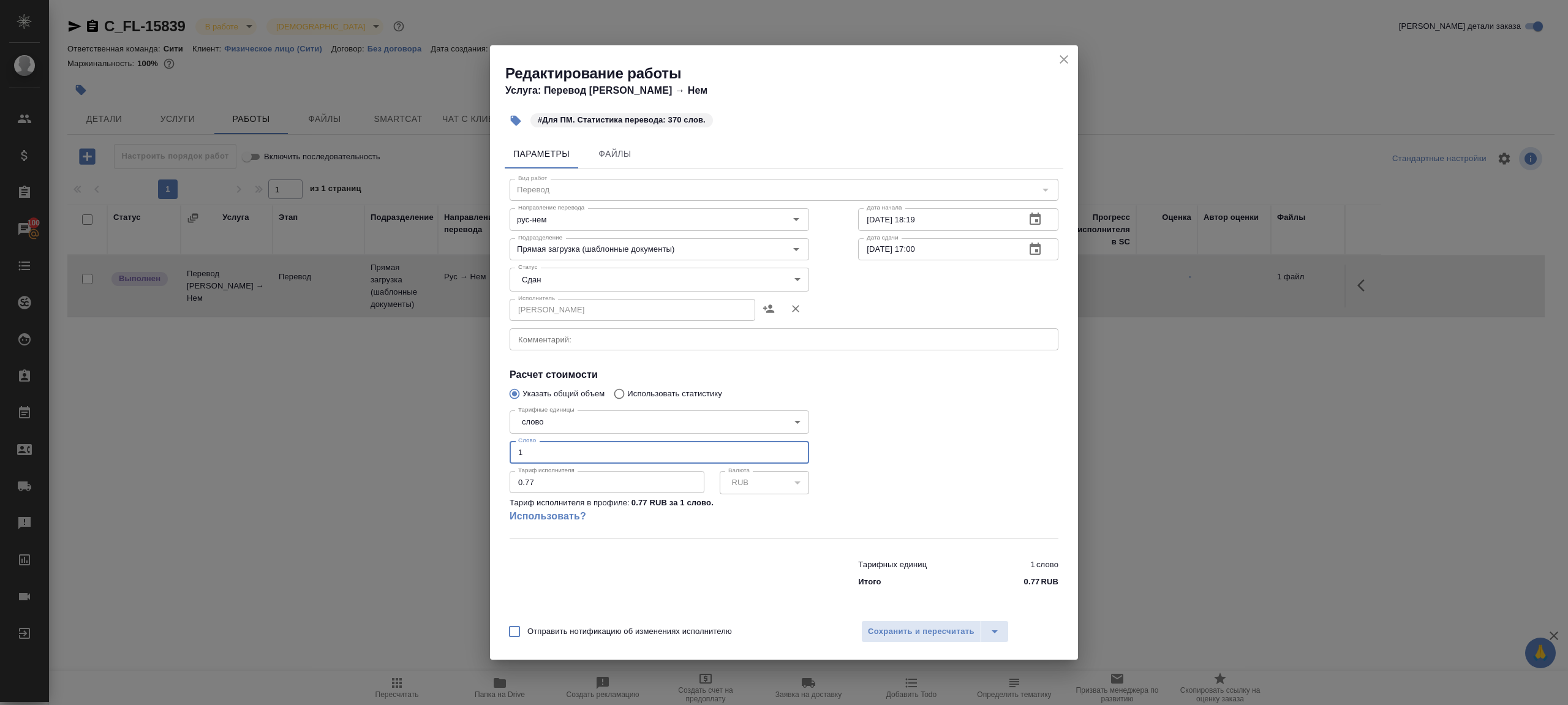
drag, startPoint x: 547, startPoint y: 459, endPoint x: 503, endPoint y: 453, distance: 44.4
click at [510, 453] on input "1" at bounding box center [659, 452] width 299 height 22
type input "370"
click at [881, 624] on span "Сохранить и пересчитать" at bounding box center [921, 631] width 107 height 14
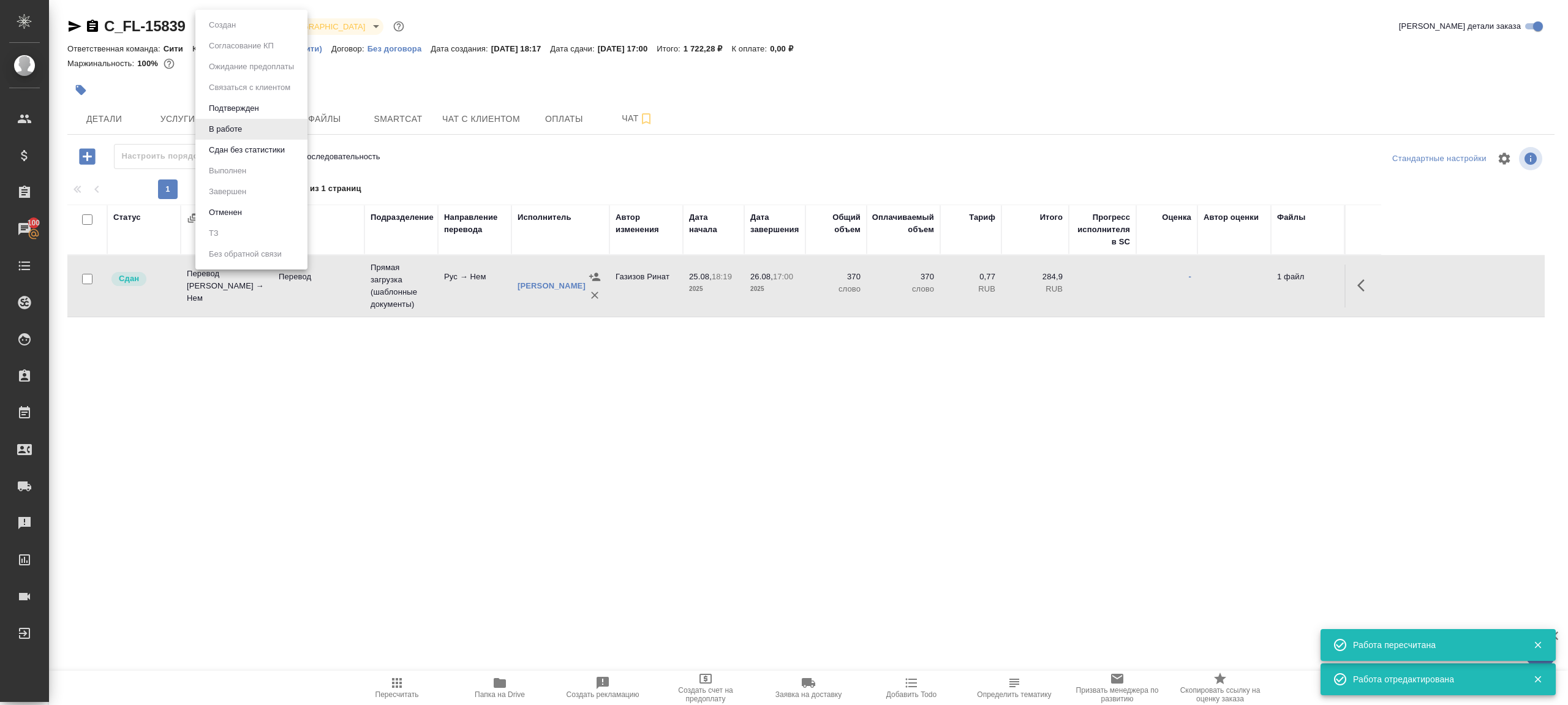
click at [233, 26] on body "🙏 .cls-1 fill:#fff; AWATERA Gazizov Rinat Клиенты Спецификации Заказы 100 Чаты …" at bounding box center [784, 352] width 1568 height 705
click at [249, 143] on button "Сдан без статистики" at bounding box center [247, 150] width 83 height 14
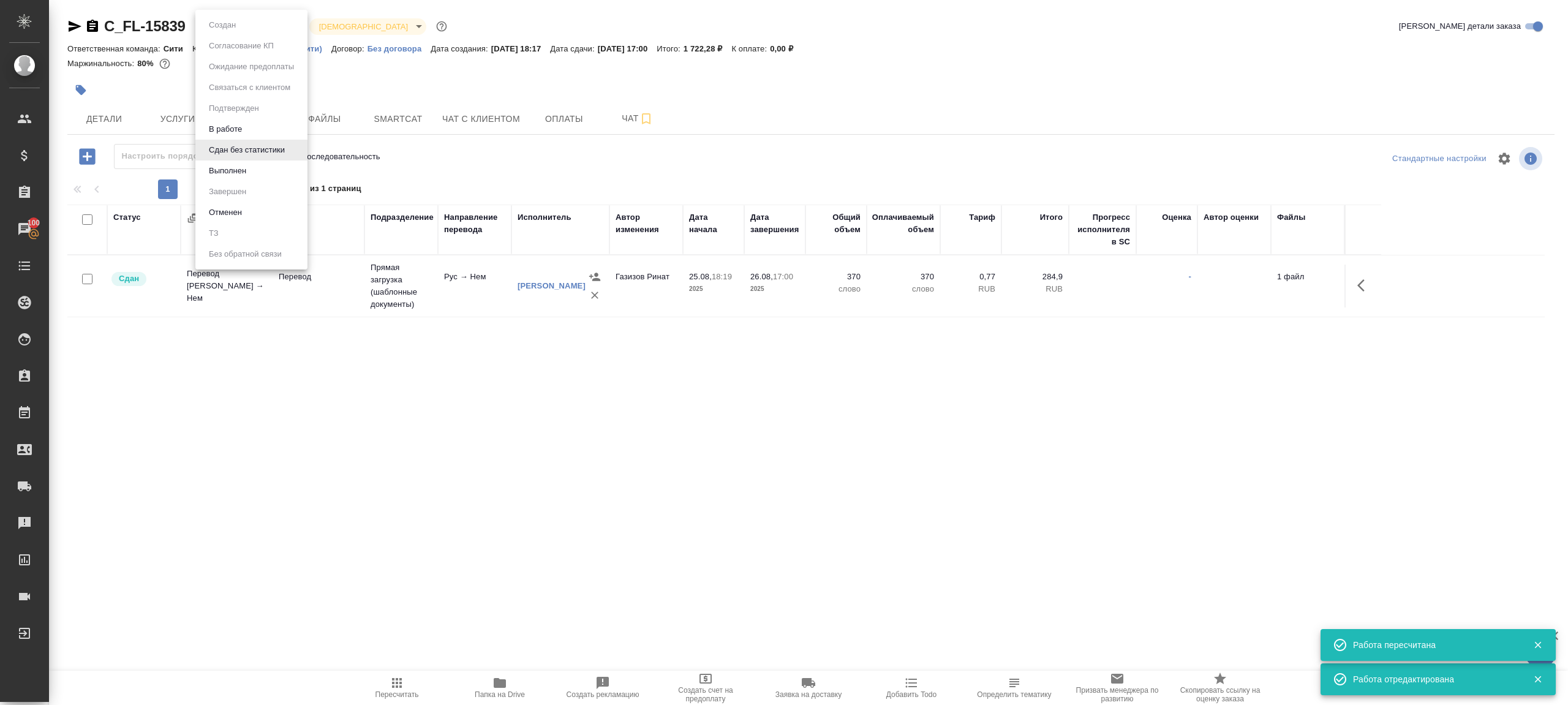
click at [246, 23] on body "🙏 .cls-1 fill:#fff; AWATERA Gazizov Rinat Клиенты Спецификации Заказы 100 Чаты …" at bounding box center [784, 352] width 1568 height 705
click at [246, 175] on button "Выполнен" at bounding box center [228, 171] width 45 height 14
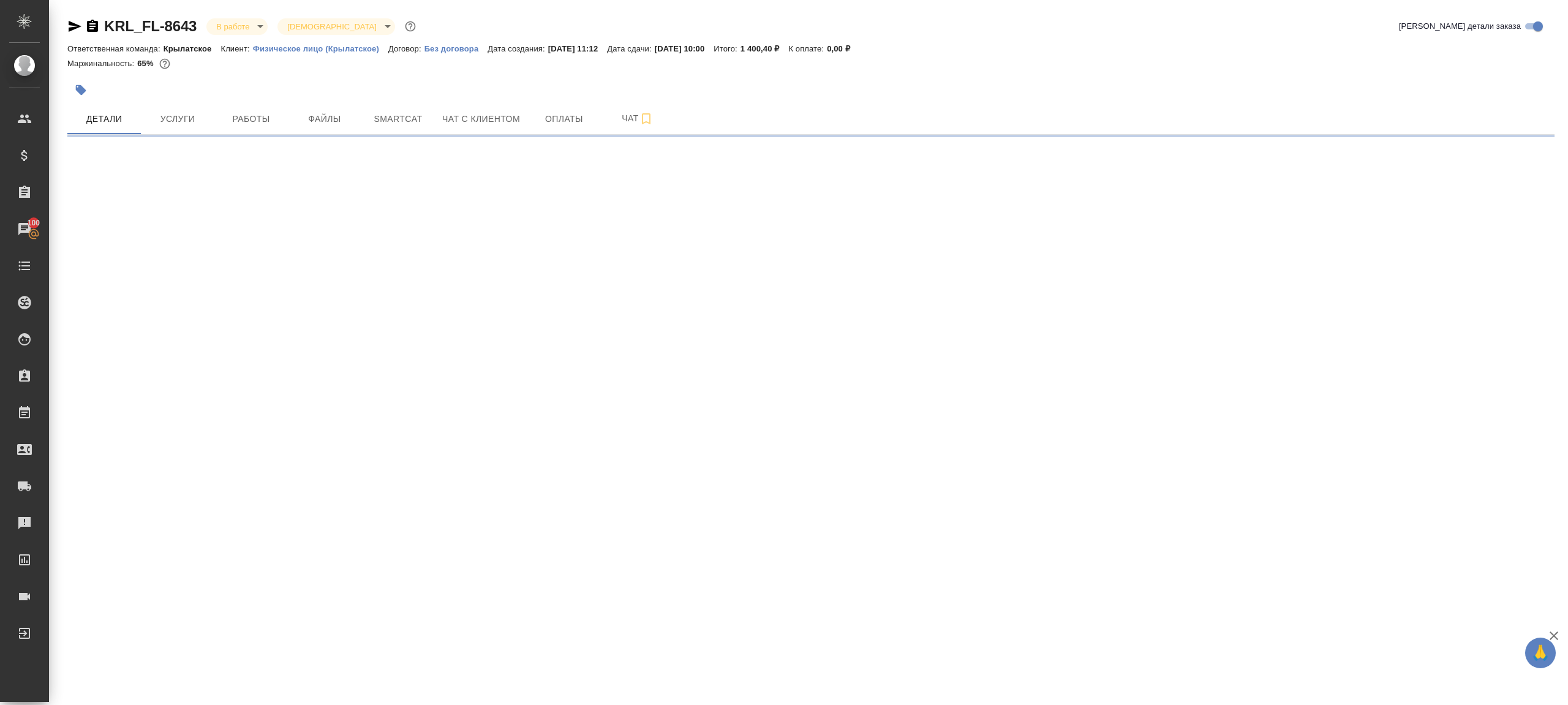
select select "RU"
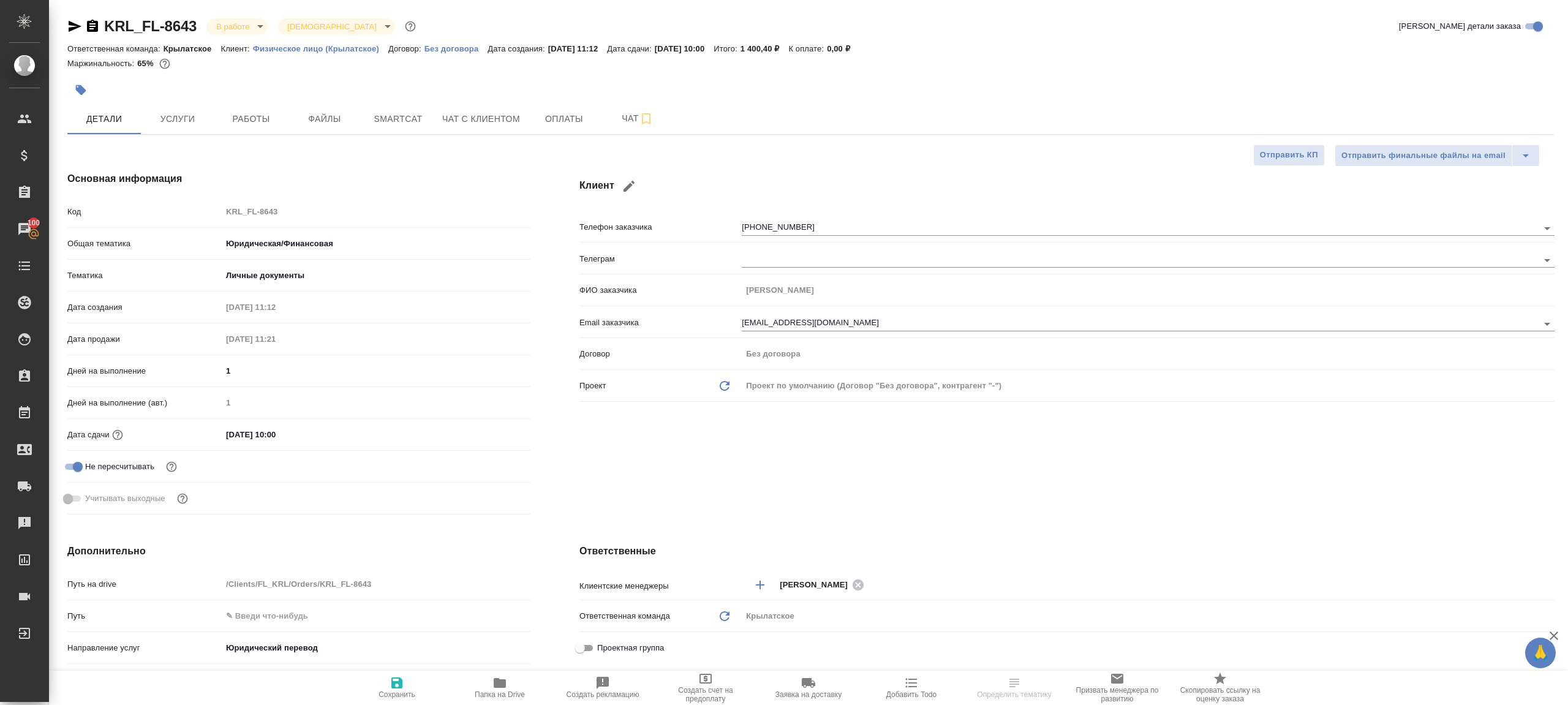
type textarea "x"
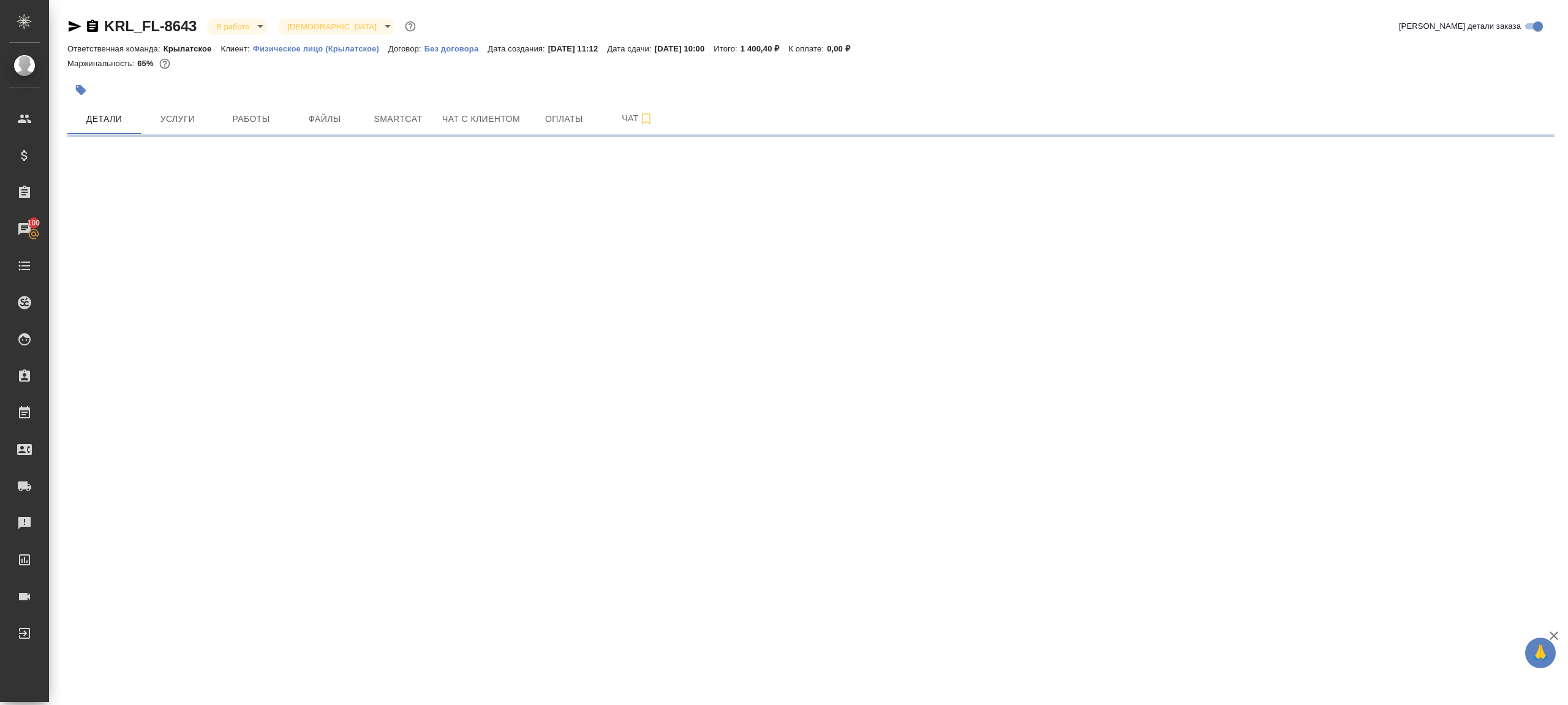
select select "RU"
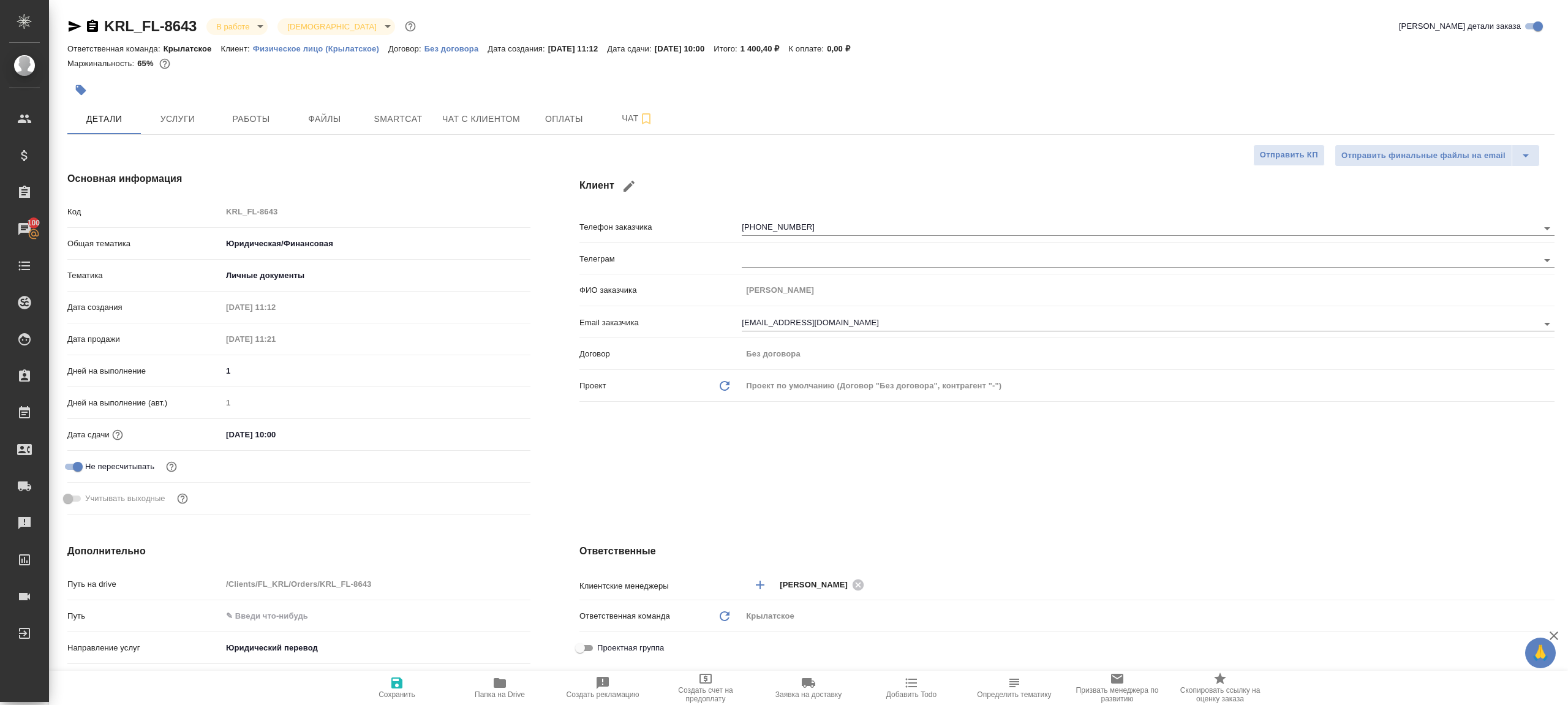
type textarea "x"
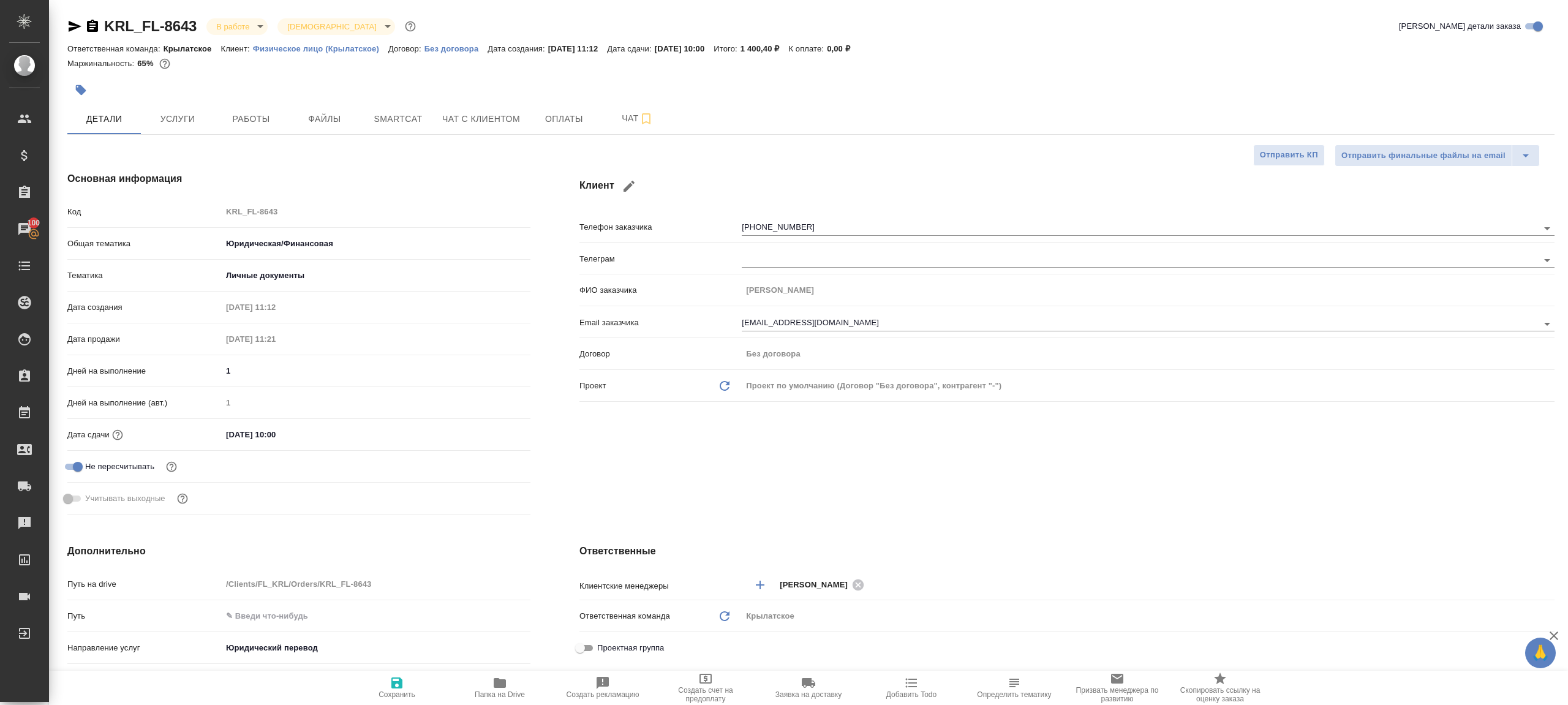
type textarea "x"
click at [259, 129] on button "Работы" at bounding box center [251, 119] width 74 height 30
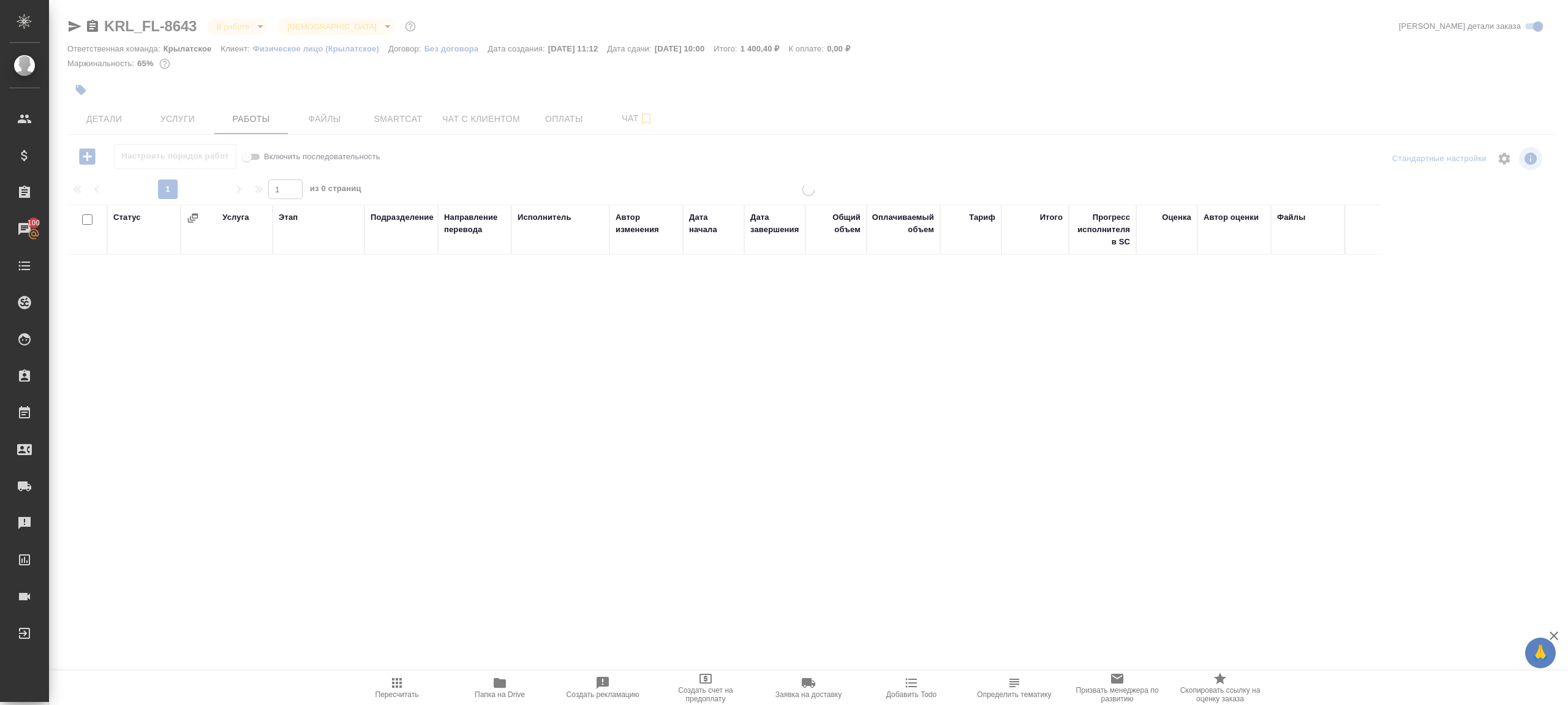
click at [549, 181] on div "1 1 из 0 страниц" at bounding box center [811, 189] width 1487 height 19
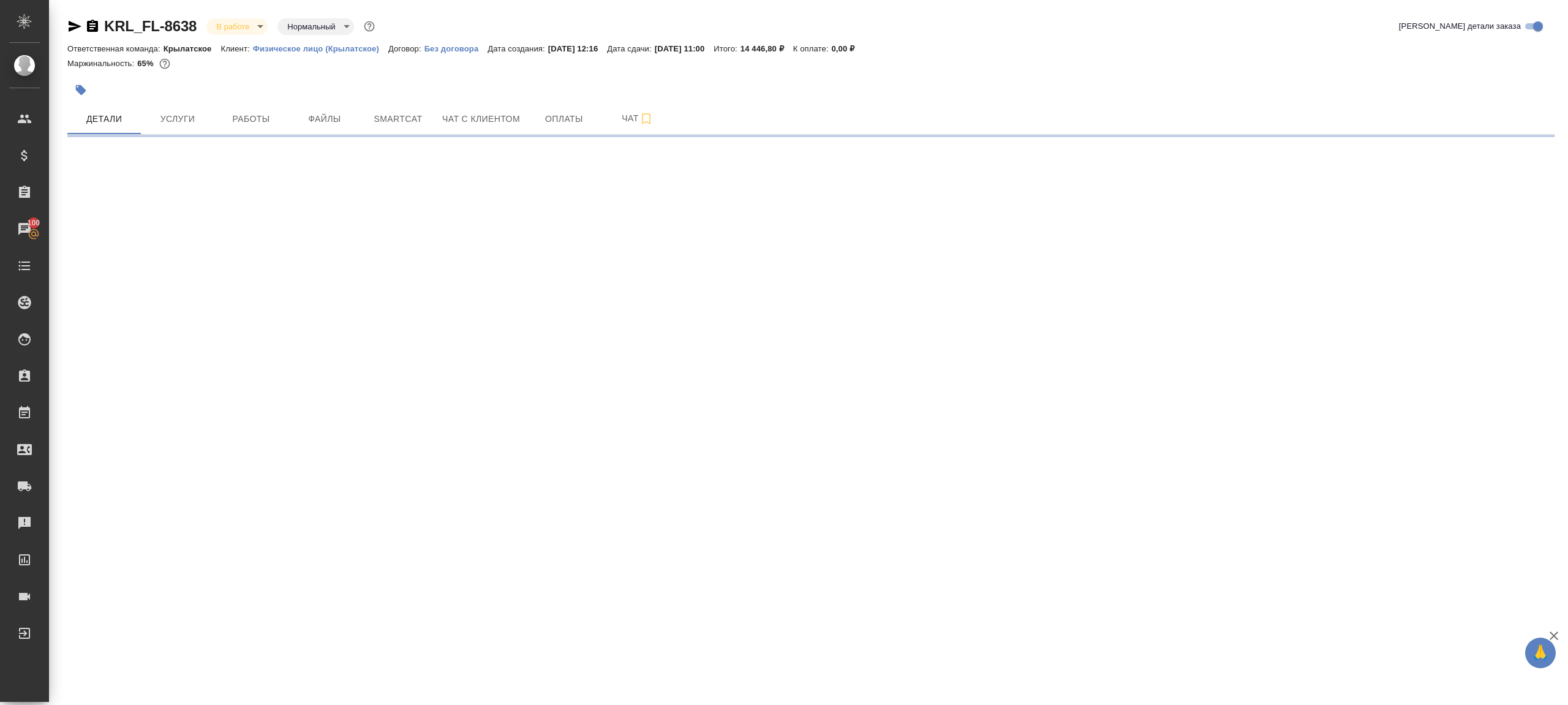
select select "RU"
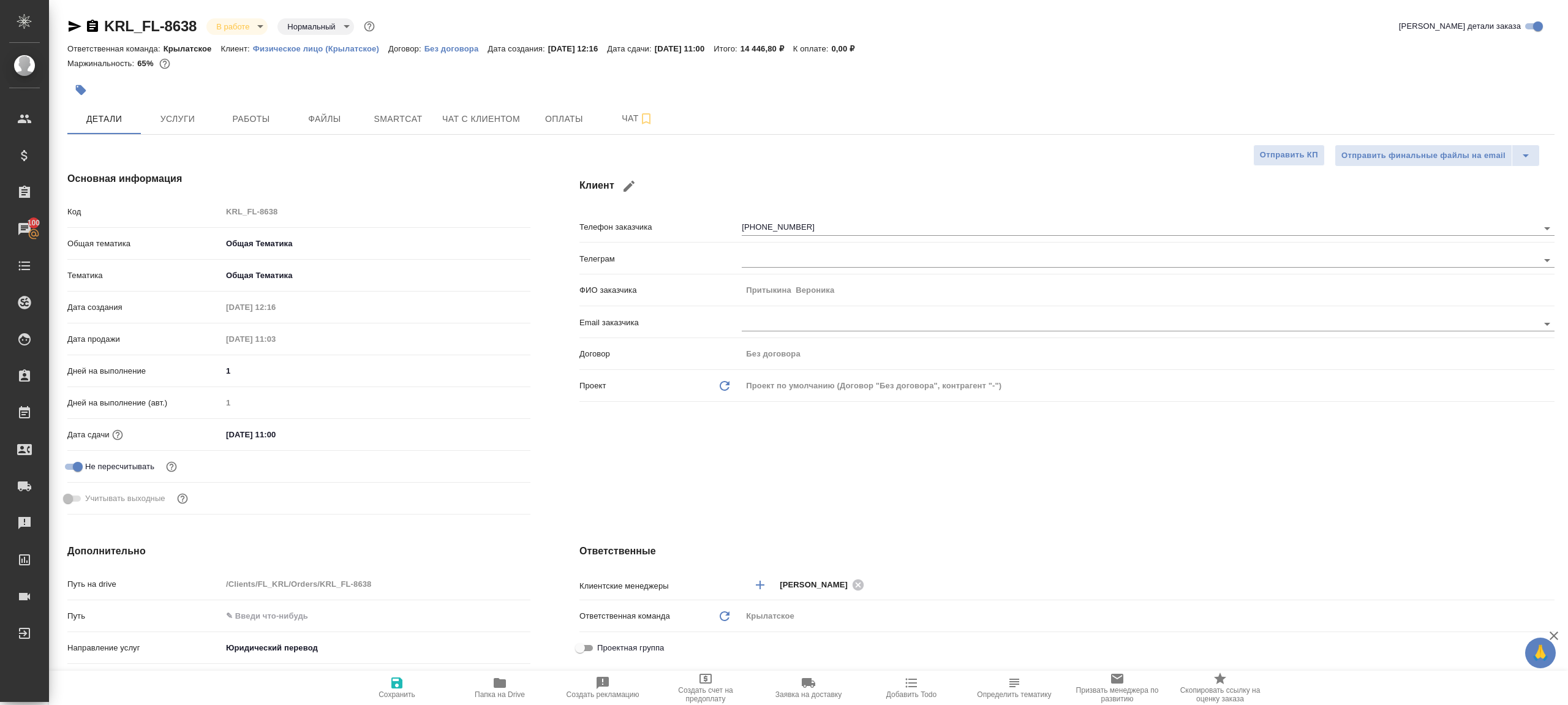
type textarea "x"
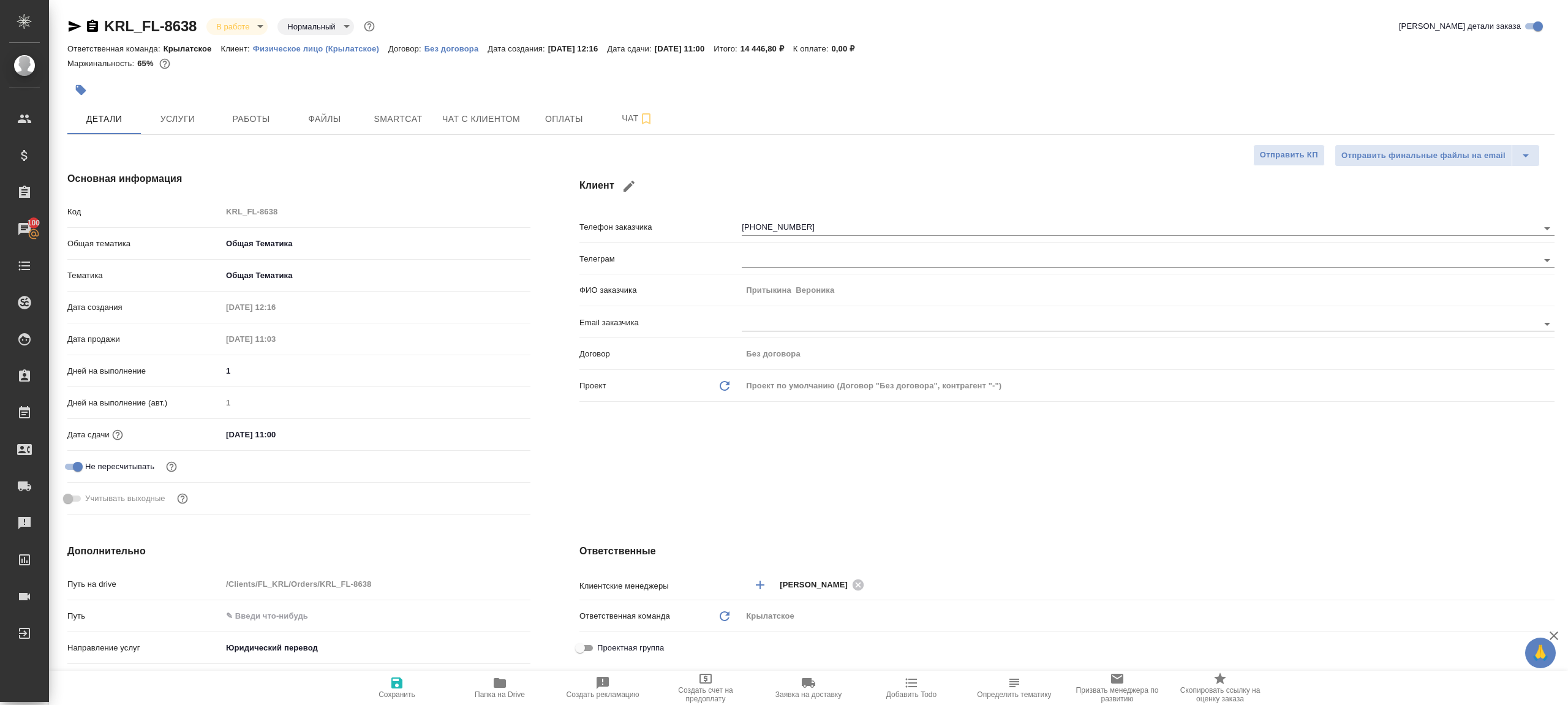
type textarea "x"
click at [268, 110] on button "Работы" at bounding box center [251, 119] width 74 height 30
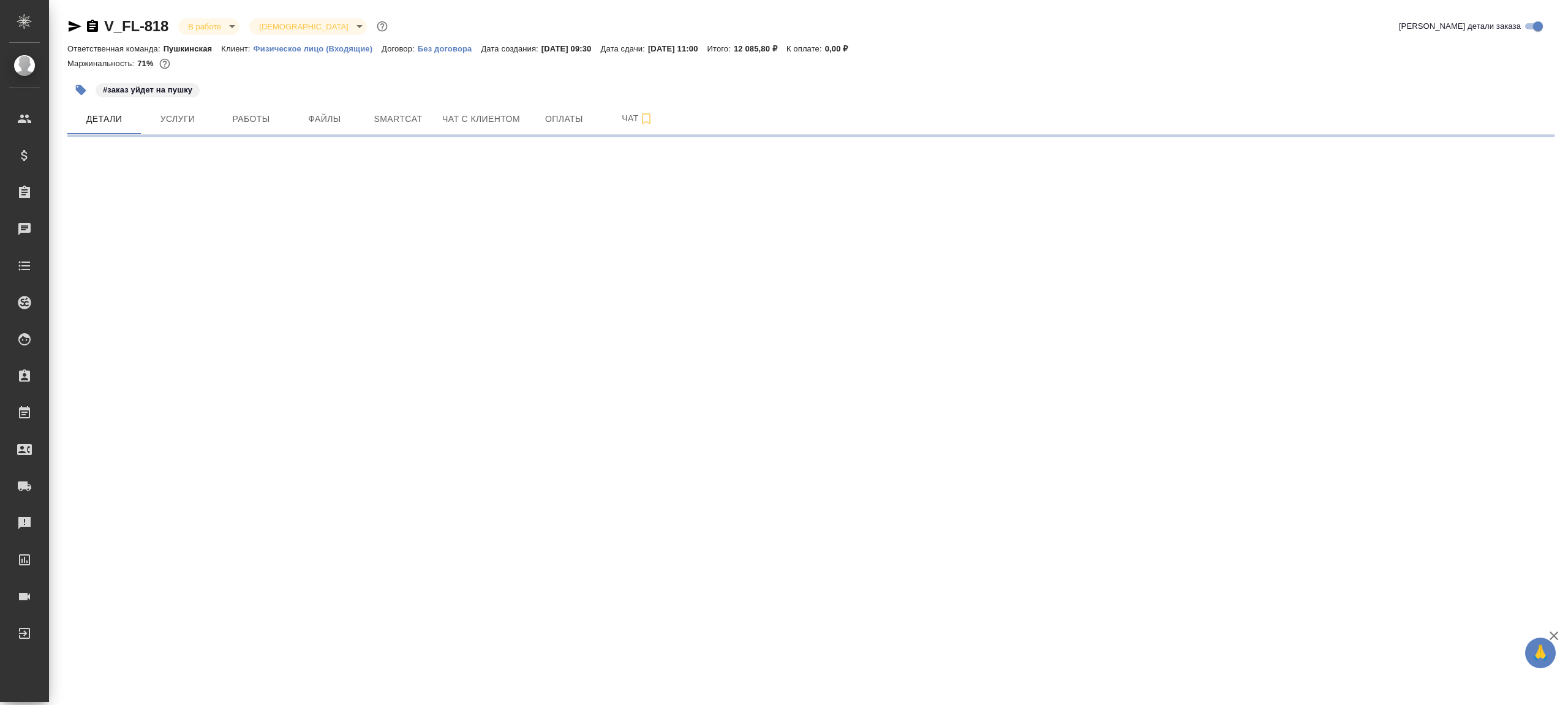
select select "RU"
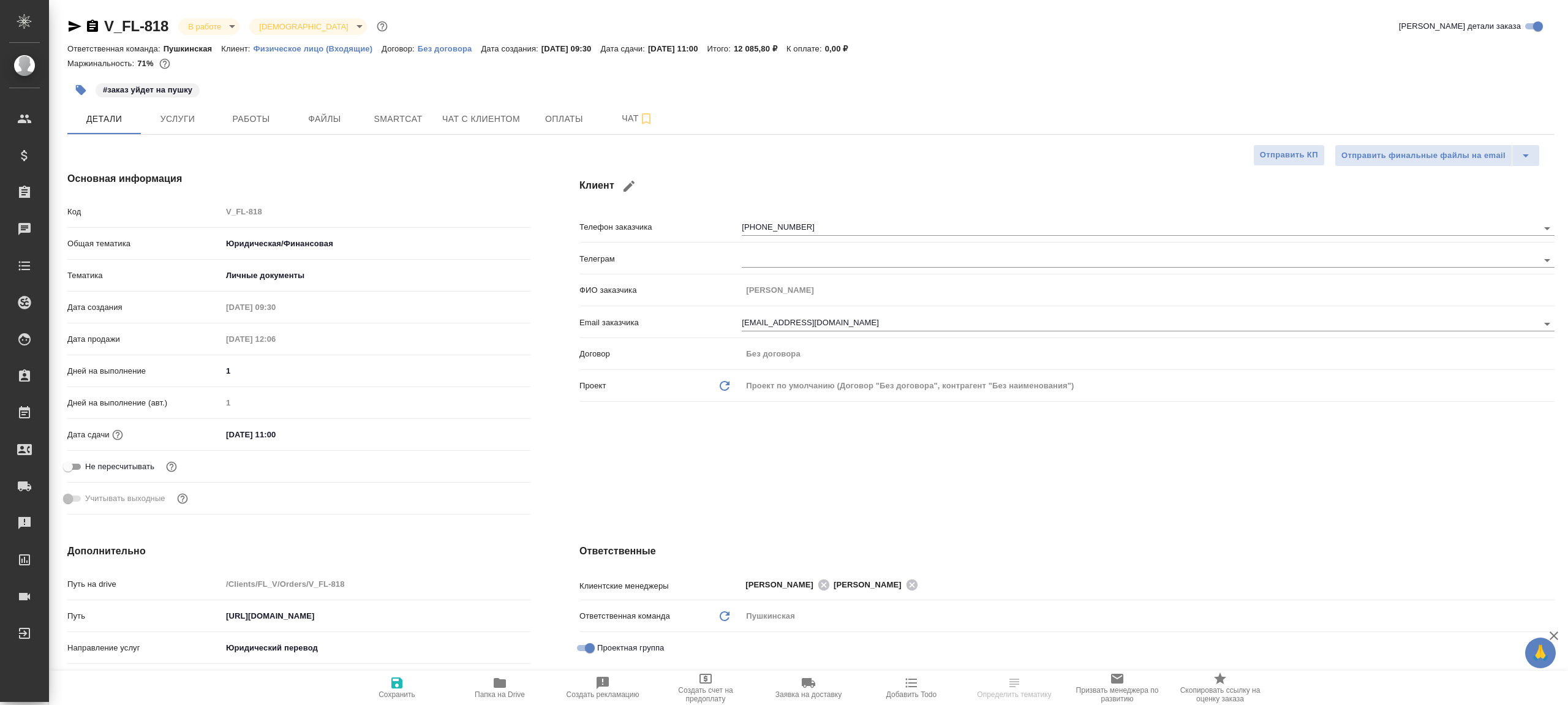
type textarea "x"
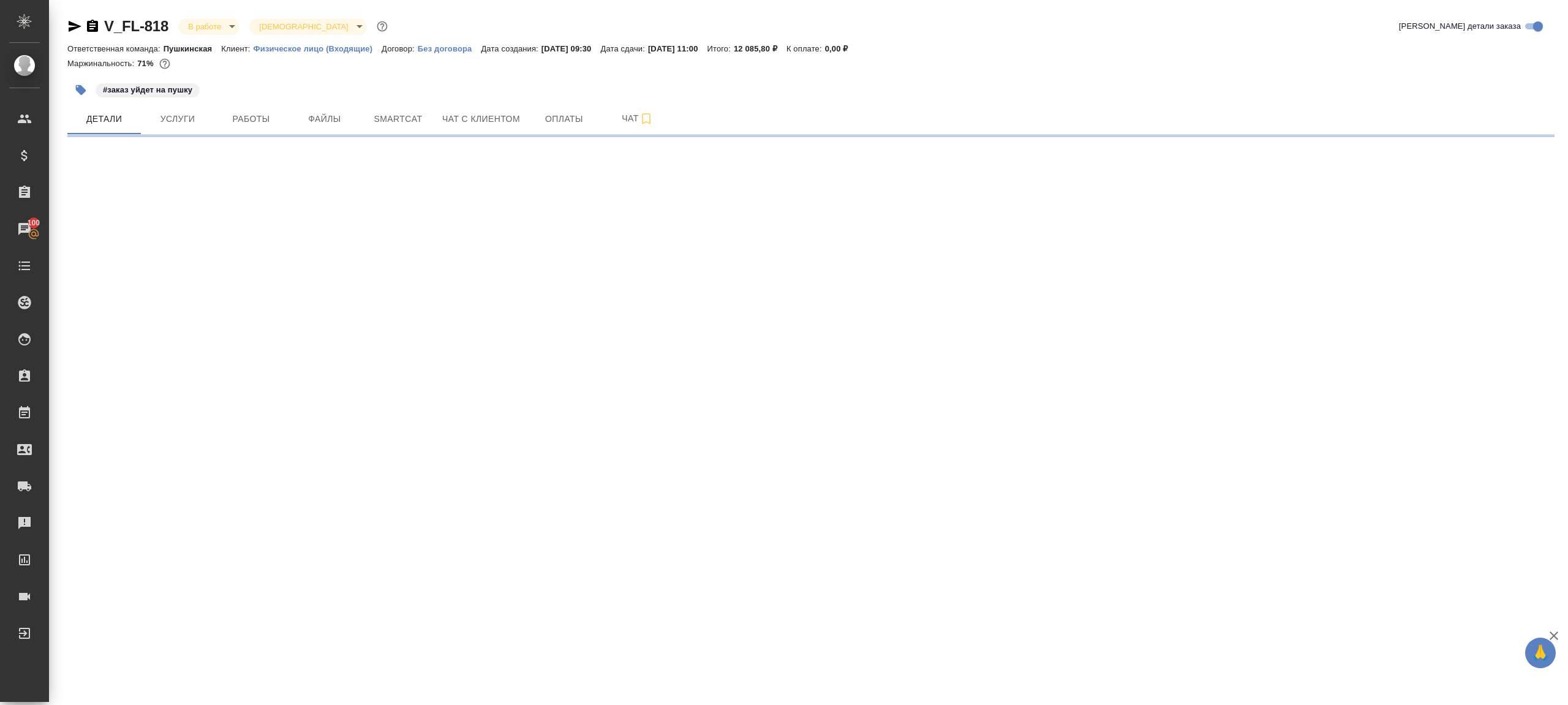
select select "RU"
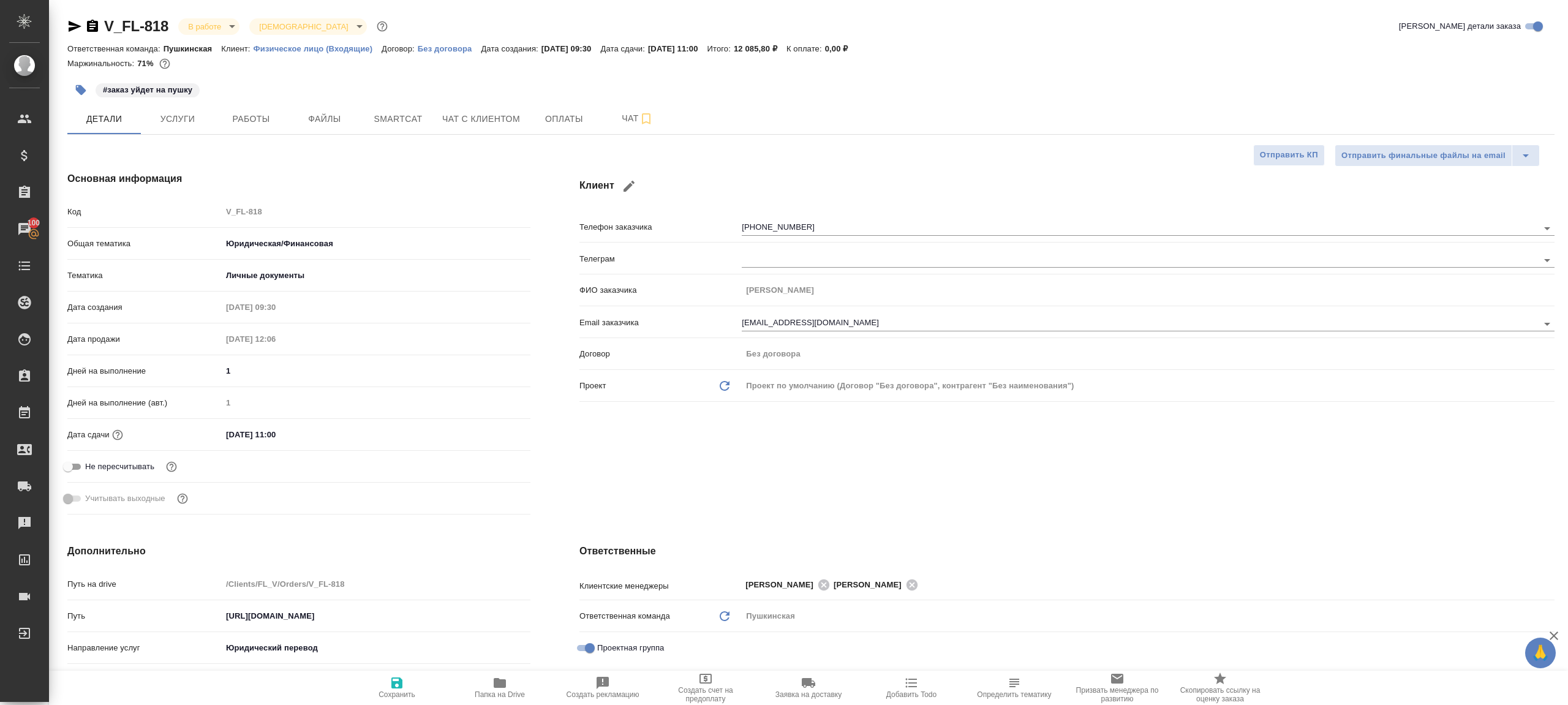
type textarea "x"
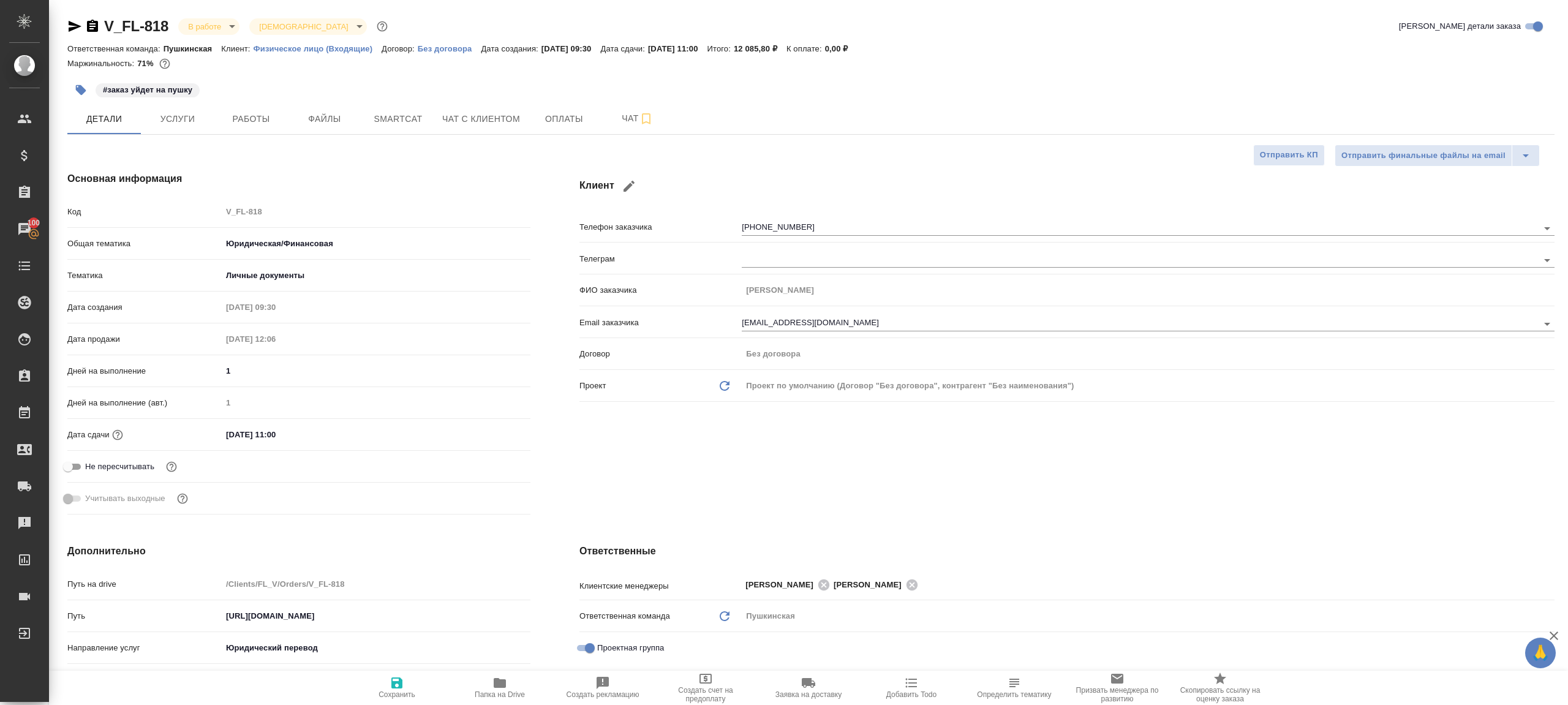
type textarea "x"
click at [240, 125] on span "Работы" at bounding box center [251, 119] width 59 height 15
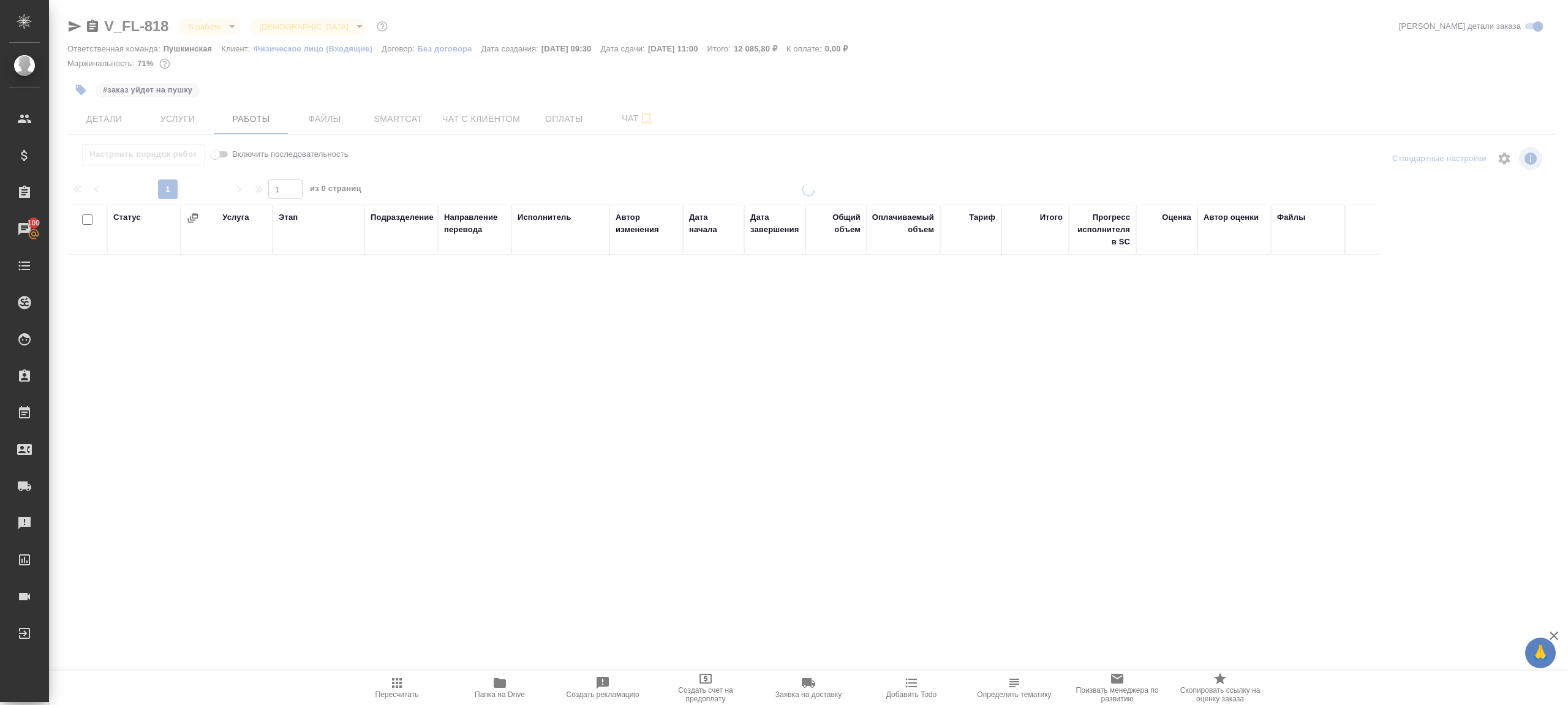
click at [570, 168] on div at bounding box center [810, 159] width 496 height 30
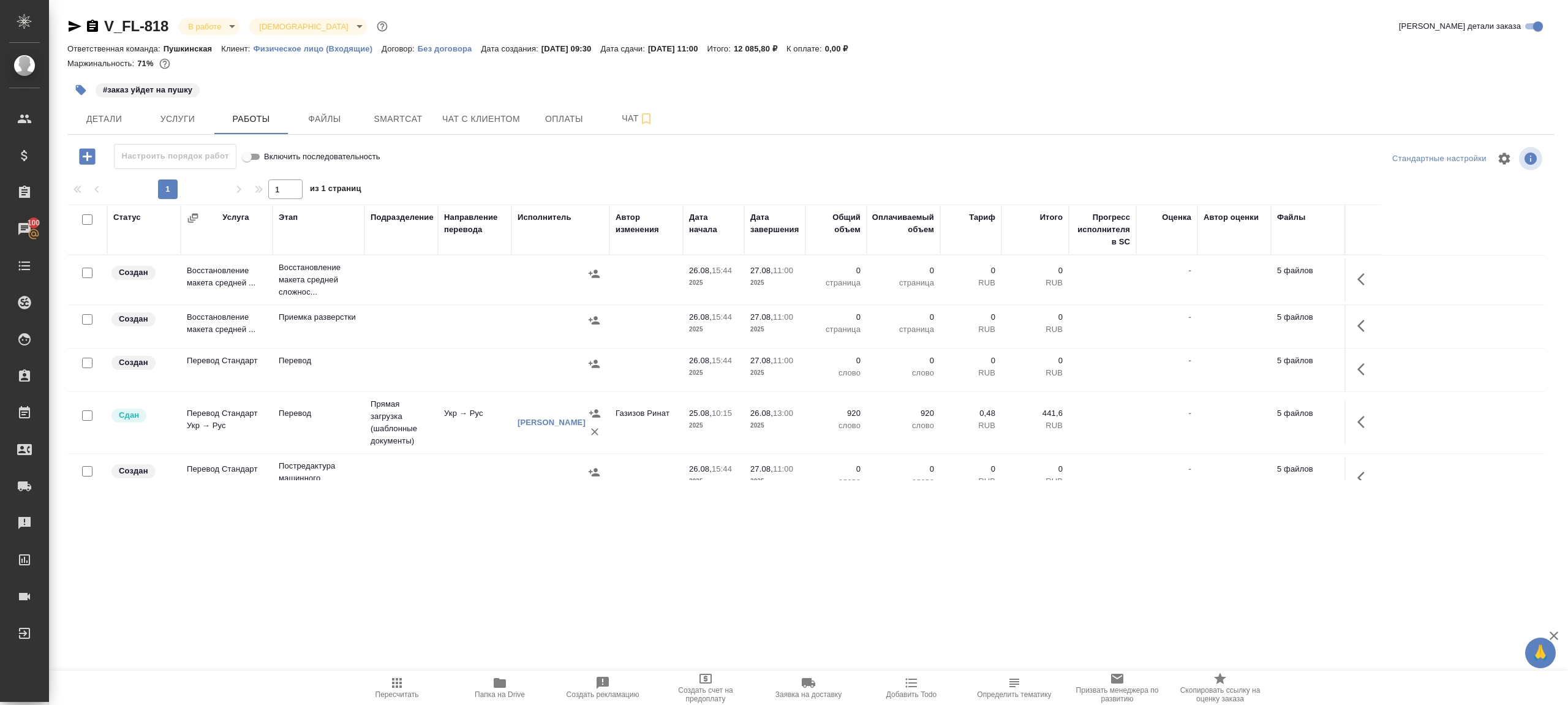
click at [91, 360] on input "checkbox" at bounding box center [87, 362] width 10 height 10
checkbox input "true"
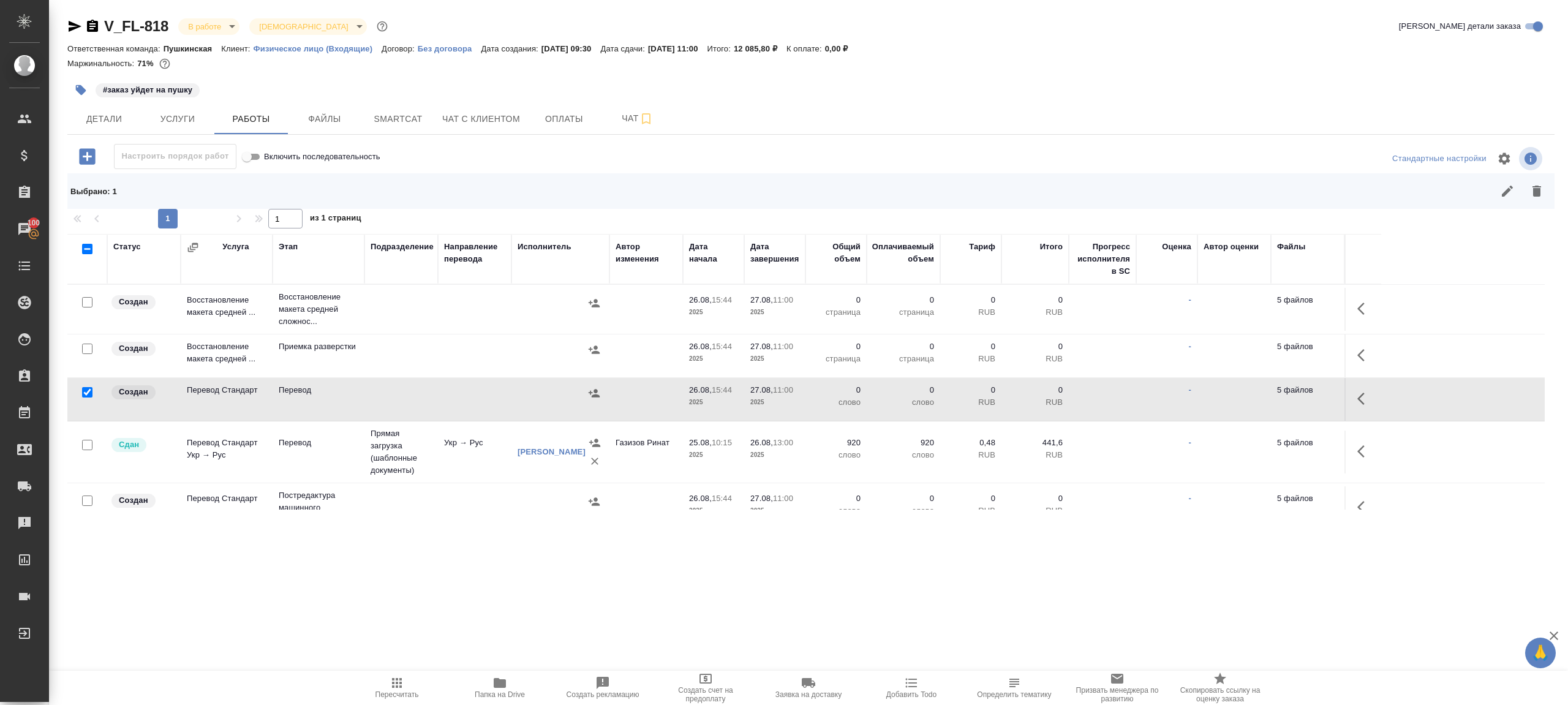
click at [85, 345] on input "checkbox" at bounding box center [87, 348] width 10 height 10
checkbox input "true"
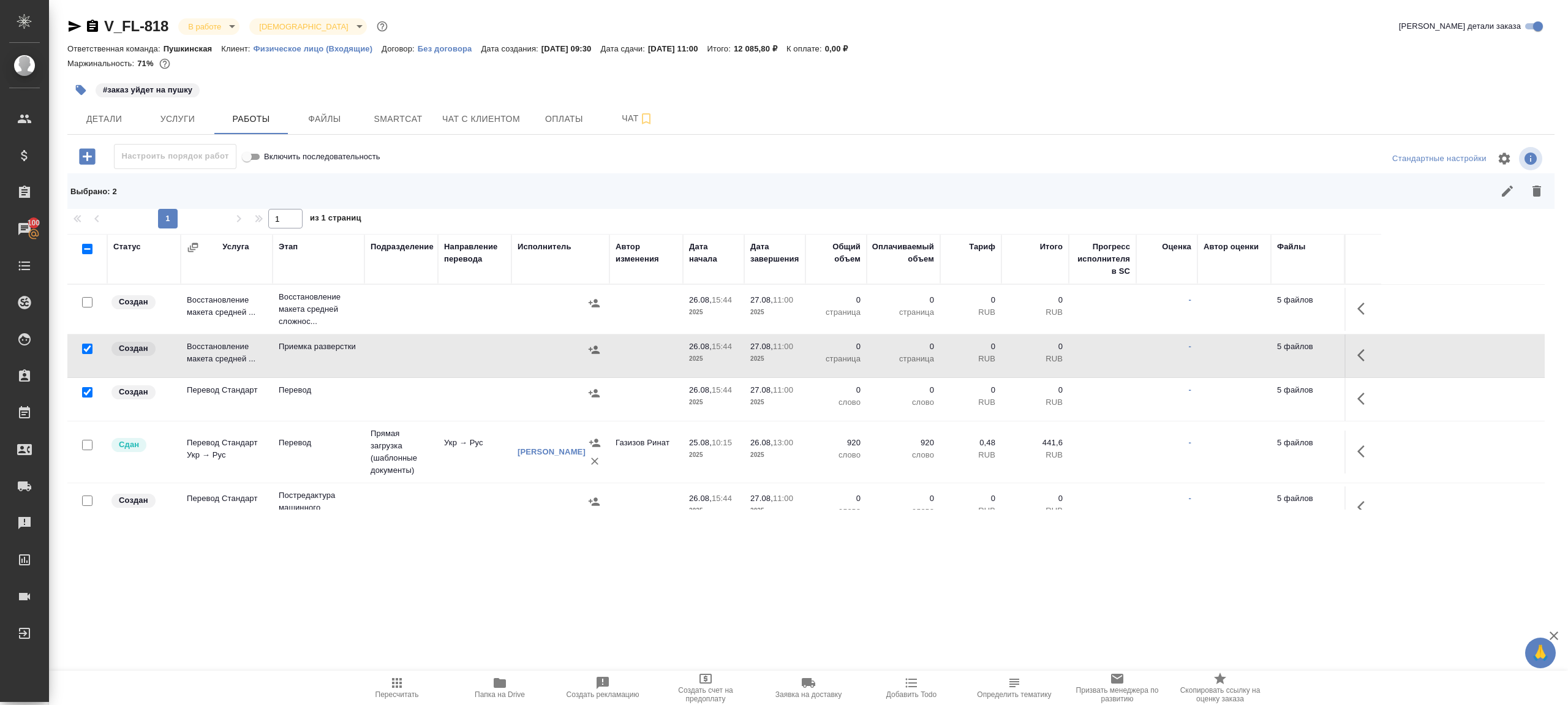
click at [87, 298] on input "checkbox" at bounding box center [87, 302] width 10 height 10
checkbox input "true"
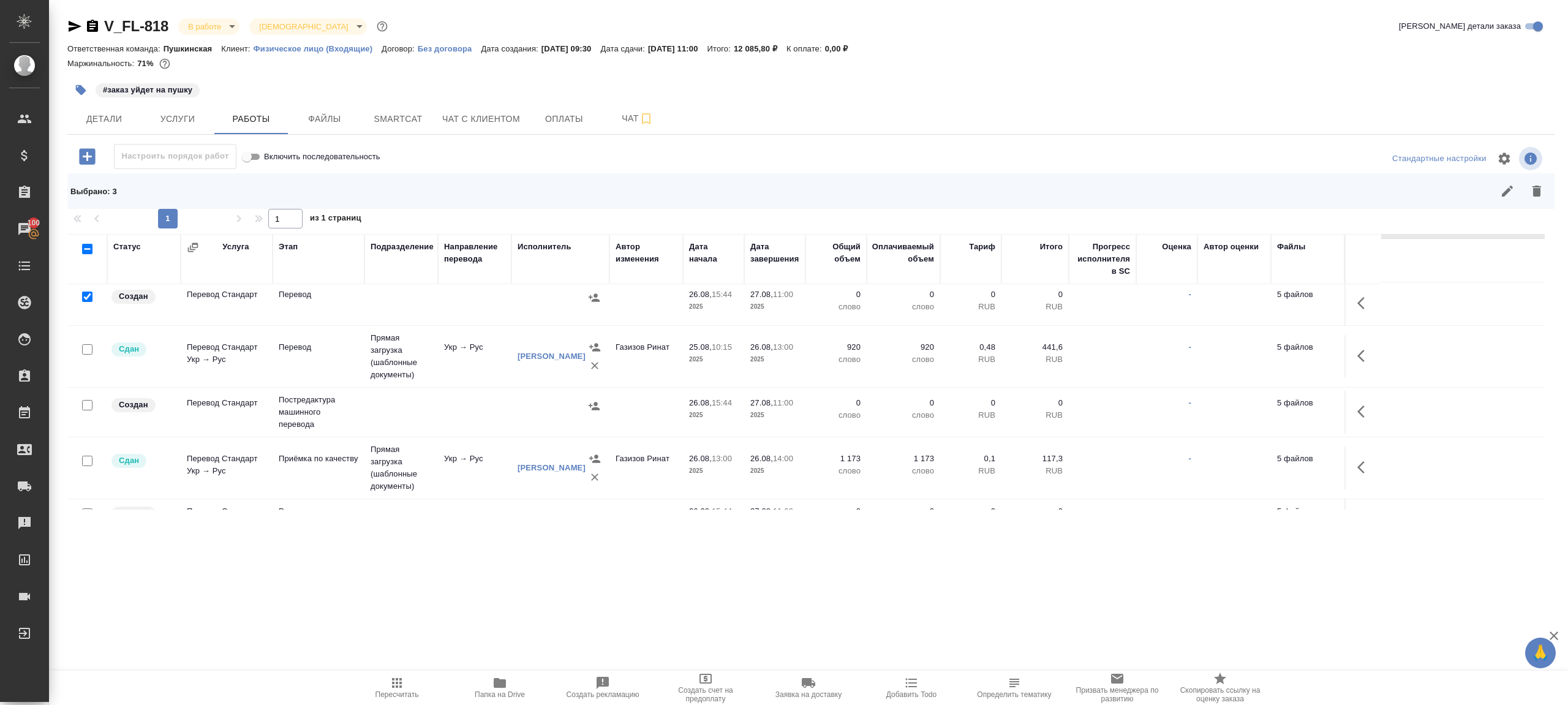
scroll to position [101, 0]
click at [87, 394] on input "checkbox" at bounding box center [87, 398] width 10 height 10
checkbox input "true"
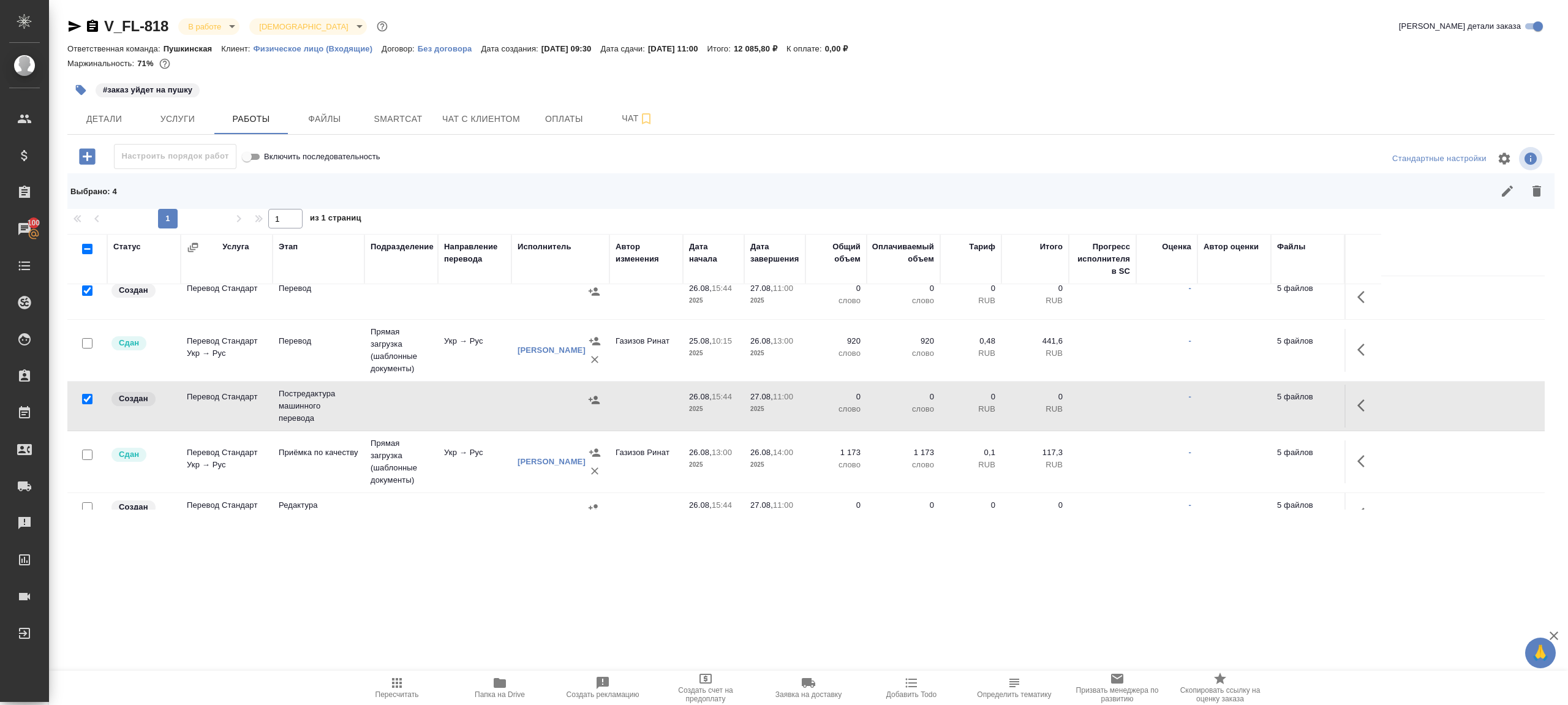
click at [85, 504] on input "checkbox" at bounding box center [87, 507] width 10 height 10
checkbox input "true"
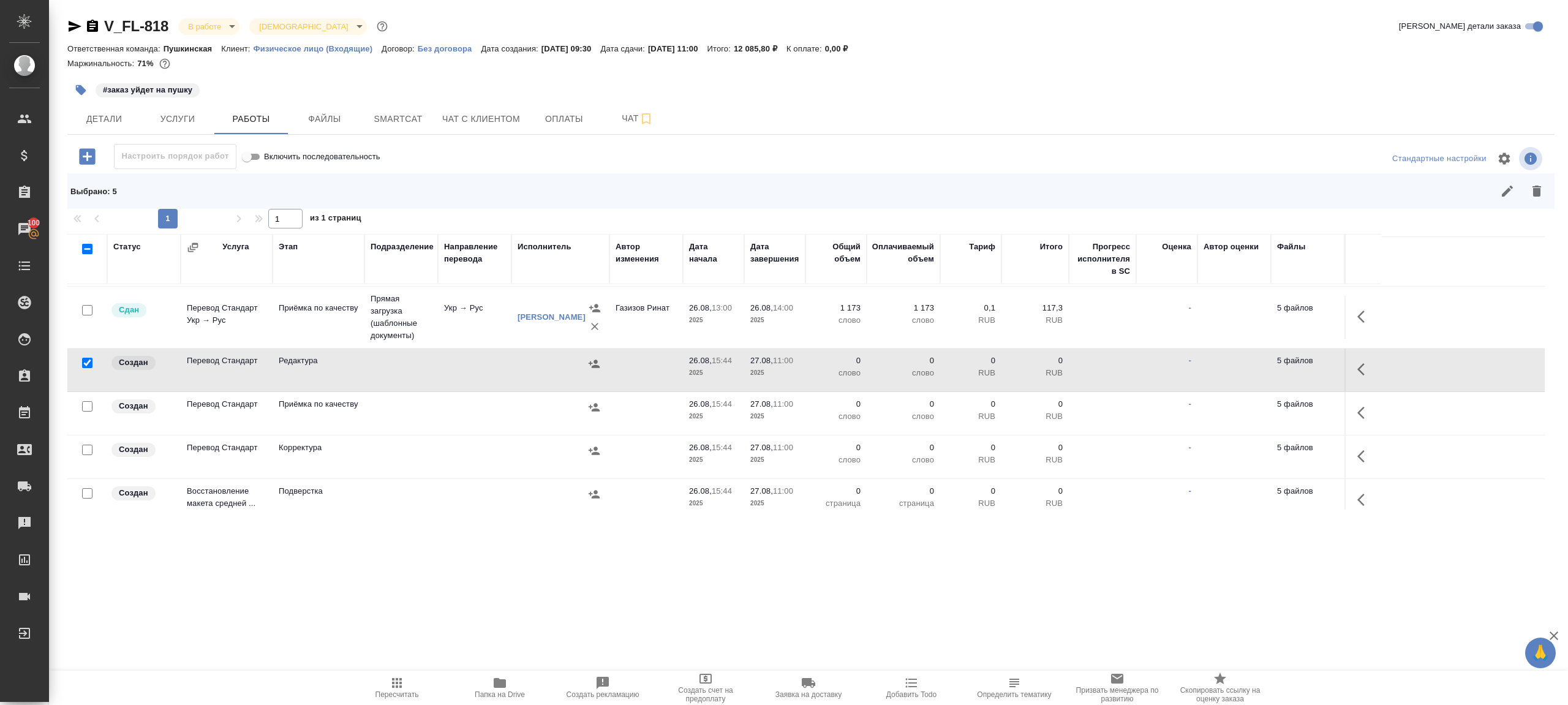
scroll to position [249, 0]
click at [86, 398] on input "checkbox" at bounding box center [87, 402] width 10 height 10
checkbox input "true"
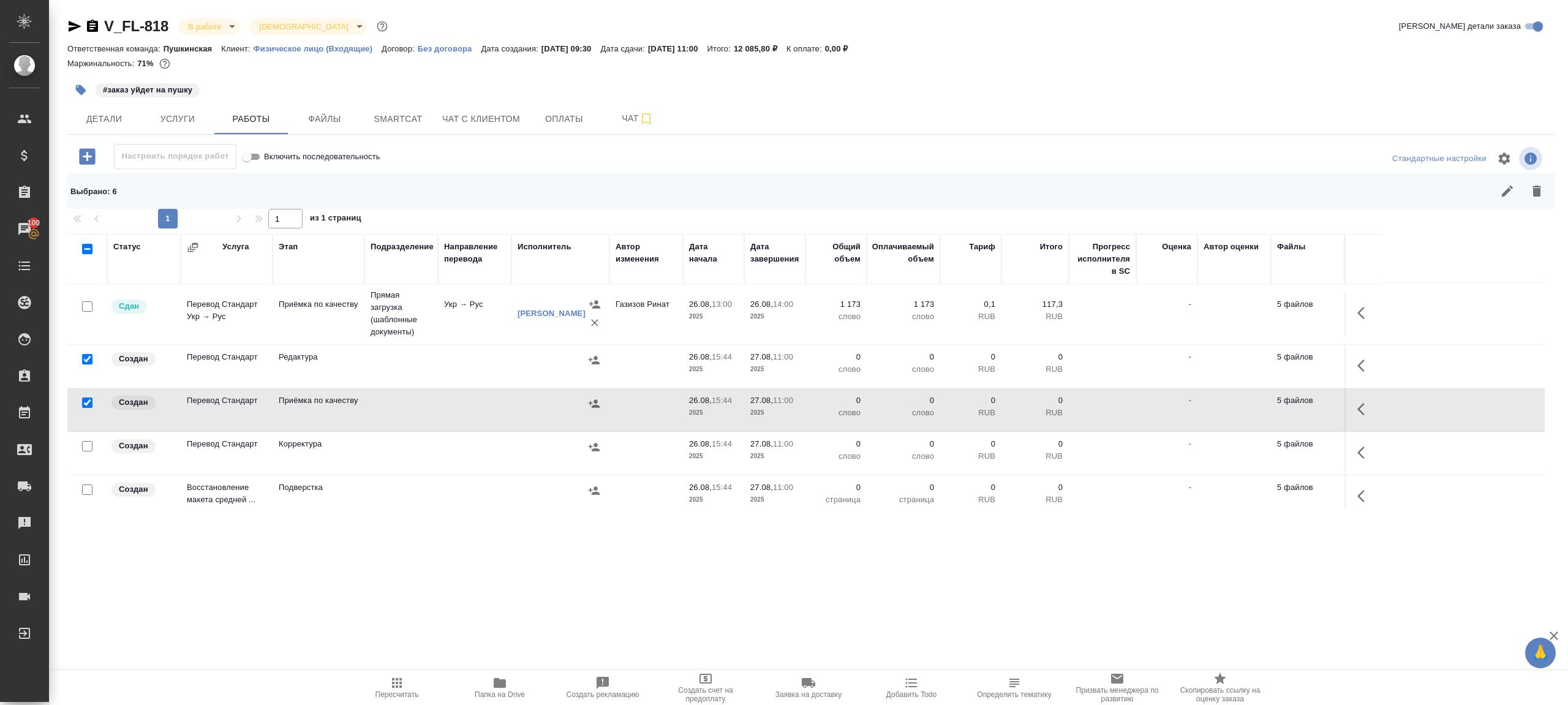
click at [86, 445] on input "checkbox" at bounding box center [87, 446] width 10 height 10
checkbox input "true"
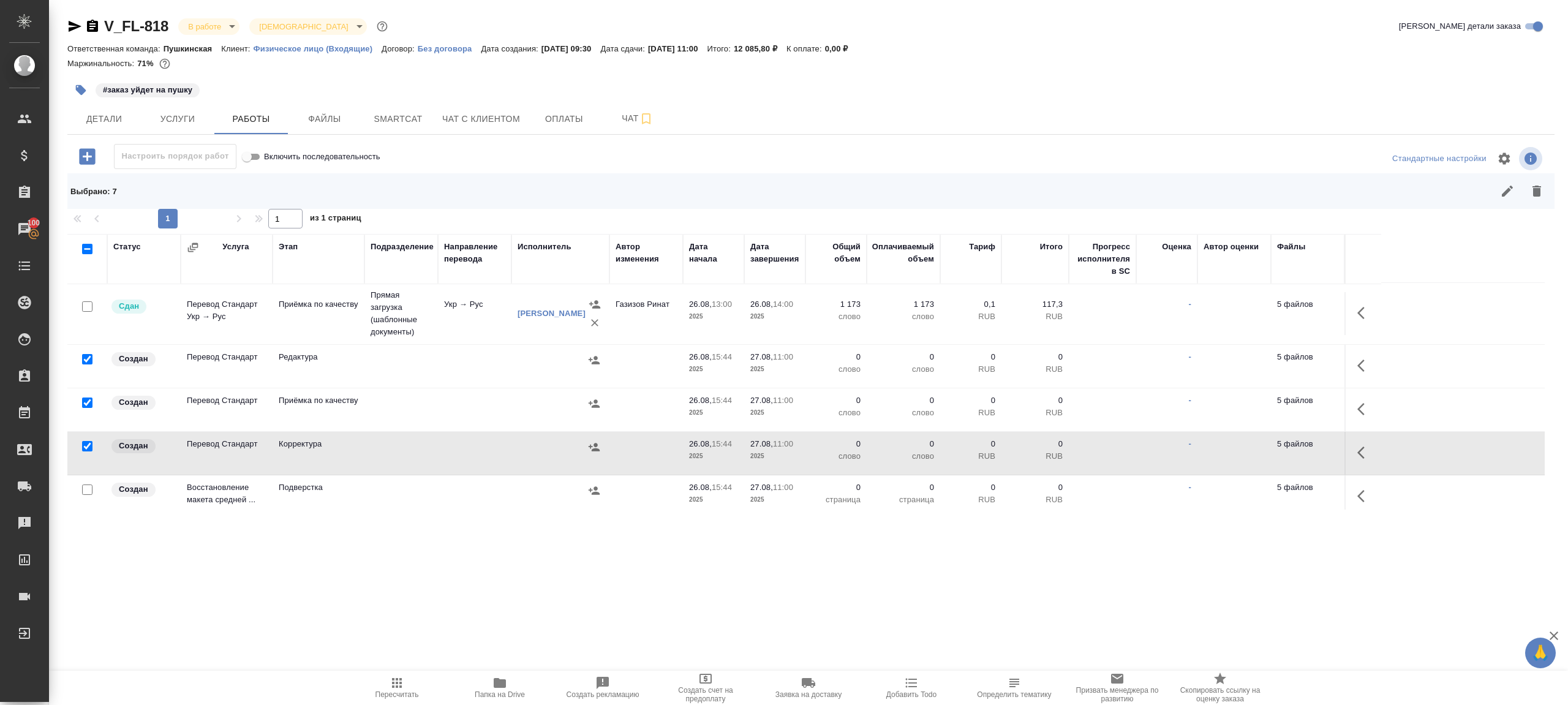
click at [86, 489] on input "checkbox" at bounding box center [87, 489] width 10 height 10
checkbox input "true"
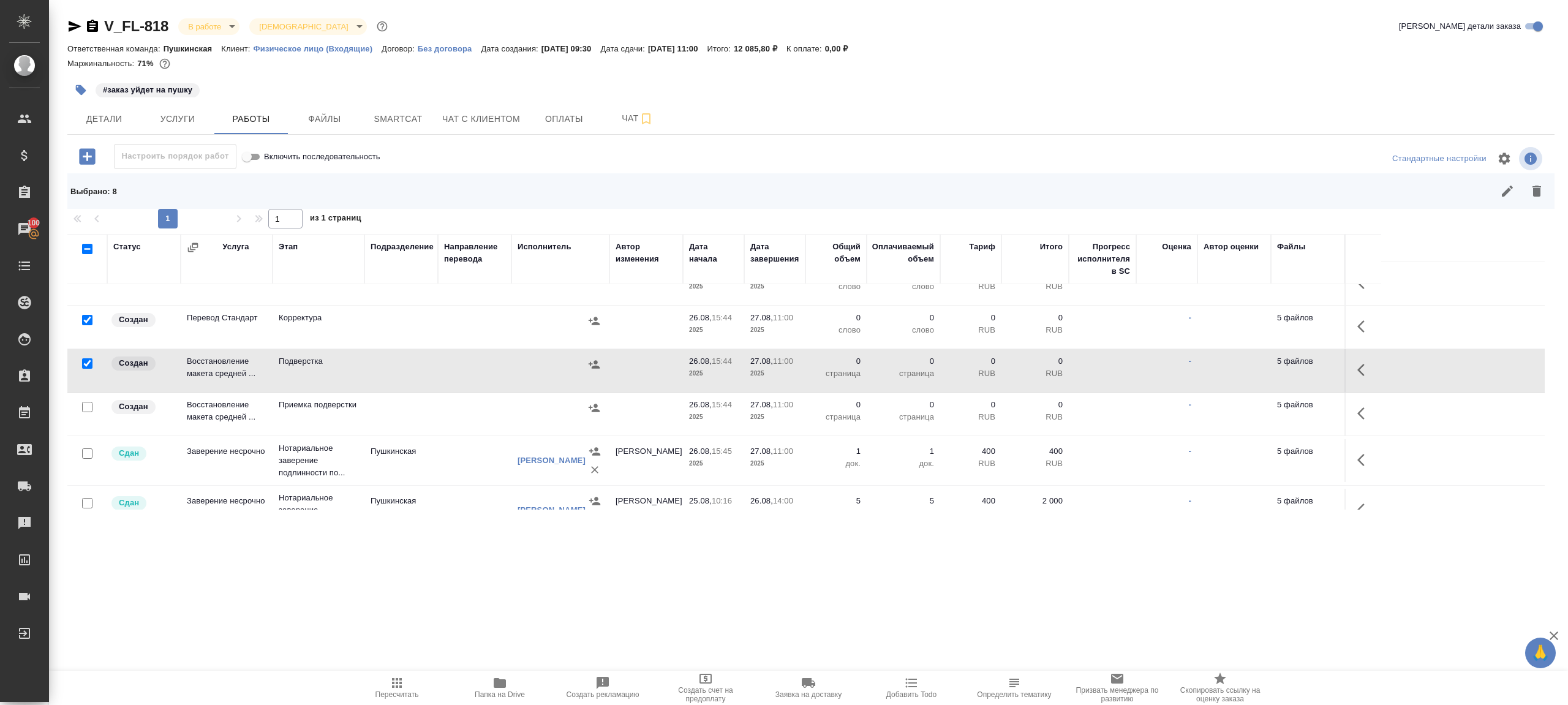
scroll to position [380, 0]
click at [86, 403] on input "checkbox" at bounding box center [87, 402] width 10 height 10
checkbox input "true"
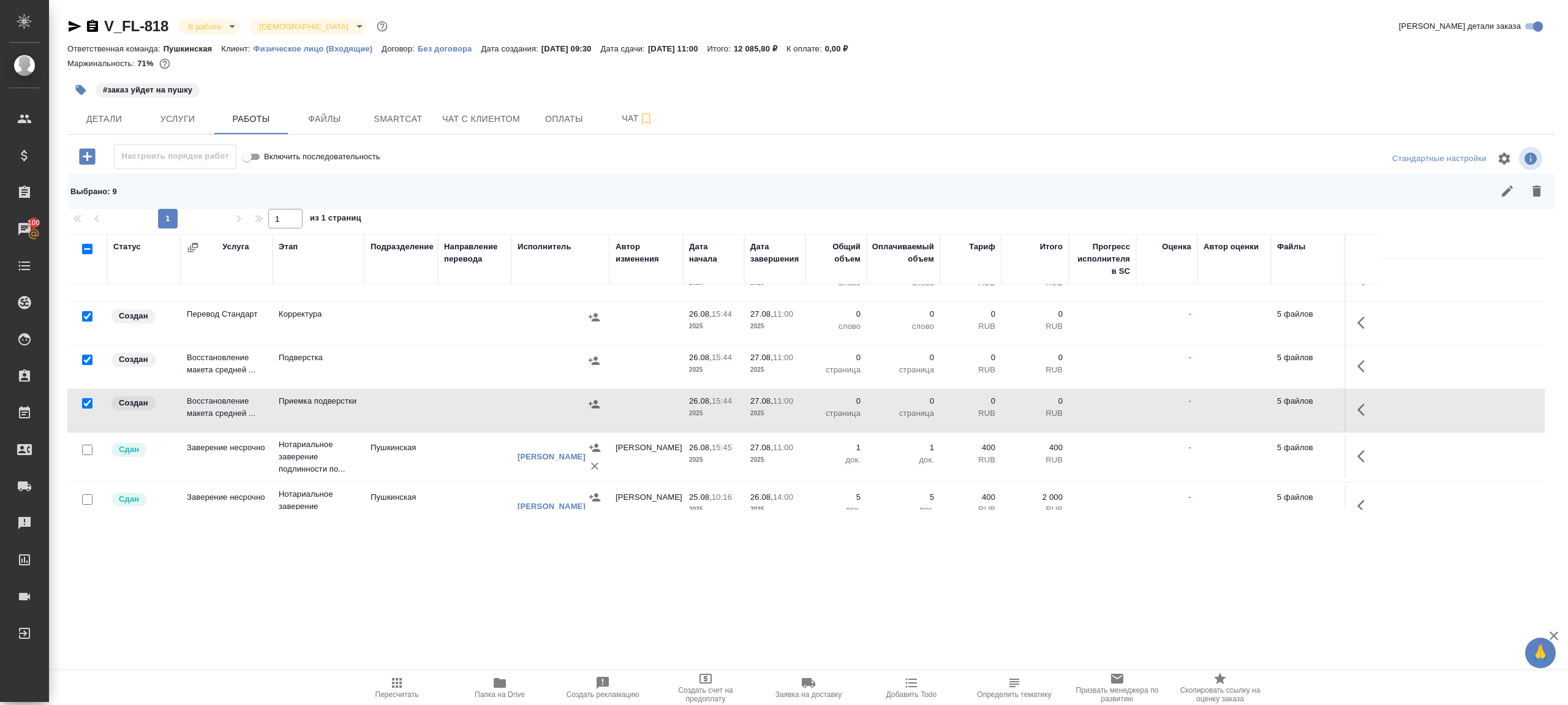
scroll to position [422, 0]
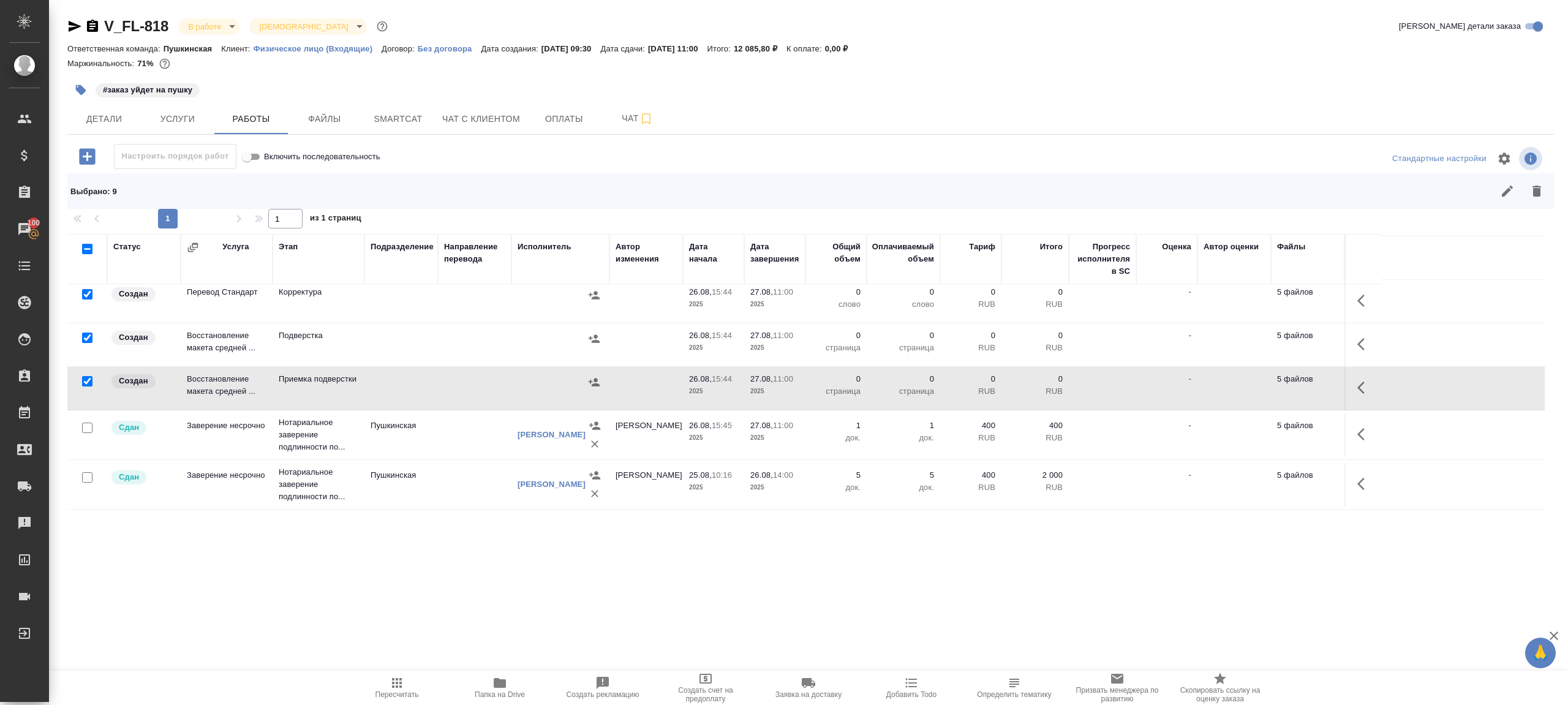
click at [1545, 186] on button "button" at bounding box center [1537, 191] width 30 height 30
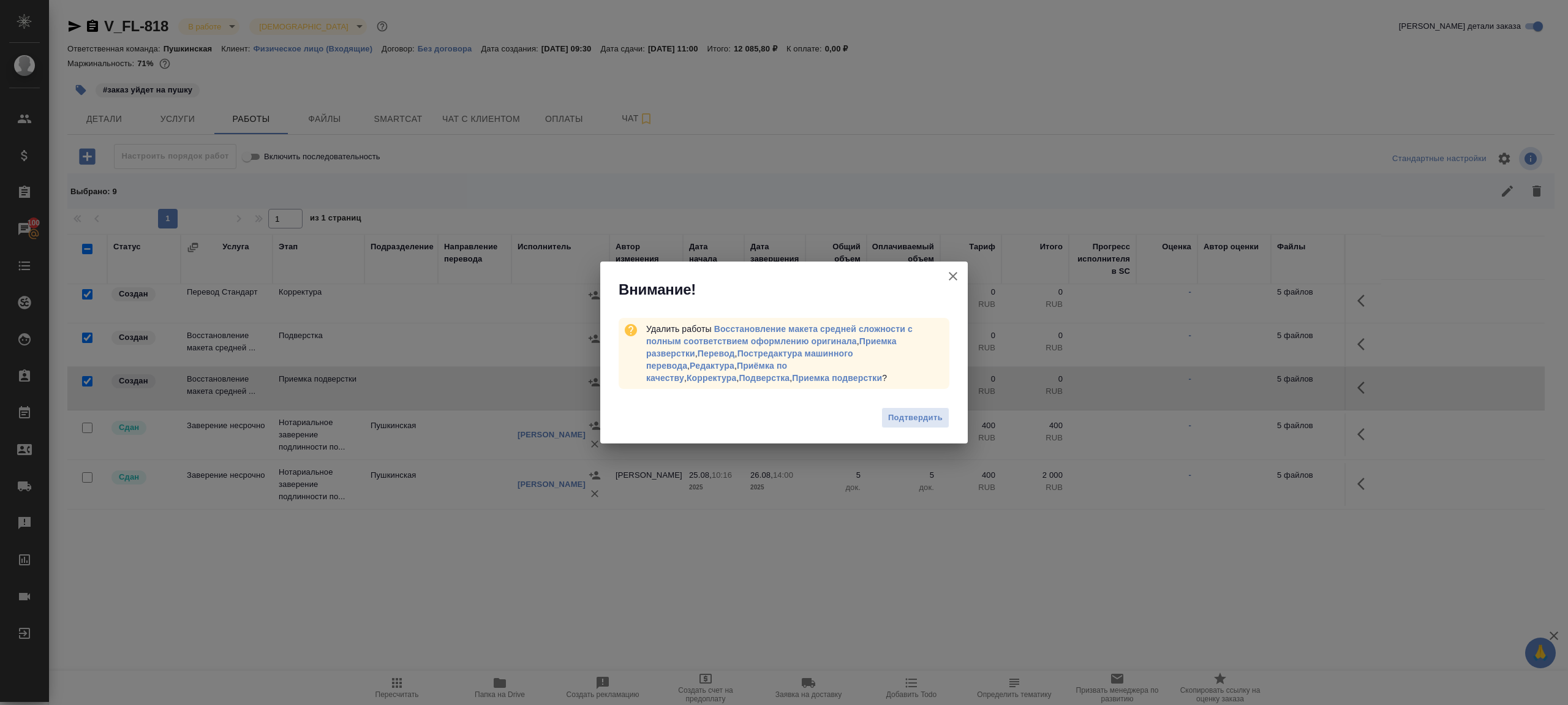
click at [916, 413] on span "Подтвердить" at bounding box center [915, 418] width 54 height 14
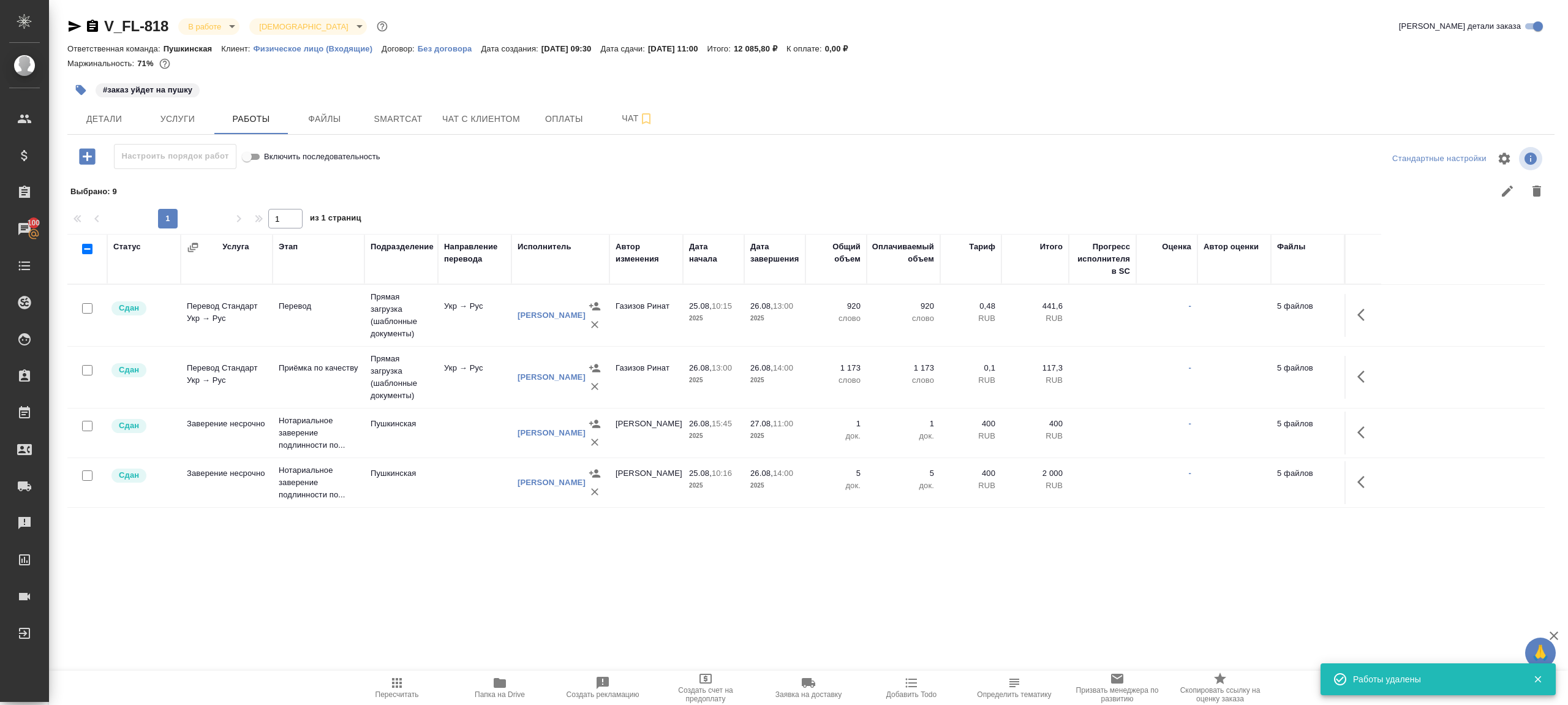
scroll to position [0, 0]
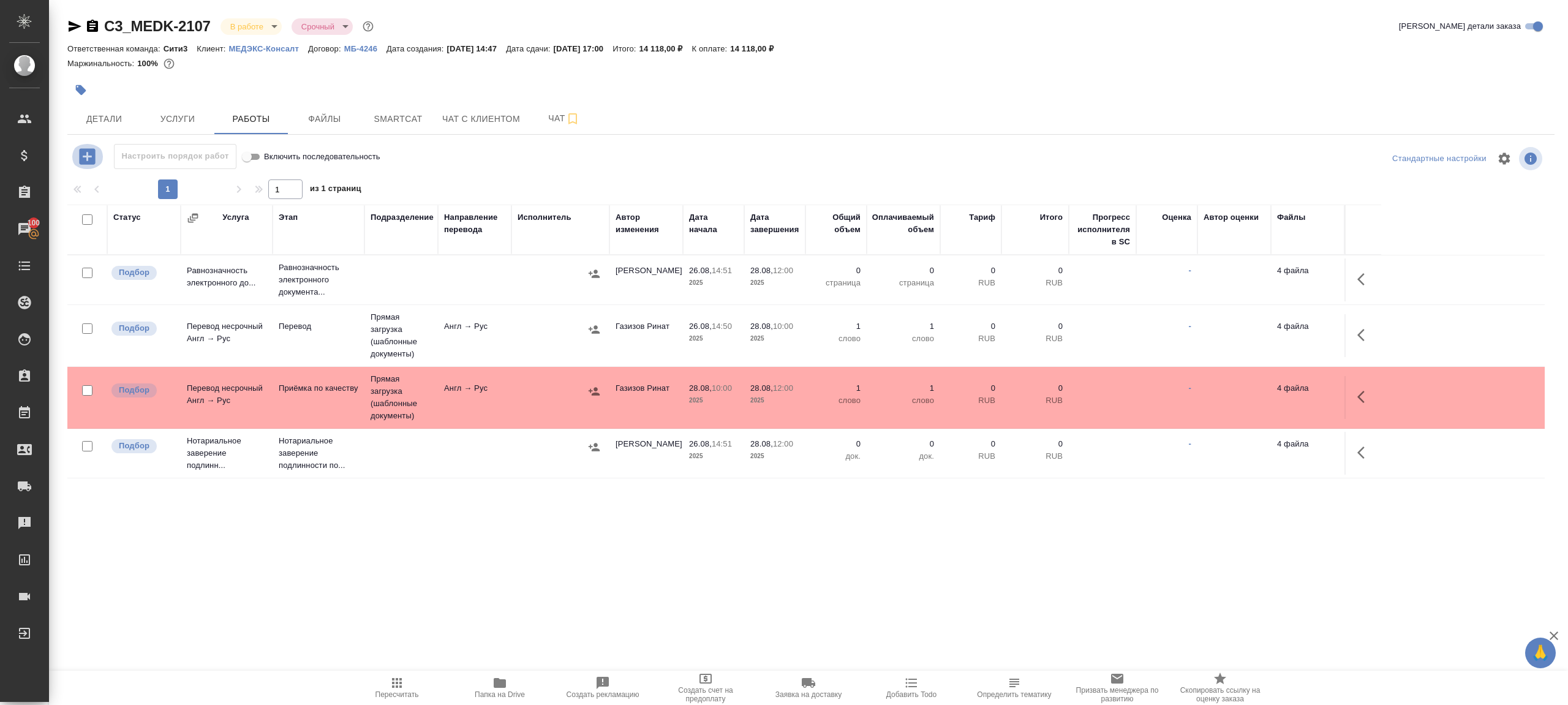
click at [86, 163] on icon "button" at bounding box center [87, 156] width 16 height 16
click at [405, 668] on div ".cls-1 fill:#fff; AWATERA [PERSON_NAME] Клиенты Спецификации Заказы 100 Чаты To…" at bounding box center [784, 352] width 1568 height 705
click at [397, 692] on span "Пересчитать" at bounding box center [397, 694] width 43 height 8
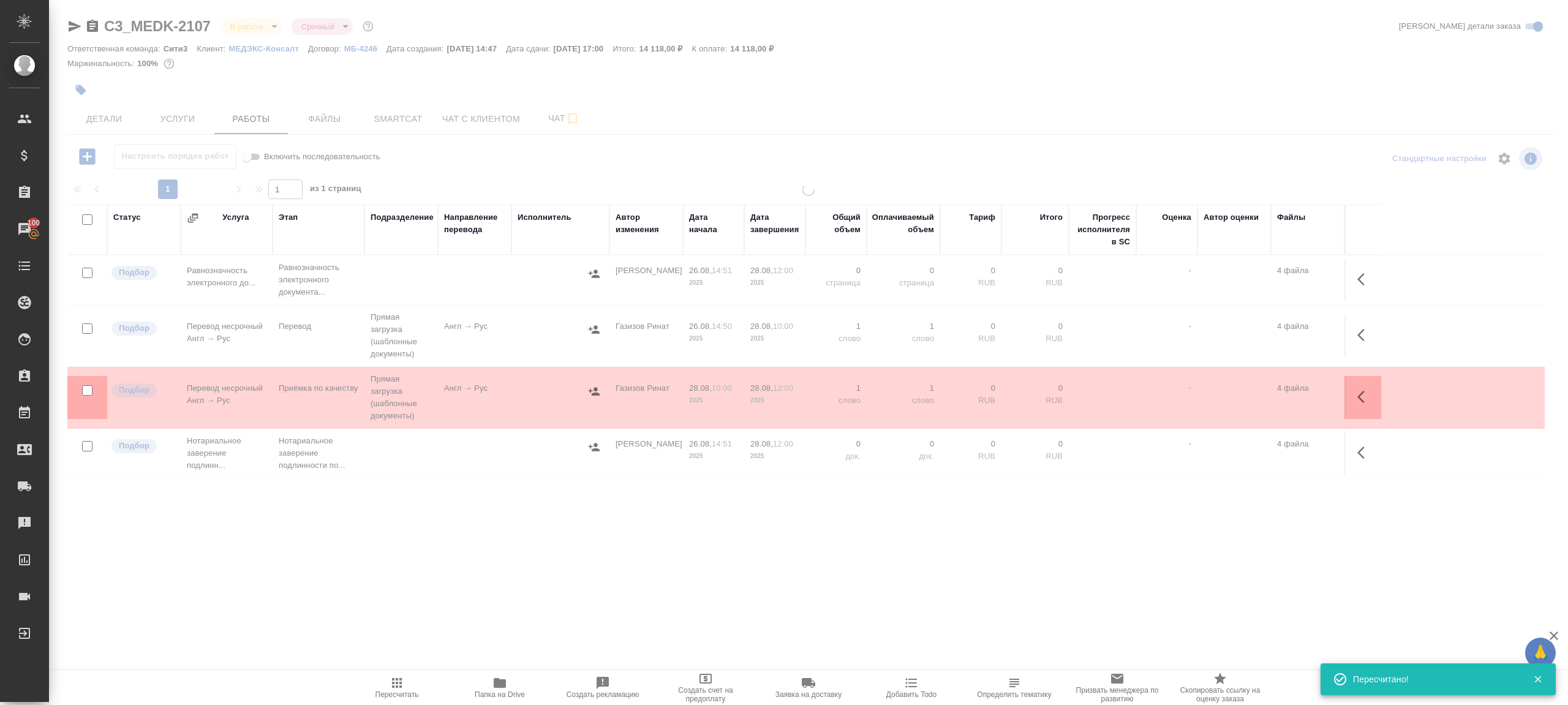
click at [416, 631] on div ".cls-1 fill:#fff; AWATERA Gazizov Rinat Клиенты Спецификации Заказы 100 Чаты To…" at bounding box center [784, 352] width 1568 height 705
